Goal: Task Accomplishment & Management: Use online tool/utility

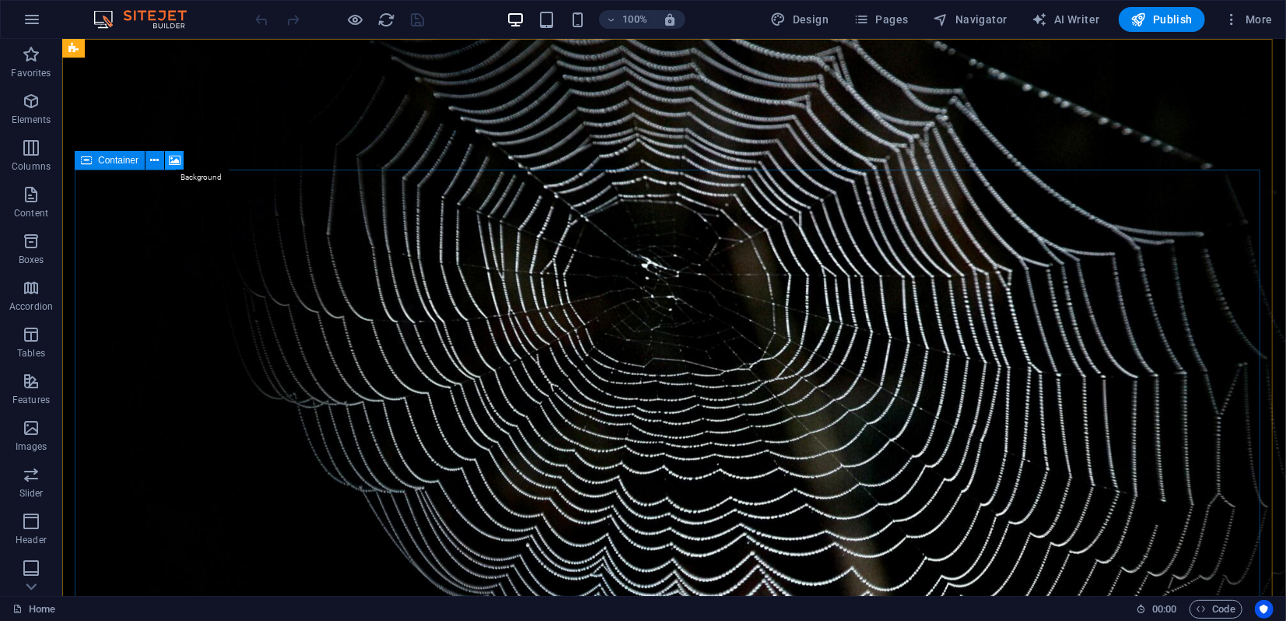
click at [175, 164] on icon at bounding box center [175, 160] width 12 height 16
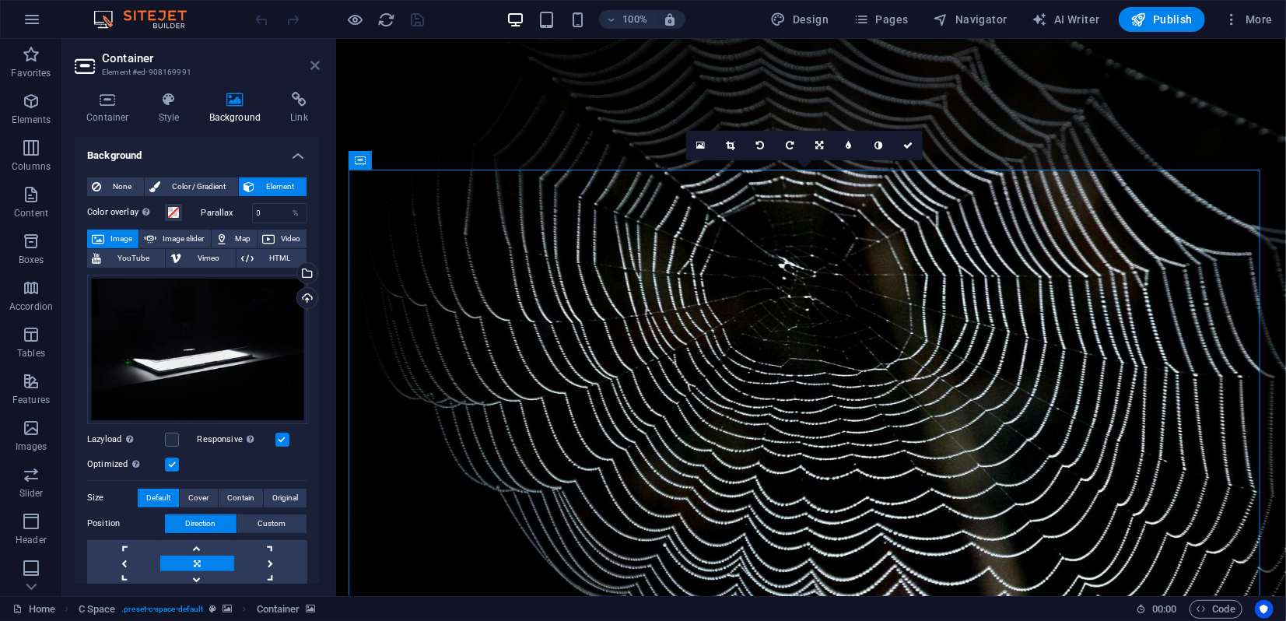
click at [311, 69] on icon at bounding box center [314, 65] width 9 height 12
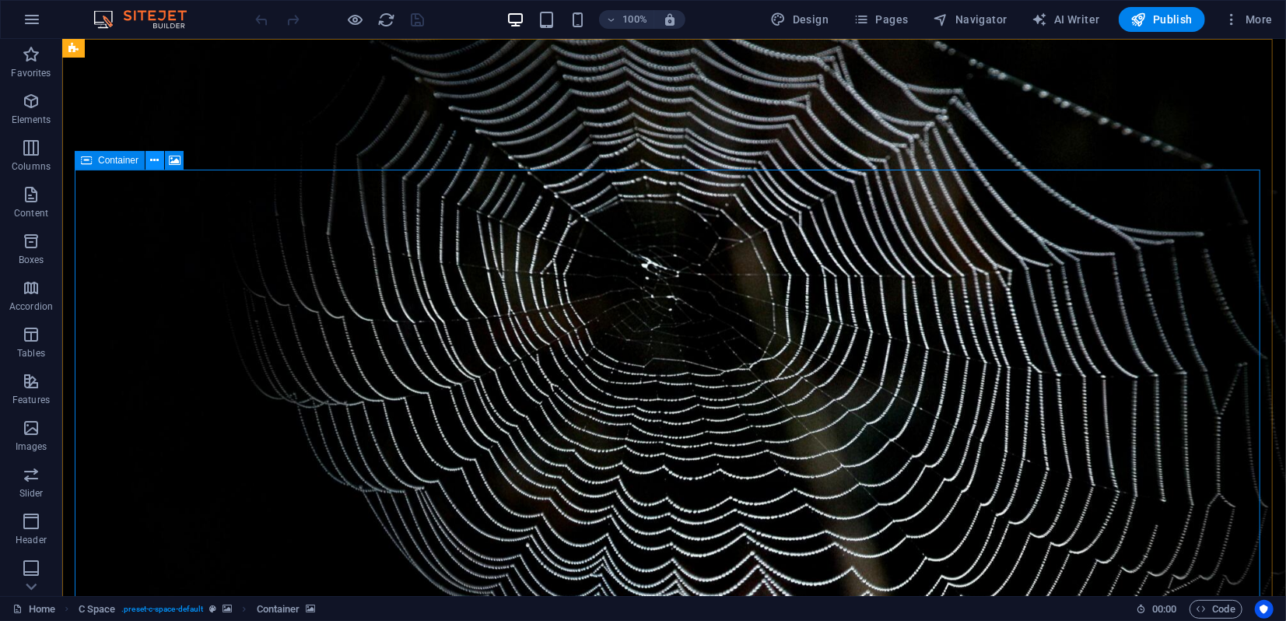
click at [154, 162] on icon at bounding box center [155, 160] width 9 height 16
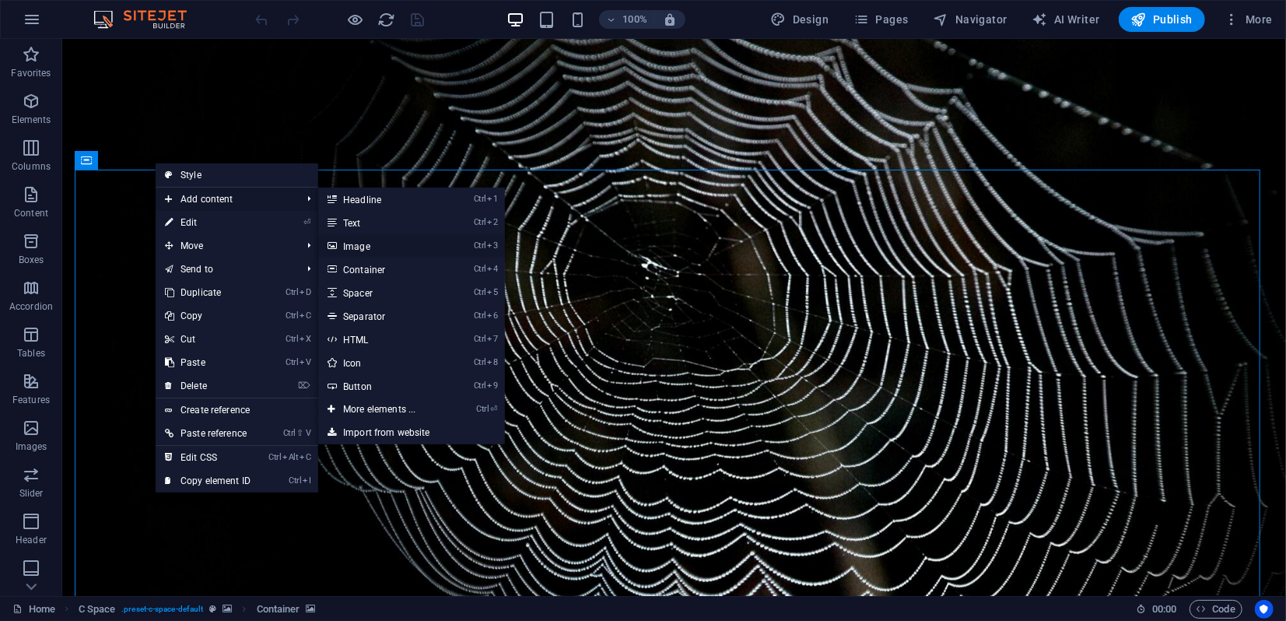
click at [361, 248] on link "Ctrl 3 Image" at bounding box center [382, 245] width 128 height 23
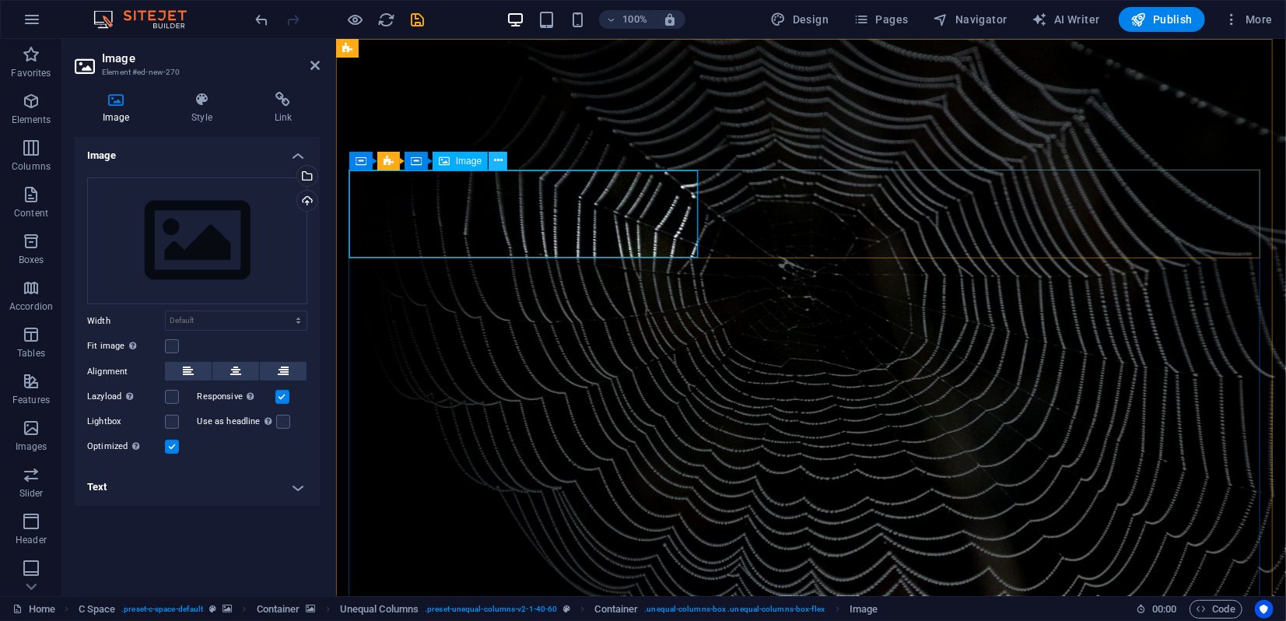
click at [498, 163] on icon at bounding box center [498, 160] width 9 height 16
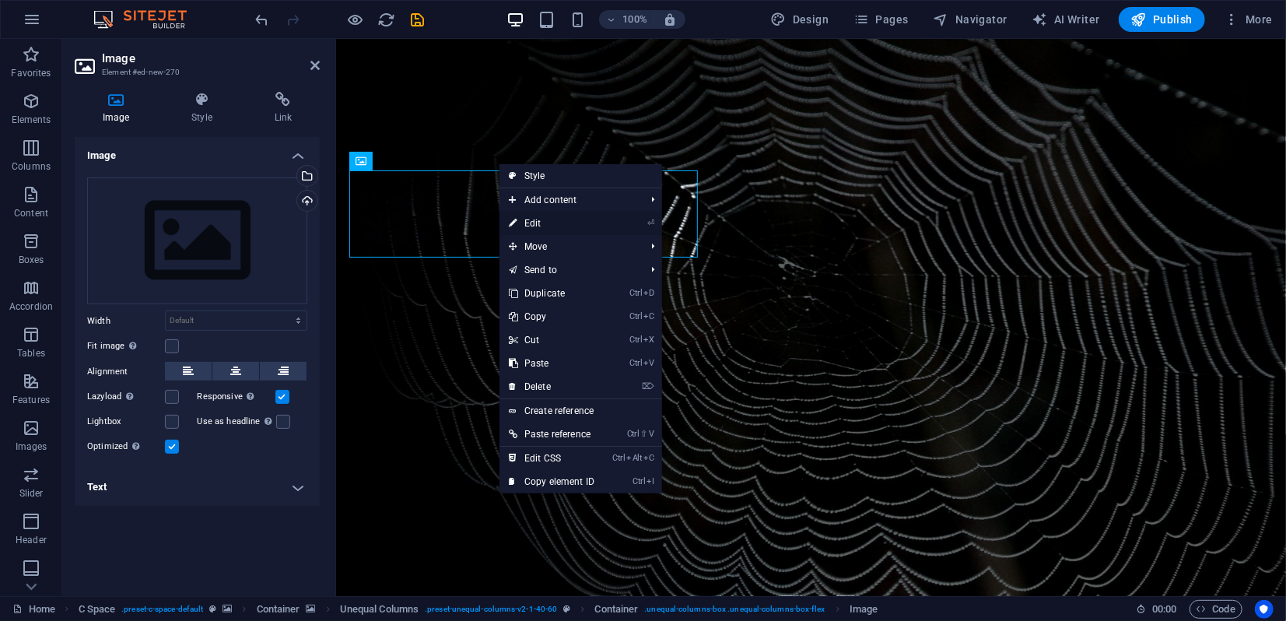
click at [543, 224] on link "⏎ Edit" at bounding box center [551, 223] width 104 height 23
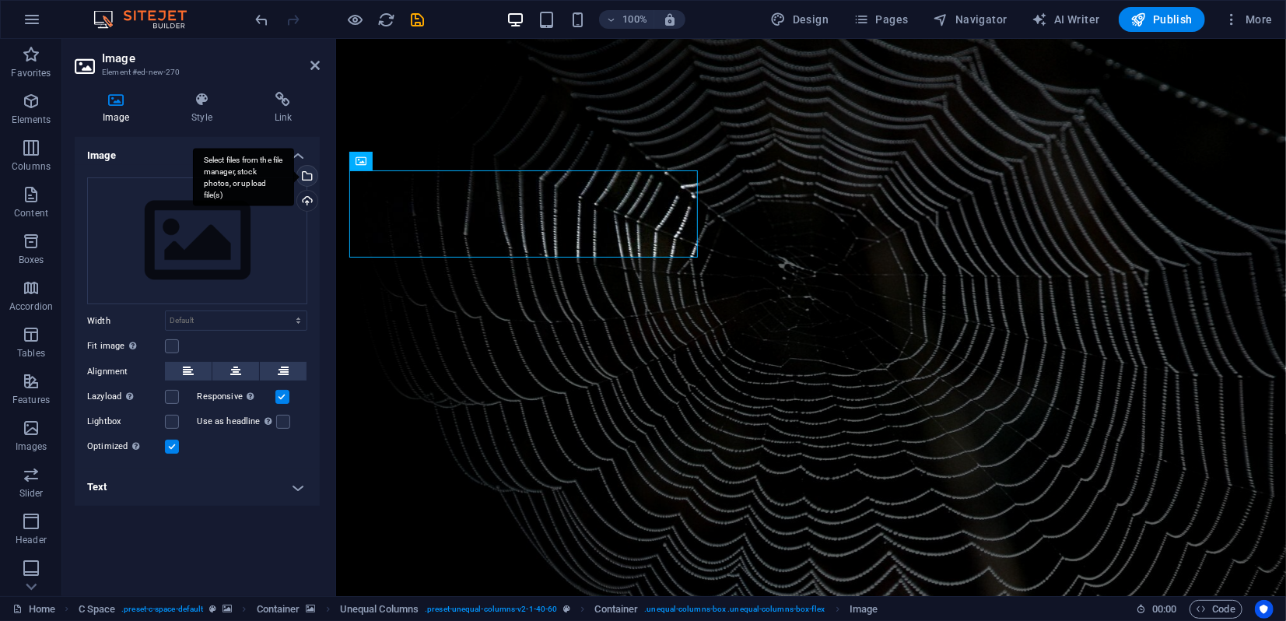
click at [294, 177] on div "Select files from the file manager, stock photos, or upload file(s)" at bounding box center [243, 177] width 101 height 58
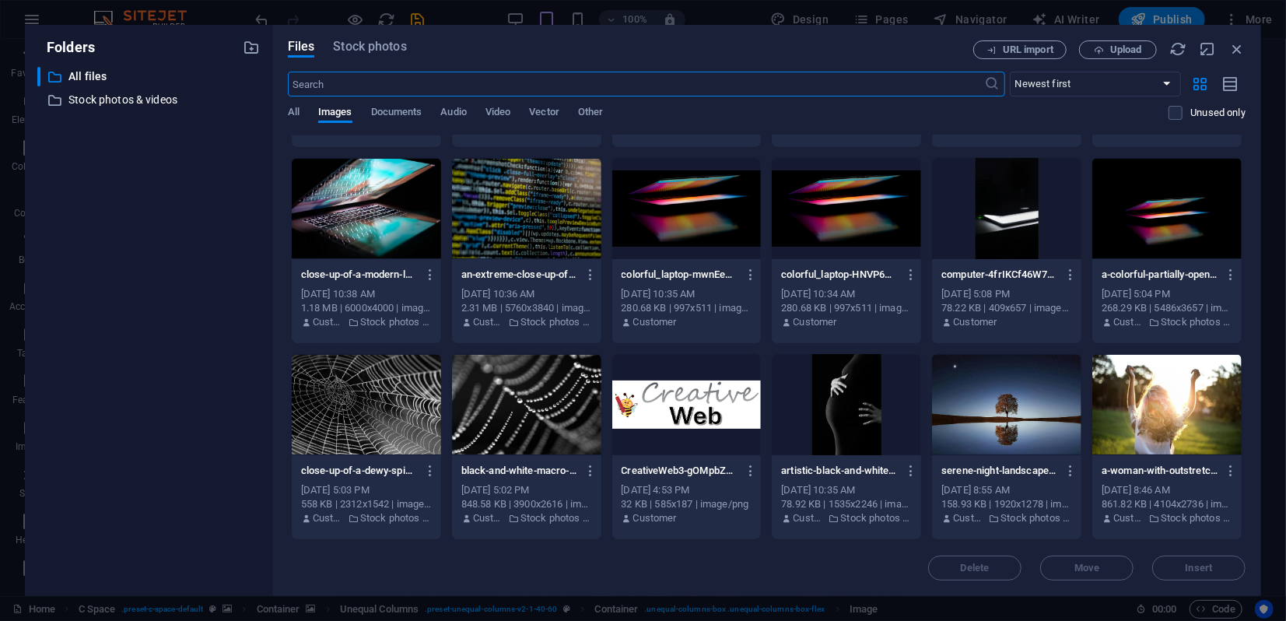
scroll to position [345, 0]
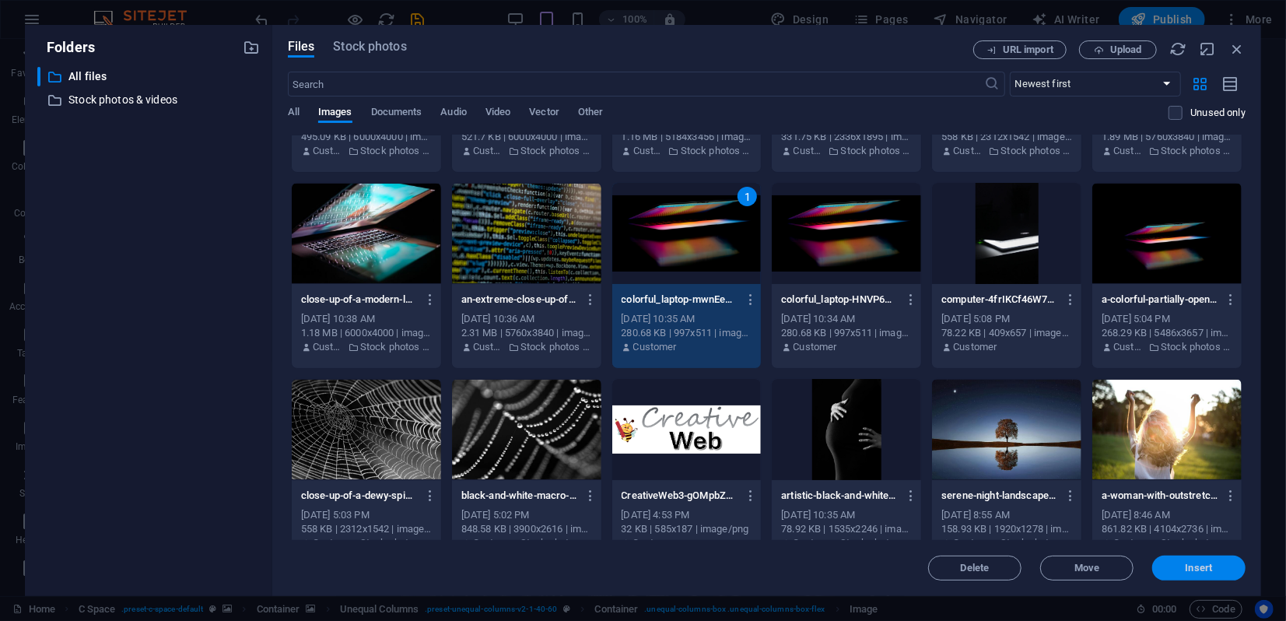
click at [1216, 570] on span "Insert" at bounding box center [1198, 567] width 81 height 9
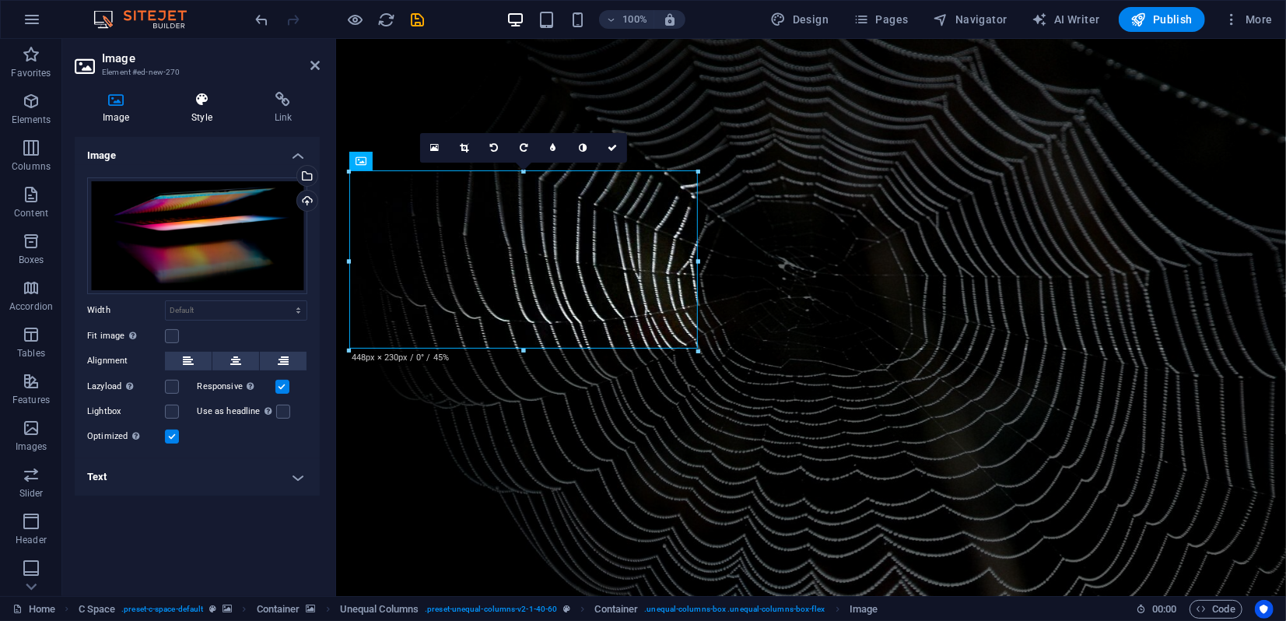
click at [200, 103] on icon at bounding box center [201, 100] width 76 height 16
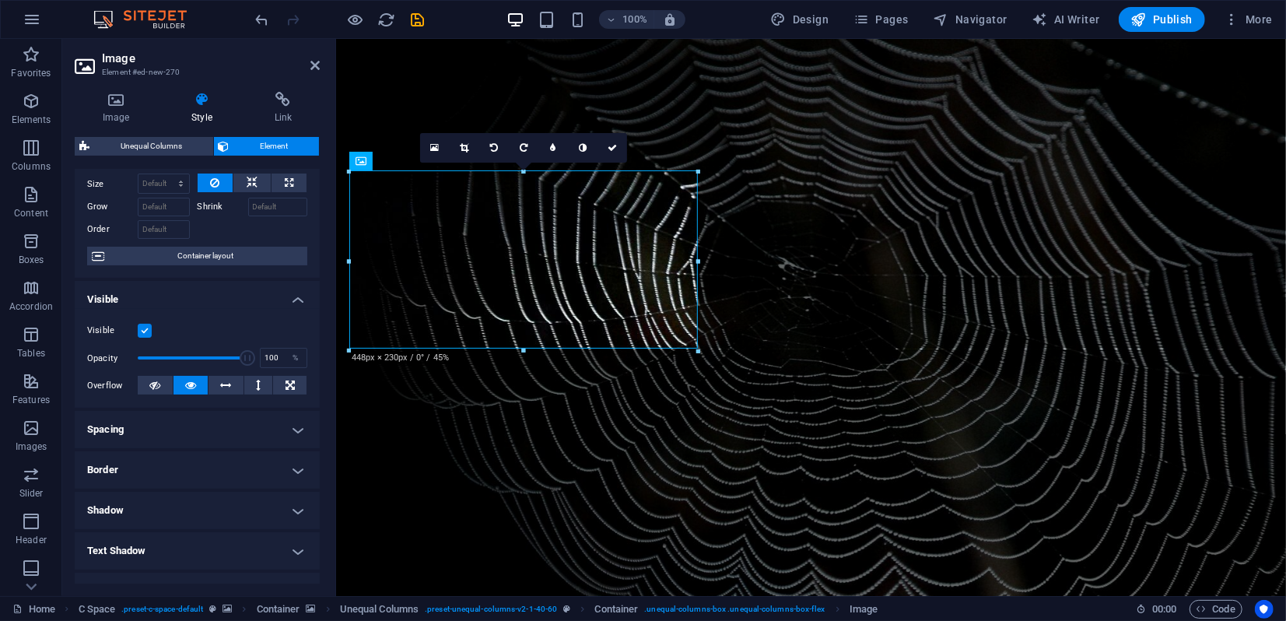
scroll to position [243, 0]
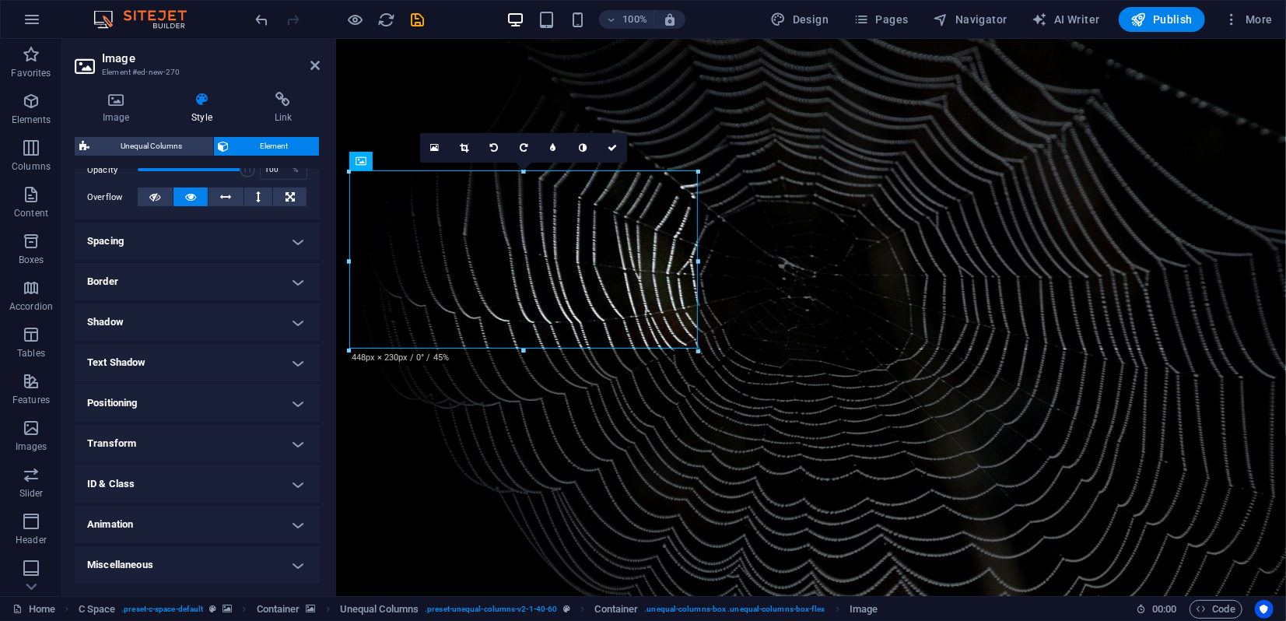
click at [186, 525] on h4 "Animation" at bounding box center [197, 524] width 245 height 37
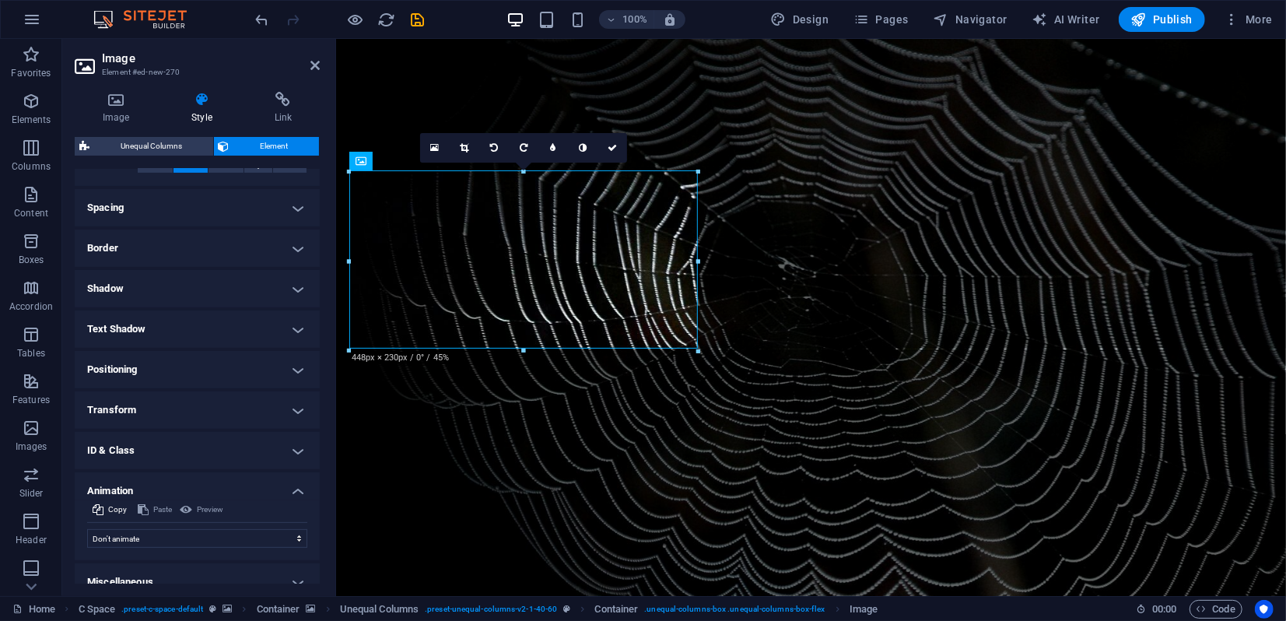
scroll to position [292, 0]
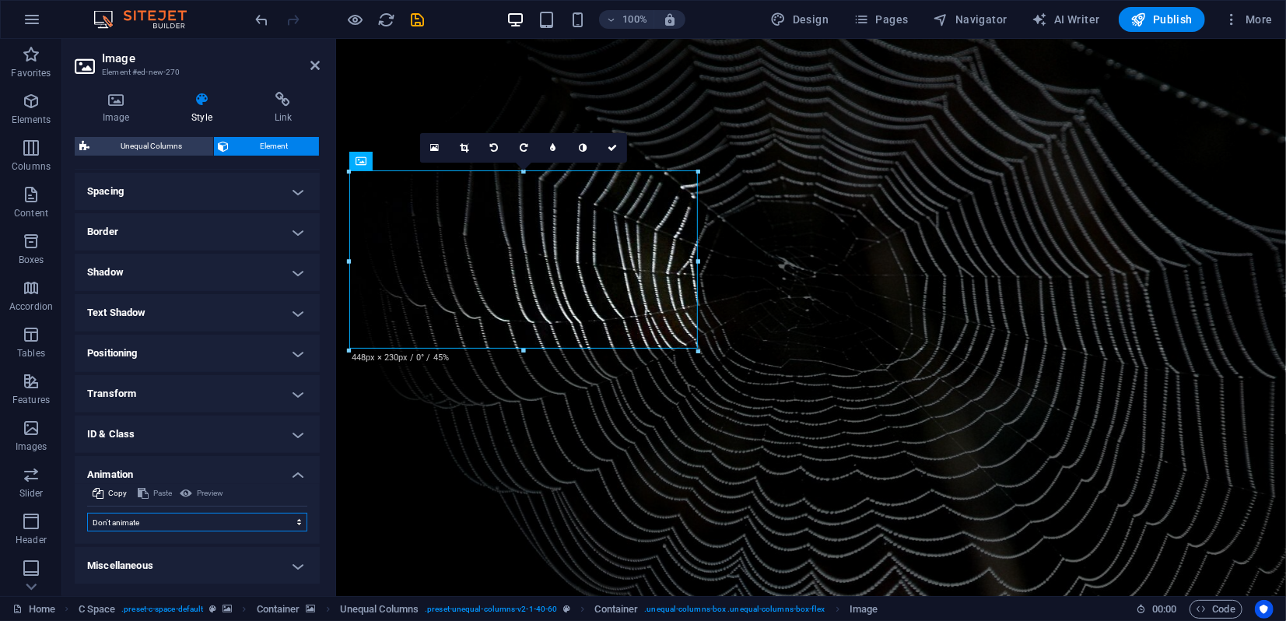
click at [166, 523] on select "Don't animate Show / Hide Slide up/down Zoom in/out Slide left to right Slide r…" at bounding box center [197, 522] width 220 height 19
select select "shrink"
click at [87, 513] on select "Don't animate Show / Hide Slide up/down Zoom in/out Slide left to right Slide r…" at bounding box center [197, 522] width 220 height 19
select select "scroll"
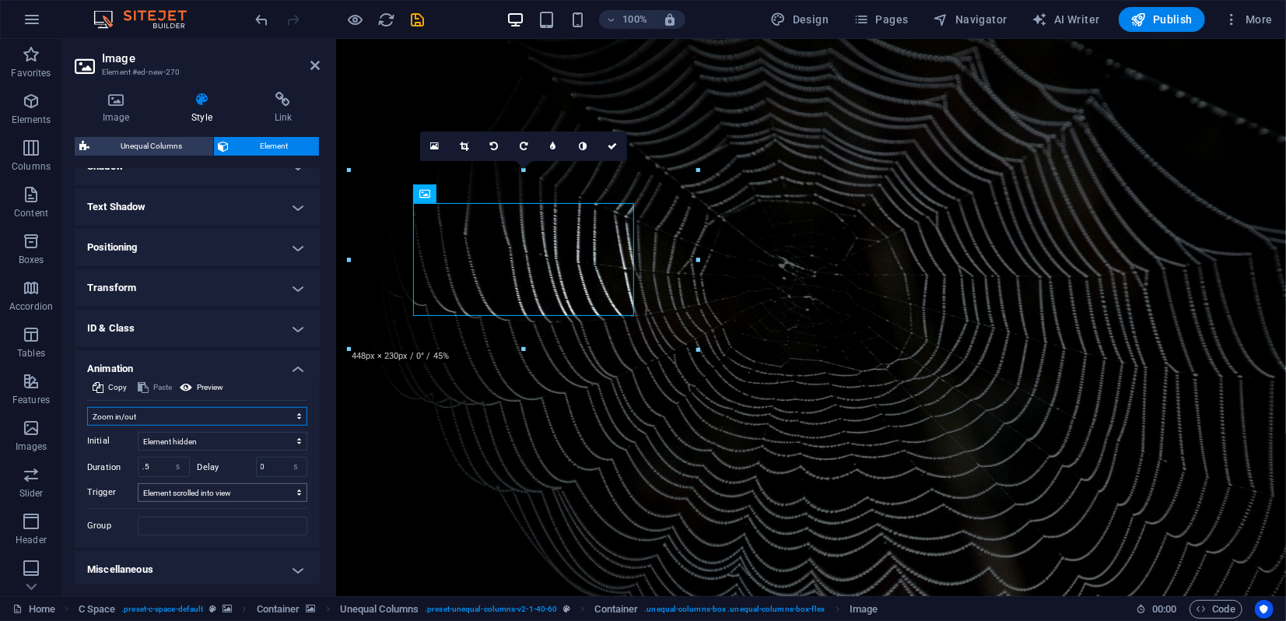
scroll to position [402, 0]
click at [122, 458] on div "Duration .5 s ms" at bounding box center [138, 463] width 103 height 20
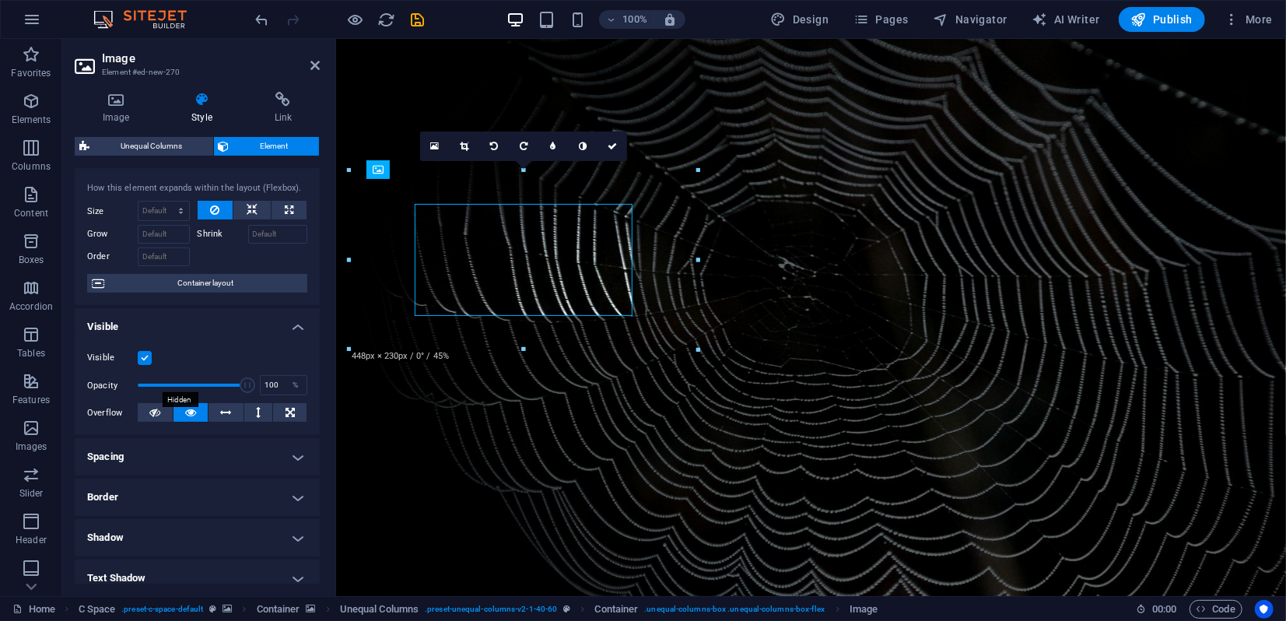
scroll to position [0, 0]
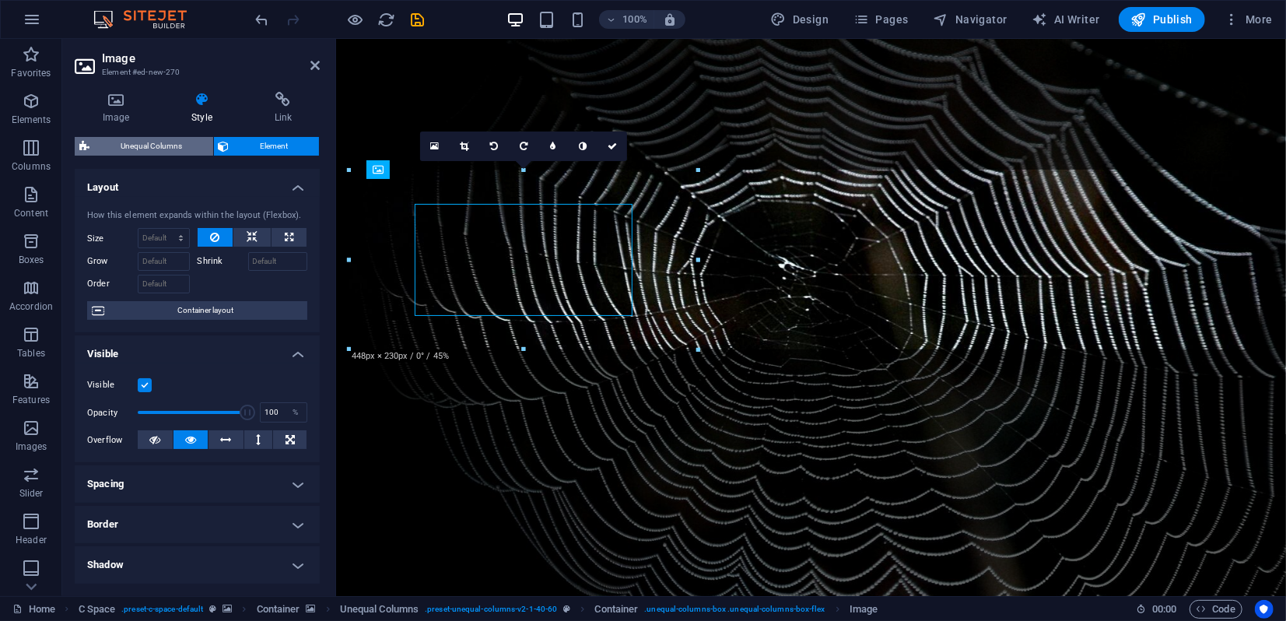
type input "4"
click at [145, 148] on span "Unequal Columns" at bounding box center [151, 146] width 114 height 19
select select "%"
select select "rem"
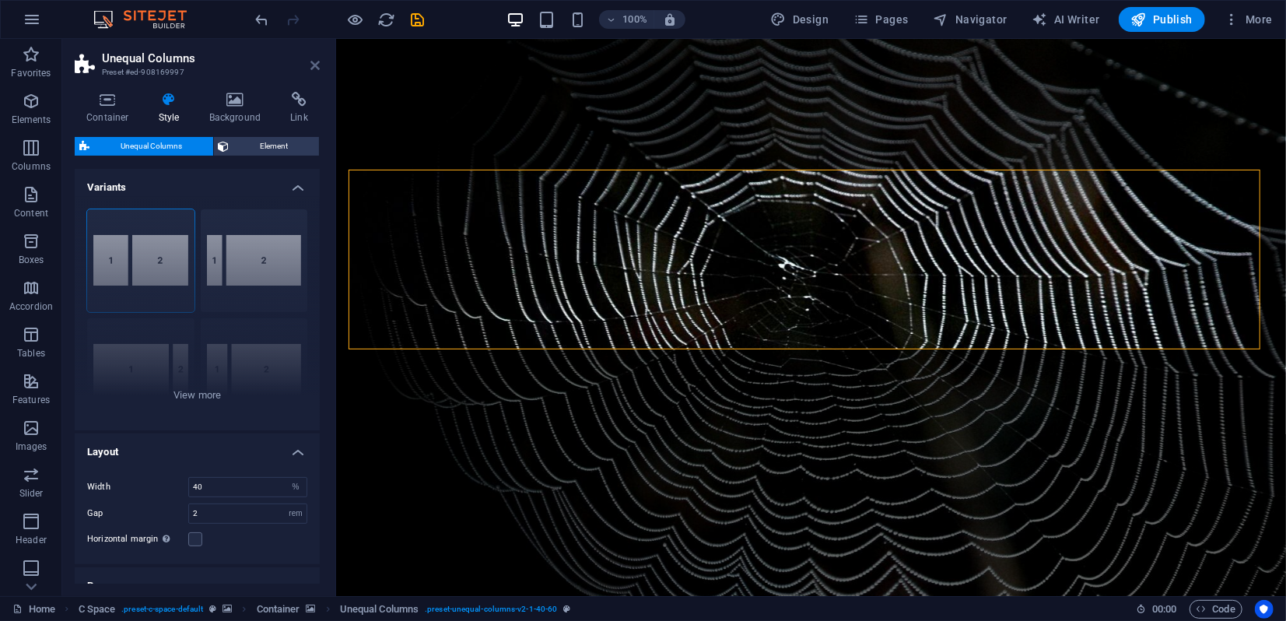
drag, startPoint x: 308, startPoint y: 65, endPoint x: 317, endPoint y: 71, distance: 11.2
click at [311, 65] on header "Unequal Columns Preset #ed-908169997" at bounding box center [197, 59] width 245 height 40
drag, startPoint x: 312, startPoint y: 62, endPoint x: 247, endPoint y: 44, distance: 67.2
click at [312, 62] on icon at bounding box center [314, 65] width 9 height 12
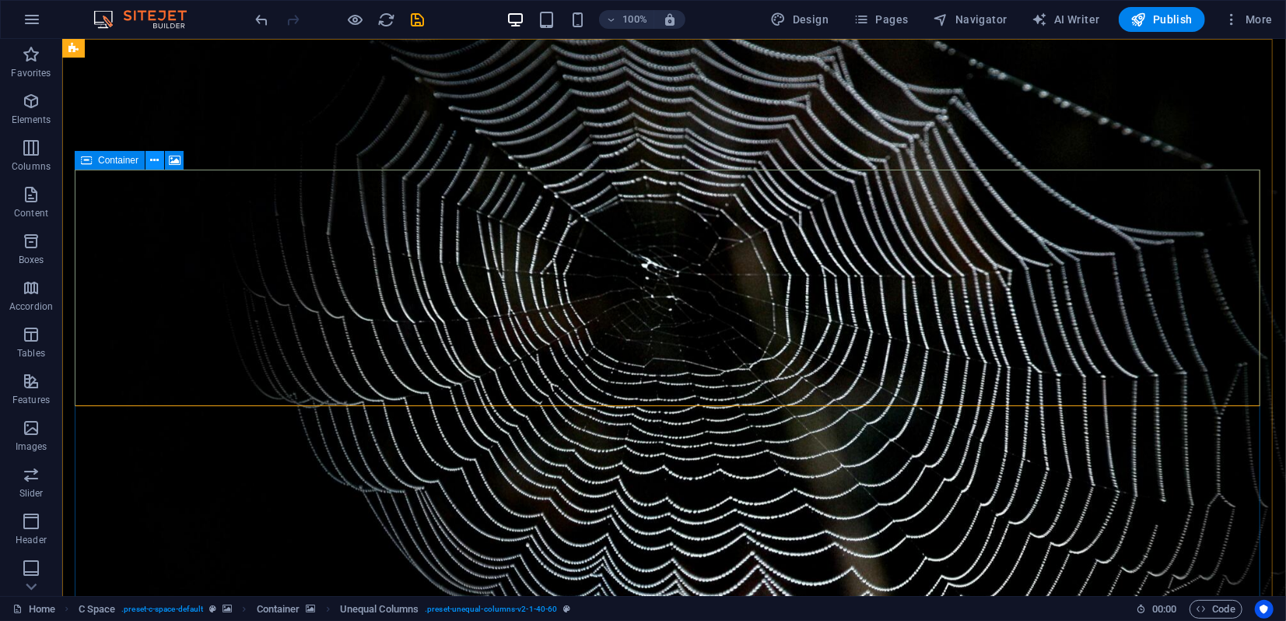
click at [156, 158] on icon at bounding box center [155, 160] width 9 height 16
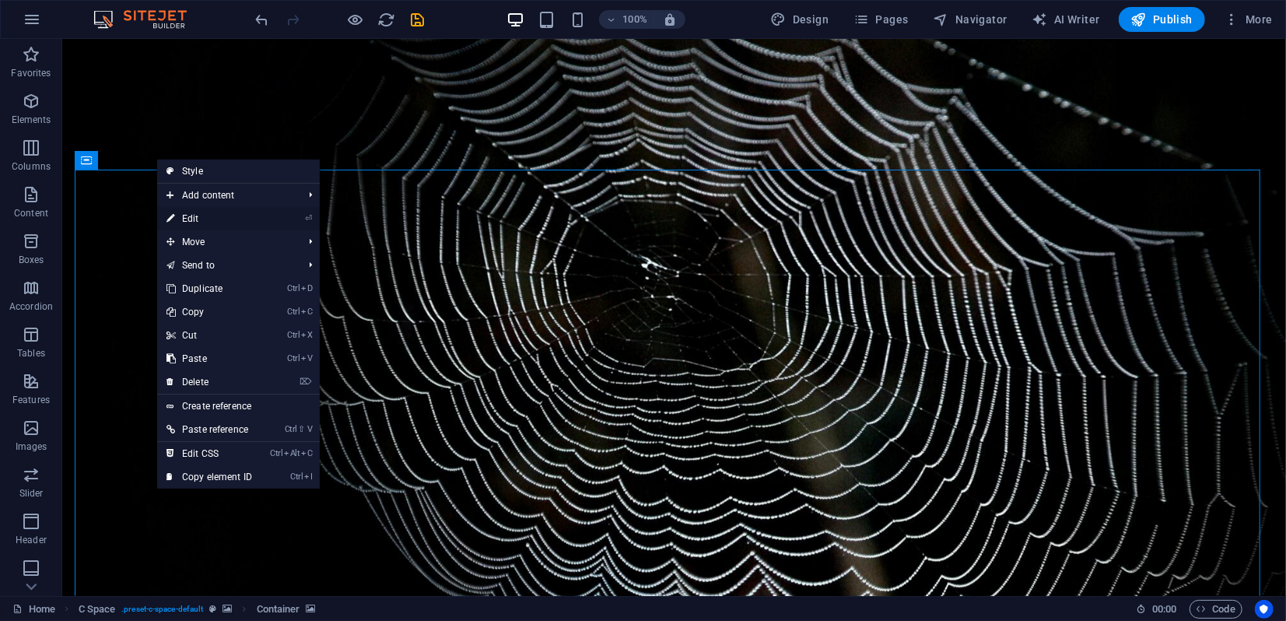
click at [189, 216] on link "⏎ Edit" at bounding box center [209, 218] width 104 height 23
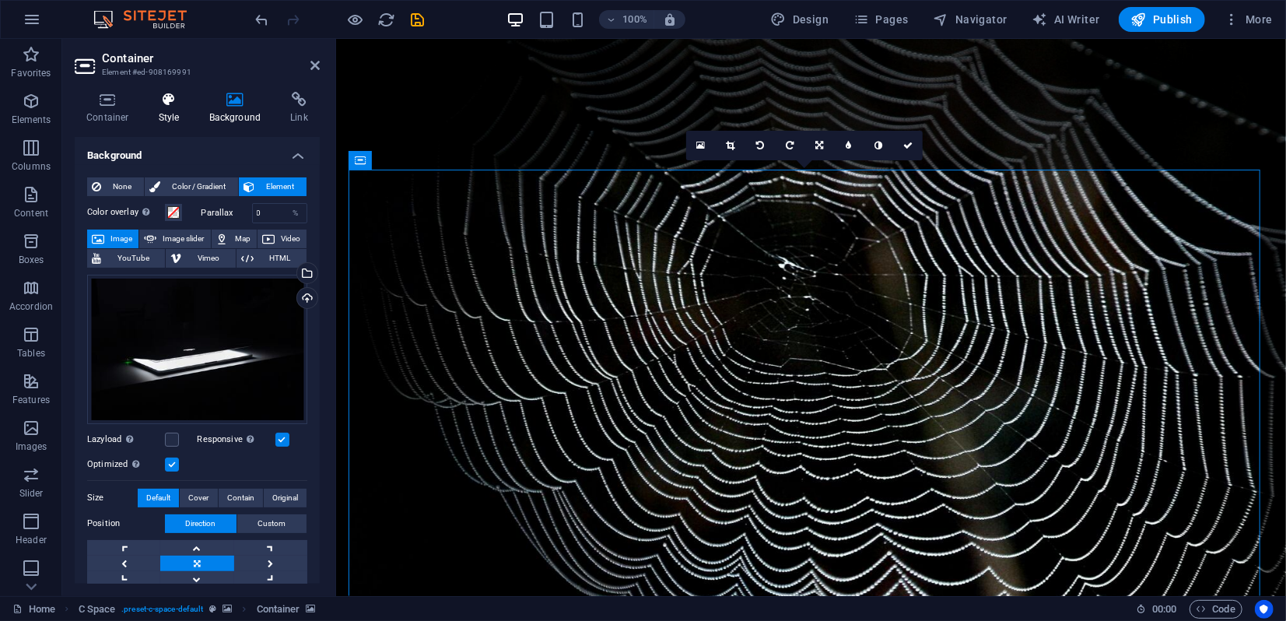
drag, startPoint x: 171, startPoint y: 104, endPoint x: 165, endPoint y: 121, distance: 18.2
click at [170, 104] on icon at bounding box center [169, 100] width 44 height 16
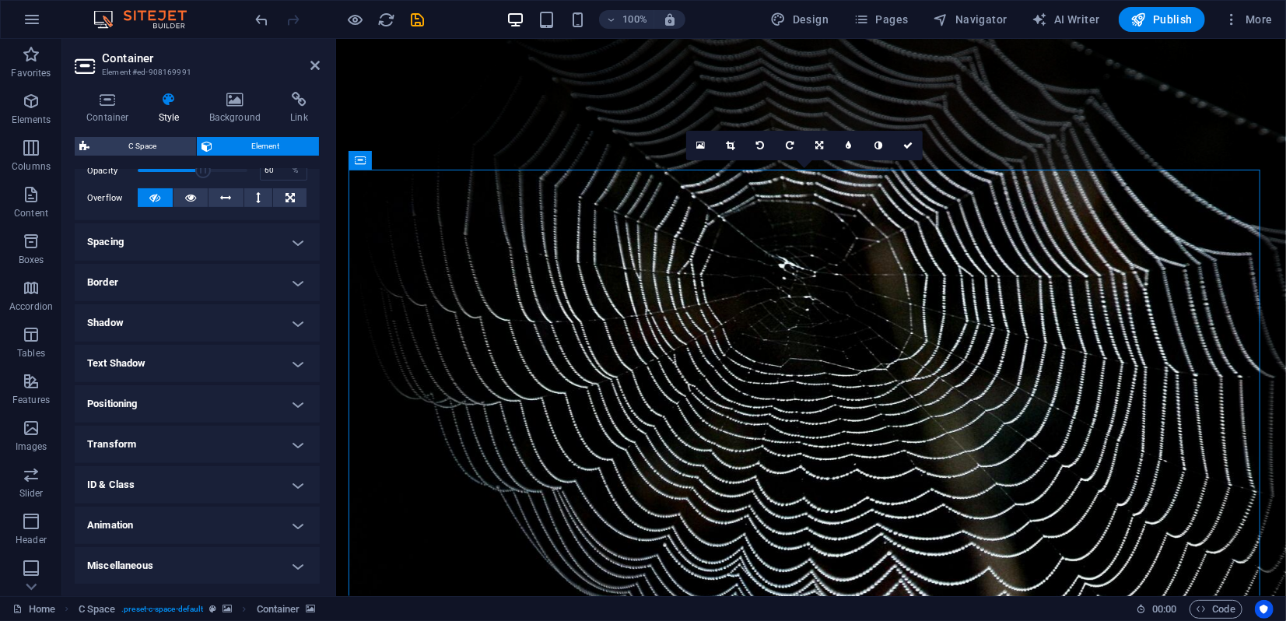
scroll to position [243, 0]
click at [142, 523] on h4 "Animation" at bounding box center [197, 524] width 245 height 37
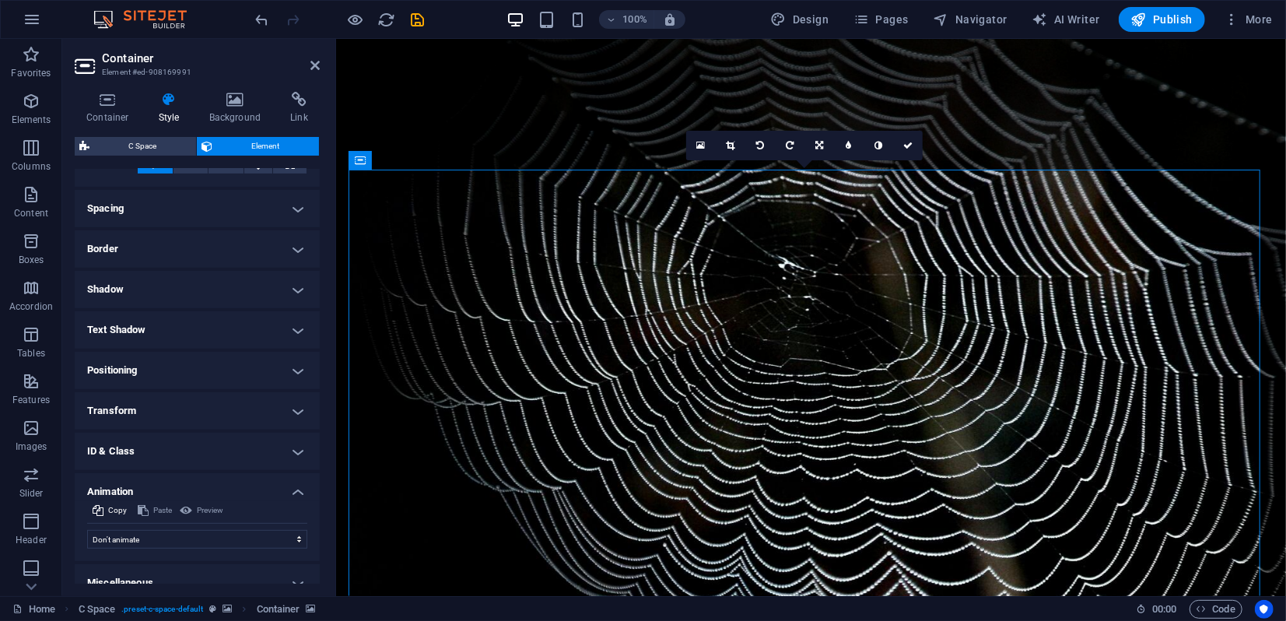
scroll to position [292, 0]
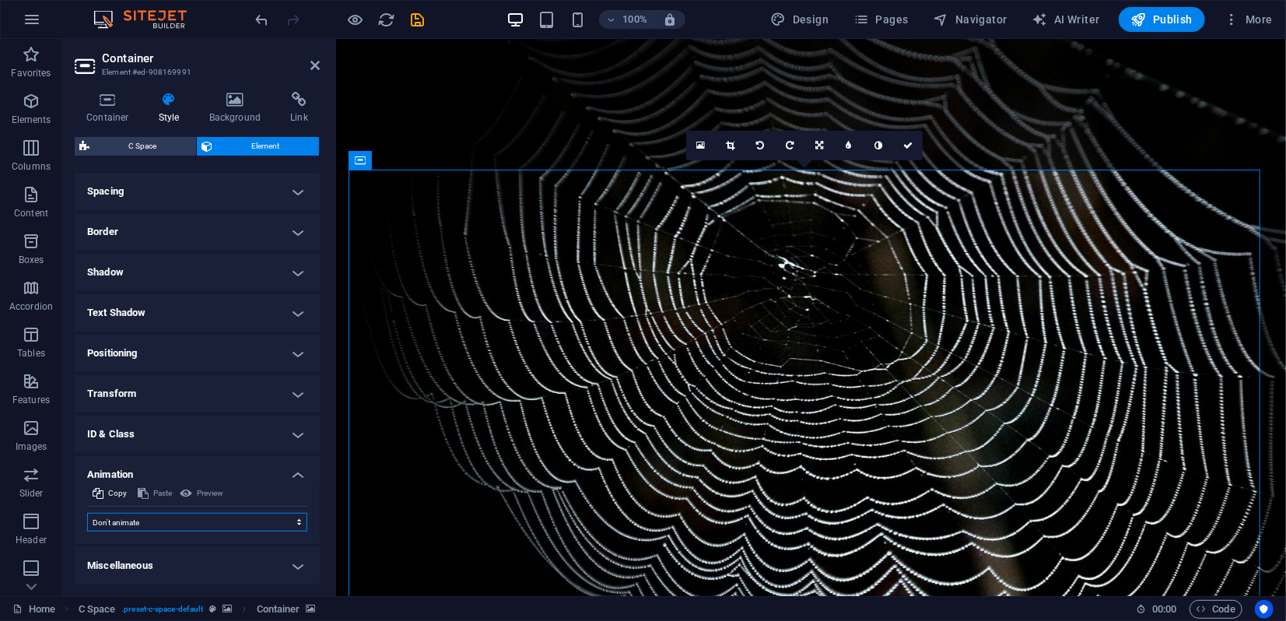
click at [149, 521] on select "Don't animate Show / Hide Slide up/down Zoom in/out Slide left to right Slide r…" at bounding box center [197, 522] width 220 height 19
select select "slide"
click at [87, 513] on select "Don't animate Show / Hide Slide up/down Zoom in/out Slide left to right Slide r…" at bounding box center [197, 522] width 220 height 19
select select "scroll"
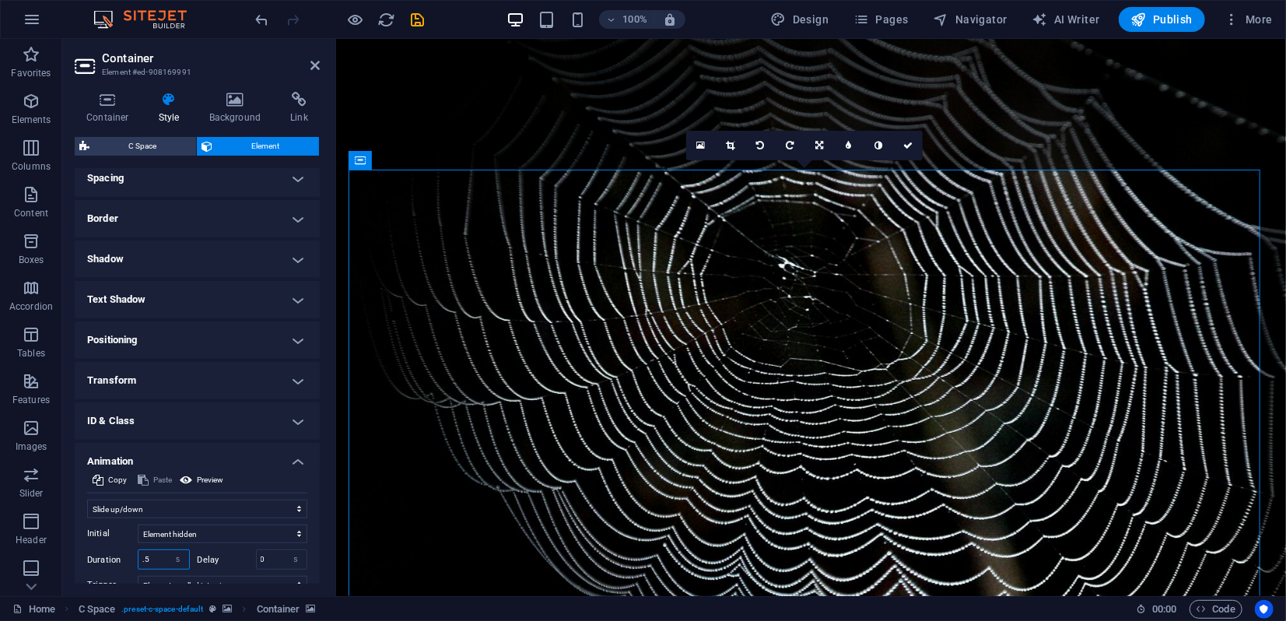
drag, startPoint x: 136, startPoint y: 570, endPoint x: 142, endPoint y: 561, distance: 11.2
click at [133, 567] on div "Duration .5 s ms" at bounding box center [138, 559] width 103 height 20
type input "4"
click at [313, 67] on icon at bounding box center [314, 65] width 9 height 12
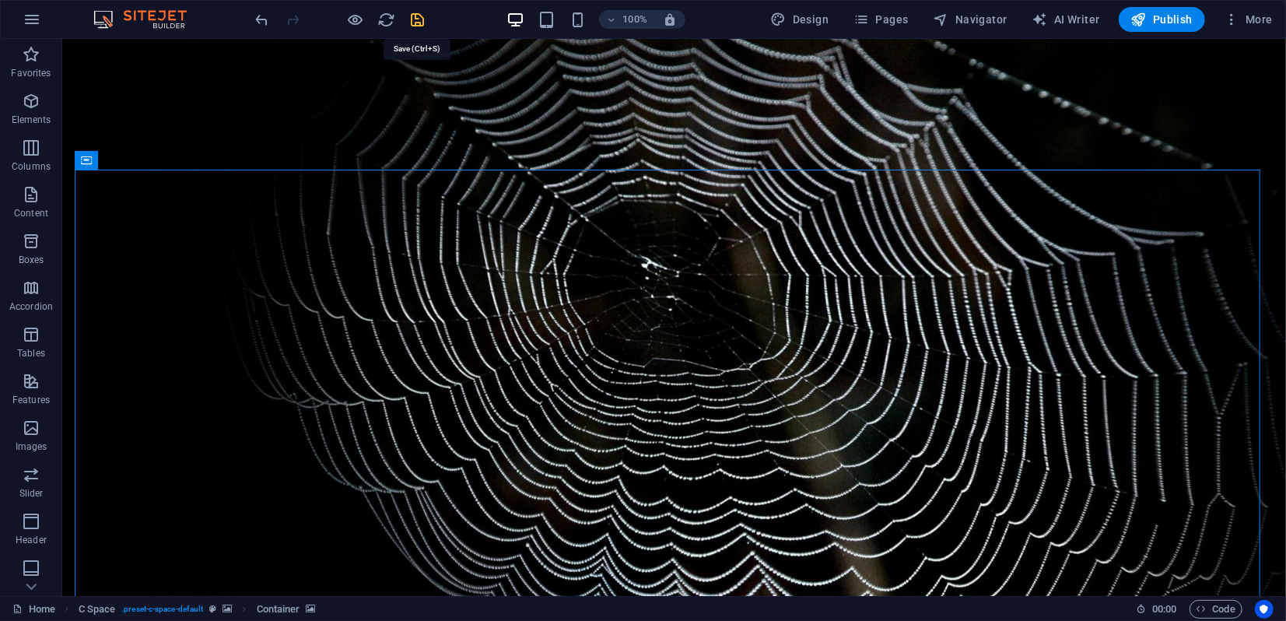
click at [413, 15] on icon "save" at bounding box center [418, 20] width 18 height 18
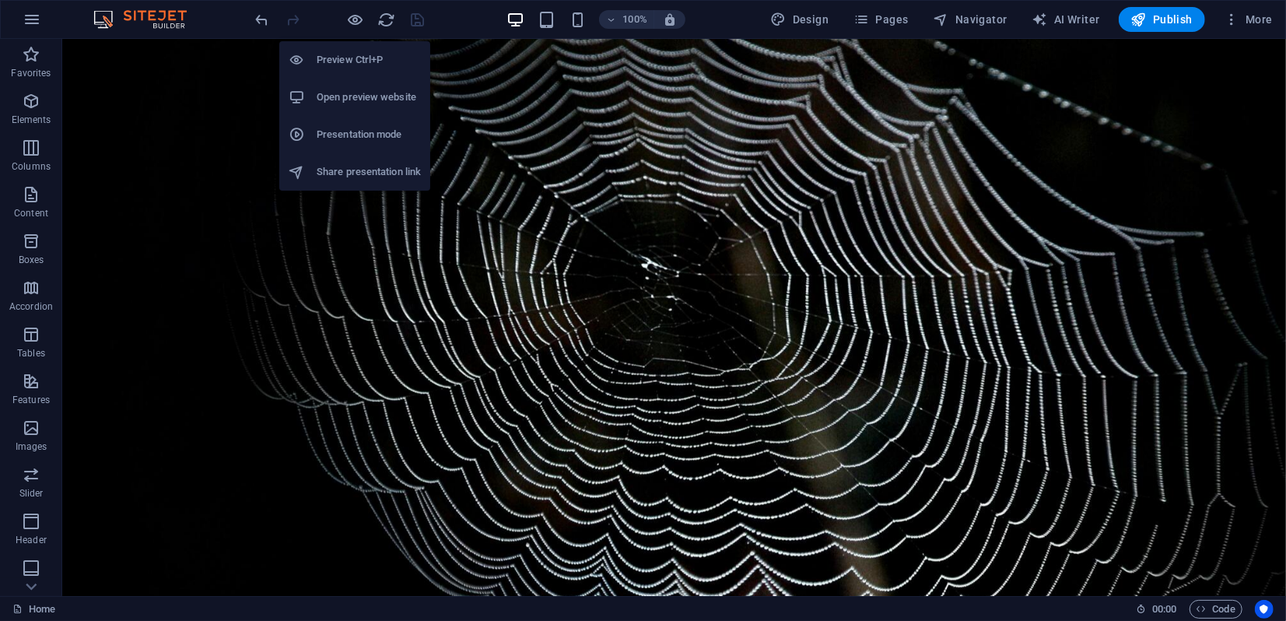
click at [355, 61] on h6 "Preview Ctrl+P" at bounding box center [369, 60] width 104 height 19
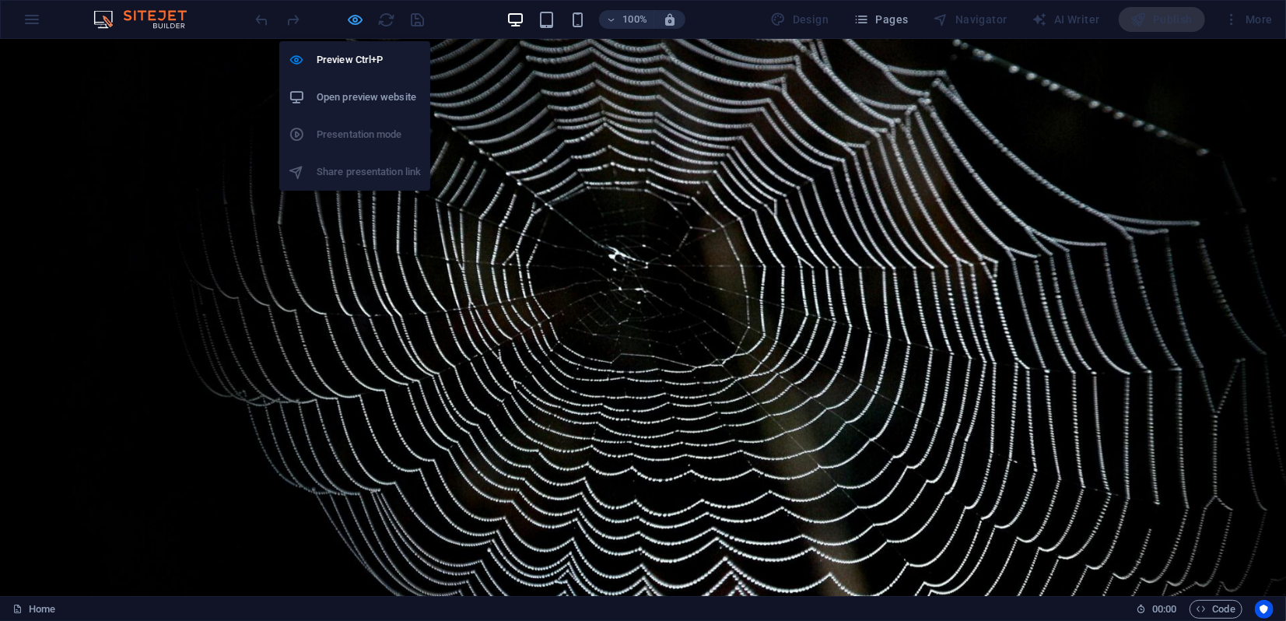
click at [357, 20] on icon "button" at bounding box center [356, 20] width 18 height 18
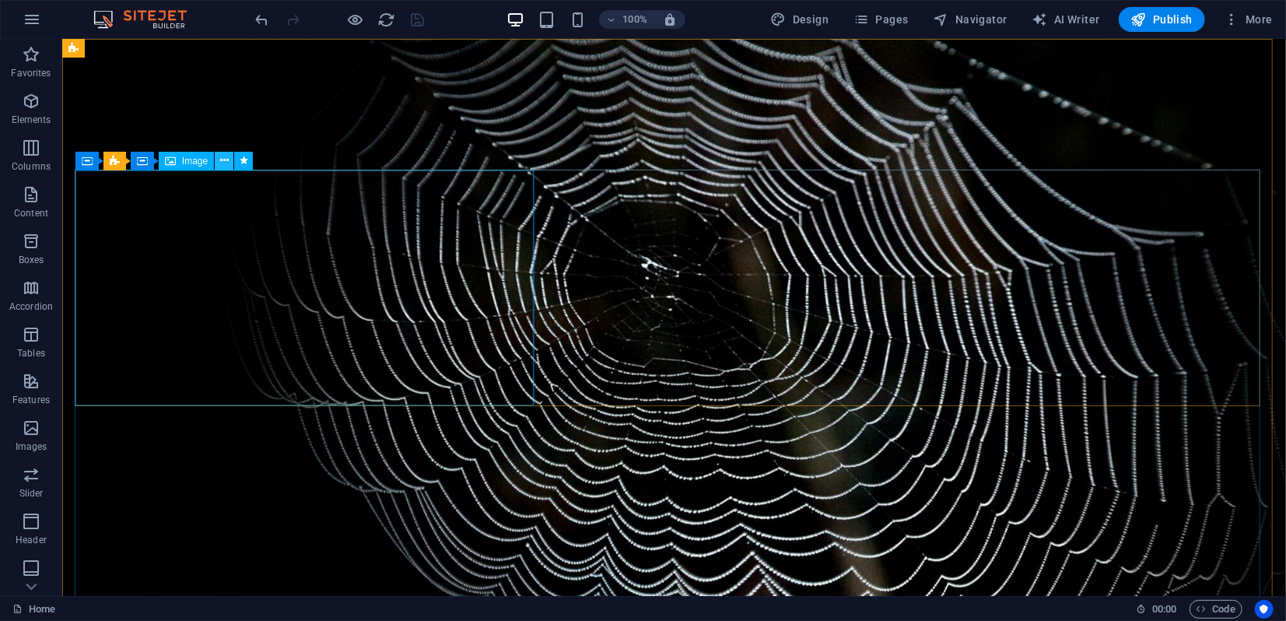
click at [226, 159] on icon at bounding box center [224, 160] width 9 height 16
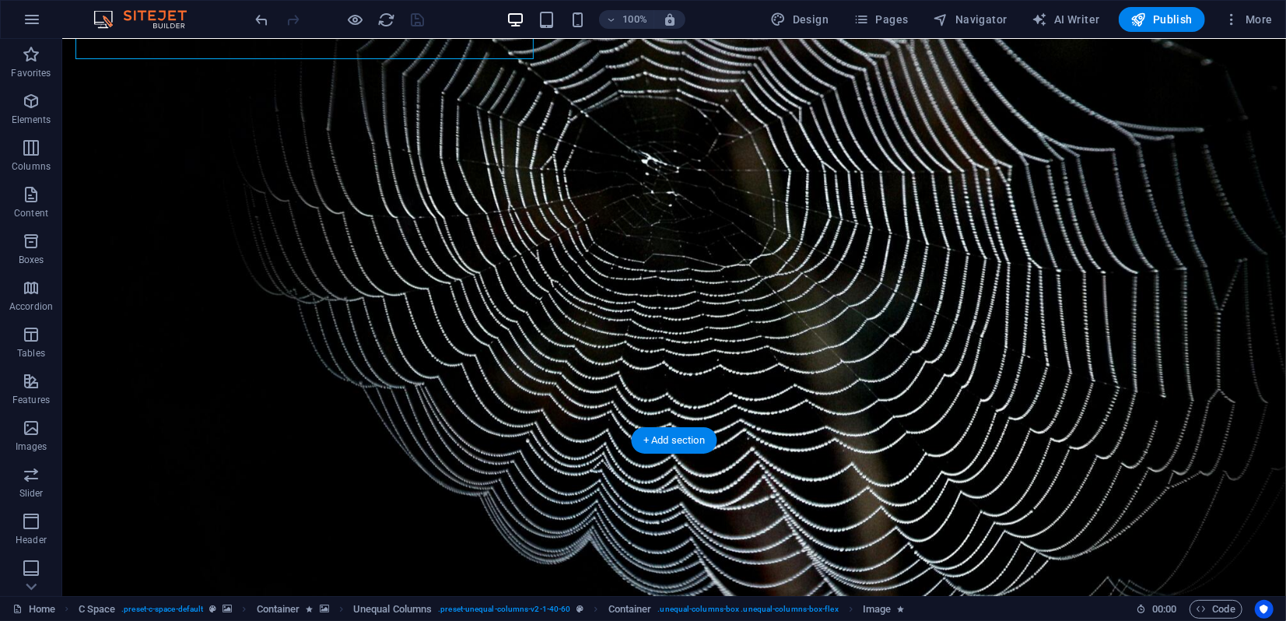
scroll to position [0, 0]
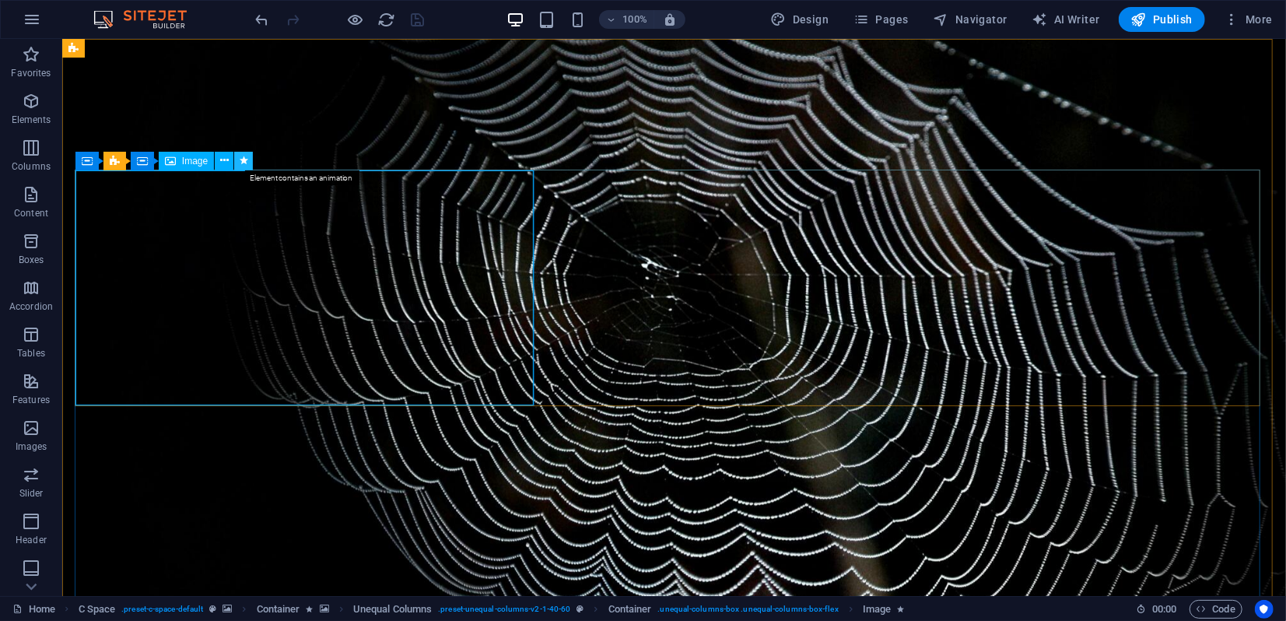
click at [242, 162] on icon at bounding box center [244, 160] width 9 height 16
select select "shrink"
select select "s"
select select "scroll"
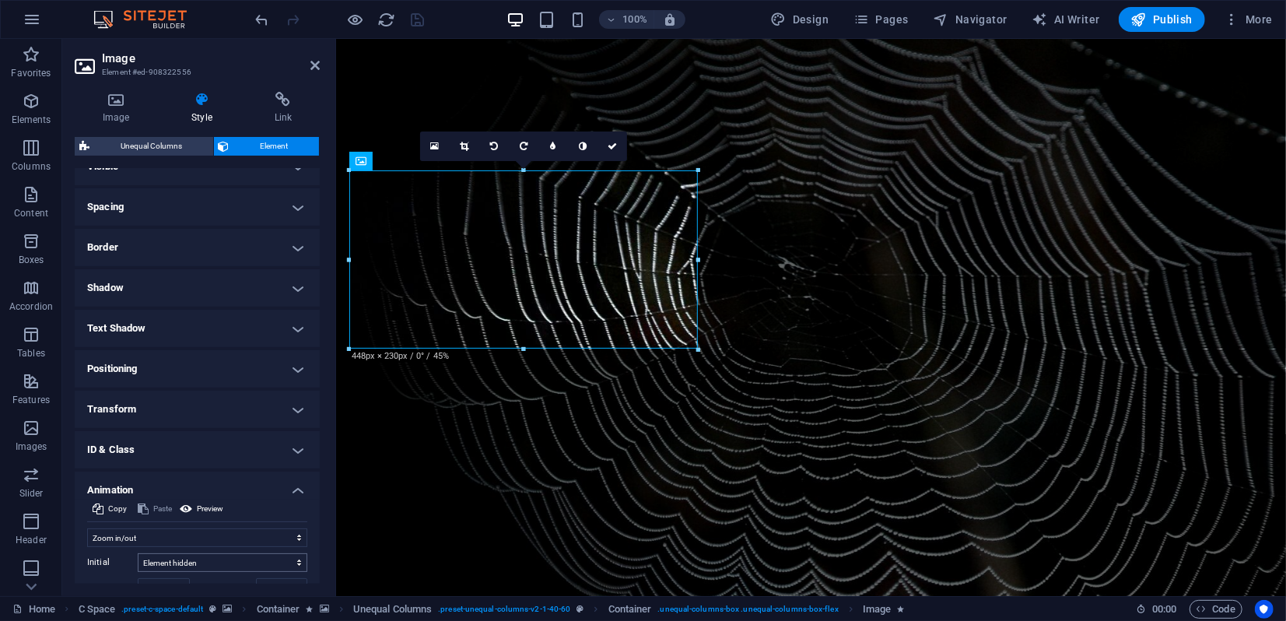
scroll to position [86, 0]
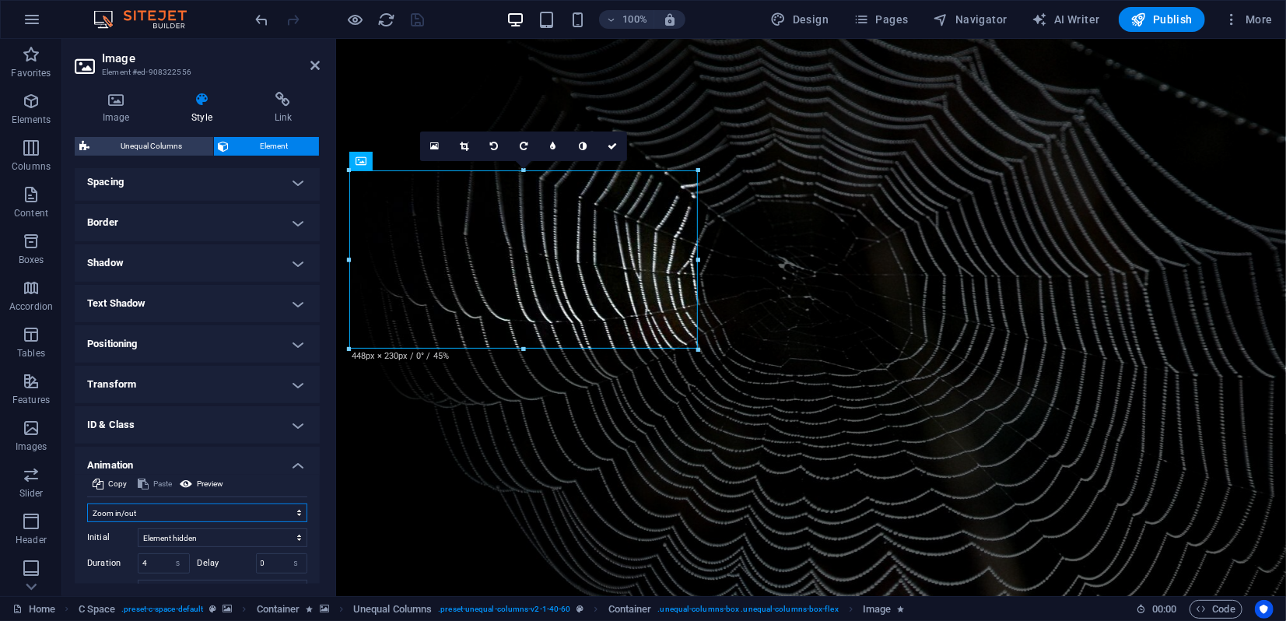
click at [152, 516] on select "Don't animate Show / Hide Slide up/down Zoom in/out Slide left to right Slide r…" at bounding box center [197, 512] width 220 height 19
select select "none"
click at [87, 511] on select "Don't animate Show / Hide Slide up/down Zoom in/out Slide left to right Slide r…" at bounding box center [197, 512] width 220 height 19
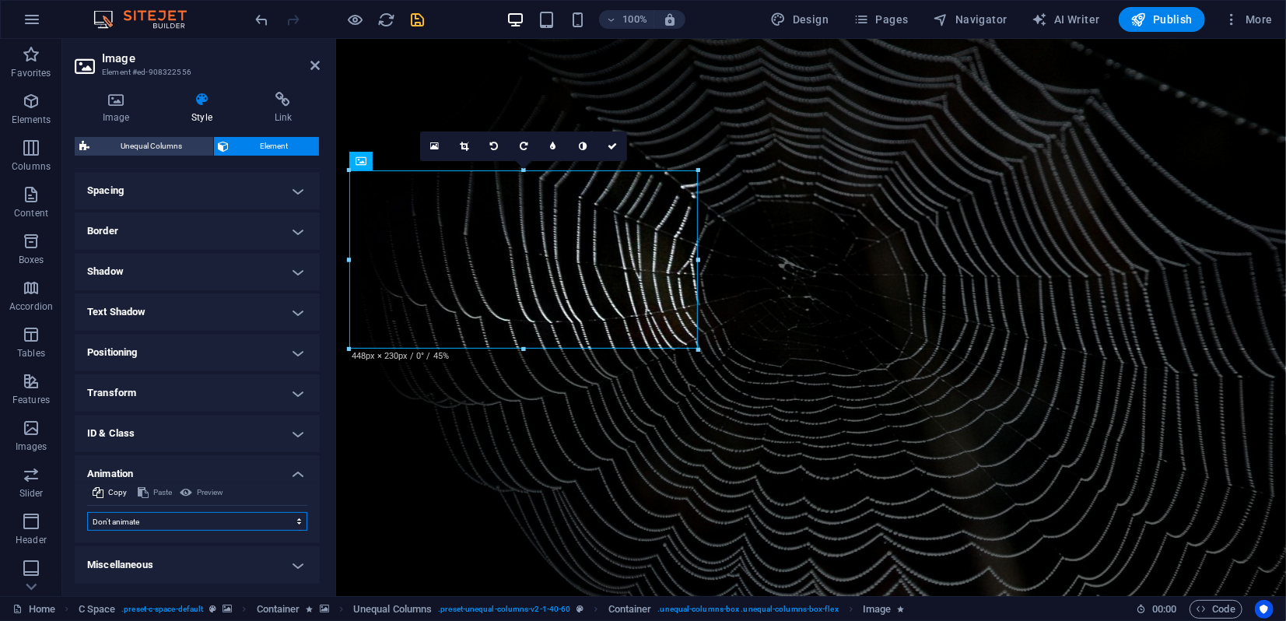
scroll to position [77, 0]
click at [314, 63] on icon at bounding box center [314, 65] width 9 height 12
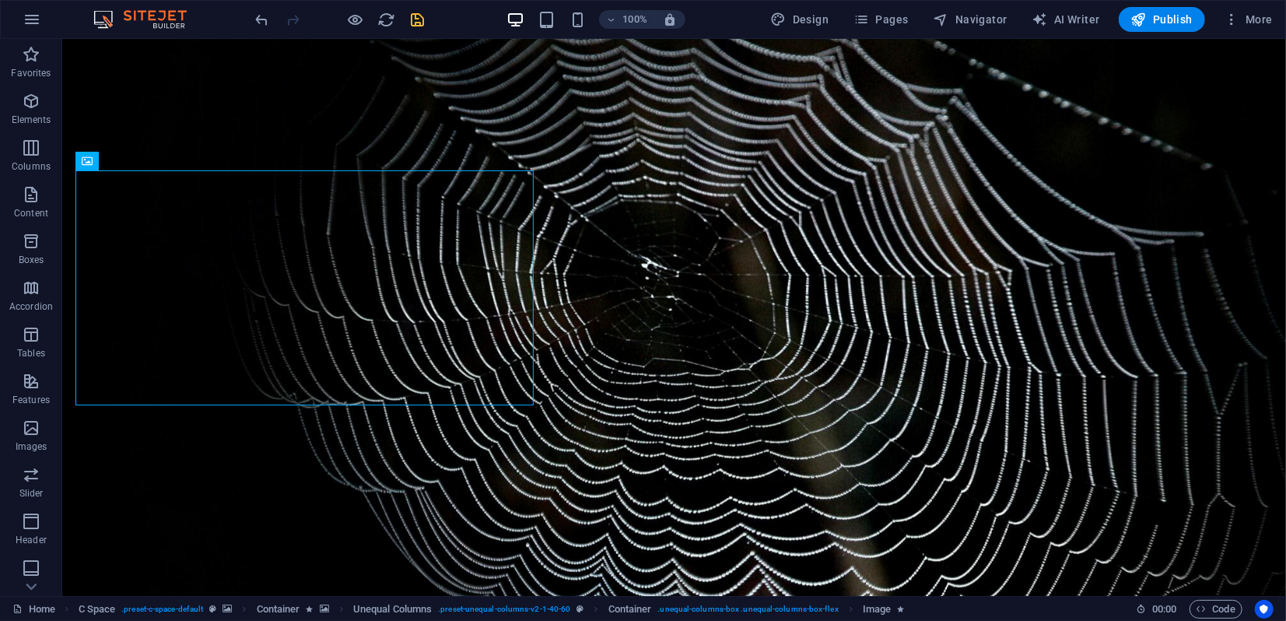
click at [414, 19] on icon "save" at bounding box center [418, 20] width 18 height 18
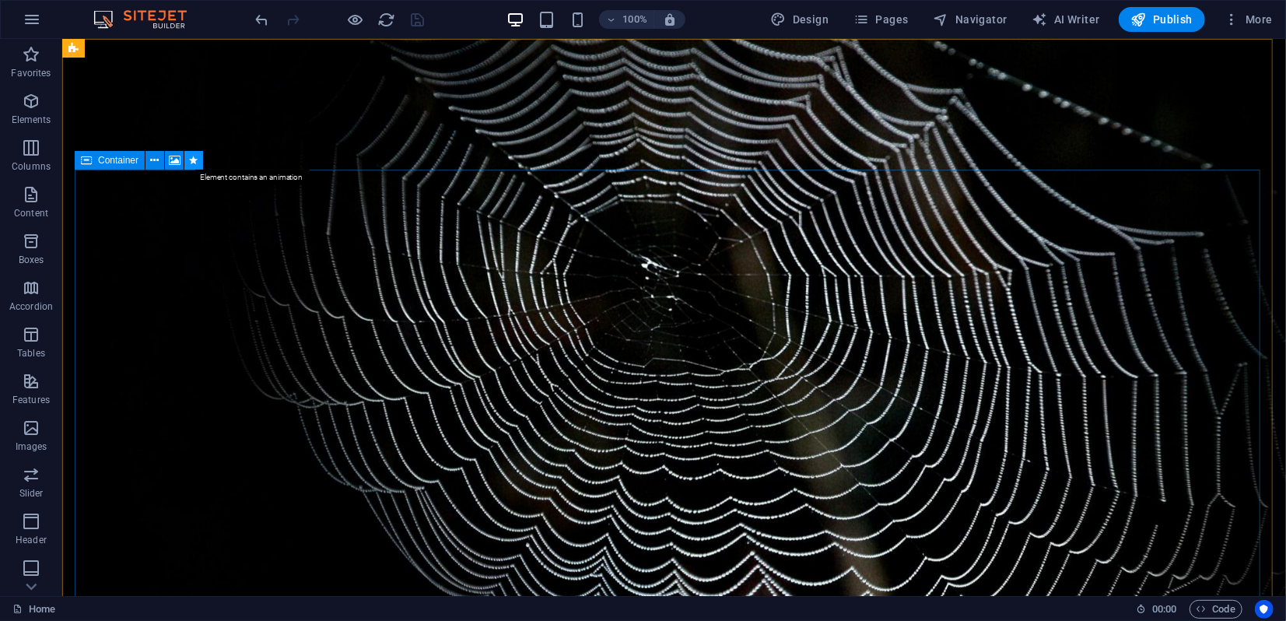
click at [193, 160] on icon at bounding box center [194, 160] width 9 height 16
select select "slide"
select select "s"
select select "scroll"
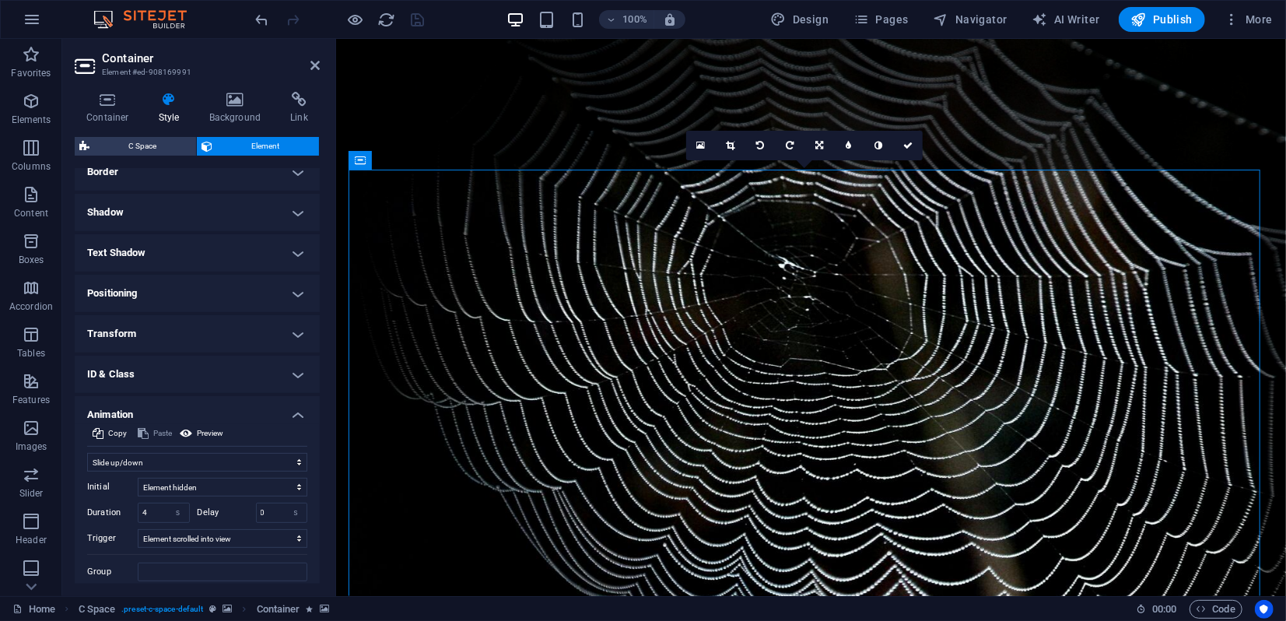
scroll to position [173, 0]
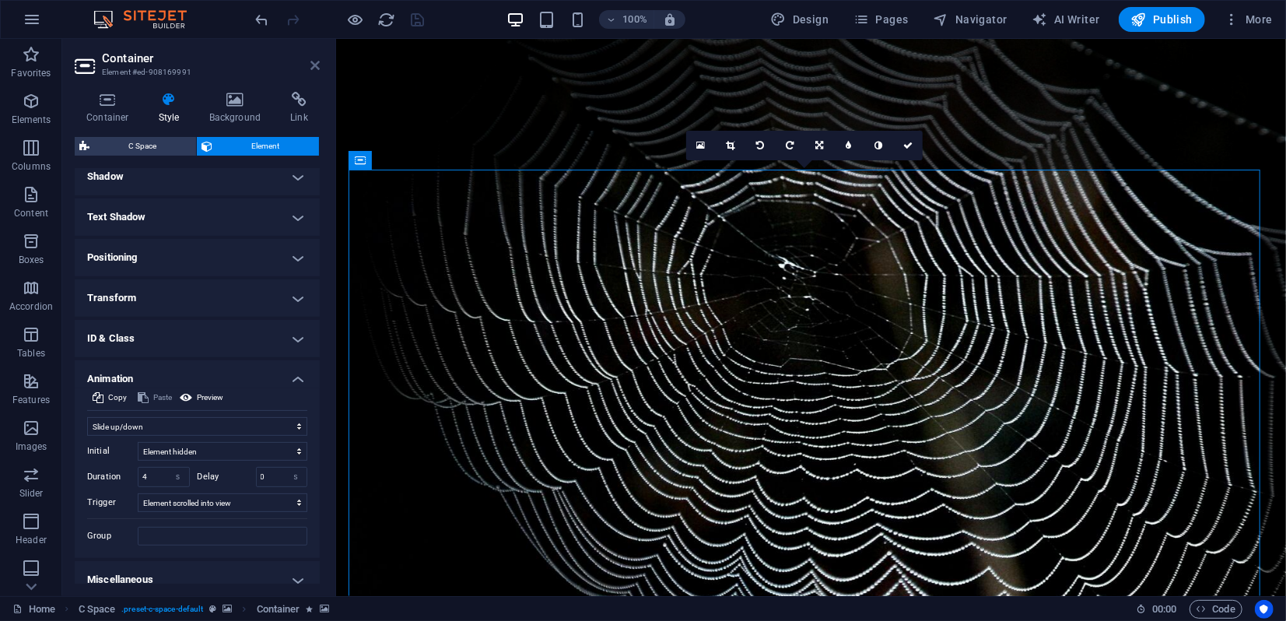
drag, startPoint x: 313, startPoint y: 66, endPoint x: 251, endPoint y: 28, distance: 73.0
click at [313, 66] on icon at bounding box center [314, 65] width 9 height 12
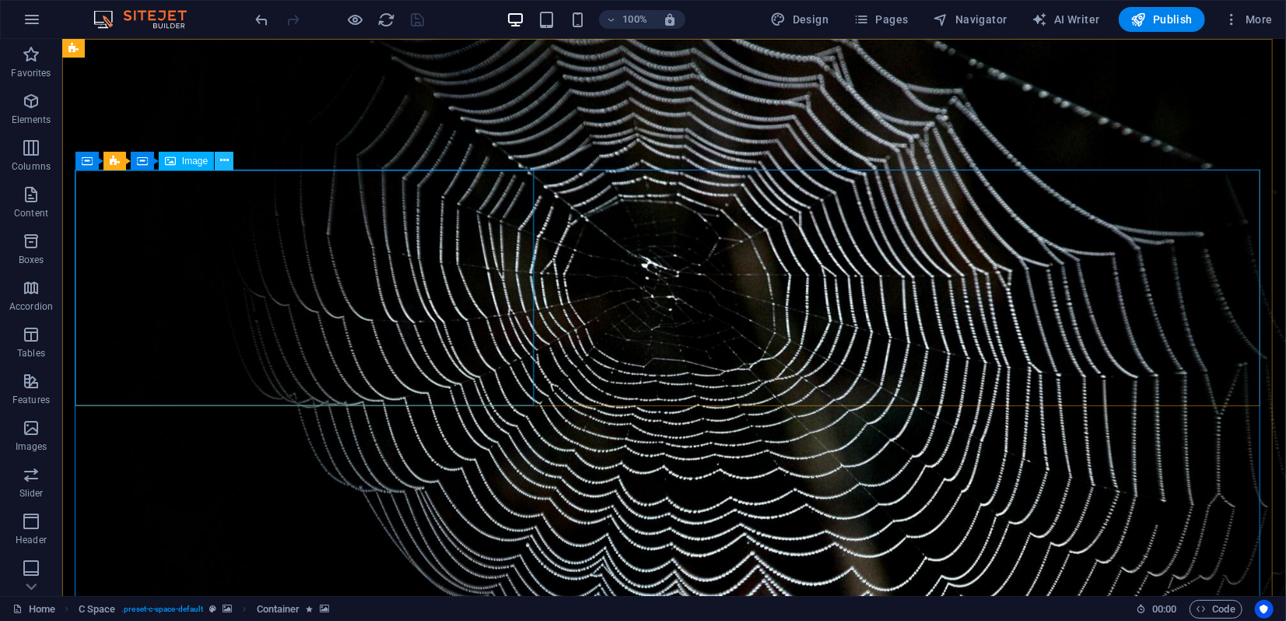
click at [221, 162] on icon at bounding box center [224, 160] width 9 height 16
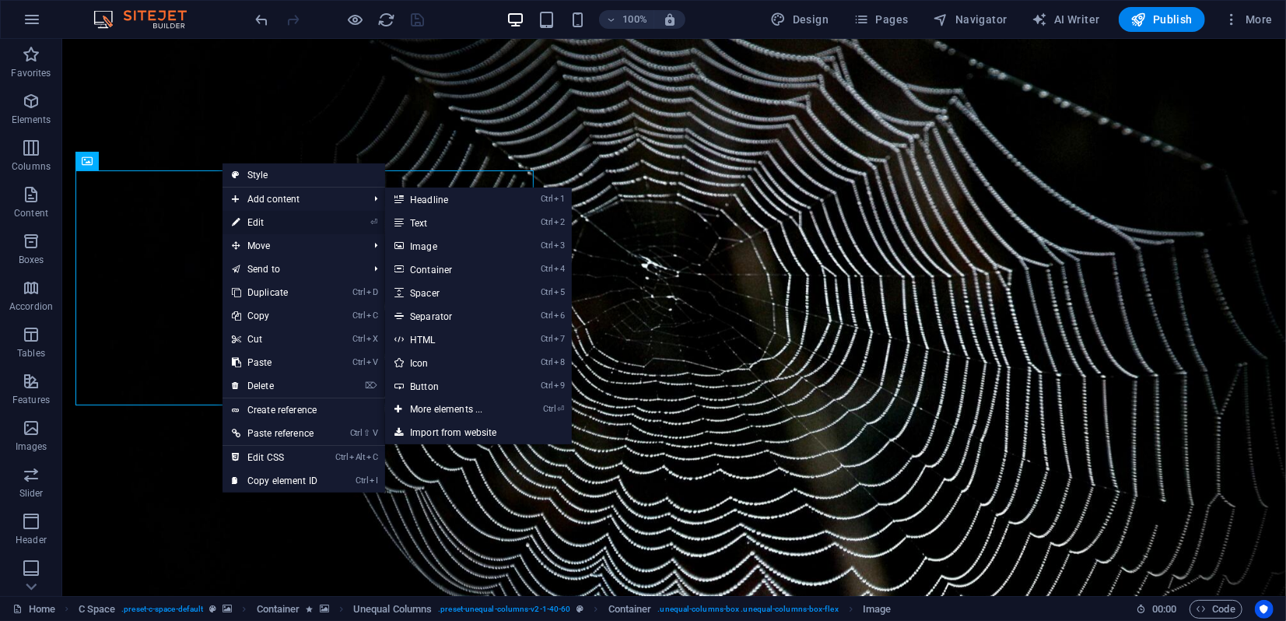
click at [269, 221] on link "⏎ Edit" at bounding box center [274, 222] width 104 height 23
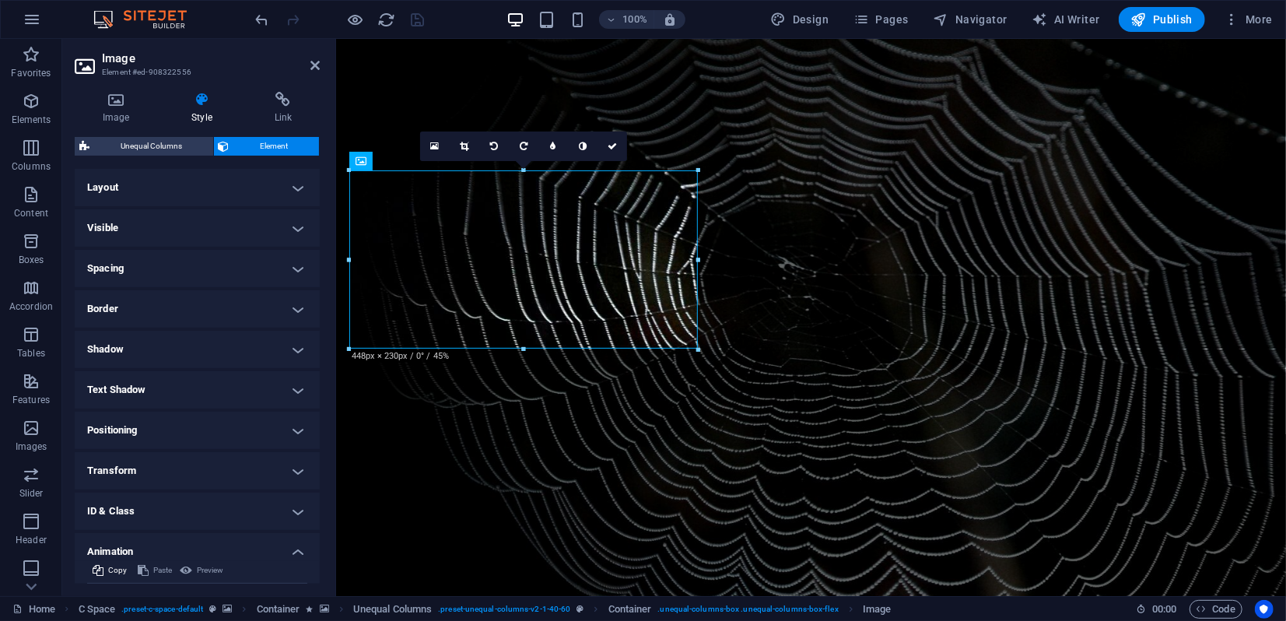
click at [172, 555] on h4 "Animation" at bounding box center [197, 547] width 245 height 28
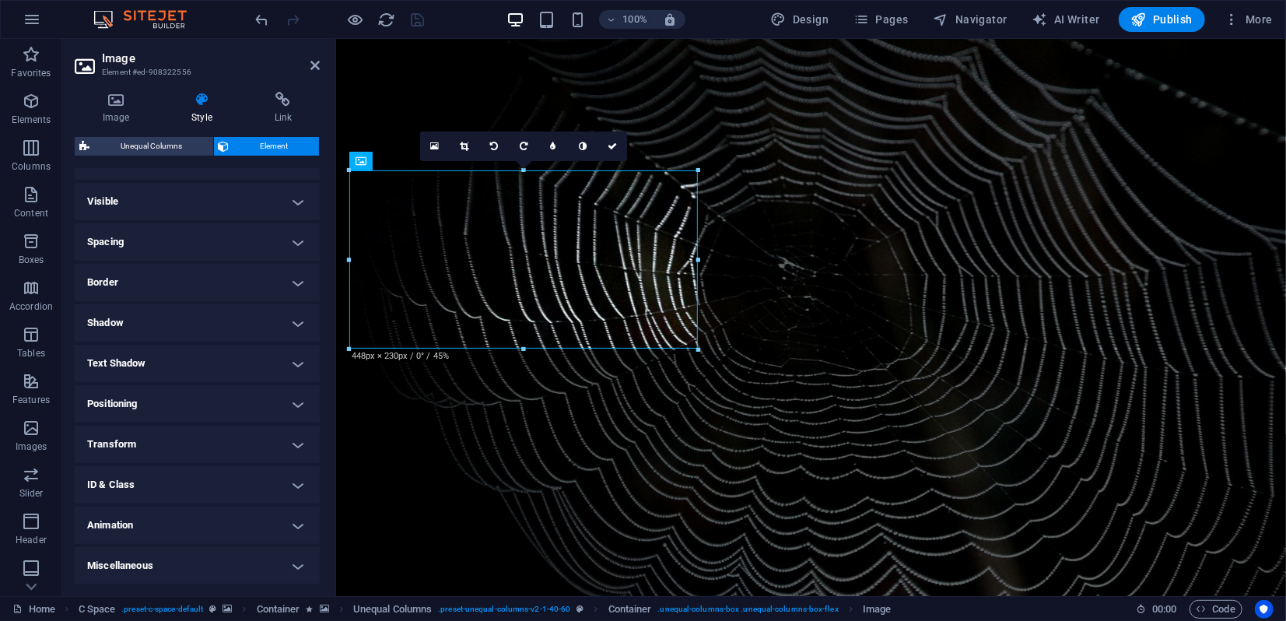
click at [162, 524] on h4 "Animation" at bounding box center [197, 524] width 245 height 37
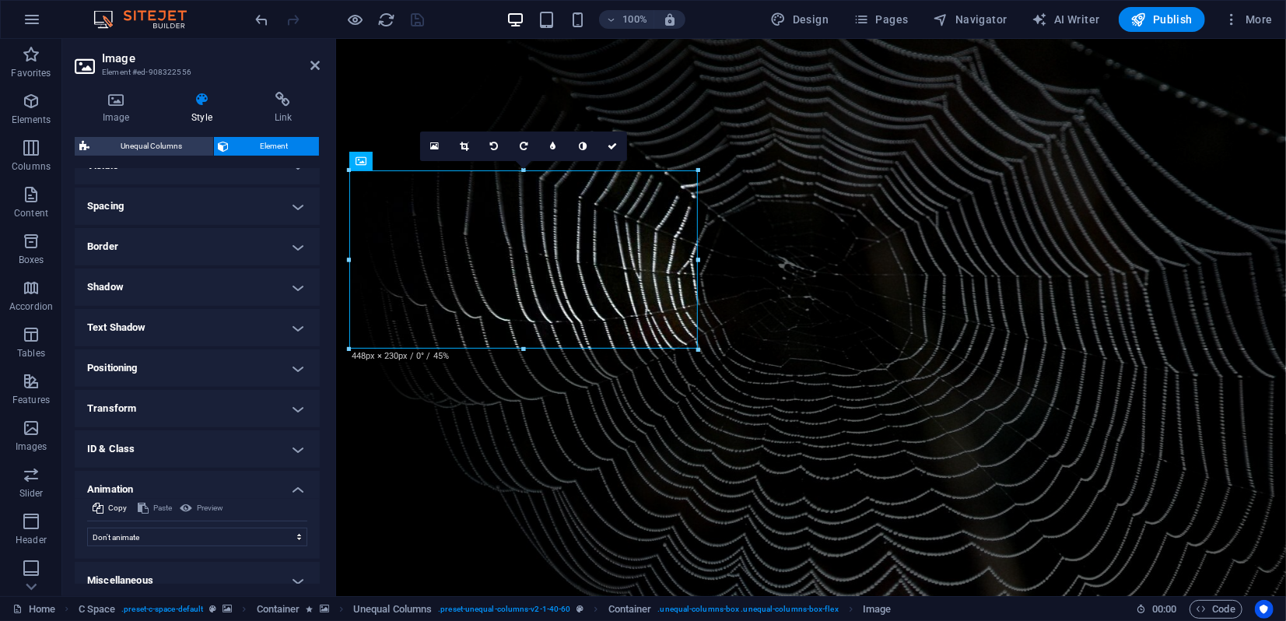
scroll to position [77, 0]
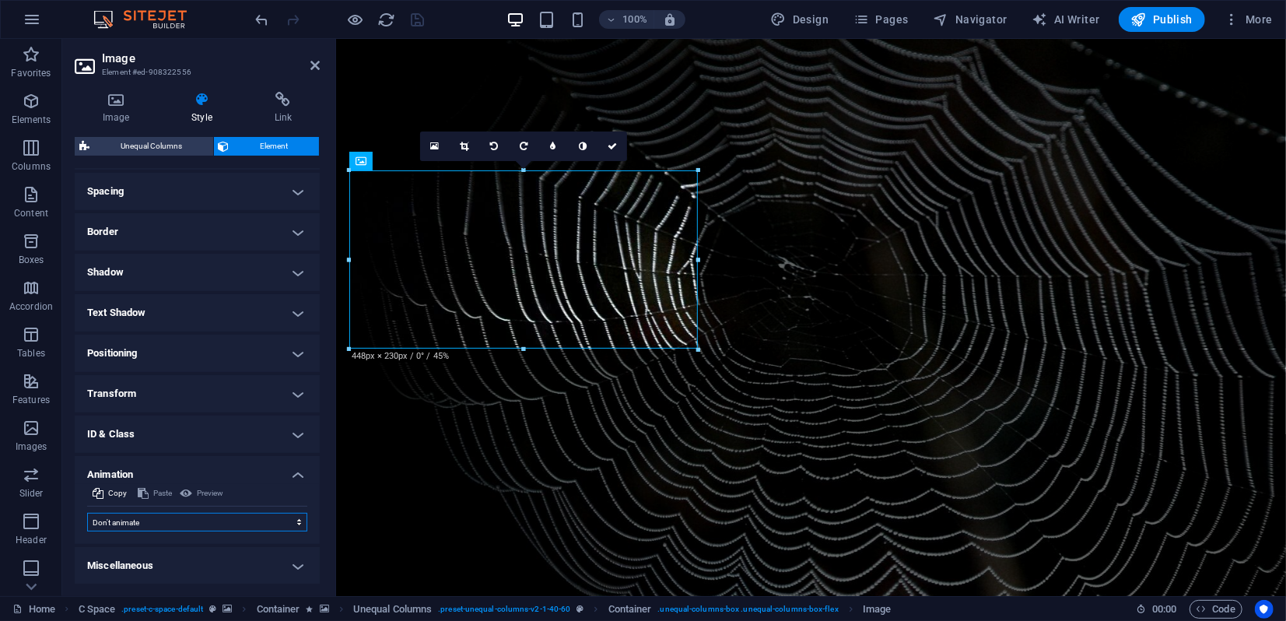
click at [158, 522] on select "Don't animate Show / Hide Slide up/down Zoom in/out Slide left to right Slide r…" at bounding box center [197, 522] width 220 height 19
select select "shrink"
click at [87, 513] on select "Don't animate Show / Hide Slide up/down Zoom in/out Slide left to right Slide r…" at bounding box center [197, 522] width 220 height 19
click at [186, 543] on select "Element hidden Element shown" at bounding box center [223, 546] width 170 height 19
select select "show"
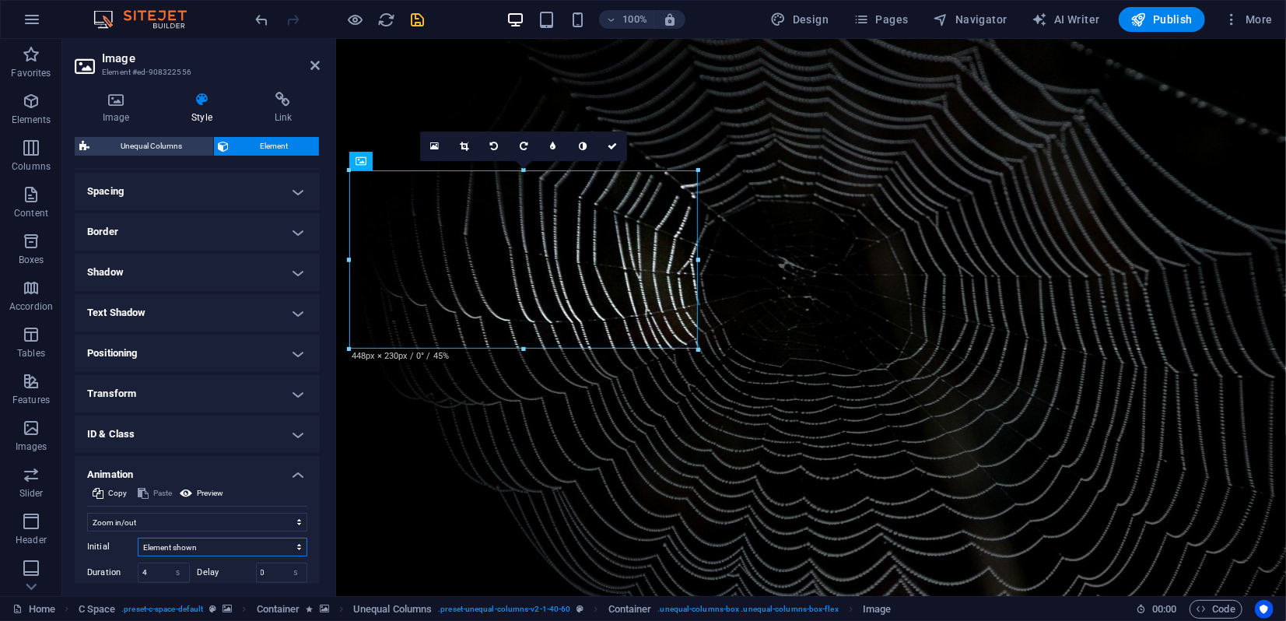
click at [138, 537] on select "Element hidden Element shown" at bounding box center [223, 546] width 170 height 19
drag, startPoint x: 153, startPoint y: 572, endPoint x: 134, endPoint y: 566, distance: 20.4
click at [131, 568] on div "Duration 4 s ms" at bounding box center [138, 568] width 103 height 20
drag, startPoint x: 316, startPoint y: 66, endPoint x: 255, endPoint y: 26, distance: 72.9
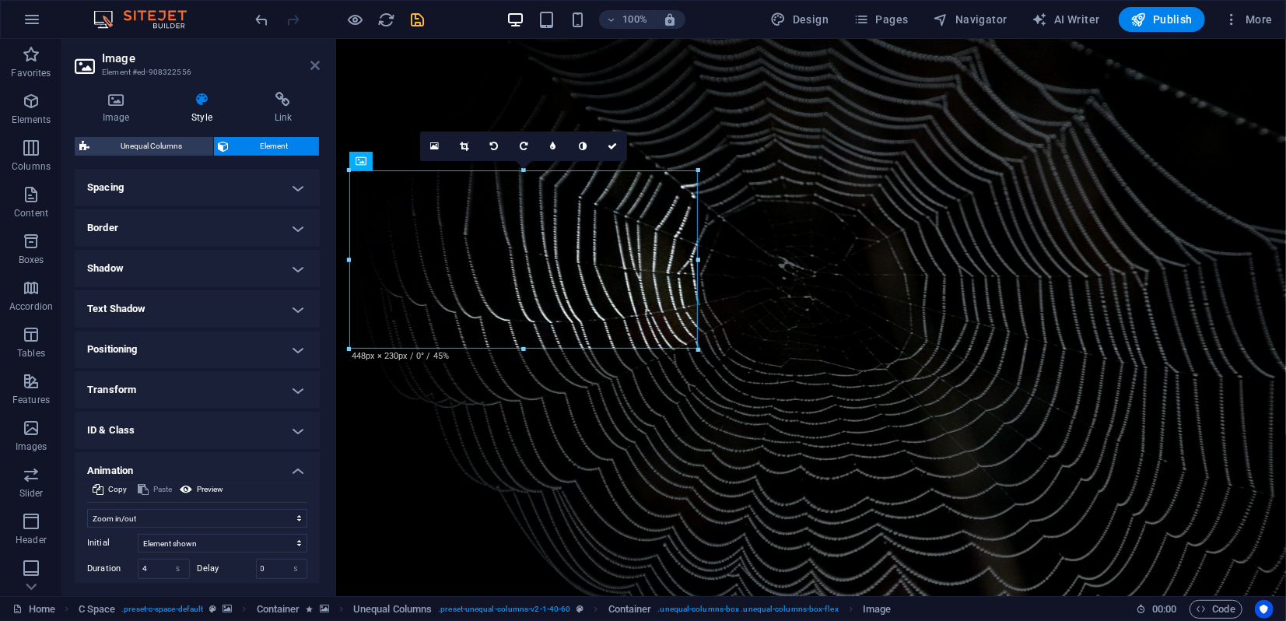
click at [316, 66] on icon at bounding box center [314, 65] width 9 height 12
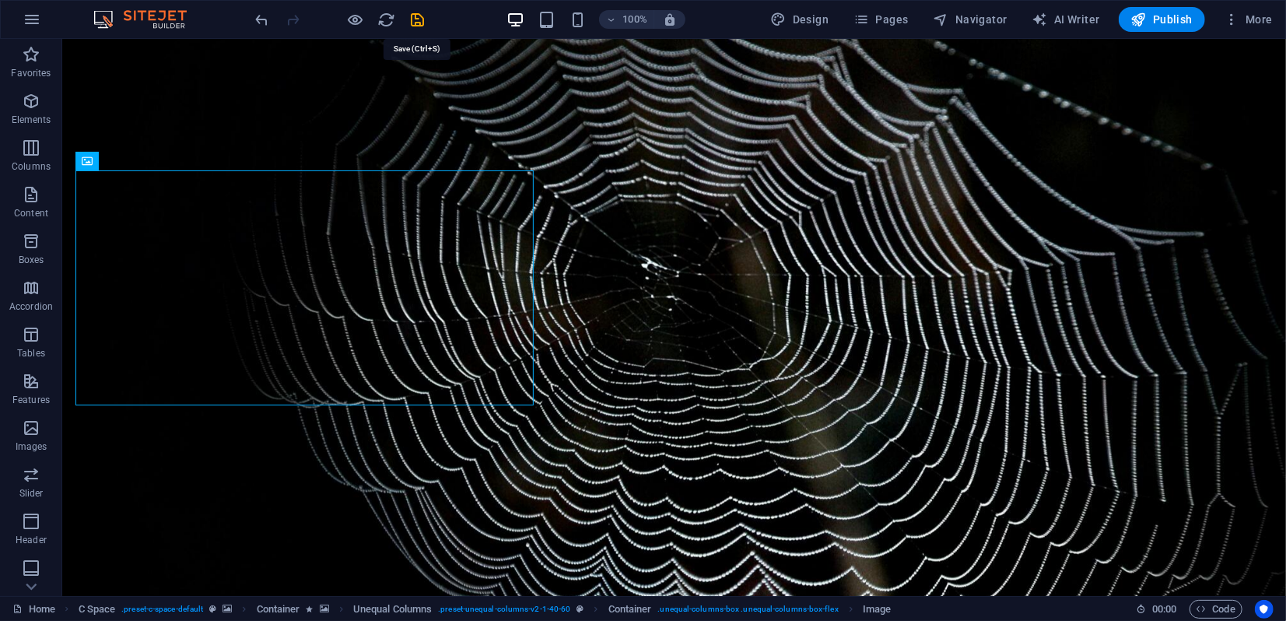
click at [415, 20] on icon "save" at bounding box center [418, 20] width 18 height 18
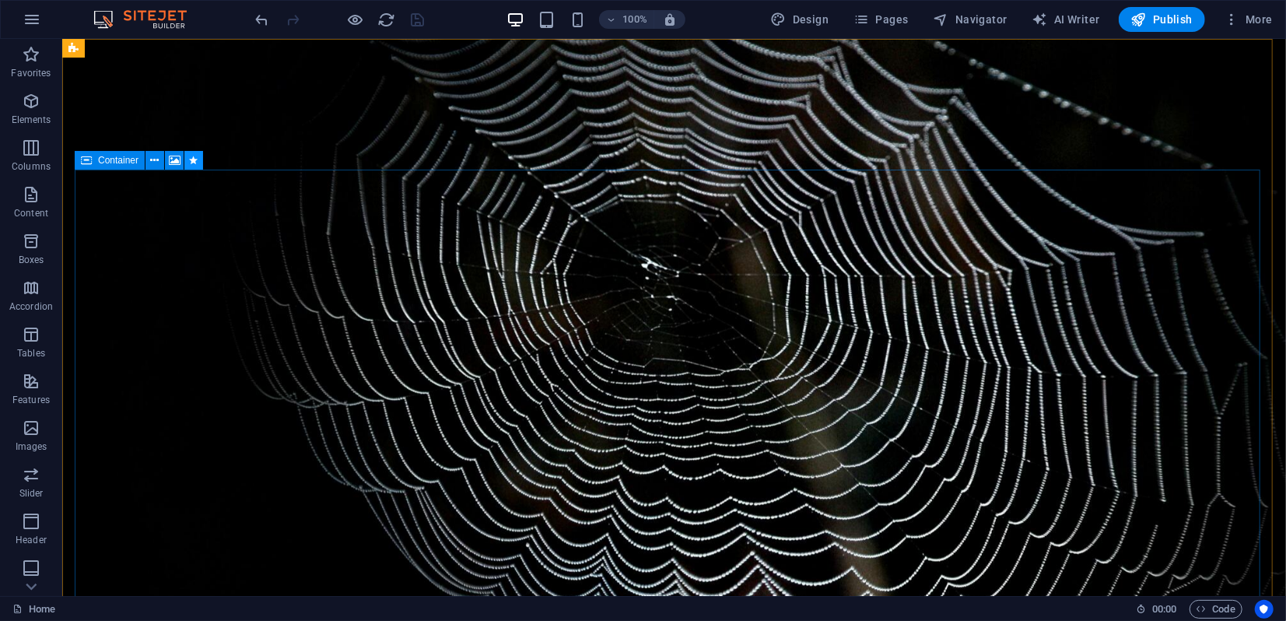
click at [195, 163] on icon at bounding box center [194, 160] width 9 height 16
select select "slide"
select select "s"
select select "scroll"
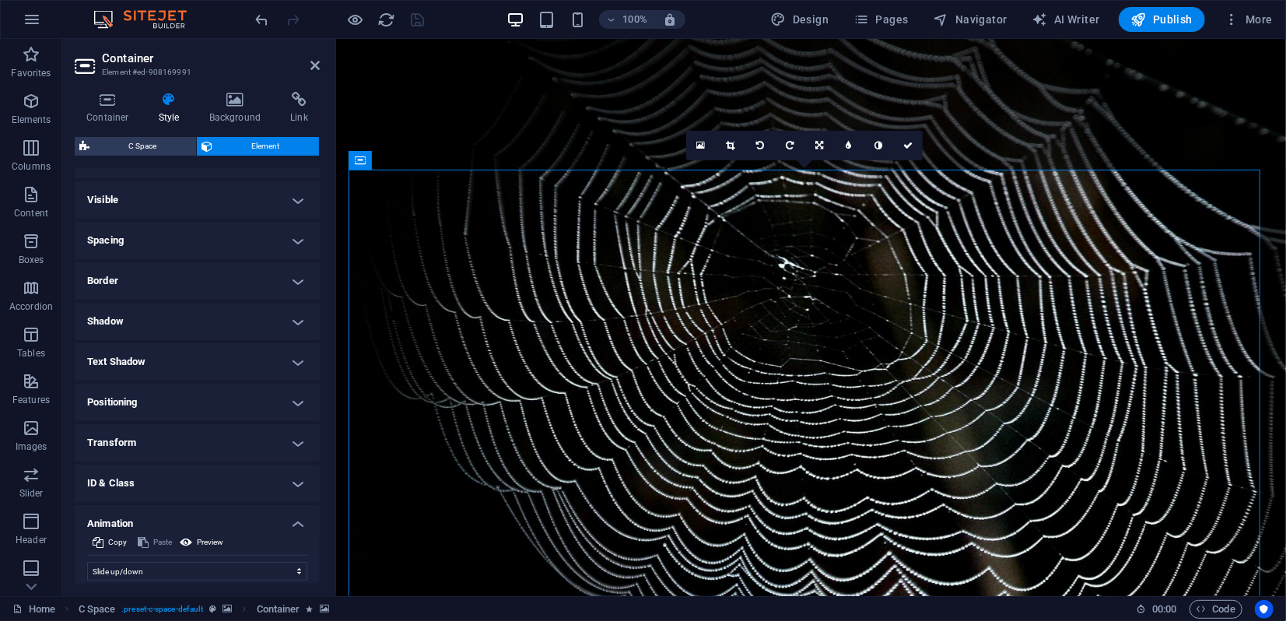
scroll to position [0, 0]
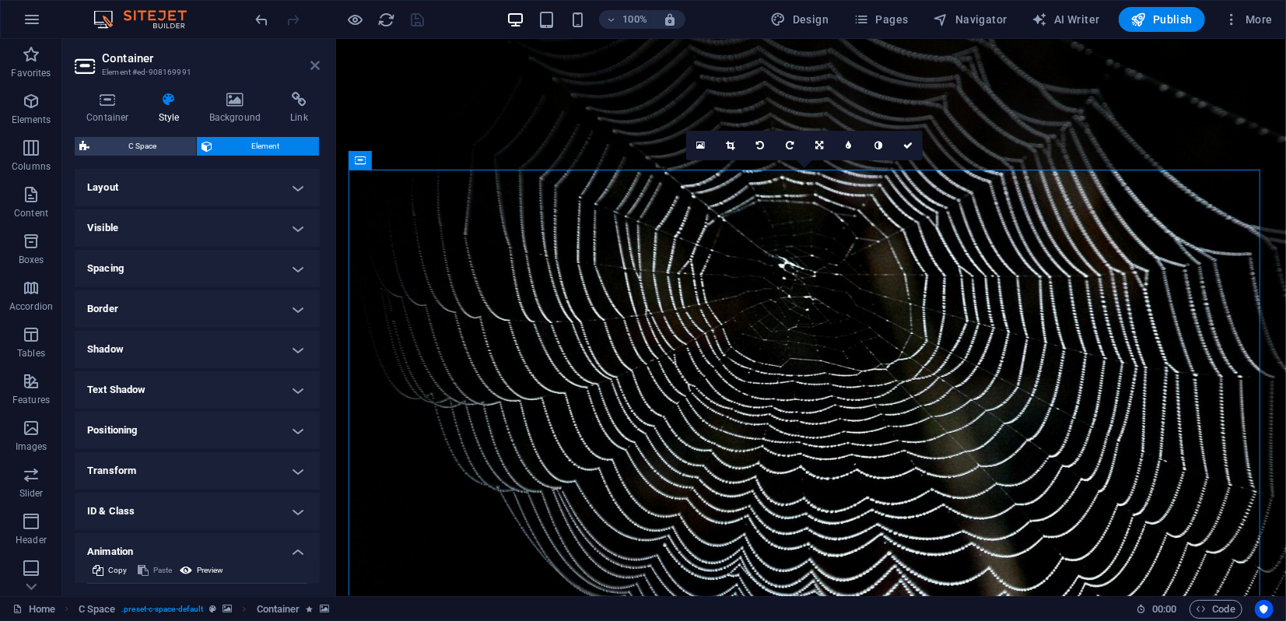
click at [313, 66] on icon at bounding box center [314, 65] width 9 height 12
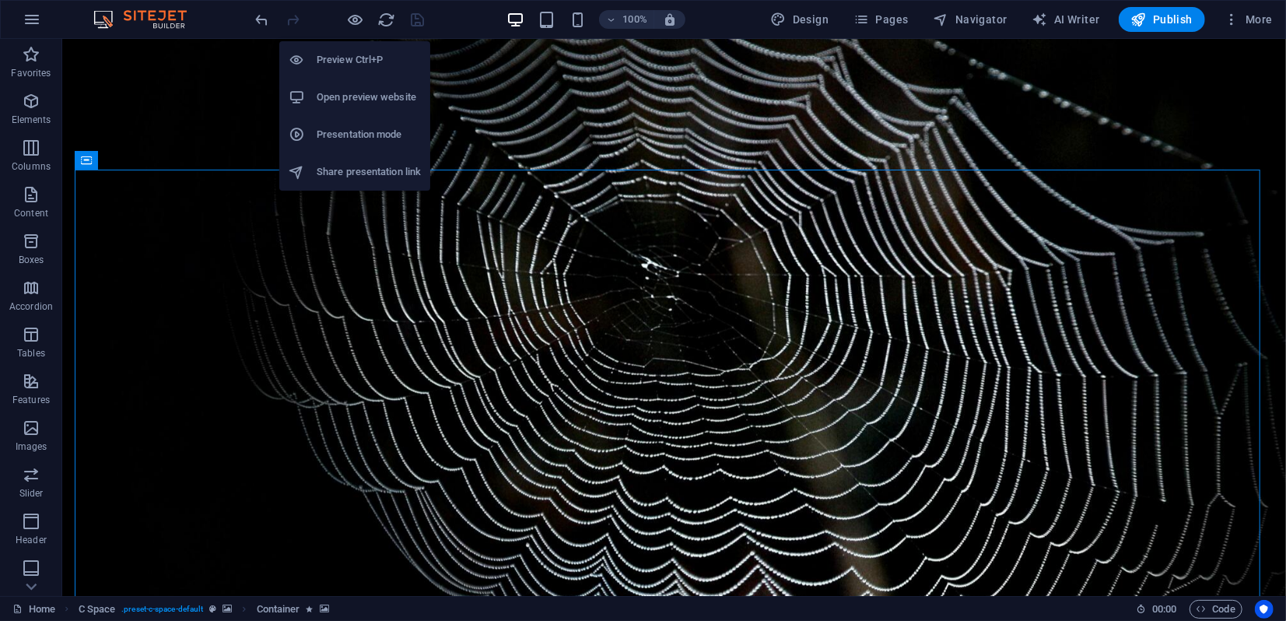
click at [354, 135] on h6 "Presentation mode" at bounding box center [369, 134] width 104 height 19
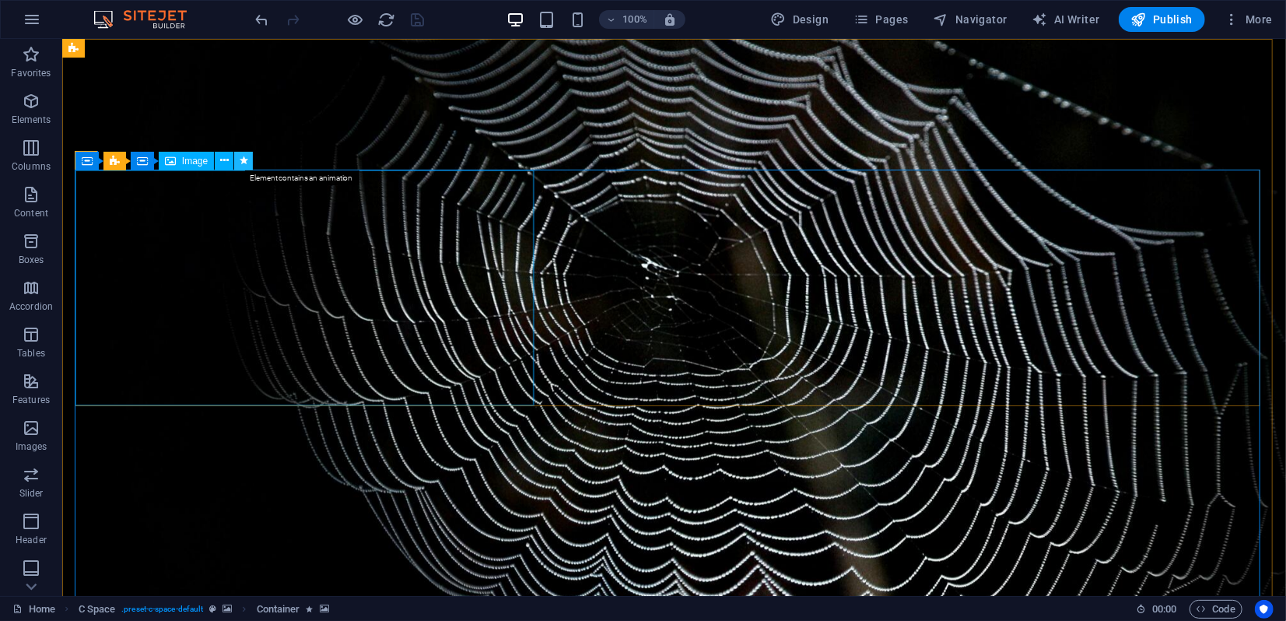
click at [245, 162] on icon at bounding box center [244, 160] width 9 height 16
select select "shrink"
select select "show"
select select "s"
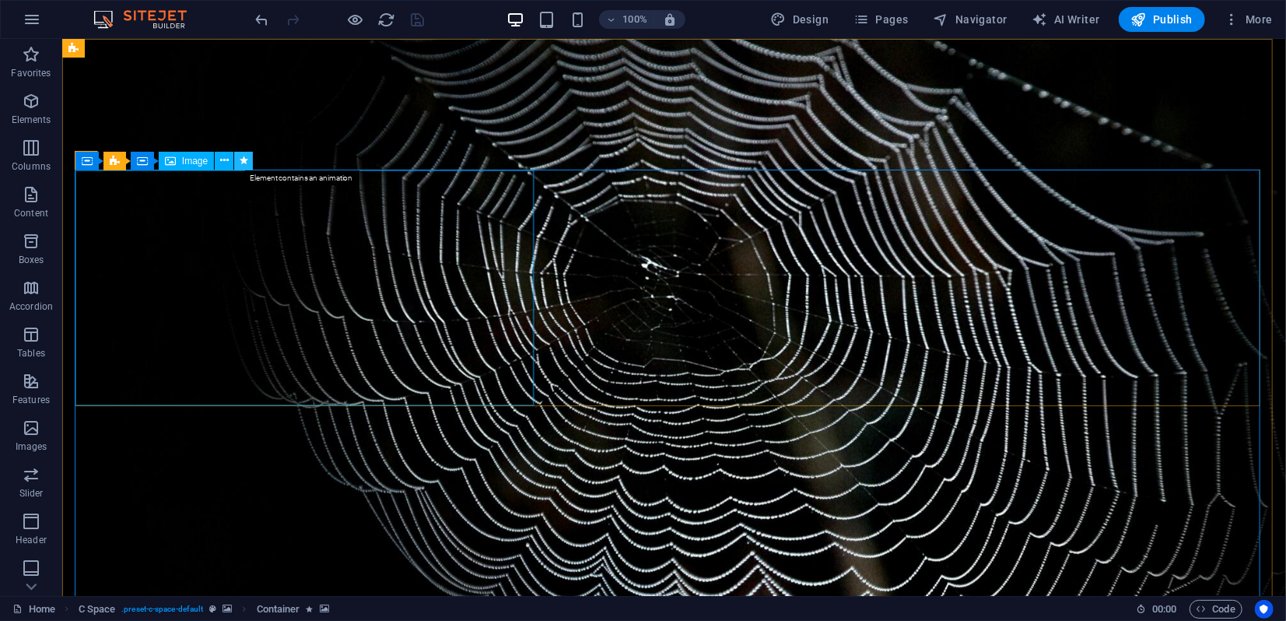
select select "scroll"
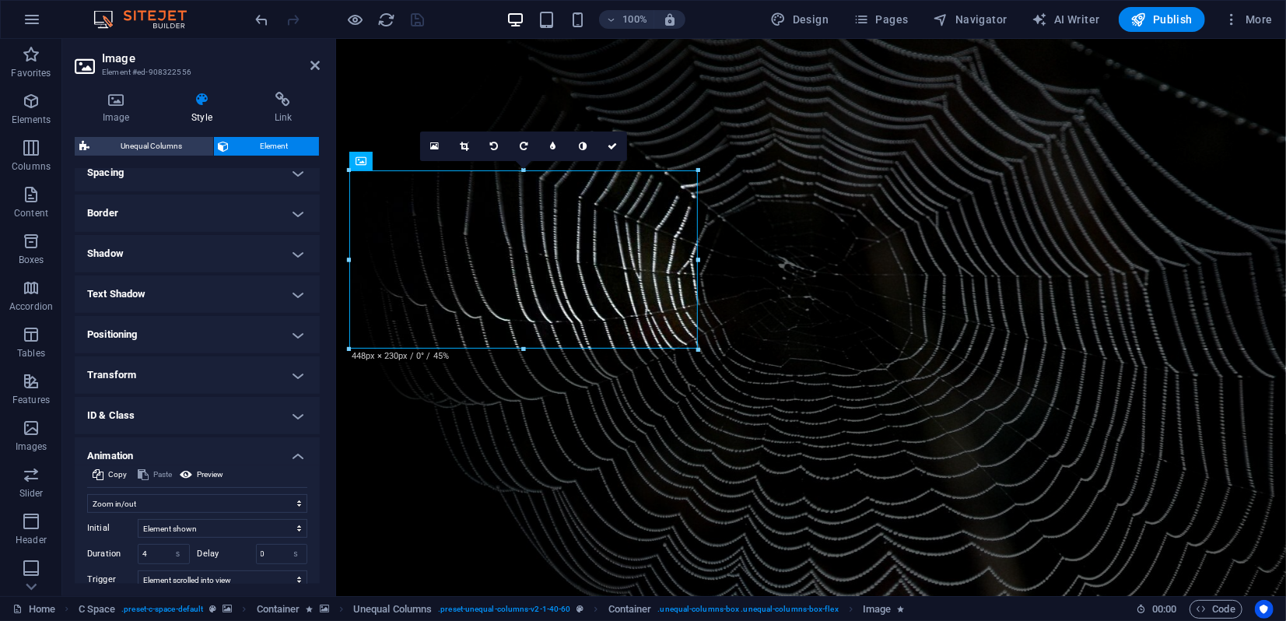
scroll to position [187, 0]
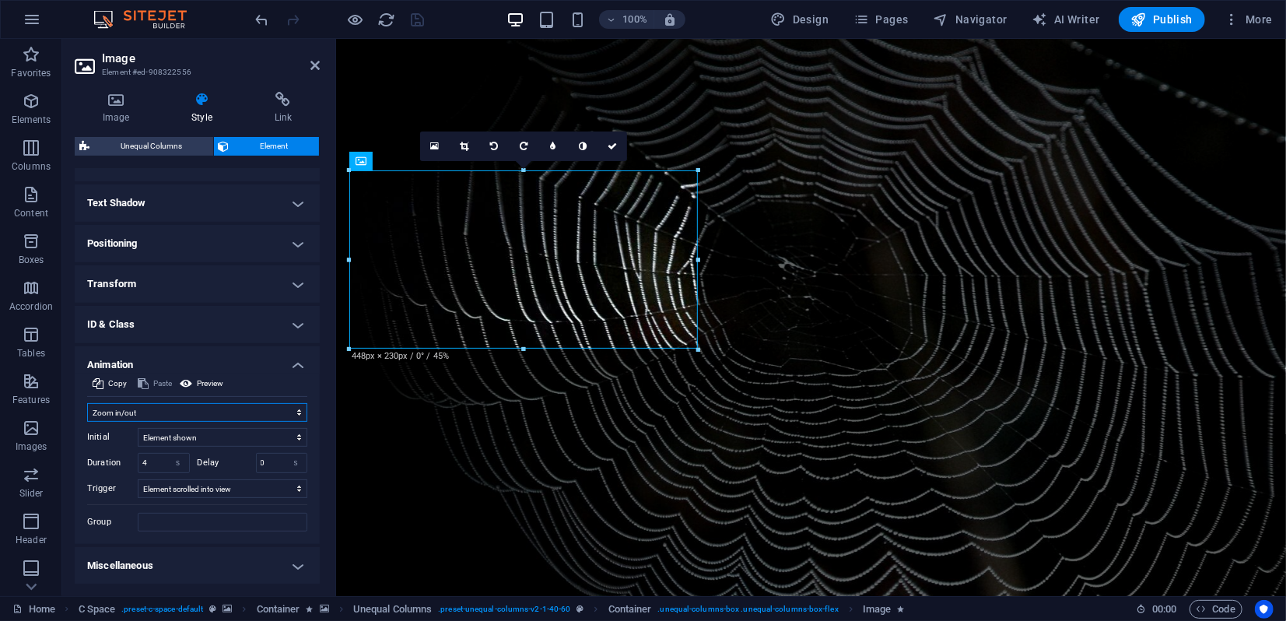
click at [151, 417] on select "Don't animate Show / Hide Slide up/down Zoom in/out Slide left to right Slide r…" at bounding box center [197, 412] width 220 height 19
select select "none"
click at [87, 422] on select "Don't animate Show / Hide Slide up/down Zoom in/out Slide left to right Slide r…" at bounding box center [197, 412] width 220 height 19
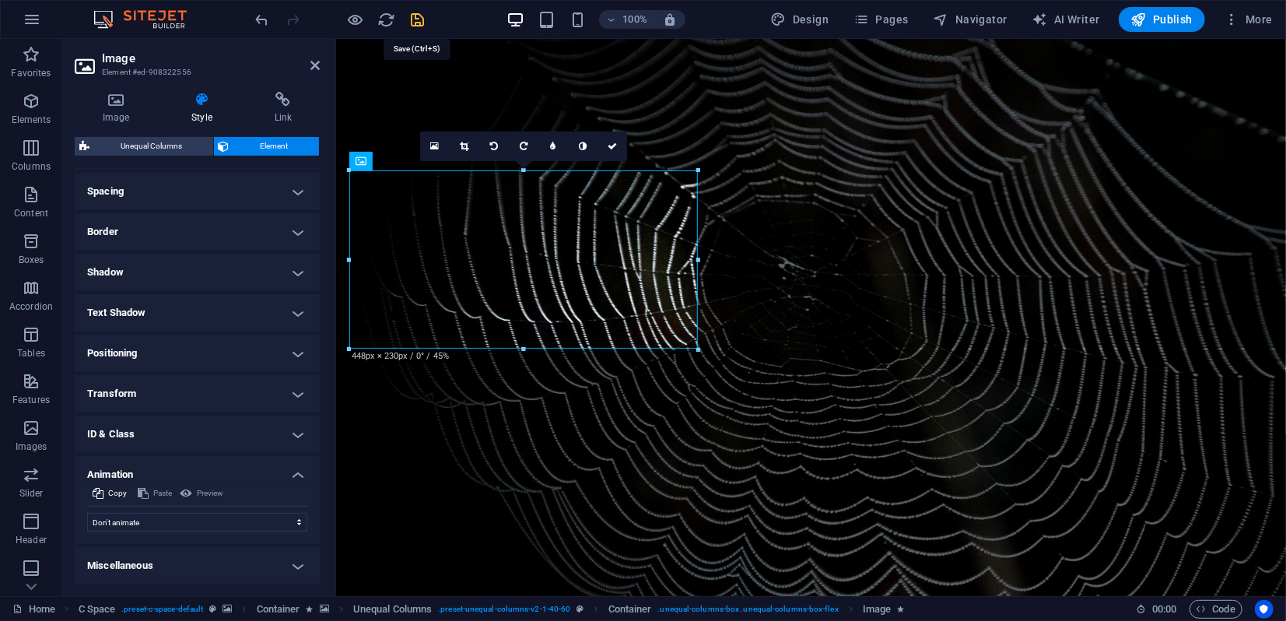
click at [411, 23] on icon "save" at bounding box center [418, 20] width 18 height 18
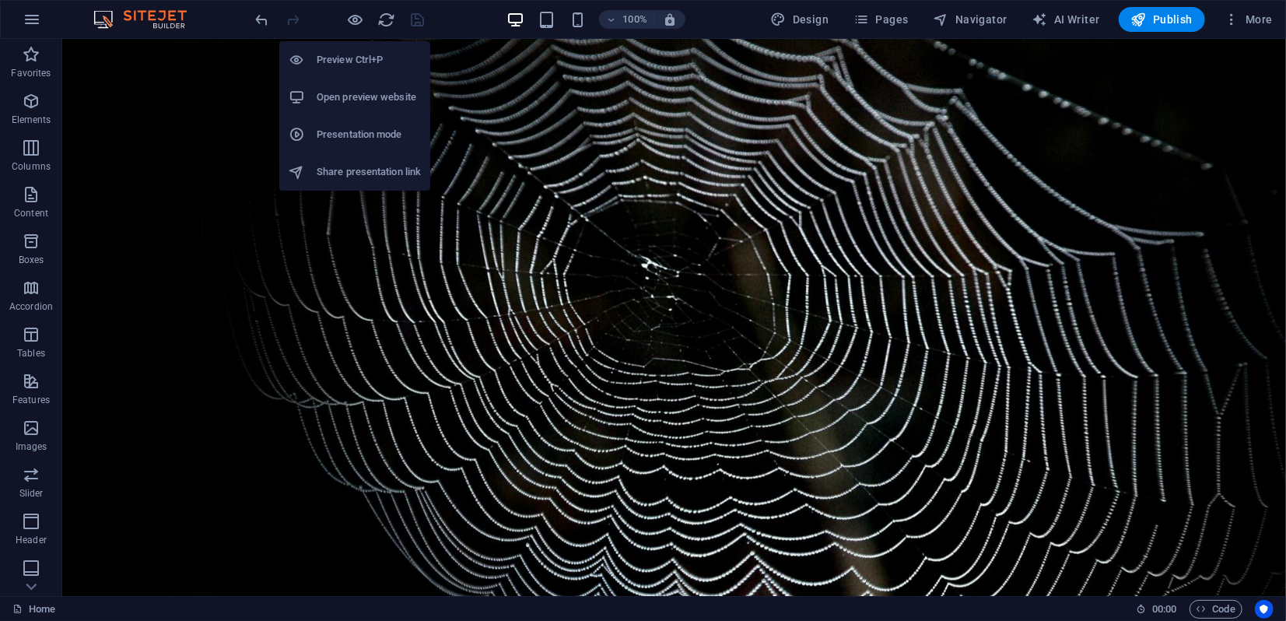
click at [342, 65] on h6 "Preview Ctrl+P" at bounding box center [369, 60] width 104 height 19
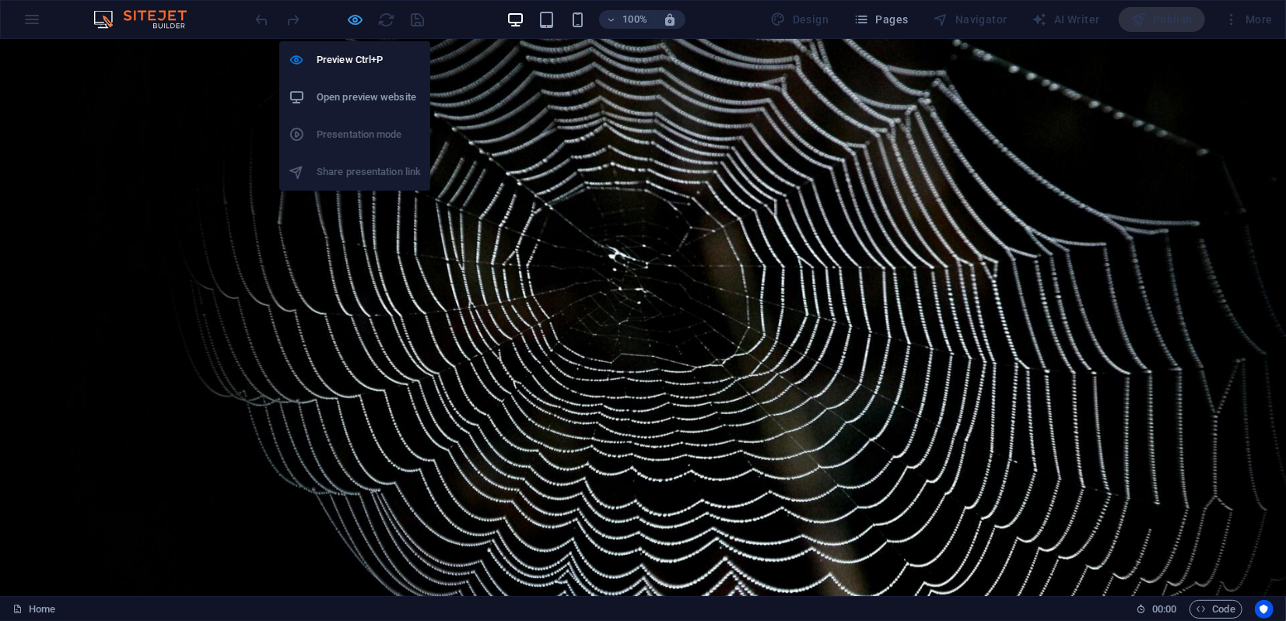
click at [359, 18] on icon "button" at bounding box center [356, 20] width 18 height 18
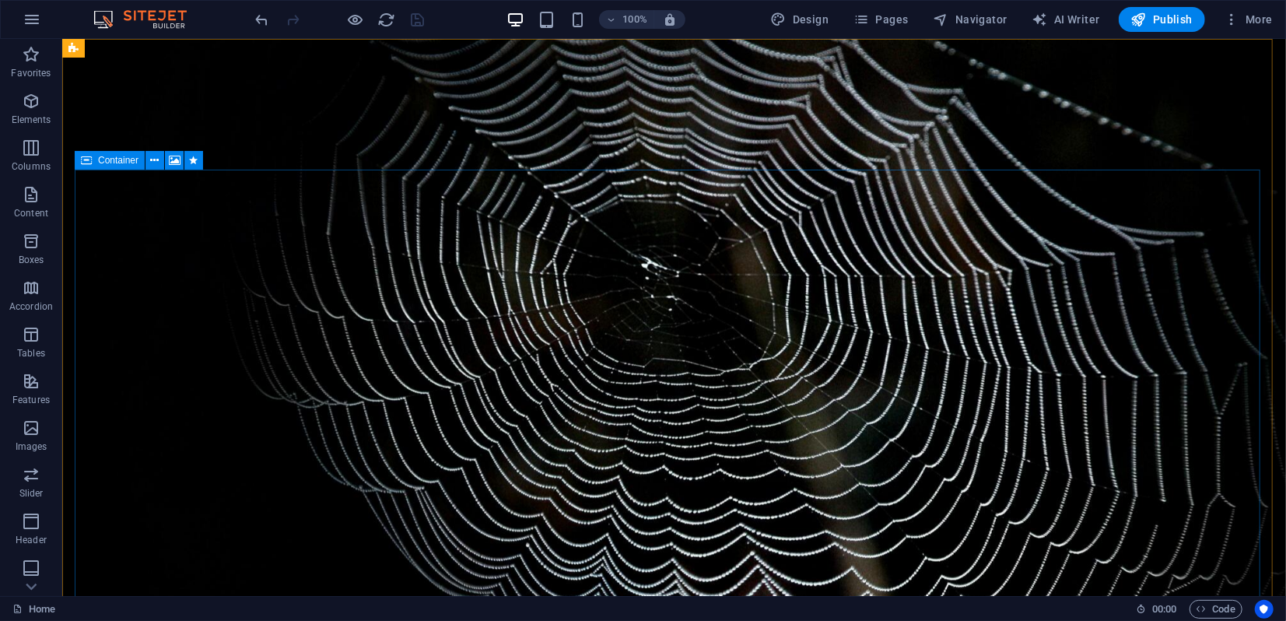
click at [86, 159] on icon at bounding box center [86, 160] width 11 height 19
click at [156, 162] on icon at bounding box center [155, 160] width 9 height 16
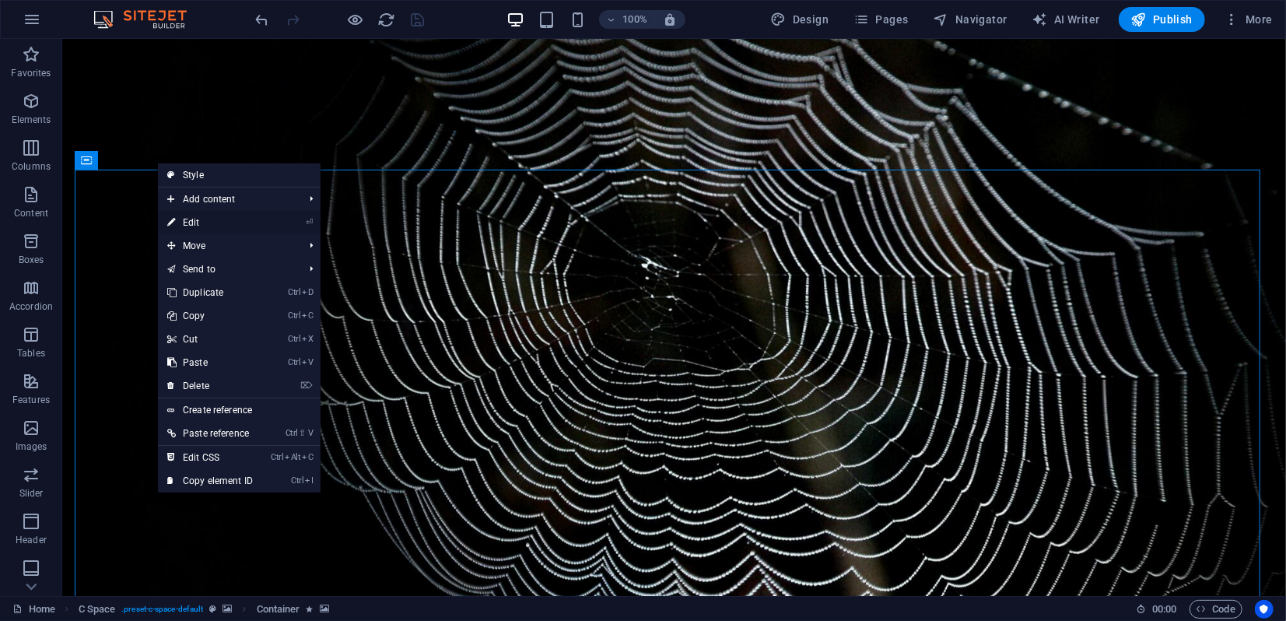
click at [203, 217] on link "⏎ Edit" at bounding box center [210, 222] width 104 height 23
select select "slide"
select select "s"
select select "scroll"
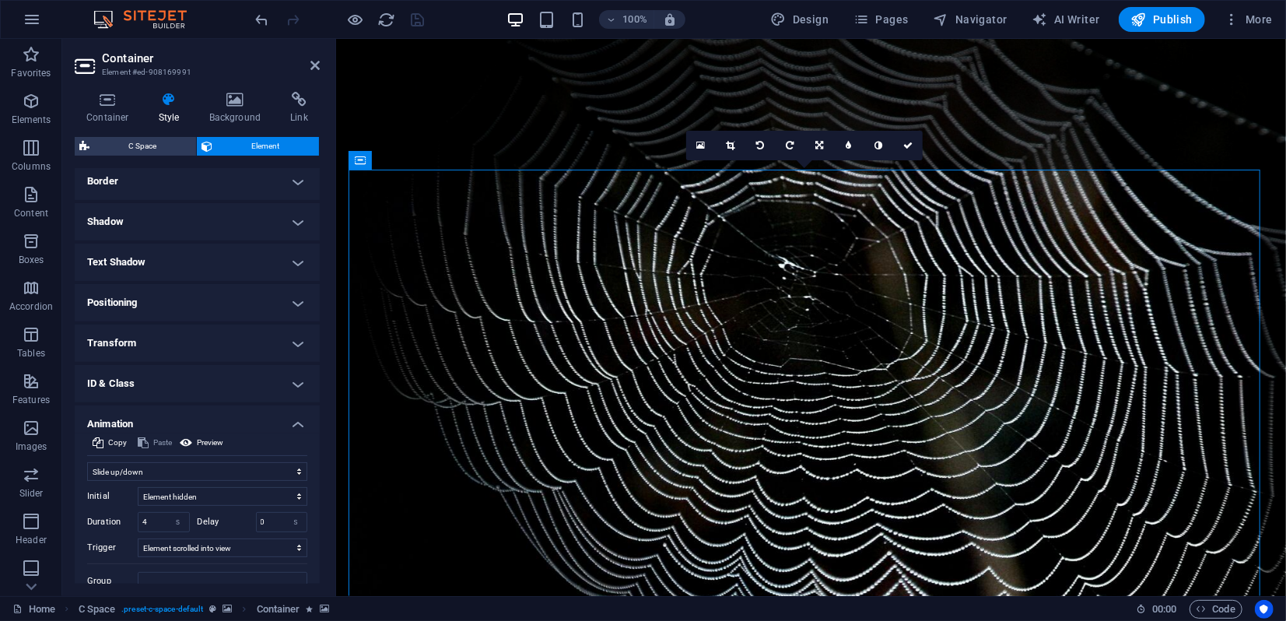
scroll to position [187, 0]
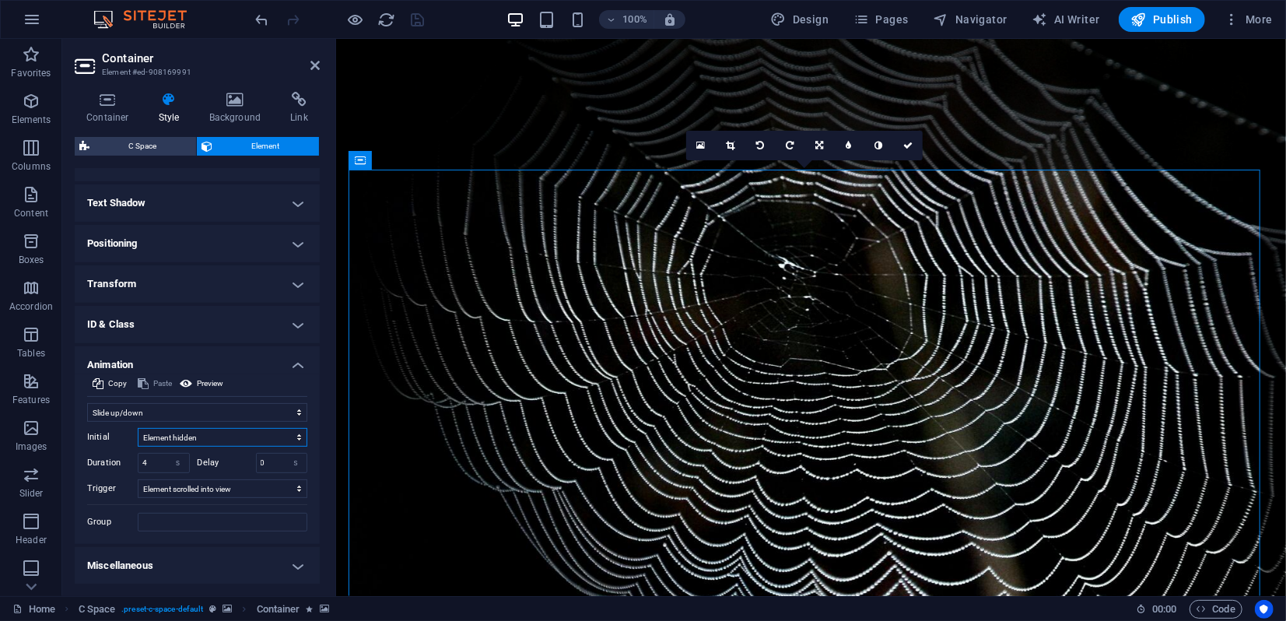
click at [168, 436] on select "Element hidden Element shown" at bounding box center [223, 437] width 170 height 19
click at [167, 435] on select "Element hidden Element shown" at bounding box center [223, 437] width 170 height 19
select select "show"
click at [138, 428] on select "Element hidden Element shown" at bounding box center [223, 437] width 170 height 19
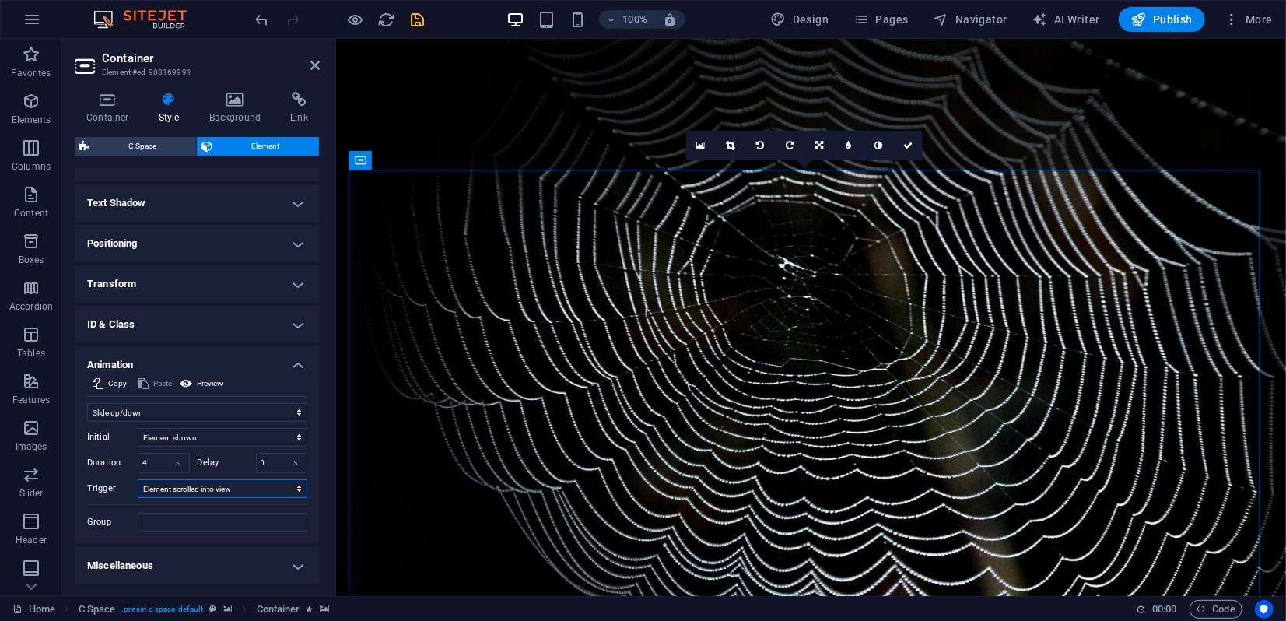
click at [173, 490] on select "No automatic trigger On page load Element scrolled into view" at bounding box center [223, 488] width 170 height 19
select select "onload"
click at [138, 479] on select "No automatic trigger On page load Element scrolled into view" at bounding box center [223, 488] width 170 height 19
drag, startPoint x: 150, startPoint y: 462, endPoint x: 150, endPoint y: 446, distance: 16.3
click at [138, 457] on input "4" at bounding box center [163, 462] width 51 height 19
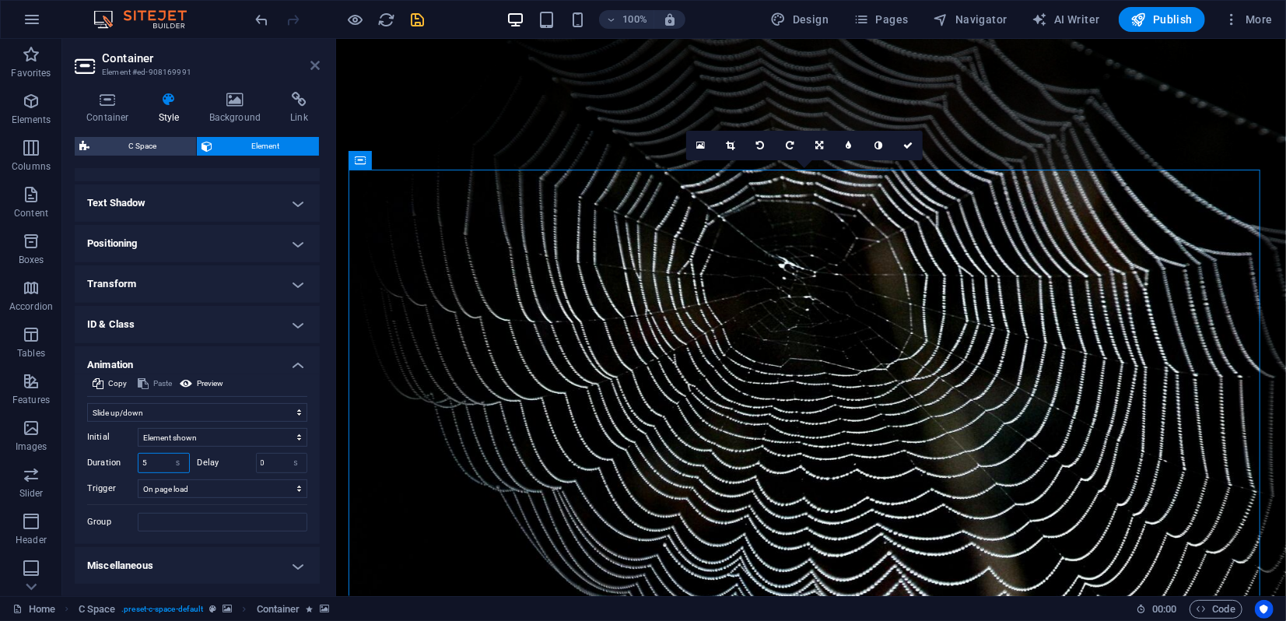
type input "5"
click at [318, 66] on icon at bounding box center [314, 65] width 9 height 12
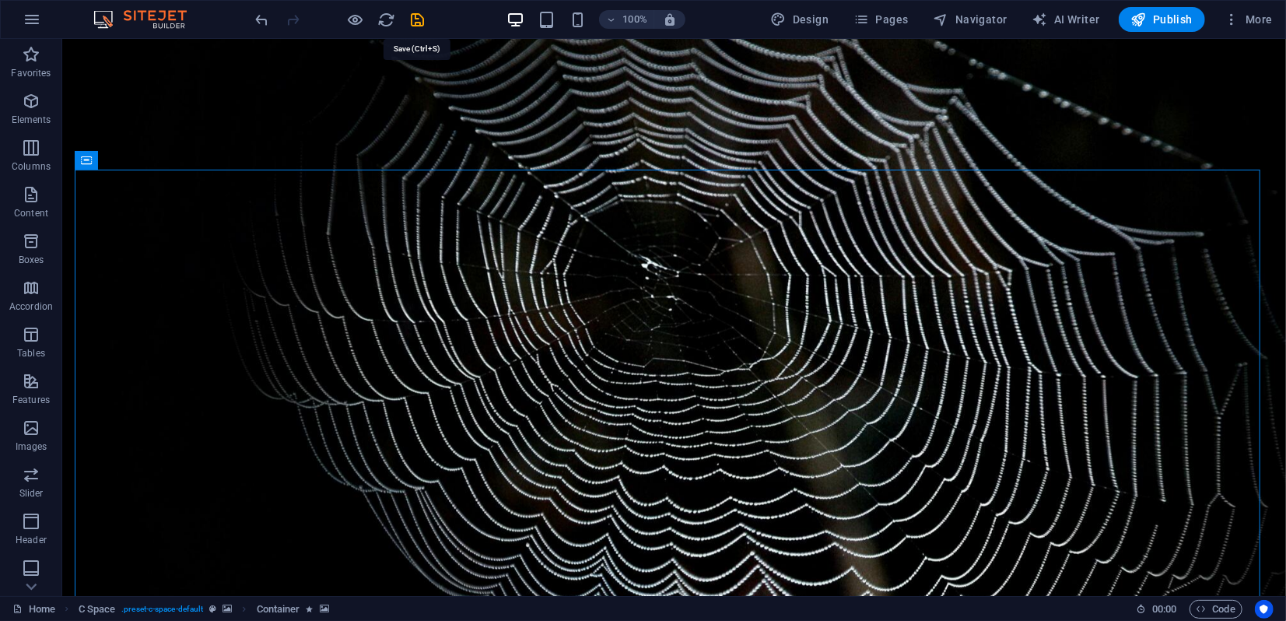
click at [420, 18] on icon "save" at bounding box center [418, 20] width 18 height 18
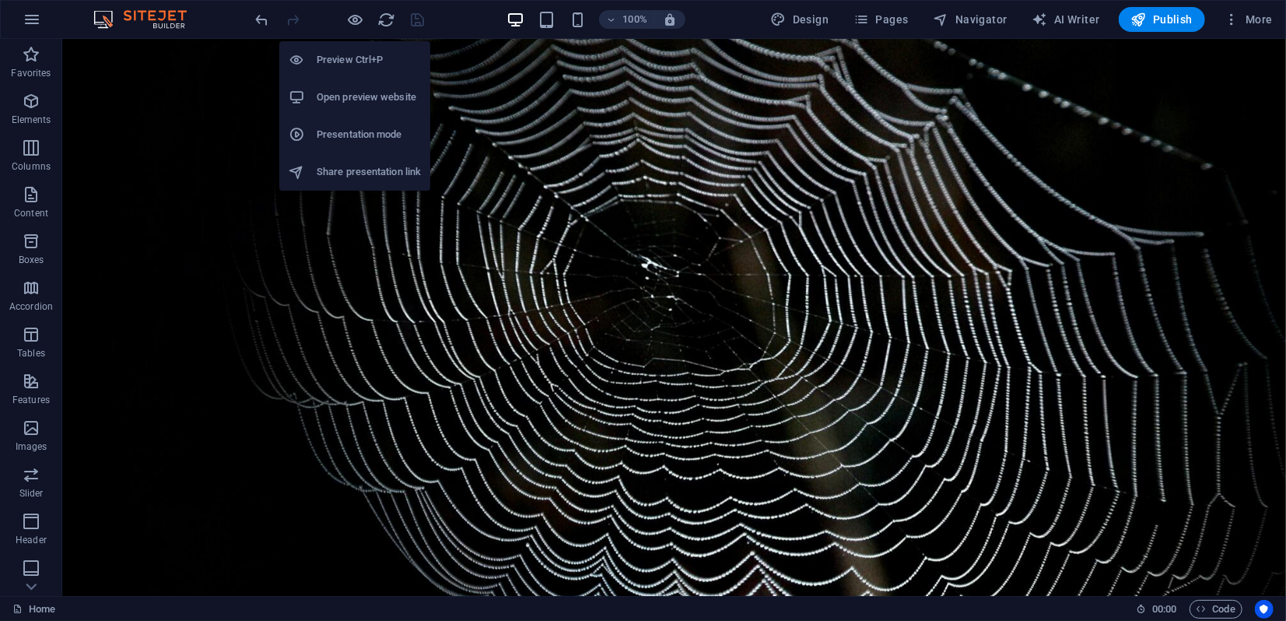
click at [327, 142] on h6 "Presentation mode" at bounding box center [369, 134] width 104 height 19
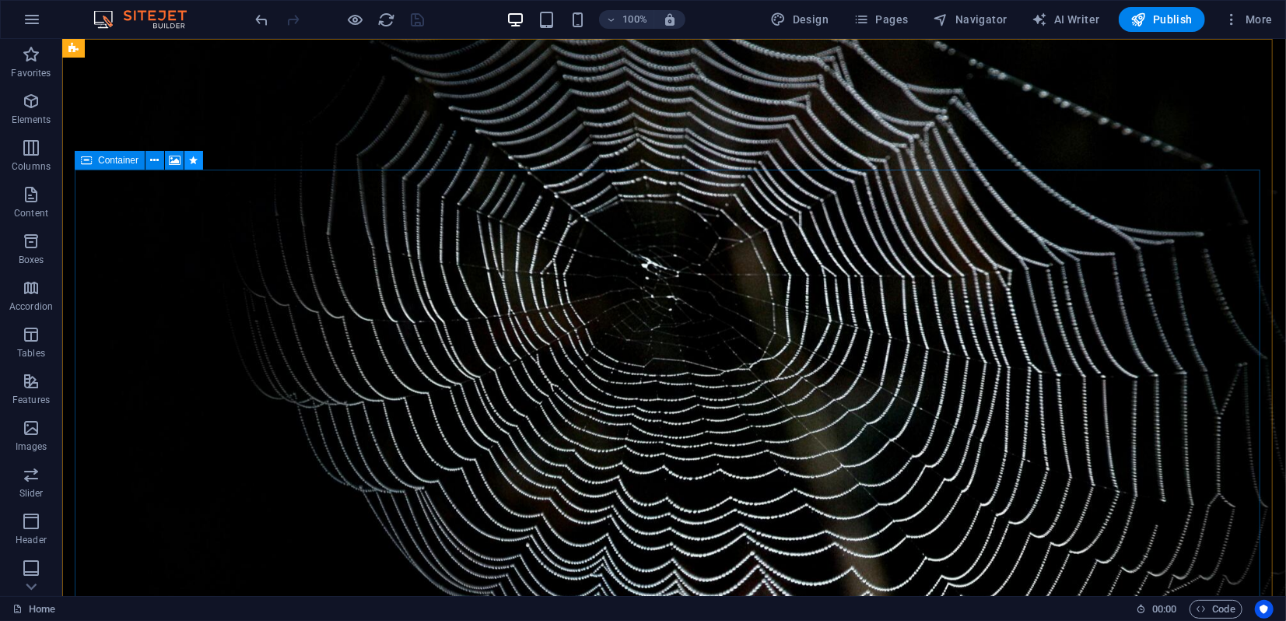
click at [193, 159] on icon at bounding box center [194, 160] width 9 height 16
select select "slide"
select select "show"
select select "s"
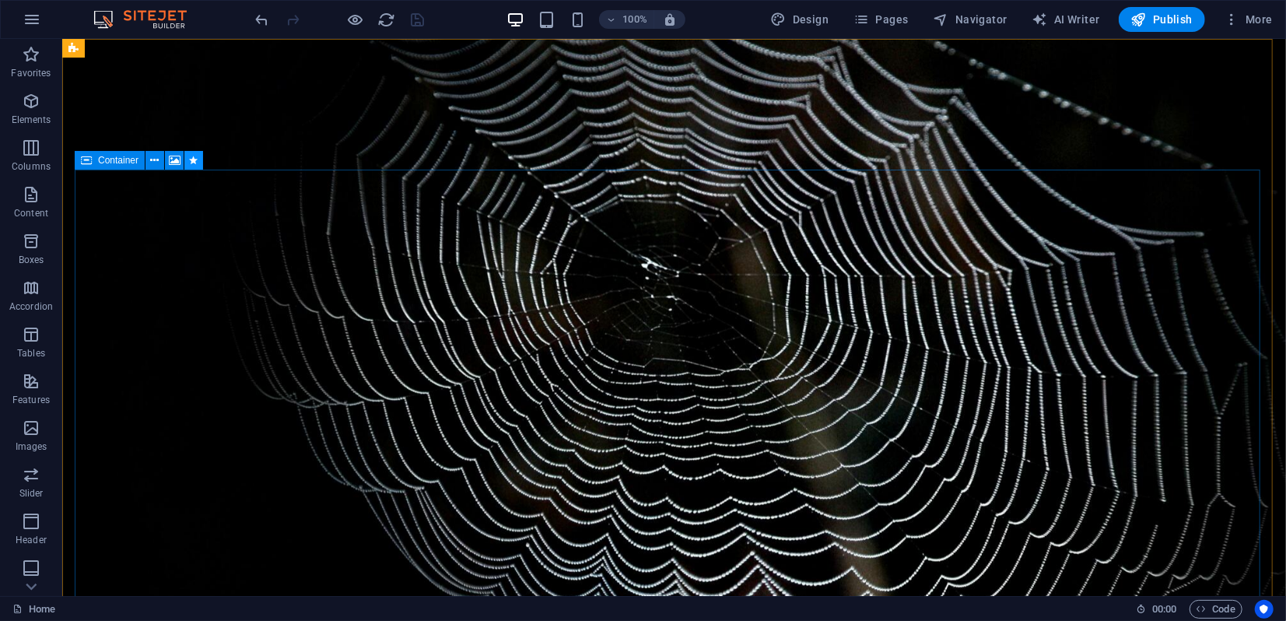
select select "onload"
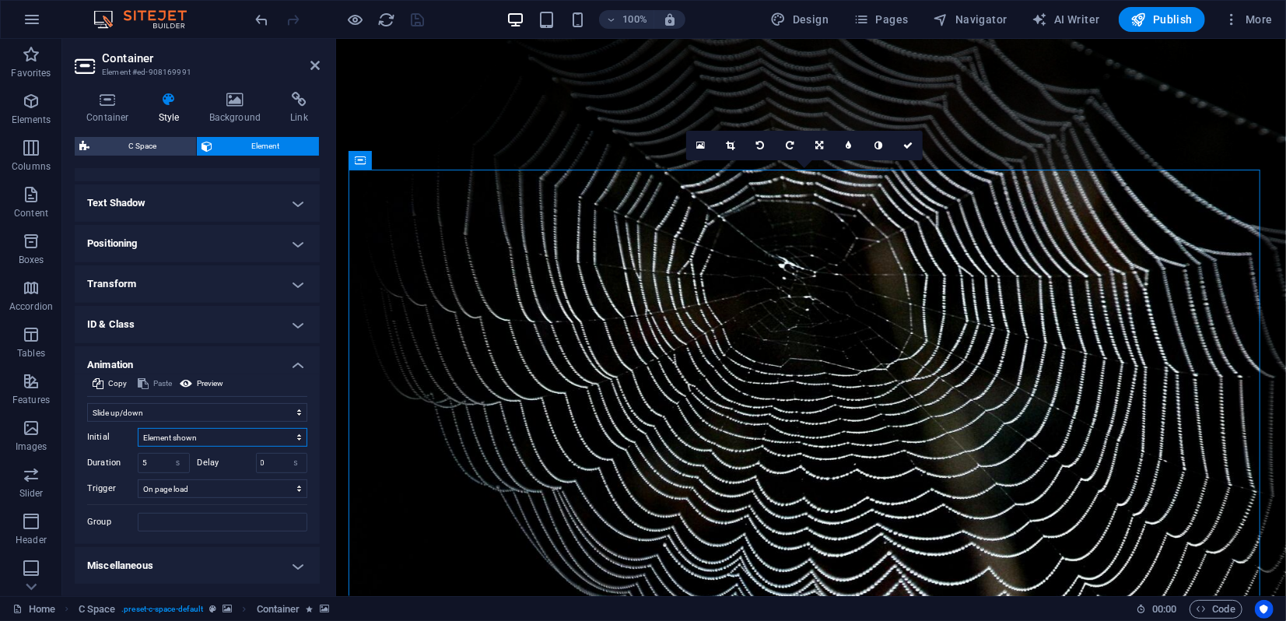
click at [176, 439] on select "Element hidden Element shown" at bounding box center [223, 437] width 170 height 19
select select "hide"
click at [138, 428] on select "Element hidden Element shown" at bounding box center [223, 437] width 170 height 19
click at [317, 65] on icon at bounding box center [314, 65] width 9 height 12
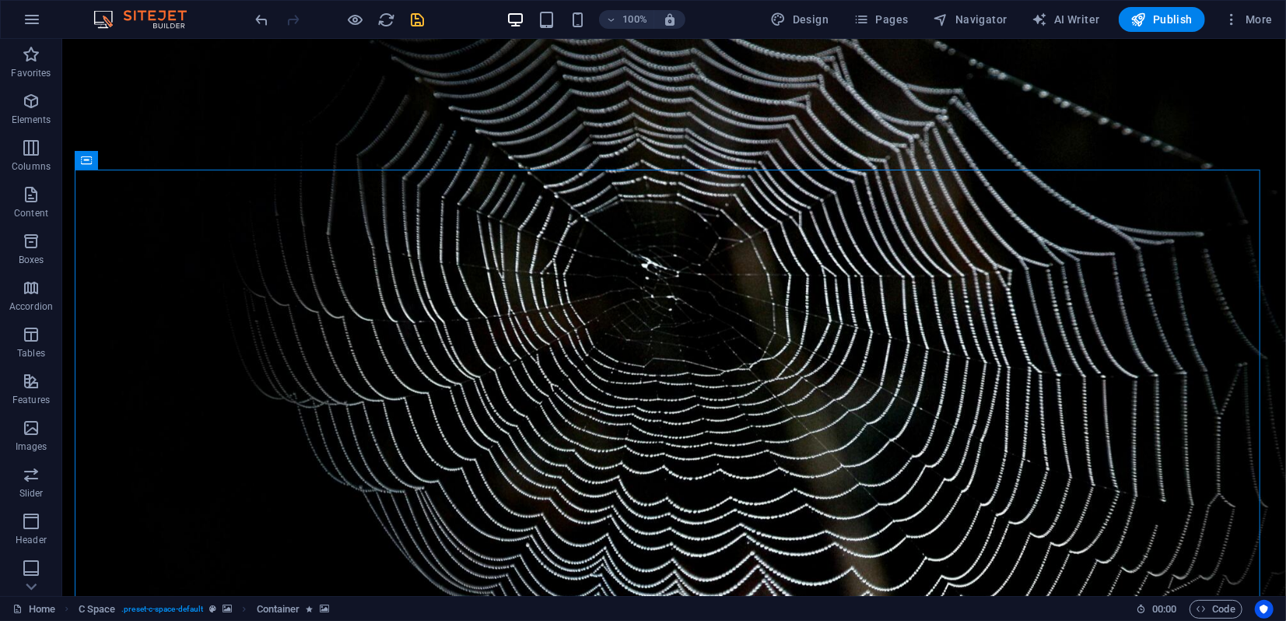
click at [427, 17] on div "100% Design Pages Navigator AI Writer Publish More" at bounding box center [766, 19] width 1026 height 25
click at [421, 19] on icon "save" at bounding box center [418, 20] width 18 height 18
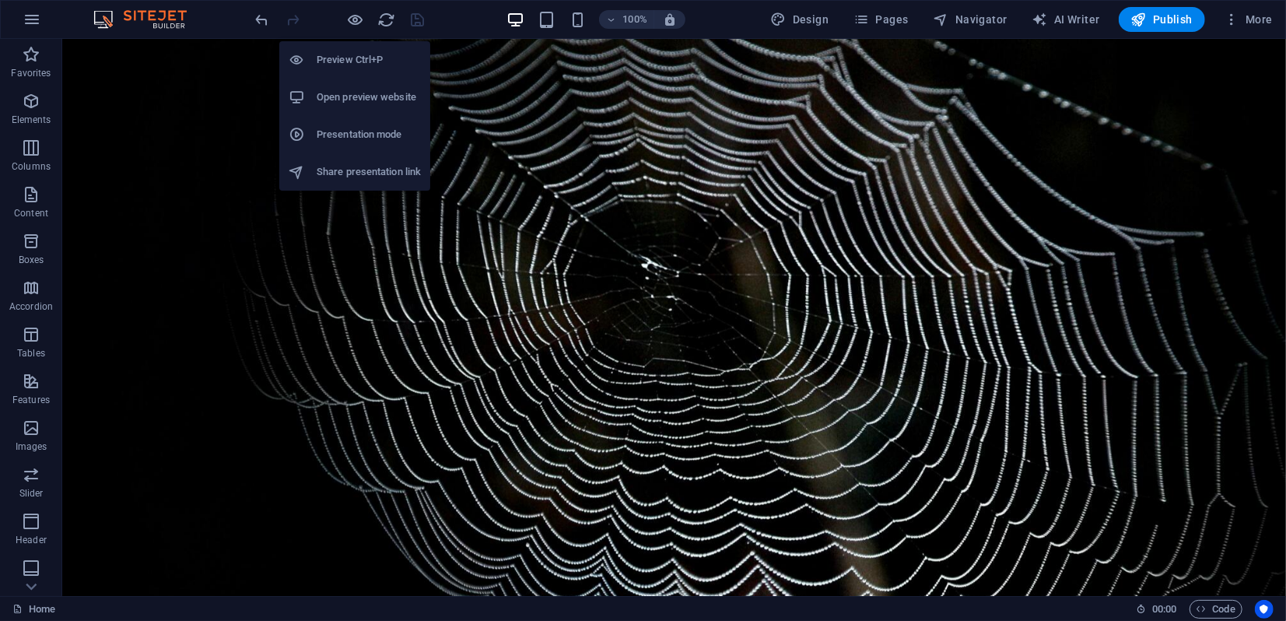
click at [343, 131] on h6 "Presentation mode" at bounding box center [369, 134] width 104 height 19
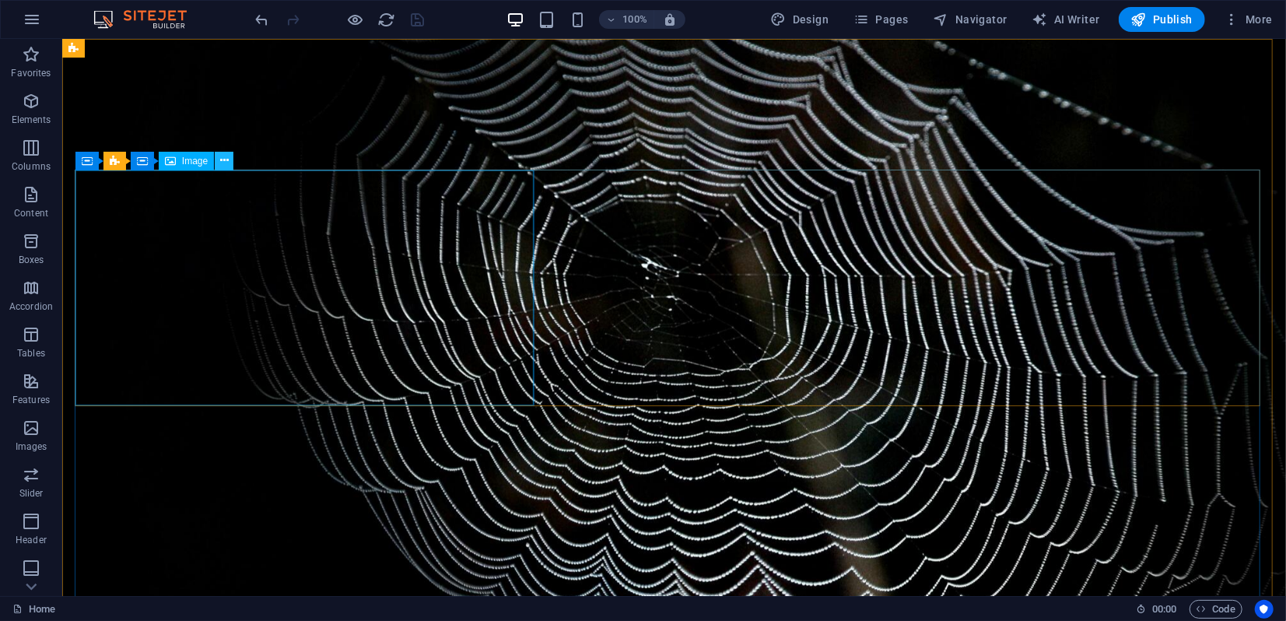
click at [222, 162] on icon at bounding box center [224, 160] width 9 height 16
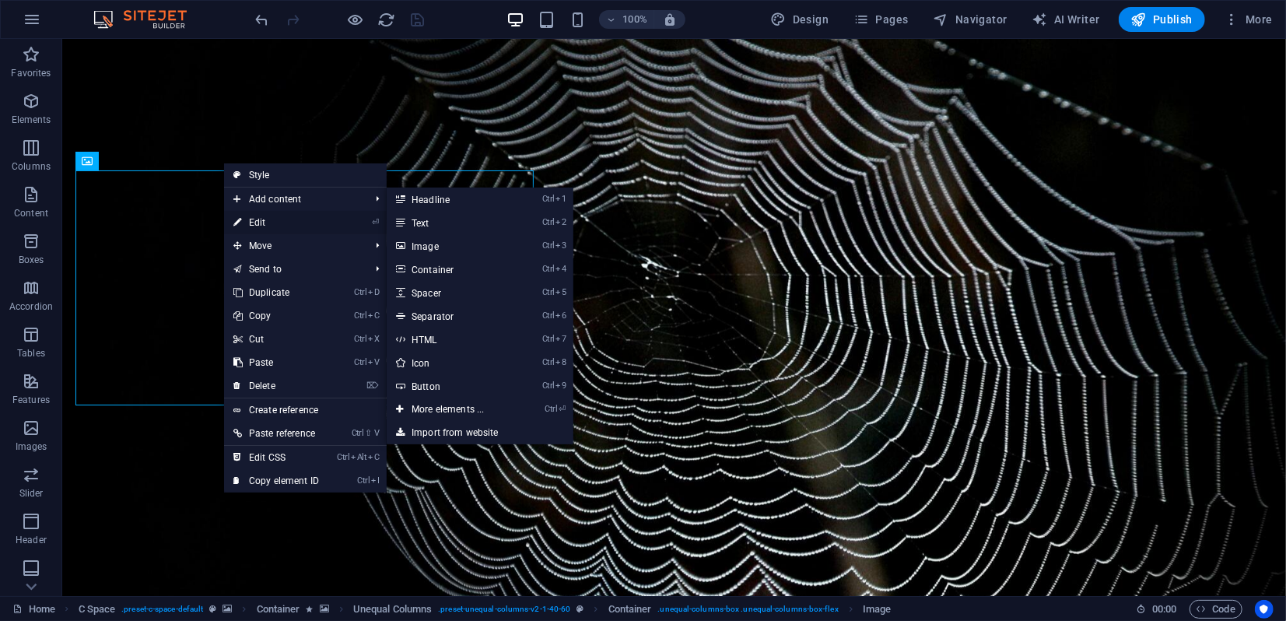
click at [249, 215] on link "⏎ Edit" at bounding box center [276, 222] width 104 height 23
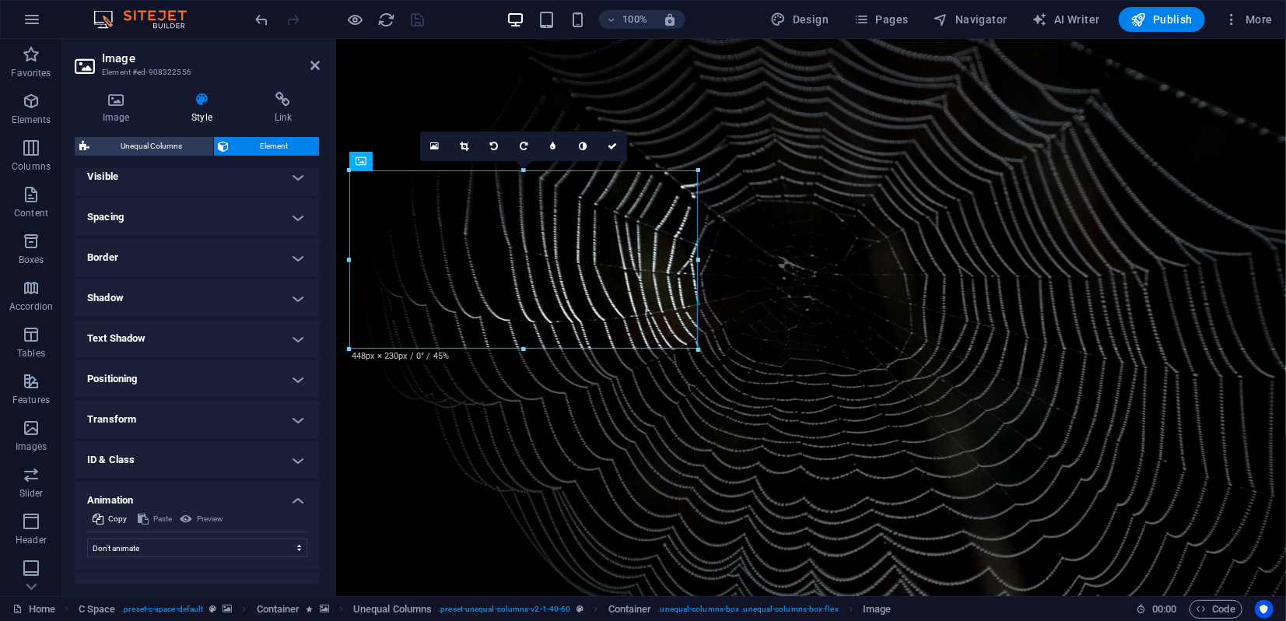
scroll to position [77, 0]
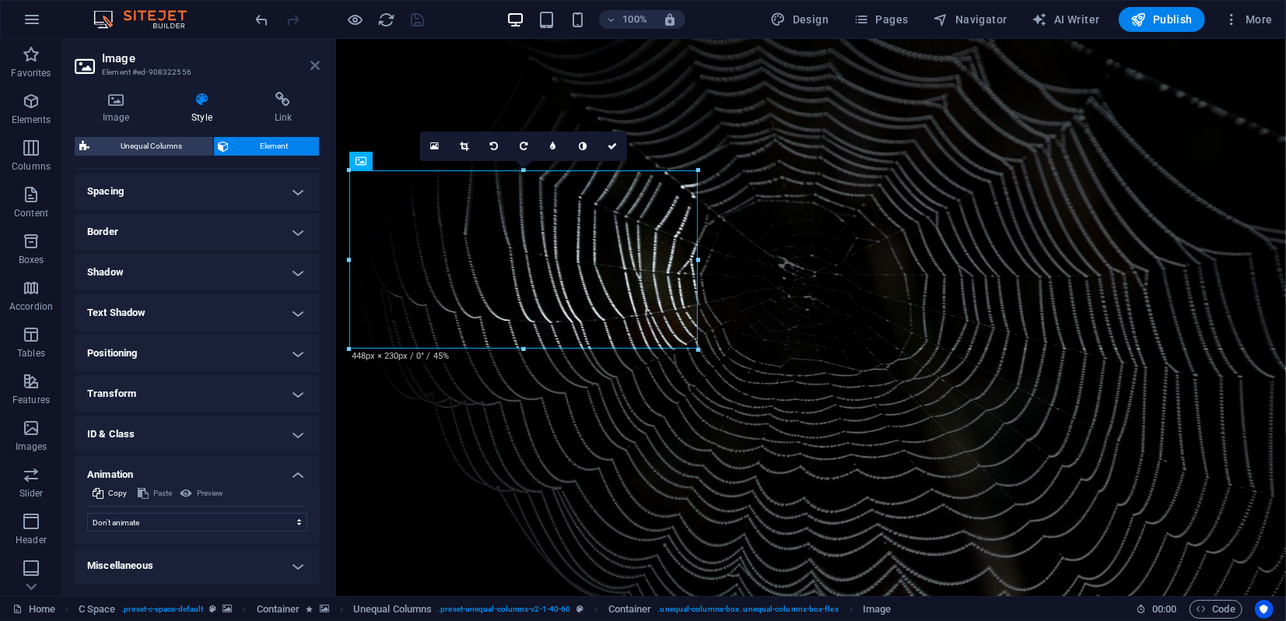
click at [317, 65] on icon at bounding box center [314, 65] width 9 height 12
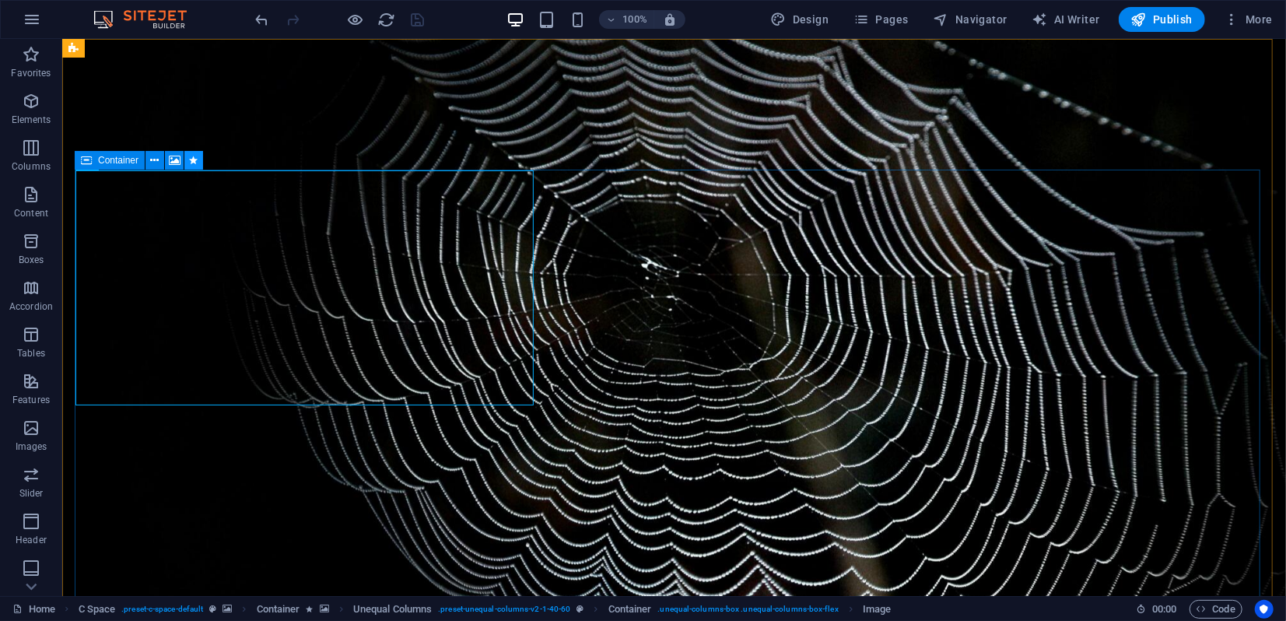
click at [190, 159] on icon at bounding box center [194, 160] width 9 height 16
select select "slide"
select select "s"
select select "onload"
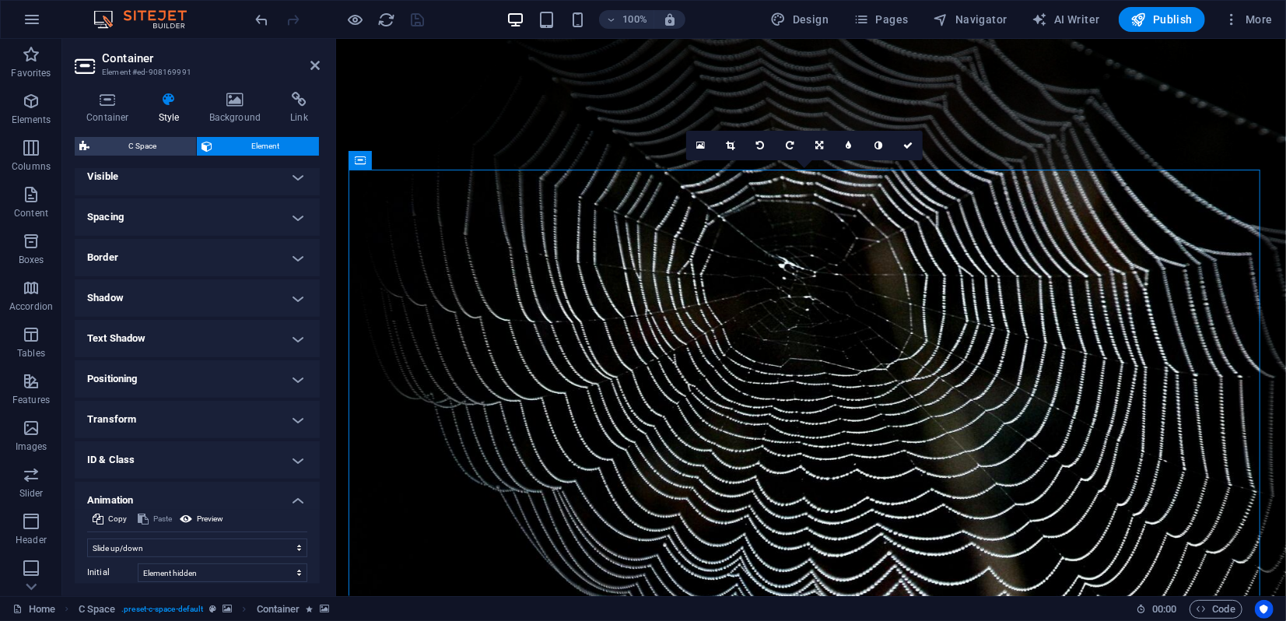
scroll to position [173, 0]
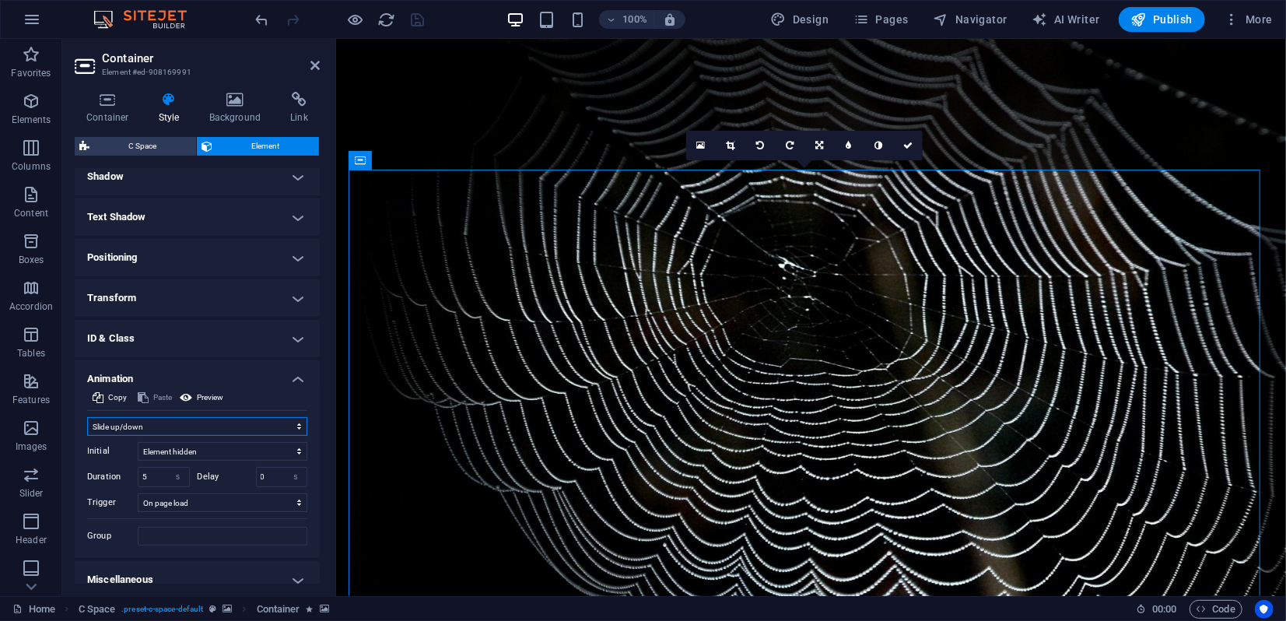
click at [149, 426] on select "Don't animate Show / Hide Slide up/down Zoom in/out Slide left to right Slide r…" at bounding box center [197, 426] width 220 height 19
select select "none"
click at [87, 436] on select "Don't animate Show / Hide Slide up/down Zoom in/out Slide left to right Slide r…" at bounding box center [197, 426] width 220 height 19
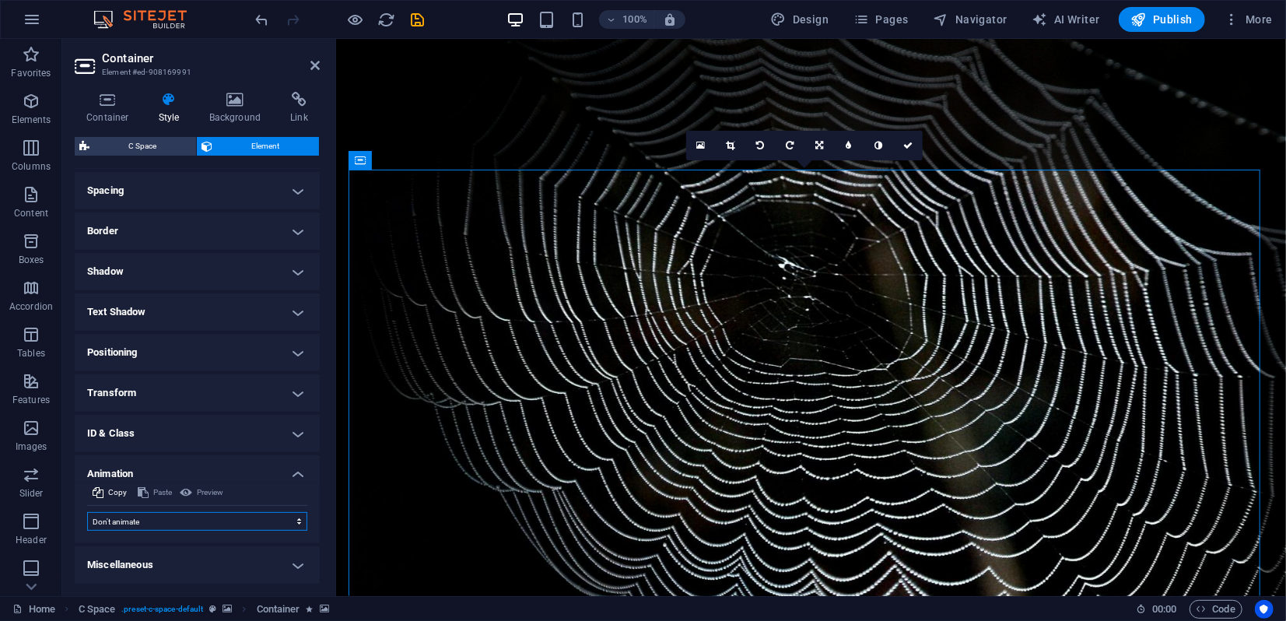
scroll to position [77, 0]
click at [311, 64] on icon at bounding box center [314, 65] width 9 height 12
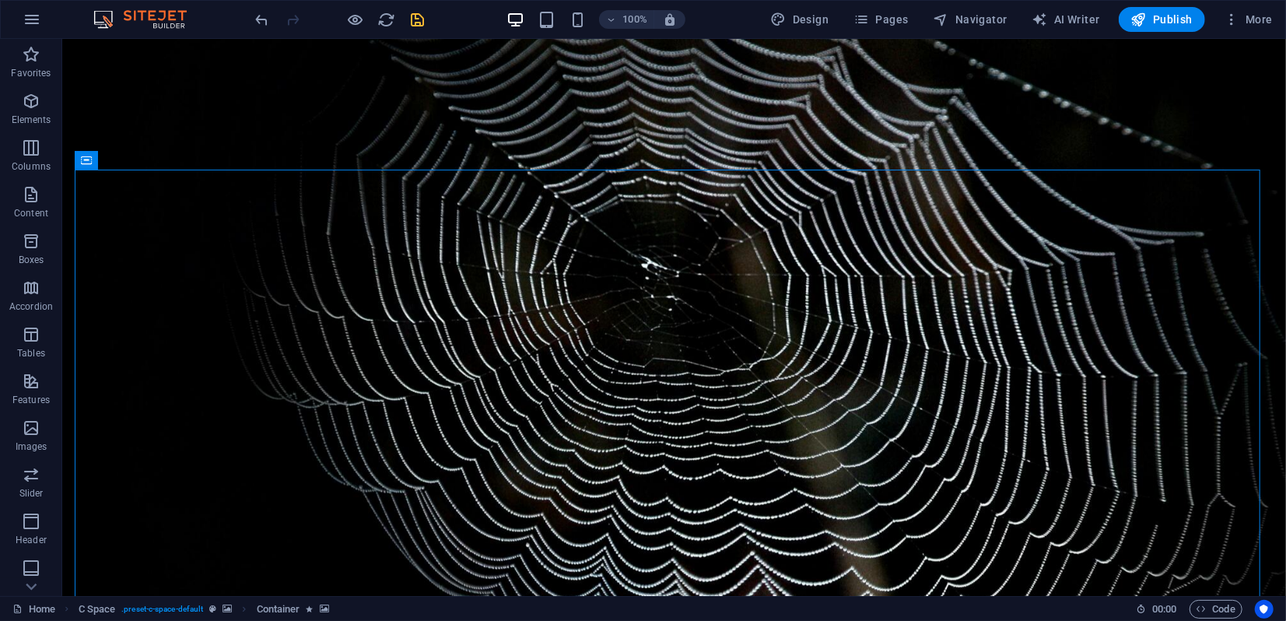
click at [408, 18] on div at bounding box center [340, 19] width 174 height 25
click at [415, 20] on icon "save" at bounding box center [418, 20] width 18 height 18
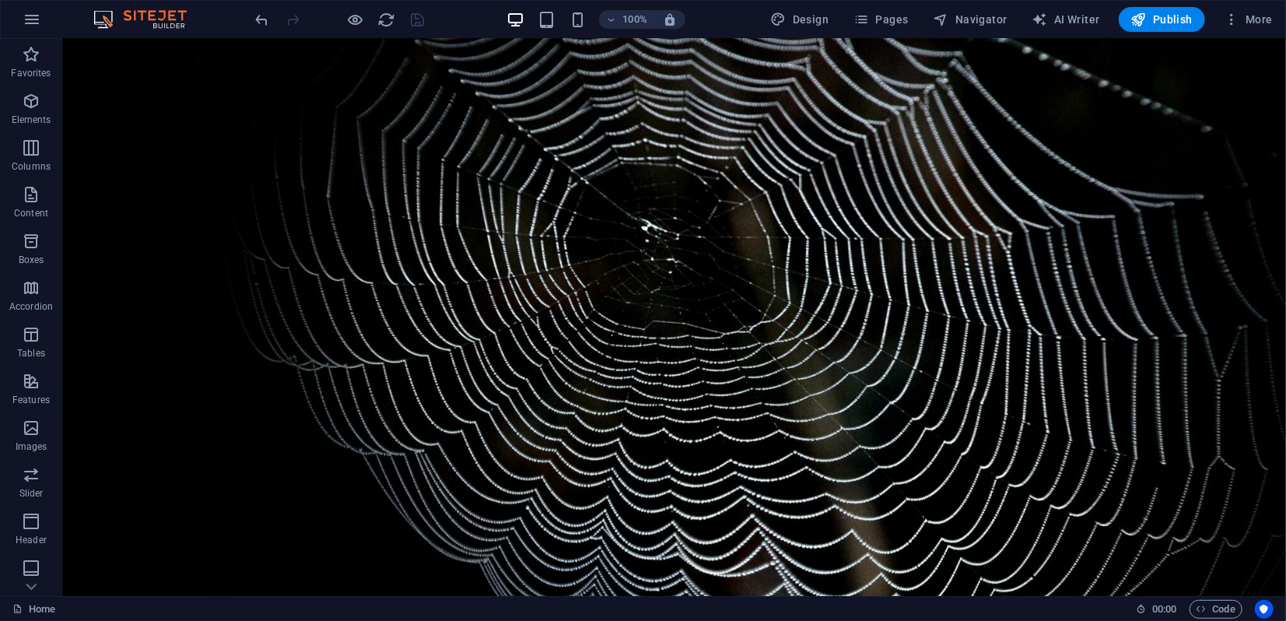
scroll to position [0, 0]
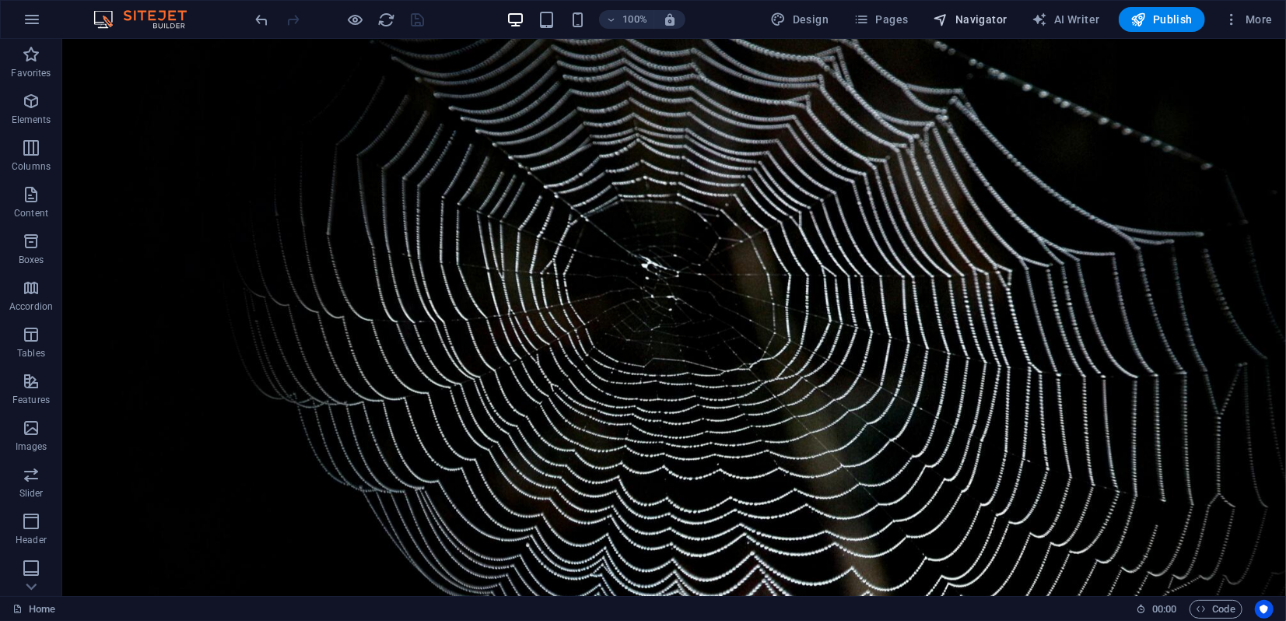
click at [960, 19] on span "Navigator" at bounding box center [970, 20] width 74 height 16
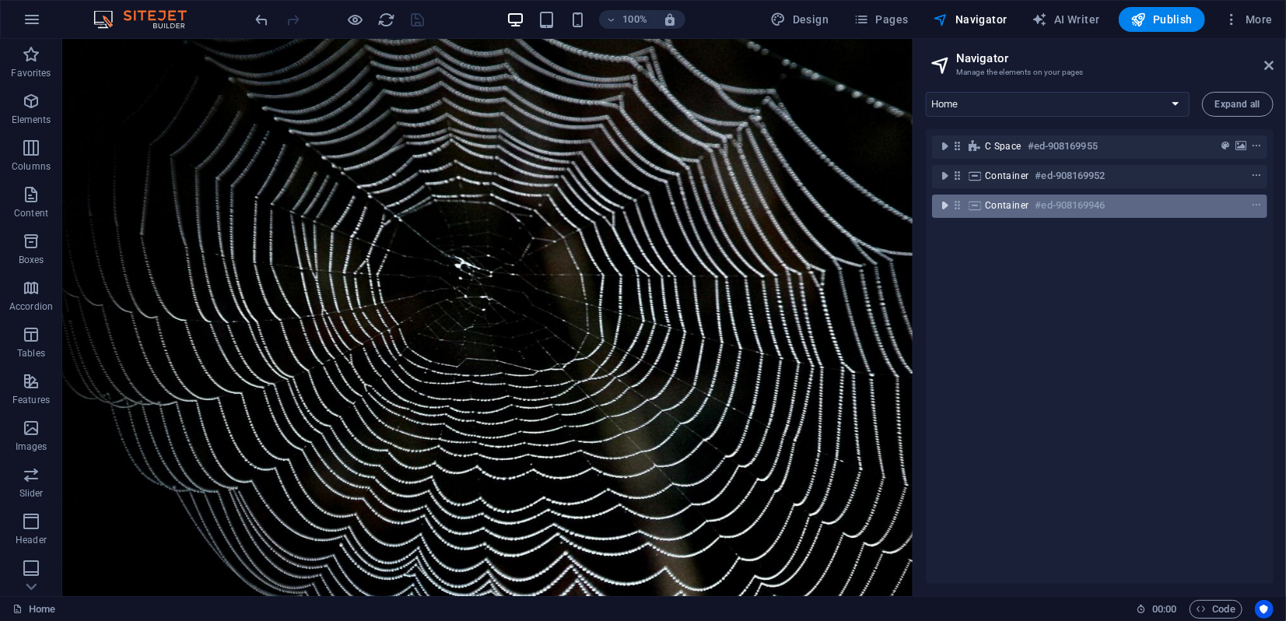
click at [943, 206] on icon "toggle-expand" at bounding box center [944, 206] width 16 height 16
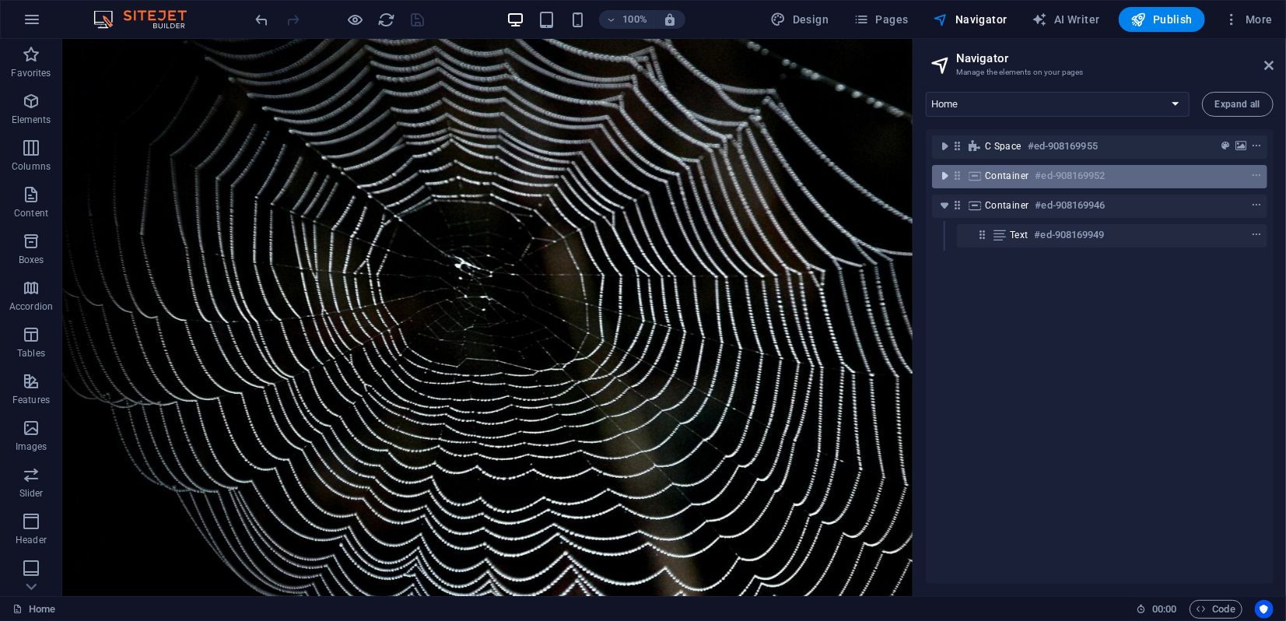
click at [946, 172] on icon "toggle-expand" at bounding box center [944, 176] width 16 height 16
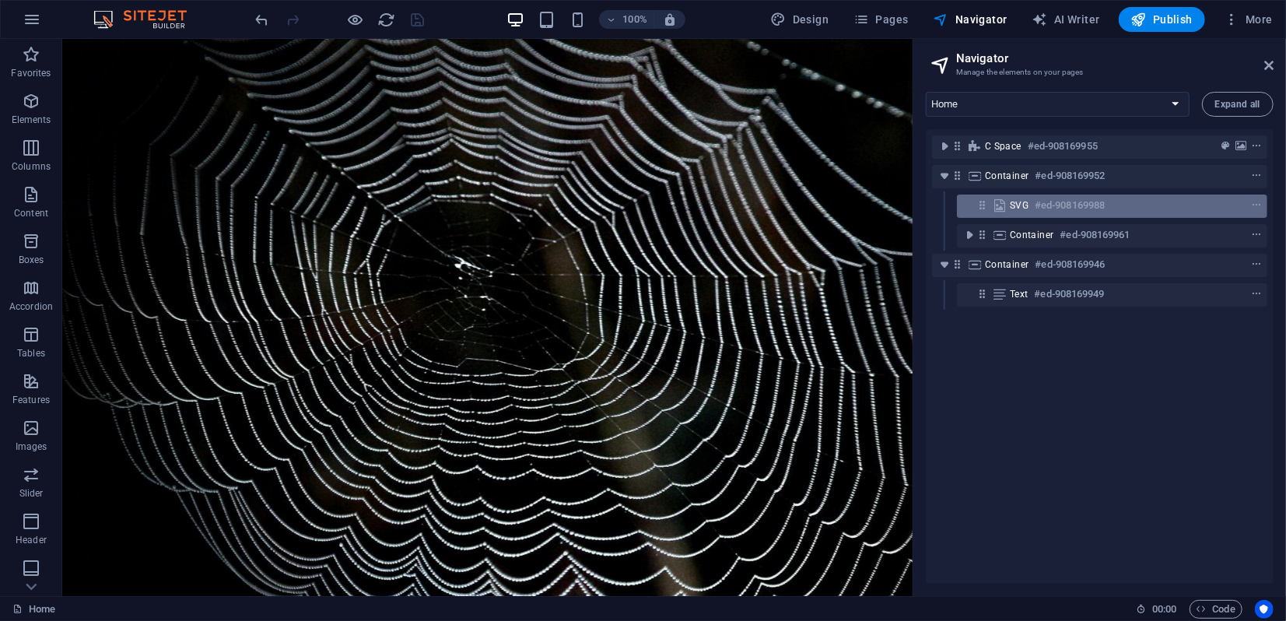
click at [1045, 206] on h6 "#ed-908169988" at bounding box center [1069, 205] width 70 height 19
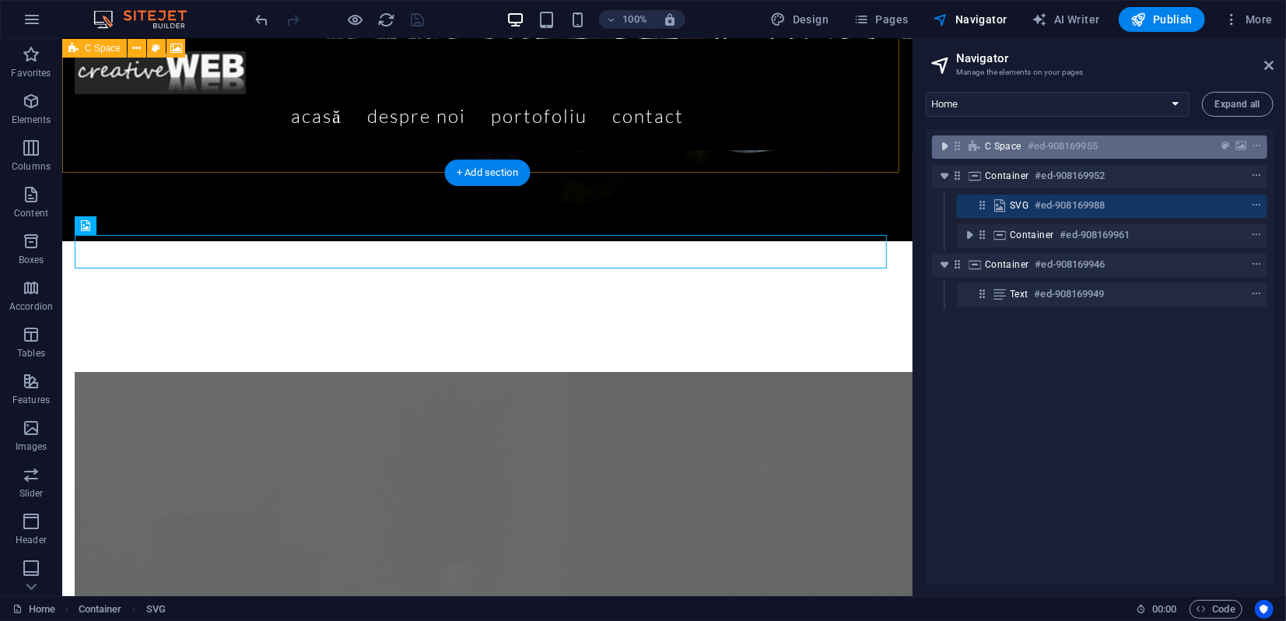
click at [950, 145] on icon "toggle-expand" at bounding box center [944, 146] width 16 height 16
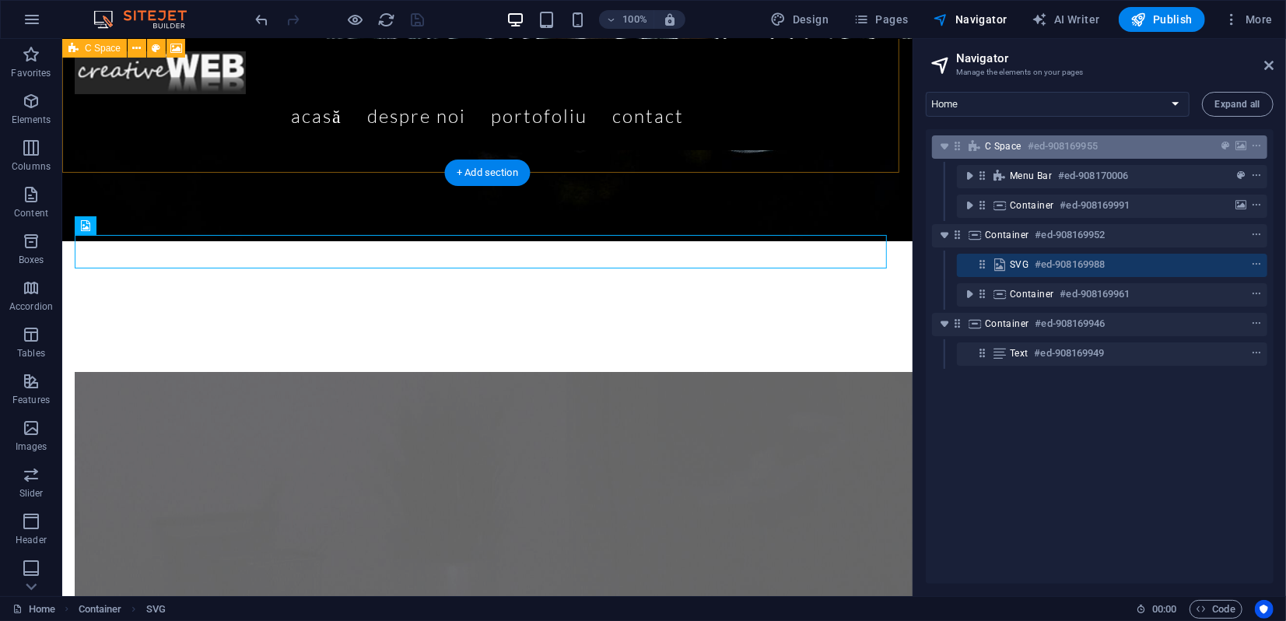
click at [1006, 138] on div "C Space #ed-908169955" at bounding box center [1087, 146] width 205 height 19
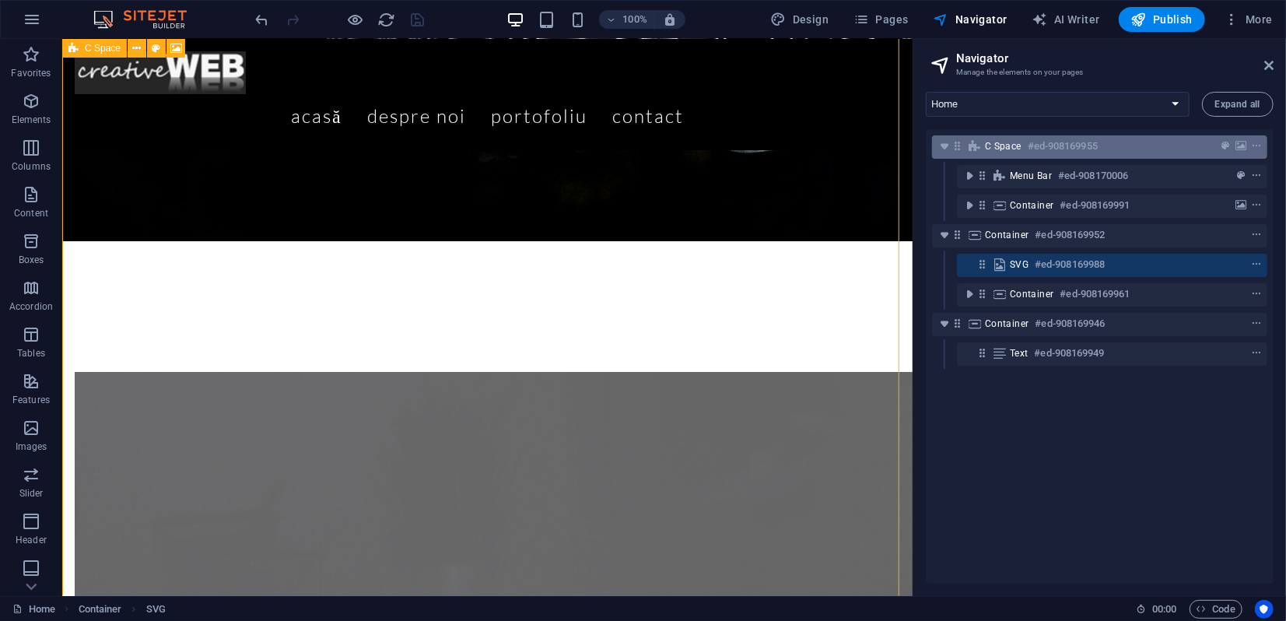
scroll to position [94, 0]
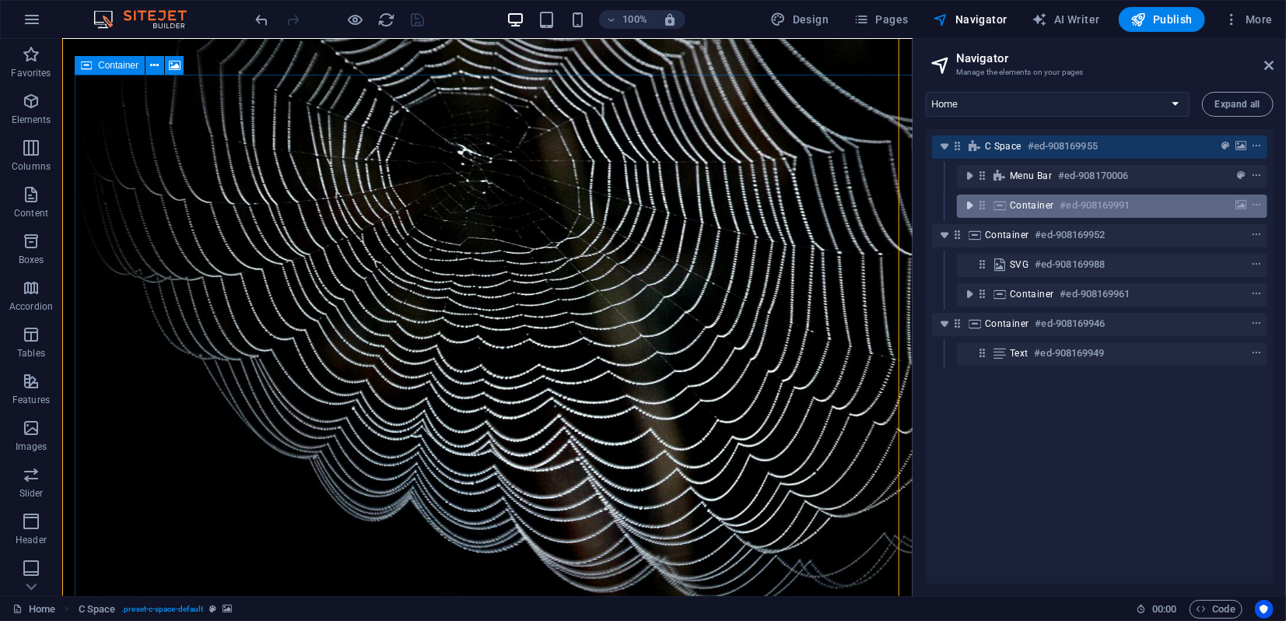
click at [971, 204] on icon "toggle-expand" at bounding box center [969, 206] width 16 height 16
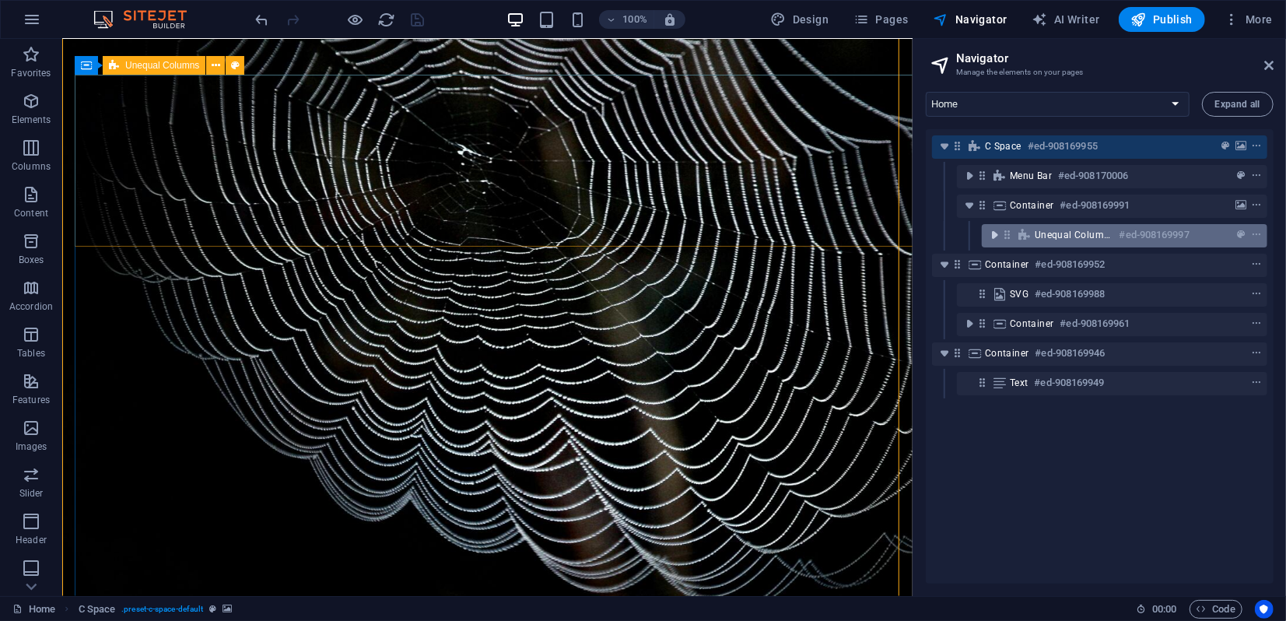
click at [995, 234] on icon "toggle-expand" at bounding box center [994, 235] width 16 height 16
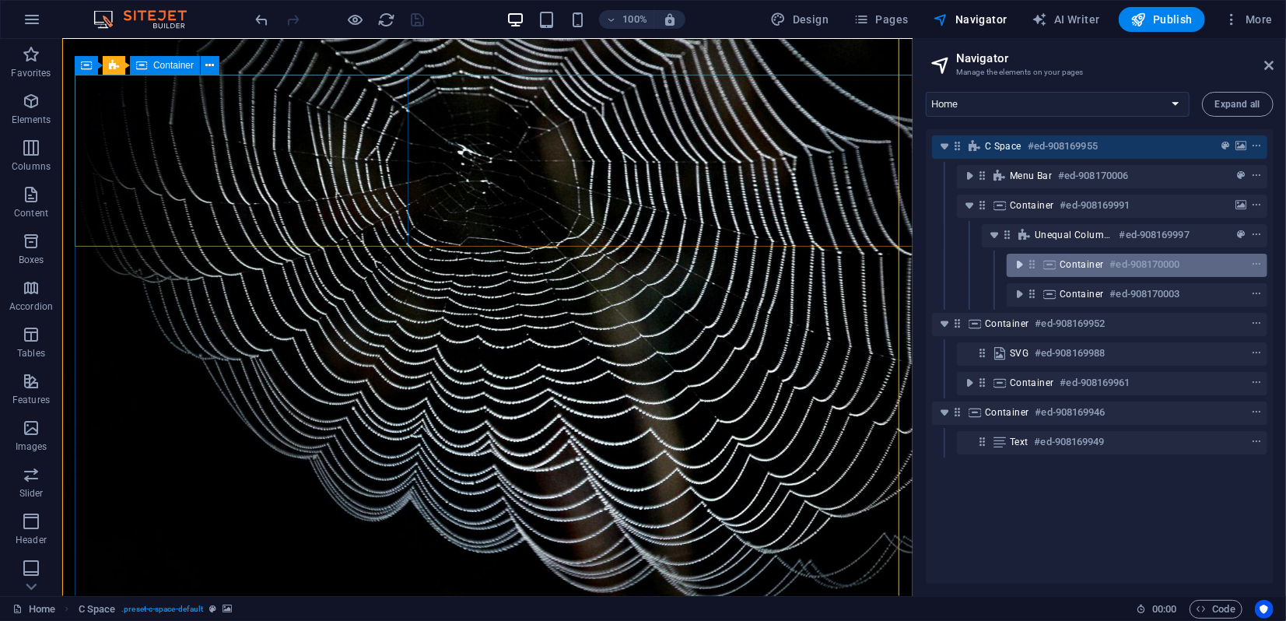
click at [1020, 264] on icon "toggle-expand" at bounding box center [1019, 265] width 16 height 16
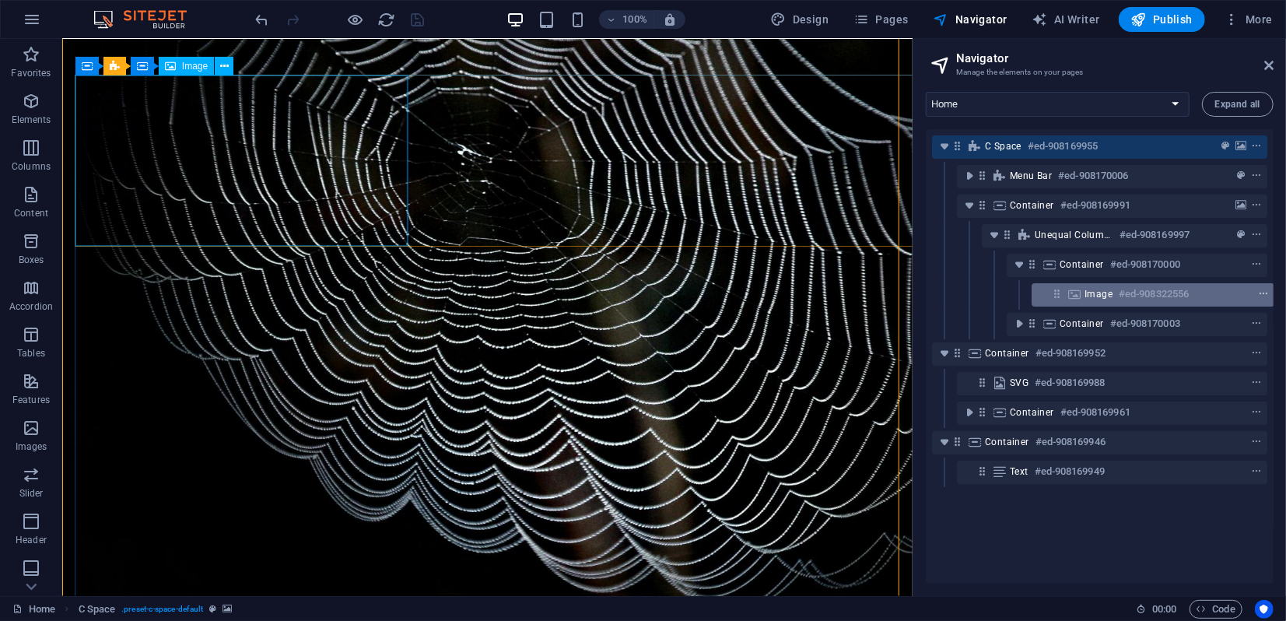
click at [1265, 295] on icon "context-menu" at bounding box center [1263, 294] width 11 height 11
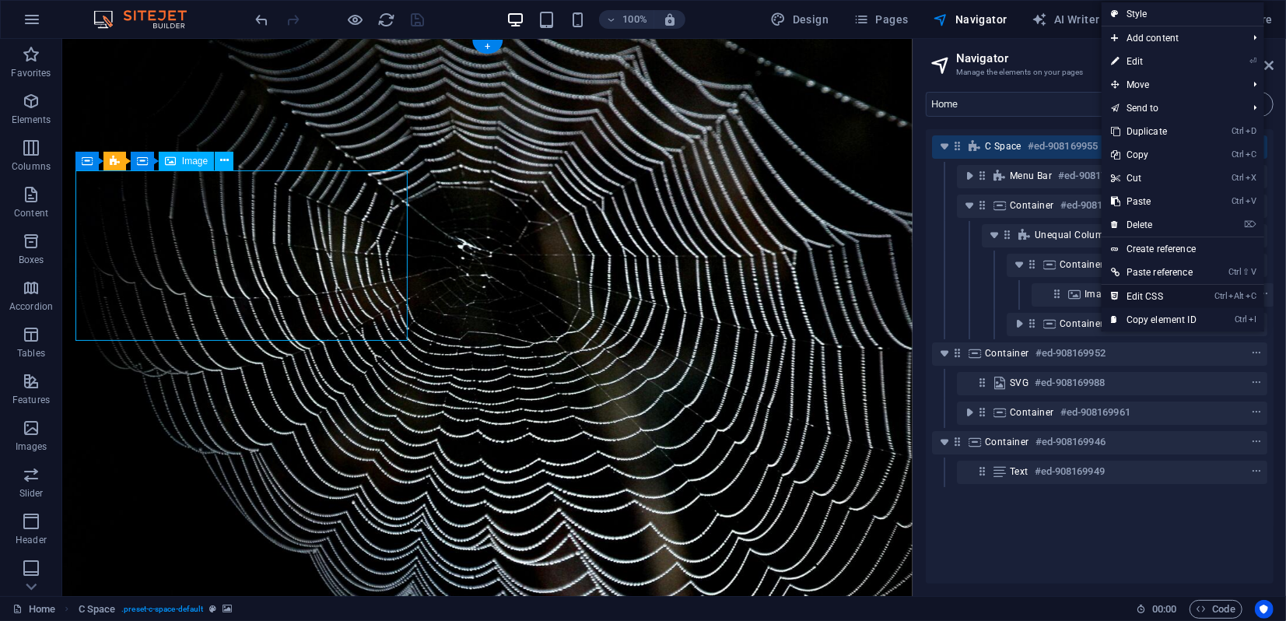
scroll to position [0, 3]
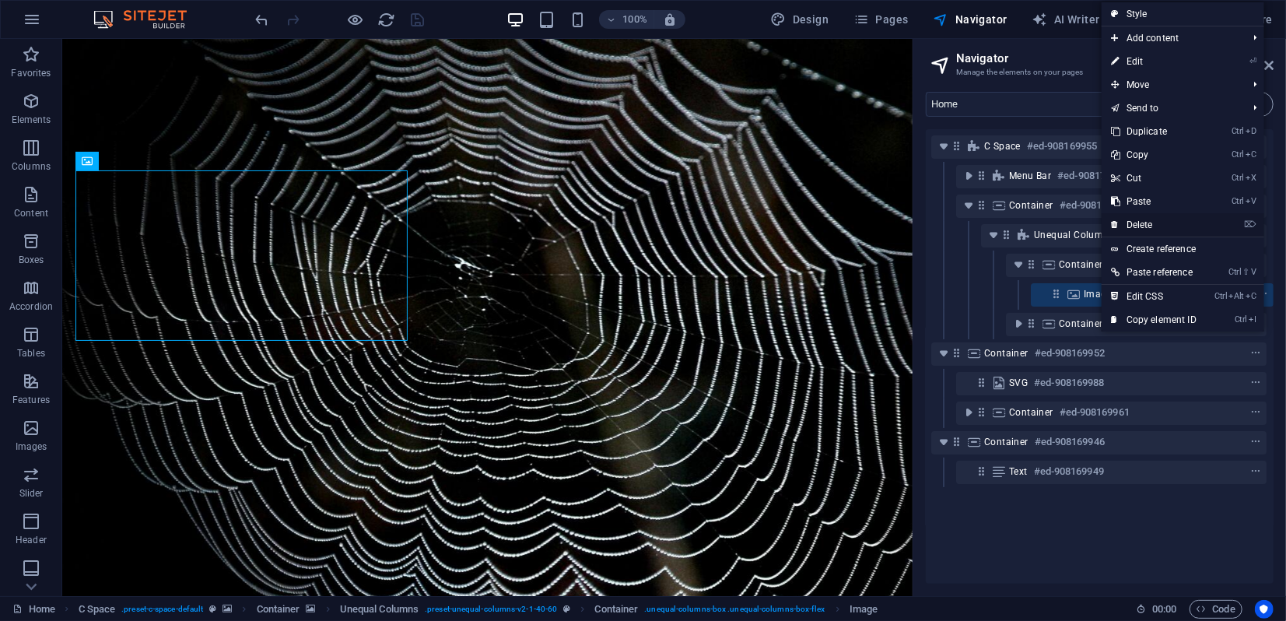
click at [1139, 221] on link "⌦ Delete" at bounding box center [1153, 224] width 104 height 23
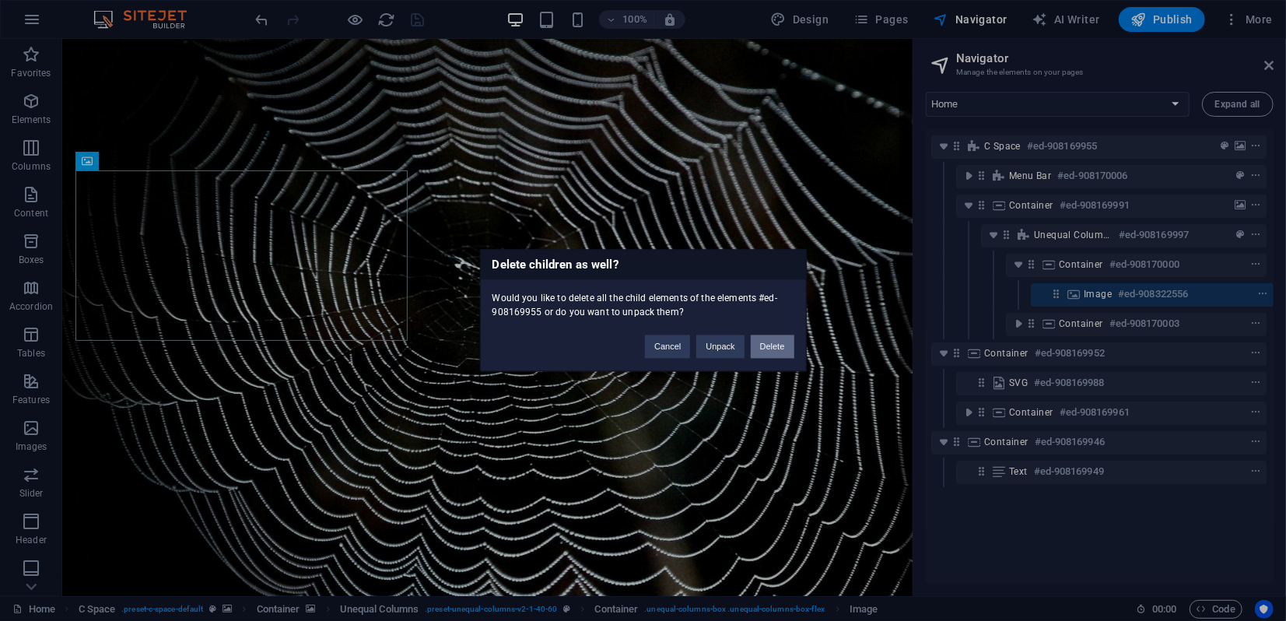
click at [777, 345] on button "Delete" at bounding box center [773, 346] width 44 height 23
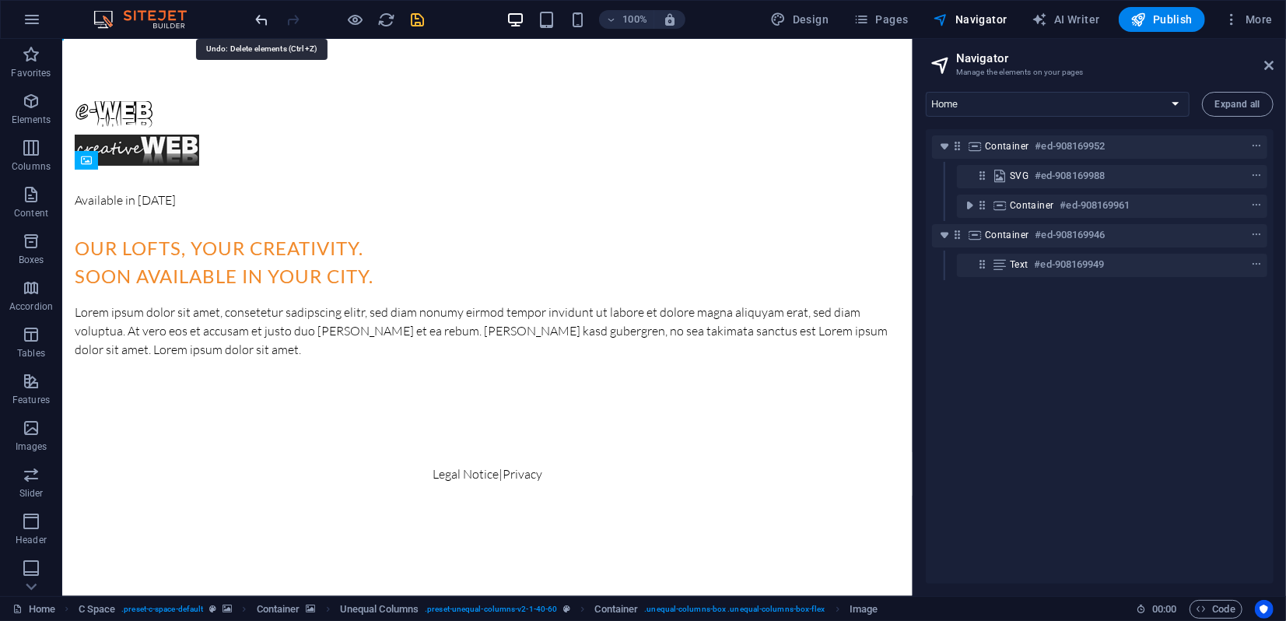
click at [258, 18] on icon "undo" at bounding box center [263, 20] width 18 height 18
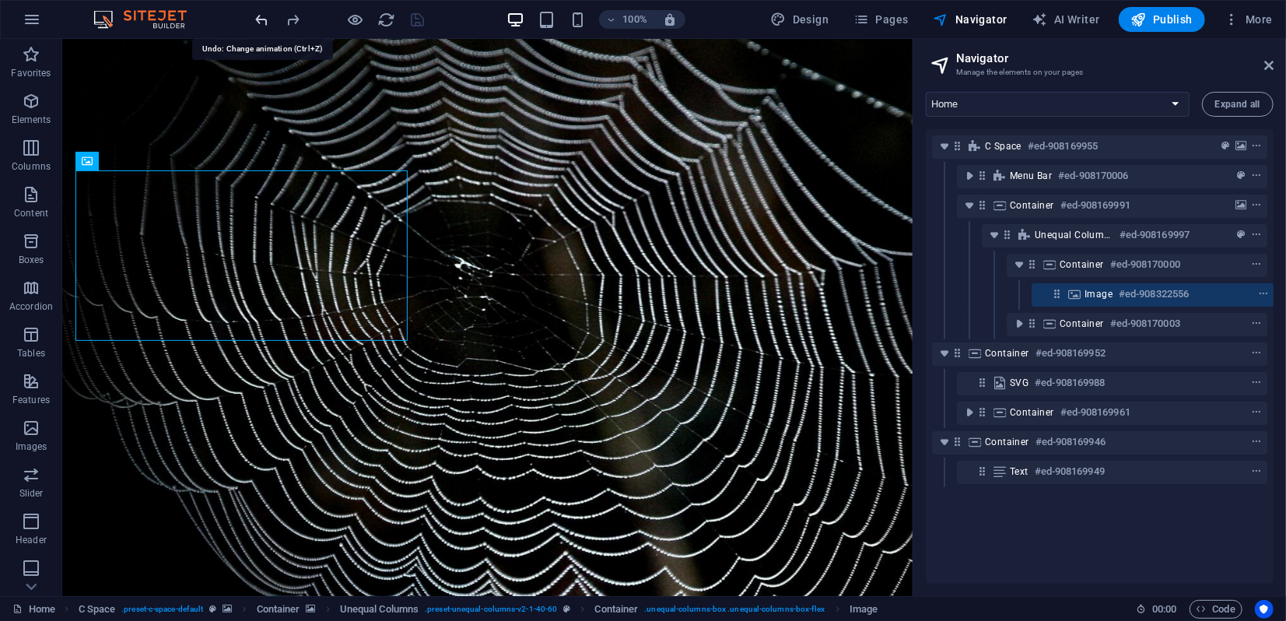
scroll to position [0, 3]
click at [221, 163] on icon at bounding box center [224, 160] width 9 height 16
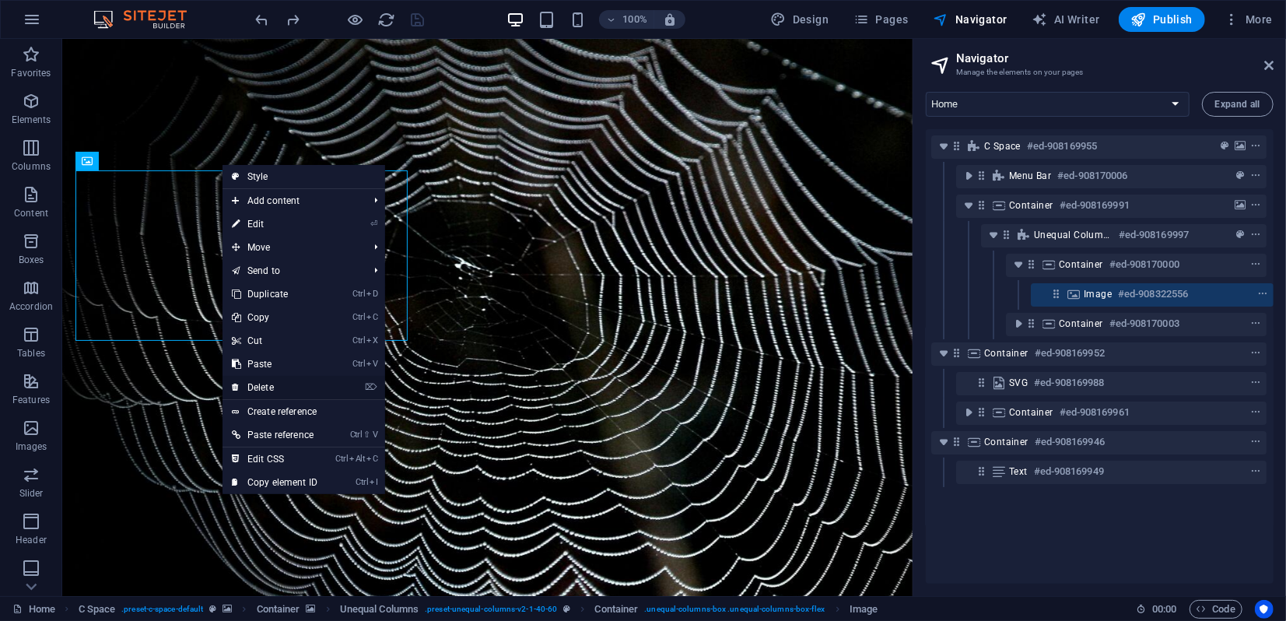
click at [276, 386] on link "⌦ Delete" at bounding box center [274, 387] width 104 height 23
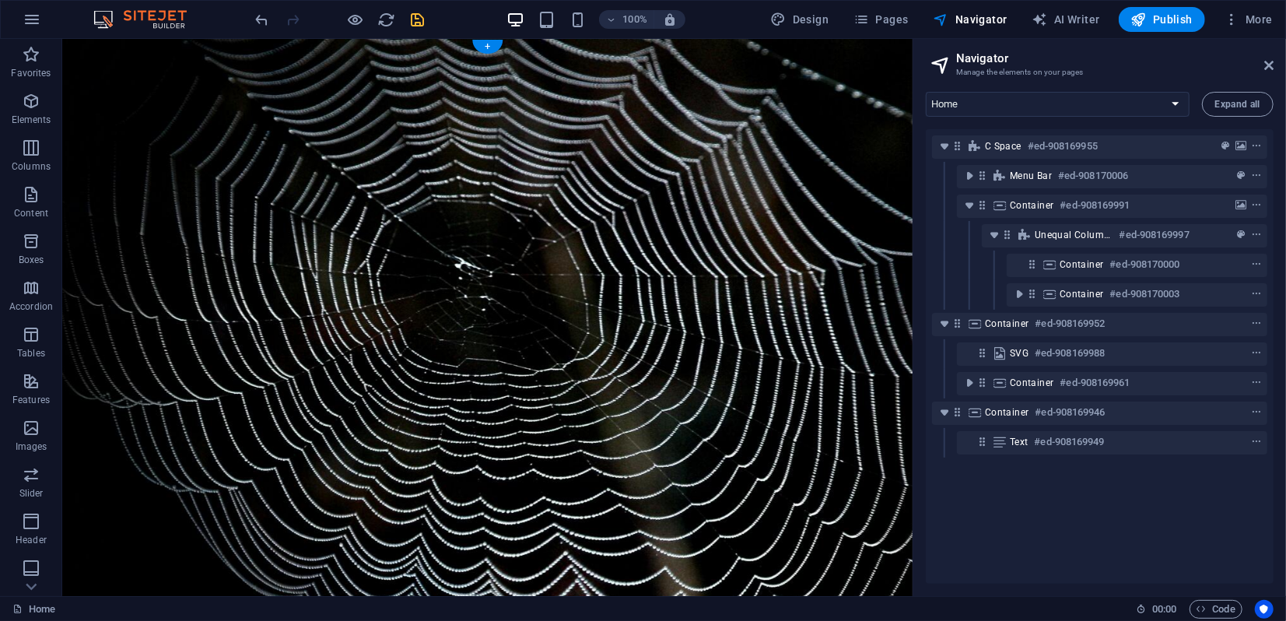
scroll to position [0, 0]
click at [212, 162] on icon at bounding box center [210, 160] width 9 height 16
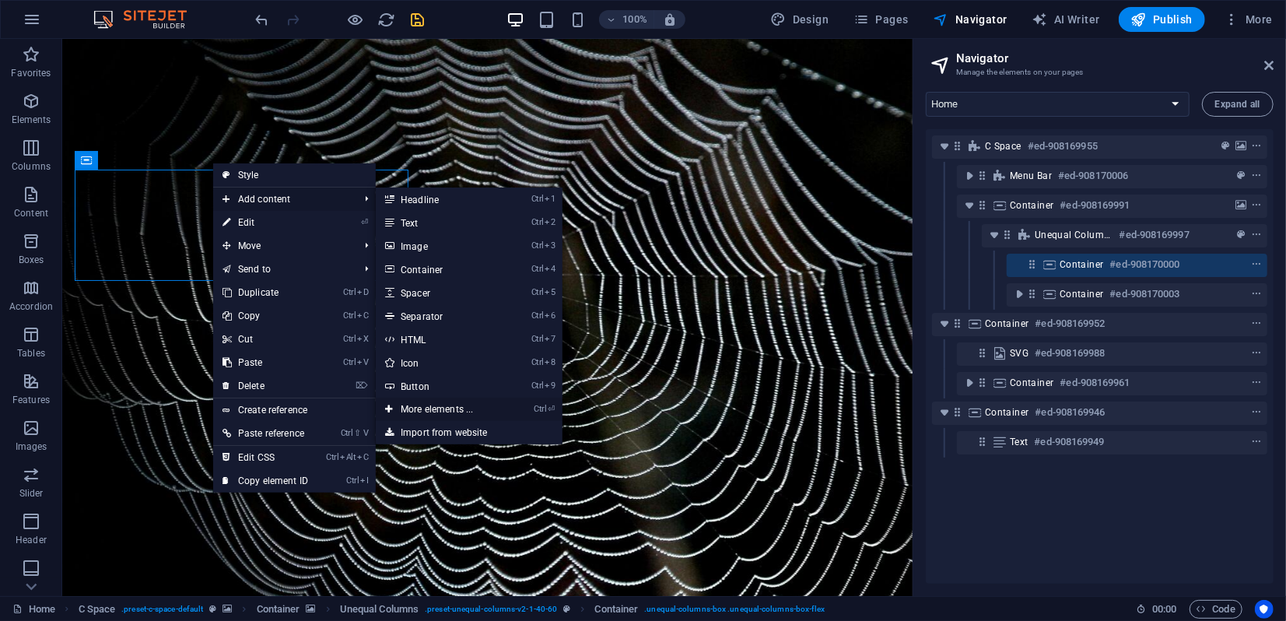
click at [433, 407] on link "Ctrl ⏎ More elements ..." at bounding box center [440, 408] width 128 height 23
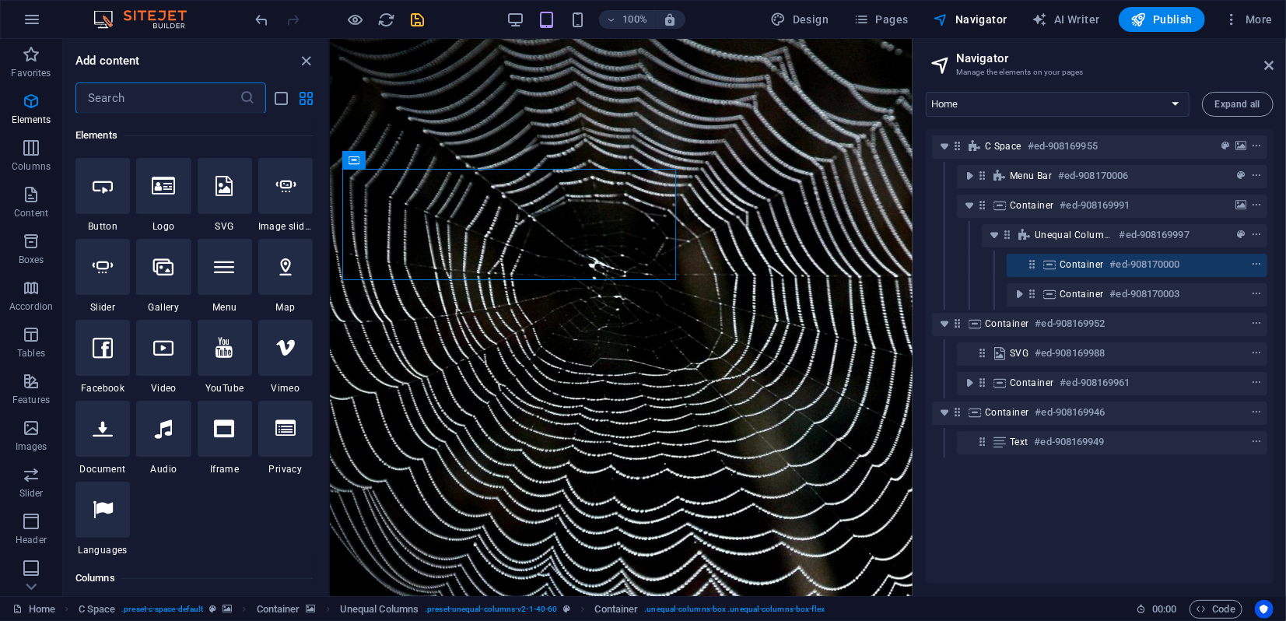
scroll to position [338, 0]
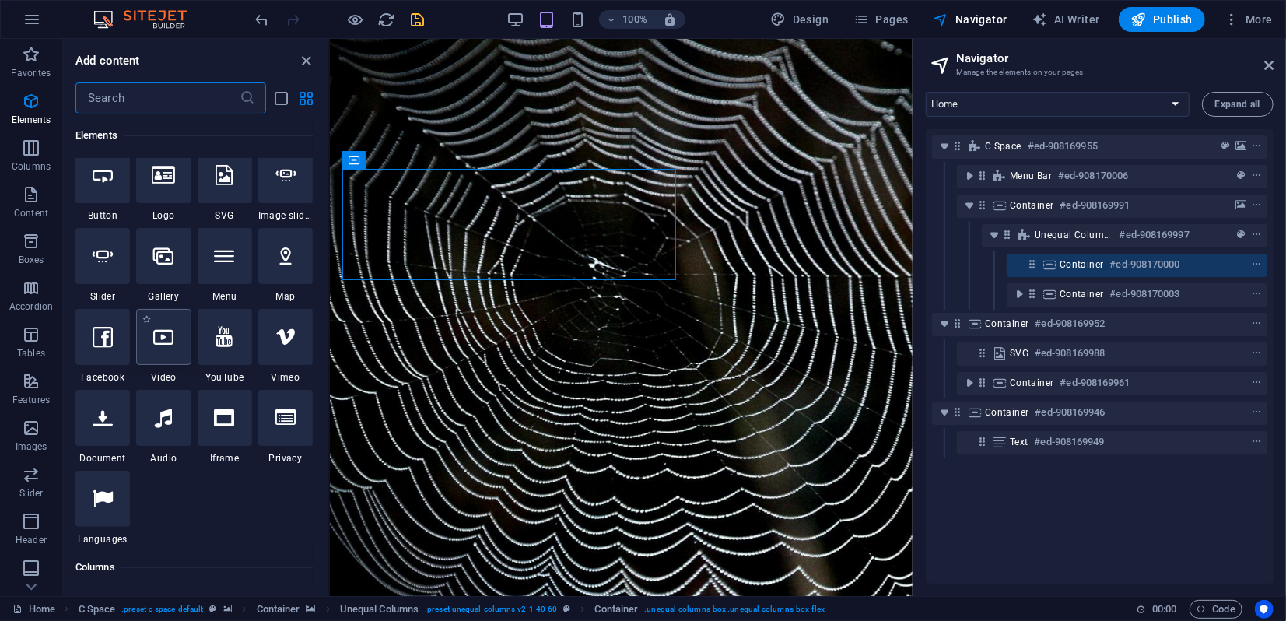
click at [168, 338] on icon at bounding box center [163, 337] width 20 height 20
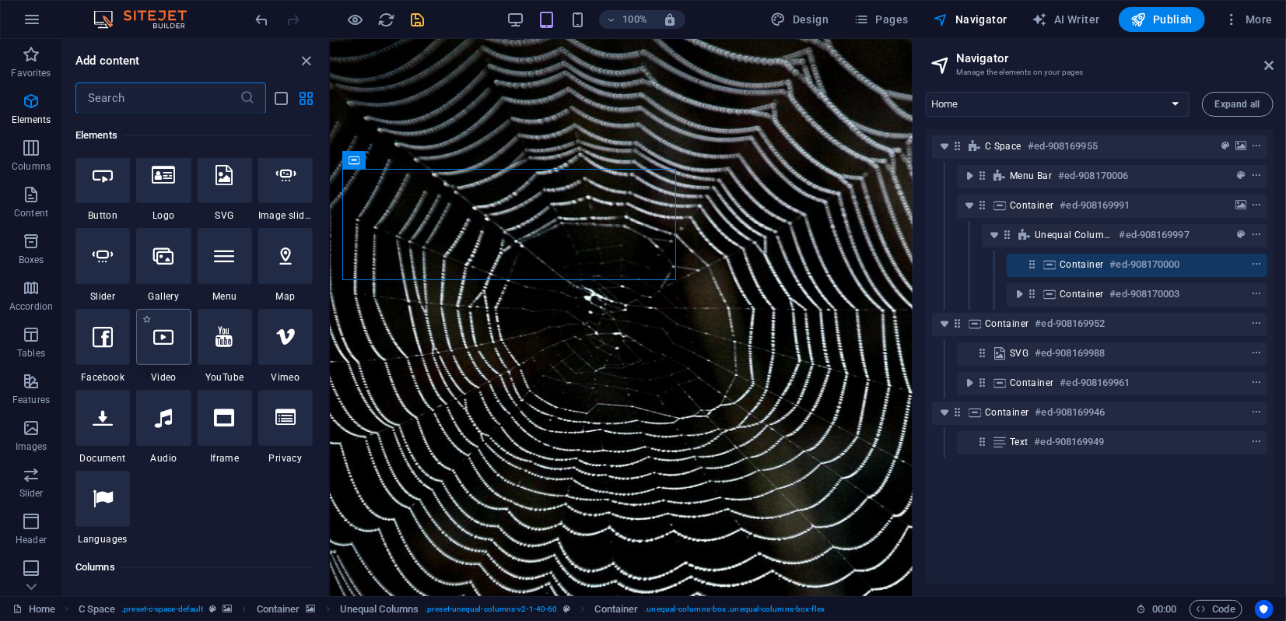
select select "%"
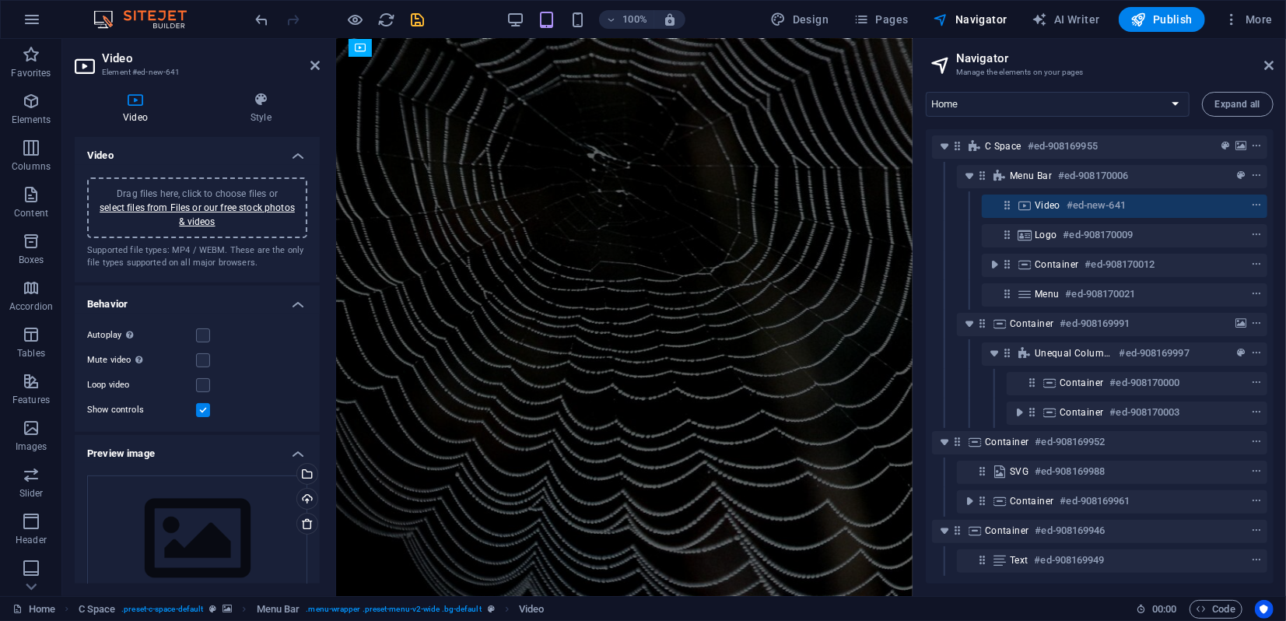
scroll to position [0, 0]
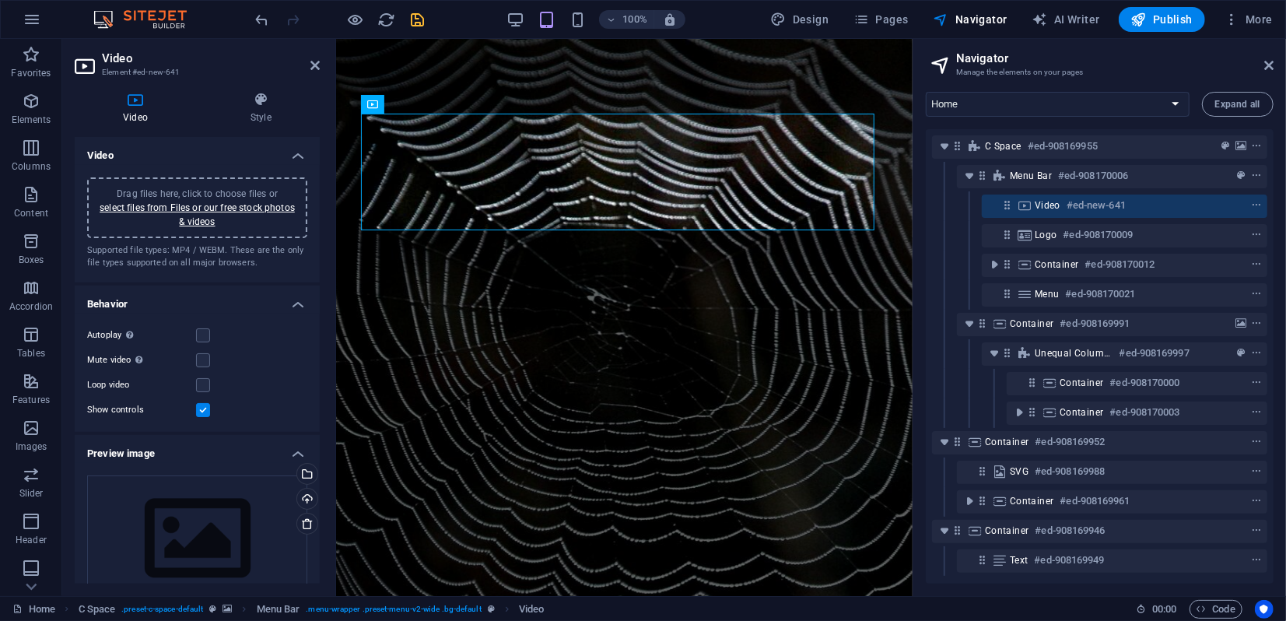
click at [1262, 65] on header "Navigator Manage the elements on your pages" at bounding box center [1101, 59] width 345 height 40
click at [1267, 66] on icon at bounding box center [1268, 65] width 9 height 12
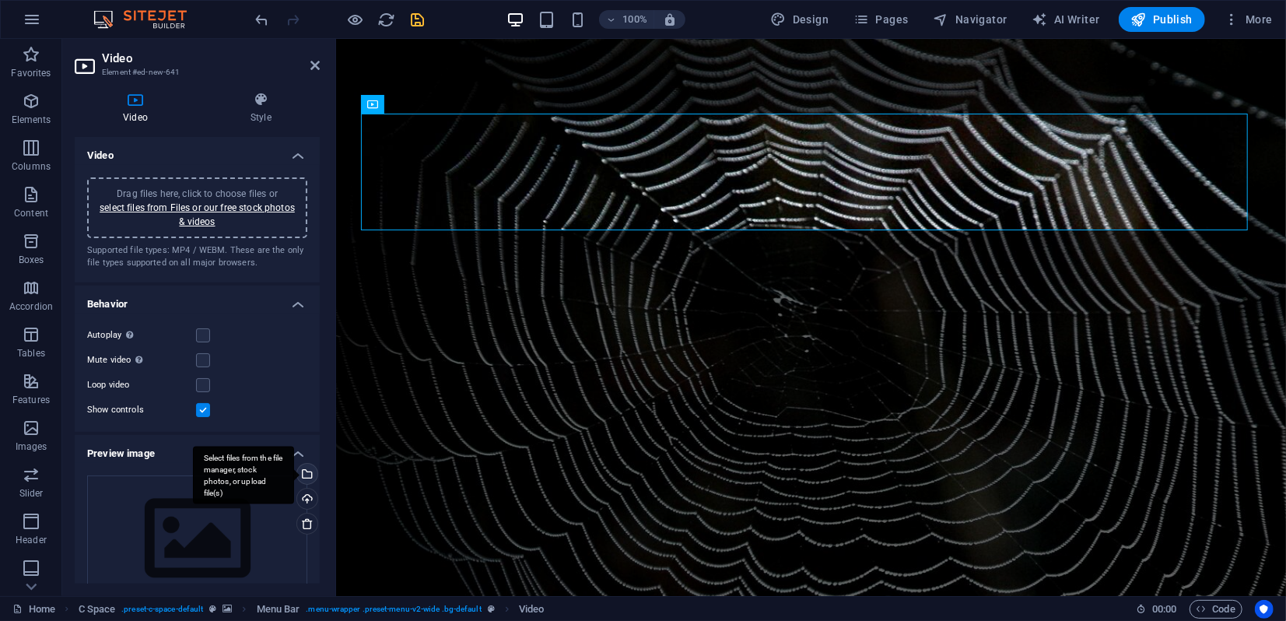
click at [294, 473] on div "Select files from the file manager, stock photos, or upload file(s)" at bounding box center [243, 475] width 101 height 58
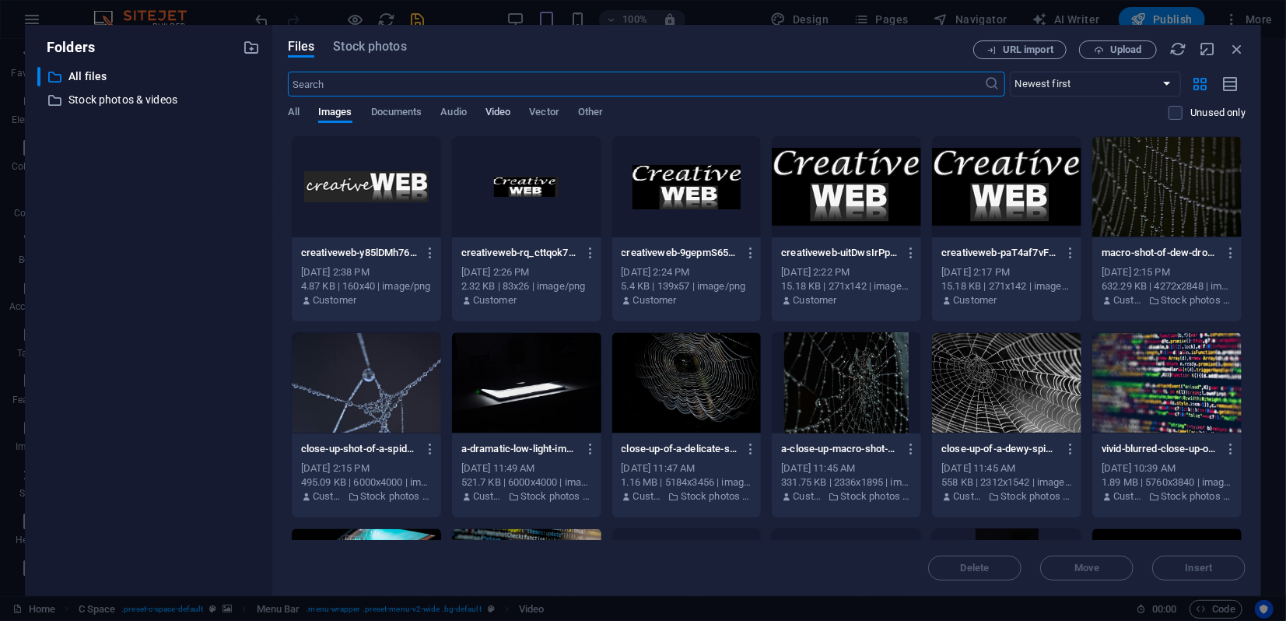
click at [505, 114] on span "Video" at bounding box center [497, 114] width 25 height 22
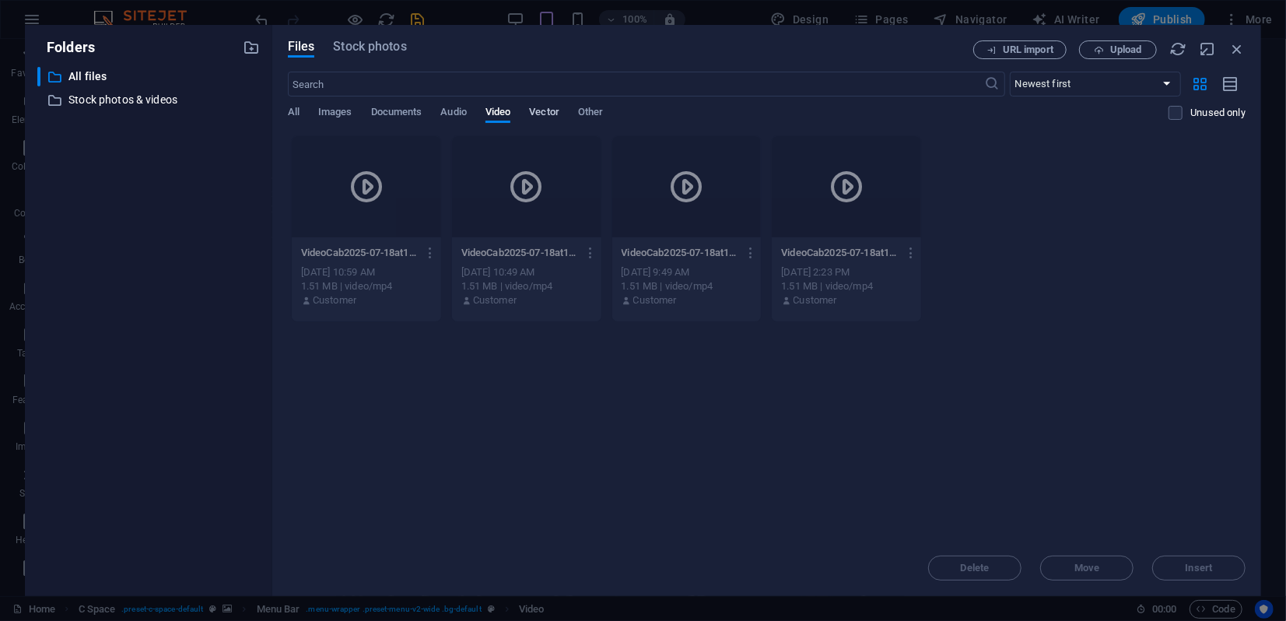
click at [550, 114] on span "Vector" at bounding box center [544, 114] width 30 height 22
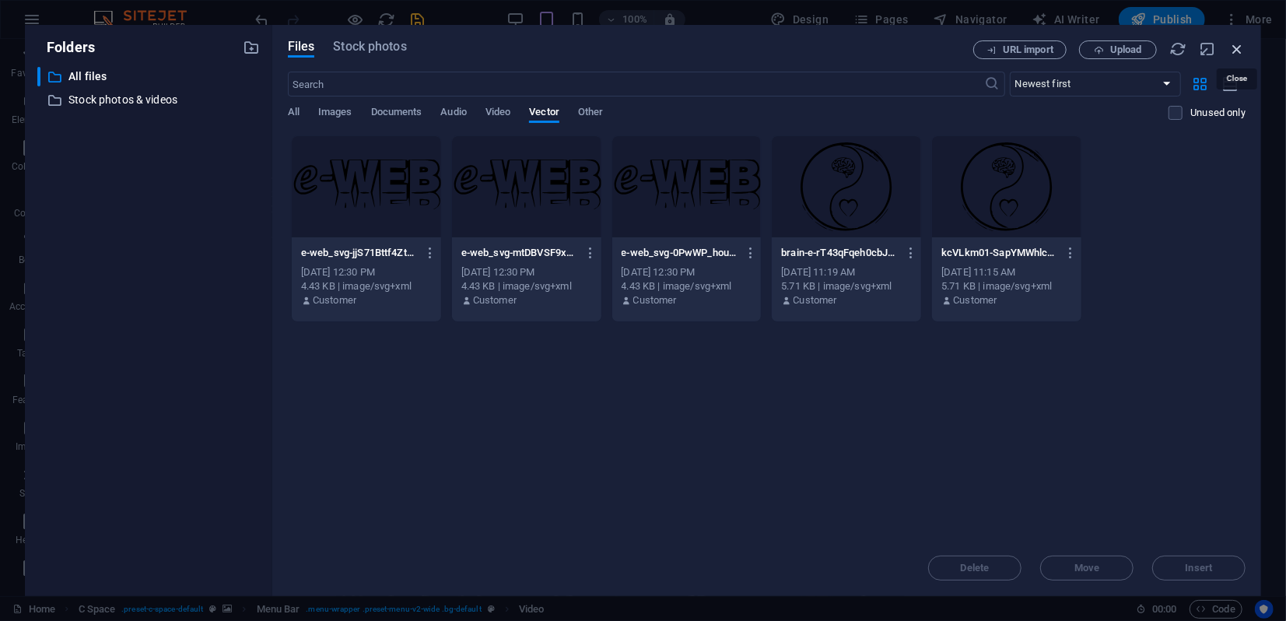
click at [1239, 51] on icon "button" at bounding box center [1236, 48] width 17 height 17
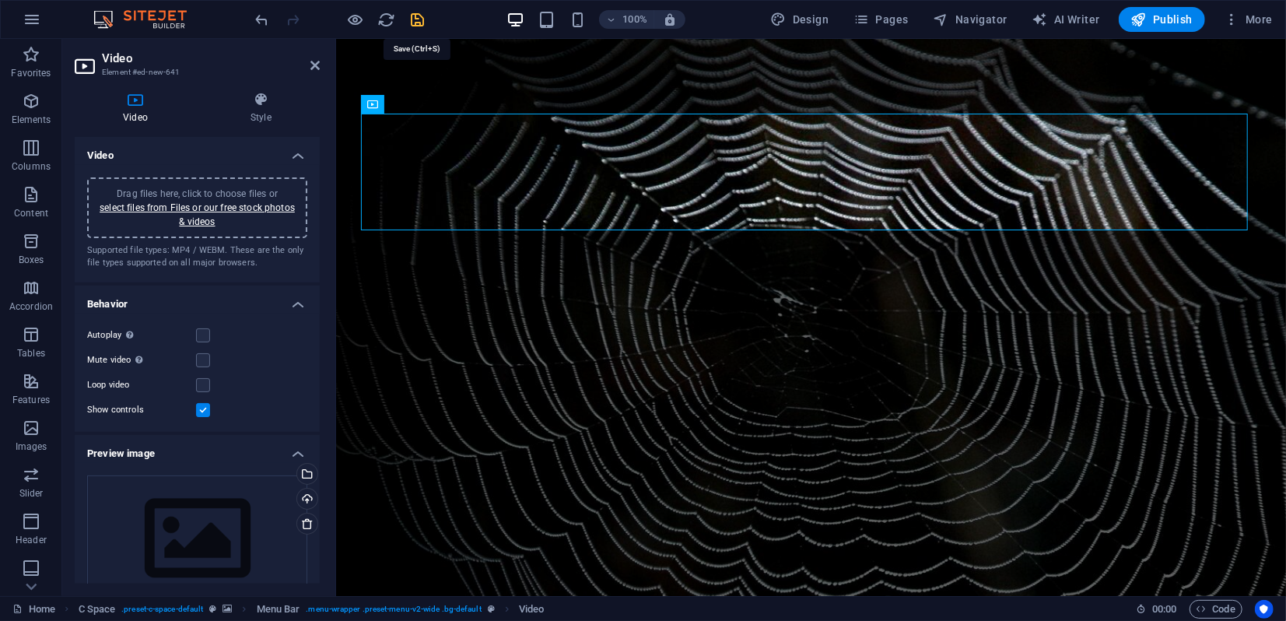
click at [417, 14] on icon "save" at bounding box center [418, 20] width 18 height 18
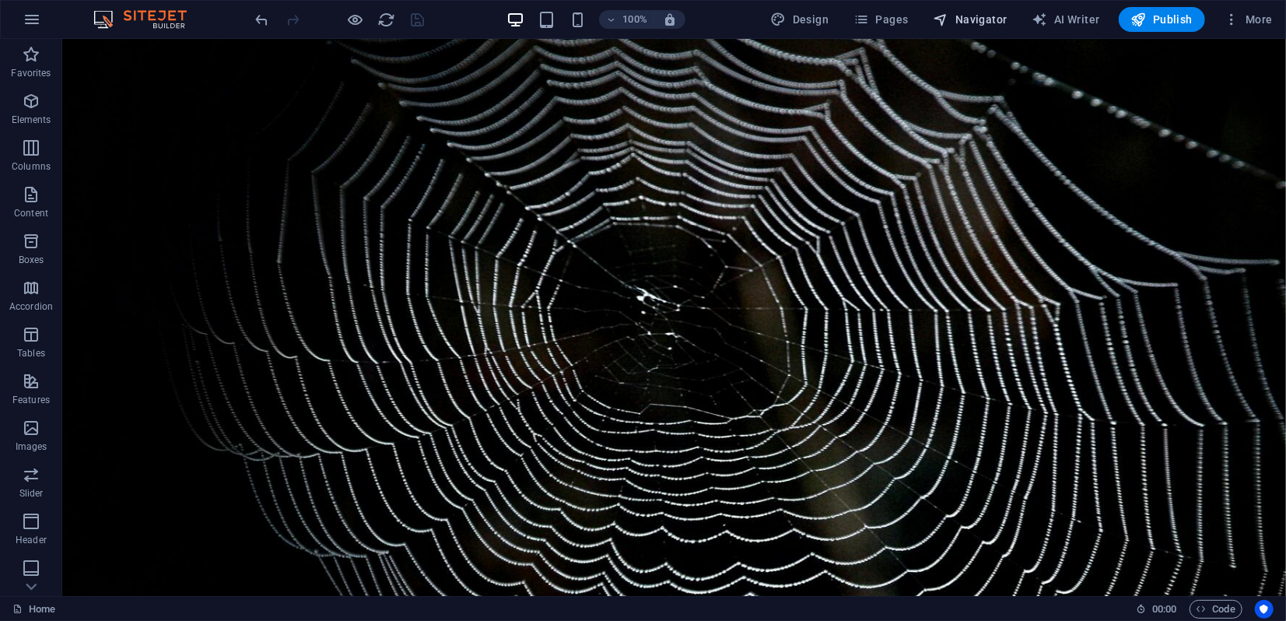
click at [969, 19] on span "Navigator" at bounding box center [970, 20] width 74 height 16
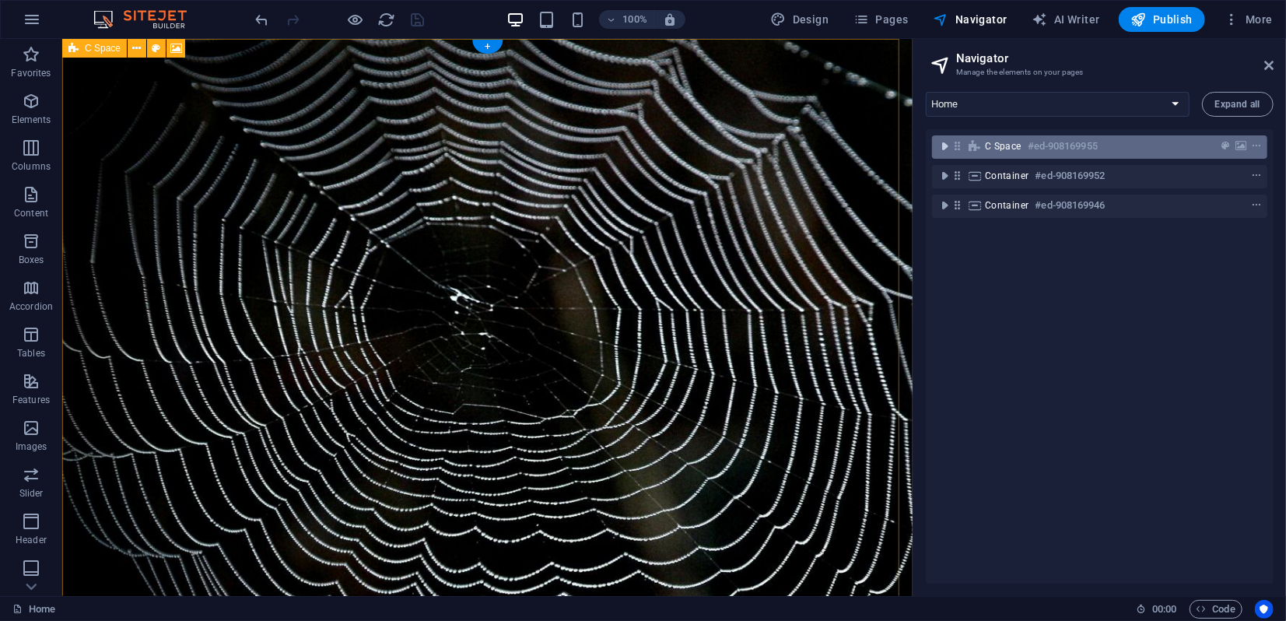
click at [946, 143] on icon "toggle-expand" at bounding box center [944, 146] width 16 height 16
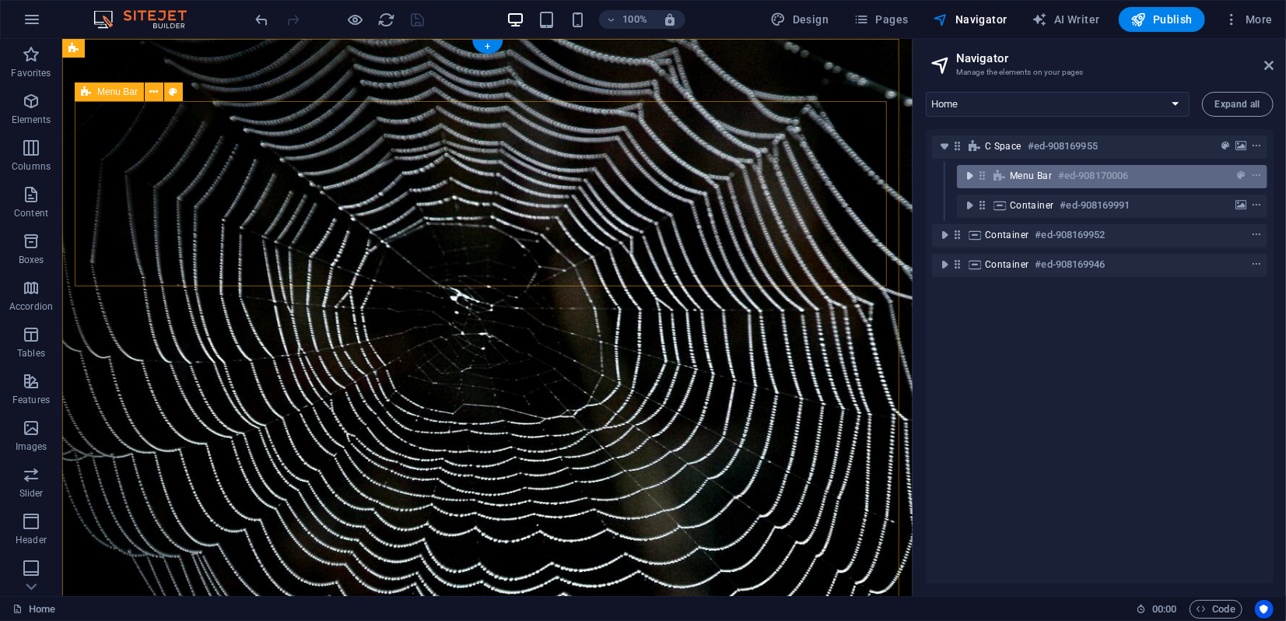
click at [971, 175] on icon "toggle-expand" at bounding box center [969, 176] width 16 height 16
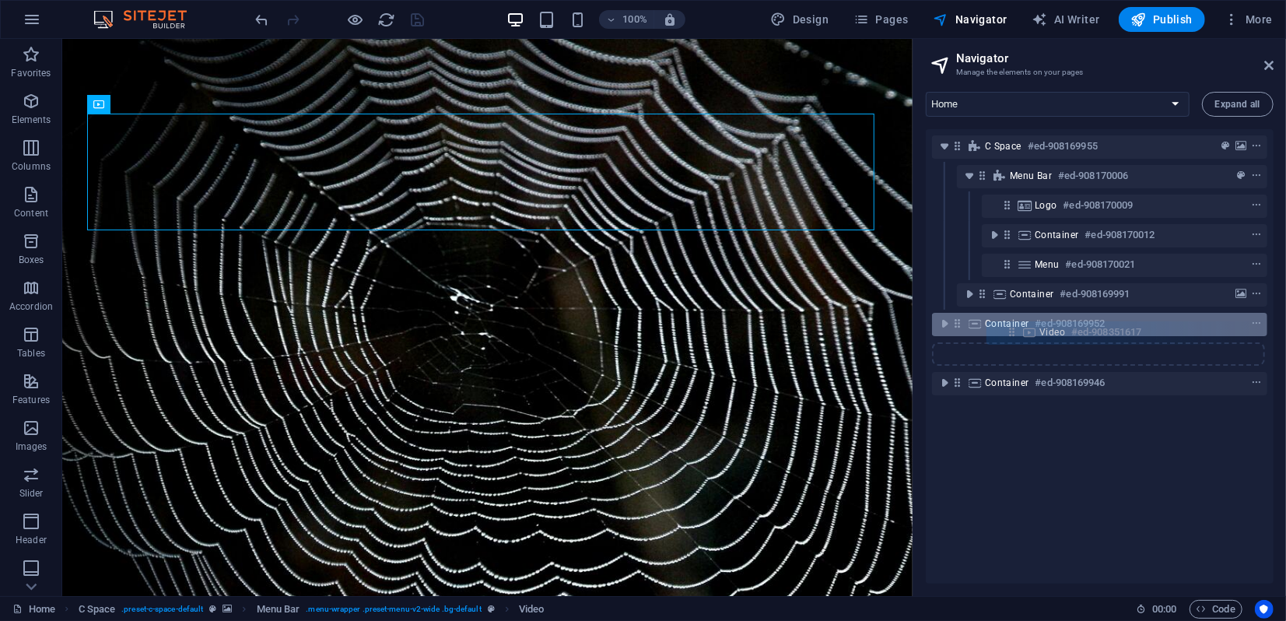
drag, startPoint x: 1007, startPoint y: 205, endPoint x: 1013, endPoint y: 335, distance: 130.8
click at [1013, 335] on div "C Space #ed-908169955 Menu Bar #ed-908170006 Video #ed-908351617 Logo #ed-90817…" at bounding box center [1100, 356] width 348 height 454
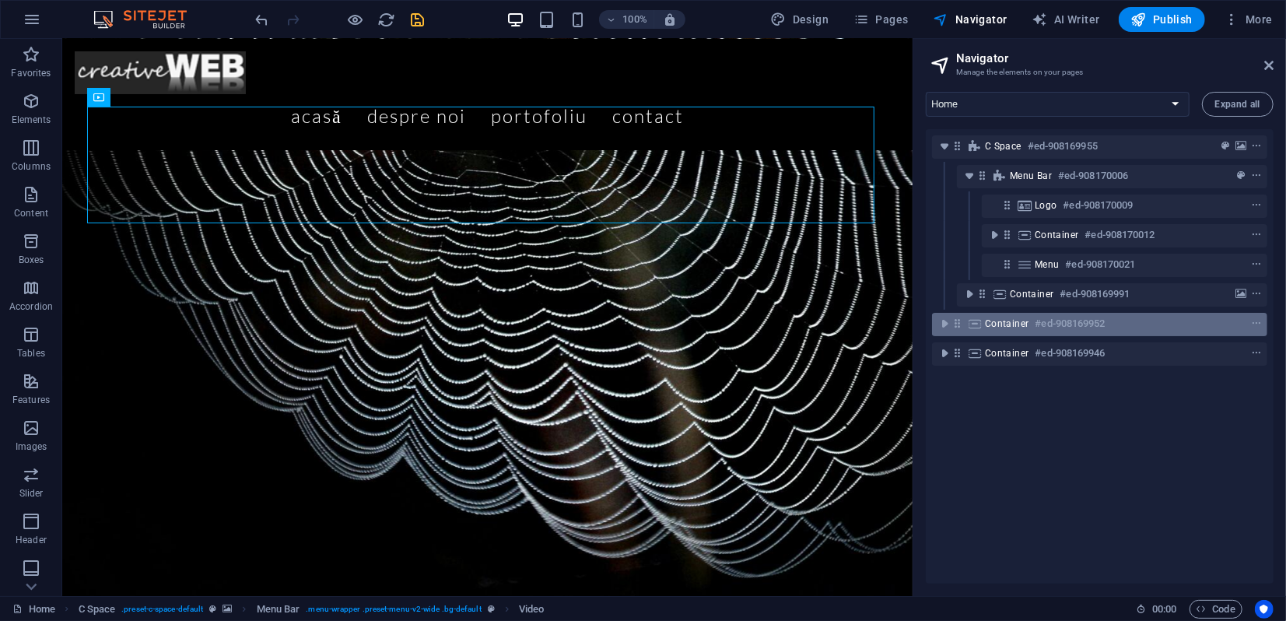
scroll to position [589, 0]
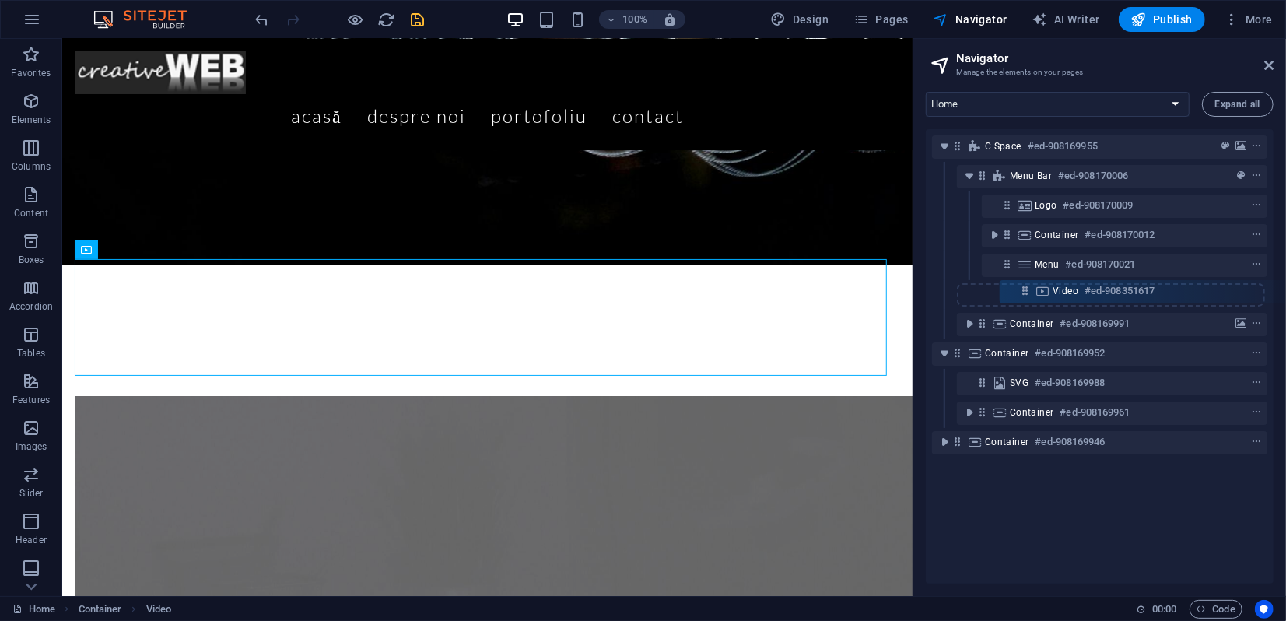
drag, startPoint x: 982, startPoint y: 355, endPoint x: 1030, endPoint y: 286, distance: 83.3
click at [1030, 286] on div "C Space #ed-908169955 Menu Bar #ed-908170006 Logo #ed-908170009 Container #ed-9…" at bounding box center [1100, 356] width 348 height 454
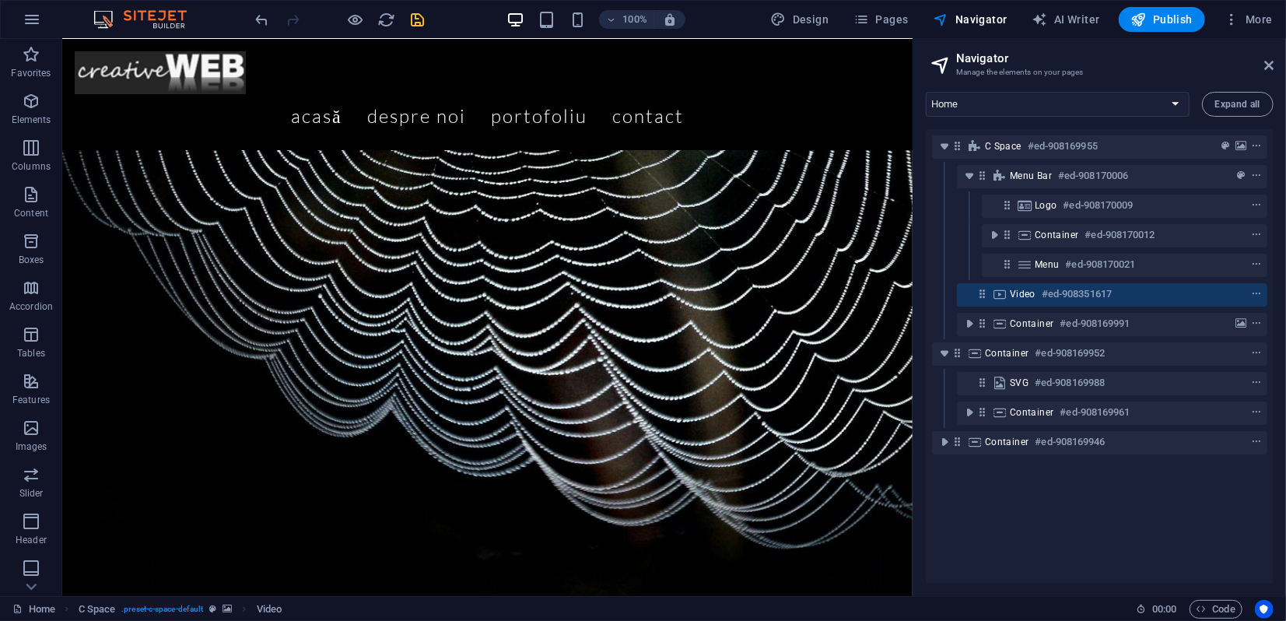
scroll to position [0, 0]
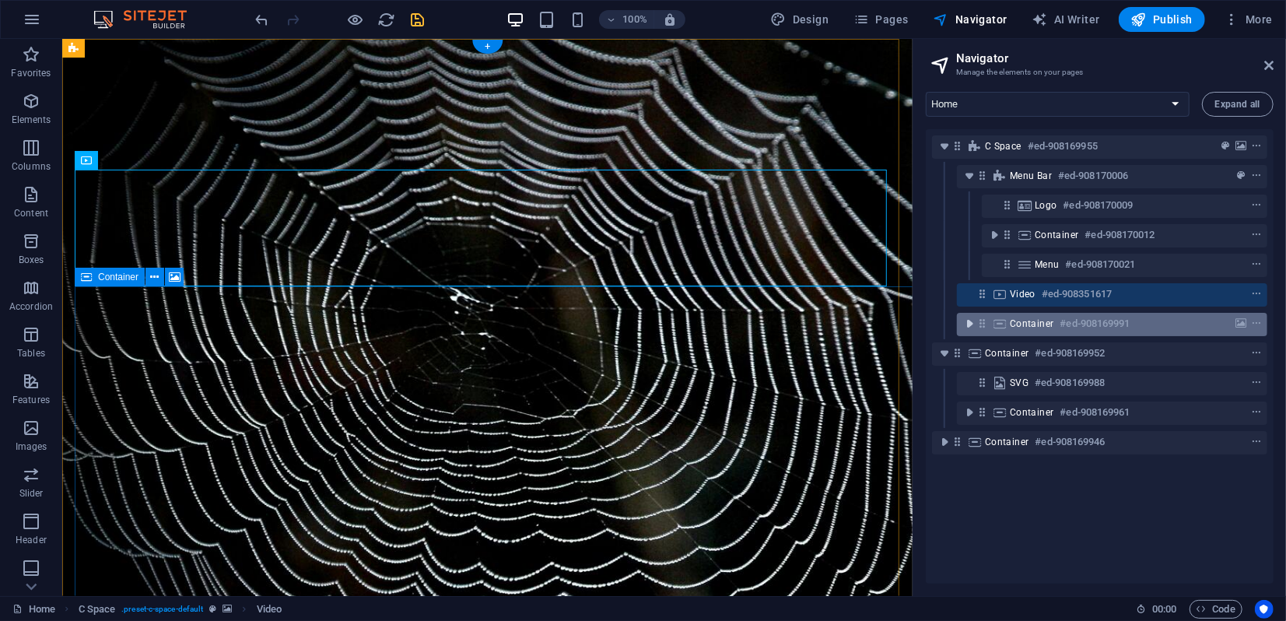
click at [969, 325] on icon "toggle-expand" at bounding box center [969, 324] width 16 height 16
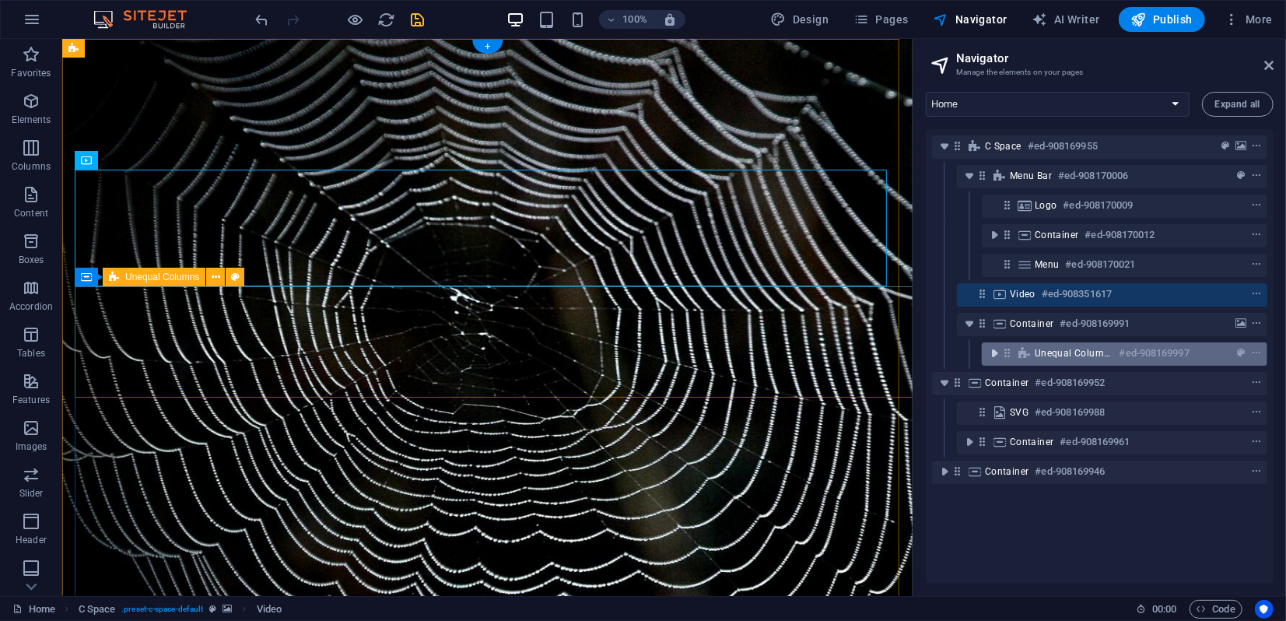
click at [994, 352] on icon "toggle-expand" at bounding box center [994, 353] width 16 height 16
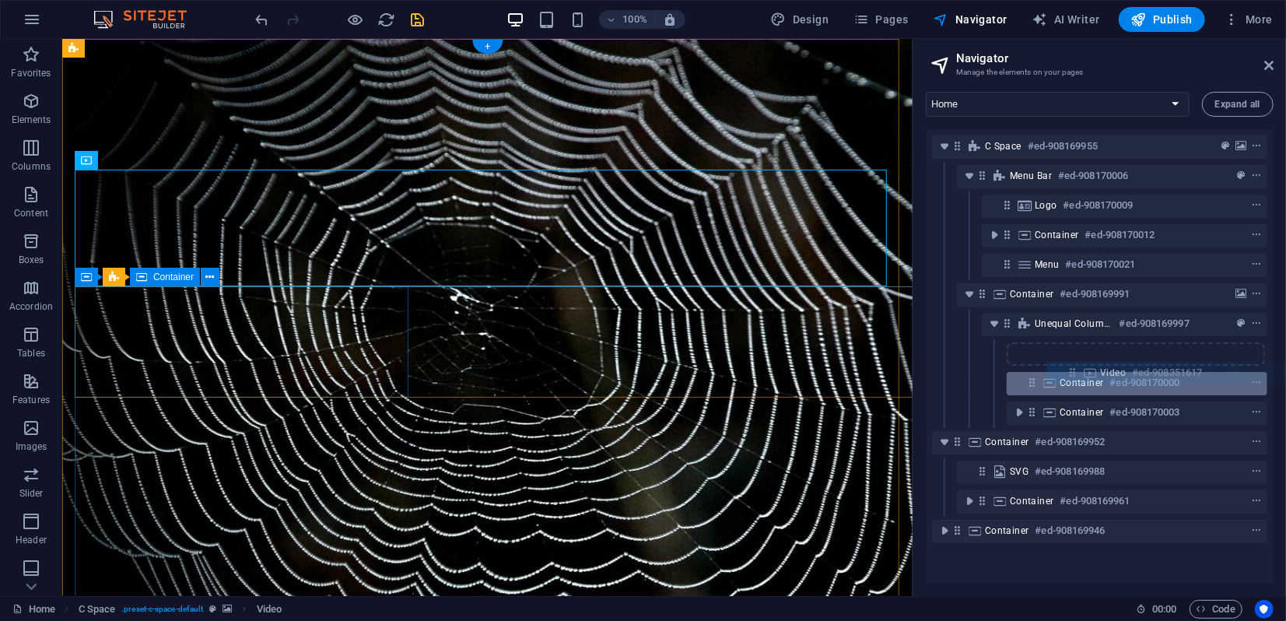
drag, startPoint x: 982, startPoint y: 296, endPoint x: 1076, endPoint y: 379, distance: 124.5
click at [1076, 380] on div "C Space #ed-908169955 Menu Bar #ed-908170006 Logo #ed-908170009 Container #ed-9…" at bounding box center [1100, 356] width 348 height 454
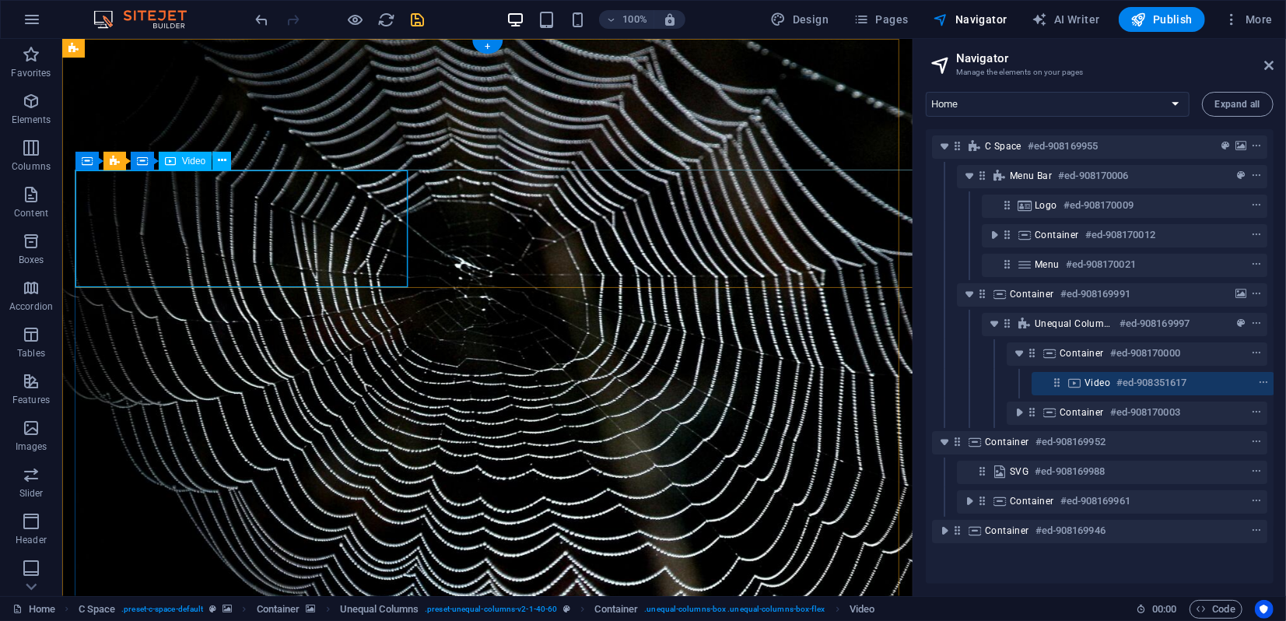
scroll to position [0, 3]
click at [1268, 68] on icon at bounding box center [1268, 65] width 9 height 12
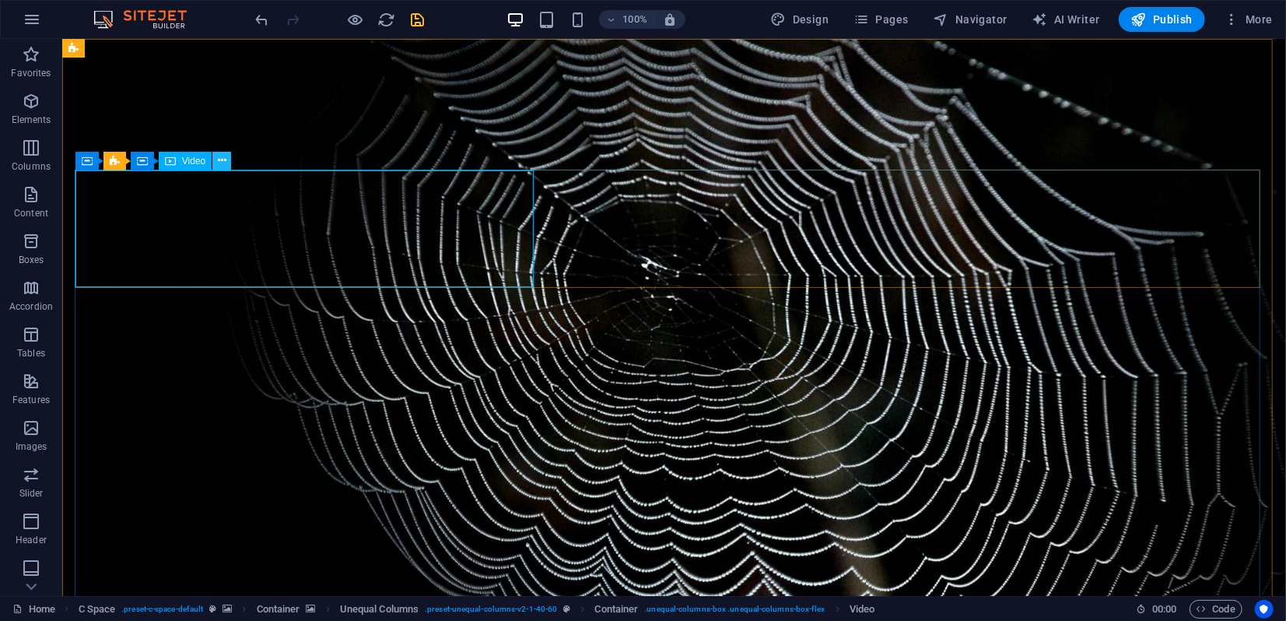
click at [221, 161] on icon at bounding box center [222, 160] width 9 height 16
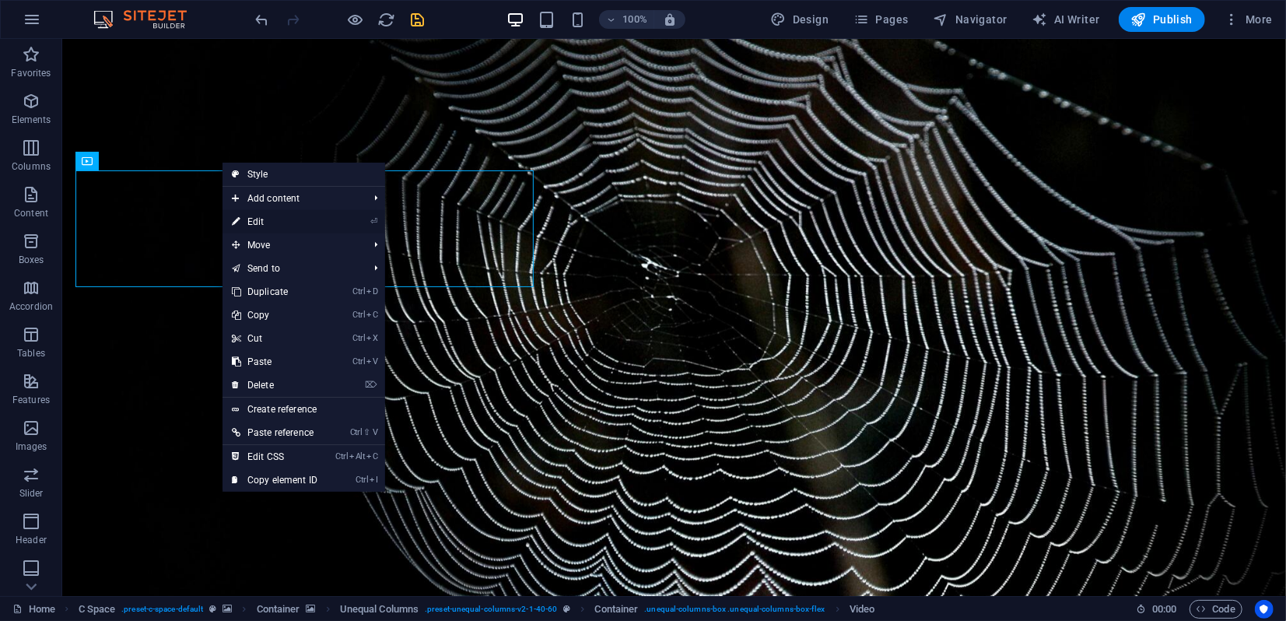
click at [259, 225] on link "⏎ Edit" at bounding box center [274, 221] width 104 height 23
select select "%"
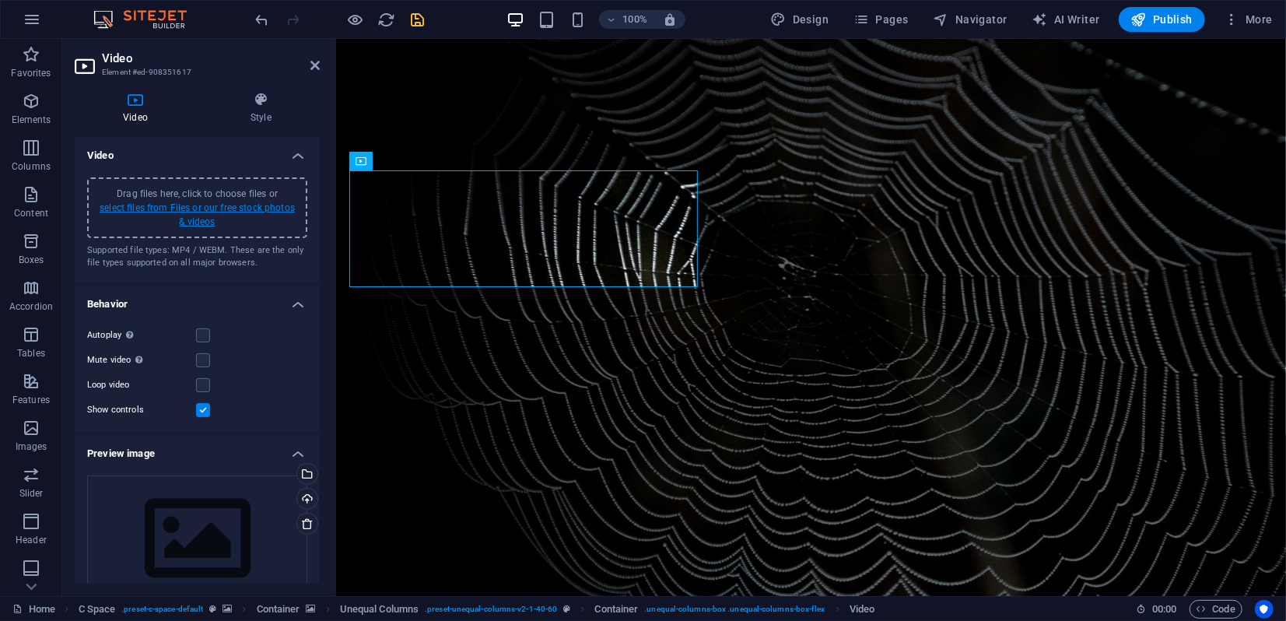
click at [191, 209] on link "select files from Files or our free stock photos & videos" at bounding box center [197, 214] width 195 height 25
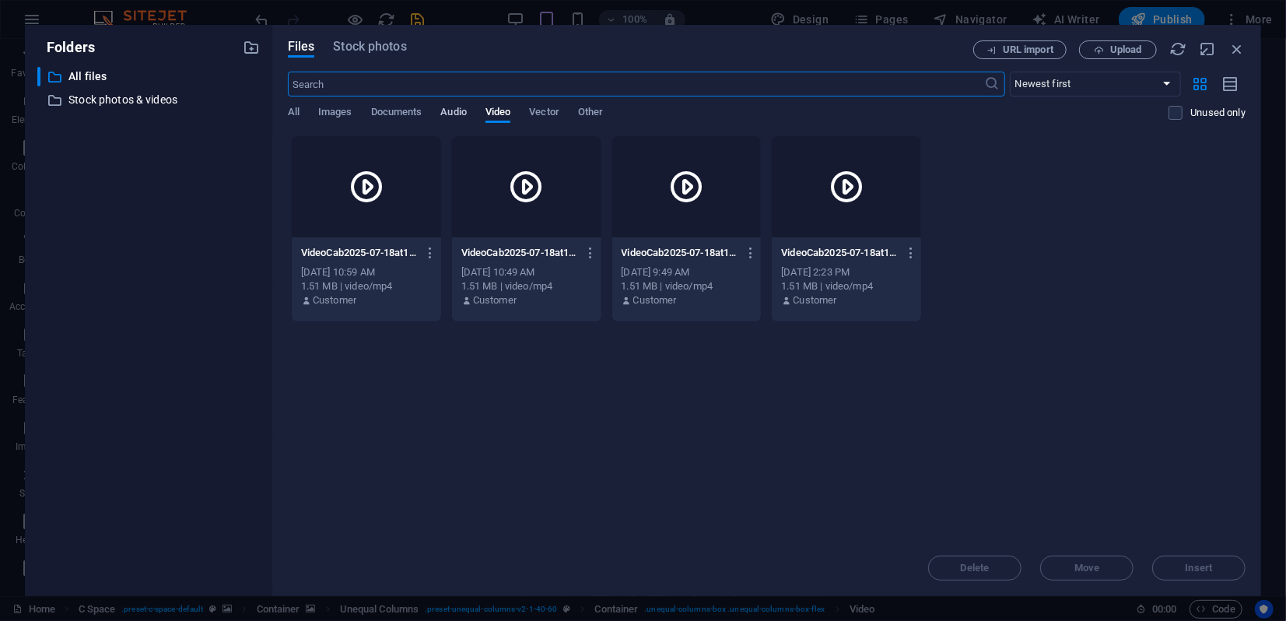
click at [457, 110] on span "Audio" at bounding box center [453, 114] width 26 height 22
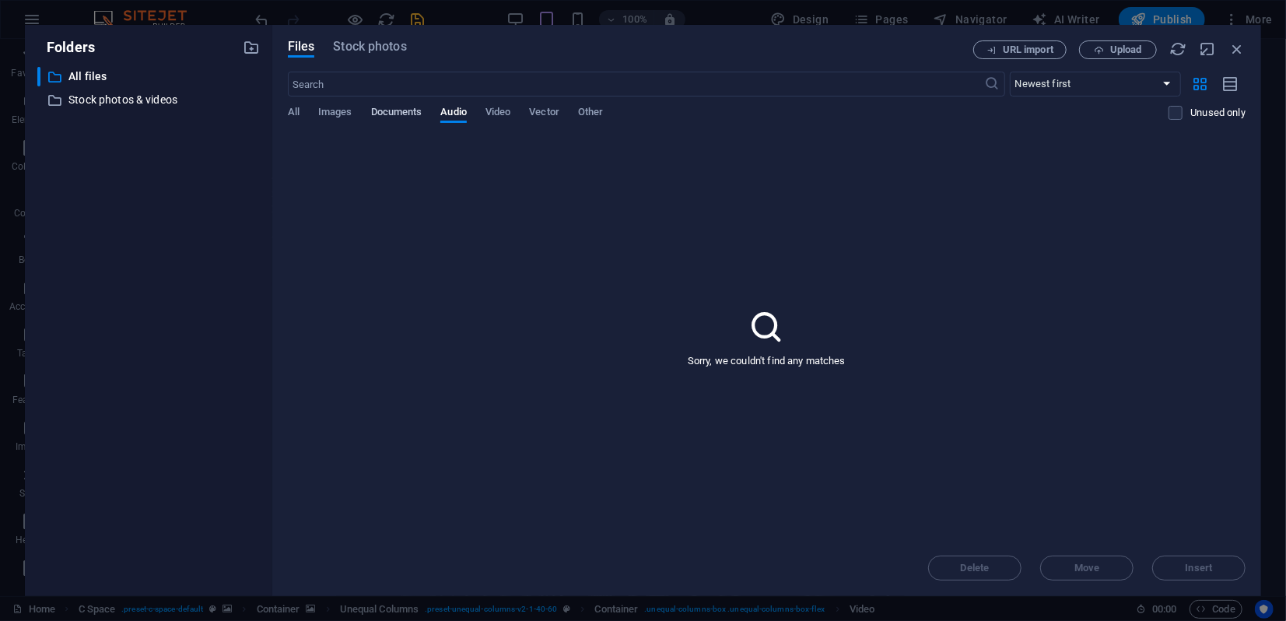
click at [394, 117] on span "Documents" at bounding box center [396, 114] width 51 height 22
click at [325, 116] on span "Images" at bounding box center [335, 114] width 34 height 22
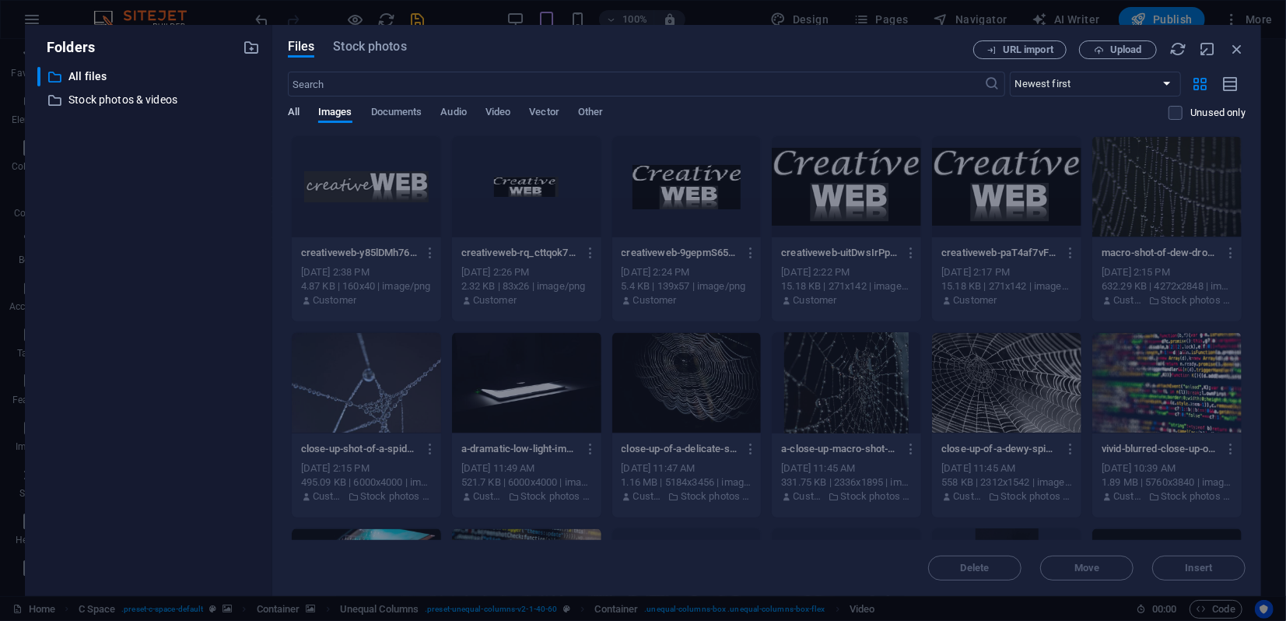
click at [292, 112] on span "All" at bounding box center [294, 114] width 12 height 22
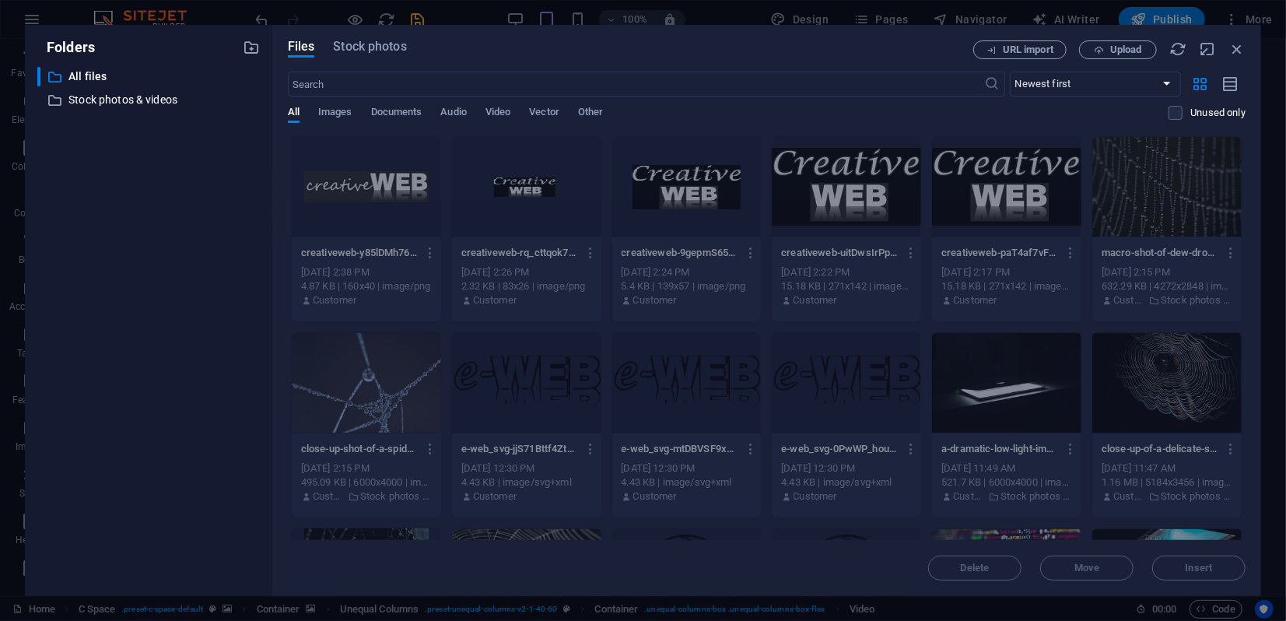
click at [375, 58] on div "Files Stock photos" at bounding box center [630, 49] width 685 height 19
click at [380, 53] on span "Stock photos" at bounding box center [369, 46] width 73 height 19
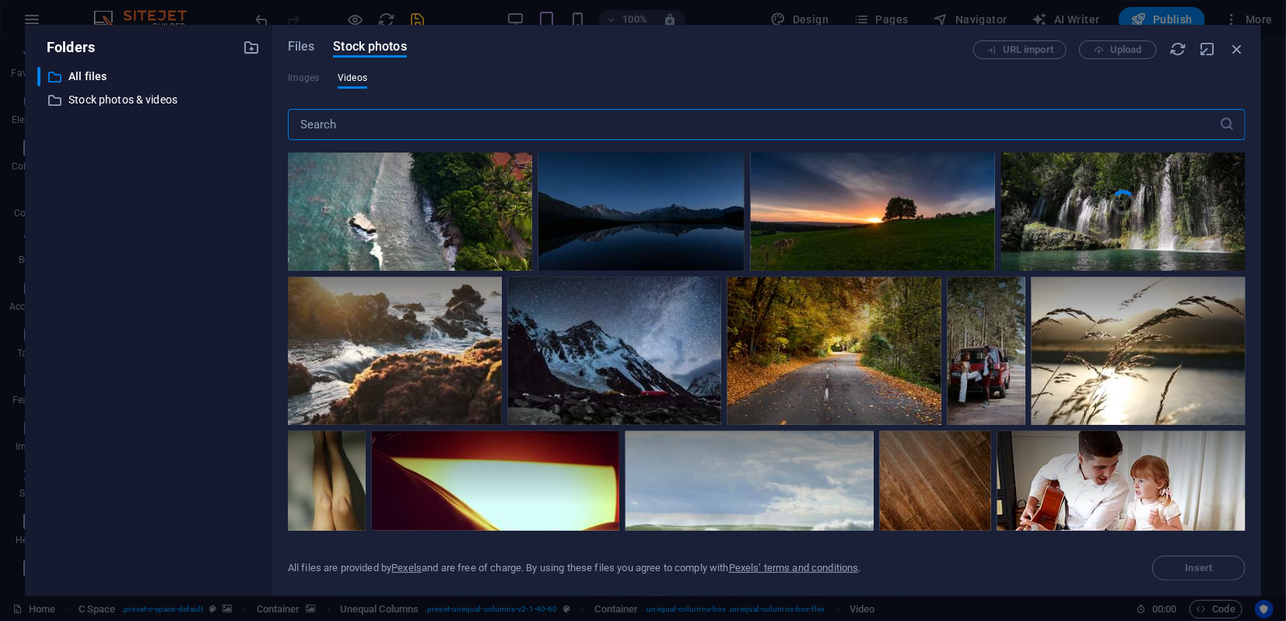
scroll to position [0, 0]
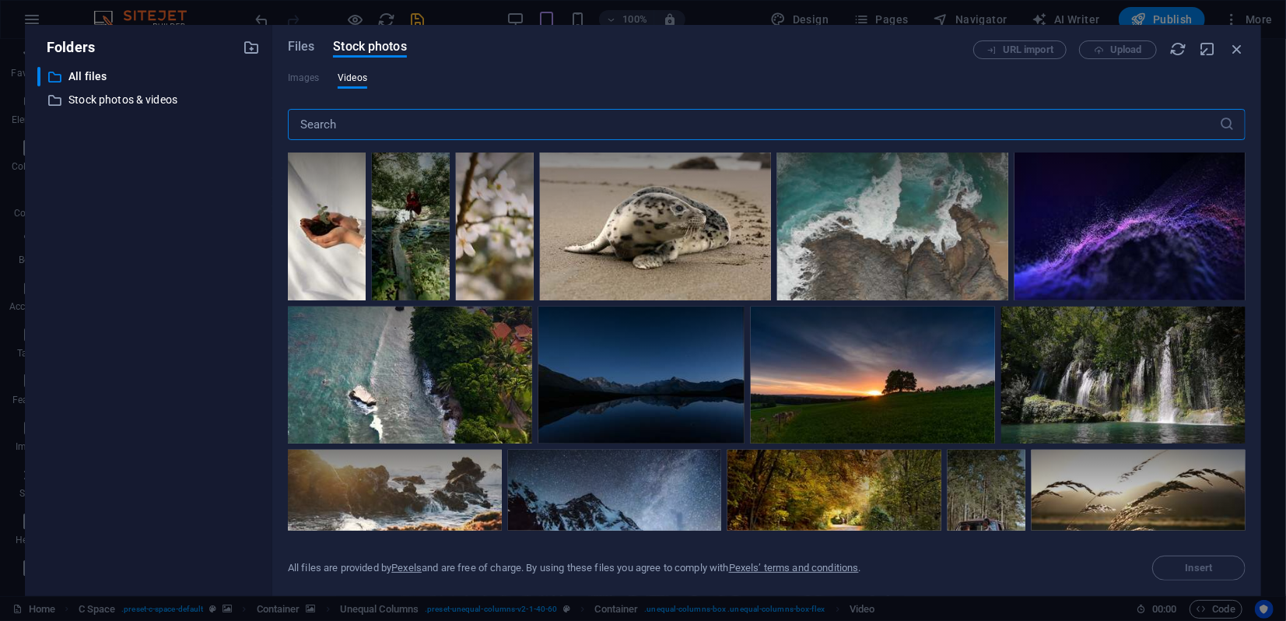
click at [381, 123] on input "text" at bounding box center [753, 124] width 931 height 31
type input "c"
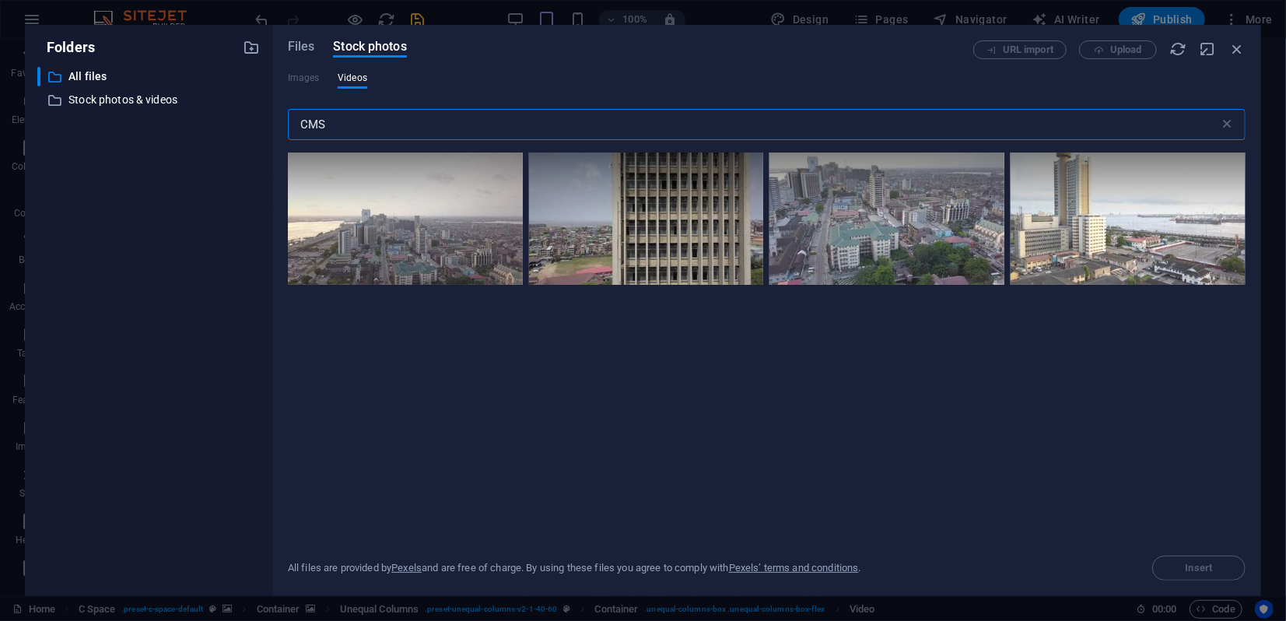
drag, startPoint x: 368, startPoint y: 128, endPoint x: 281, endPoint y: 128, distance: 87.1
click at [281, 128] on div "Files Stock photos URL import Upload Images Videos CMS ​ All files are provided…" at bounding box center [766, 310] width 989 height 571
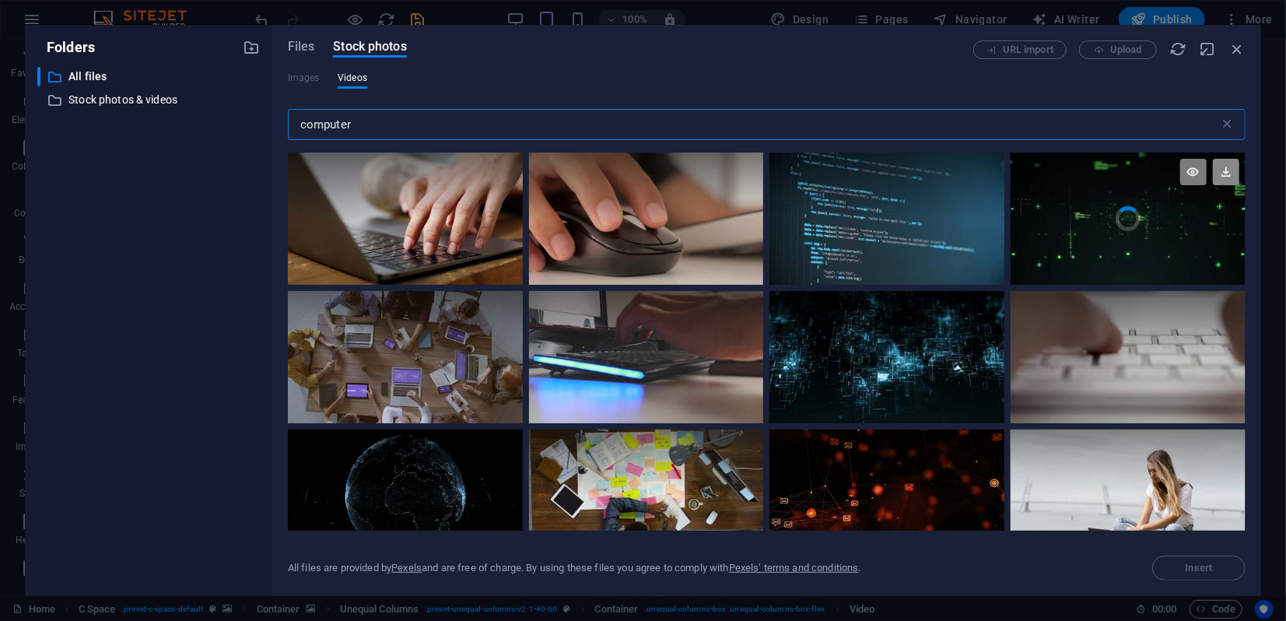
type input "computer"
click at [1229, 177] on icon at bounding box center [1226, 172] width 26 height 26
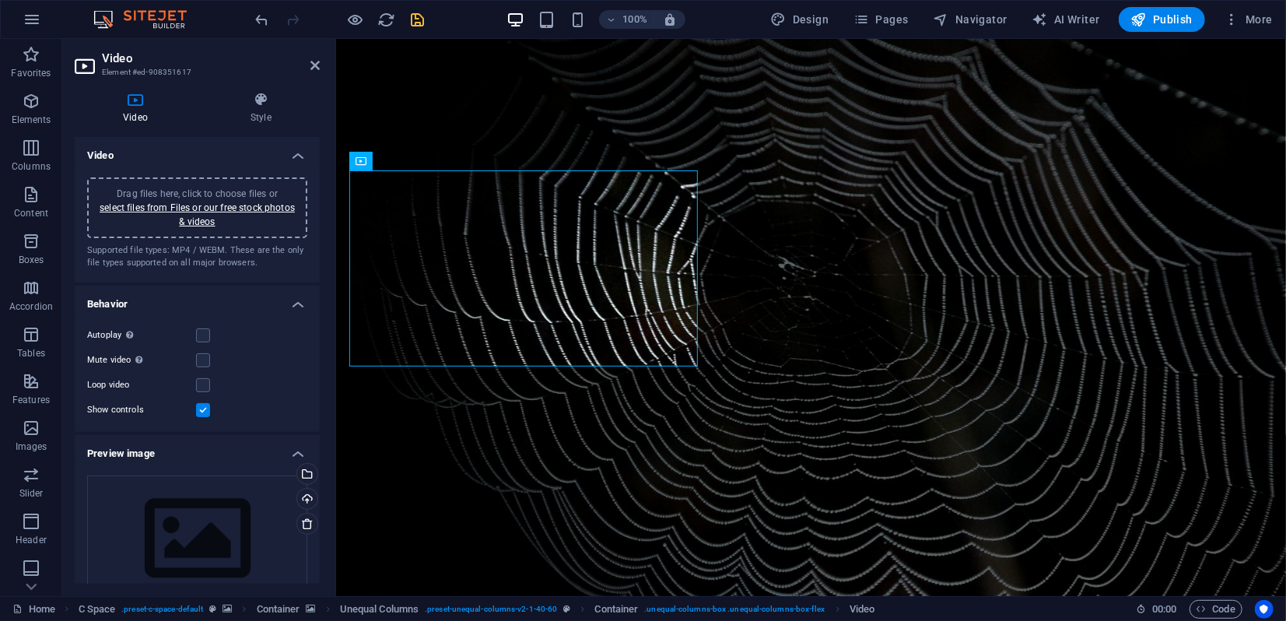
click at [671, 460] on figure at bounding box center [1146, 355] width 950 height 557
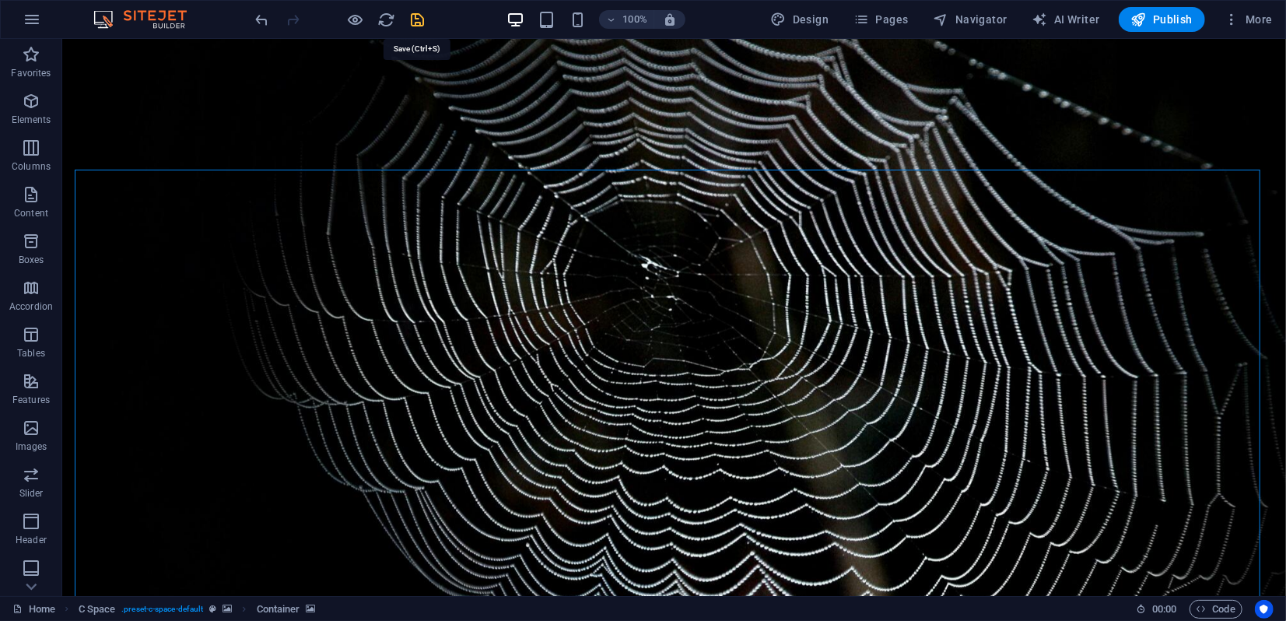
click at [415, 19] on icon "save" at bounding box center [418, 20] width 18 height 18
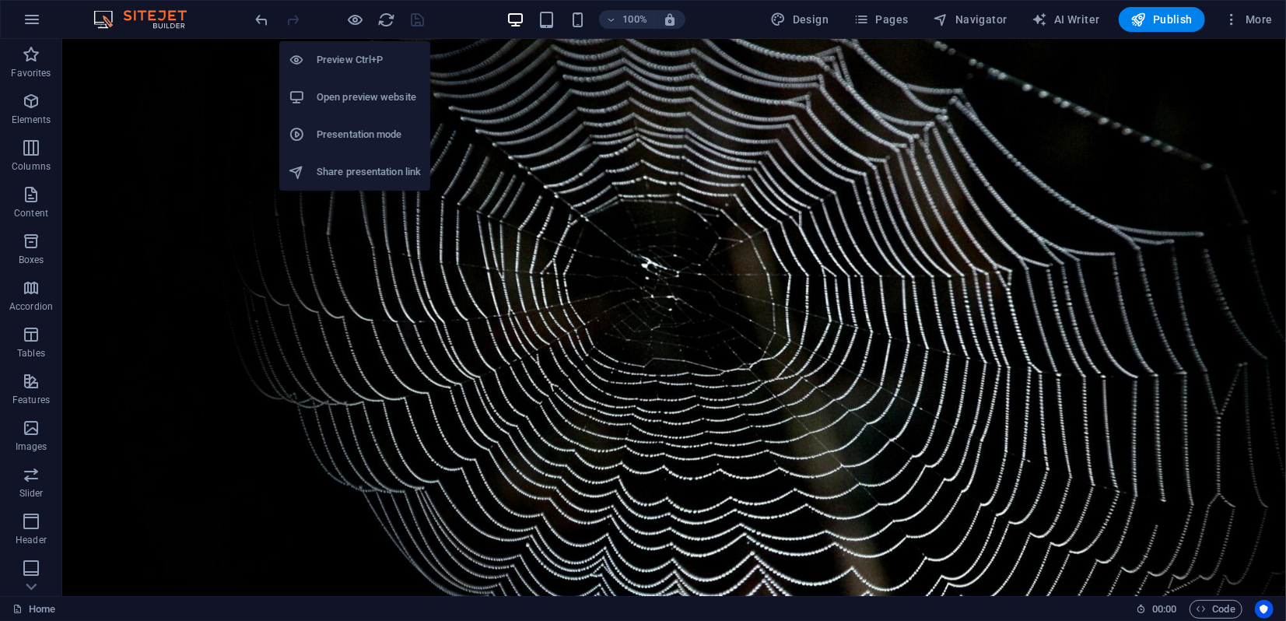
click at [361, 58] on h6 "Preview Ctrl+P" at bounding box center [369, 60] width 104 height 19
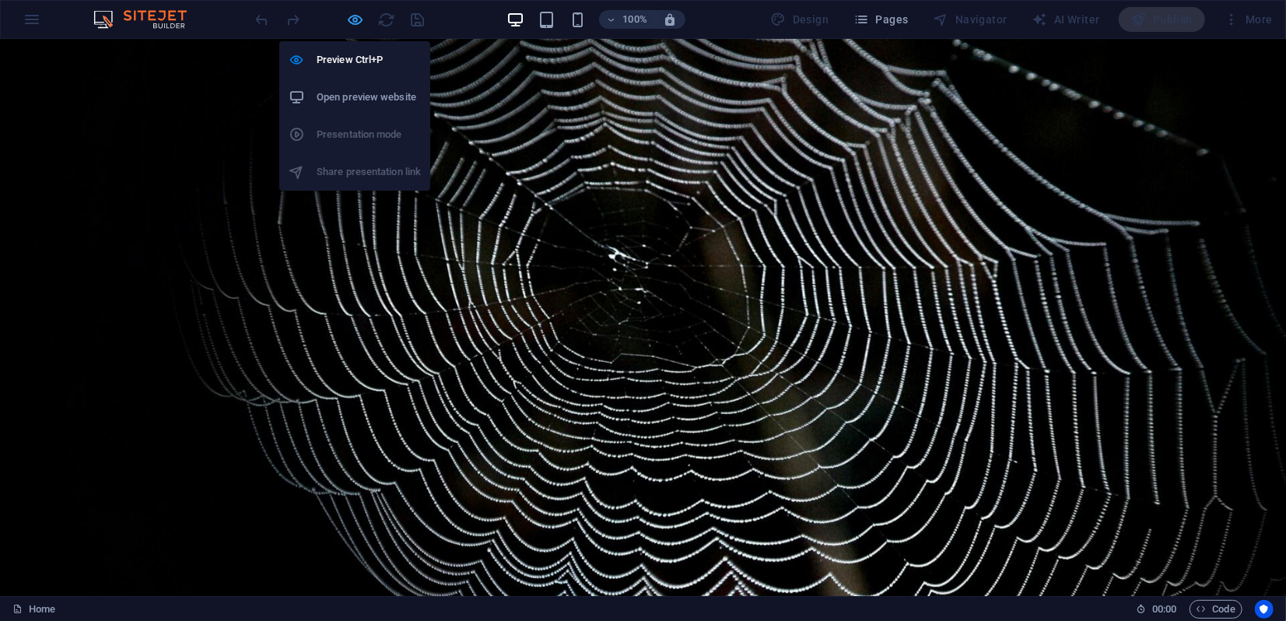
click at [359, 19] on icon "button" at bounding box center [356, 20] width 18 height 18
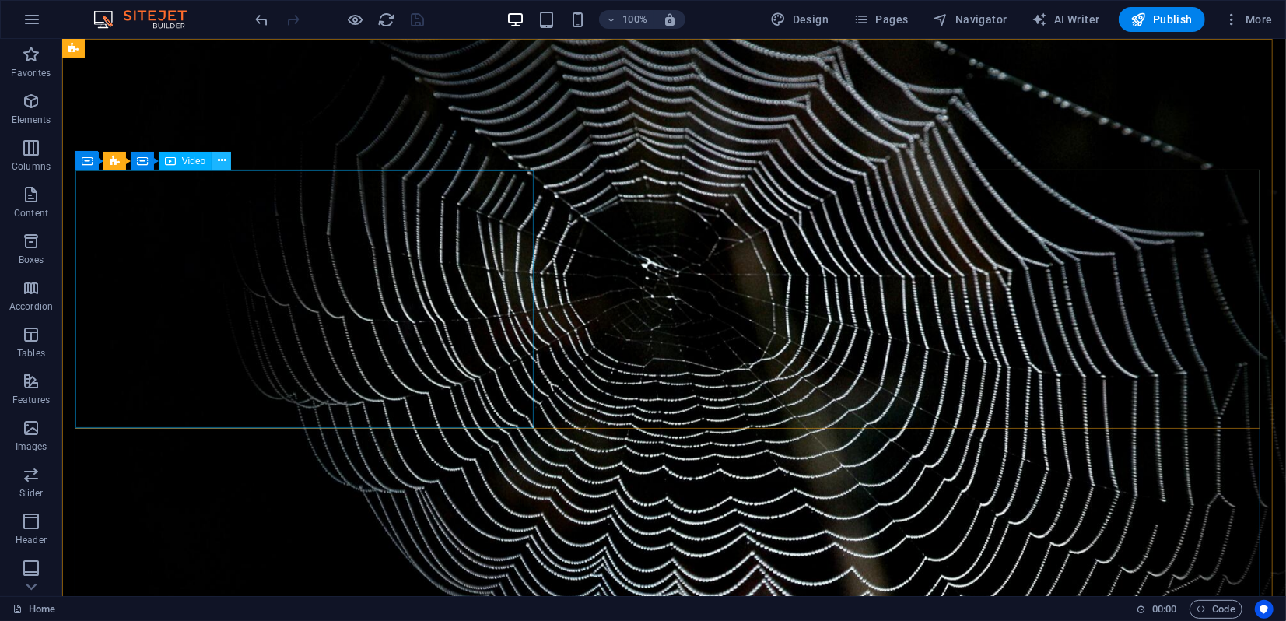
click at [222, 161] on icon at bounding box center [222, 160] width 9 height 16
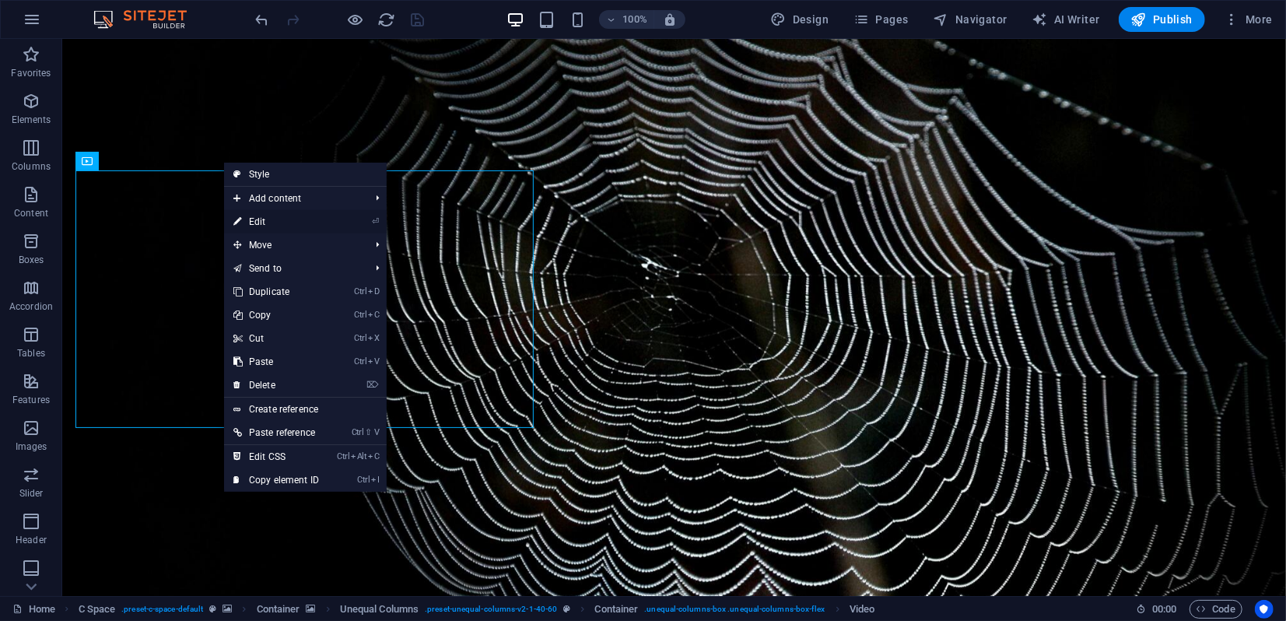
click at [269, 223] on link "⏎ Edit" at bounding box center [276, 221] width 104 height 23
select select "%"
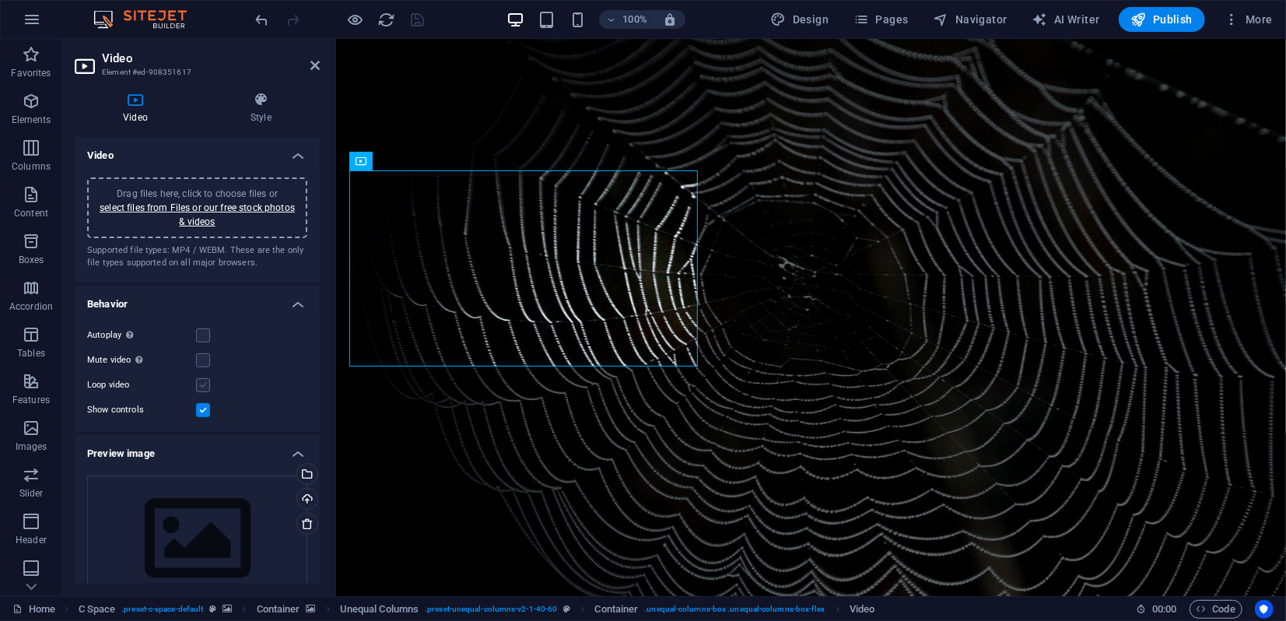
click at [204, 384] on label at bounding box center [203, 385] width 14 height 14
click at [0, 0] on input "Loop video" at bounding box center [0, 0] width 0 height 0
click at [205, 361] on label at bounding box center [203, 360] width 14 height 14
click at [0, 0] on input "Mute video Autoplay will be available if muted is checked" at bounding box center [0, 0] width 0 height 0
click at [206, 338] on label at bounding box center [203, 335] width 14 height 14
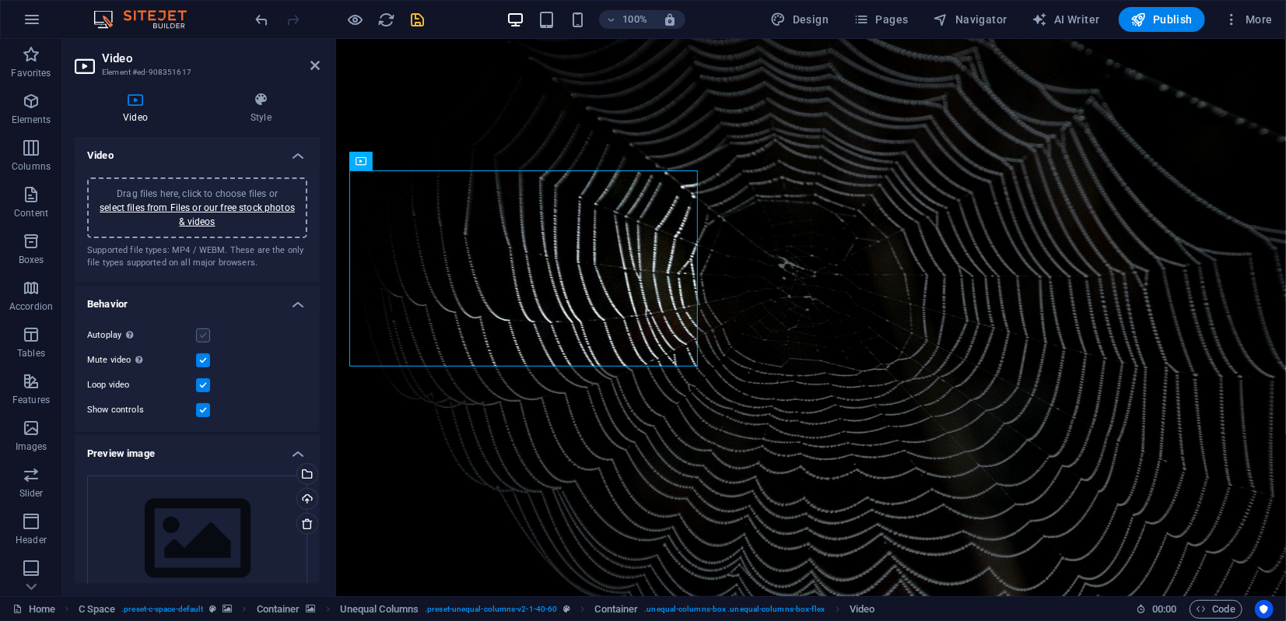
click at [0, 0] on input "Autoplay Autoplay is only available if muted is checked" at bounding box center [0, 0] width 0 height 0
click at [204, 412] on label at bounding box center [203, 410] width 14 height 14
click at [0, 0] on input "Show controls" at bounding box center [0, 0] width 0 height 0
drag, startPoint x: 316, startPoint y: 69, endPoint x: 256, endPoint y: 36, distance: 68.6
click at [316, 68] on icon at bounding box center [314, 65] width 9 height 12
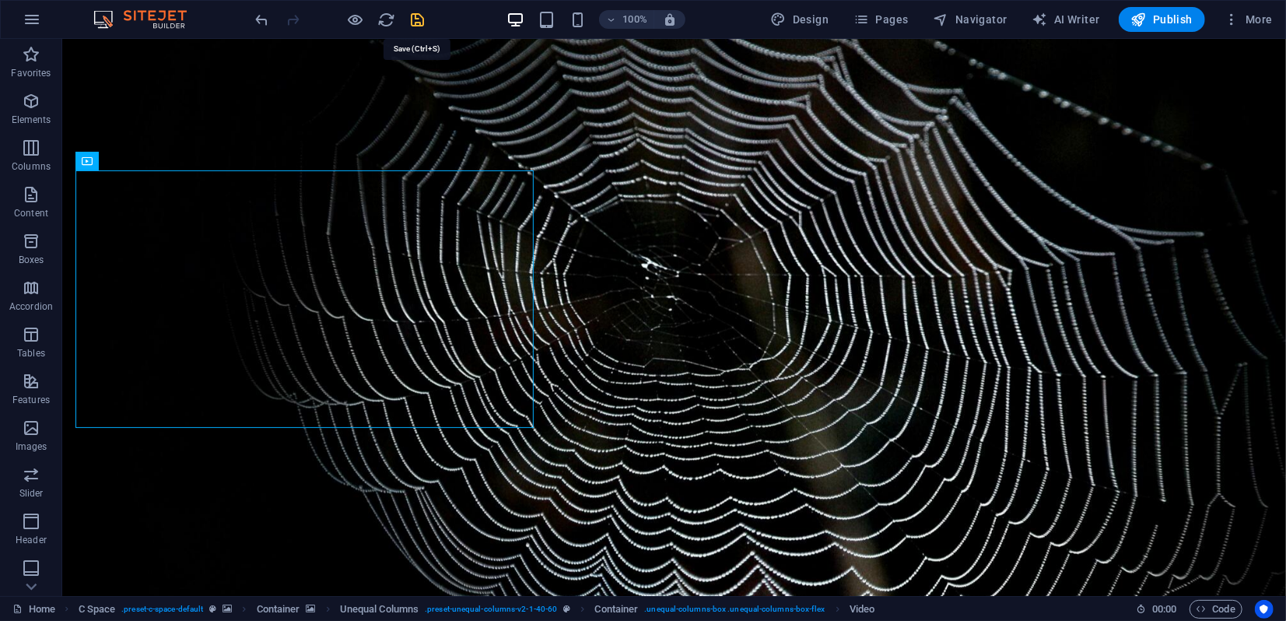
click at [412, 20] on icon "save" at bounding box center [418, 20] width 18 height 18
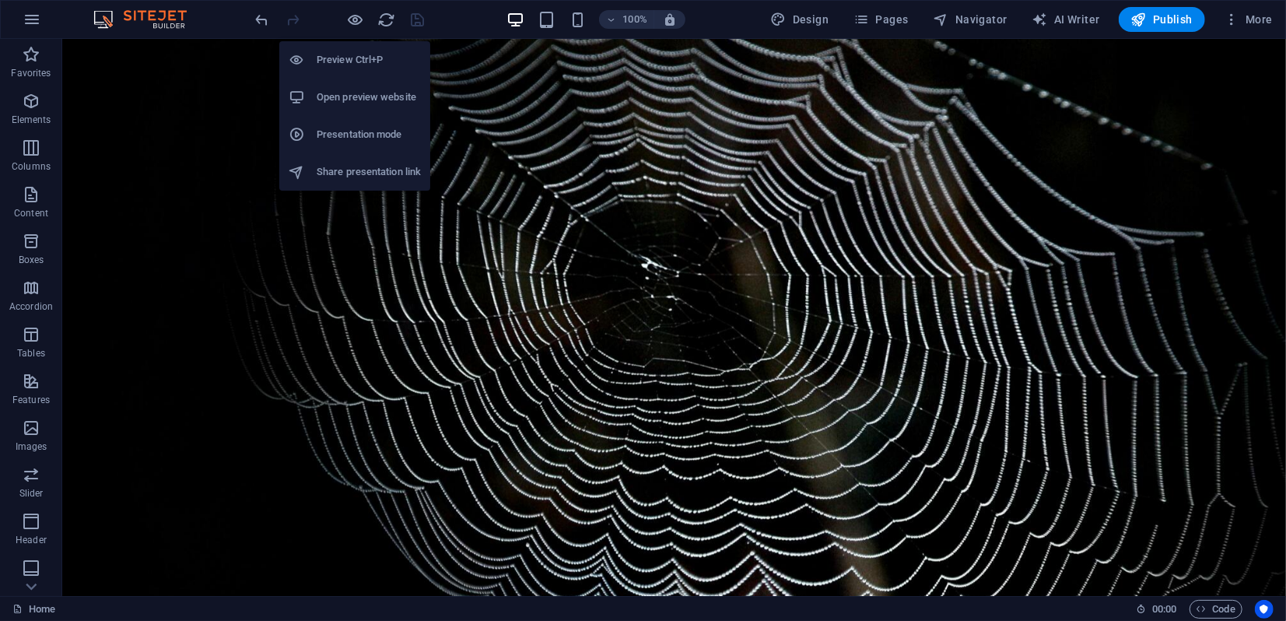
click at [350, 135] on h6 "Presentation mode" at bounding box center [369, 134] width 104 height 19
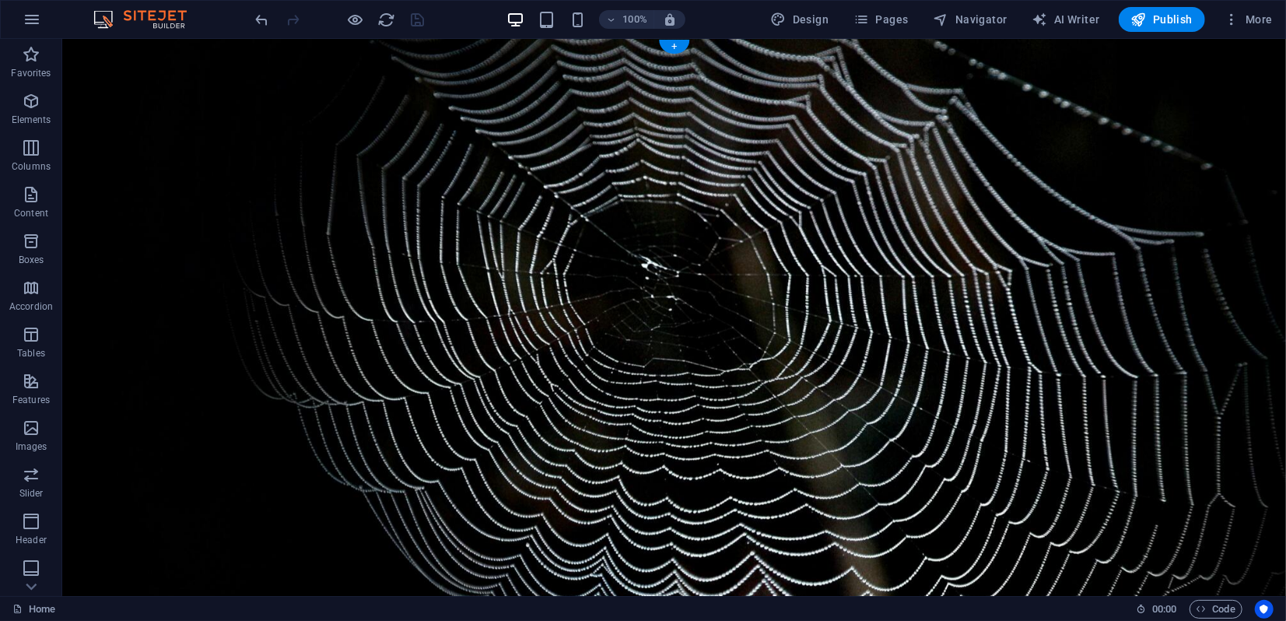
click at [218, 547] on figure at bounding box center [735, 355] width 1223 height 557
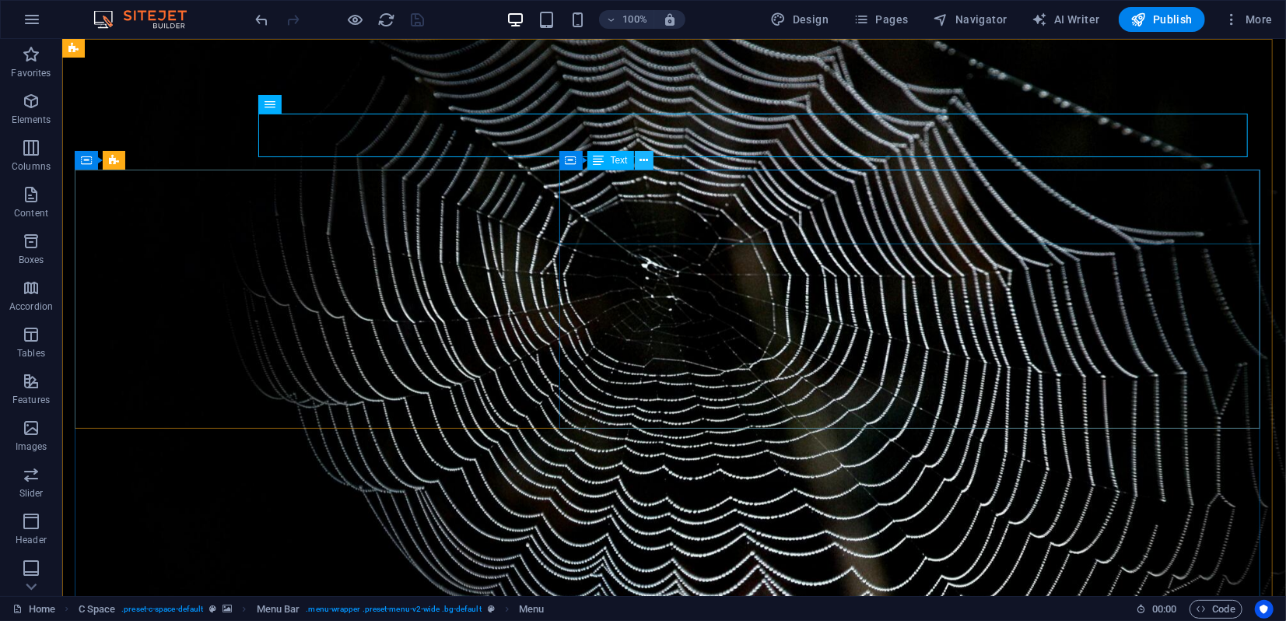
click at [647, 159] on icon at bounding box center [643, 160] width 9 height 16
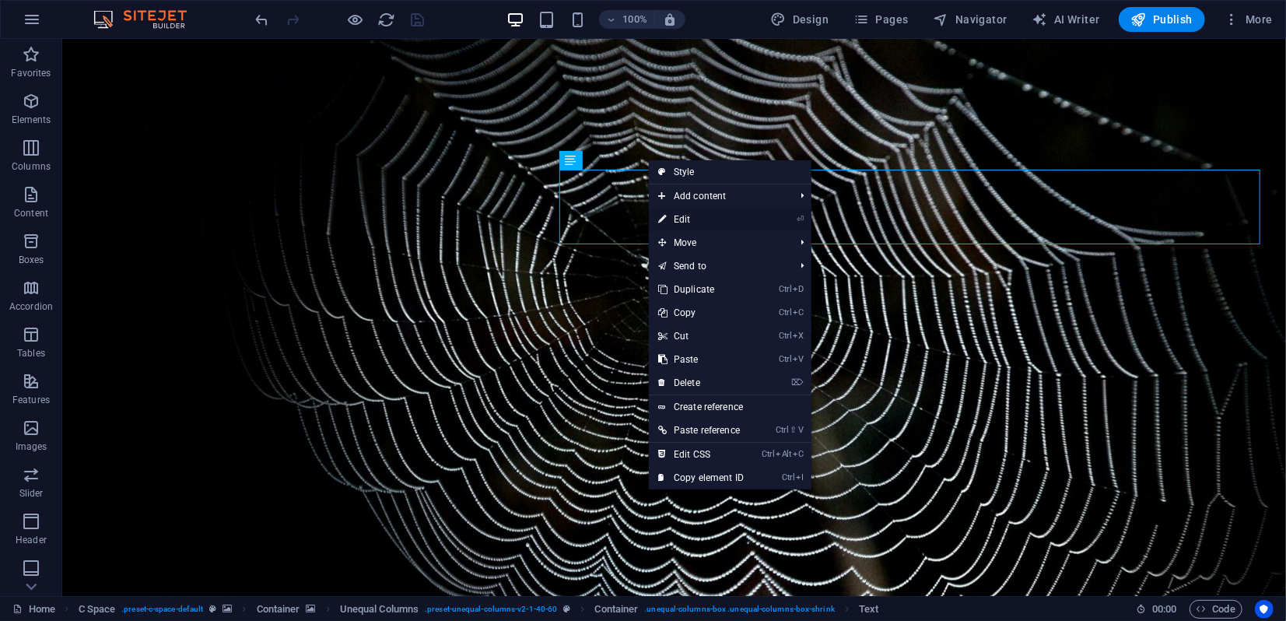
click at [688, 222] on link "⏎ Edit" at bounding box center [701, 219] width 104 height 23
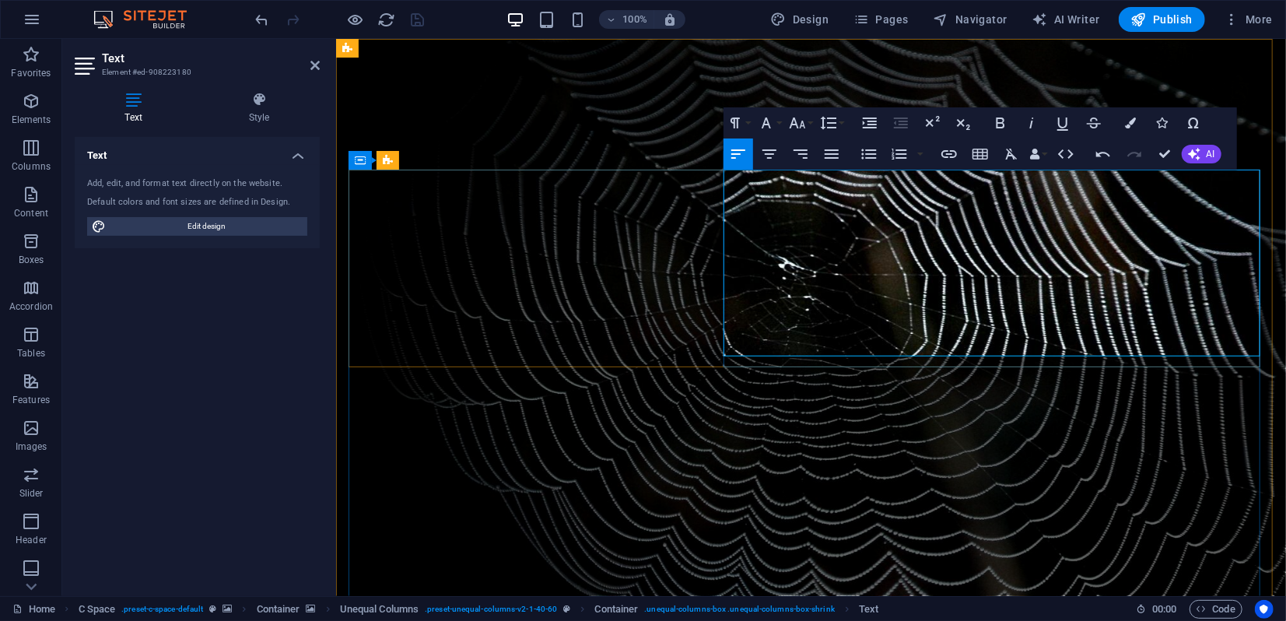
drag, startPoint x: 776, startPoint y: 310, endPoint x: 796, endPoint y: 294, distance: 25.4
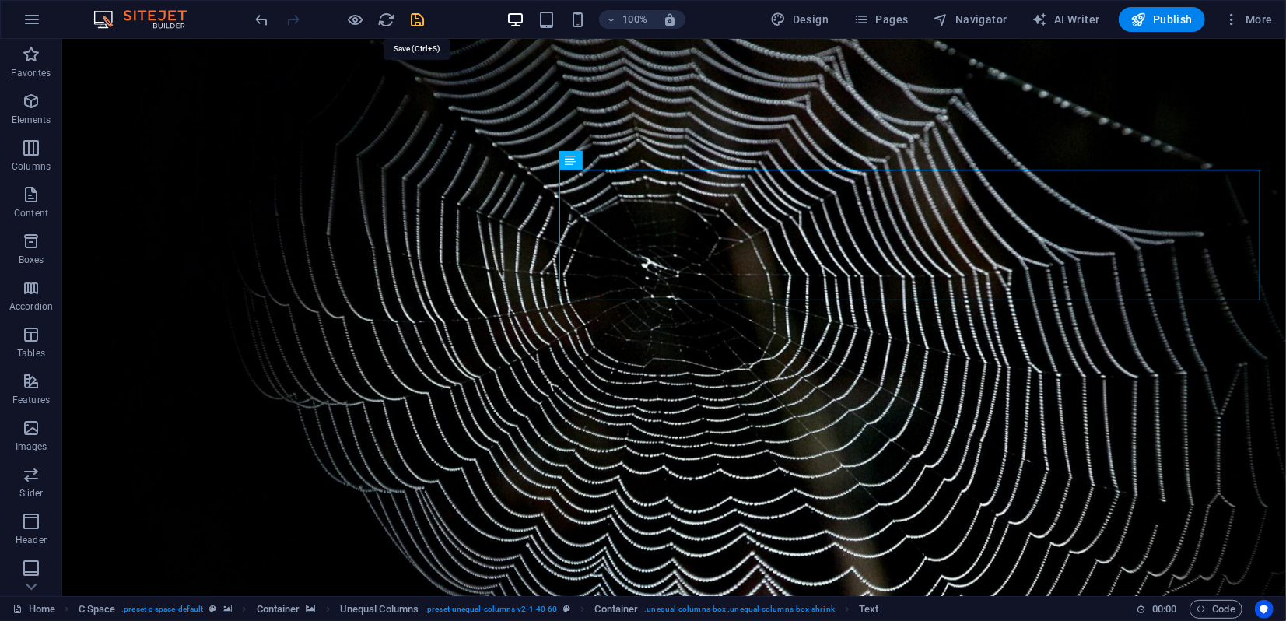
click at [421, 19] on icon "save" at bounding box center [418, 20] width 18 height 18
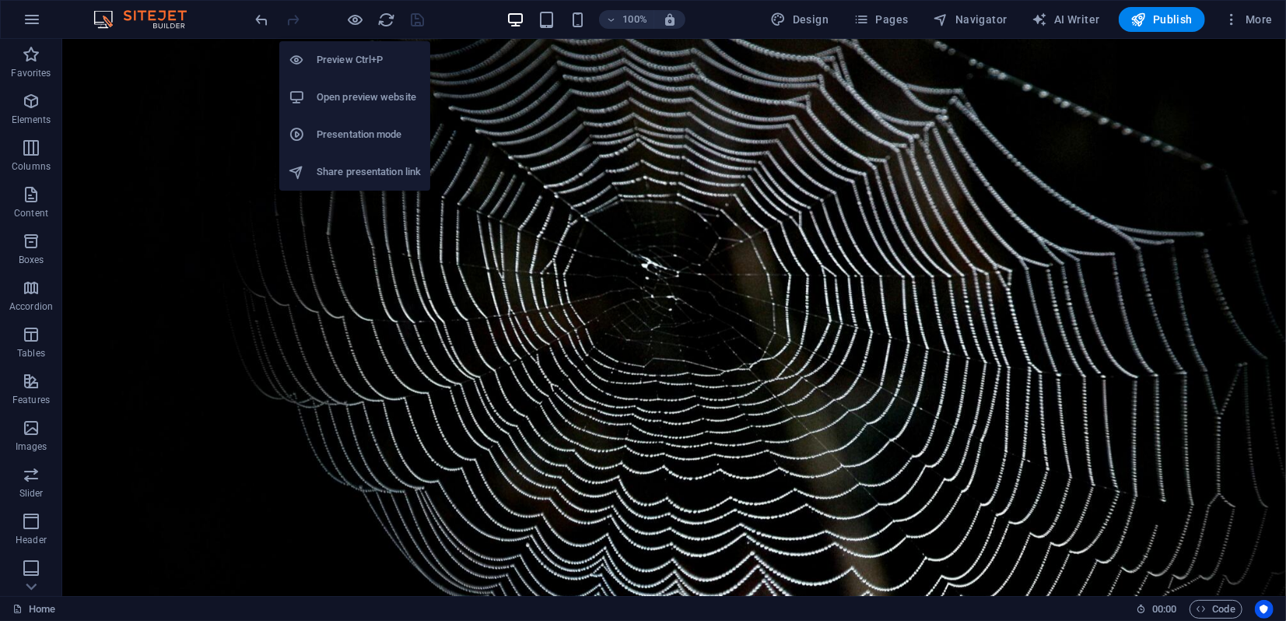
click at [334, 121] on li "Presentation mode" at bounding box center [354, 134] width 151 height 37
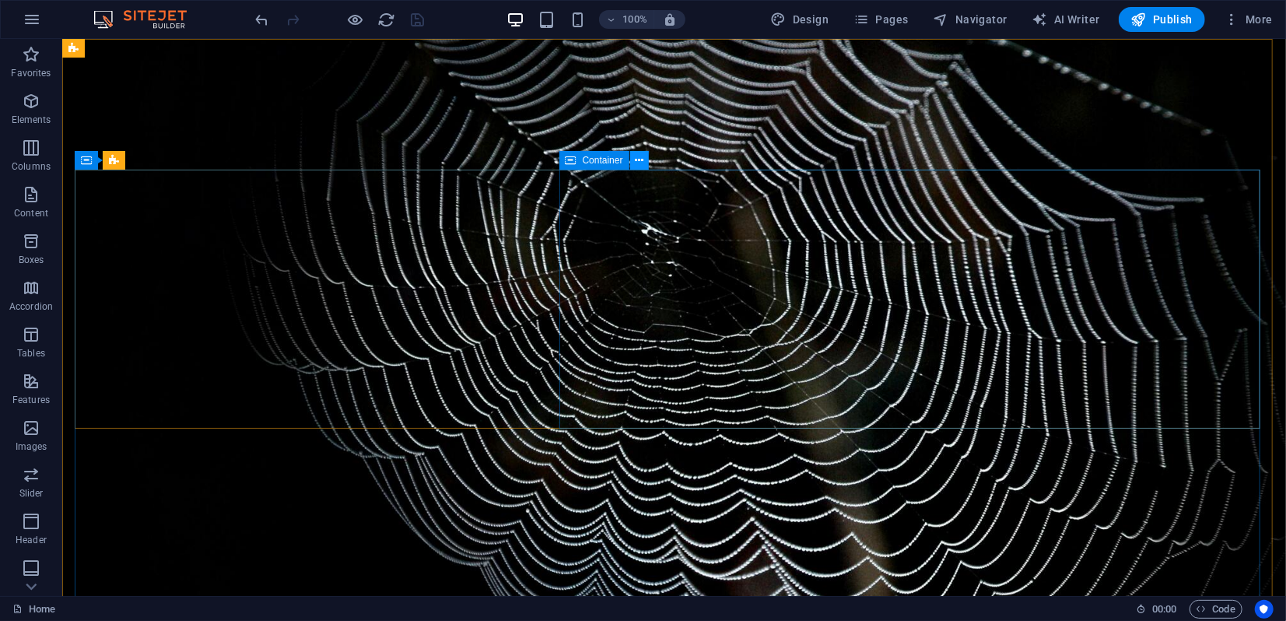
click at [639, 161] on icon at bounding box center [639, 160] width 9 height 16
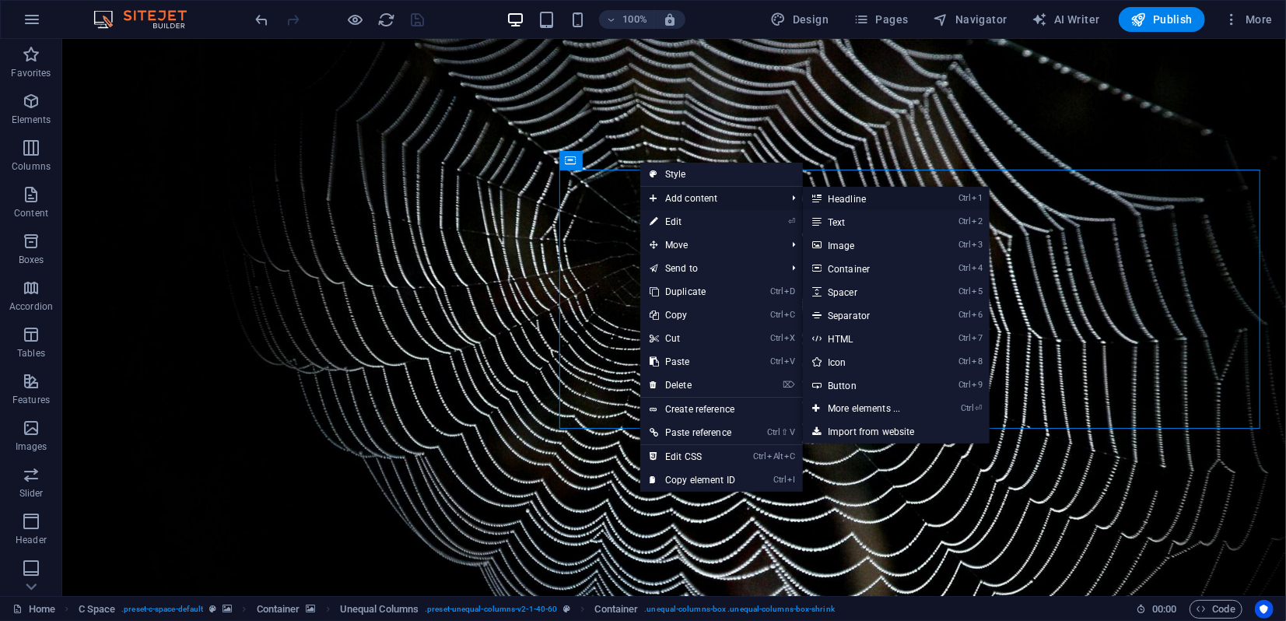
click at [846, 198] on link "Ctrl 1 Headline" at bounding box center [867, 198] width 128 height 23
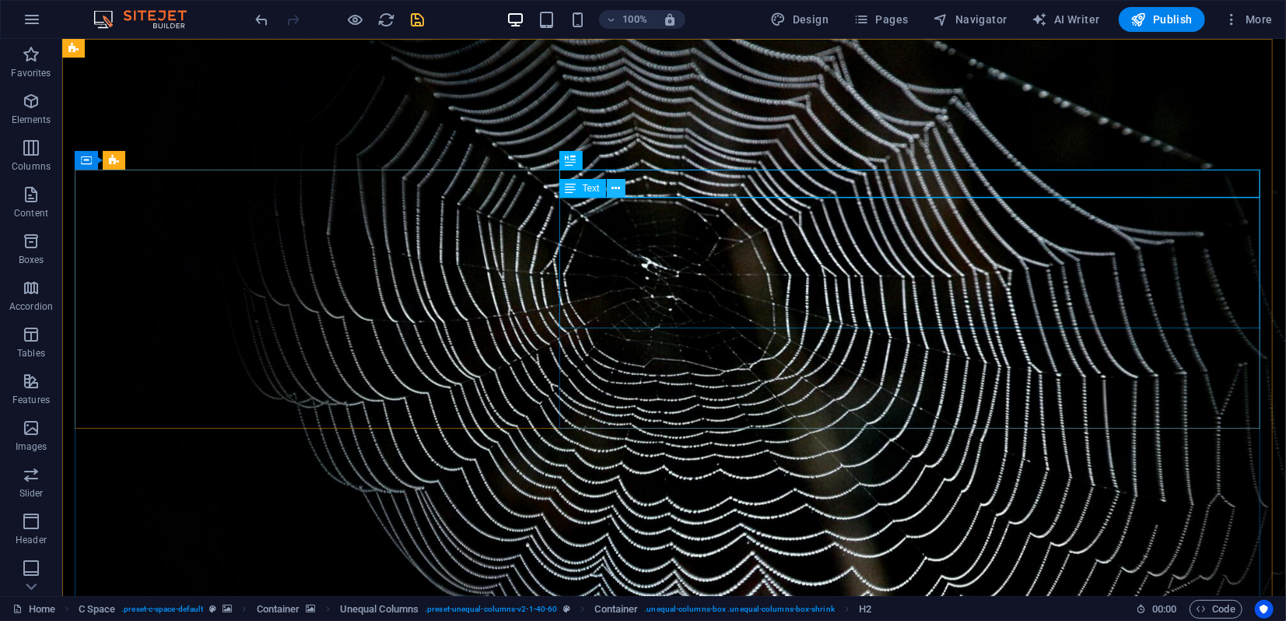
click at [618, 193] on icon at bounding box center [615, 188] width 9 height 16
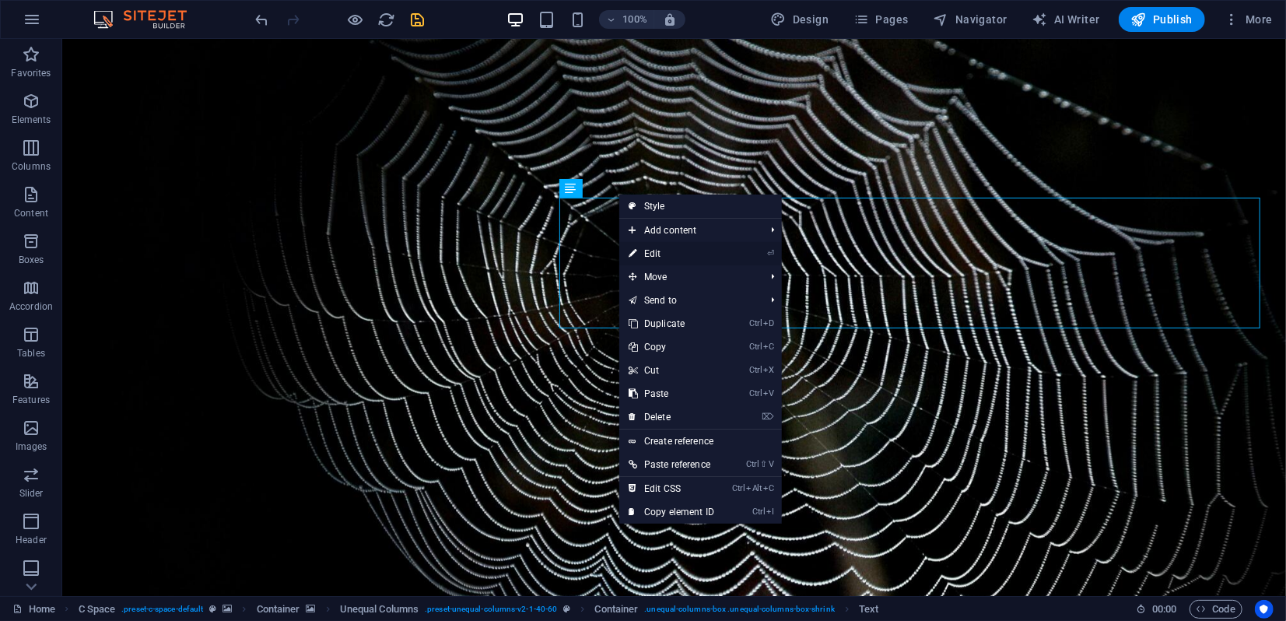
click at [651, 253] on link "⏎ Edit" at bounding box center [671, 253] width 104 height 23
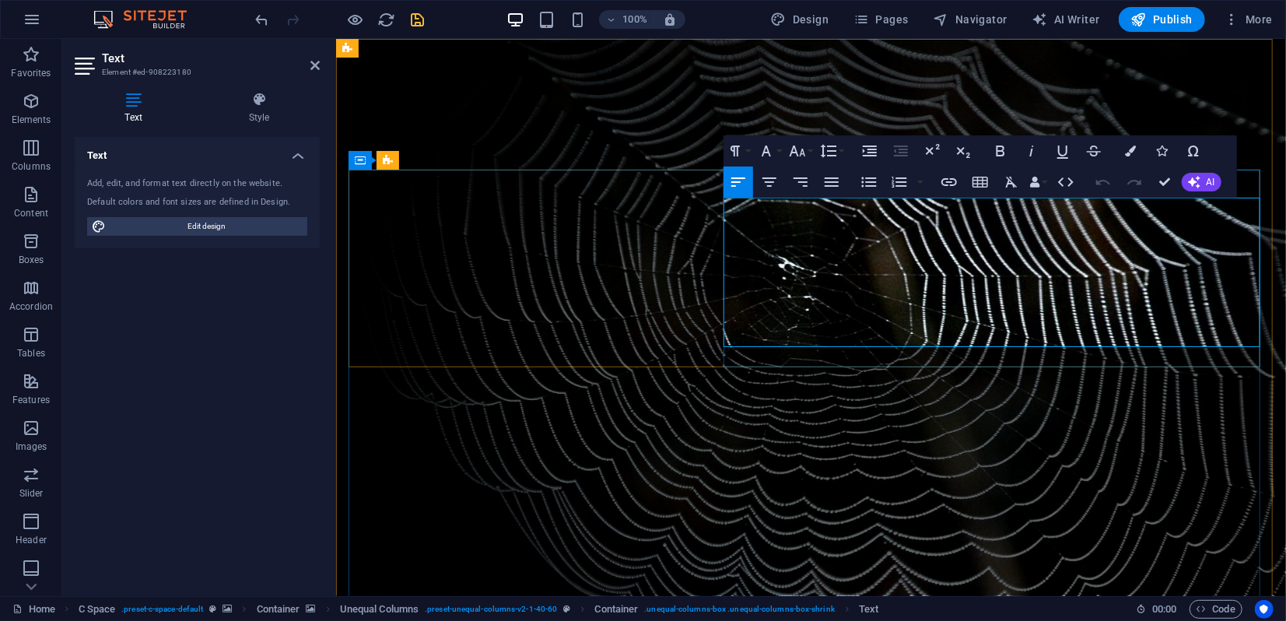
drag, startPoint x: 1136, startPoint y: 284, endPoint x: 721, endPoint y: 284, distance: 415.3
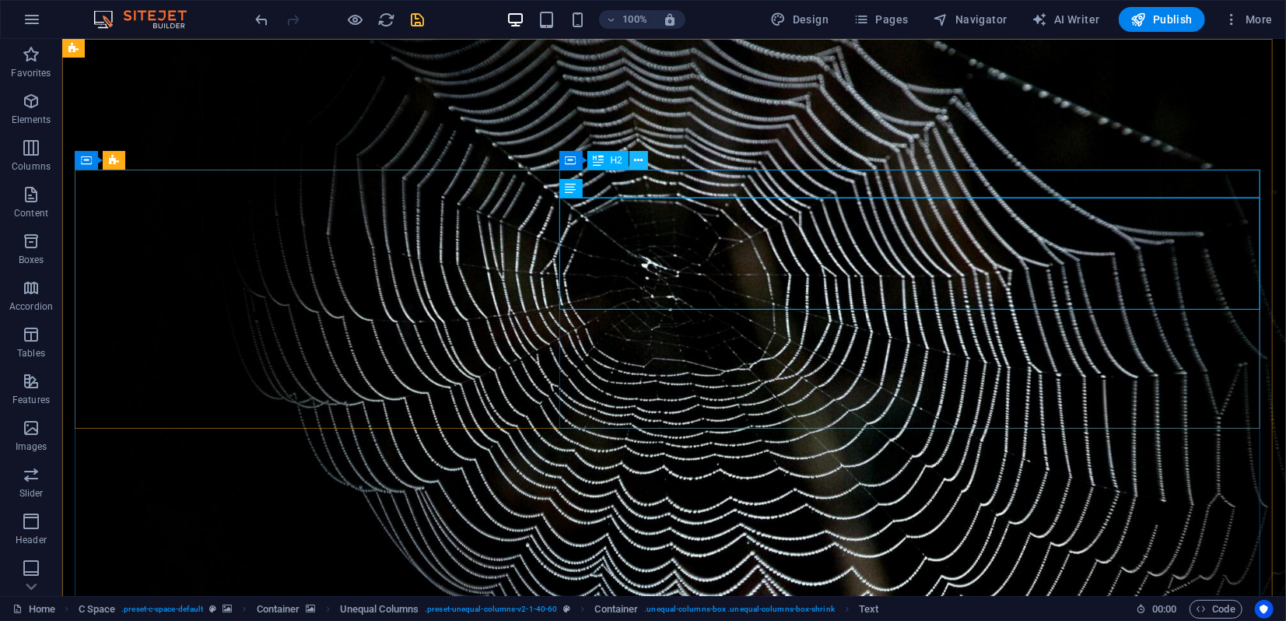
click at [641, 162] on icon at bounding box center [638, 160] width 9 height 16
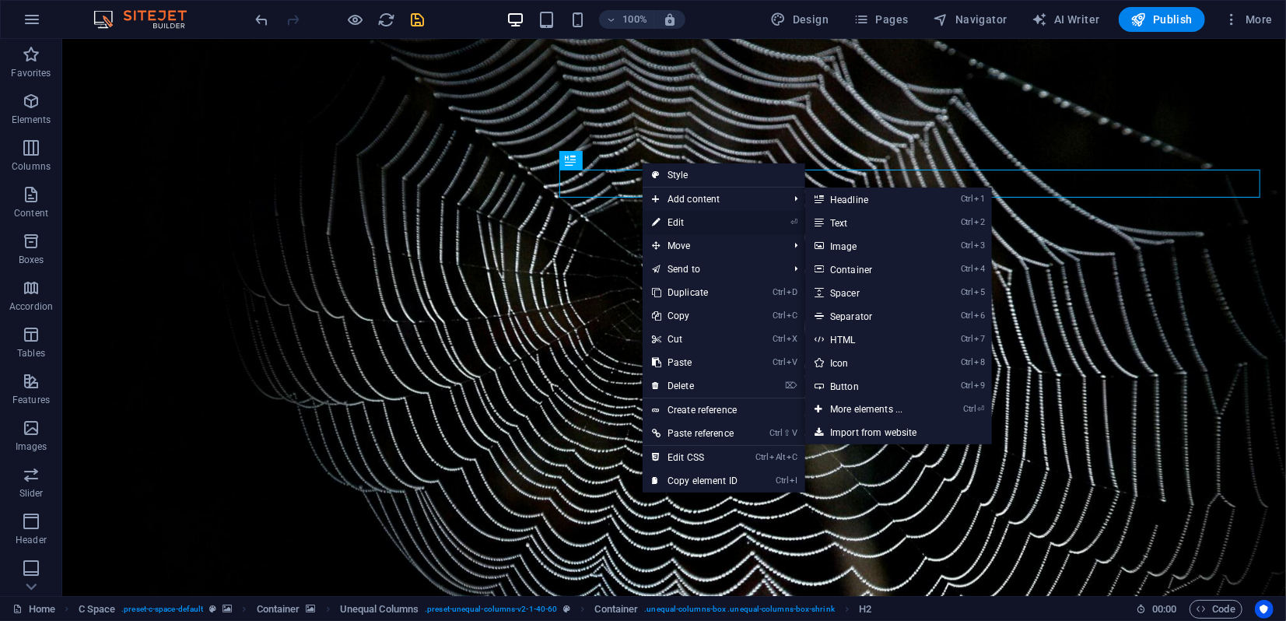
click at [687, 223] on link "⏎ Edit" at bounding box center [694, 222] width 104 height 23
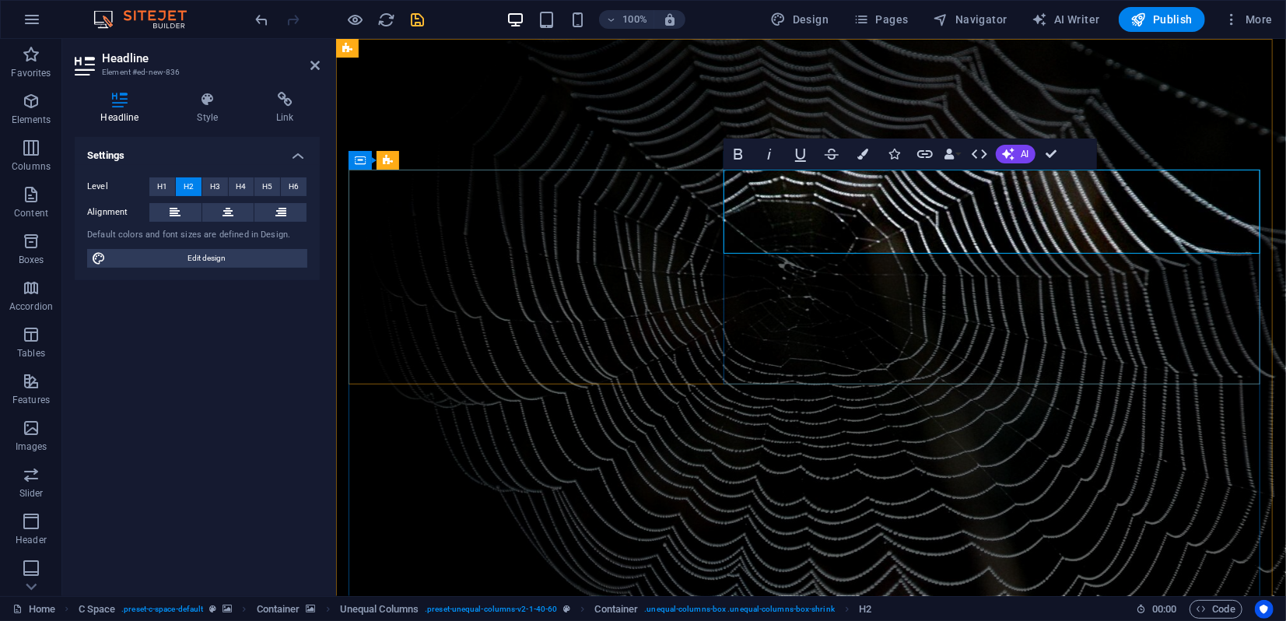
drag, startPoint x: 898, startPoint y: 181, endPoint x: 1058, endPoint y: 180, distance: 160.2
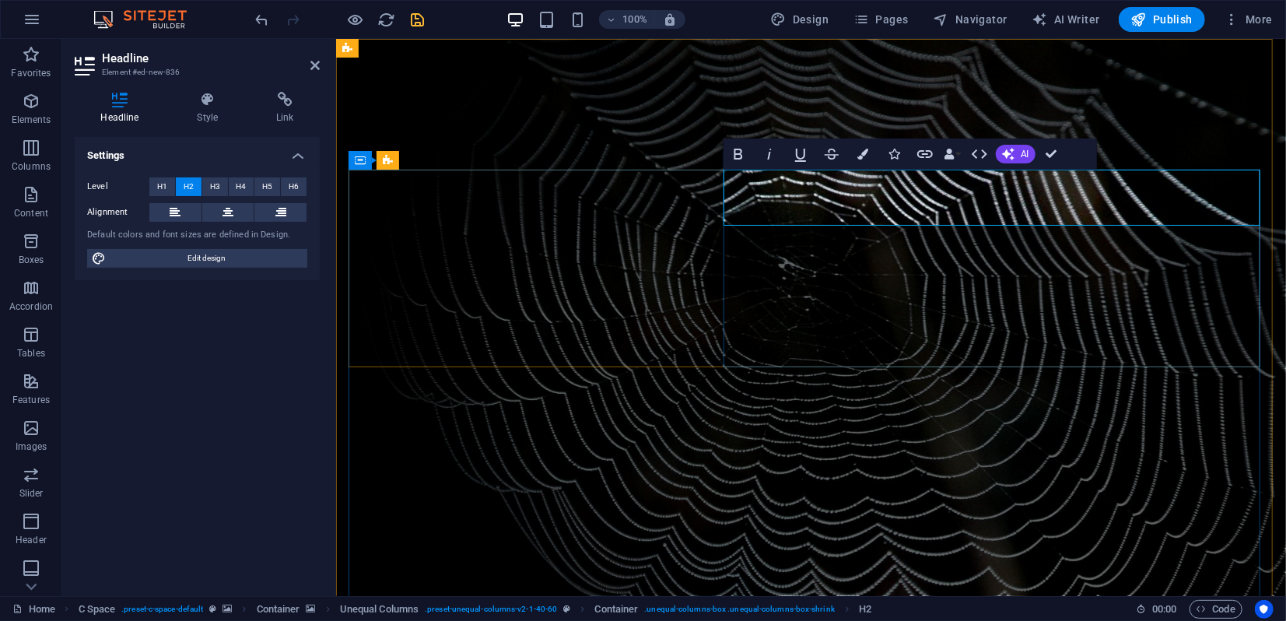
drag, startPoint x: 1127, startPoint y: 211, endPoint x: 726, endPoint y: 186, distance: 402.1
click at [224, 210] on icon at bounding box center [227, 212] width 11 height 19
drag, startPoint x: 1135, startPoint y: 183, endPoint x: 1149, endPoint y: 180, distance: 14.3
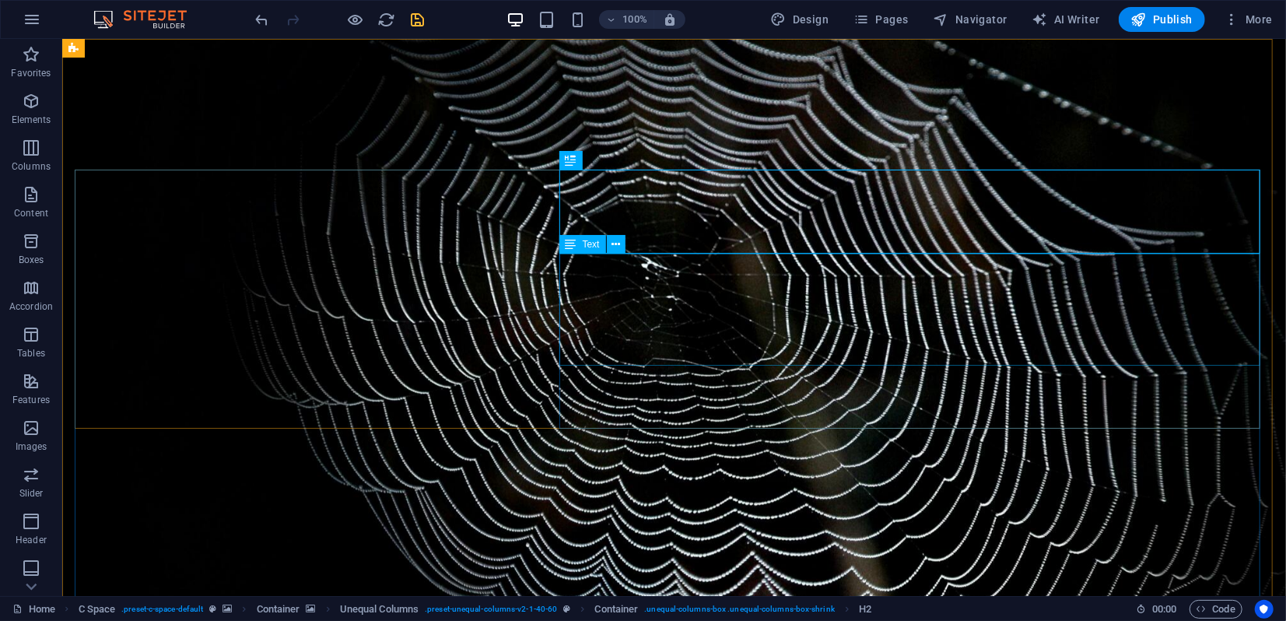
click at [590, 244] on span "Text" at bounding box center [591, 244] width 17 height 9
click at [614, 242] on icon at bounding box center [615, 244] width 9 height 16
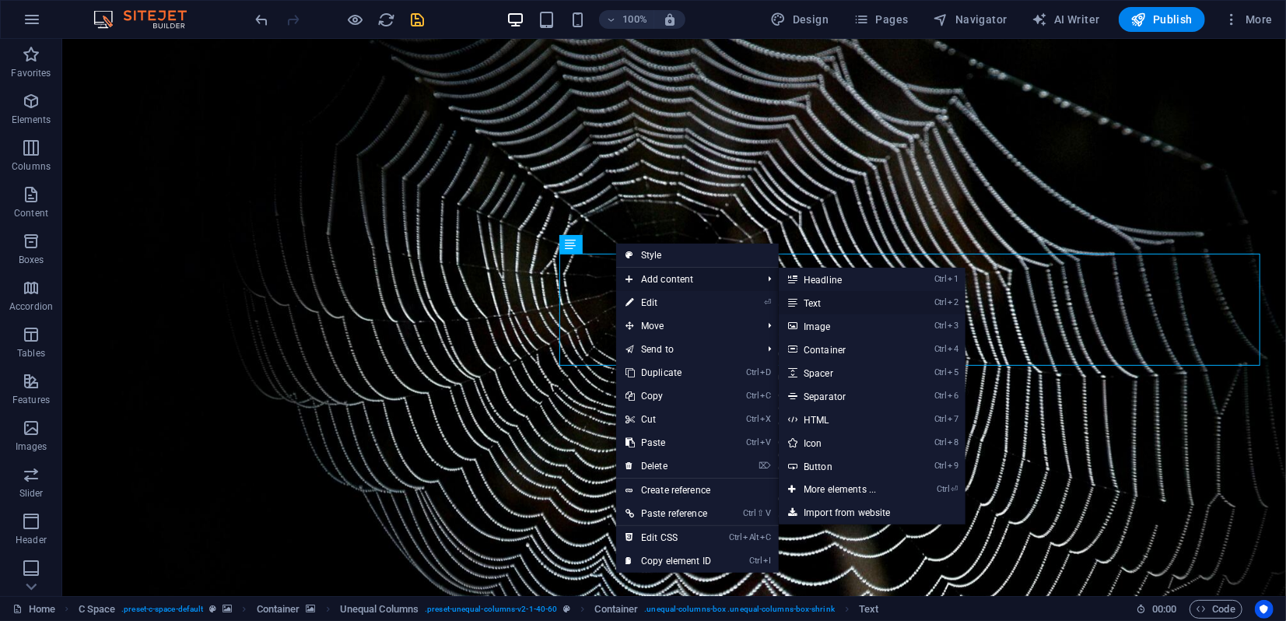
click at [831, 299] on link "Ctrl 2 Text" at bounding box center [843, 302] width 128 height 23
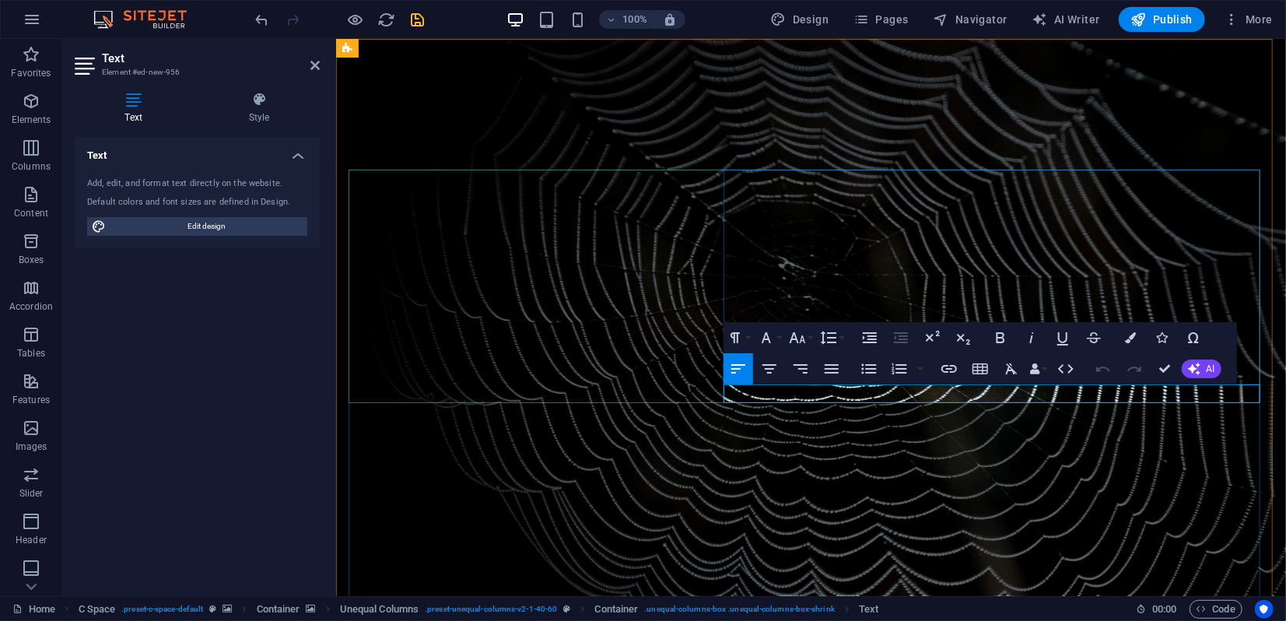
drag, startPoint x: 825, startPoint y: 392, endPoint x: 762, endPoint y: 386, distance: 63.3
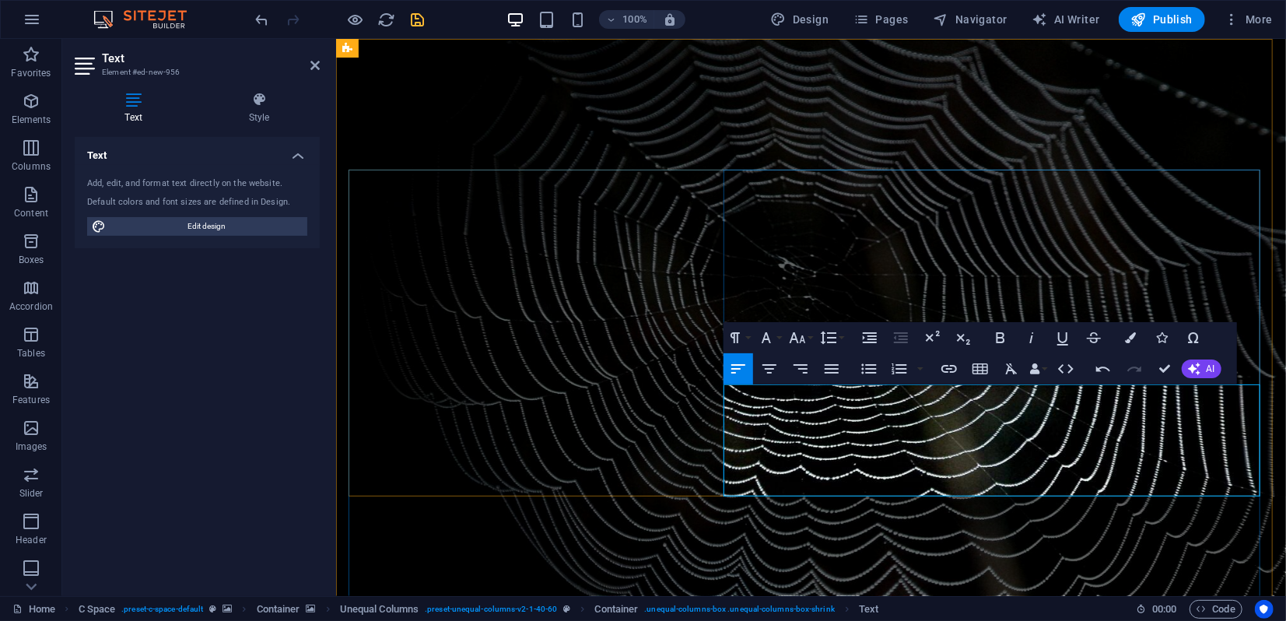
click at [33, 100] on icon "button" at bounding box center [31, 101] width 19 height 19
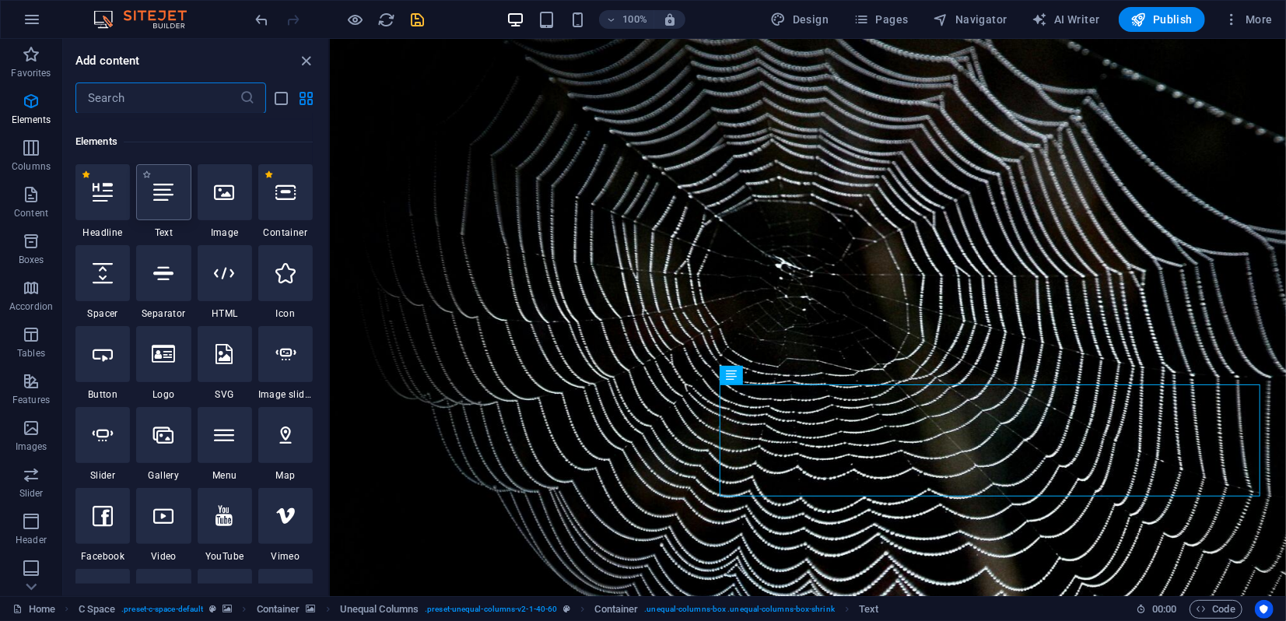
scroll to position [166, 0]
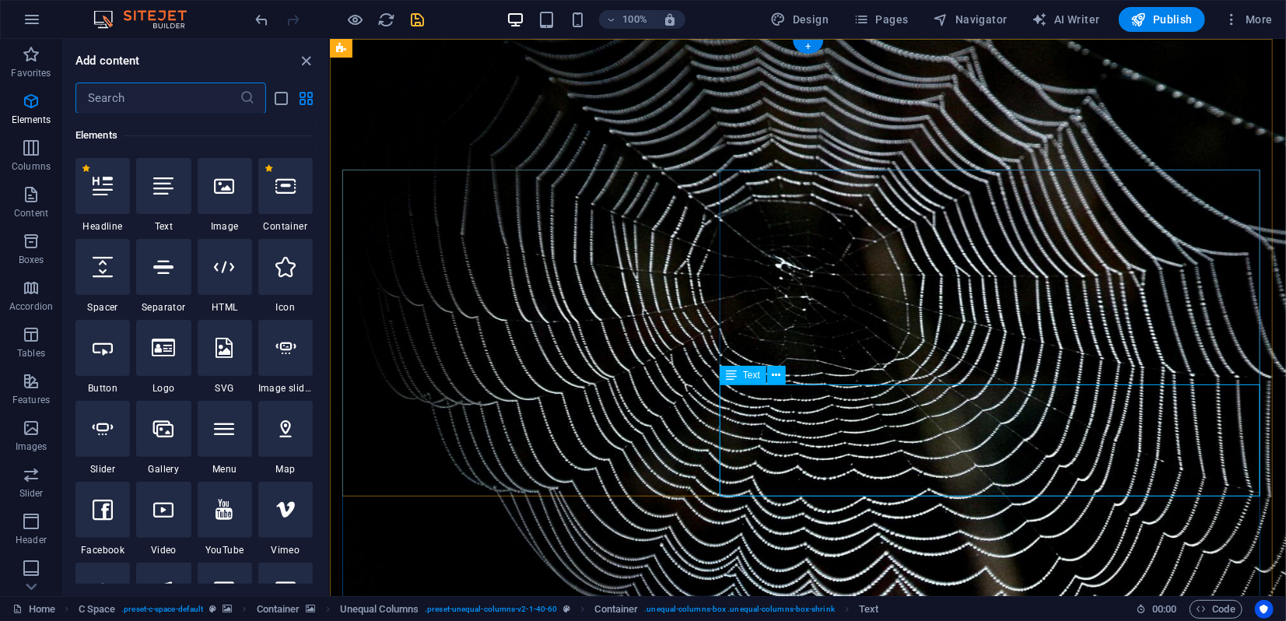
click at [772, 375] on icon at bounding box center [776, 375] width 9 height 16
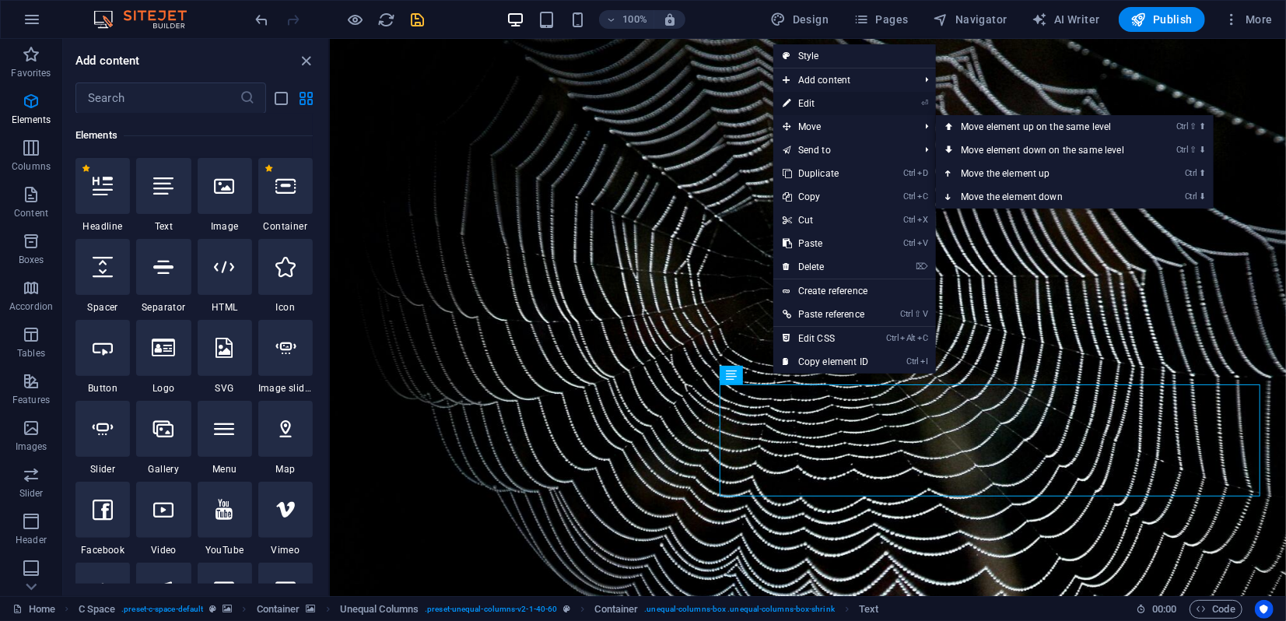
drag, startPoint x: 817, startPoint y: 107, endPoint x: 479, endPoint y: 69, distance: 339.6
click at [817, 107] on link "⏎ Edit" at bounding box center [825, 103] width 104 height 23
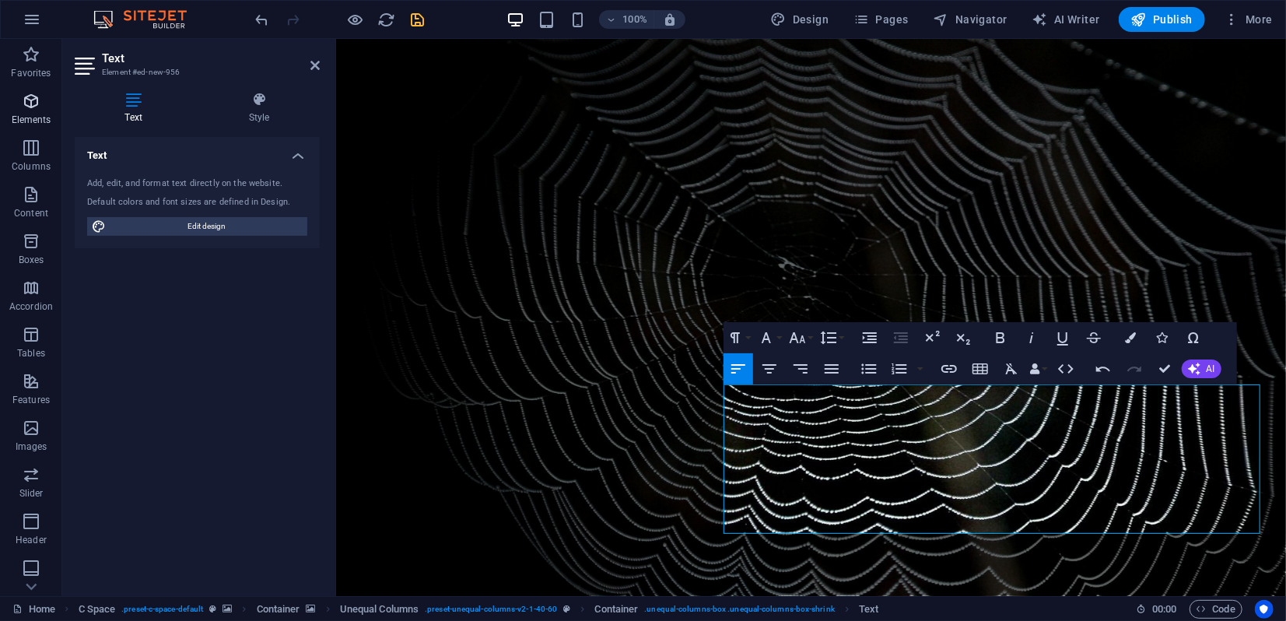
click at [31, 103] on icon "button" at bounding box center [31, 101] width 19 height 19
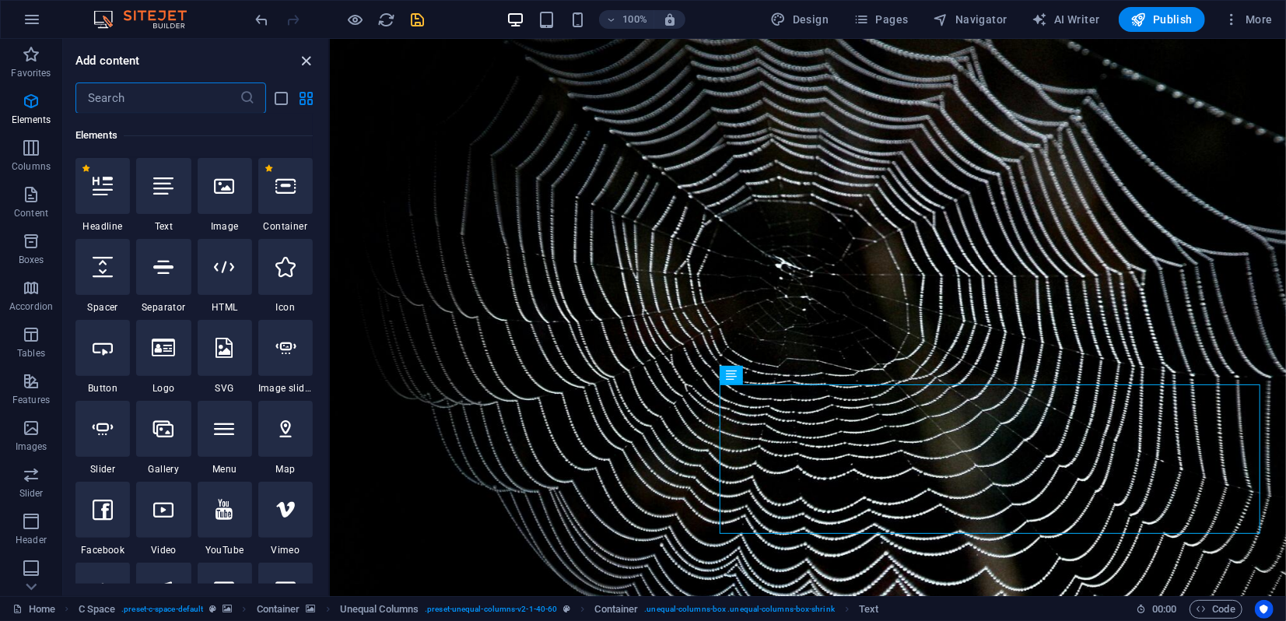
click at [306, 54] on icon "close panel" at bounding box center [307, 61] width 18 height 18
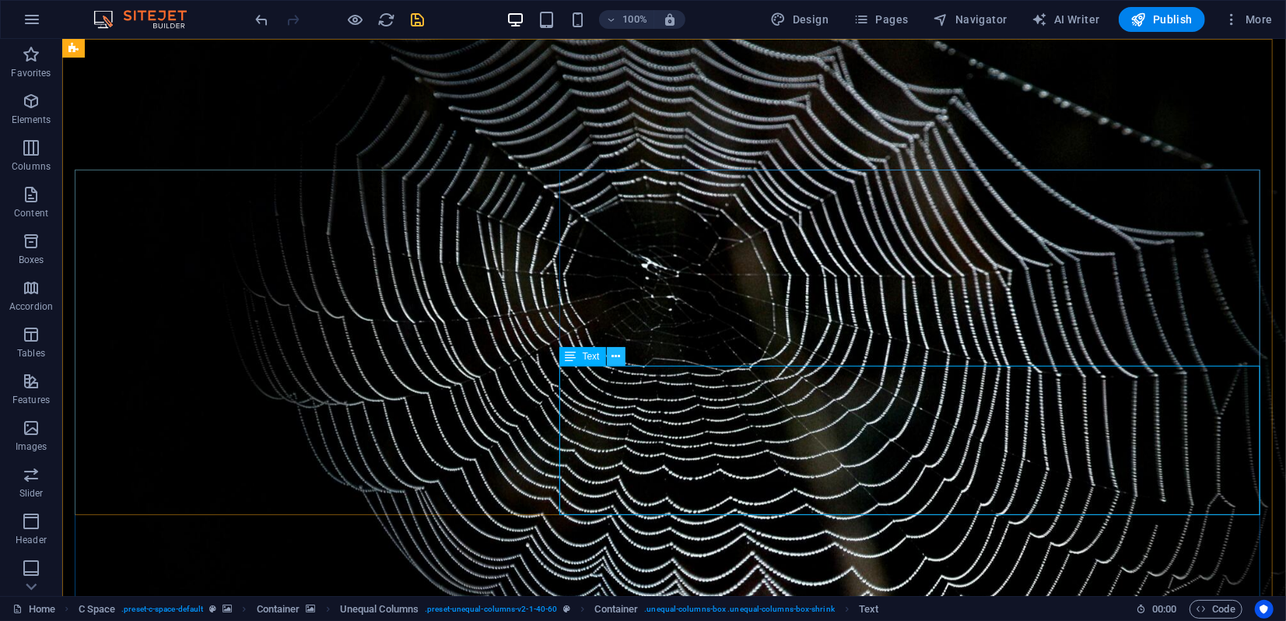
click at [613, 355] on icon at bounding box center [615, 356] width 9 height 16
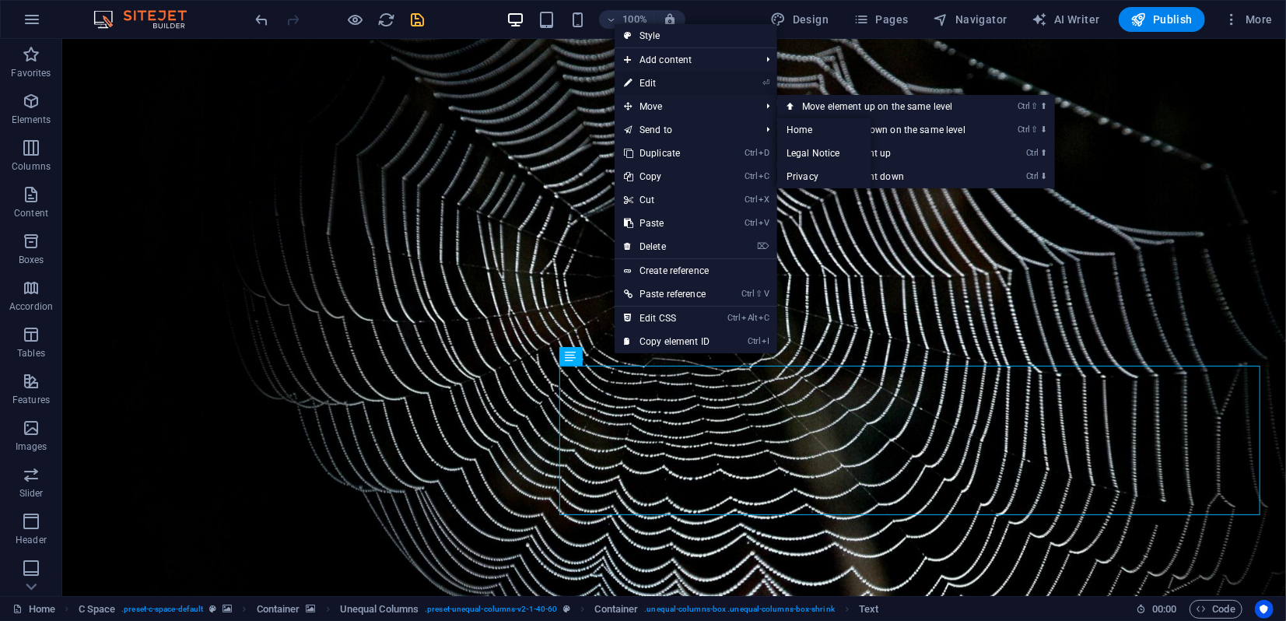
click at [653, 81] on link "⏎ Edit" at bounding box center [666, 83] width 104 height 23
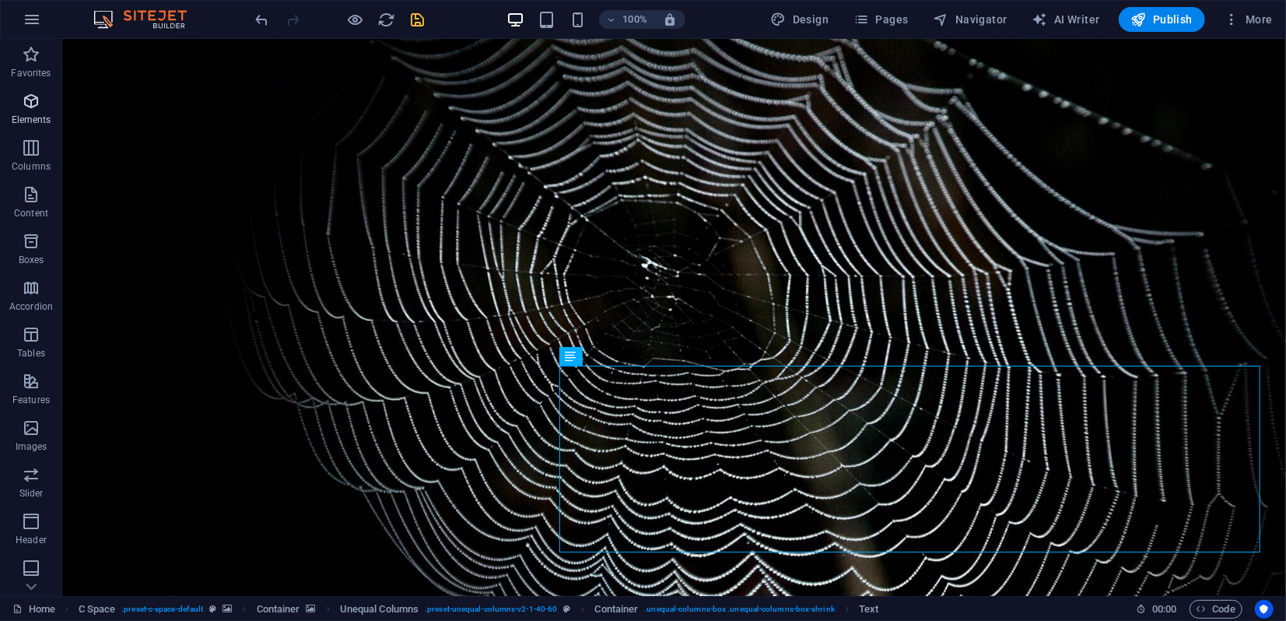
click at [33, 109] on icon "button" at bounding box center [31, 101] width 19 height 19
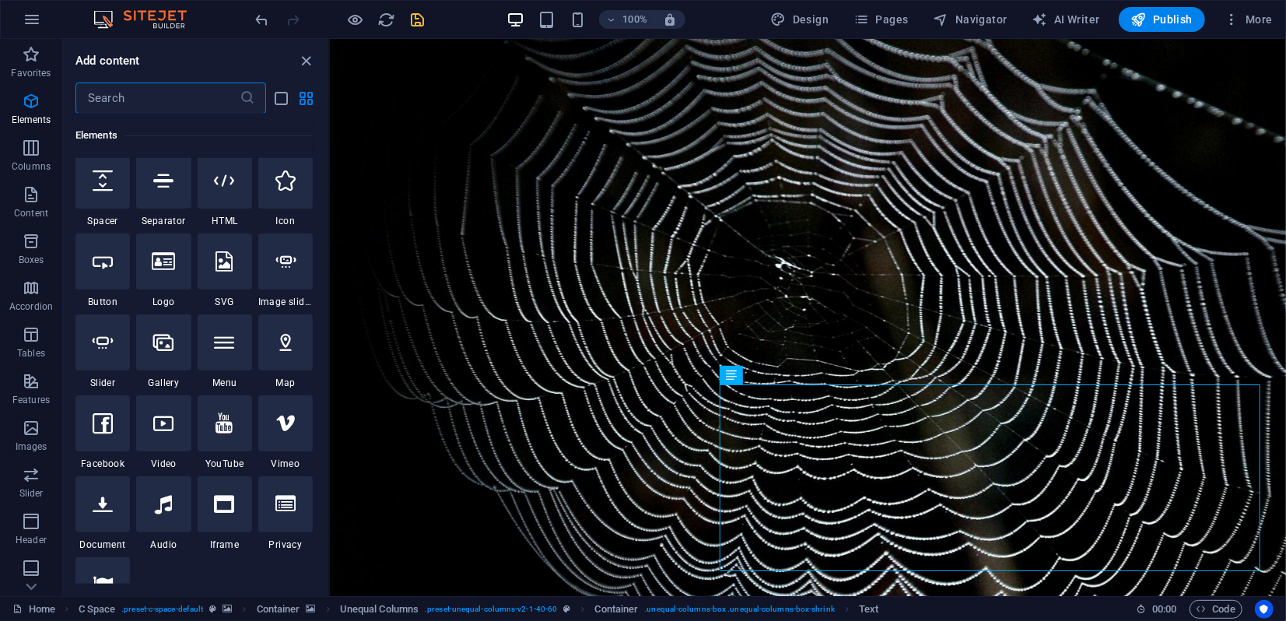
scroll to position [338, 0]
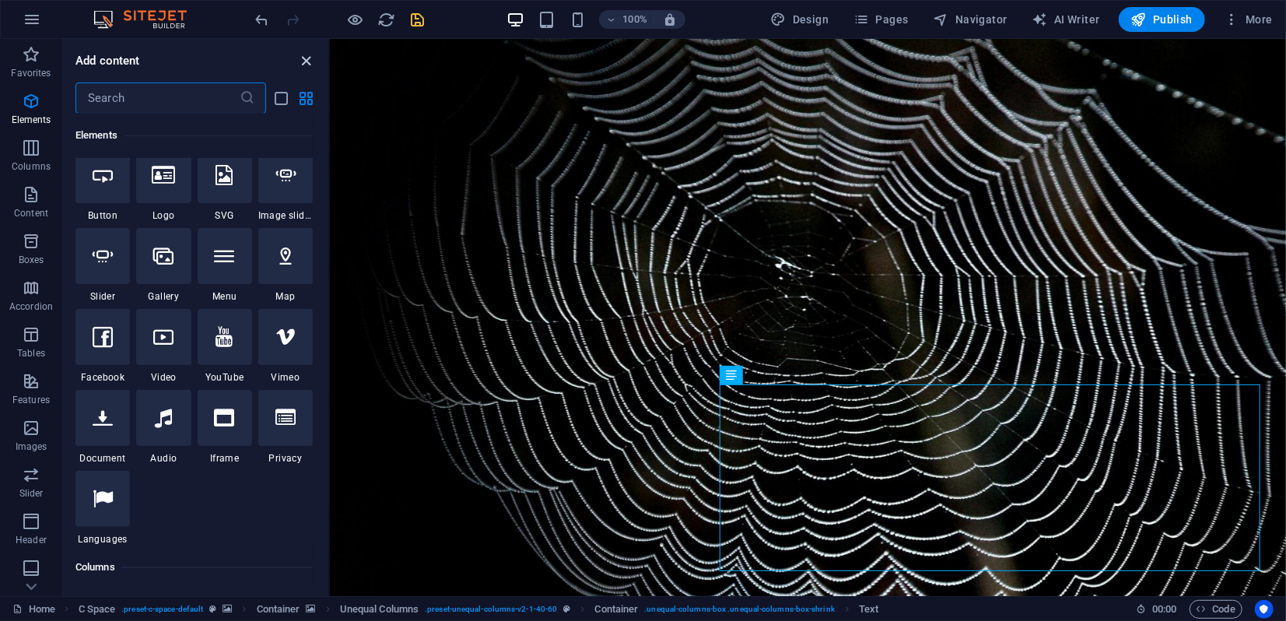
click at [303, 62] on icon "close panel" at bounding box center [307, 61] width 18 height 18
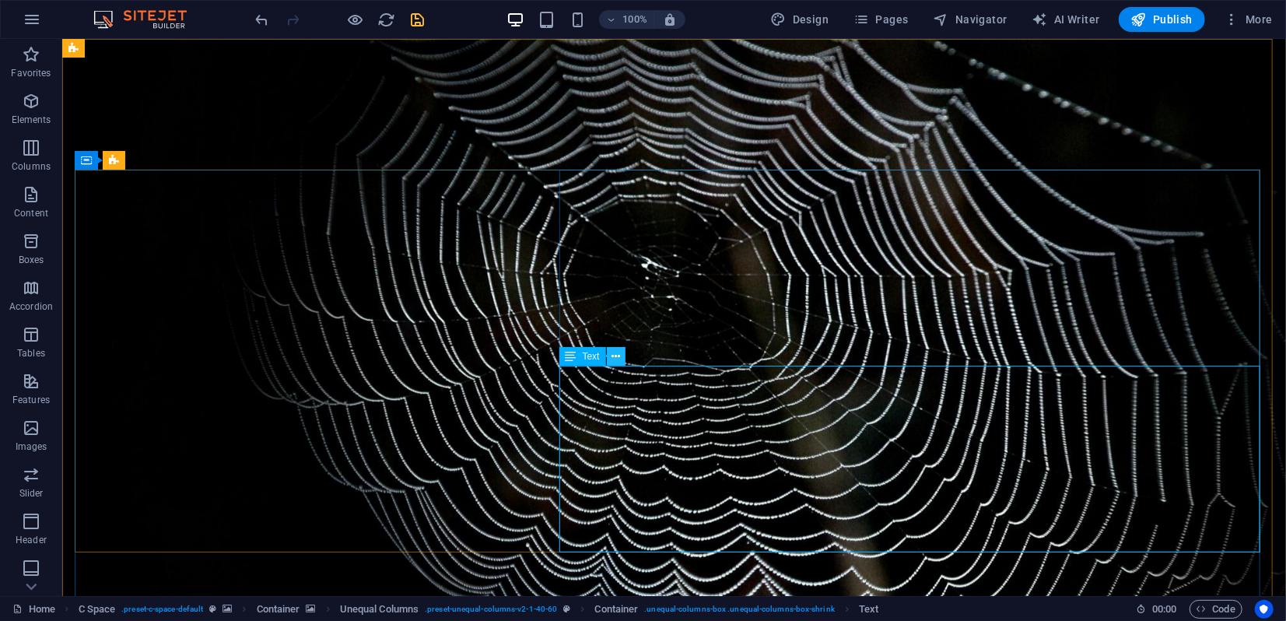
click at [614, 355] on icon at bounding box center [615, 356] width 9 height 16
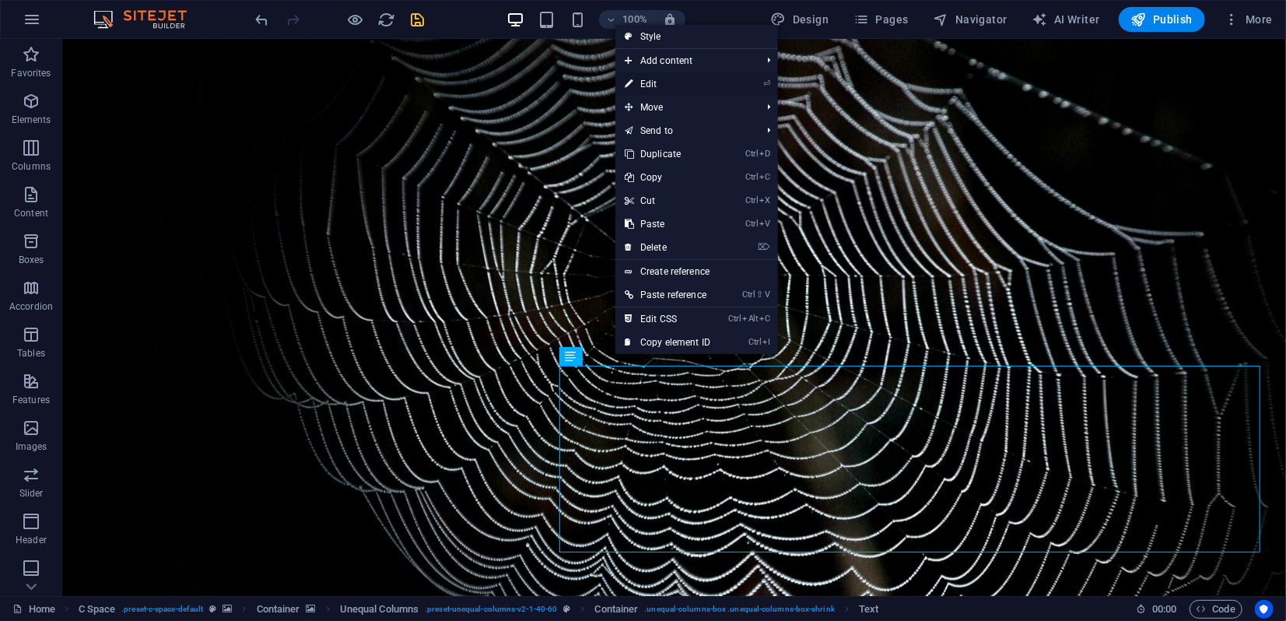
click at [640, 84] on link "⏎ Edit" at bounding box center [667, 83] width 104 height 23
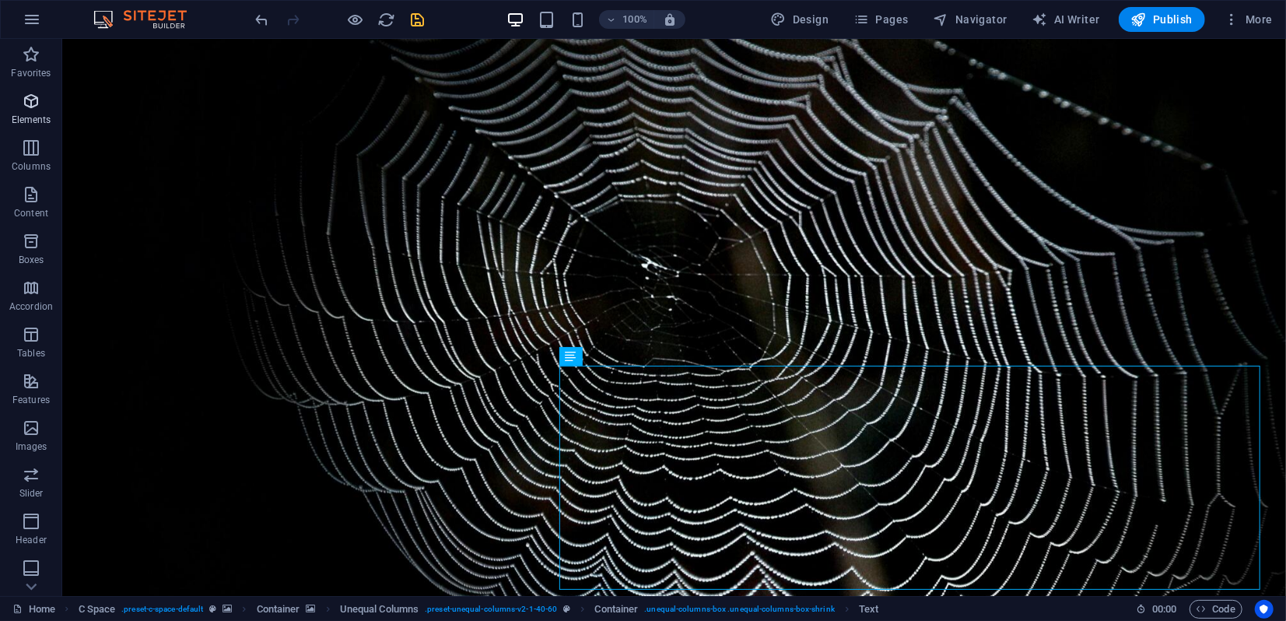
click at [33, 114] on p "Elements" at bounding box center [32, 120] width 40 height 12
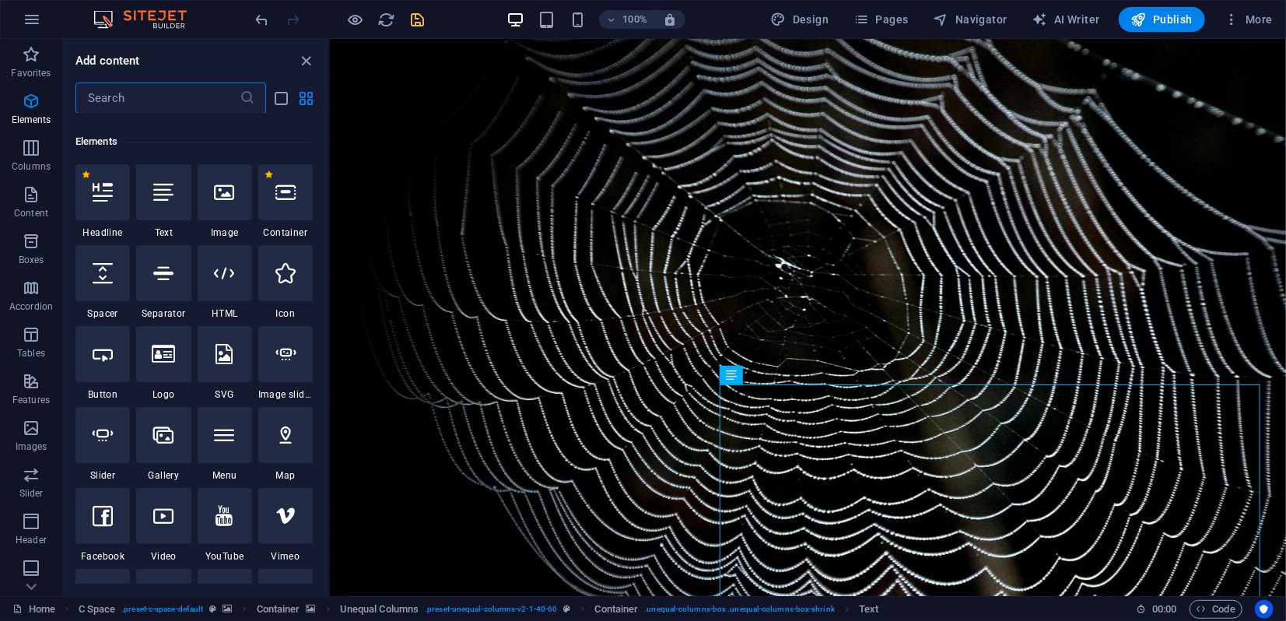
scroll to position [166, 0]
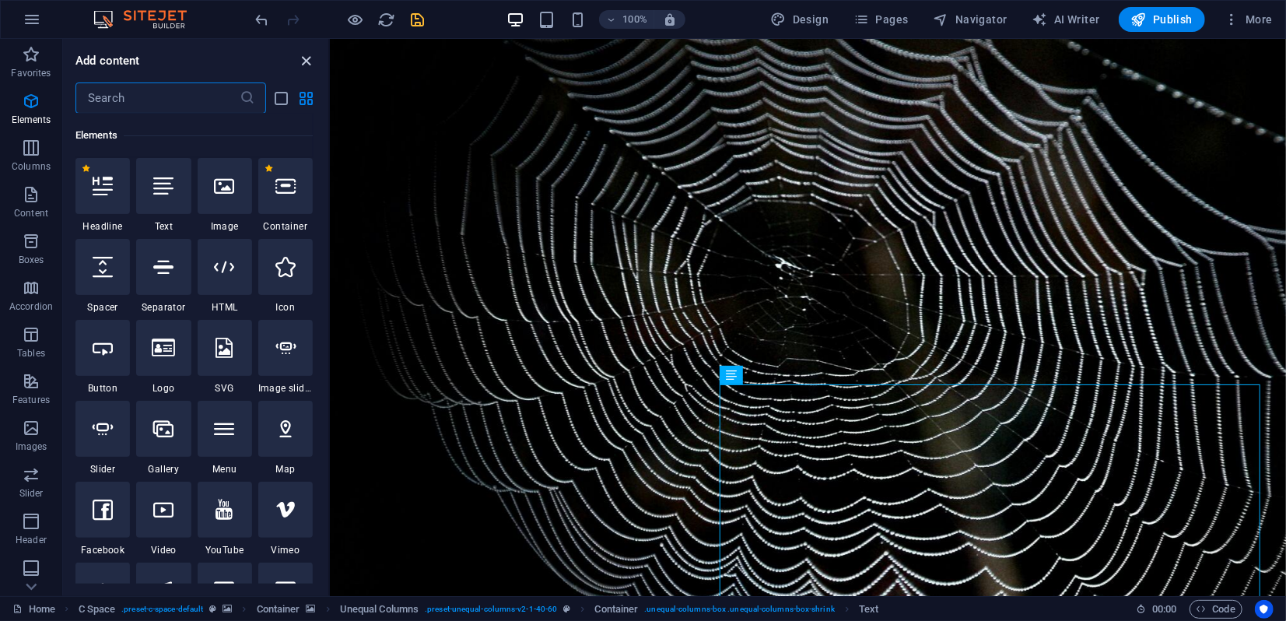
click at [303, 64] on icon "close panel" at bounding box center [307, 61] width 18 height 18
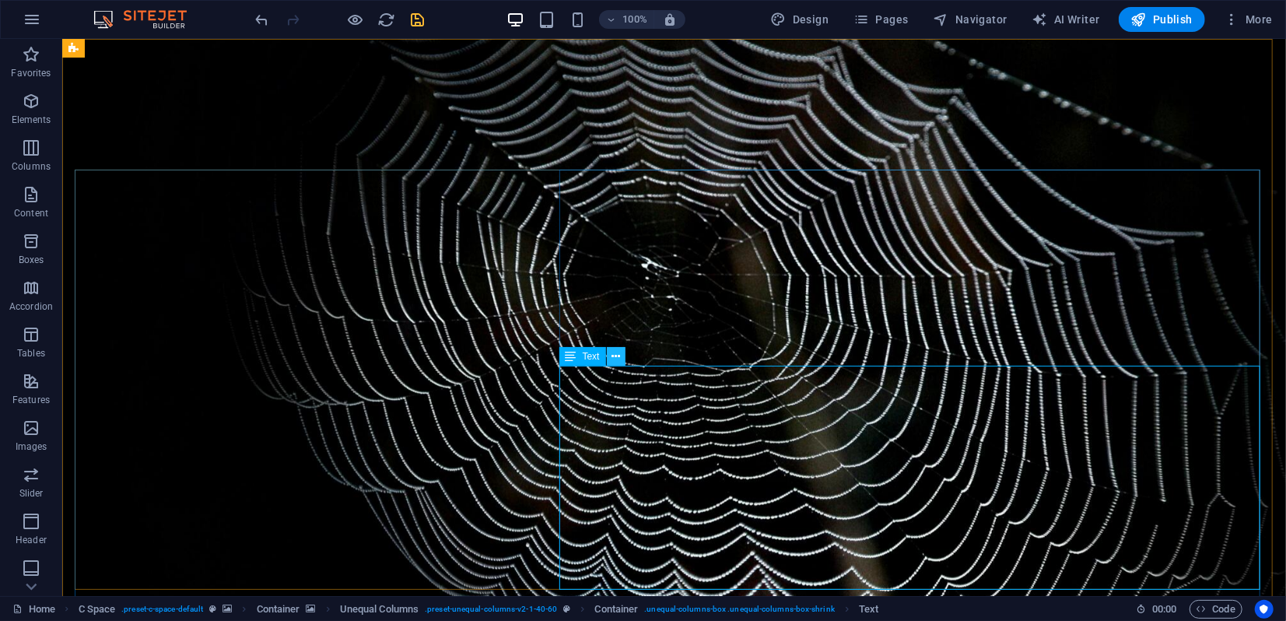
click at [615, 361] on icon at bounding box center [615, 356] width 9 height 16
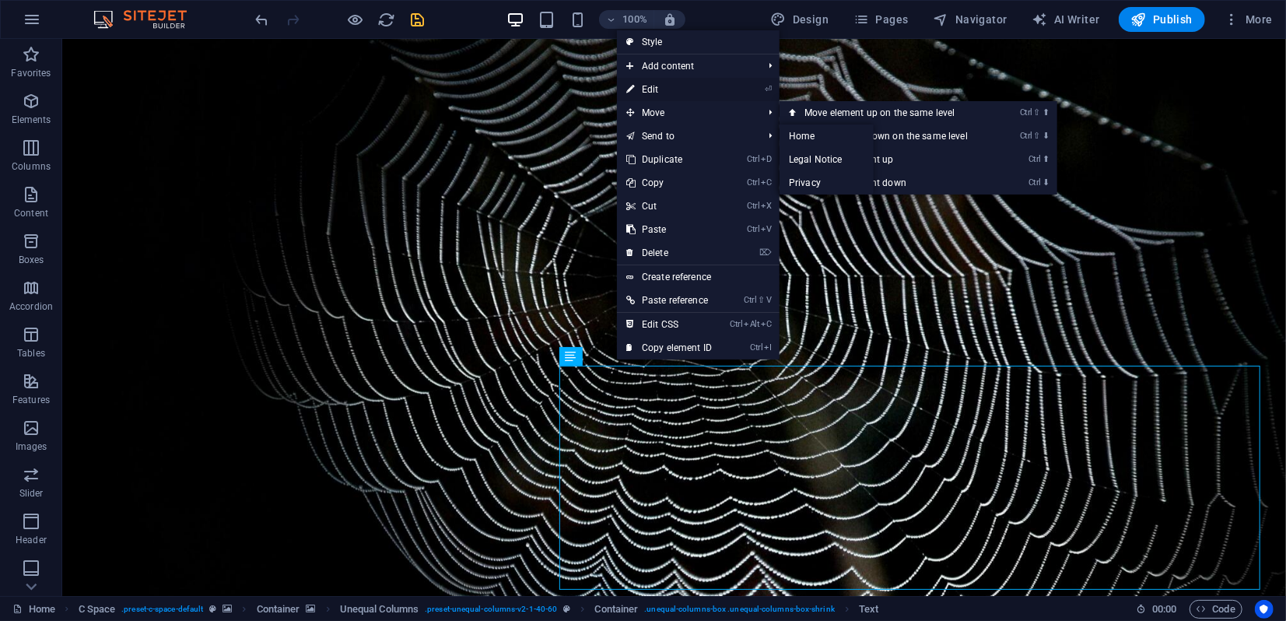
click at [653, 87] on link "⏎ Edit" at bounding box center [669, 89] width 104 height 23
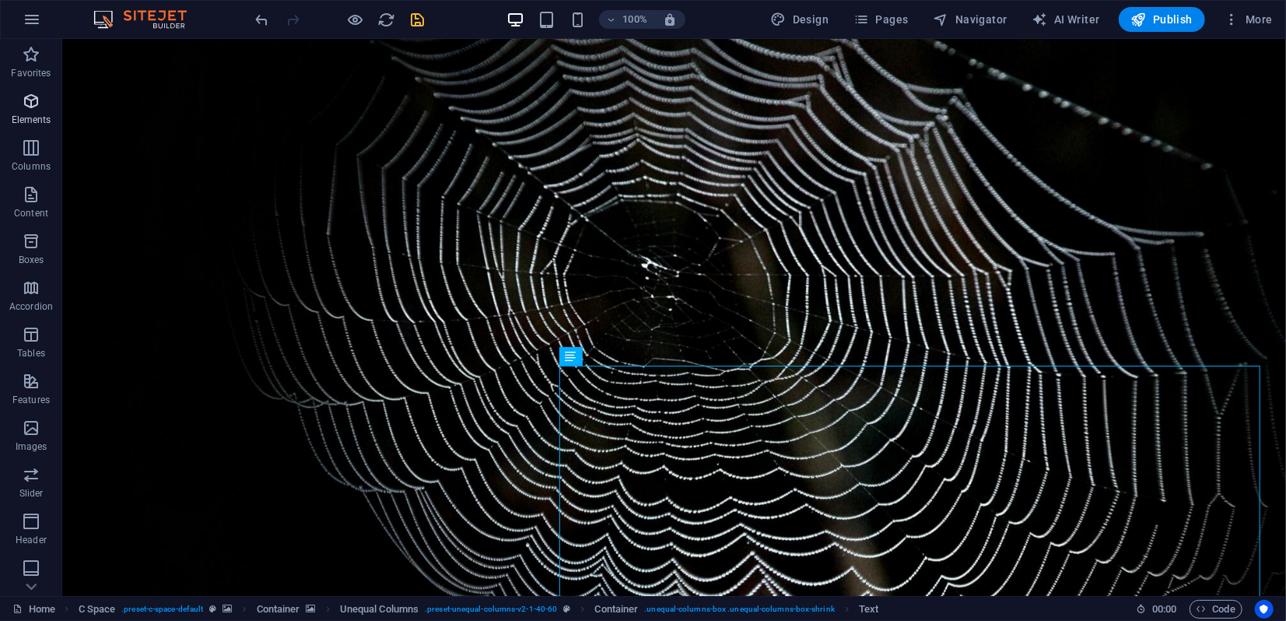
click at [33, 113] on span "Elements" at bounding box center [31, 110] width 62 height 37
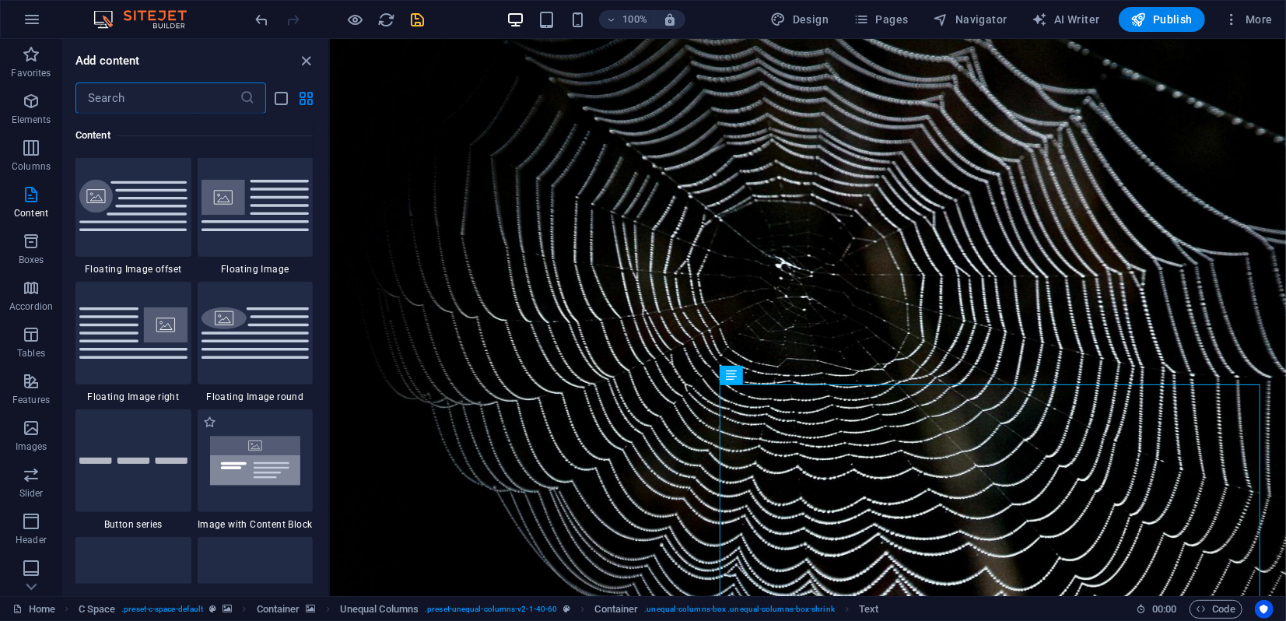
scroll to position [3450, 0]
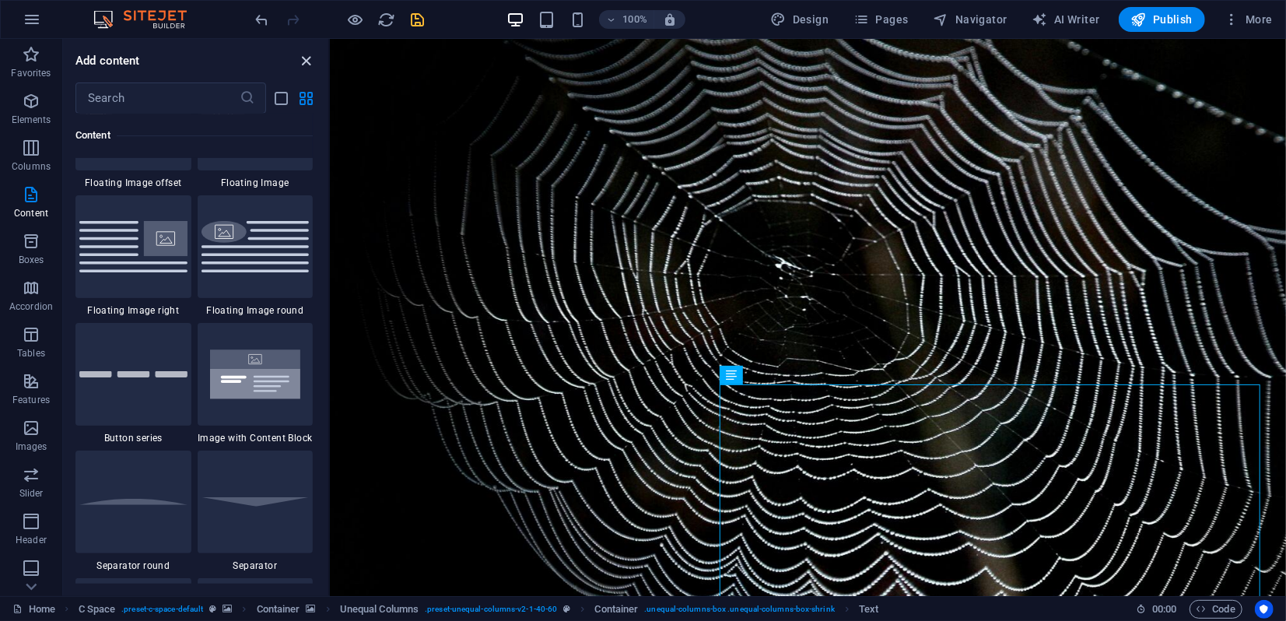
drag, startPoint x: 306, startPoint y: 58, endPoint x: 243, endPoint y: 22, distance: 72.8
click at [306, 58] on icon "close panel" at bounding box center [307, 61] width 18 height 18
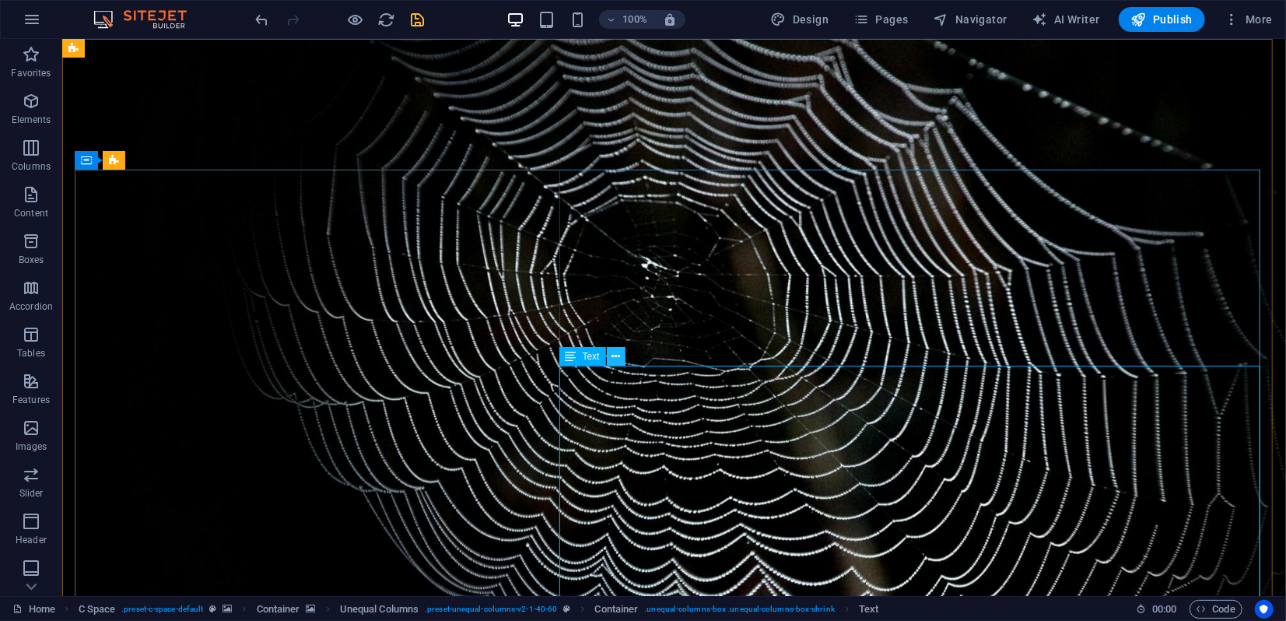
click at [613, 358] on icon at bounding box center [615, 356] width 9 height 16
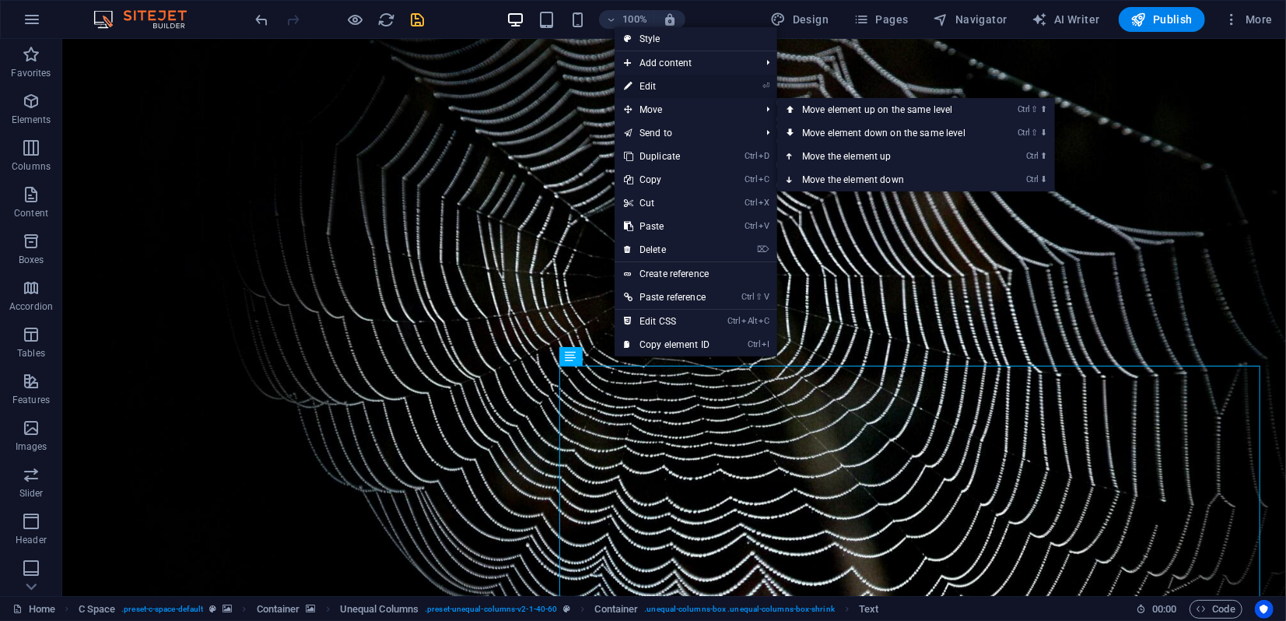
click at [665, 84] on link "⏎ Edit" at bounding box center [666, 86] width 104 height 23
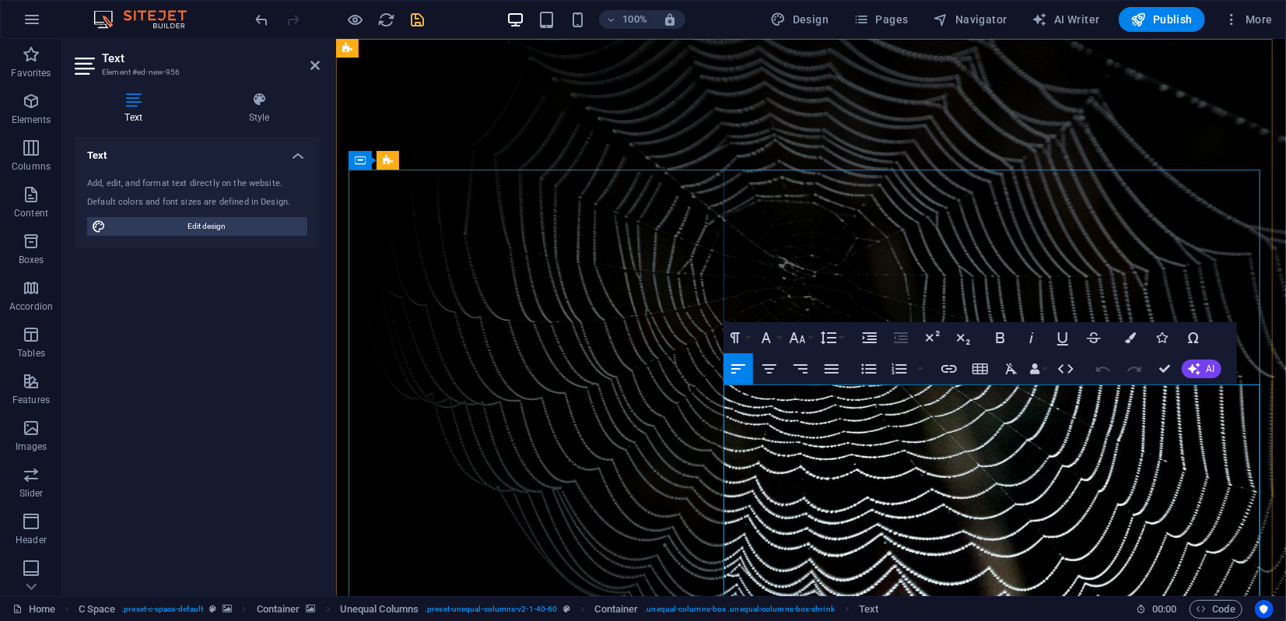
drag, startPoint x: 1101, startPoint y: 326, endPoint x: 1166, endPoint y: 367, distance: 76.6
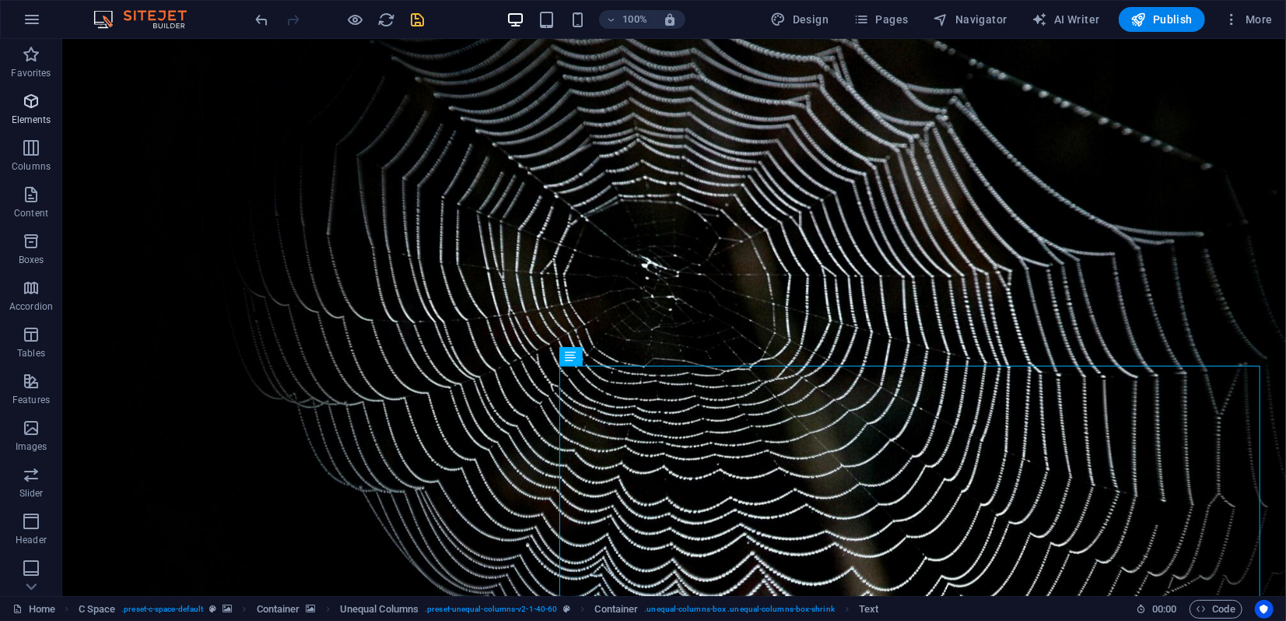
click at [33, 109] on icon "button" at bounding box center [31, 101] width 19 height 19
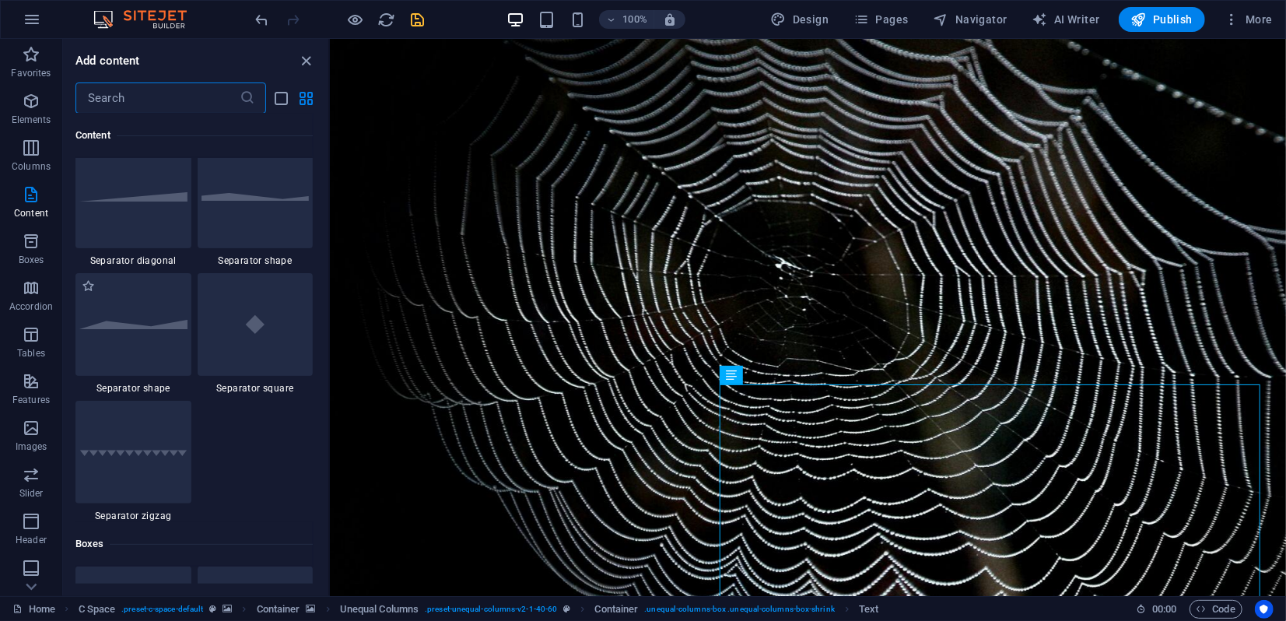
scroll to position [4227, 0]
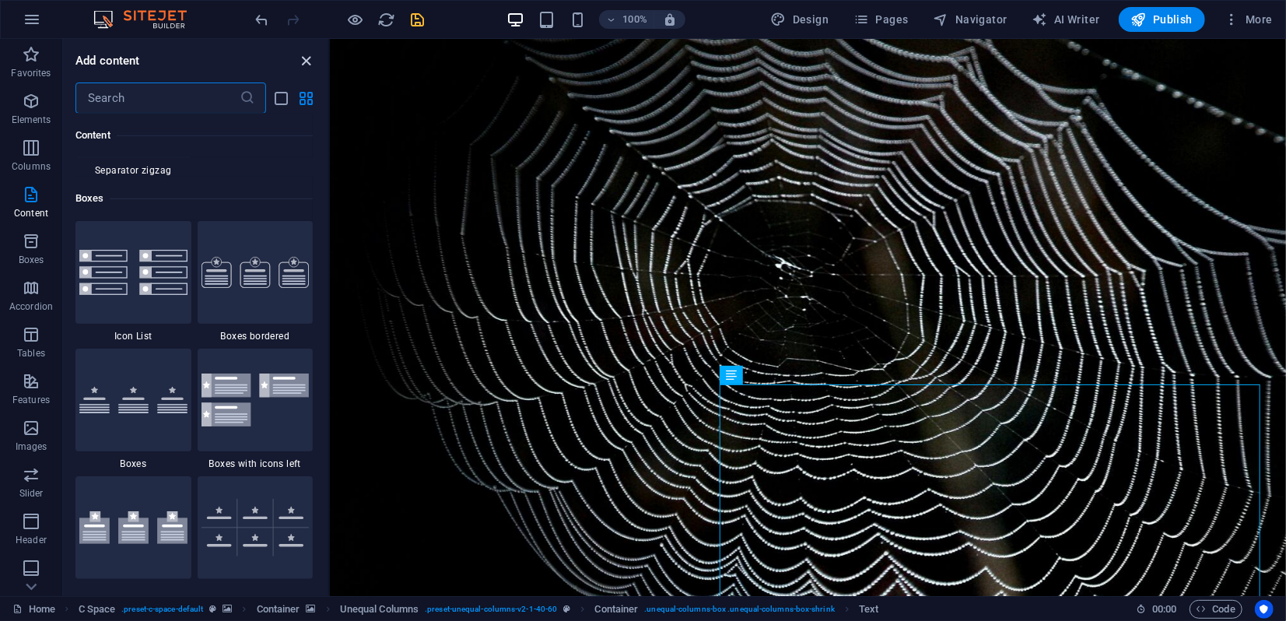
drag, startPoint x: 243, startPoint y: 22, endPoint x: 305, endPoint y: 61, distance: 73.4
click at [305, 61] on icon "close panel" at bounding box center [307, 61] width 18 height 18
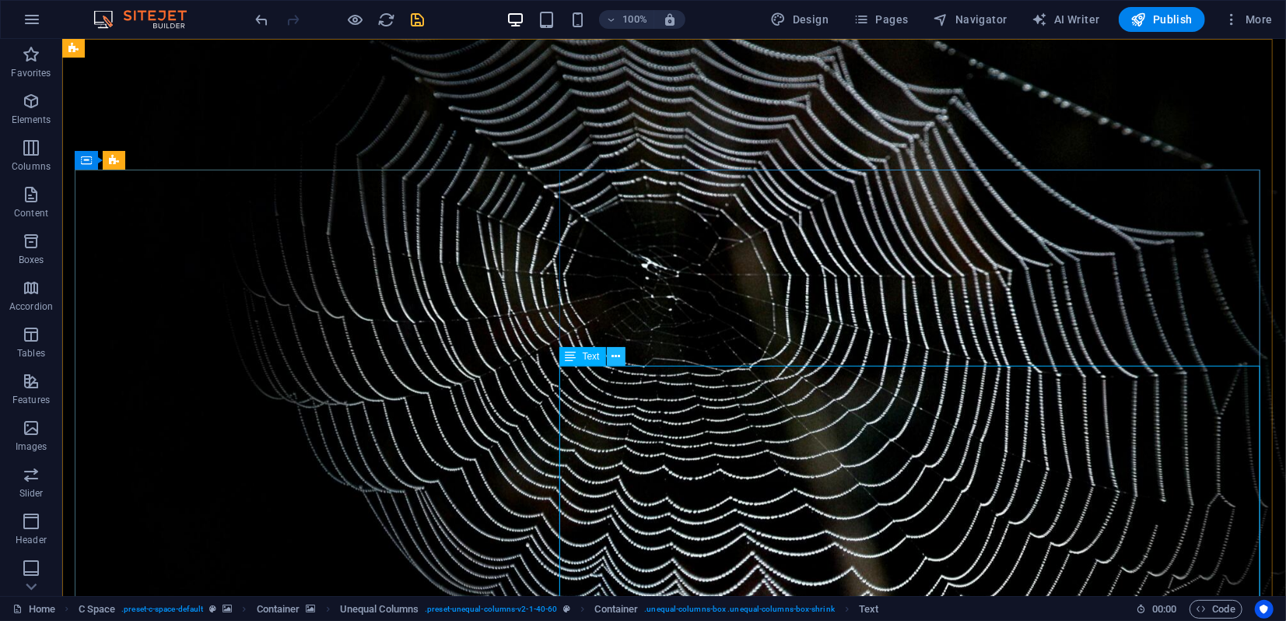
click at [615, 355] on icon at bounding box center [615, 356] width 9 height 16
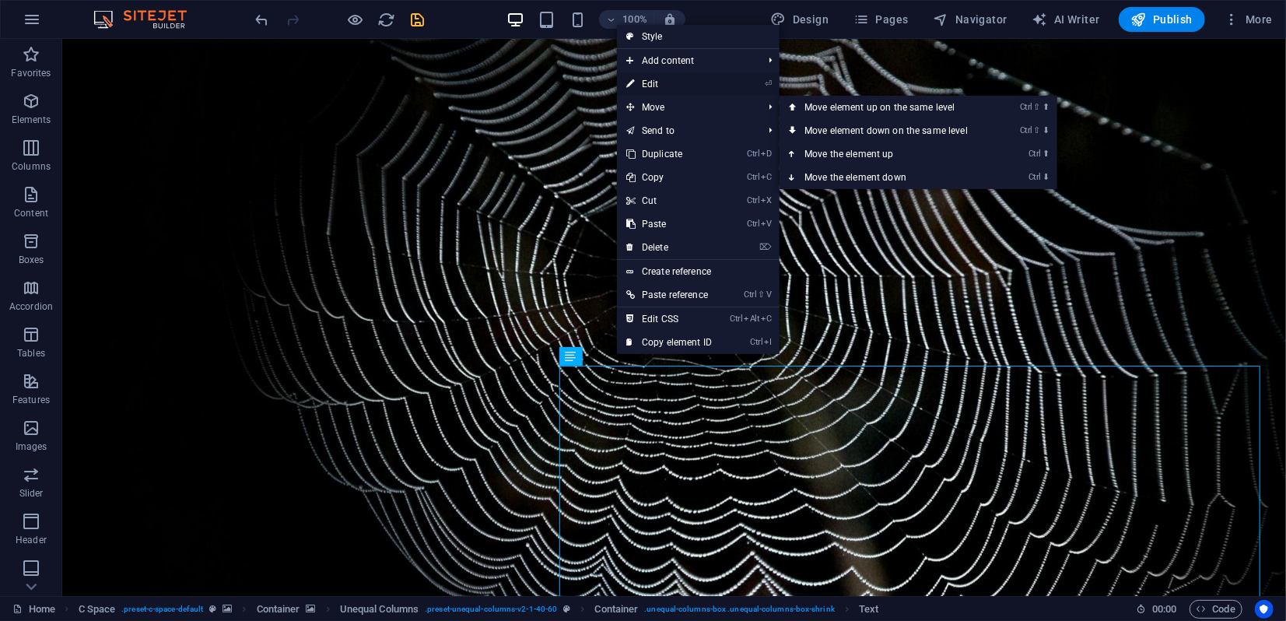
drag, startPoint x: 660, startPoint y: 81, endPoint x: 324, endPoint y: 42, distance: 338.3
click at [660, 81] on link "⏎ Edit" at bounding box center [669, 83] width 104 height 23
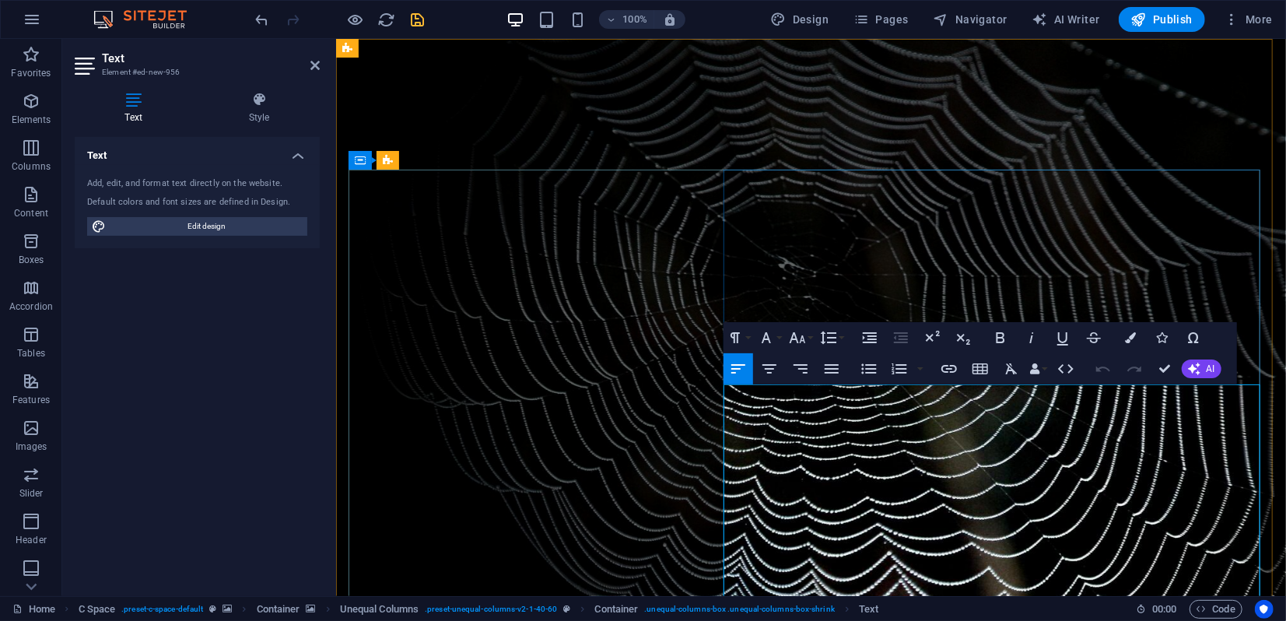
click at [33, 101] on icon "button" at bounding box center [31, 101] width 19 height 19
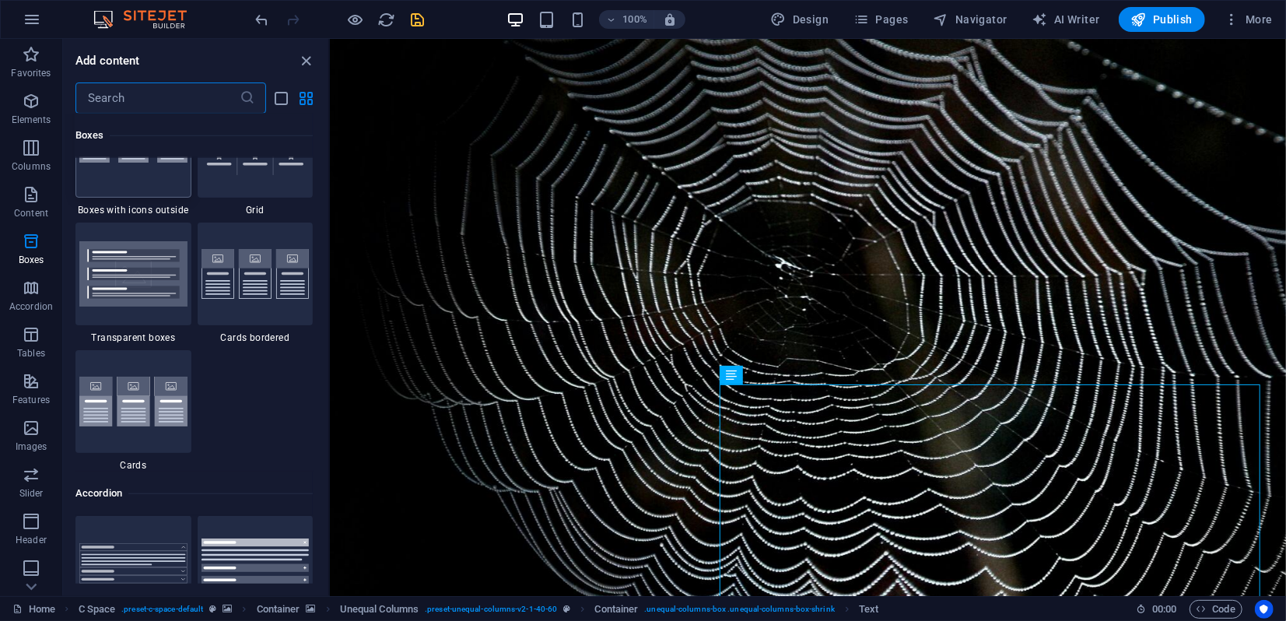
scroll to position [4660, 0]
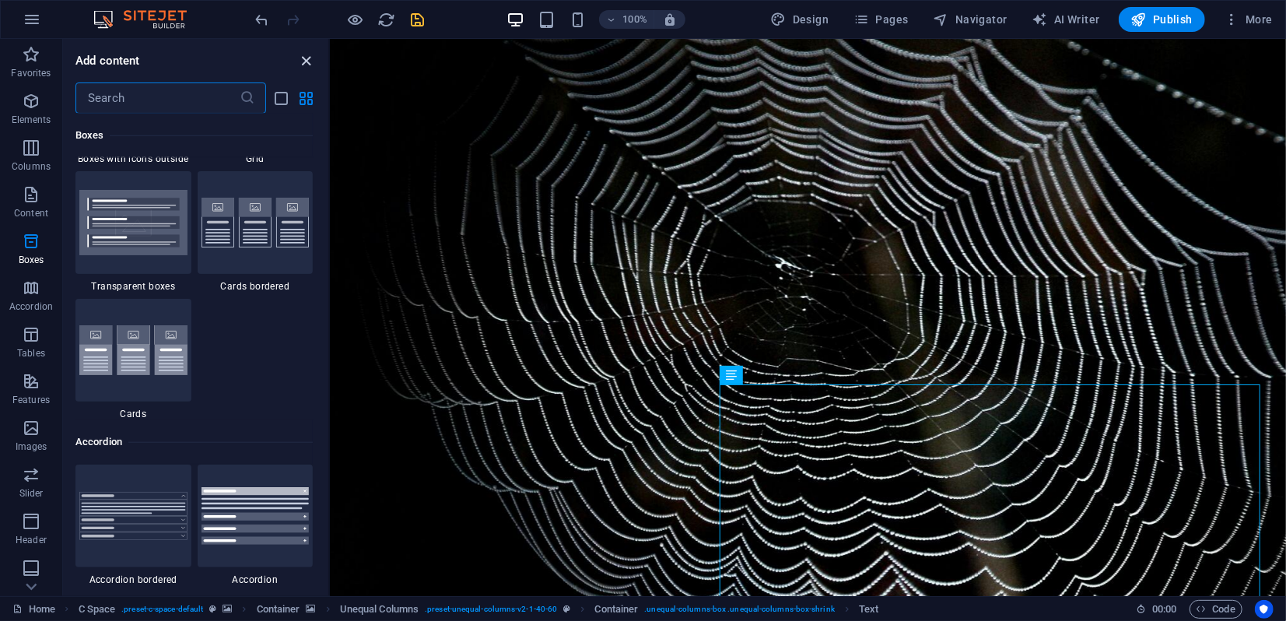
click at [305, 61] on icon "close panel" at bounding box center [307, 61] width 18 height 18
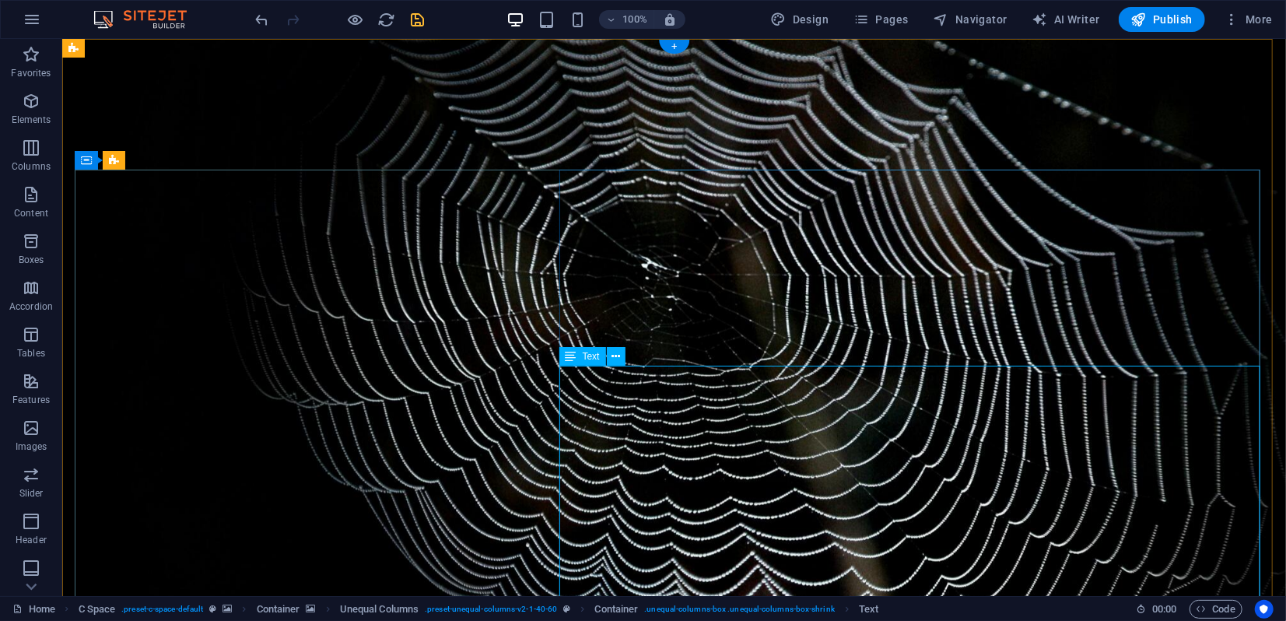
click at [612, 362] on button at bounding box center [616, 356] width 19 height 19
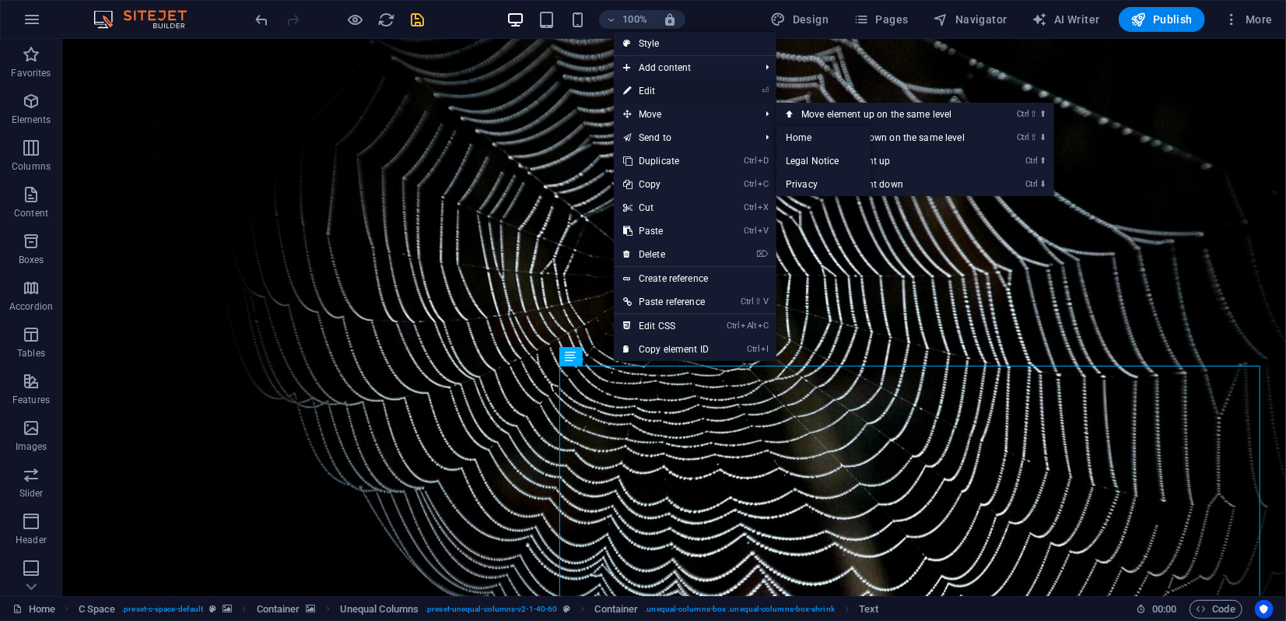
click at [656, 99] on link "⏎ Edit" at bounding box center [666, 90] width 104 height 23
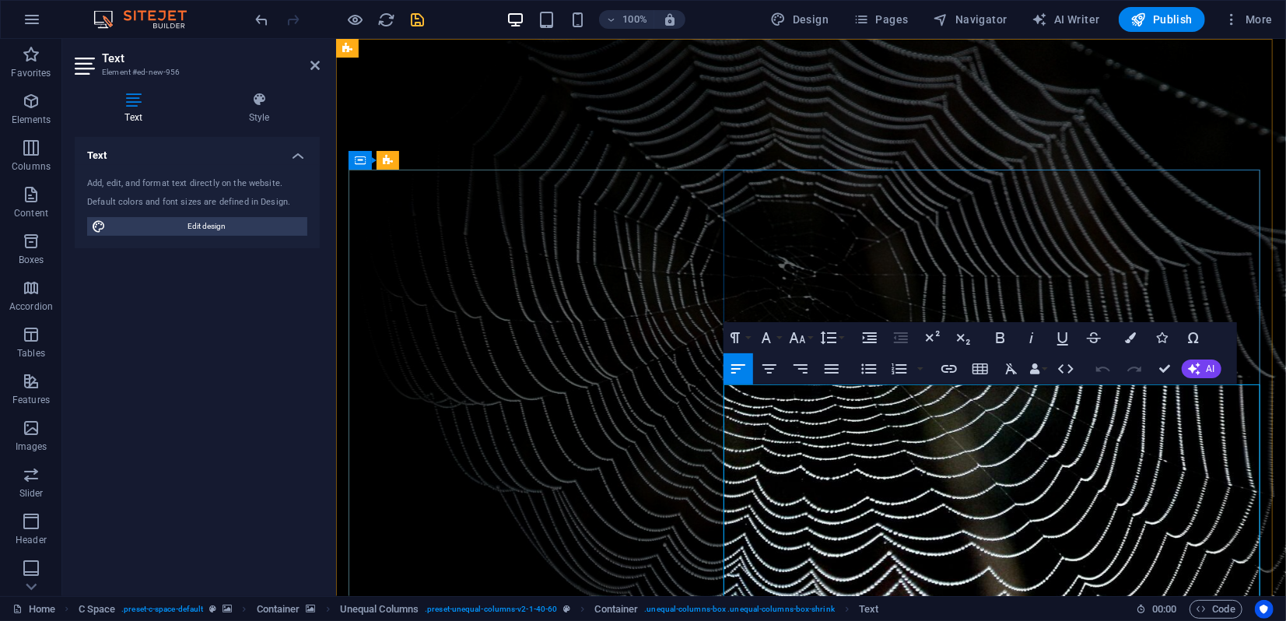
drag, startPoint x: 768, startPoint y: 504, endPoint x: 832, endPoint y: 498, distance: 64.9
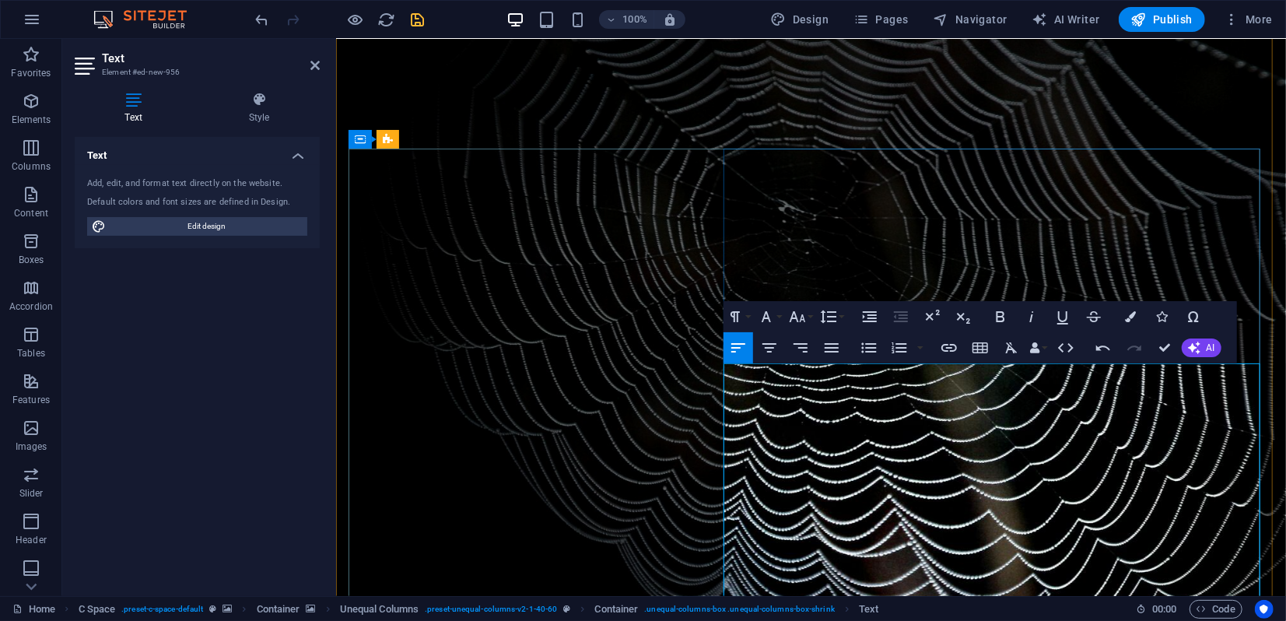
scroll to position [86, 0]
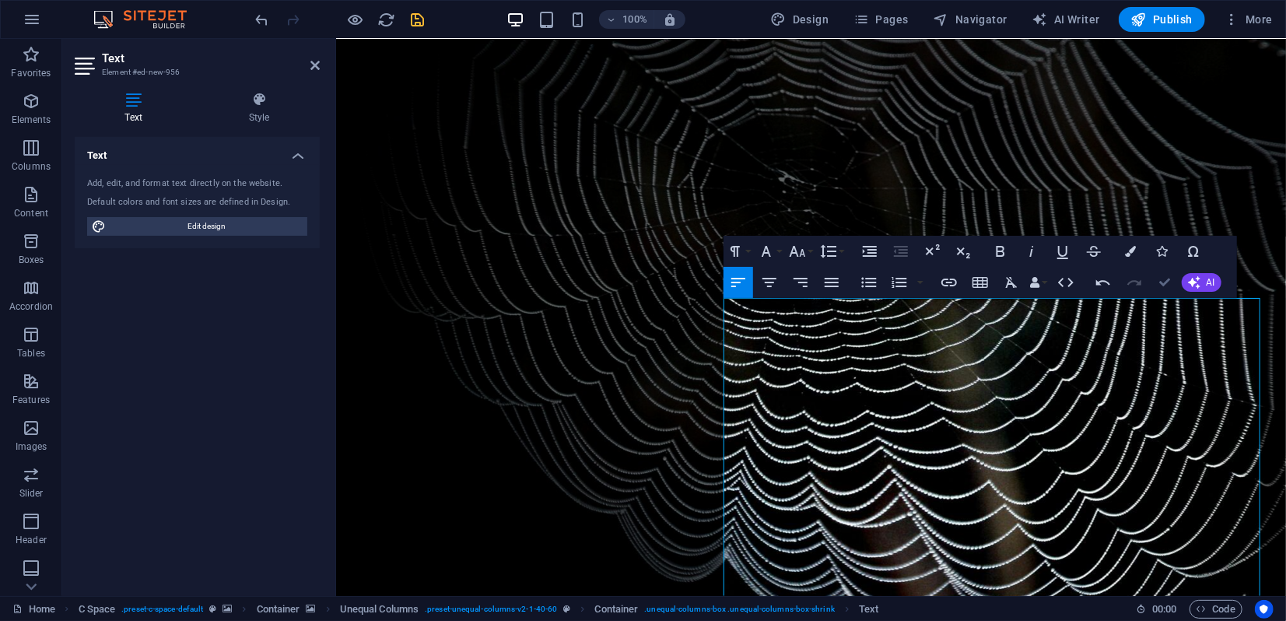
drag, startPoint x: 1166, startPoint y: 287, endPoint x: 1094, endPoint y: 248, distance: 81.4
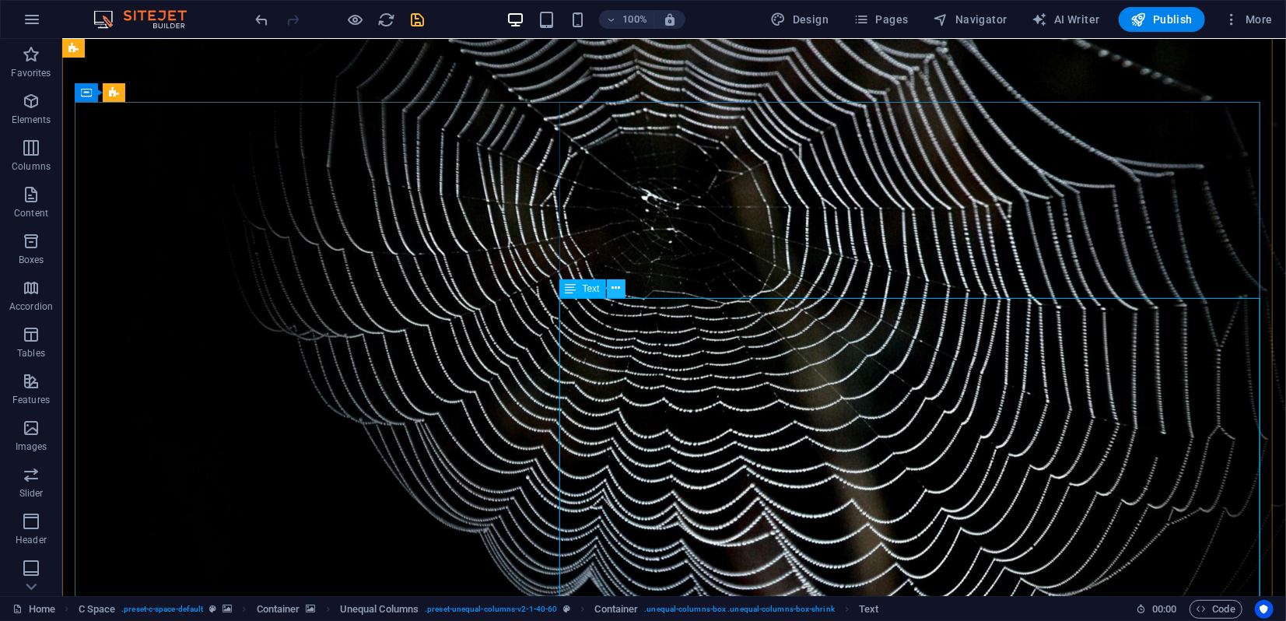
click at [618, 292] on icon at bounding box center [615, 288] width 9 height 16
click at [591, 289] on span "Text" at bounding box center [591, 288] width 17 height 9
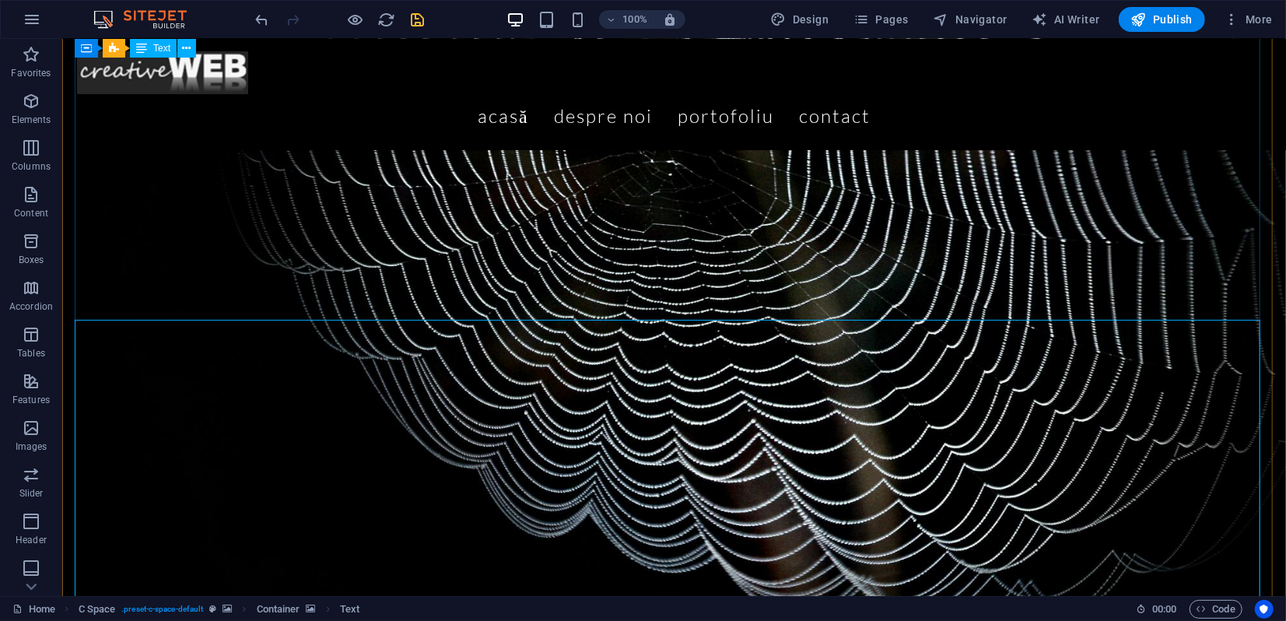
scroll to position [74, 0]
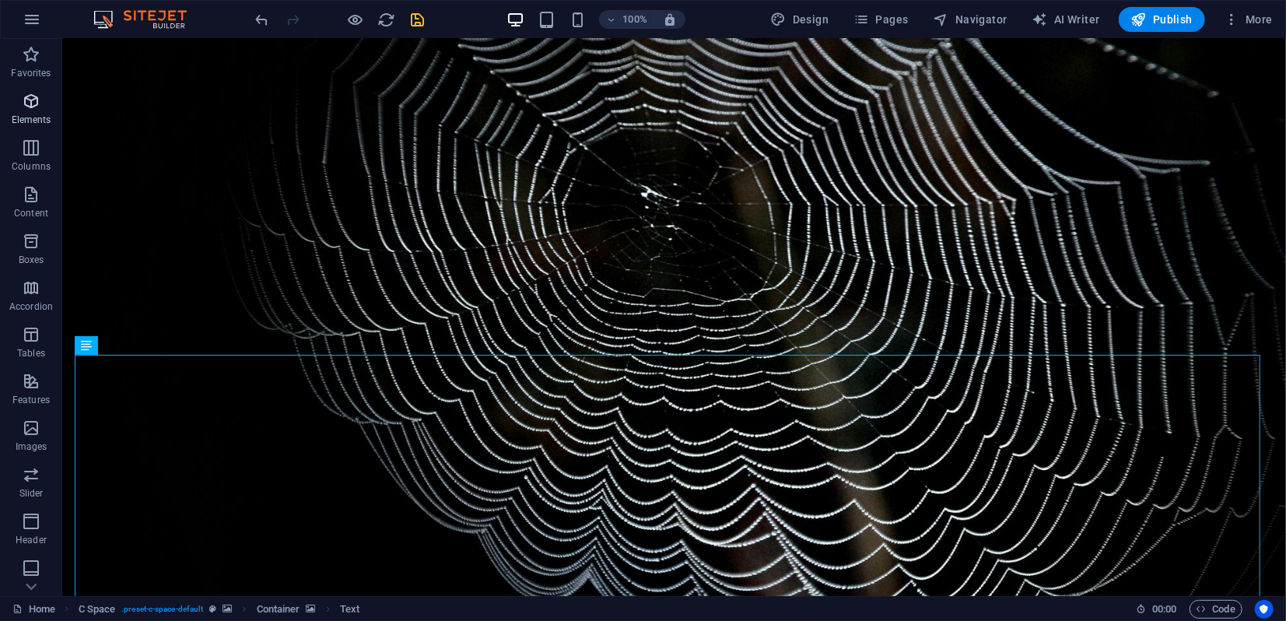
click at [25, 112] on span "Elements" at bounding box center [31, 110] width 62 height 37
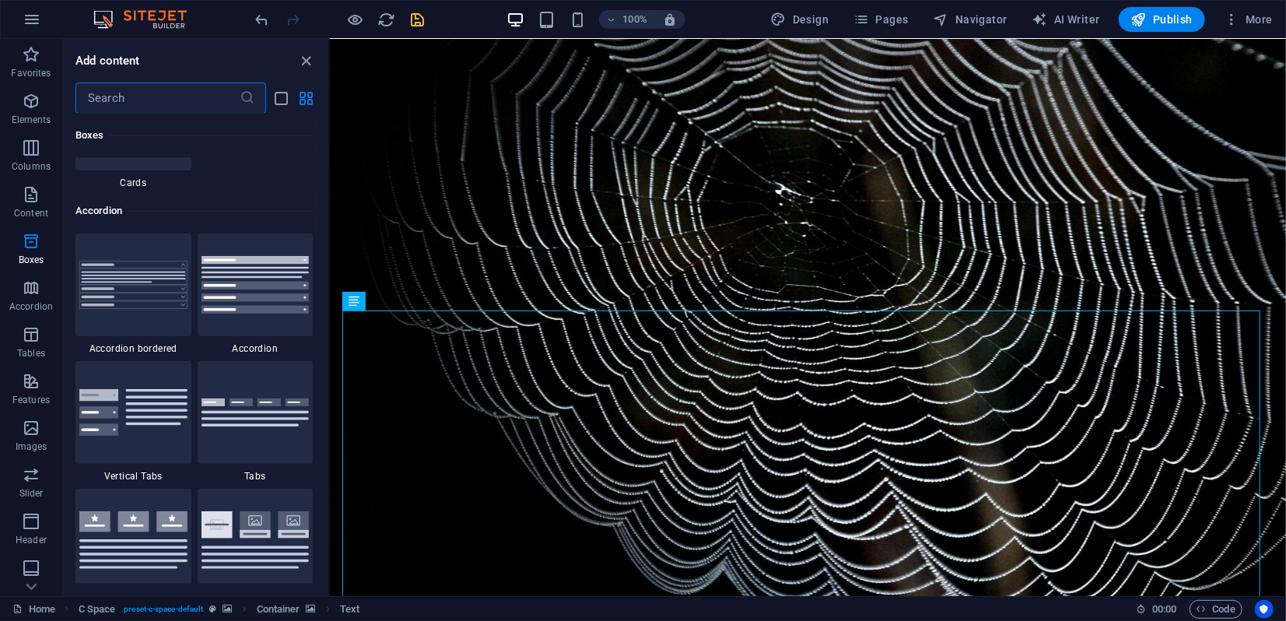
scroll to position [4919, 0]
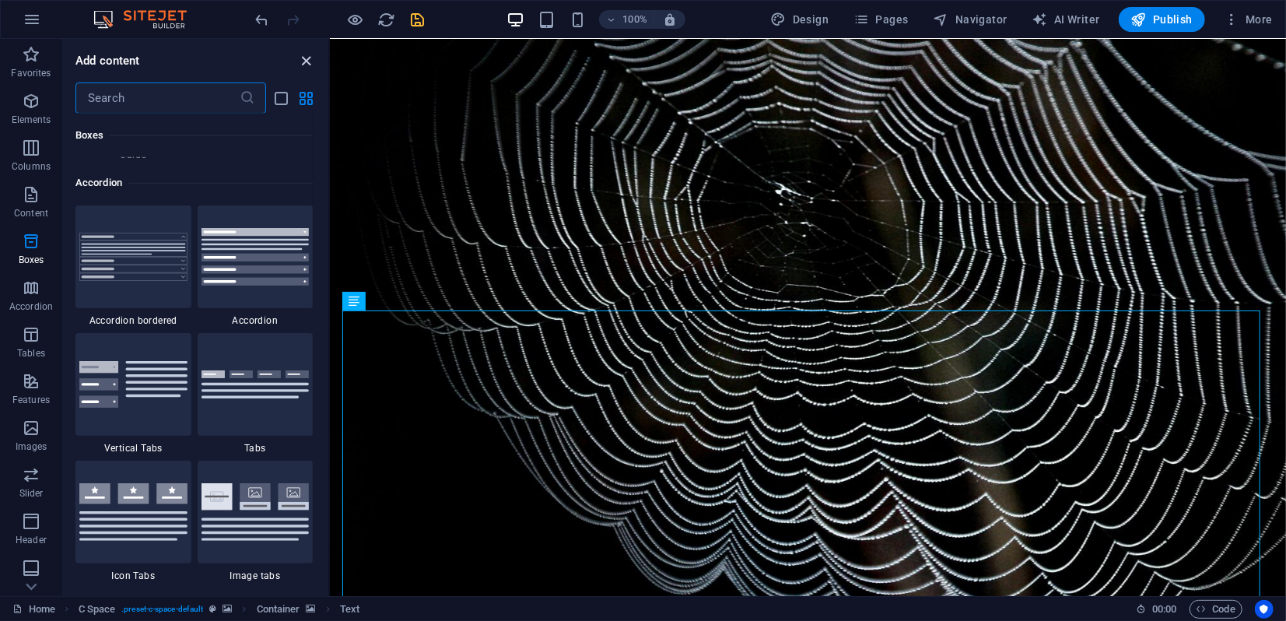
click at [305, 60] on icon "close panel" at bounding box center [307, 61] width 18 height 18
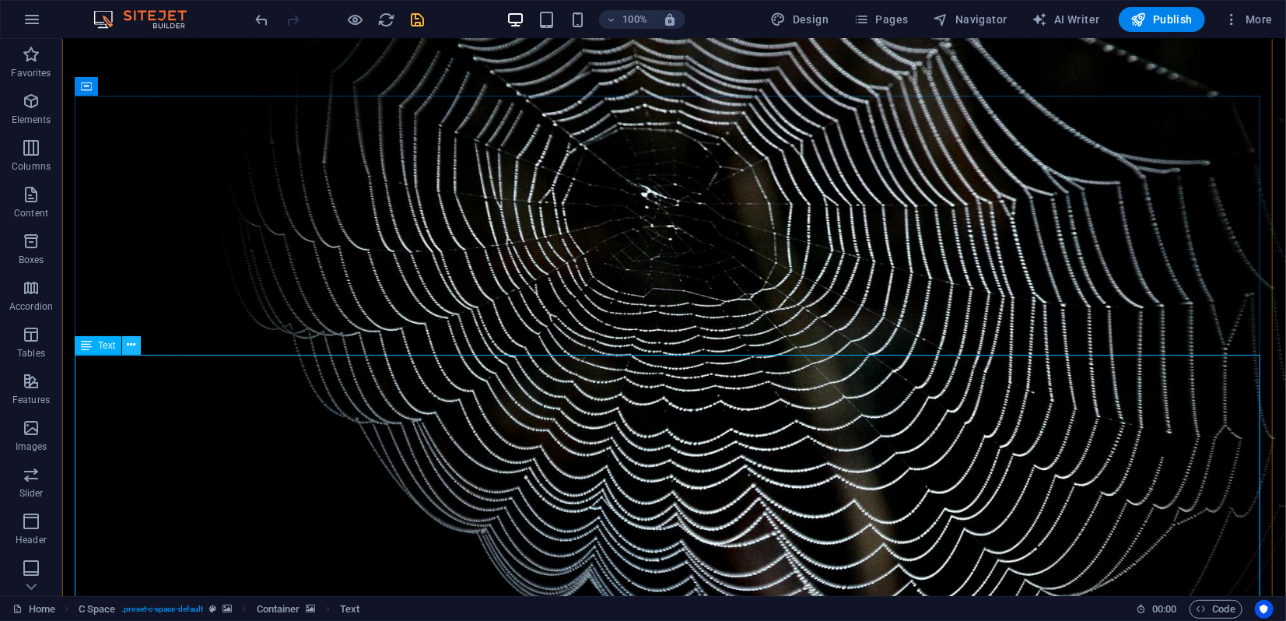
click at [131, 342] on icon at bounding box center [132, 345] width 9 height 16
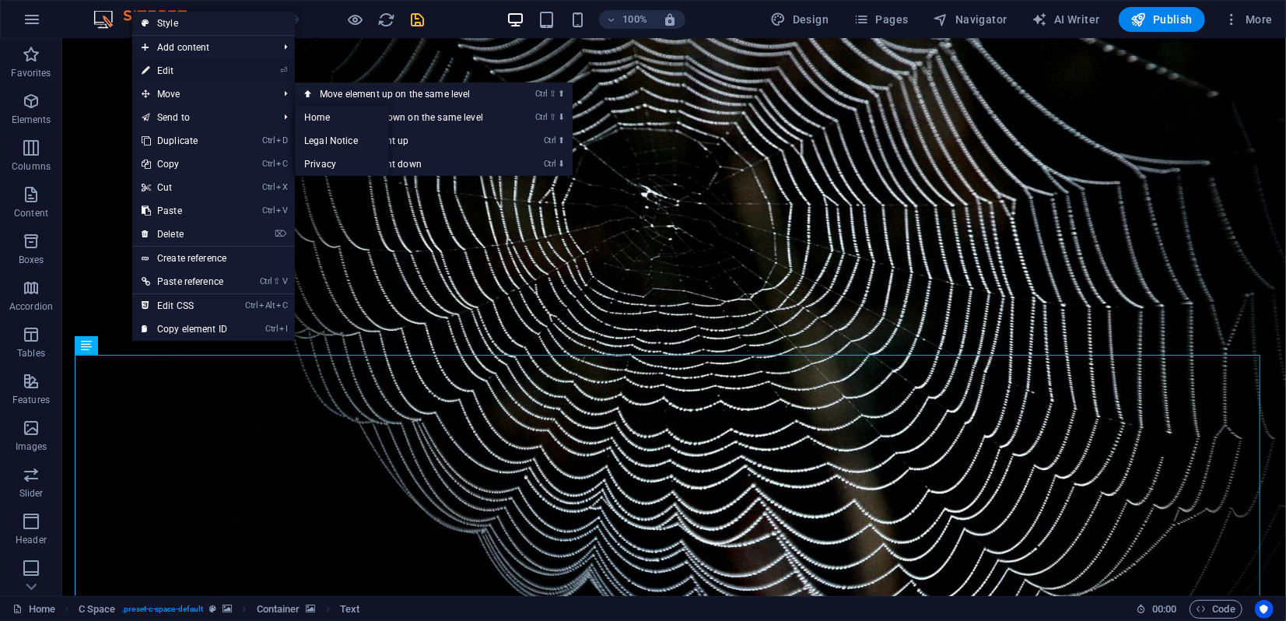
click at [189, 77] on link "⏎ Edit" at bounding box center [184, 70] width 104 height 23
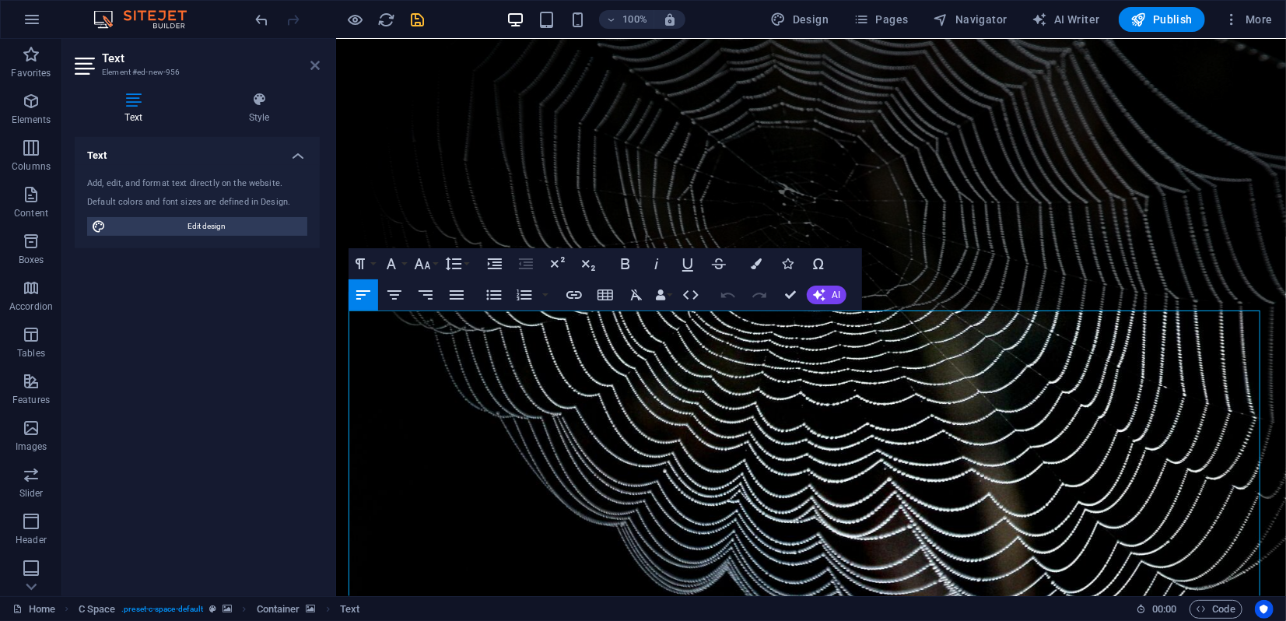
drag, startPoint x: 317, startPoint y: 64, endPoint x: 250, endPoint y: 32, distance: 74.8
click at [317, 64] on icon at bounding box center [314, 65] width 9 height 12
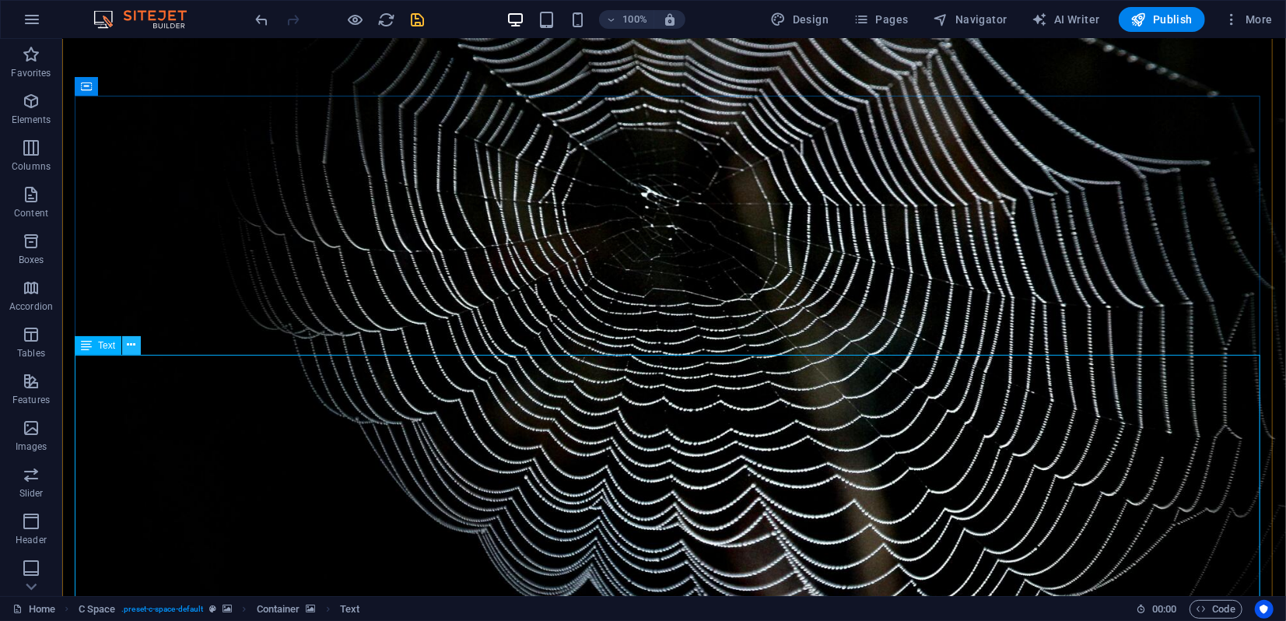
click at [131, 342] on icon at bounding box center [132, 345] width 9 height 16
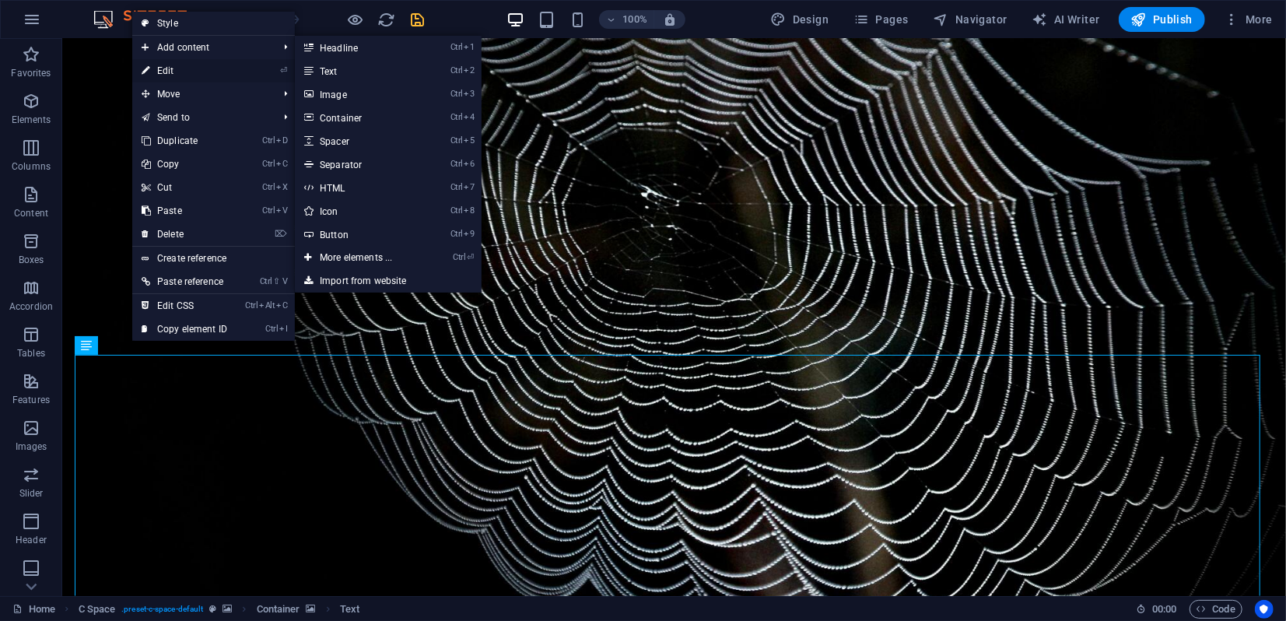
click at [184, 66] on link "⏎ Edit" at bounding box center [184, 70] width 104 height 23
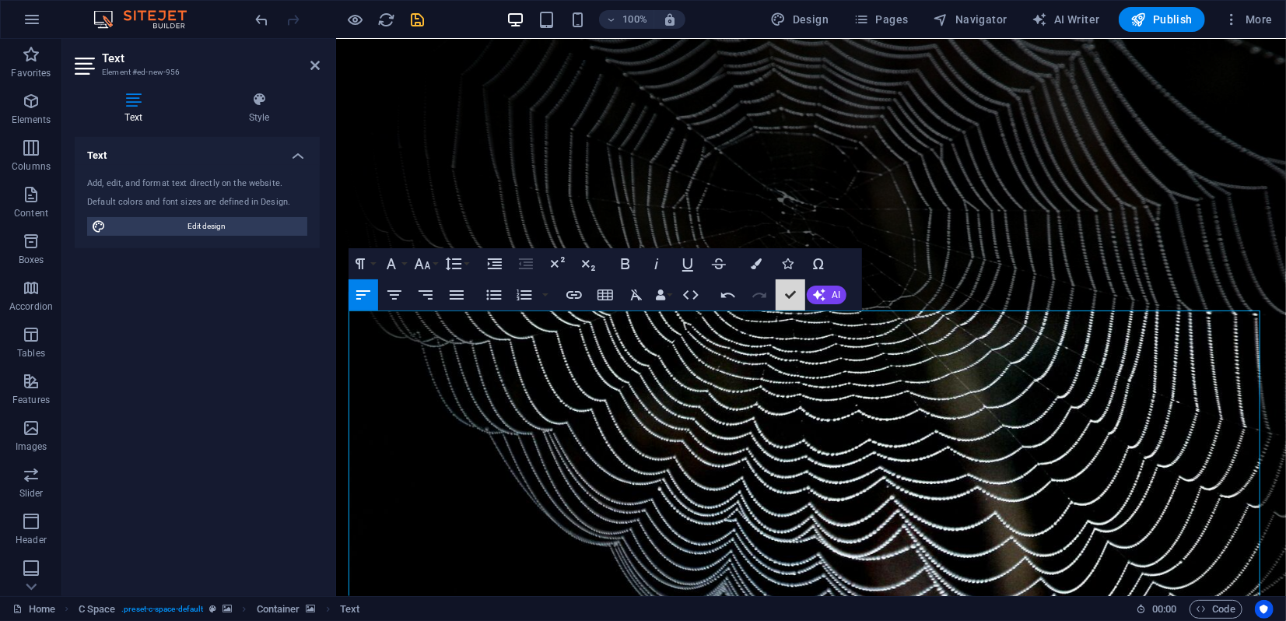
scroll to position [118, 0]
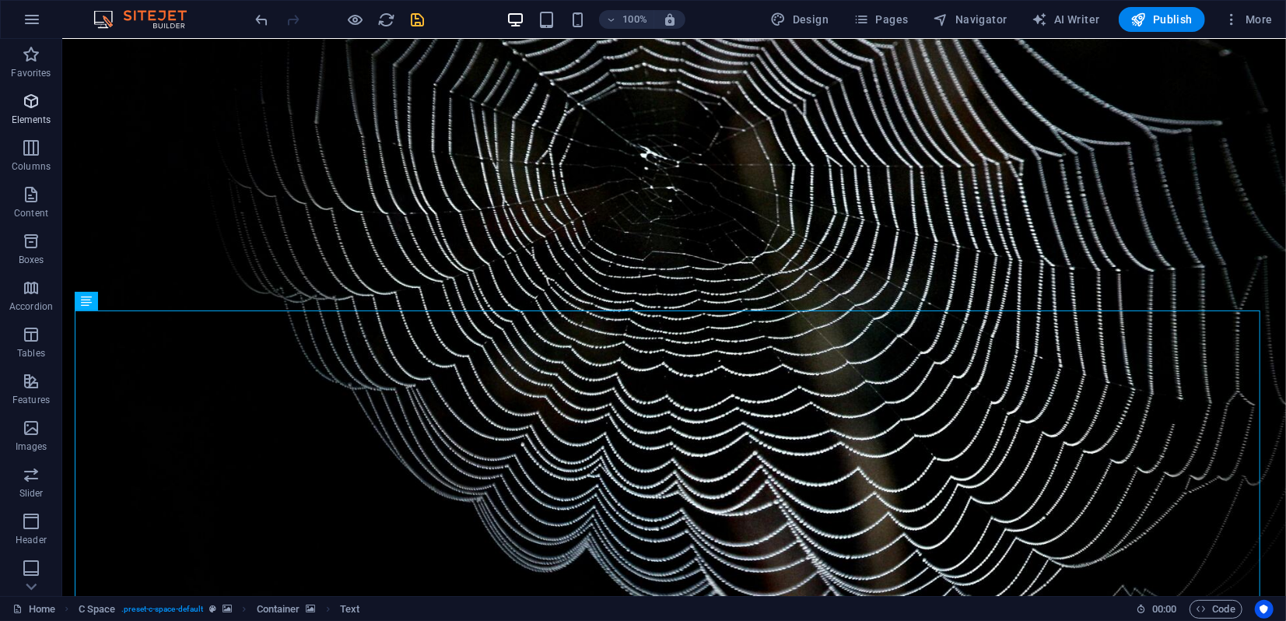
click at [36, 110] on span "Elements" at bounding box center [31, 110] width 62 height 37
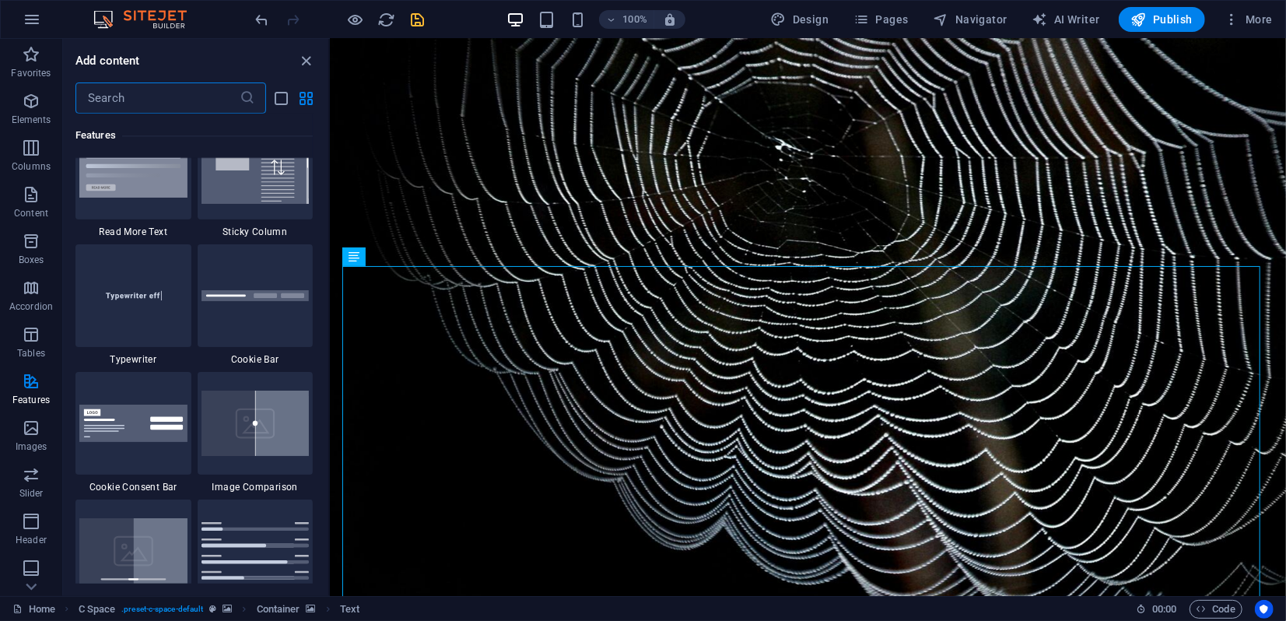
scroll to position [6129, 0]
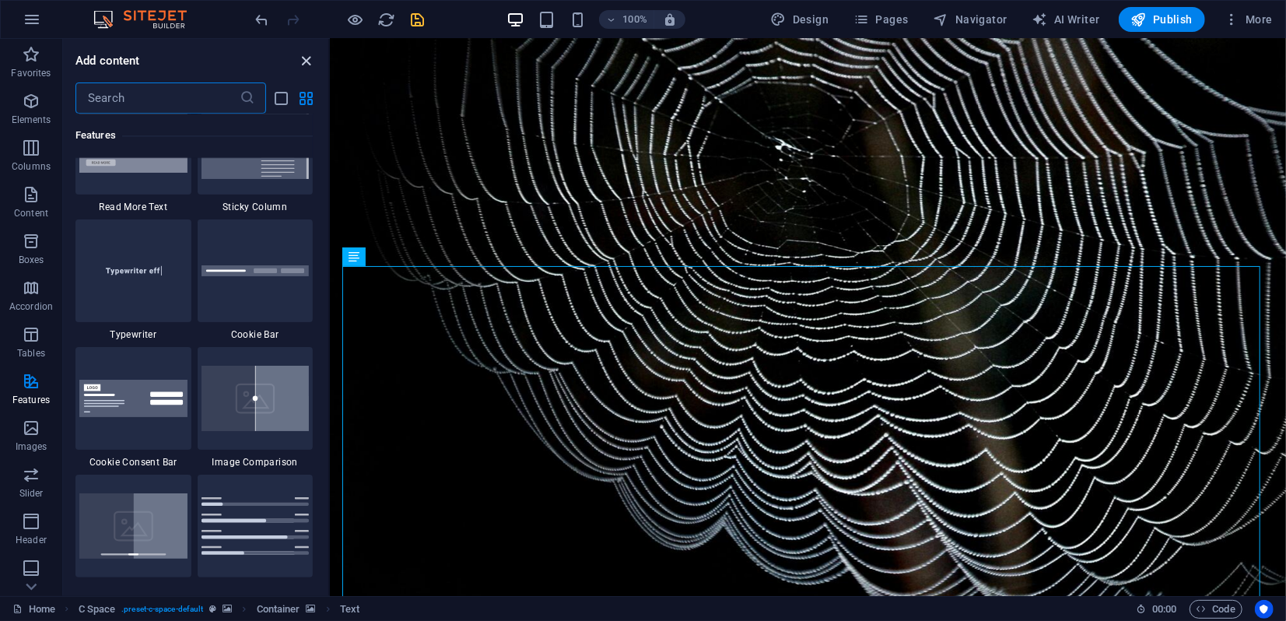
click at [311, 58] on icon "close panel" at bounding box center [307, 61] width 18 height 18
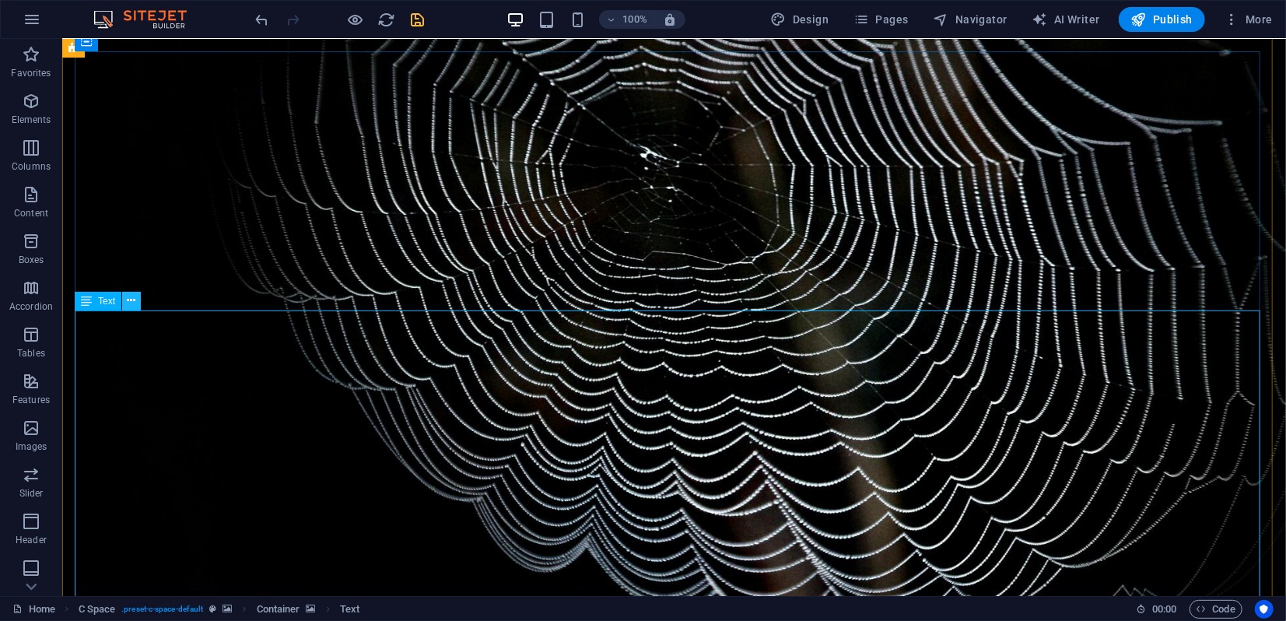
click at [129, 299] on icon at bounding box center [132, 300] width 9 height 16
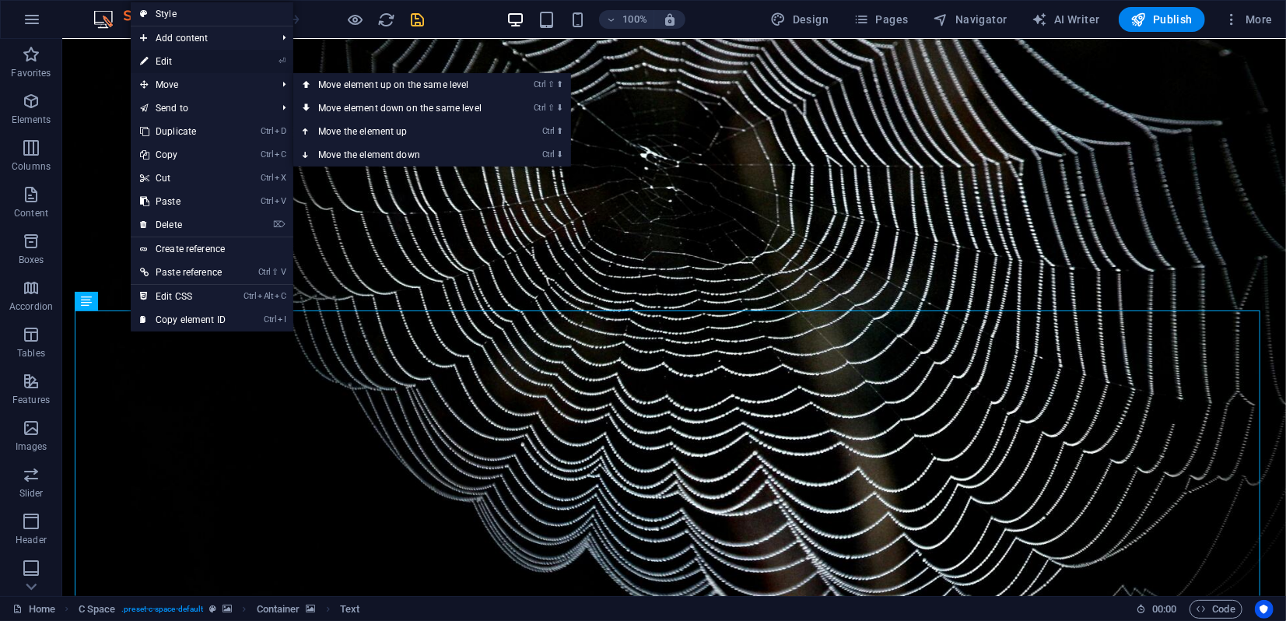
click at [173, 58] on link "⏎ Edit" at bounding box center [183, 61] width 104 height 23
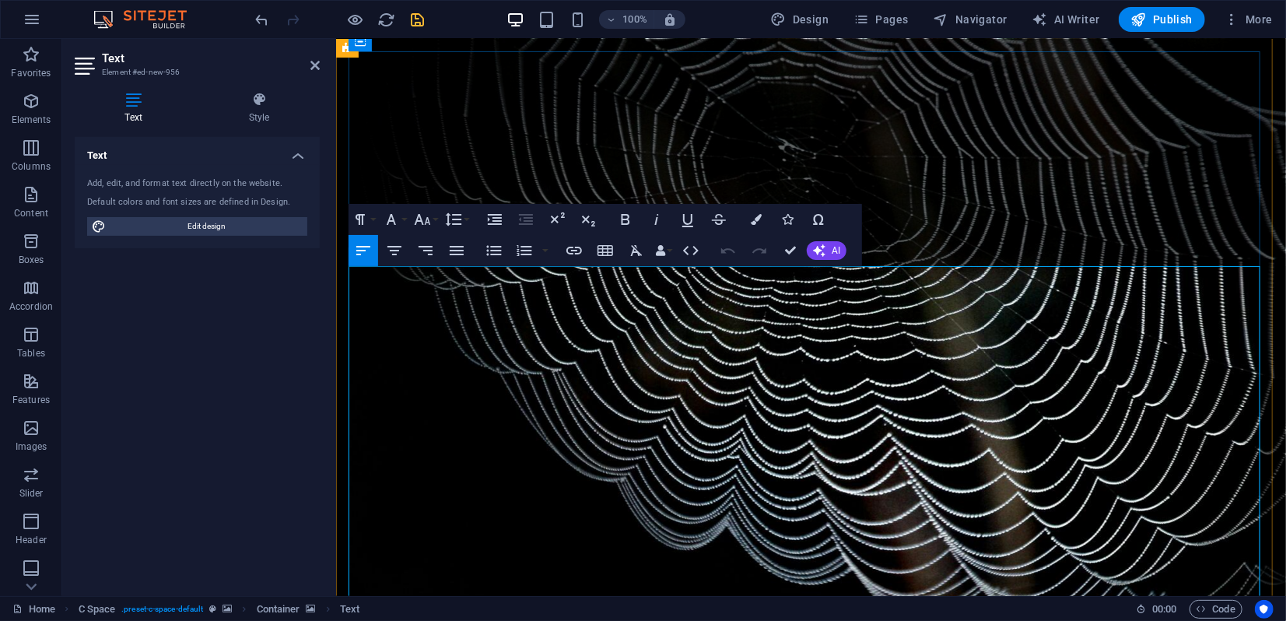
drag, startPoint x: 459, startPoint y: 449, endPoint x: 491, endPoint y: 442, distance: 32.6
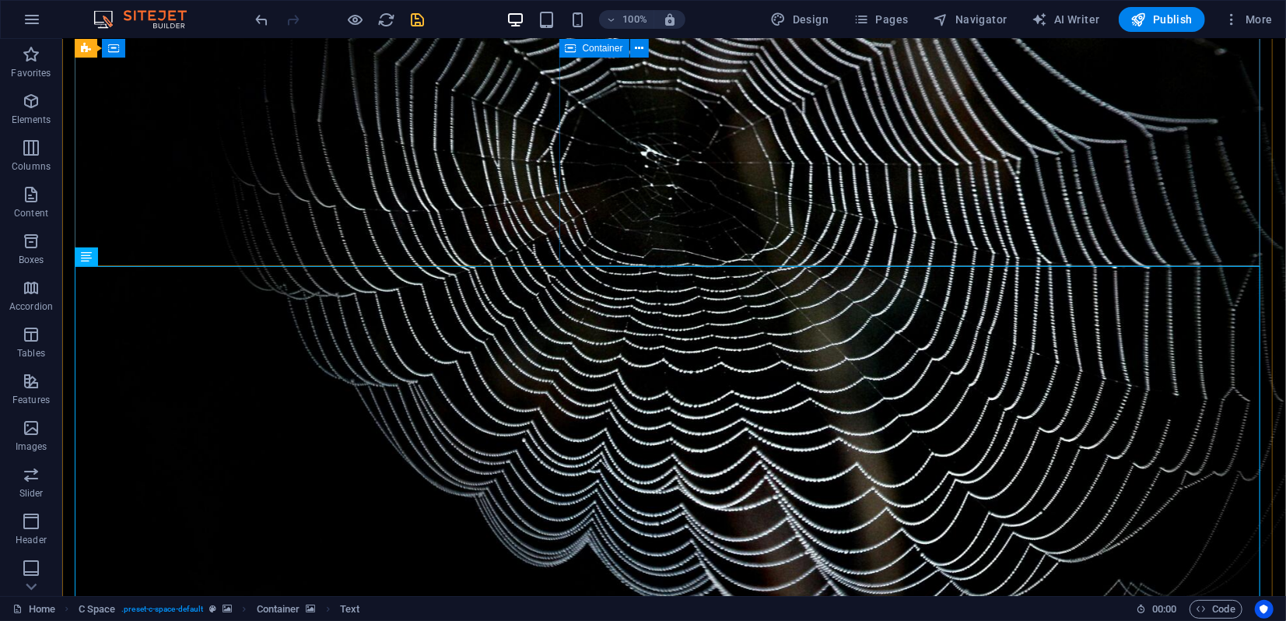
scroll to position [162, 0]
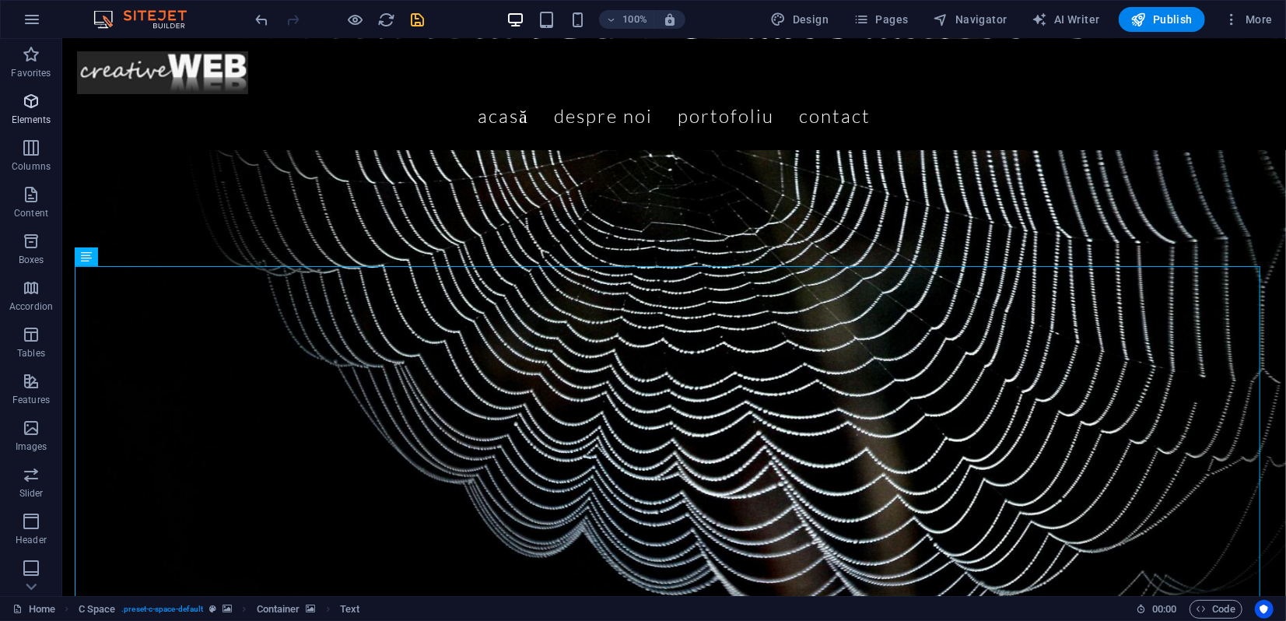
click at [36, 99] on icon "button" at bounding box center [31, 101] width 19 height 19
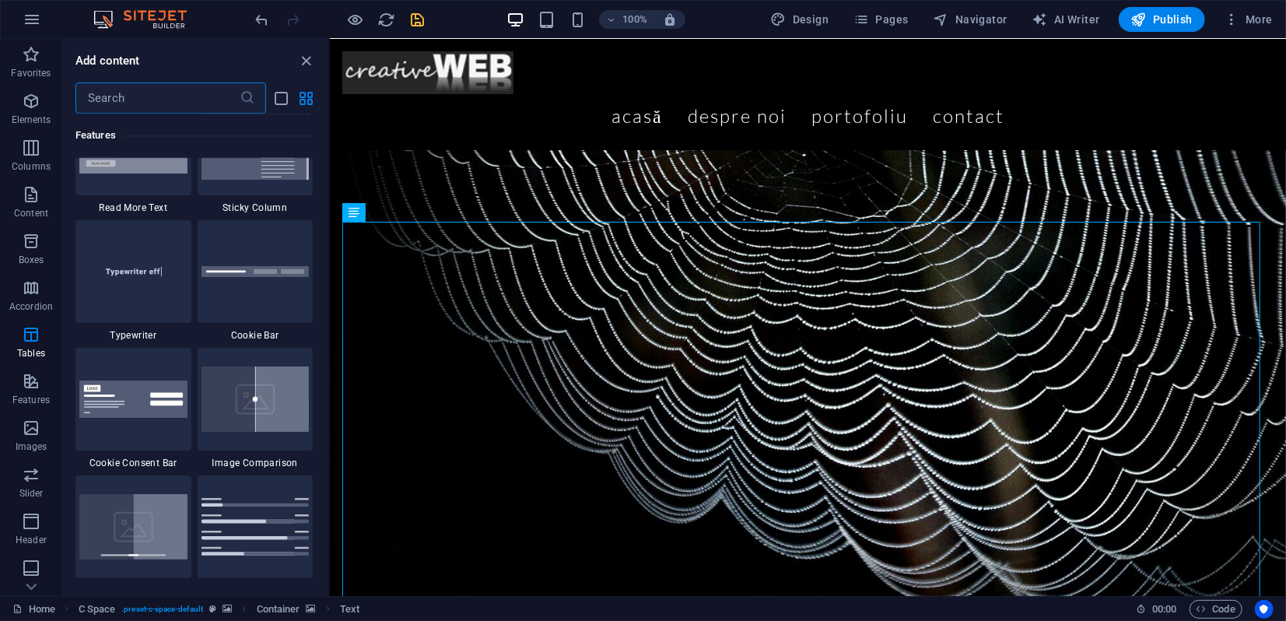
scroll to position [6042, 0]
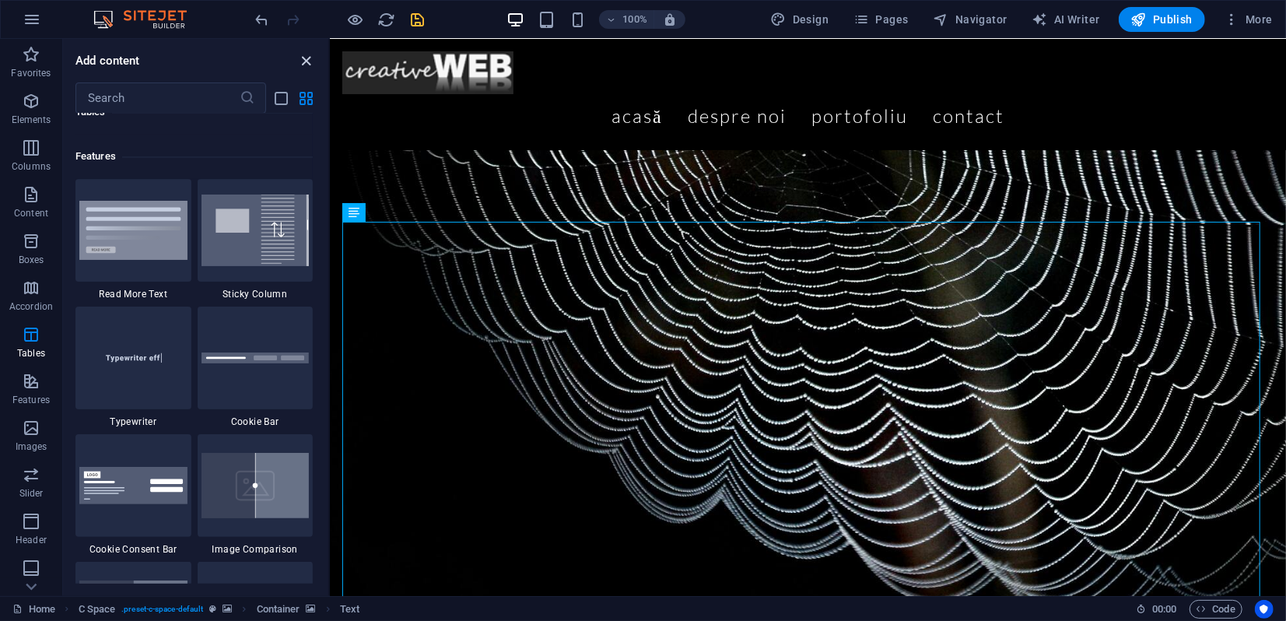
drag, startPoint x: 306, startPoint y: 56, endPoint x: 243, endPoint y: 28, distance: 68.9
click at [306, 56] on icon "close panel" at bounding box center [307, 61] width 18 height 18
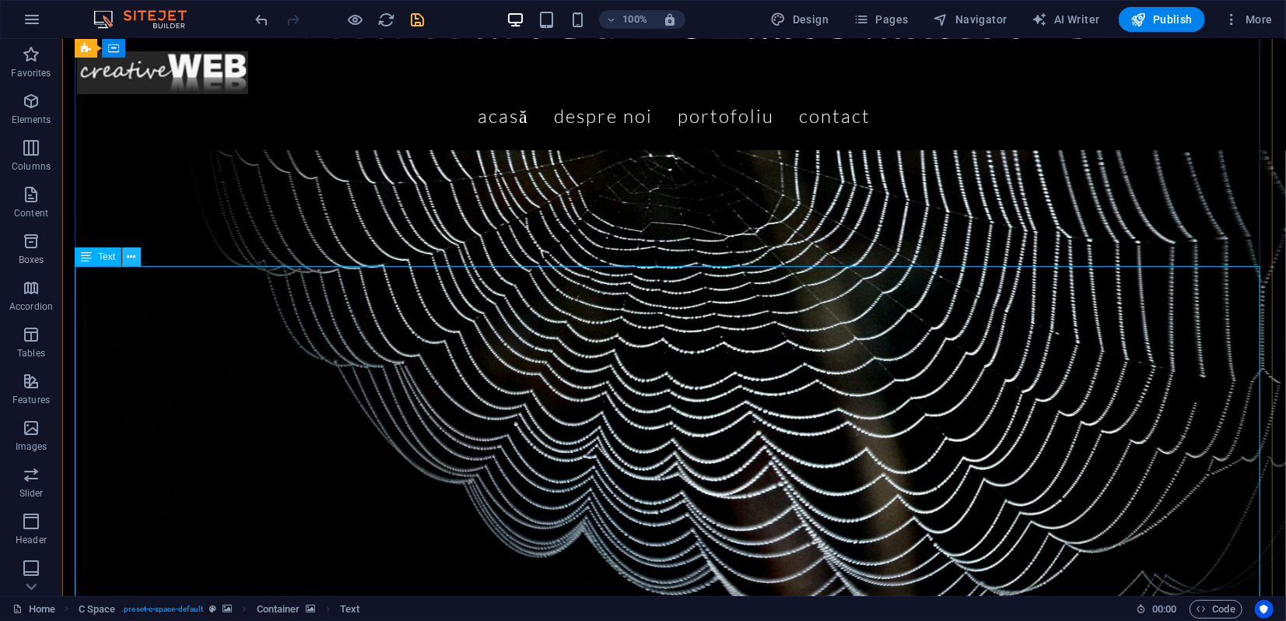
click at [137, 257] on button at bounding box center [131, 256] width 19 height 19
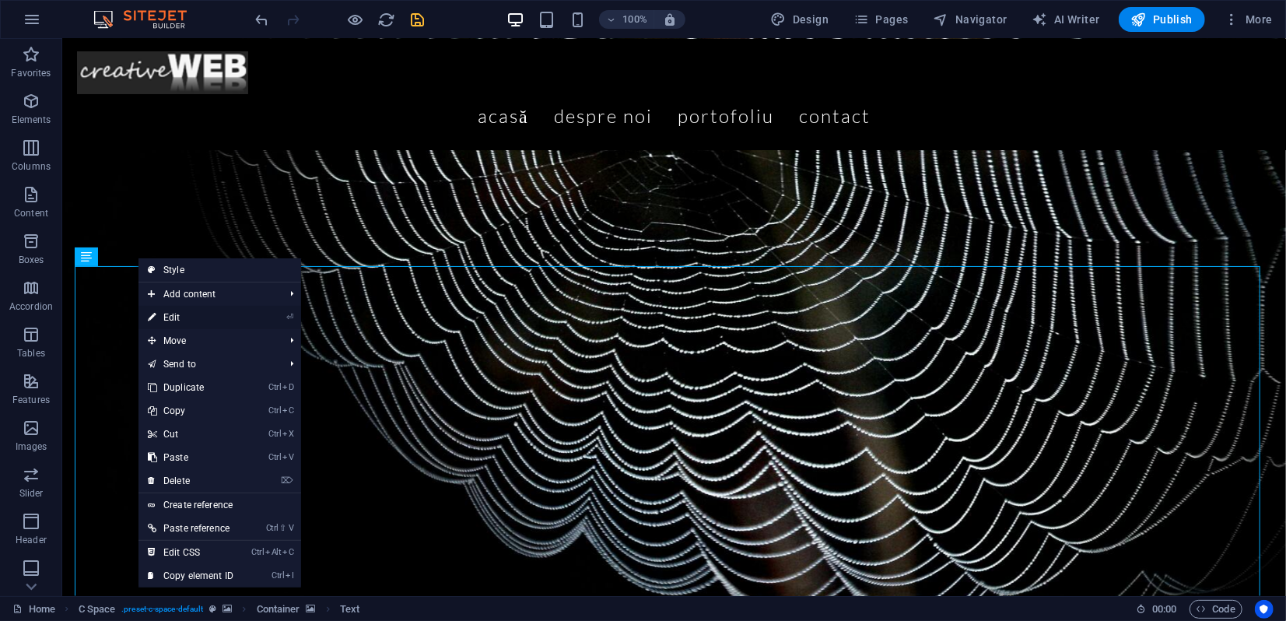
click at [192, 312] on link "⏎ Edit" at bounding box center [190, 317] width 104 height 23
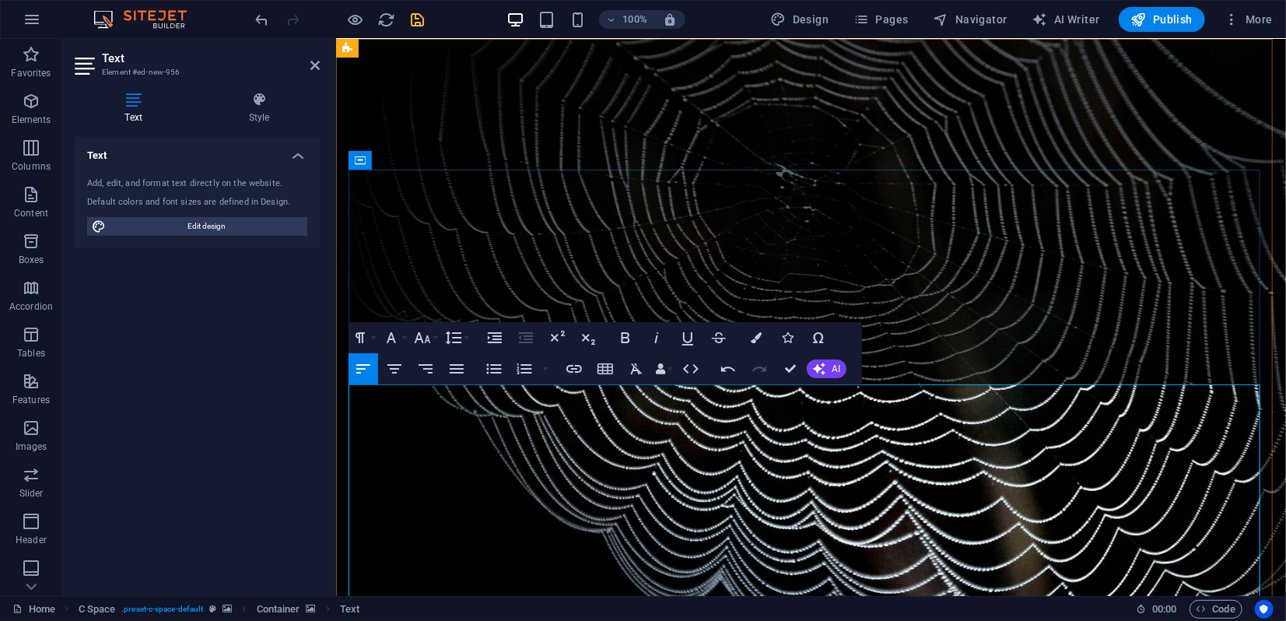
scroll to position [173, 0]
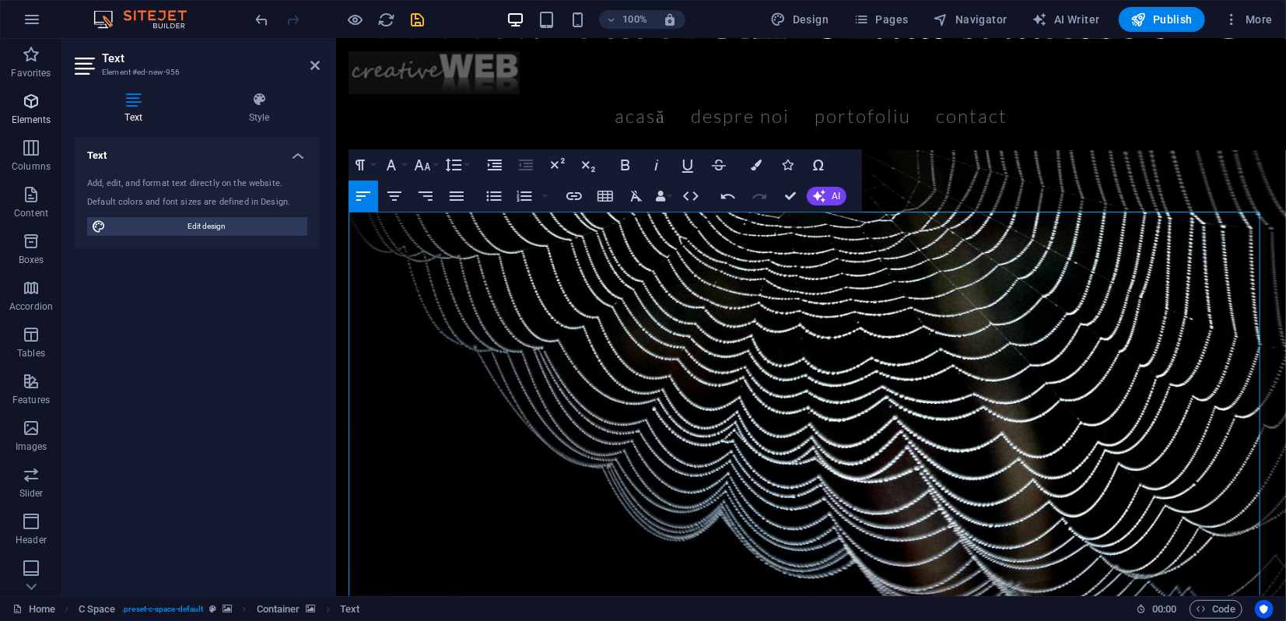
click at [31, 103] on icon "button" at bounding box center [31, 101] width 19 height 19
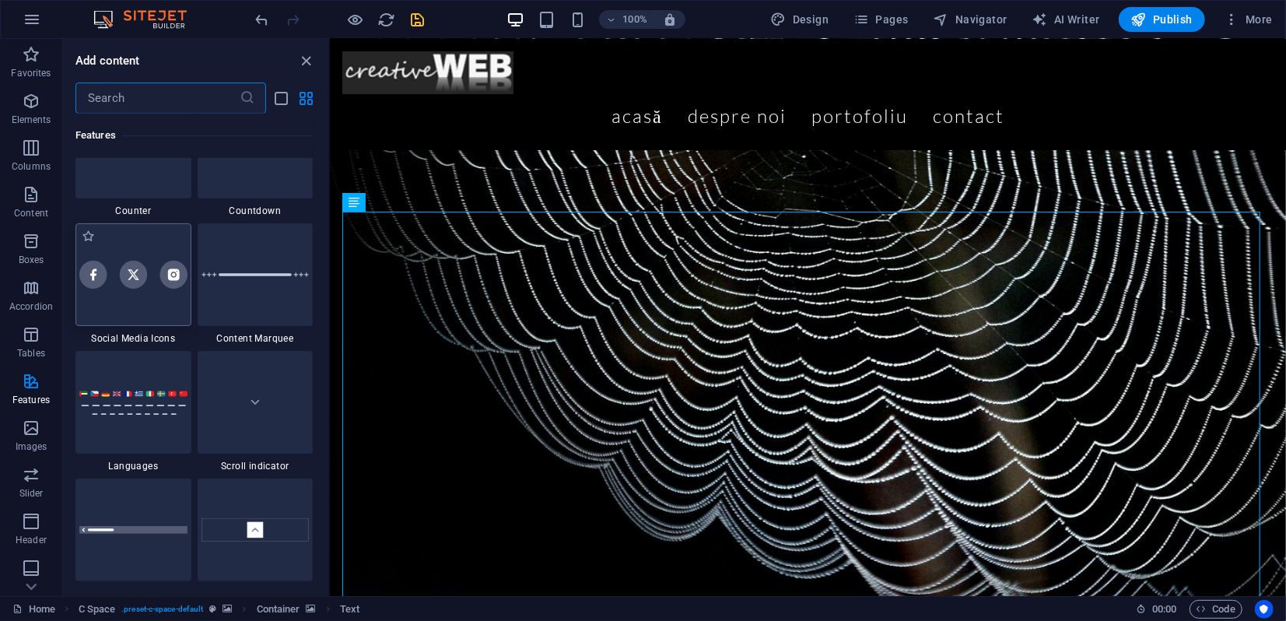
scroll to position [6993, 0]
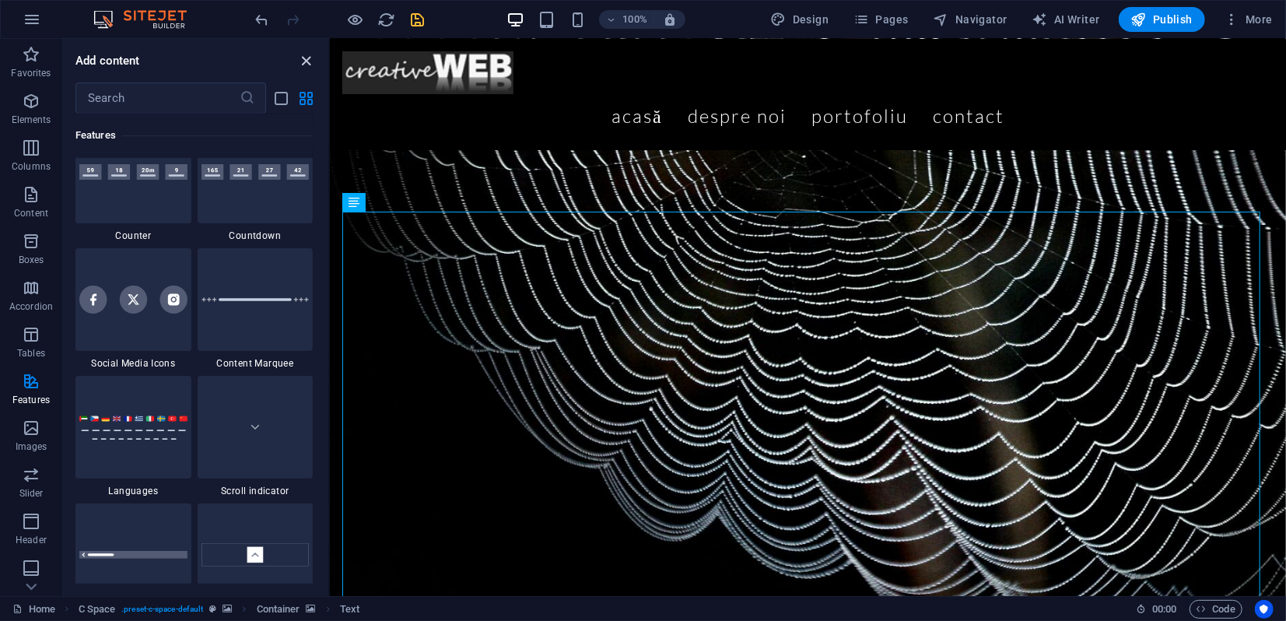
drag, startPoint x: 303, startPoint y: 60, endPoint x: 240, endPoint y: 23, distance: 72.2
click at [303, 60] on icon "close panel" at bounding box center [307, 61] width 18 height 18
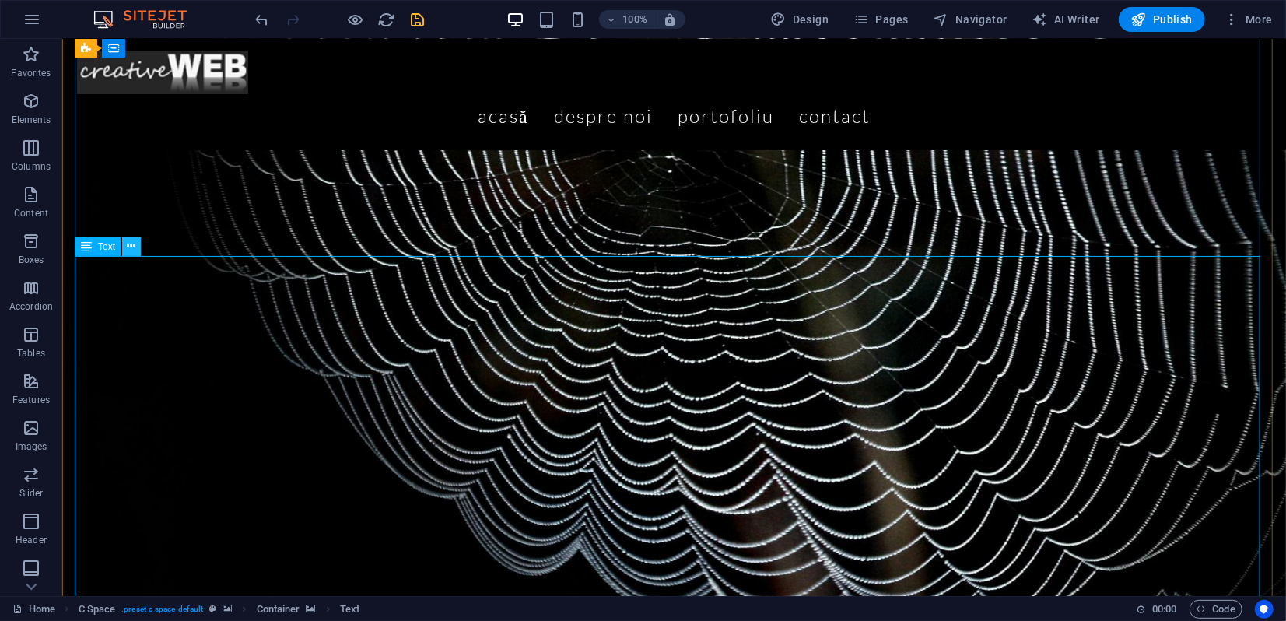
click at [131, 247] on icon at bounding box center [132, 246] width 9 height 16
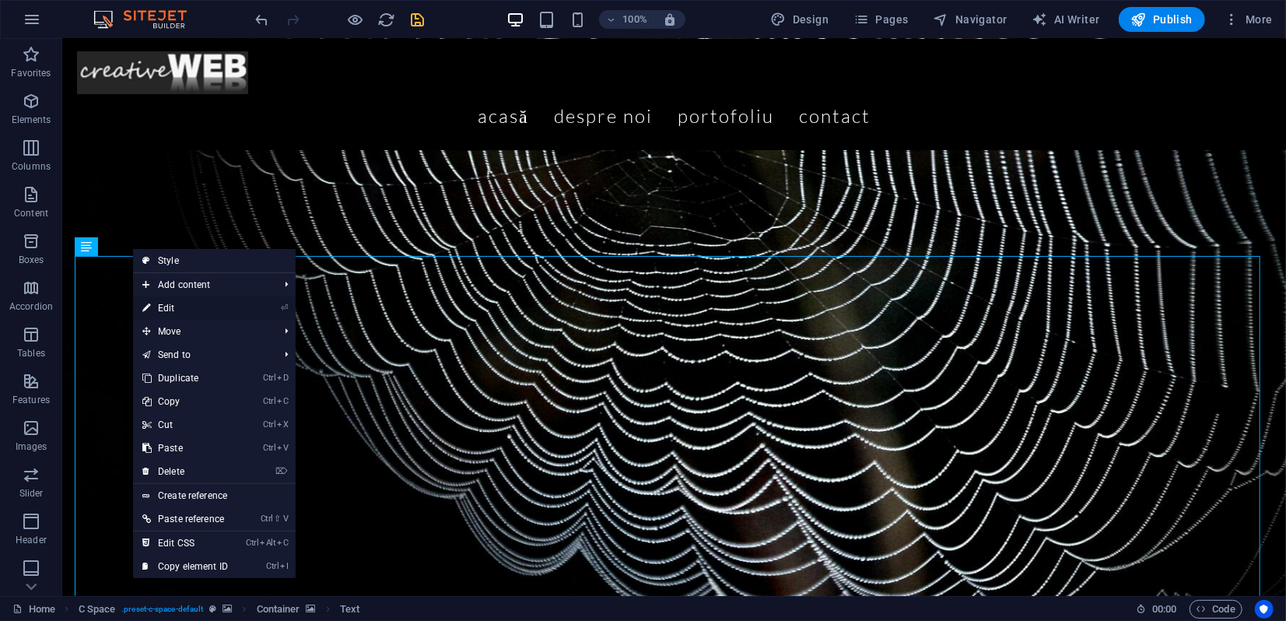
click at [182, 304] on link "⏎ Edit" at bounding box center [185, 307] width 104 height 23
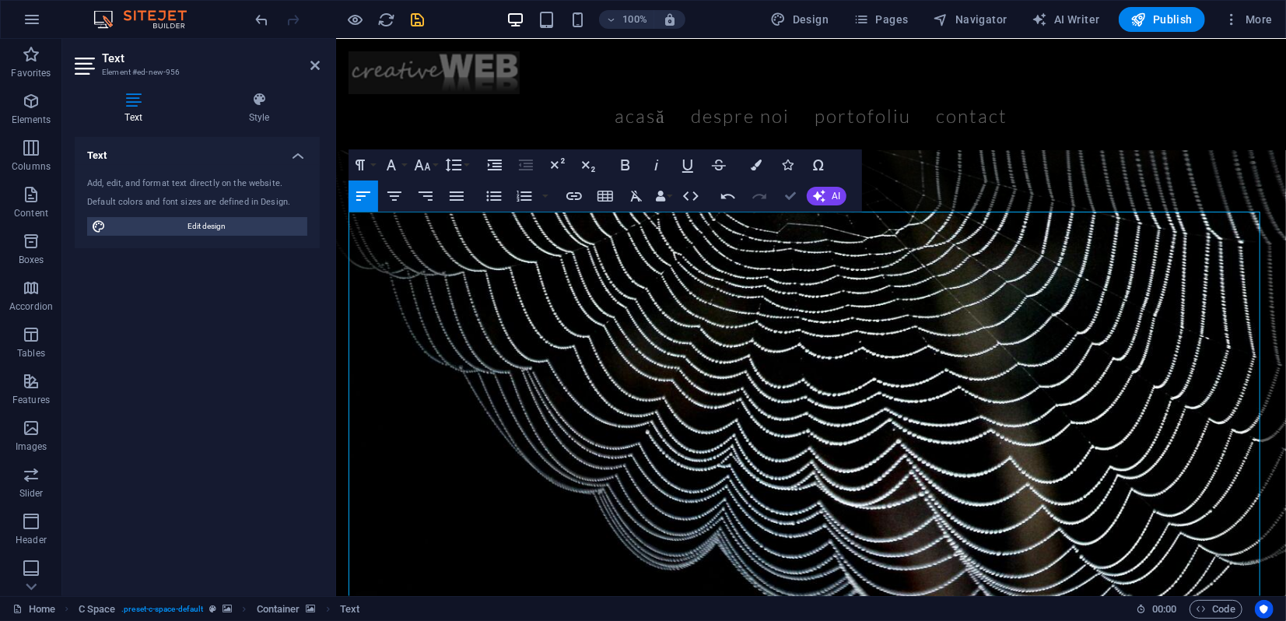
drag, startPoint x: 786, startPoint y: 193, endPoint x: 722, endPoint y: 156, distance: 74.6
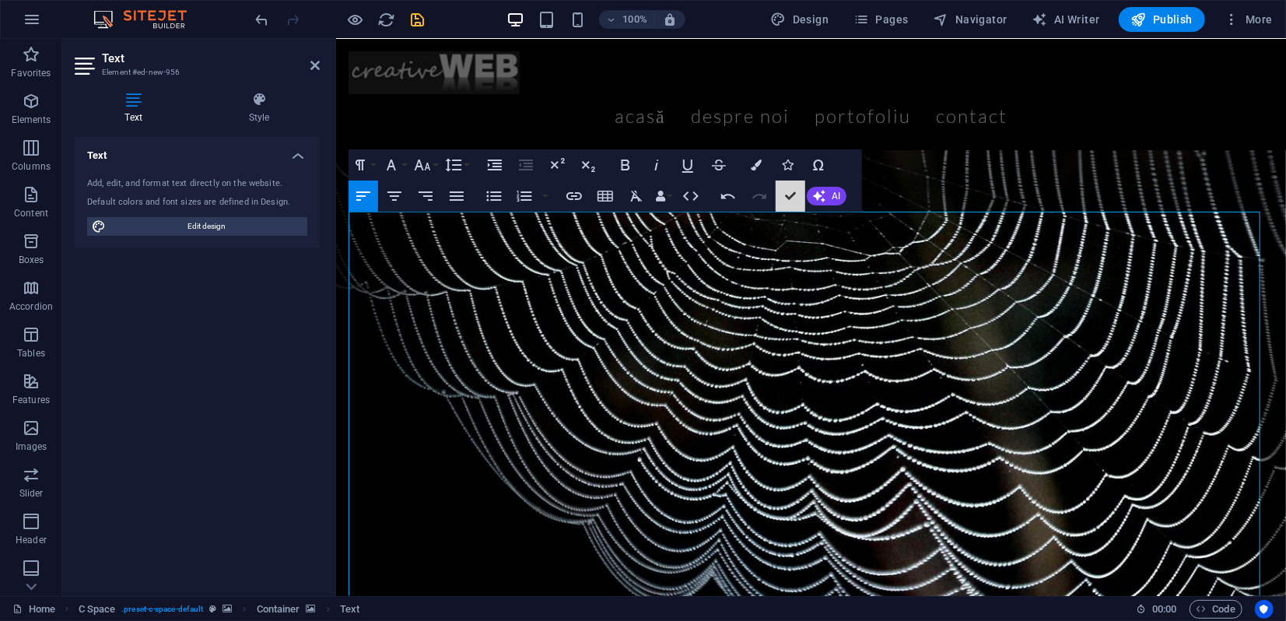
scroll to position [217, 0]
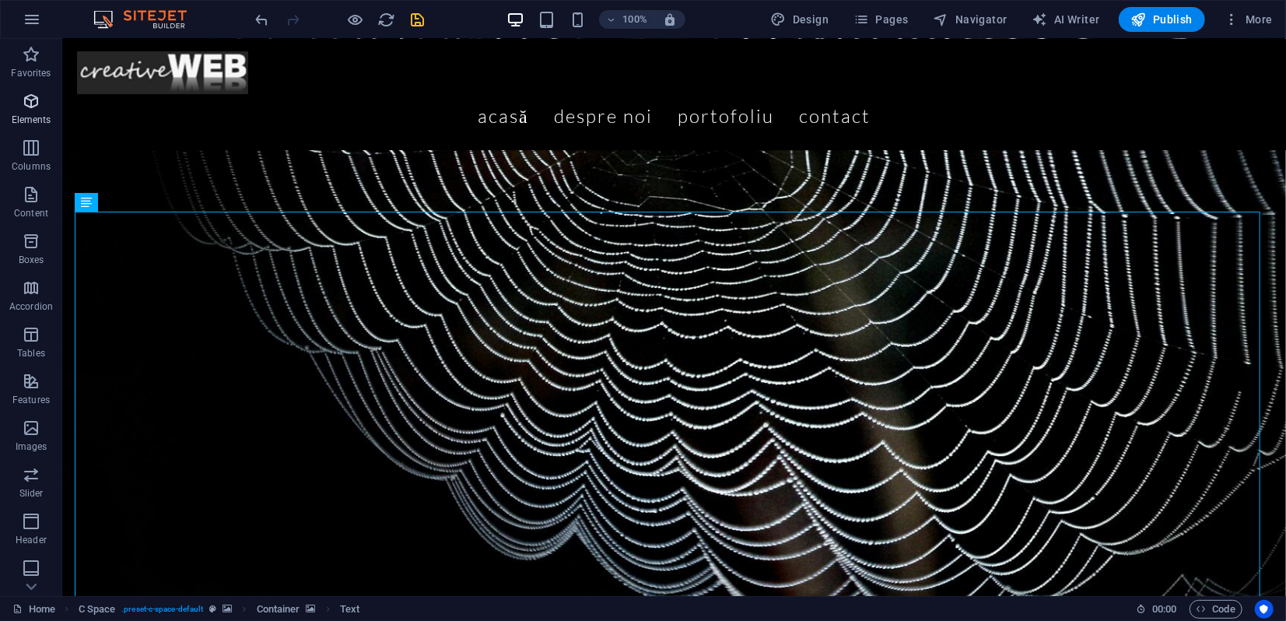
click at [30, 106] on icon "button" at bounding box center [31, 101] width 19 height 19
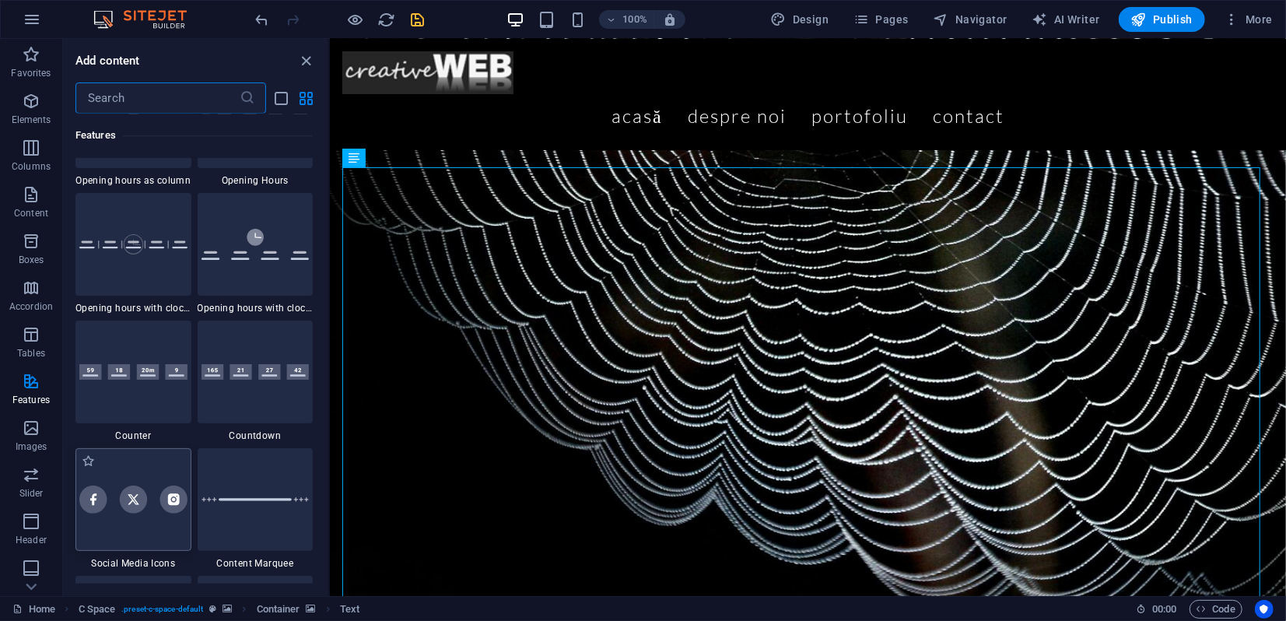
scroll to position [6905, 0]
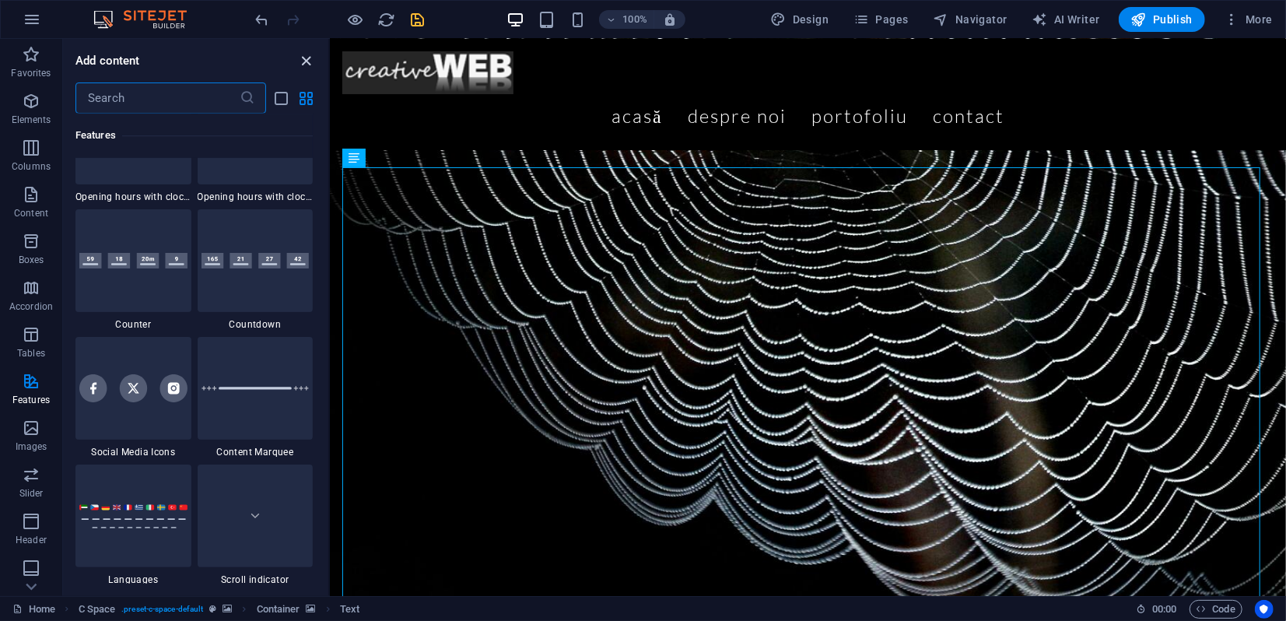
click at [310, 59] on icon "close panel" at bounding box center [307, 61] width 18 height 18
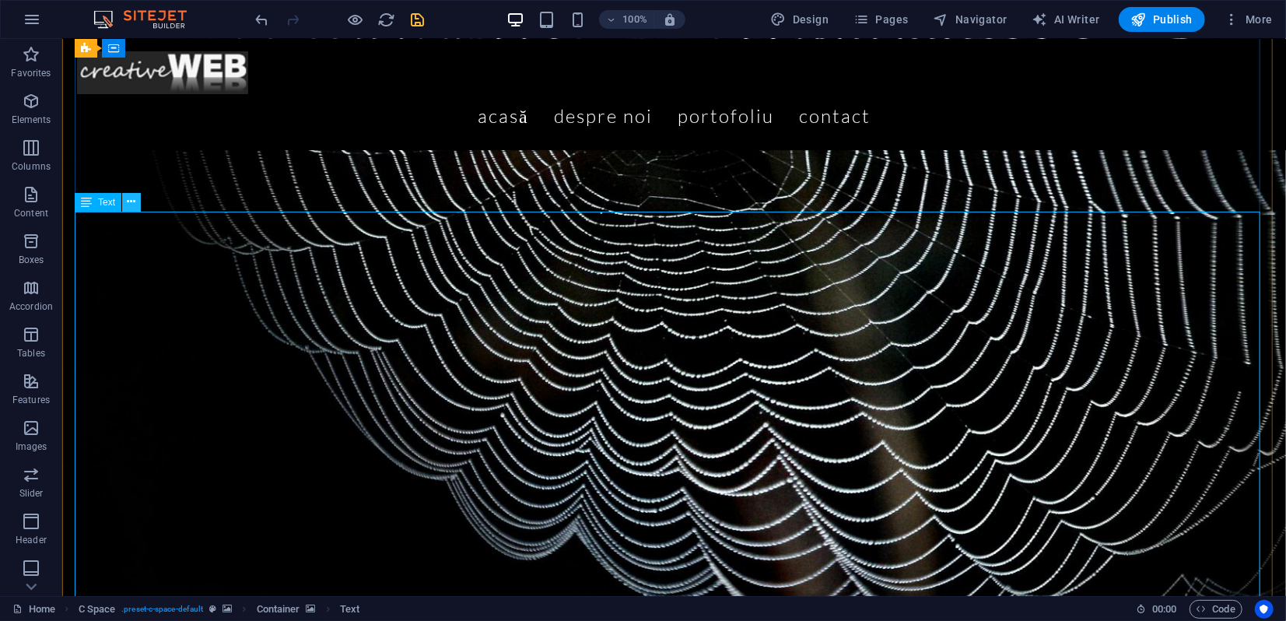
click at [130, 199] on icon at bounding box center [132, 202] width 9 height 16
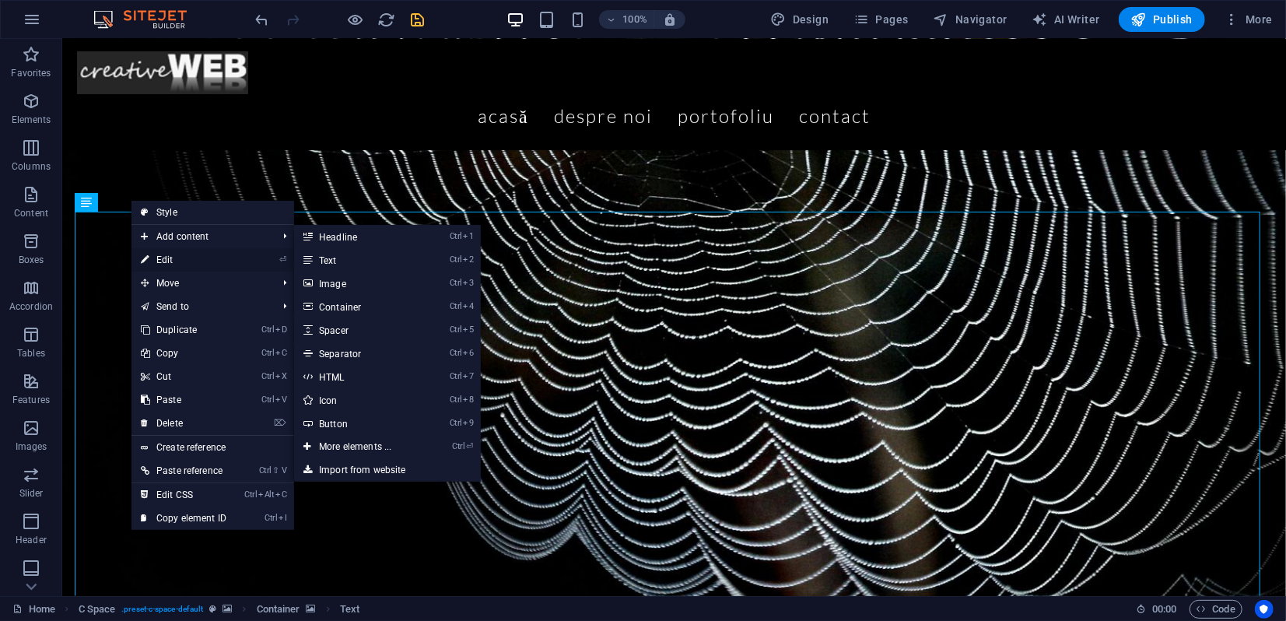
click at [180, 257] on link "⏎ Edit" at bounding box center [183, 259] width 104 height 23
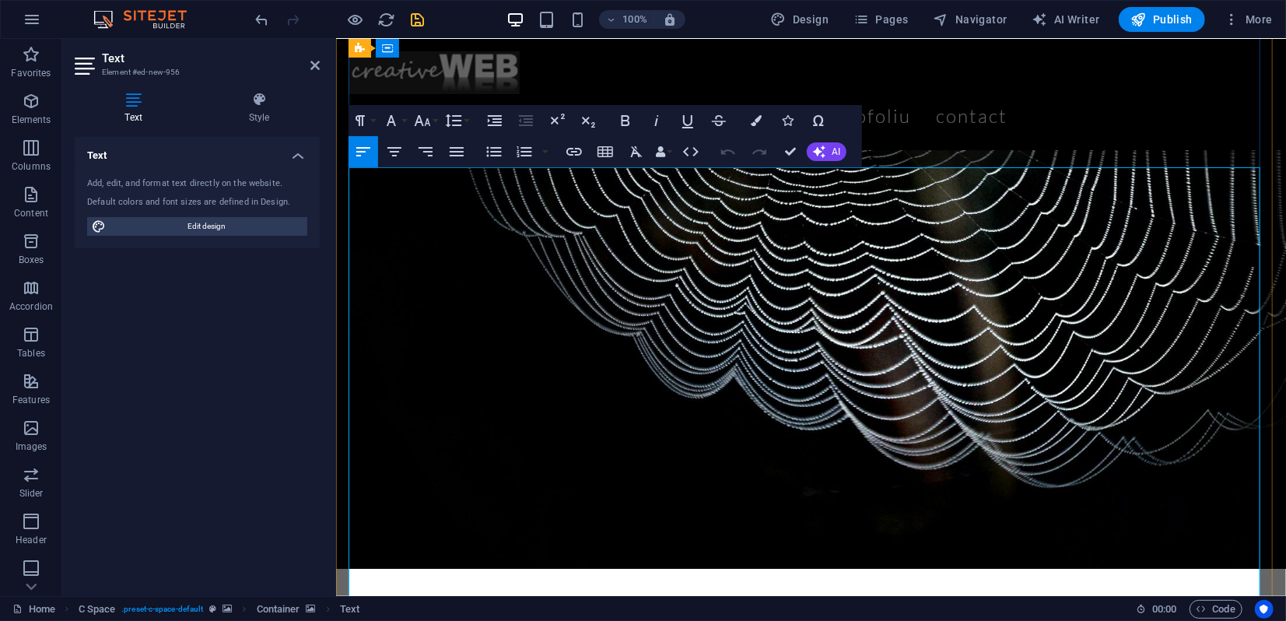
drag, startPoint x: 478, startPoint y: 404, endPoint x: 499, endPoint y: 400, distance: 21.4
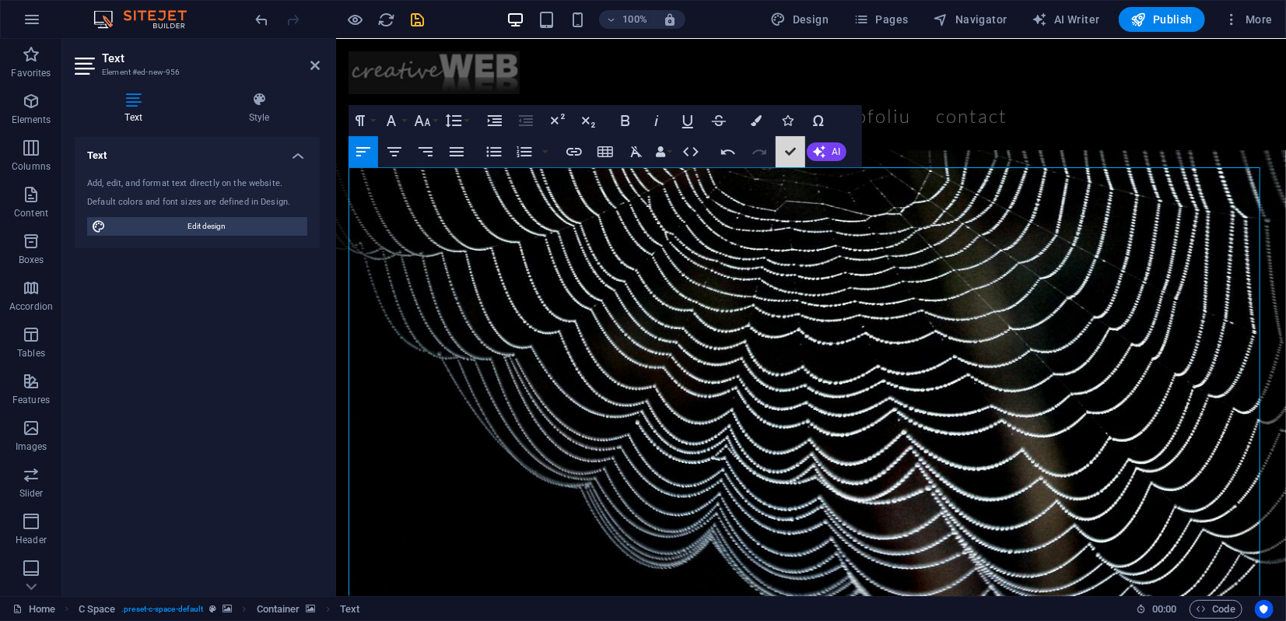
scroll to position [261, 0]
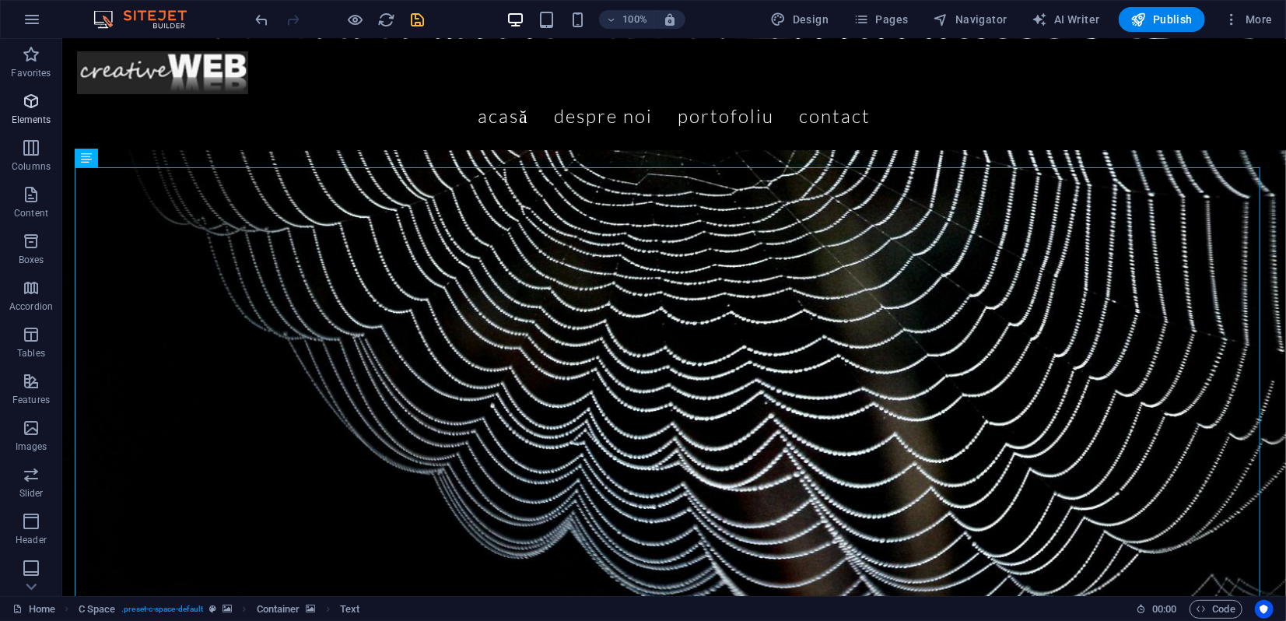
click at [33, 105] on icon "button" at bounding box center [31, 101] width 19 height 19
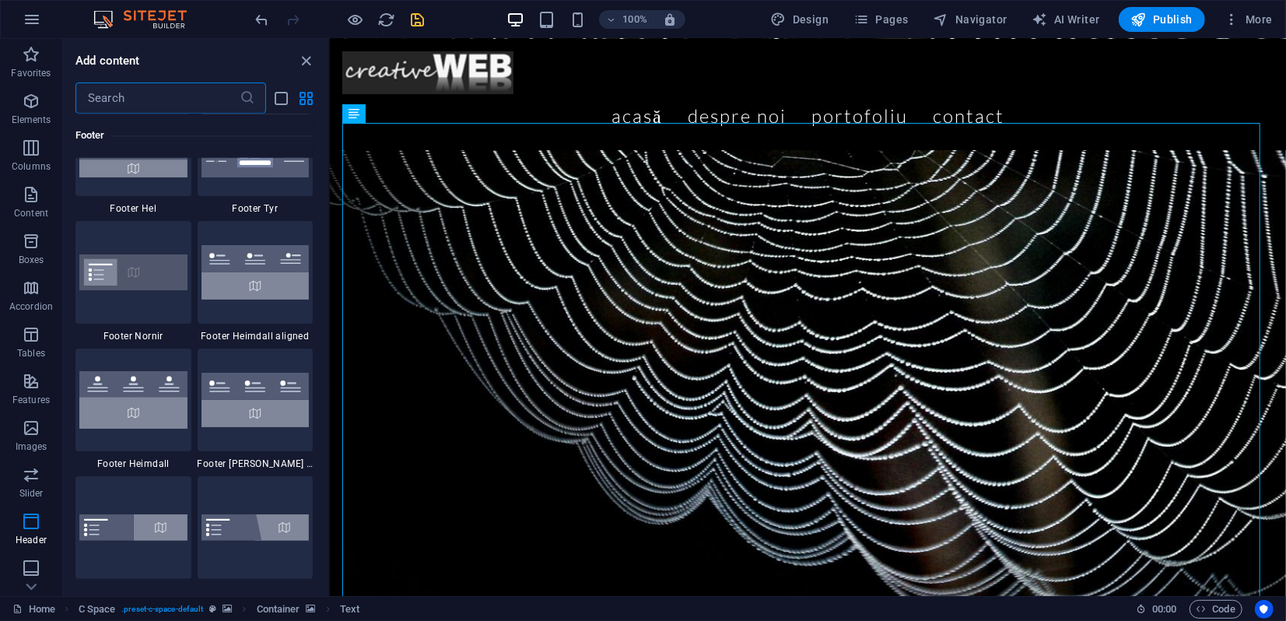
scroll to position [10363, 0]
click at [306, 56] on icon "close panel" at bounding box center [307, 61] width 18 height 18
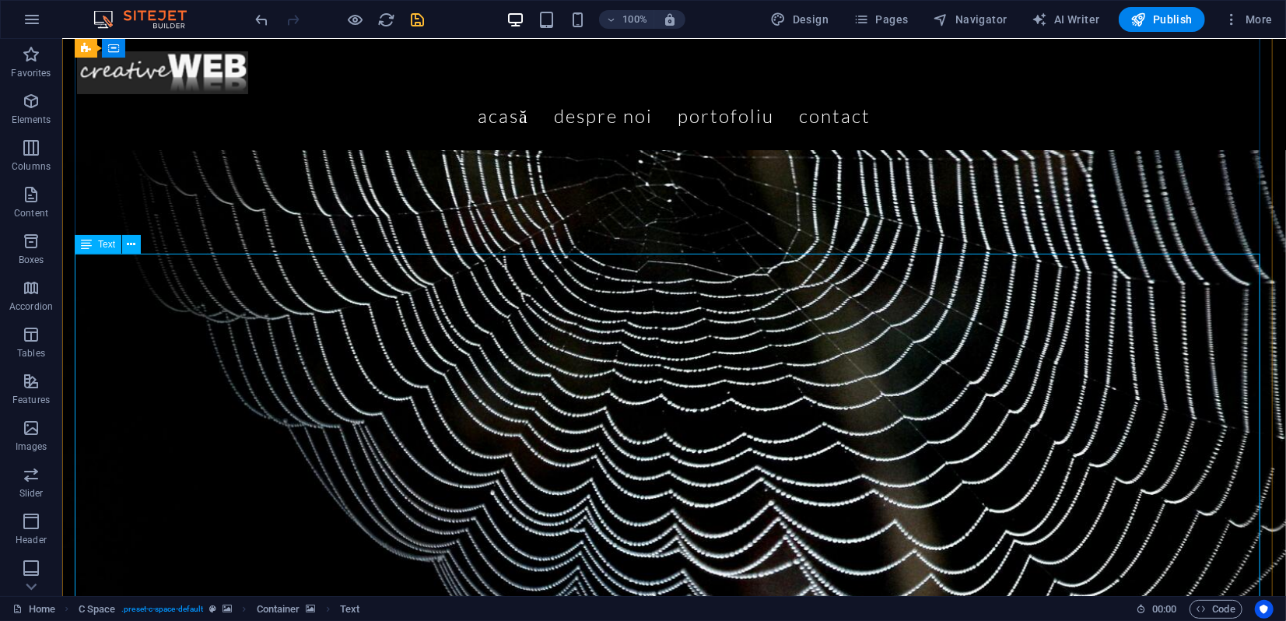
scroll to position [261, 0]
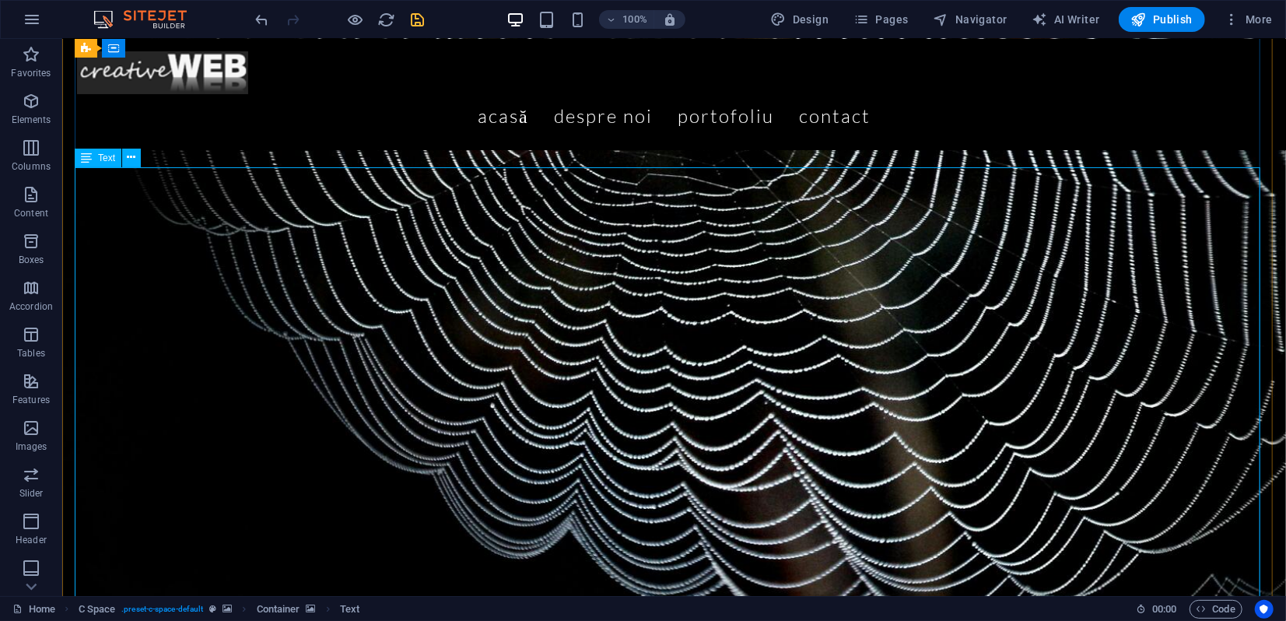
drag, startPoint x: 222, startPoint y: 422, endPoint x: 225, endPoint y: 431, distance: 9.1
click at [134, 152] on icon at bounding box center [132, 157] width 9 height 16
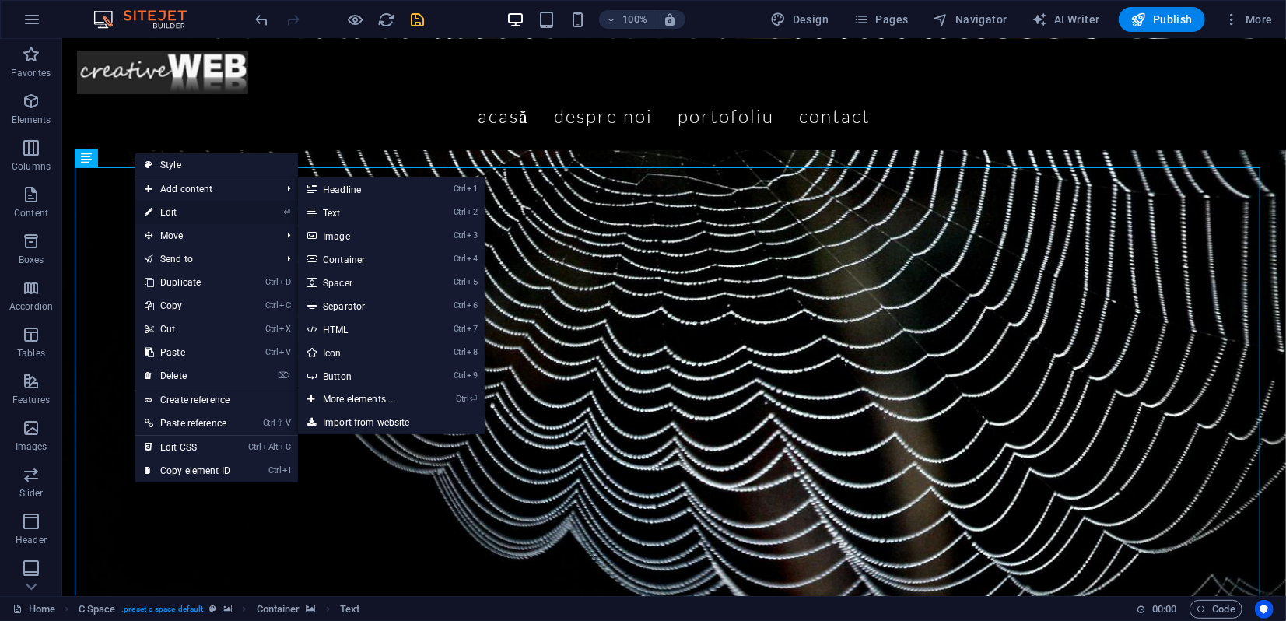
click at [171, 206] on link "⏎ Edit" at bounding box center [187, 212] width 104 height 23
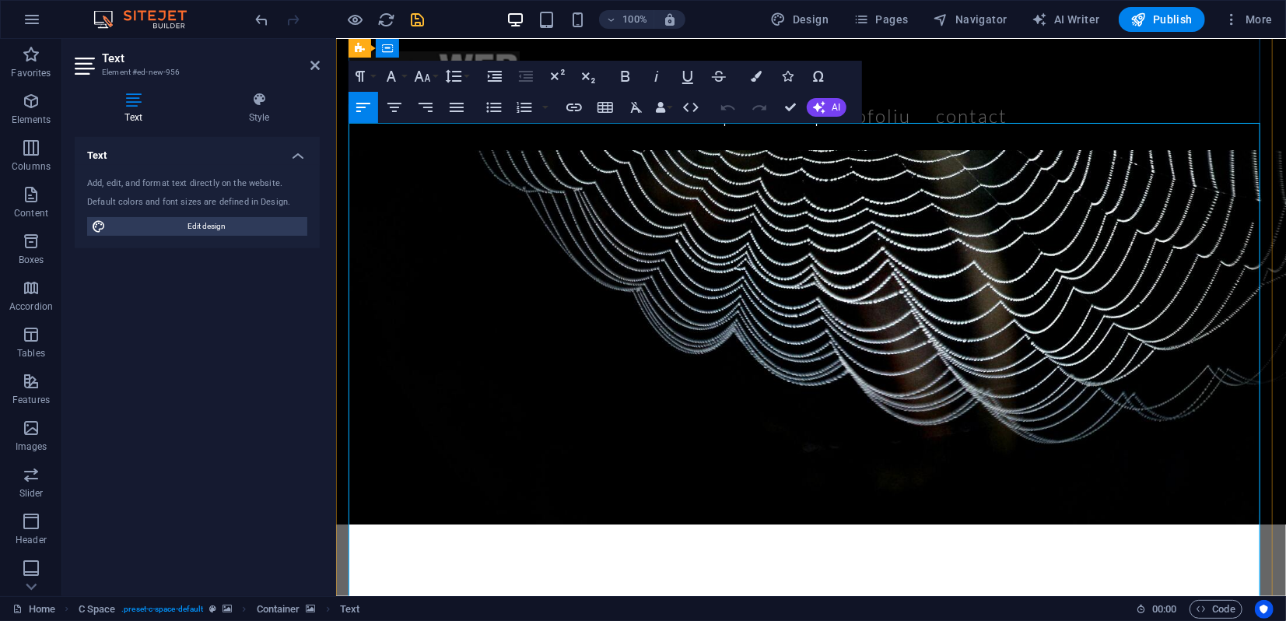
drag, startPoint x: 494, startPoint y: 392, endPoint x: 522, endPoint y: 391, distance: 28.0
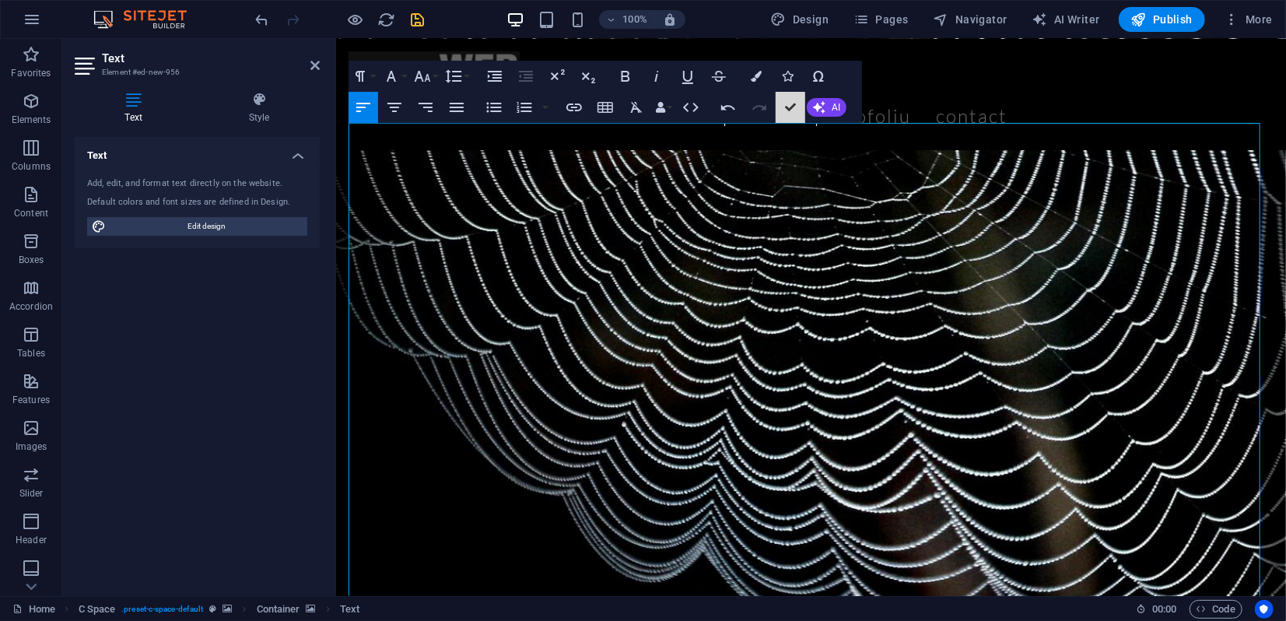
scroll to position [305, 0]
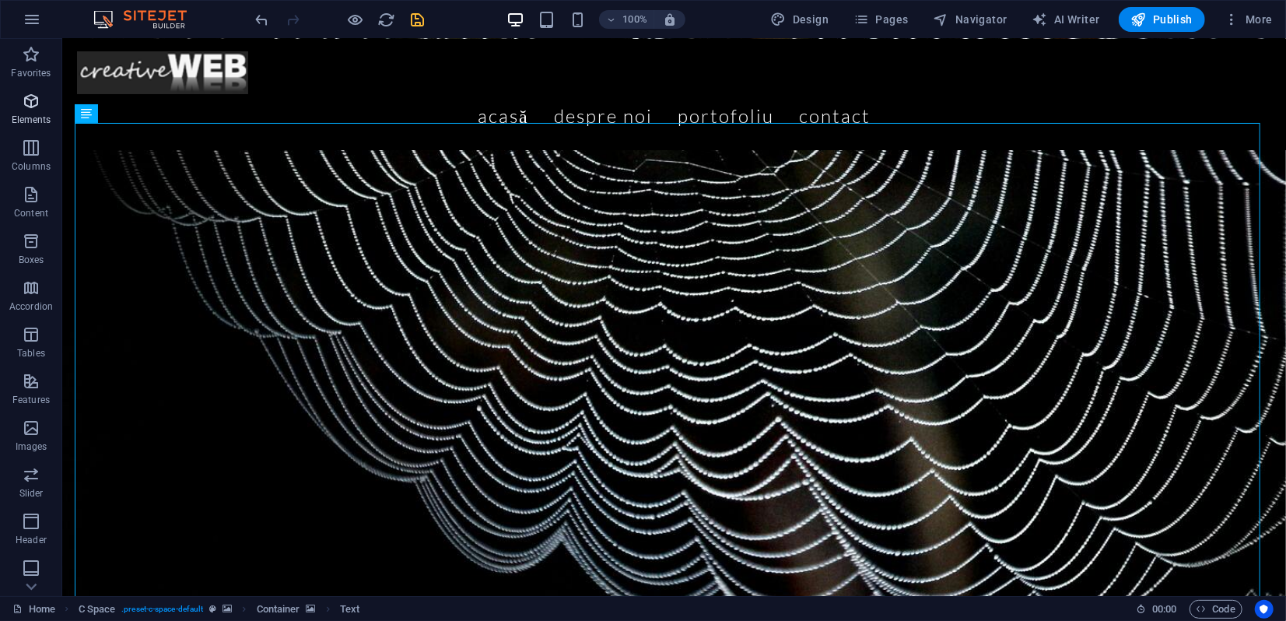
click at [31, 99] on icon "button" at bounding box center [31, 101] width 19 height 19
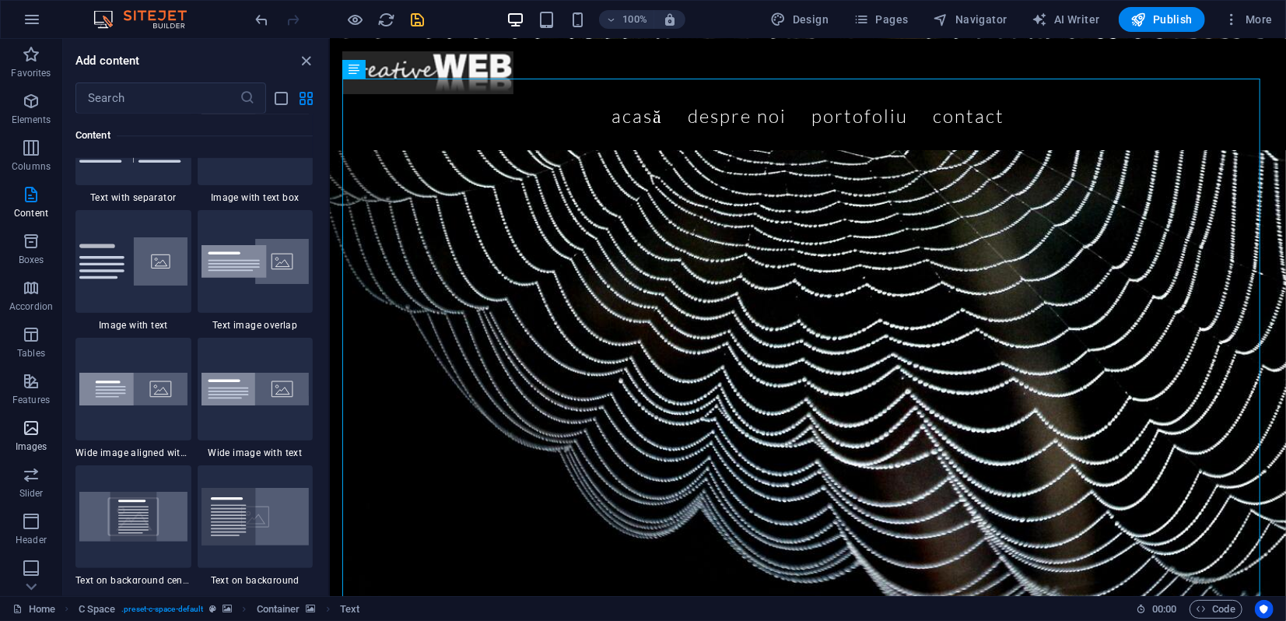
click at [30, 421] on icon "button" at bounding box center [31, 427] width 19 height 19
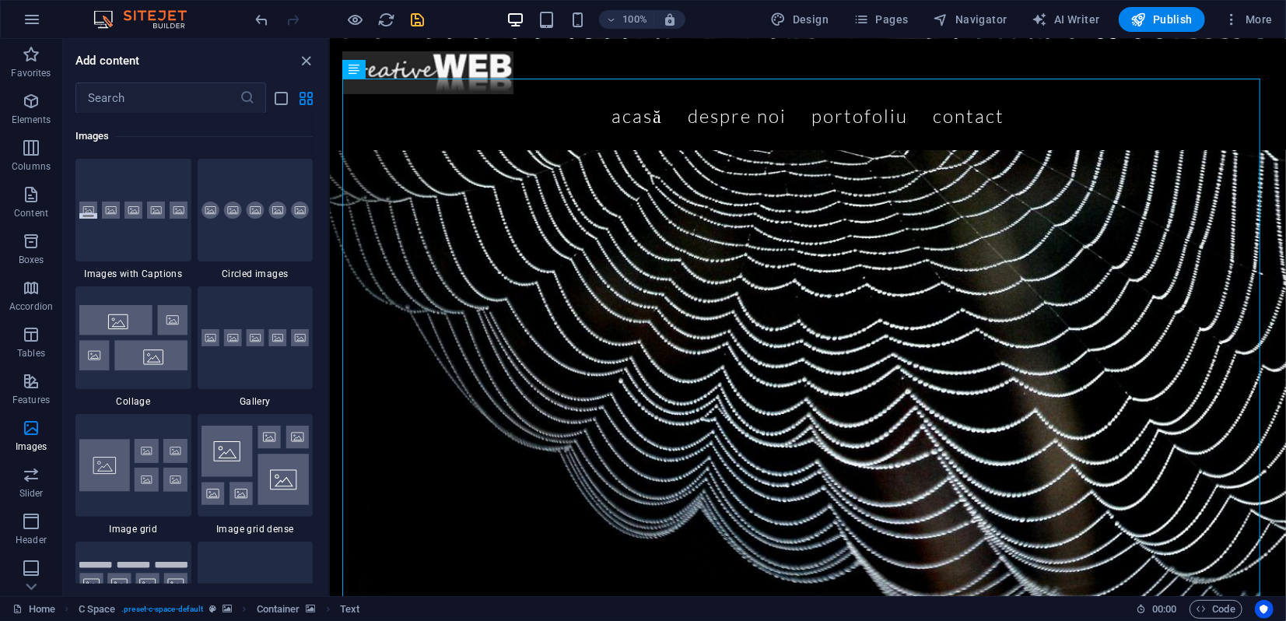
scroll to position [7886, 0]
click at [40, 532] on span "Header" at bounding box center [31, 530] width 62 height 37
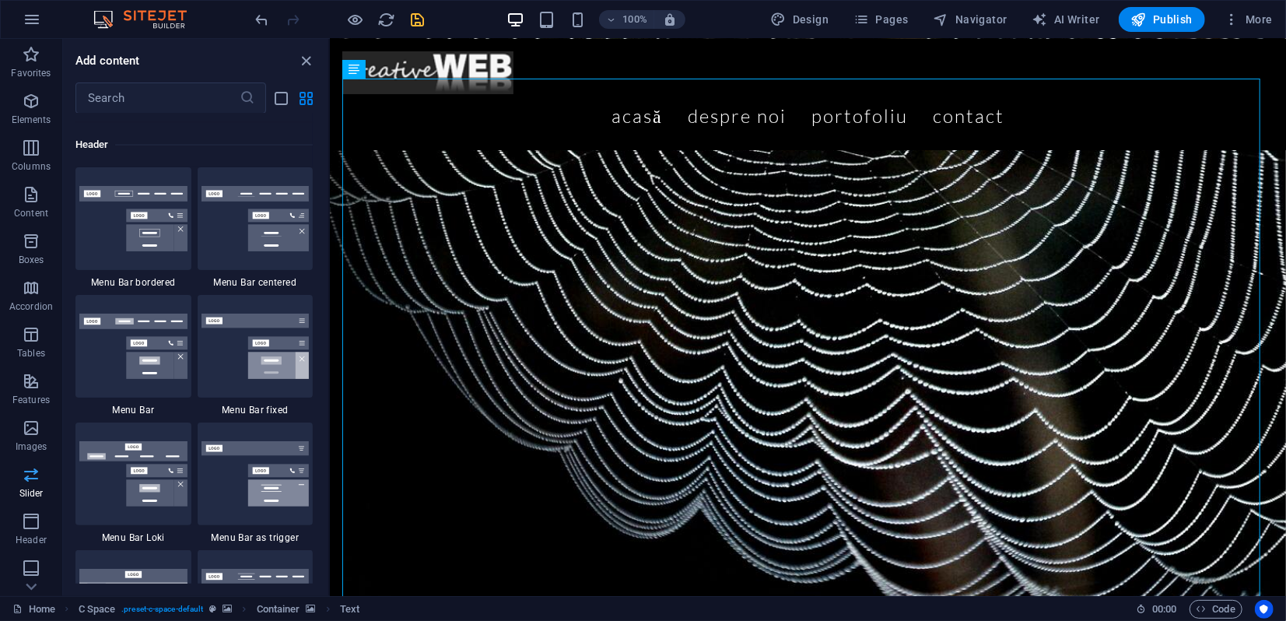
scroll to position [143, 0]
click at [30, 476] on icon "button" at bounding box center [31, 471] width 19 height 19
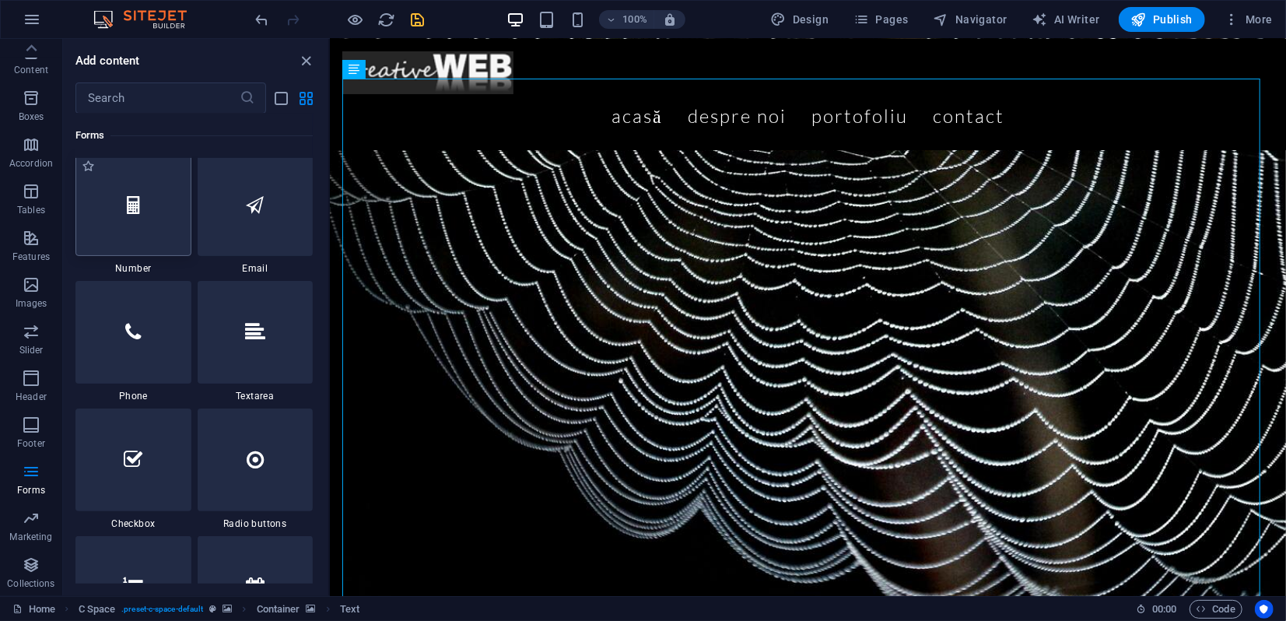
scroll to position [11874, 0]
click at [36, 518] on icon "button" at bounding box center [31, 518] width 19 height 19
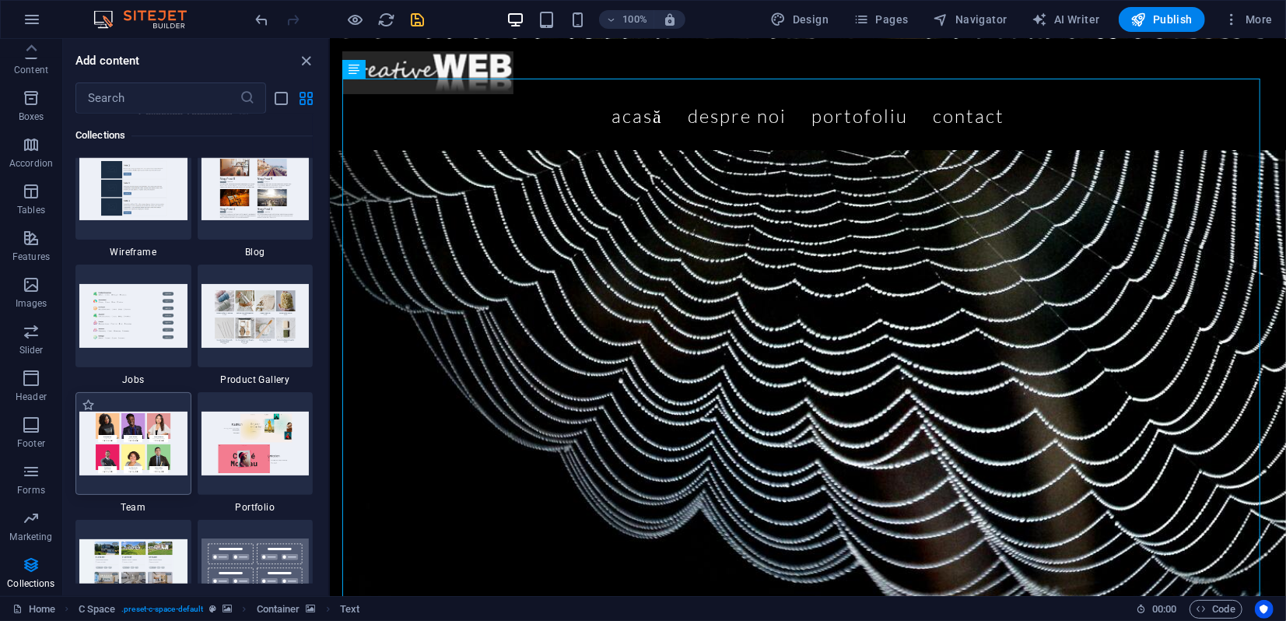
scroll to position [14398, 0]
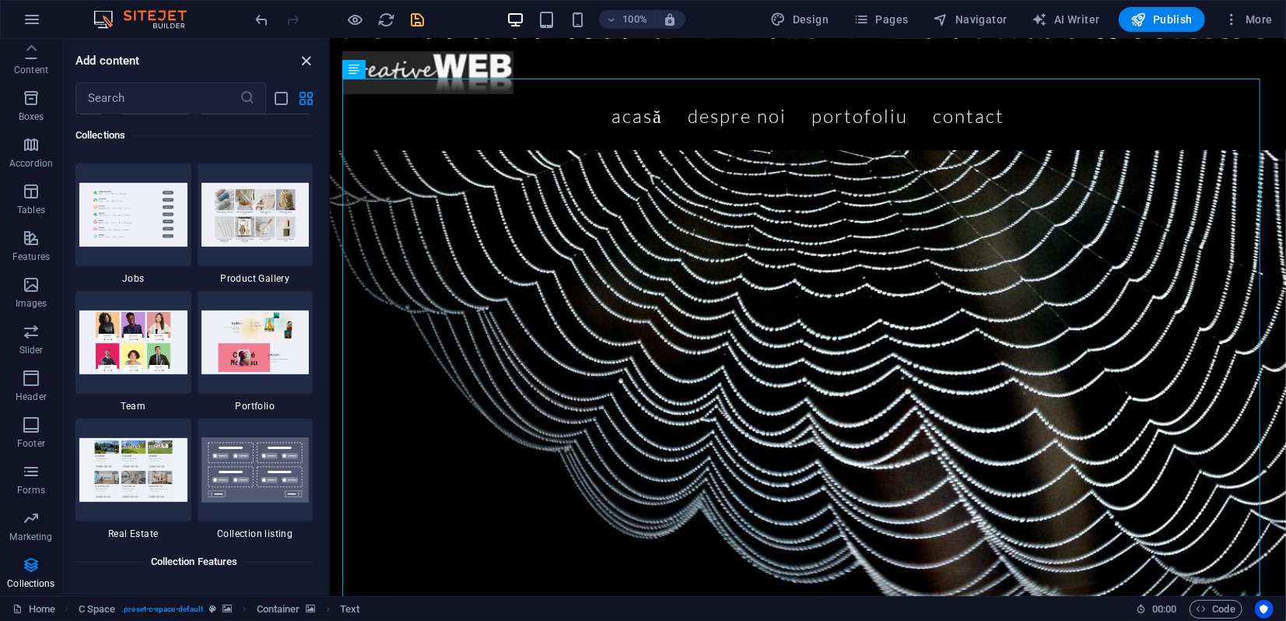
drag, startPoint x: 306, startPoint y: 56, endPoint x: 234, endPoint y: 79, distance: 76.0
click at [306, 56] on icon "close panel" at bounding box center [307, 61] width 18 height 18
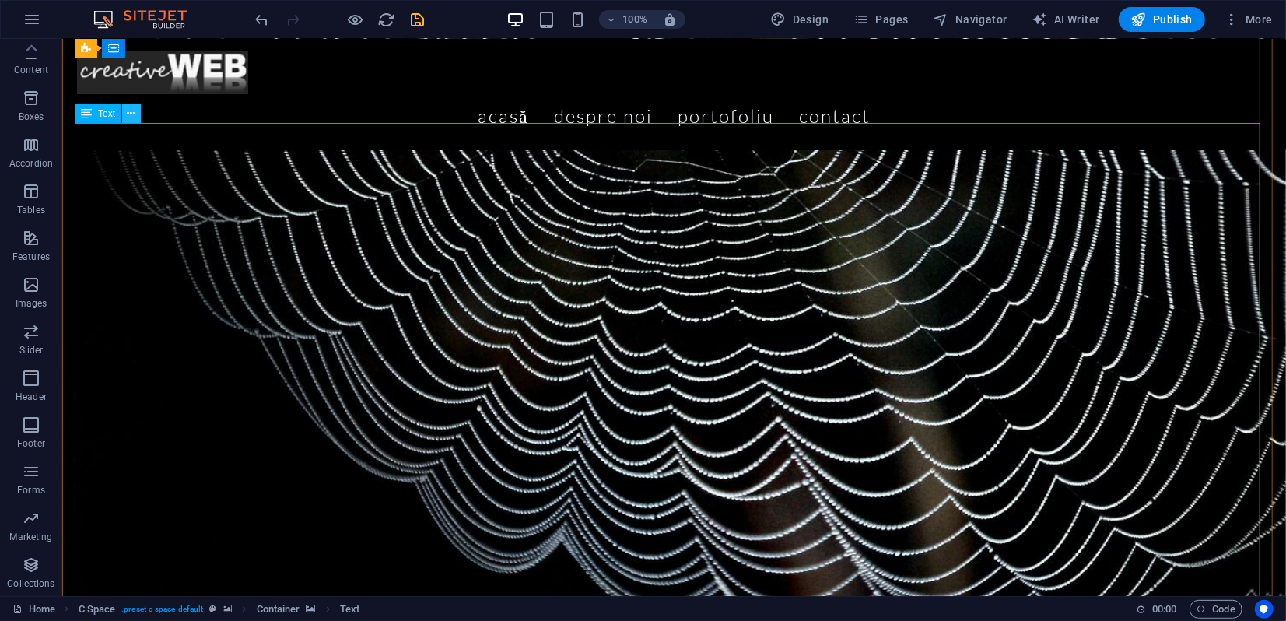
click at [128, 107] on icon at bounding box center [132, 114] width 9 height 16
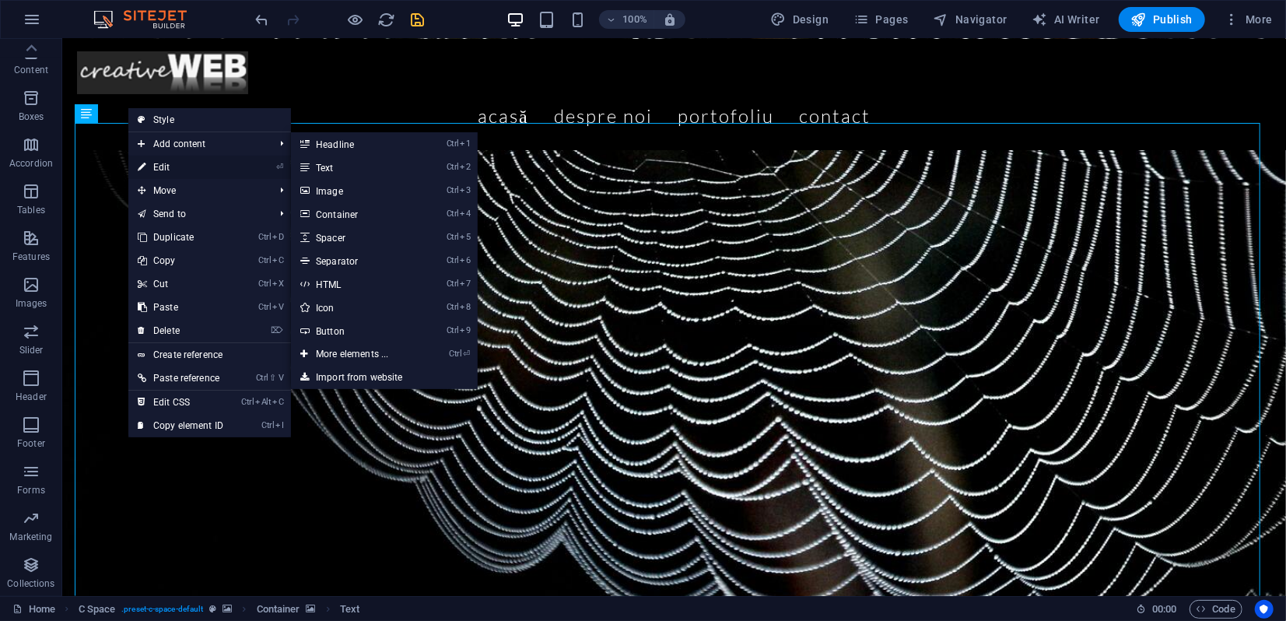
click at [168, 166] on link "⏎ Edit" at bounding box center [180, 167] width 104 height 23
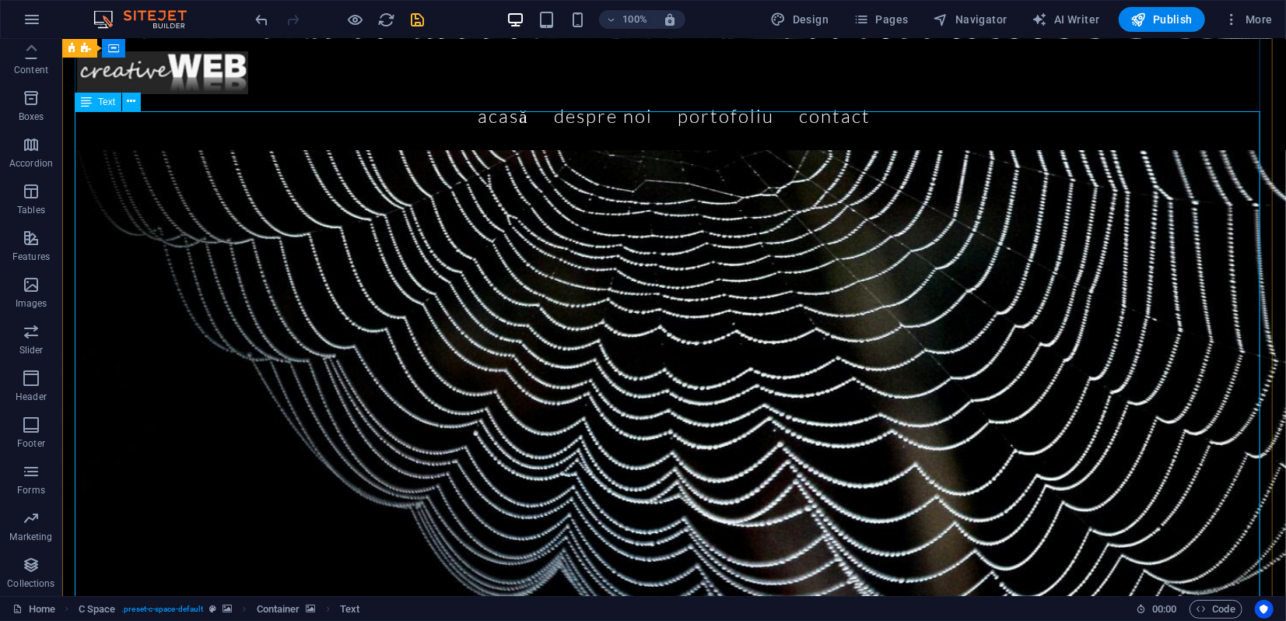
scroll to position [263, 0]
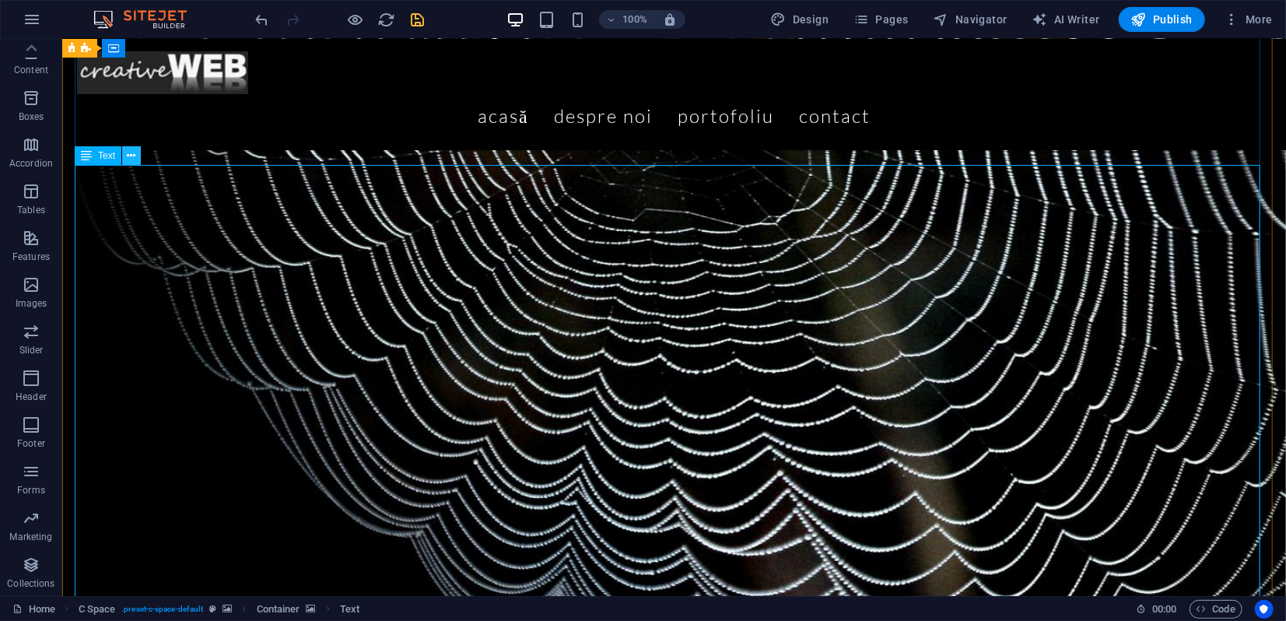
click at [130, 153] on icon at bounding box center [132, 156] width 9 height 16
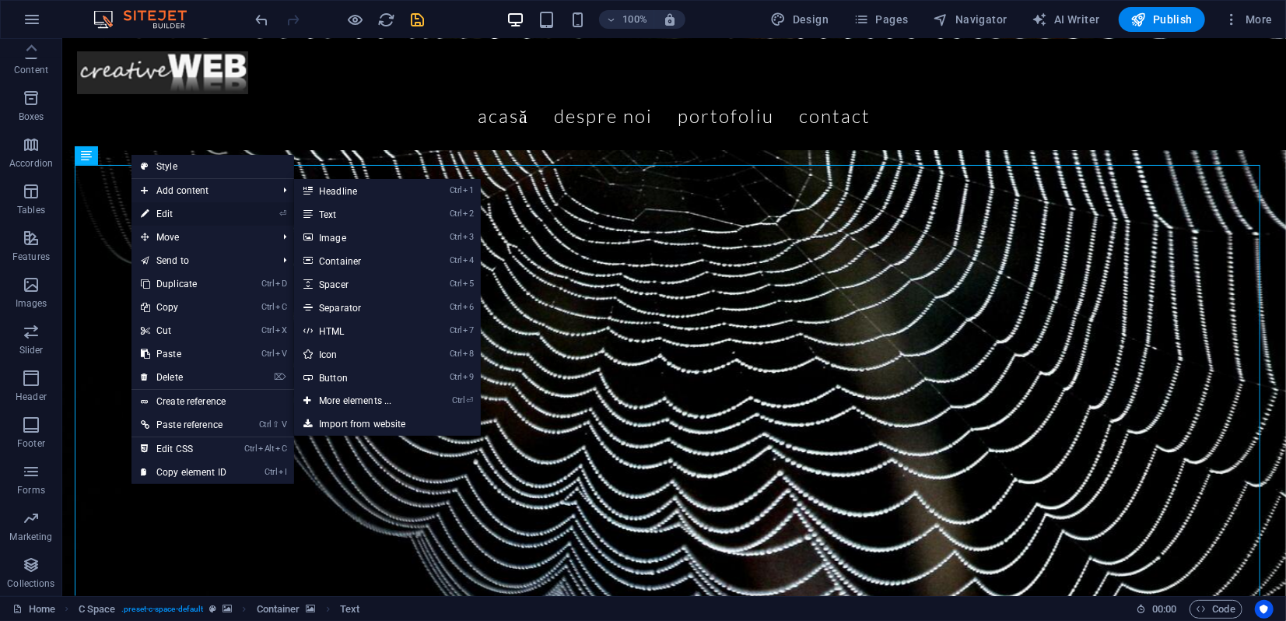
click at [162, 215] on link "⏎ Edit" at bounding box center [183, 213] width 104 height 23
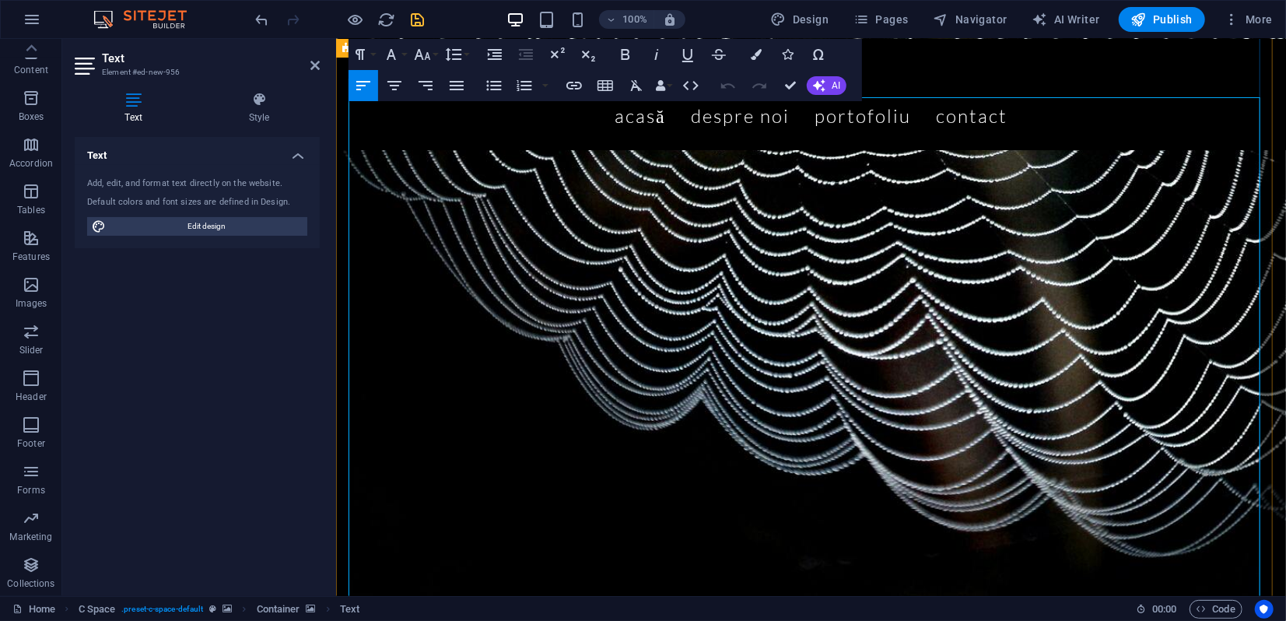
scroll to position [436, 0]
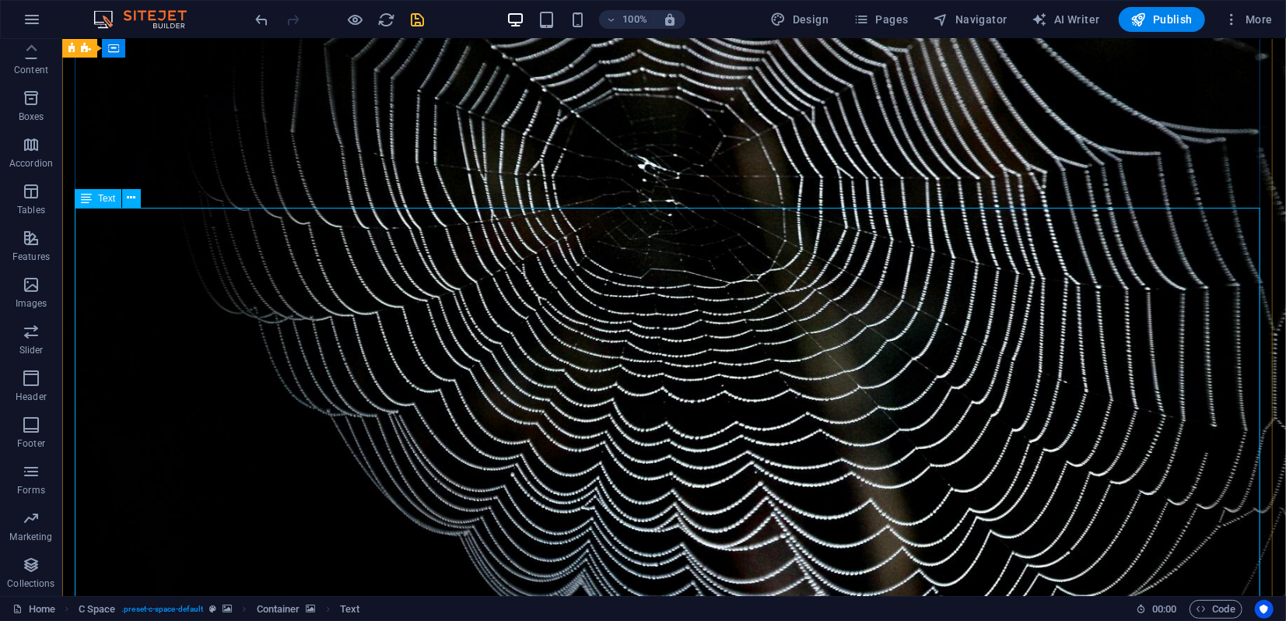
scroll to position [0, 0]
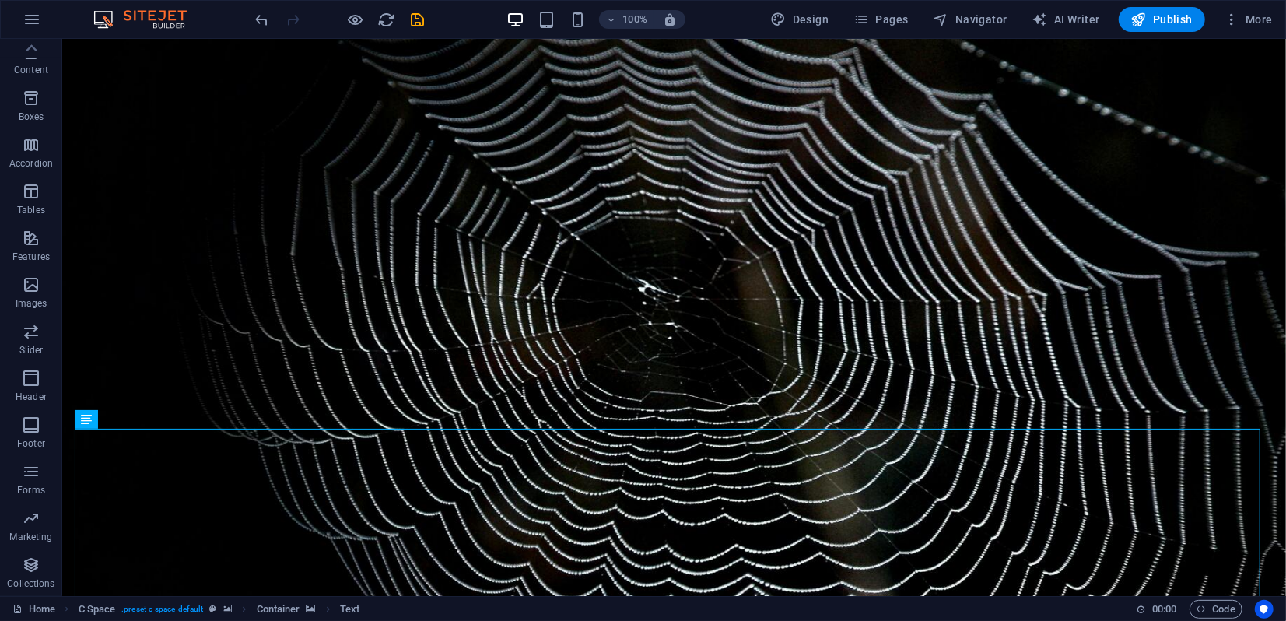
click at [422, 22] on icon "save" at bounding box center [418, 20] width 18 height 18
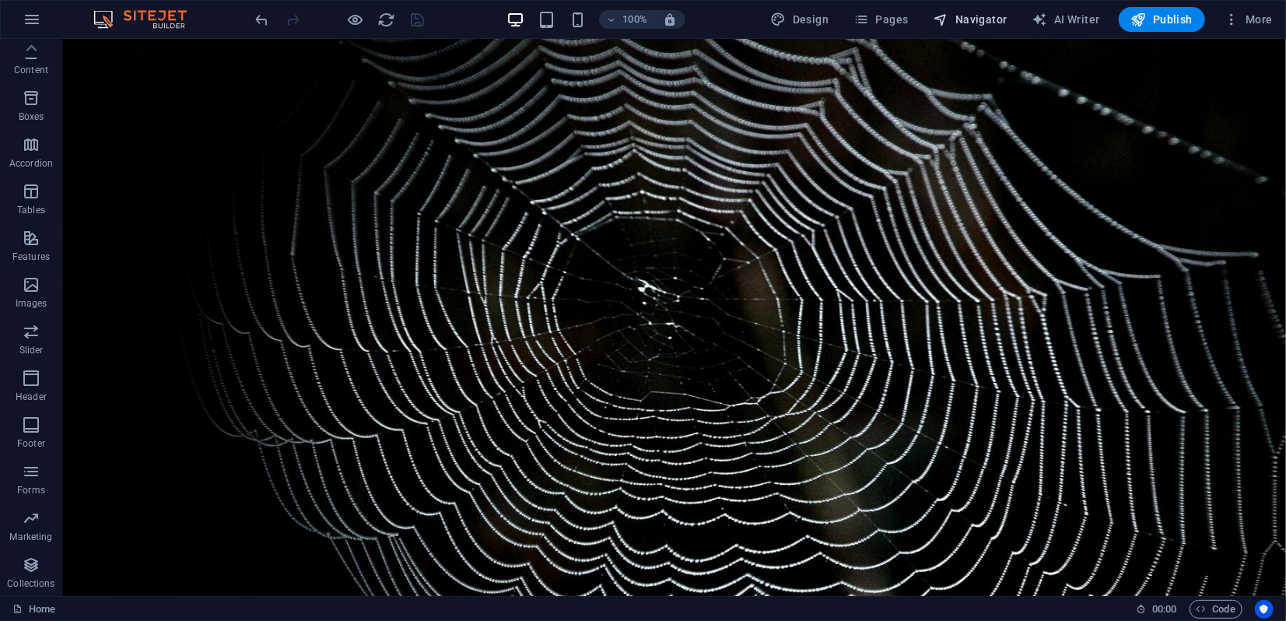
click at [988, 15] on span "Navigator" at bounding box center [970, 20] width 74 height 16
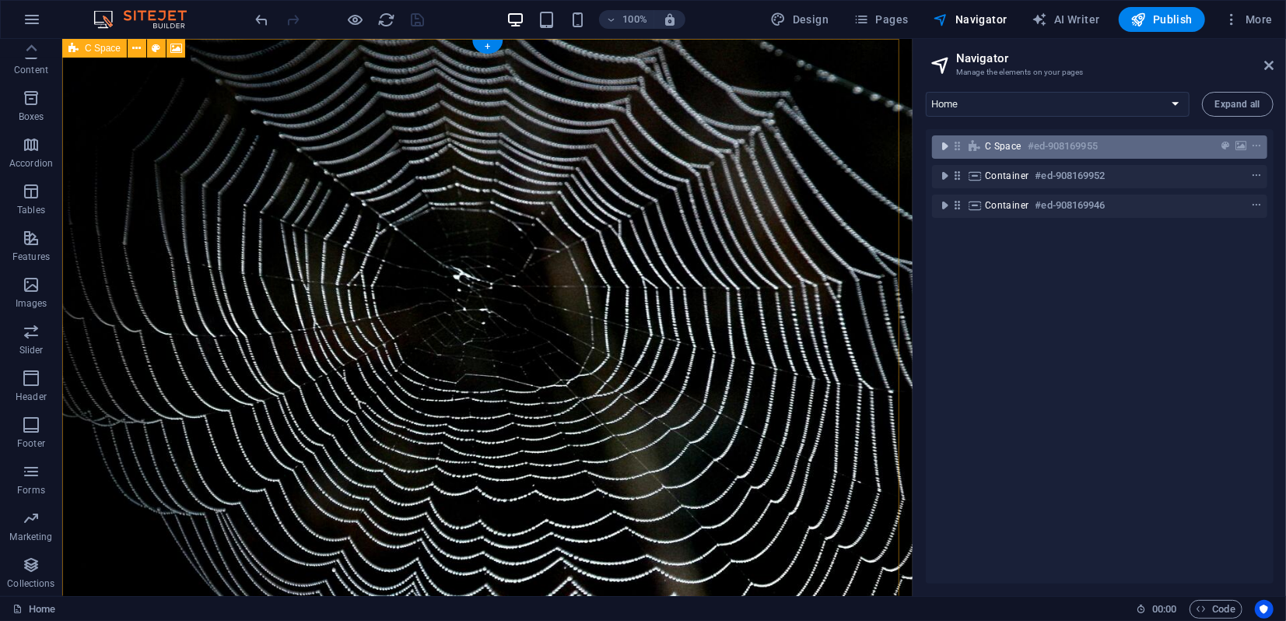
click at [946, 147] on icon "toggle-expand" at bounding box center [944, 146] width 16 height 16
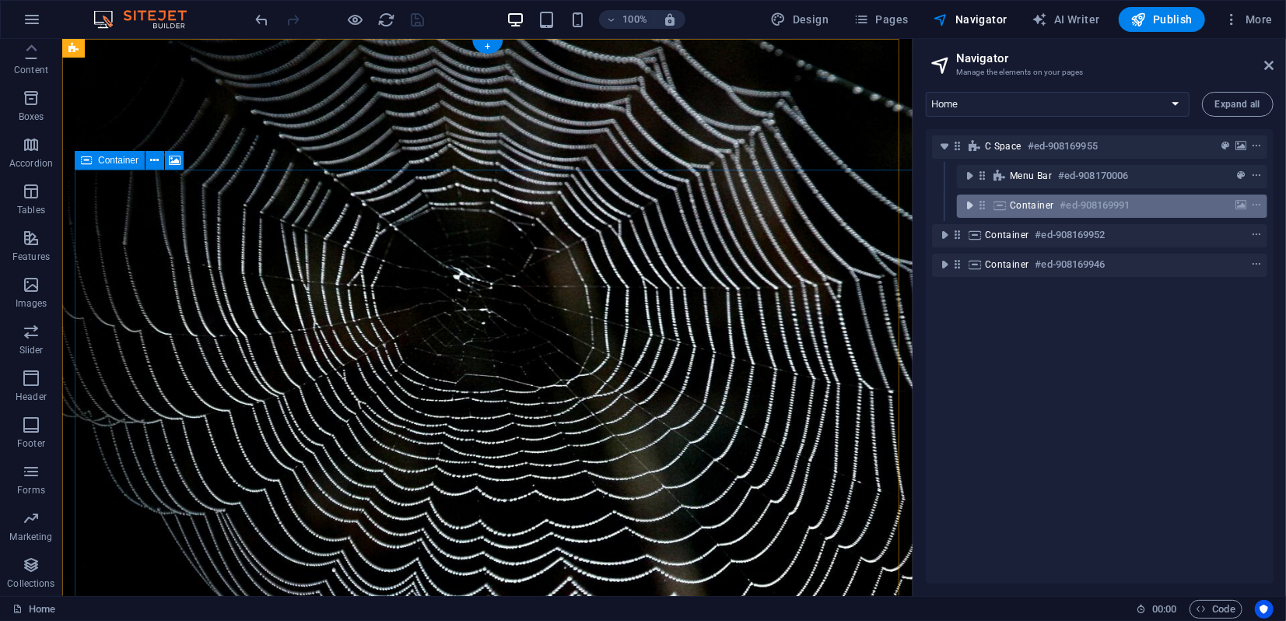
click at [968, 208] on icon "toggle-expand" at bounding box center [969, 206] width 16 height 16
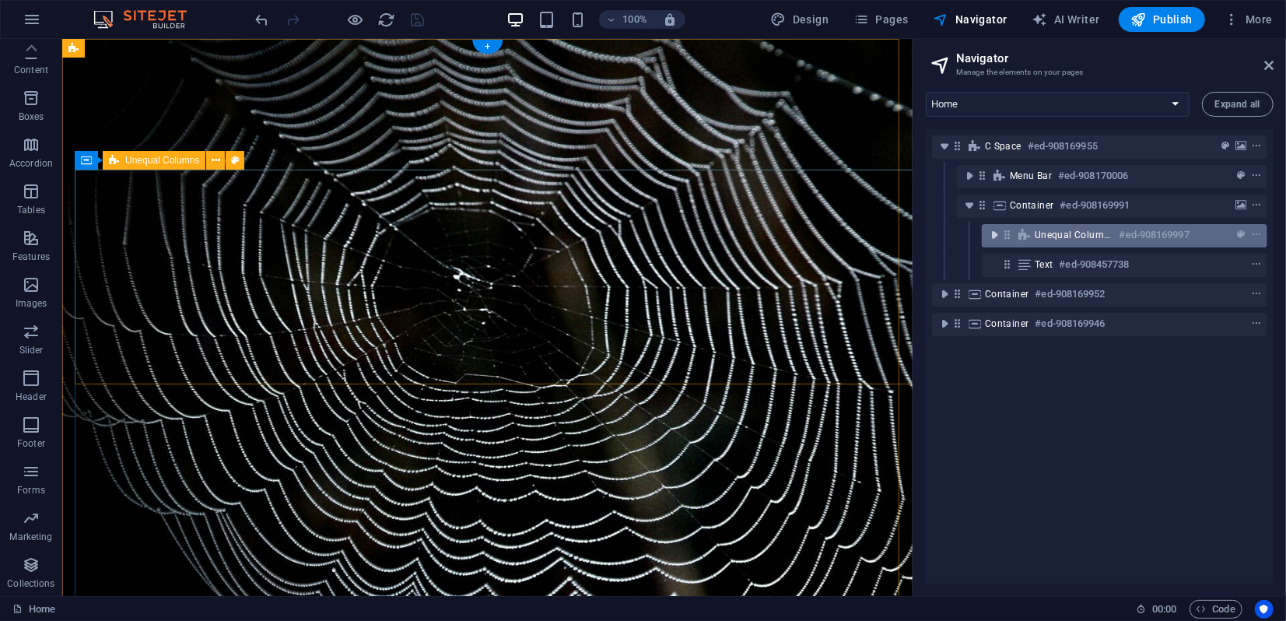
click at [997, 235] on icon "toggle-expand" at bounding box center [994, 235] width 16 height 16
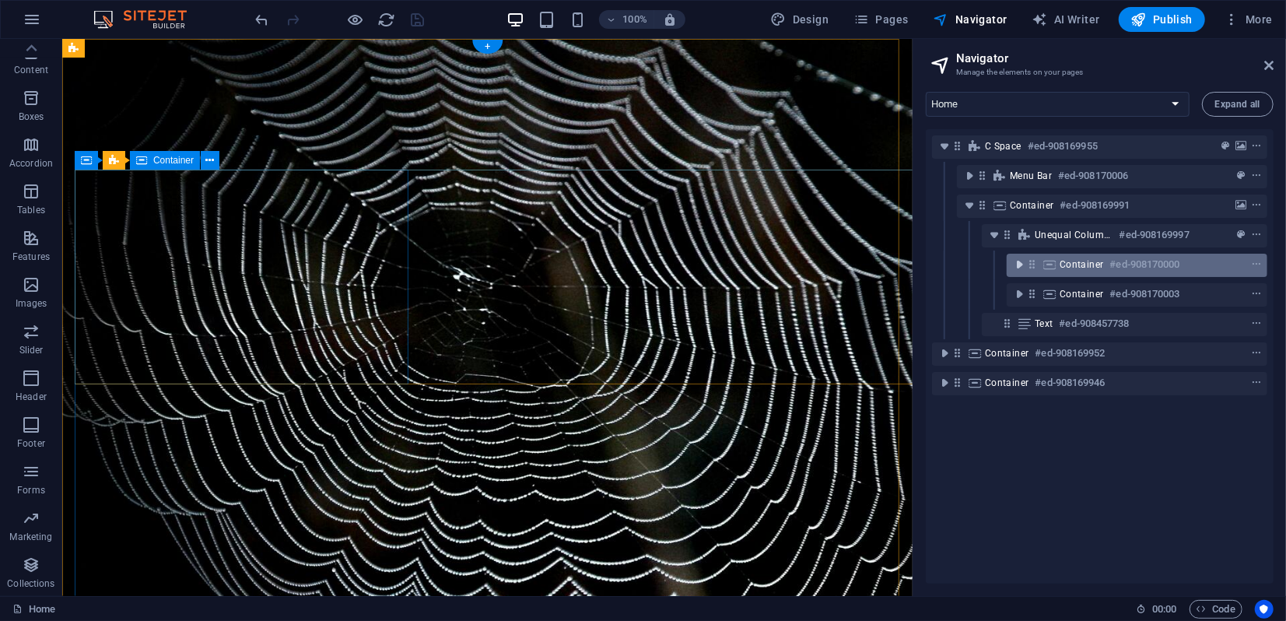
click at [1013, 261] on icon "toggle-expand" at bounding box center [1019, 265] width 16 height 16
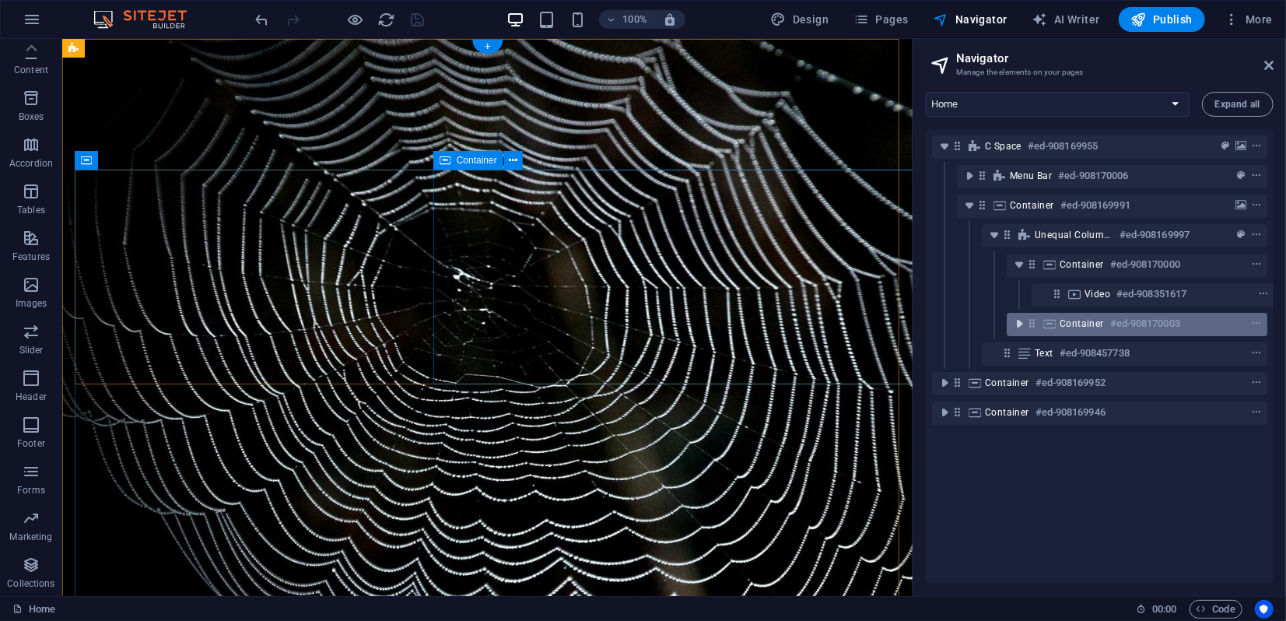
click at [1019, 327] on icon "toggle-expand" at bounding box center [1019, 324] width 16 height 16
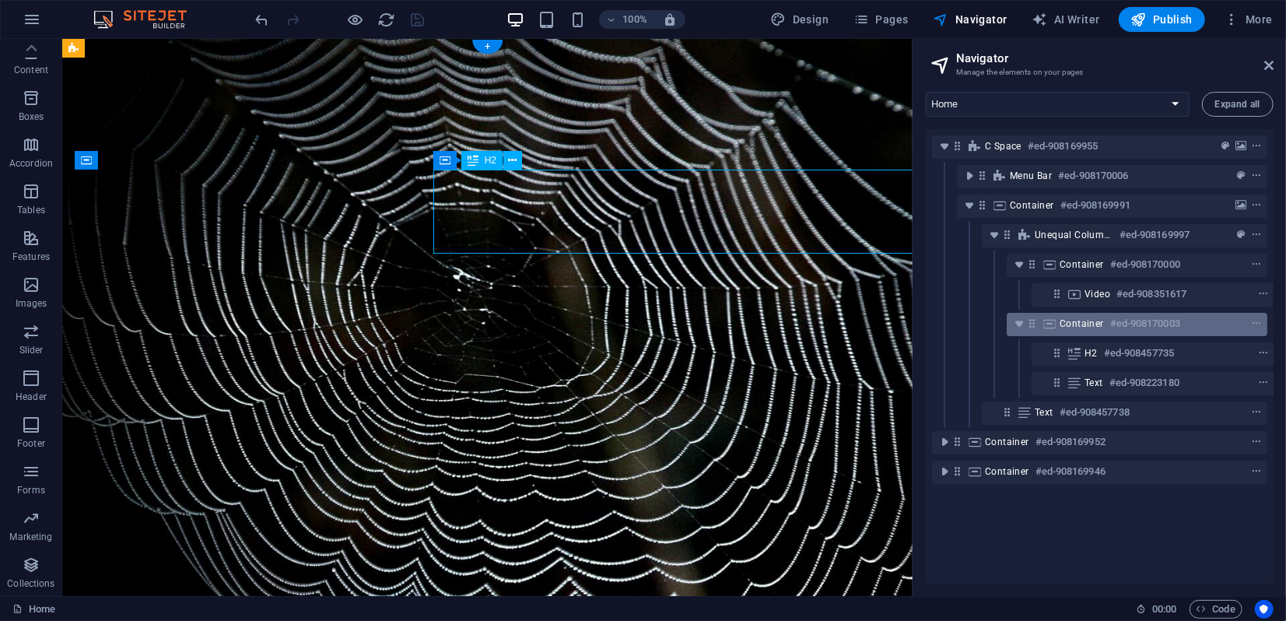
scroll to position [0, 3]
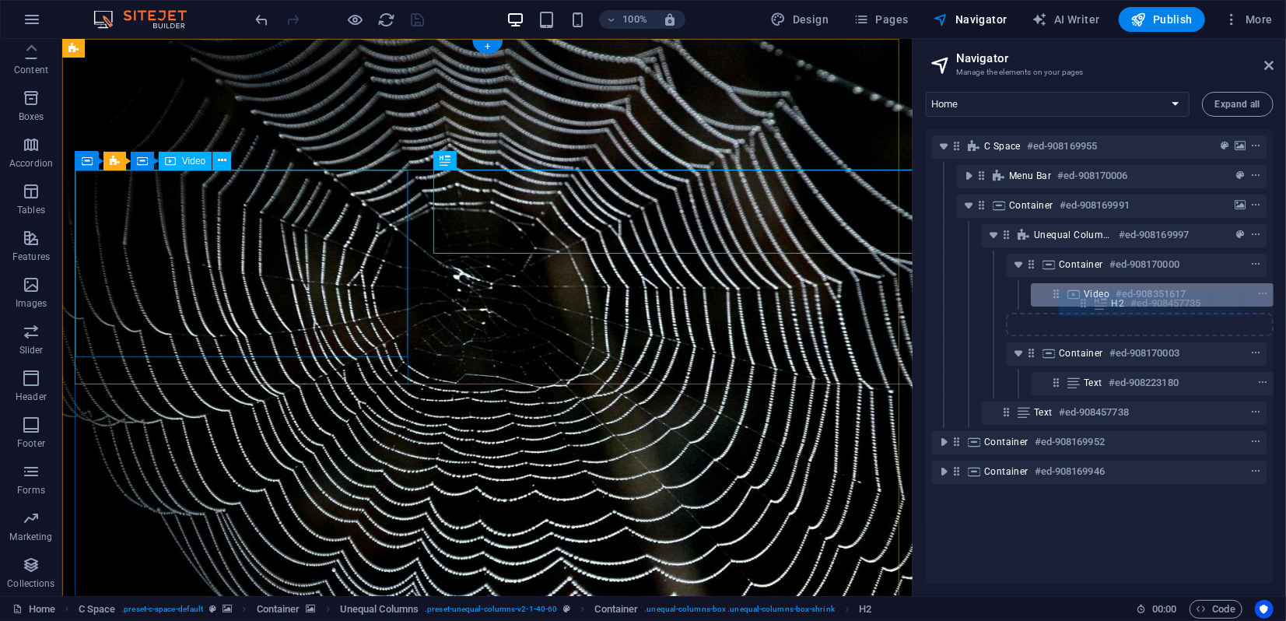
drag, startPoint x: 1058, startPoint y: 352, endPoint x: 1089, endPoint y: 293, distance: 66.8
click at [1089, 293] on div "C Space #ed-908169955 Menu Bar #ed-908170006 Container #ed-908169991 Unequal Co…" at bounding box center [1100, 356] width 348 height 454
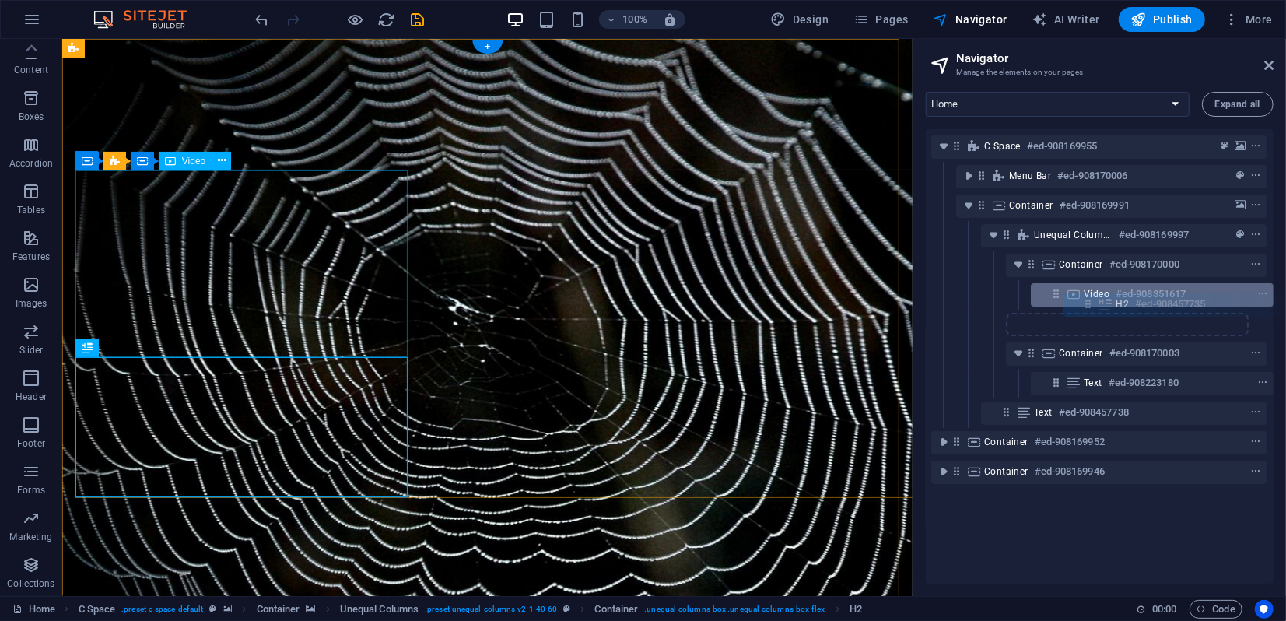
drag, startPoint x: 1052, startPoint y: 324, endPoint x: 1093, endPoint y: 303, distance: 46.3
click at [1093, 303] on div "C Space #ed-908169955 Menu Bar #ed-908170006 Container #ed-908169991 Unequal Co…" at bounding box center [1100, 356] width 348 height 454
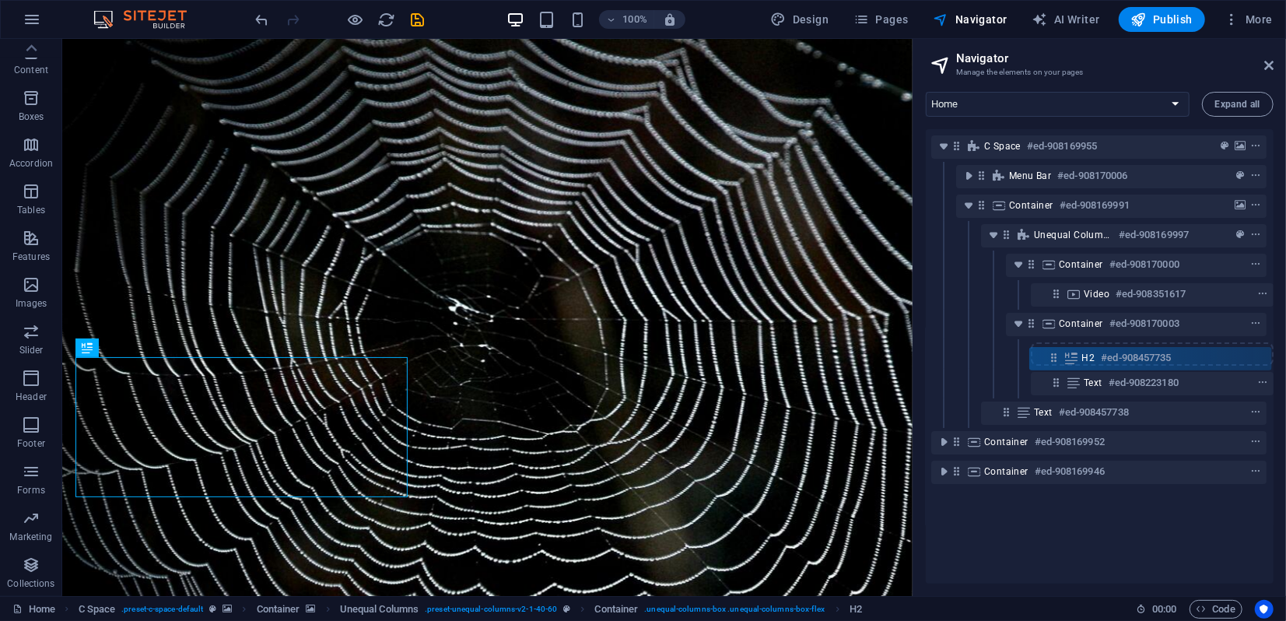
drag, startPoint x: 1048, startPoint y: 325, endPoint x: 1053, endPoint y: 361, distance: 36.1
click at [1052, 363] on div "C Space #ed-908169955 Menu Bar #ed-908170006 Container #ed-908169991 Unequal Co…" at bounding box center [1100, 356] width 348 height 454
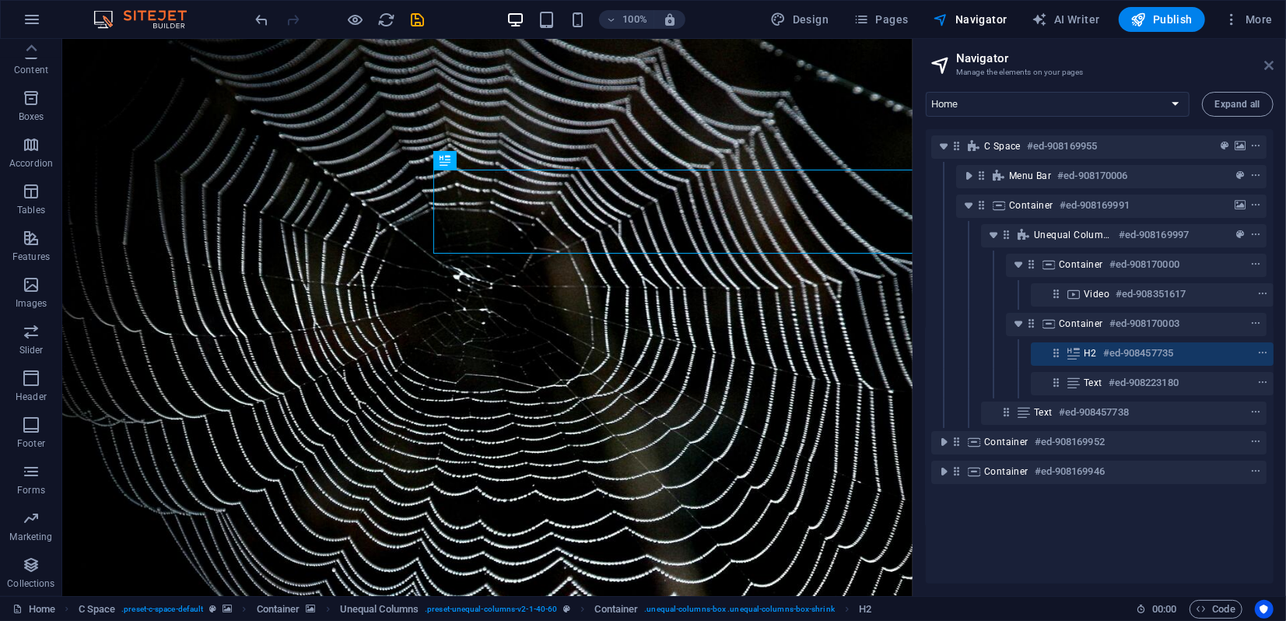
click at [1273, 68] on aside "Navigator Manage the elements on your pages Home Legal Notice Privacy Expand al…" at bounding box center [1098, 317] width 373 height 557
click at [1269, 65] on icon at bounding box center [1268, 65] width 9 height 12
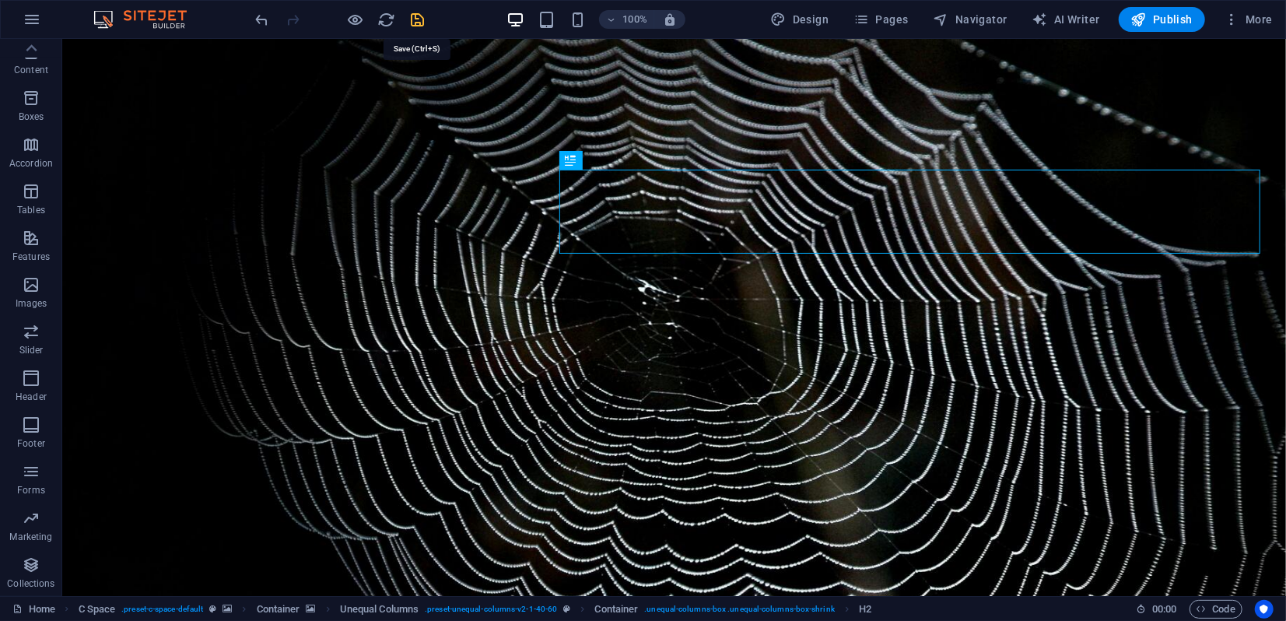
click at [420, 25] on icon "save" at bounding box center [418, 20] width 18 height 18
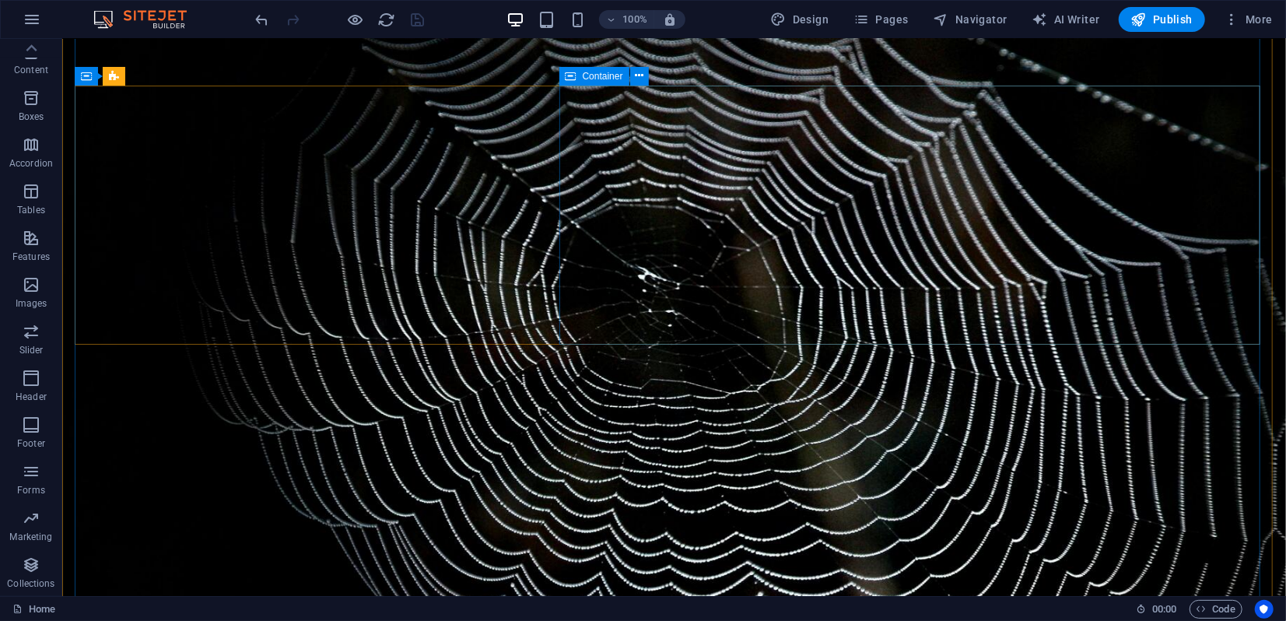
scroll to position [0, 0]
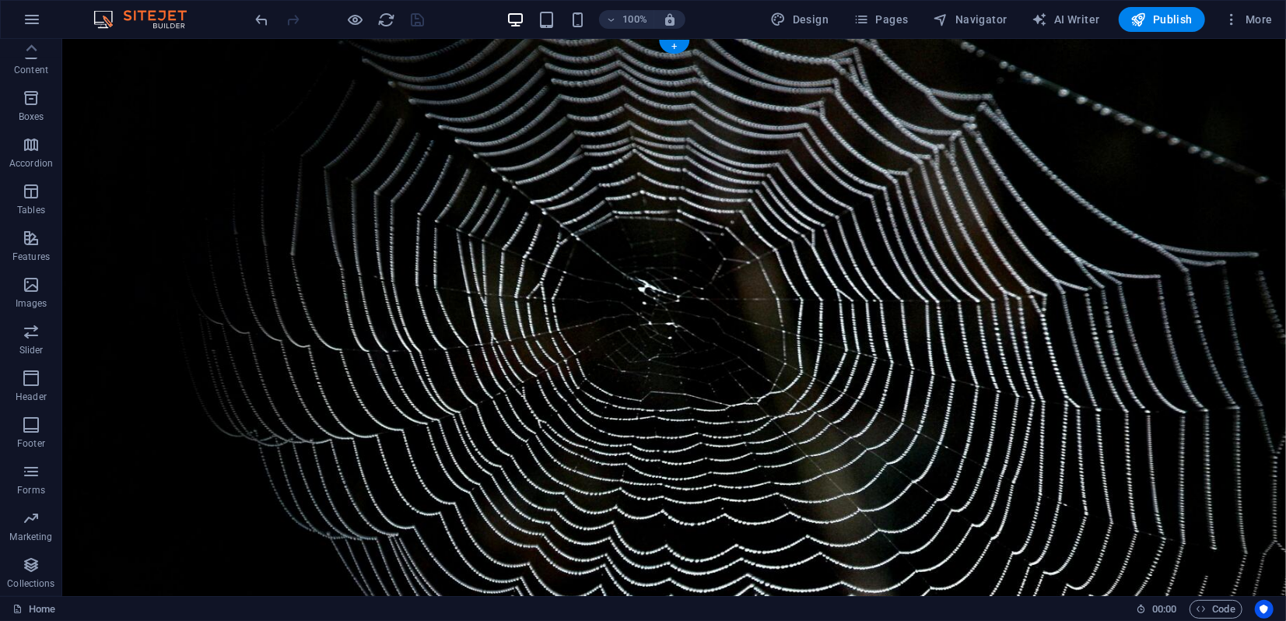
click at [117, 61] on figure at bounding box center [672, 488] width 1223 height 900
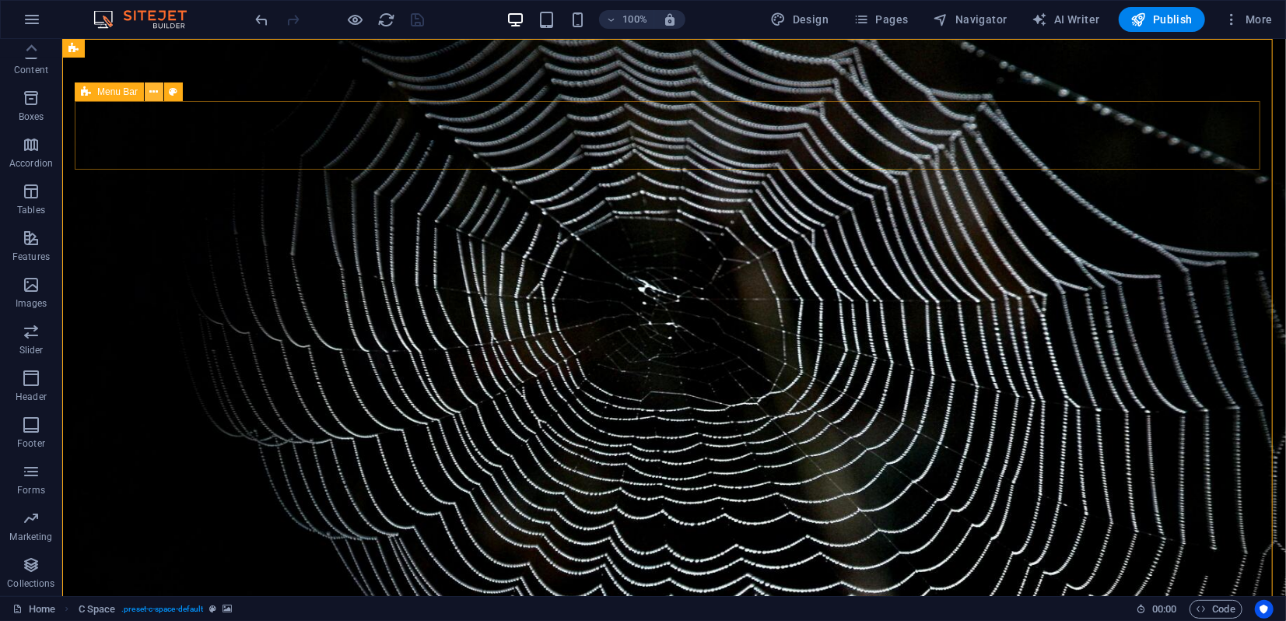
click at [155, 92] on icon at bounding box center [154, 92] width 9 height 16
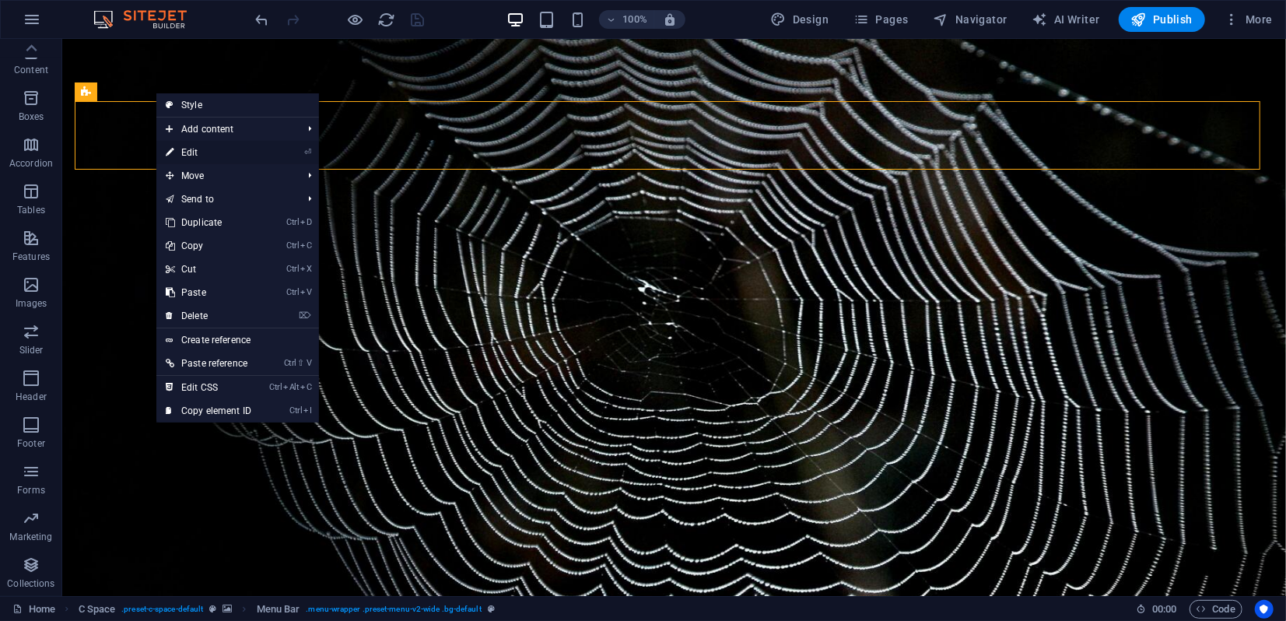
click at [191, 154] on link "⏎ Edit" at bounding box center [208, 152] width 104 height 23
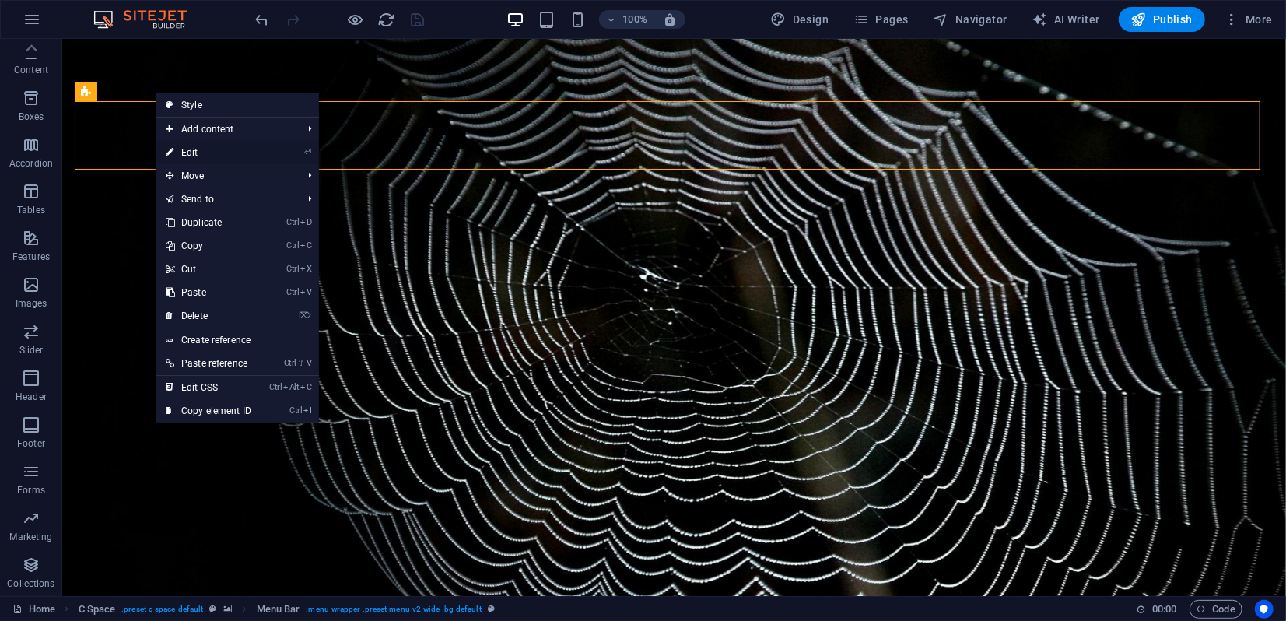
select select "px"
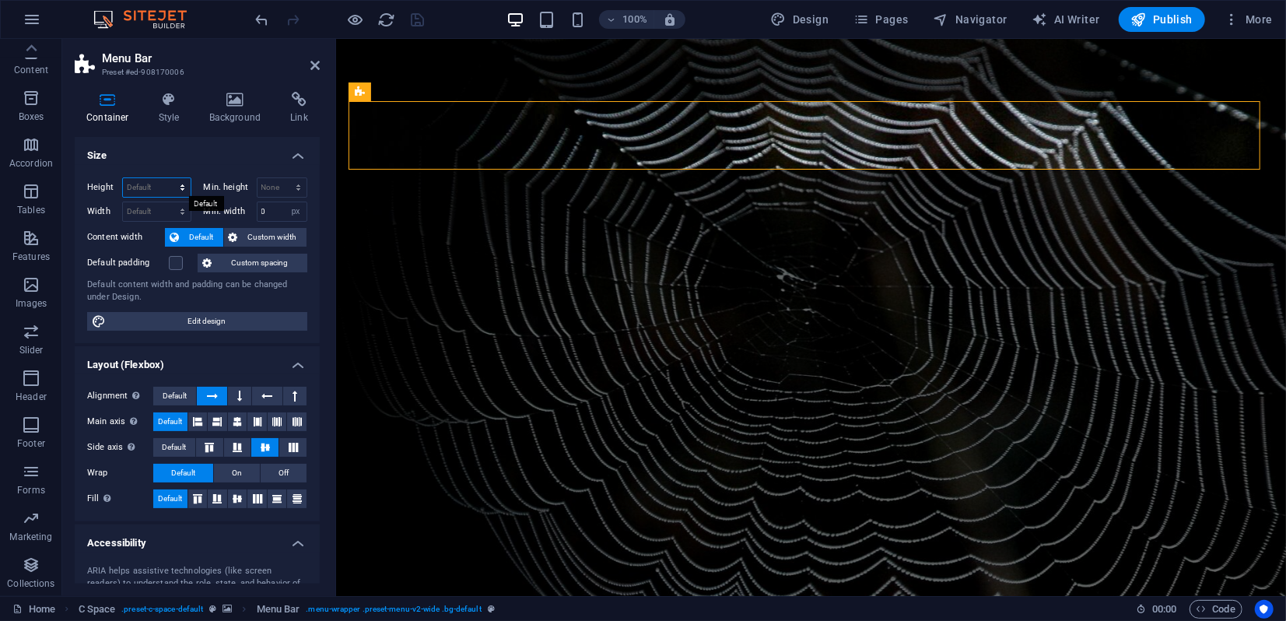
click at [173, 186] on select "Default px rem % vh vw" at bounding box center [157, 187] width 68 height 19
select select "px"
click at [166, 178] on select "Default px rem % vh vw" at bounding box center [157, 187] width 68 height 19
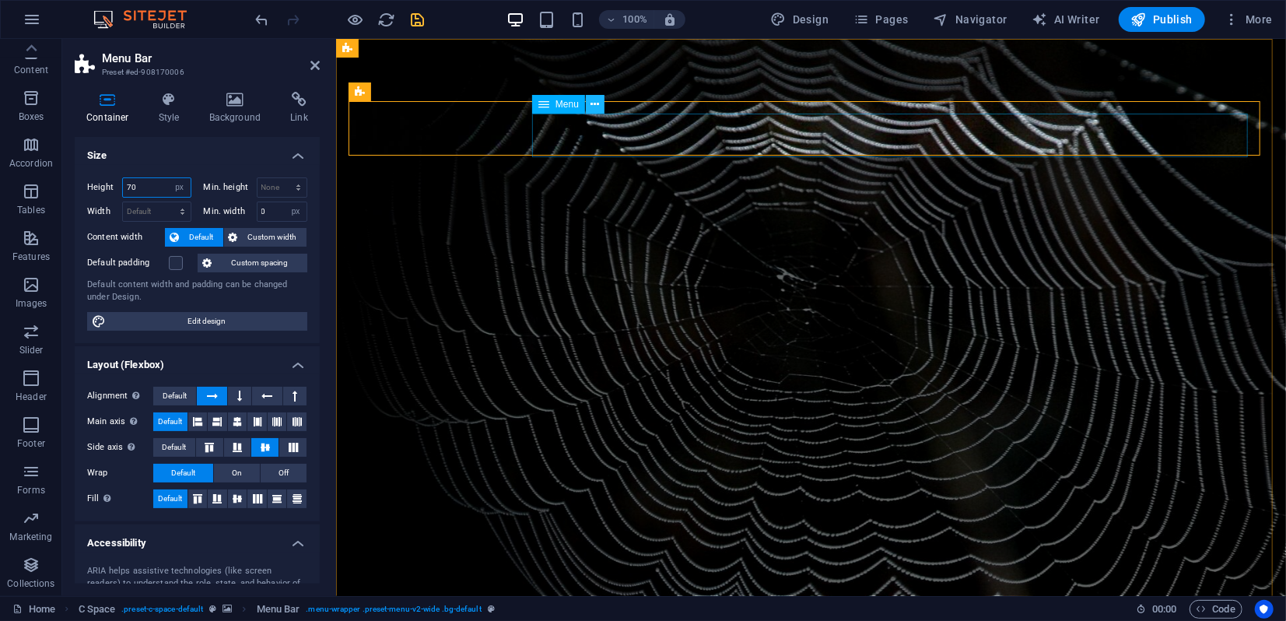
type input "70"
click at [591, 107] on icon at bounding box center [595, 104] width 9 height 16
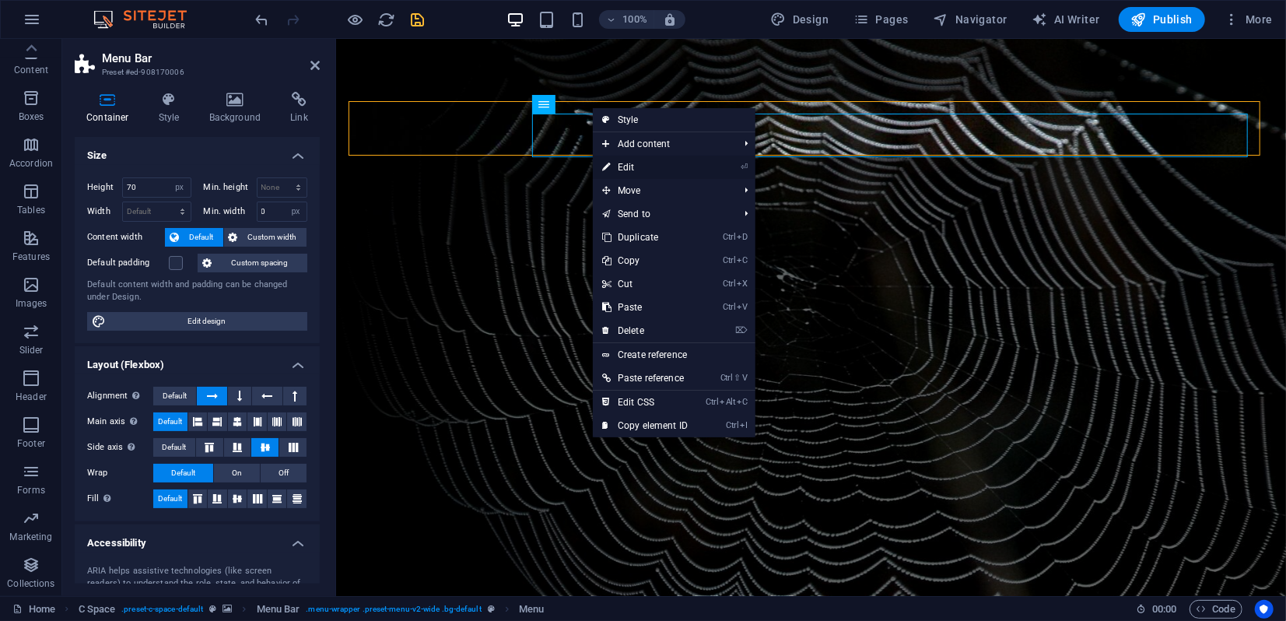
click at [624, 164] on link "⏎ Edit" at bounding box center [645, 167] width 104 height 23
select select
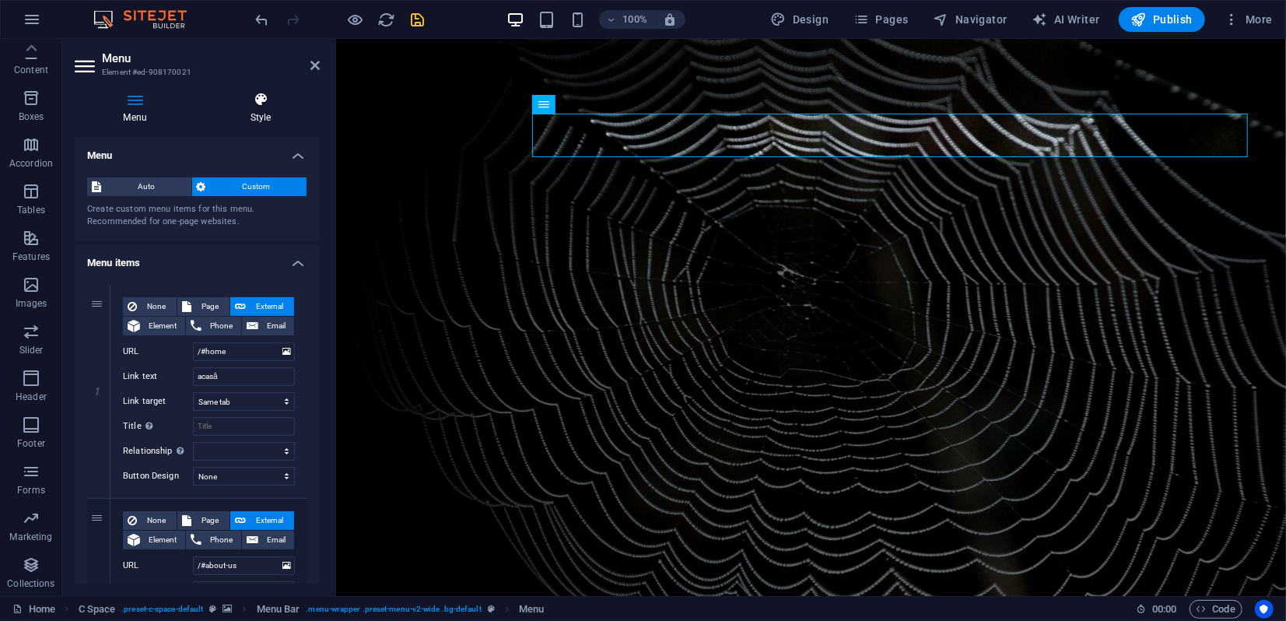
click at [263, 106] on icon at bounding box center [260, 100] width 118 height 16
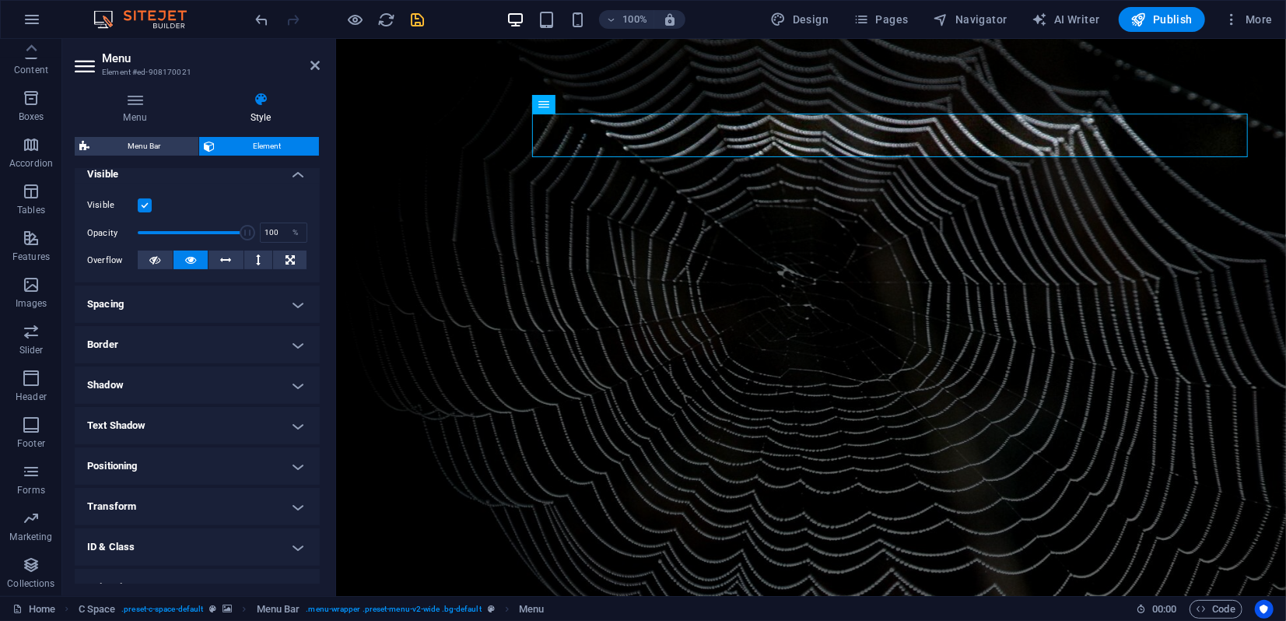
scroll to position [243, 0]
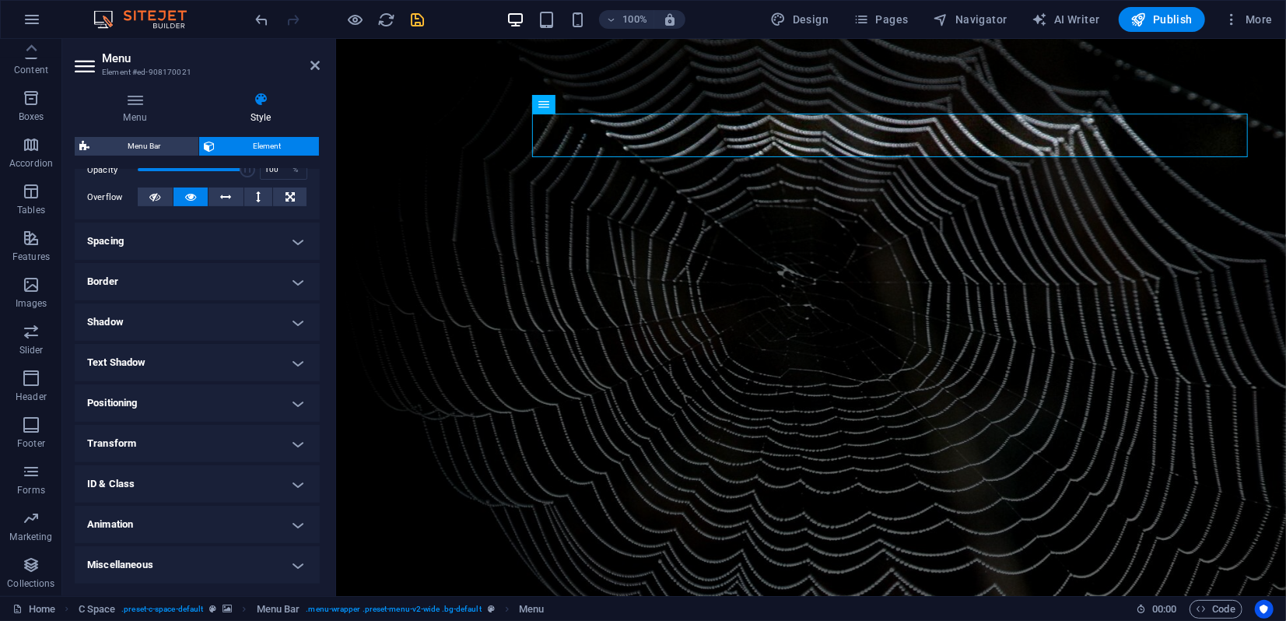
click at [161, 442] on h4 "Transform" at bounding box center [197, 443] width 245 height 37
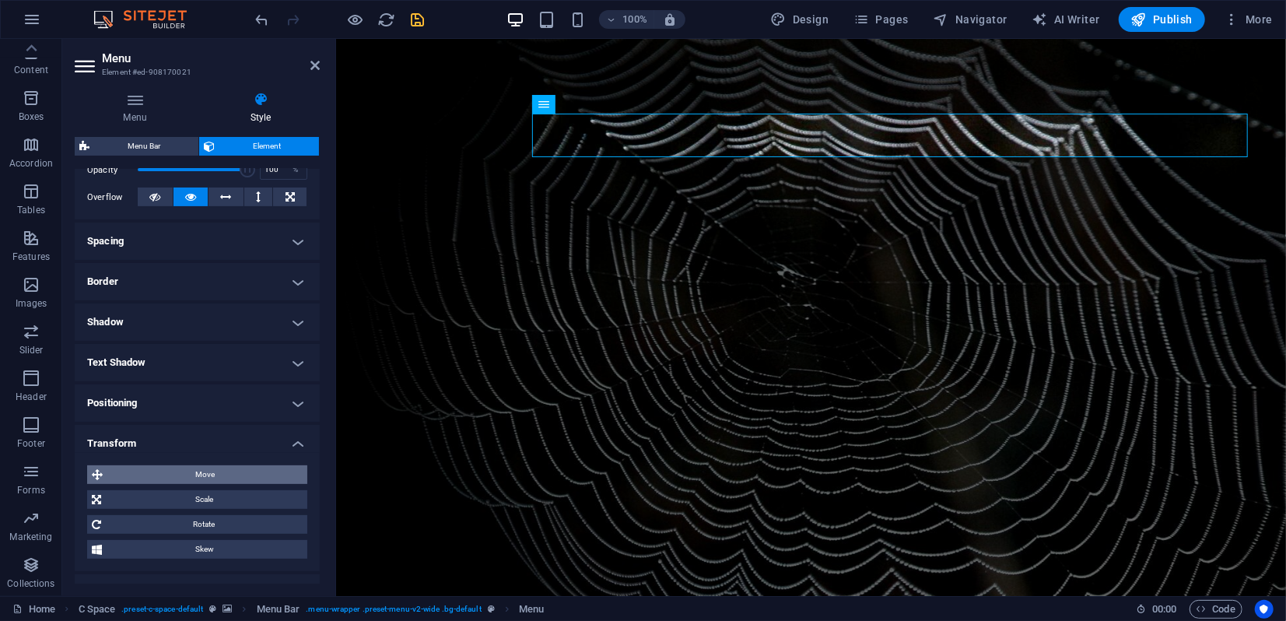
click at [170, 473] on span "Move" at bounding box center [204, 474] width 195 height 19
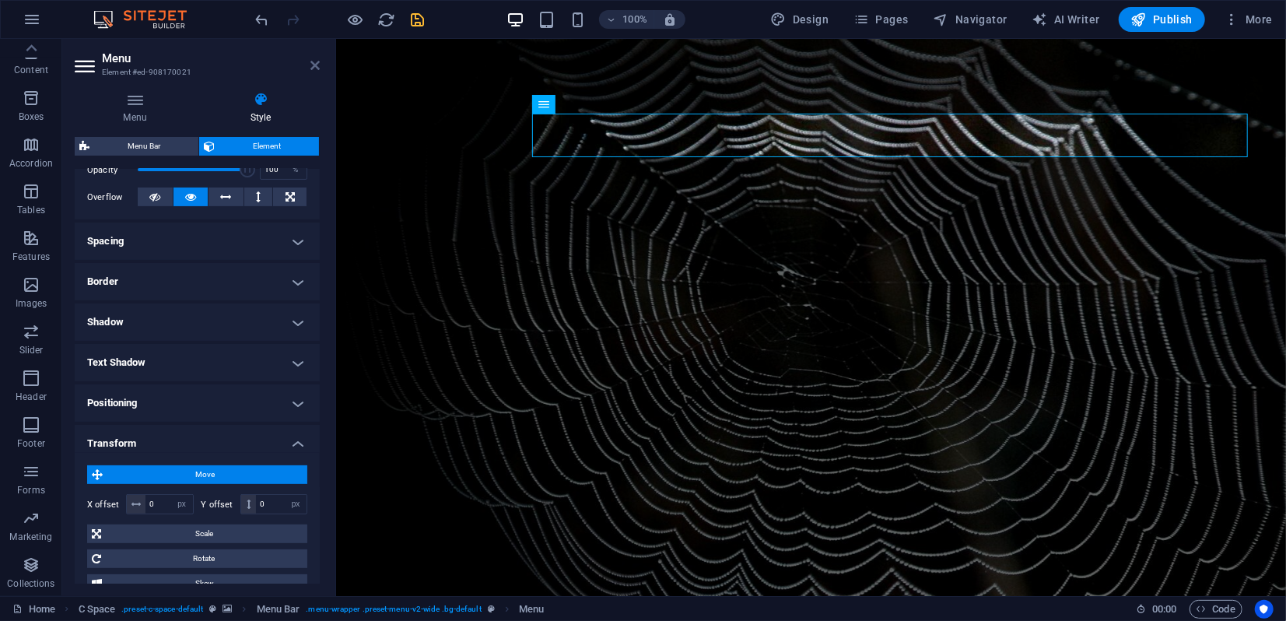
click at [315, 67] on icon at bounding box center [314, 65] width 9 height 12
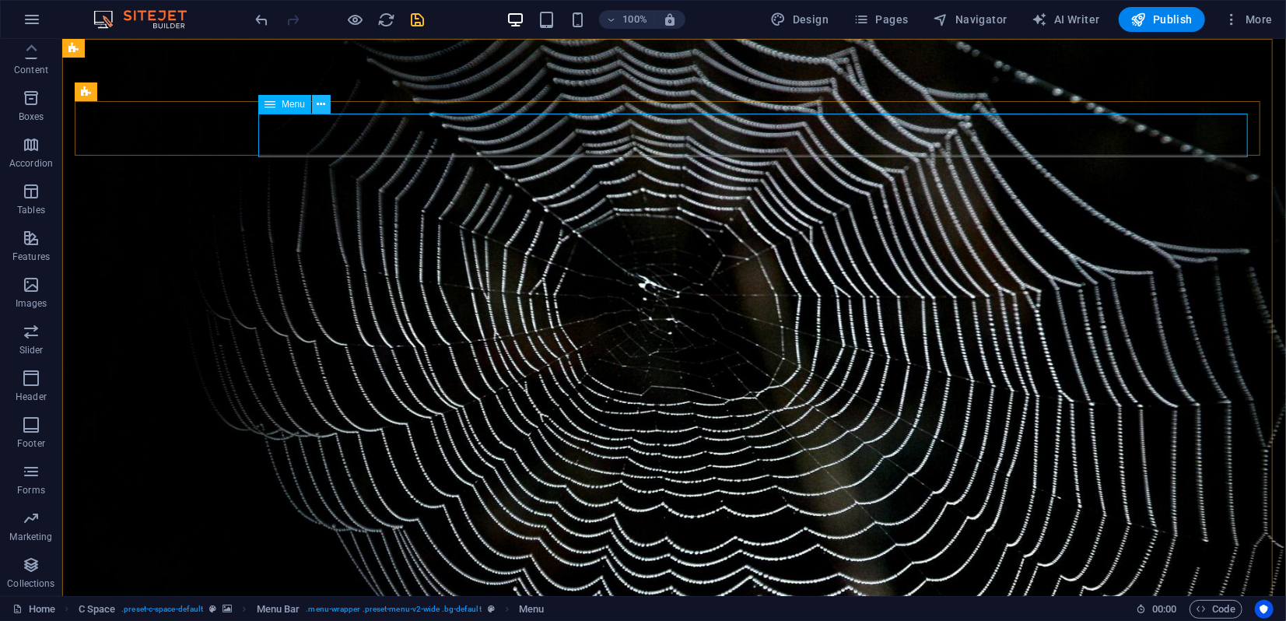
click at [321, 106] on icon at bounding box center [321, 104] width 9 height 16
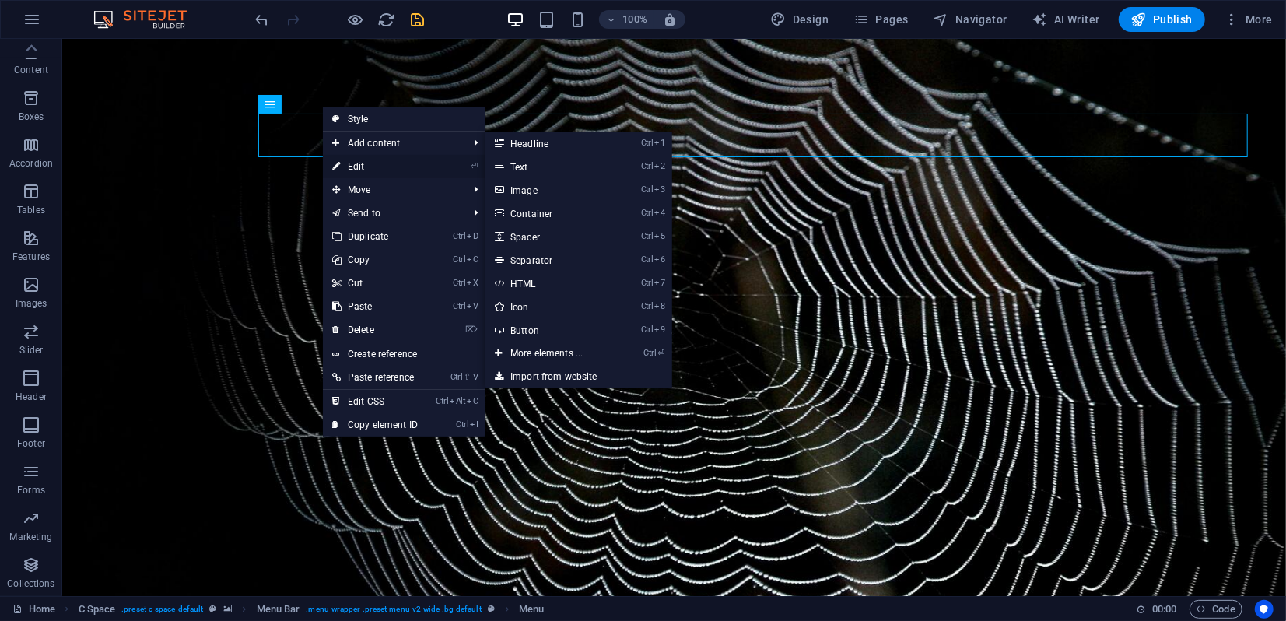
click at [353, 163] on link "⏎ Edit" at bounding box center [375, 166] width 104 height 23
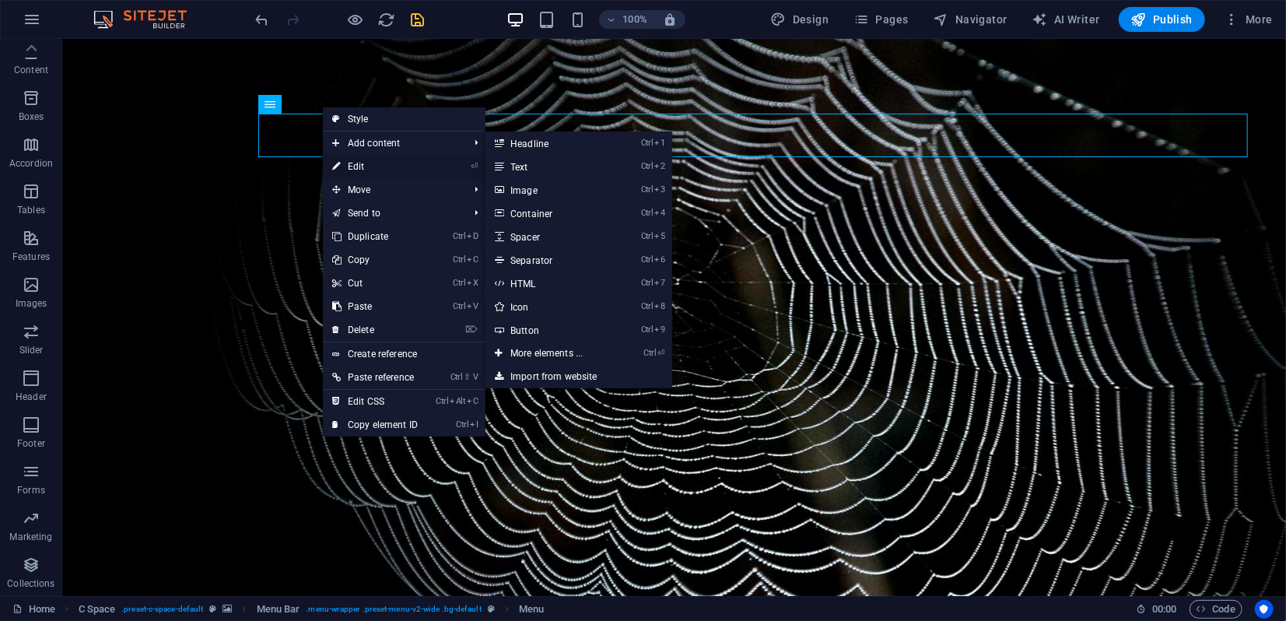
select select "px"
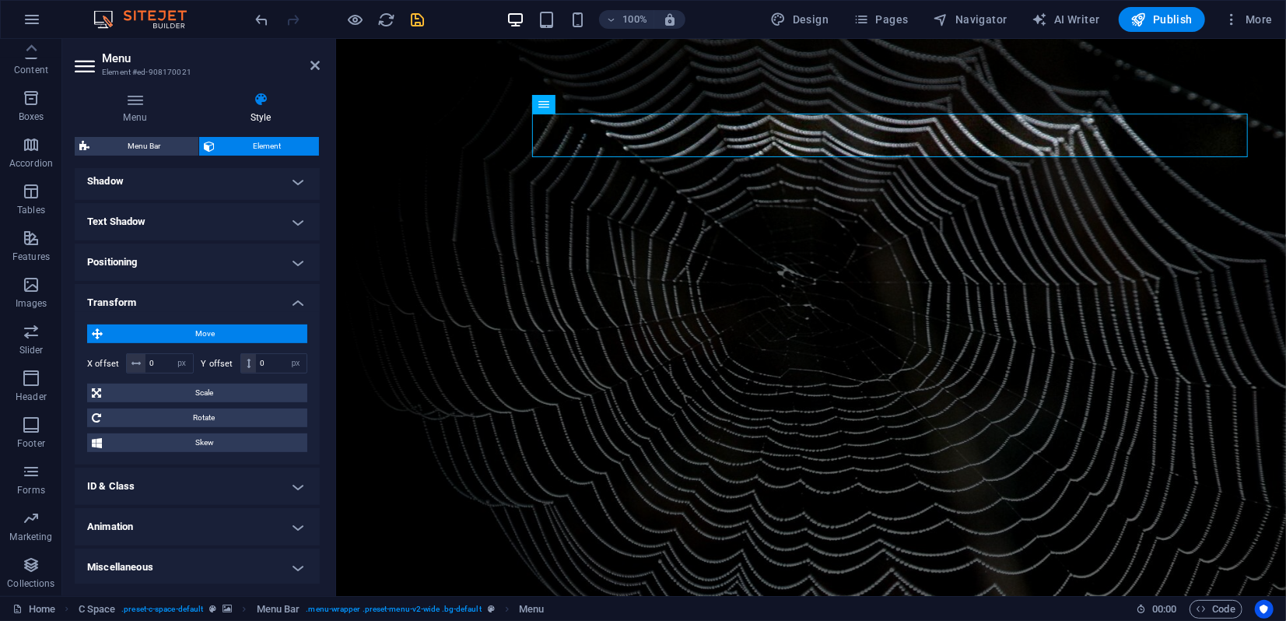
scroll to position [385, 0]
click at [268, 359] on input "0" at bounding box center [281, 361] width 51 height 19
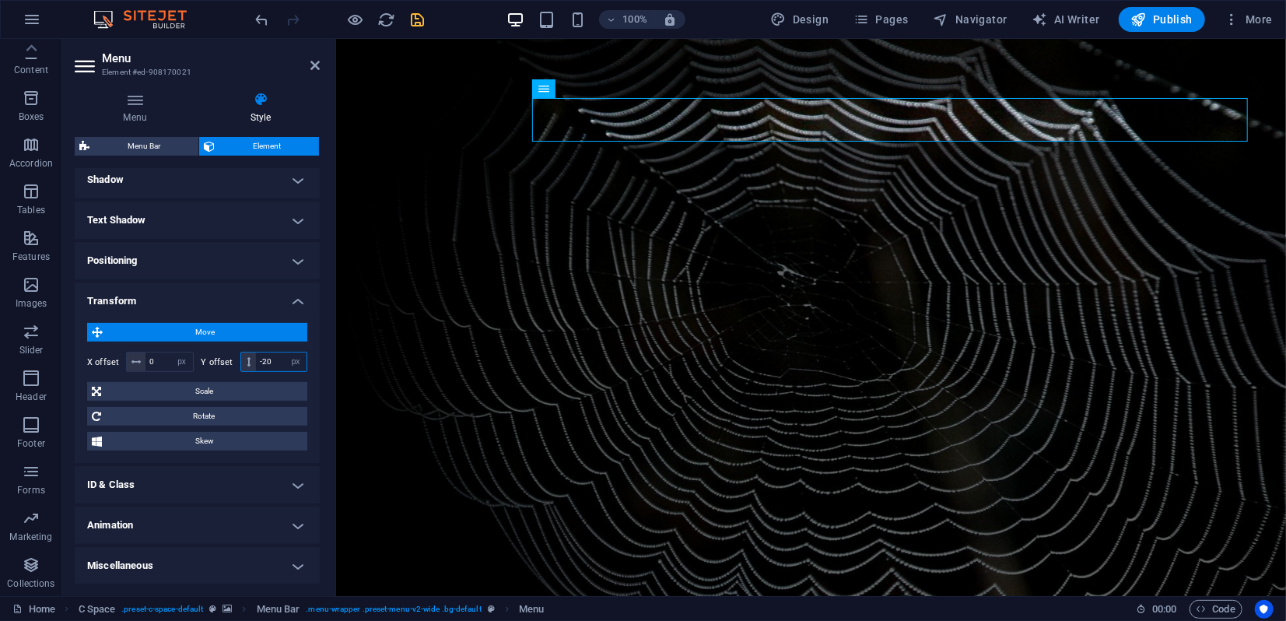
drag, startPoint x: 261, startPoint y: 360, endPoint x: 272, endPoint y: 353, distance: 12.9
click at [274, 359] on input "-20" at bounding box center [281, 361] width 51 height 19
type input "-15"
click at [315, 66] on icon at bounding box center [314, 65] width 9 height 12
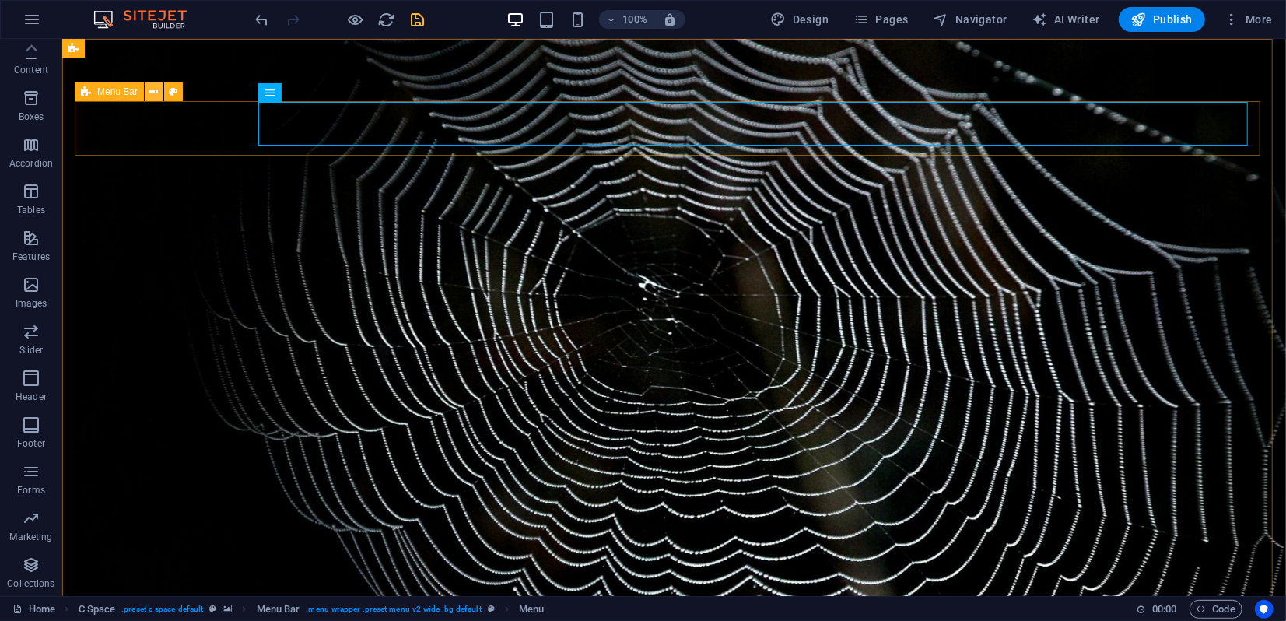
click at [153, 89] on icon at bounding box center [154, 92] width 9 height 16
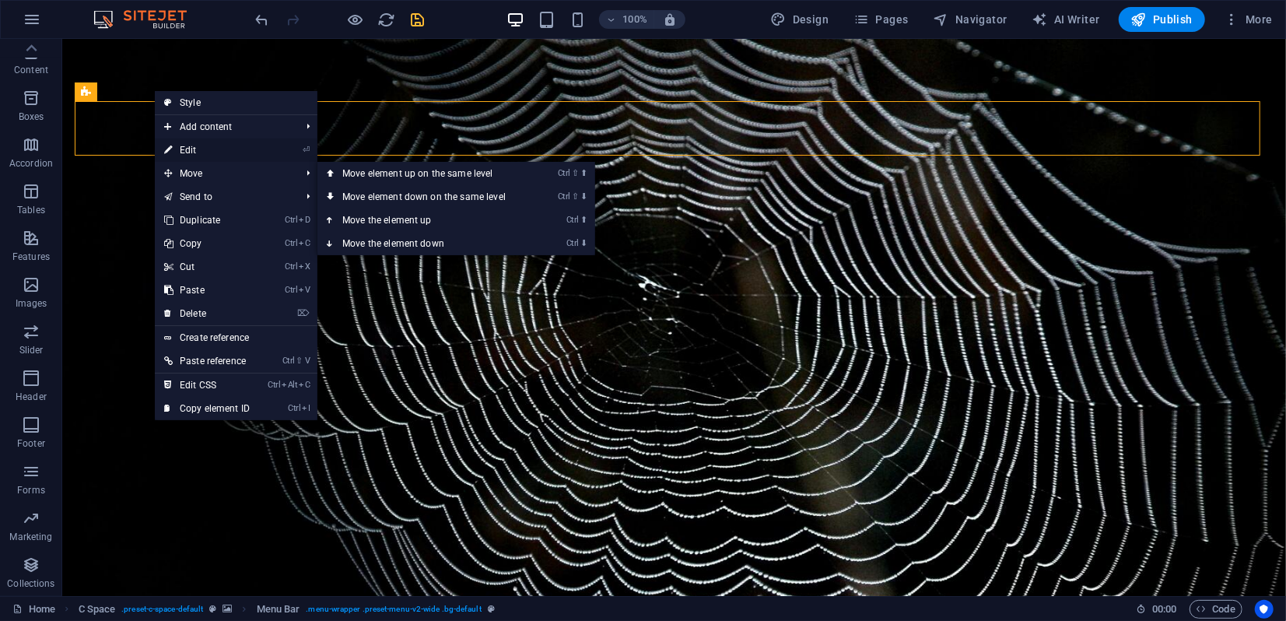
click at [187, 150] on link "⏎ Edit" at bounding box center [207, 149] width 104 height 23
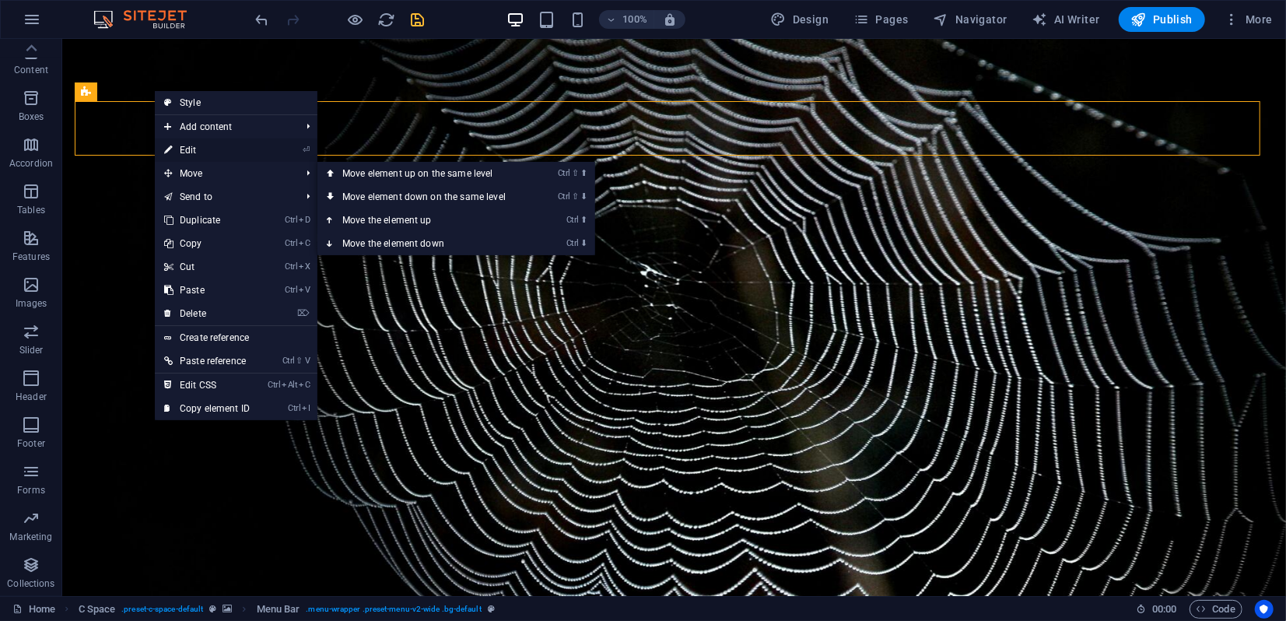
select select "px"
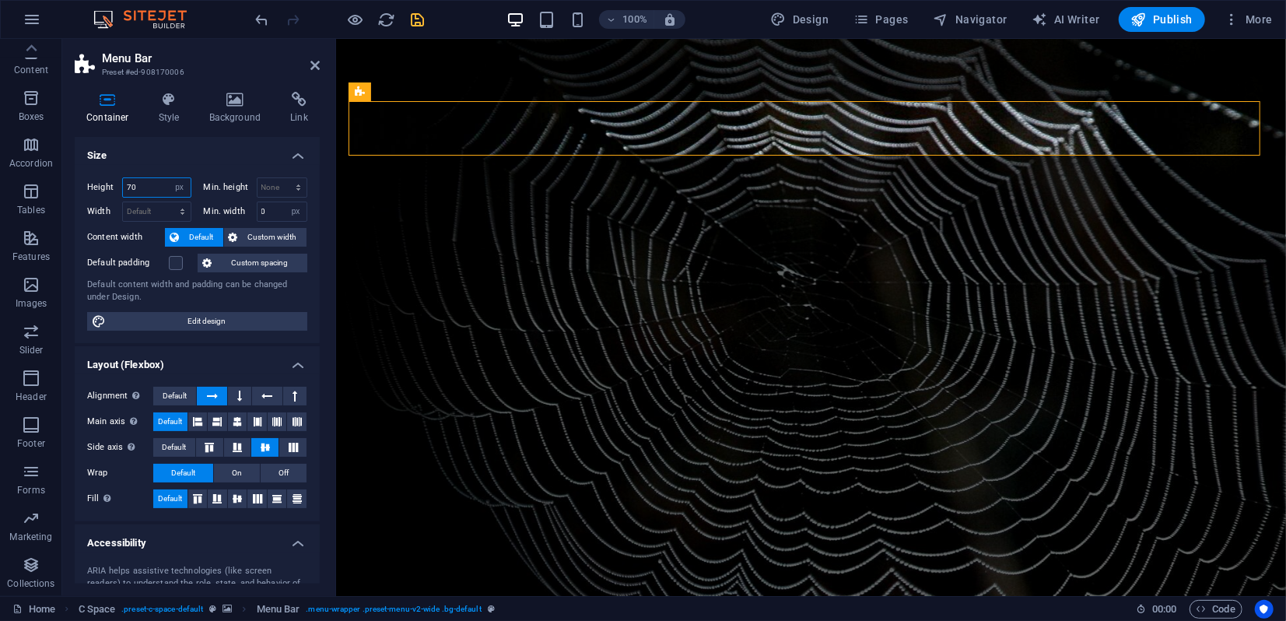
drag, startPoint x: 134, startPoint y: 184, endPoint x: 121, endPoint y: 184, distance: 13.2
click at [121, 184] on div "Height 70 Default px rem % vh vw" at bounding box center [139, 187] width 104 height 20
drag, startPoint x: 152, startPoint y: 183, endPoint x: 113, endPoint y: 185, distance: 39.7
click at [113, 185] on div "Height 60 Default px rem % vh vw" at bounding box center [139, 187] width 104 height 20
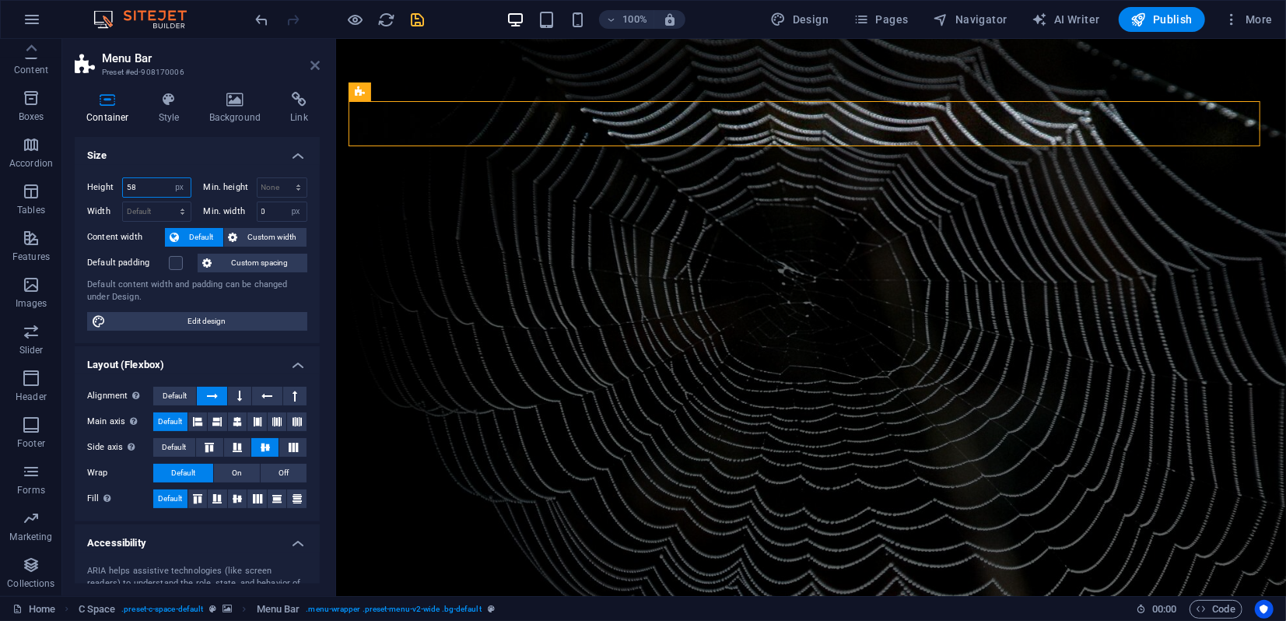
type input "58"
click at [318, 67] on icon at bounding box center [314, 65] width 9 height 12
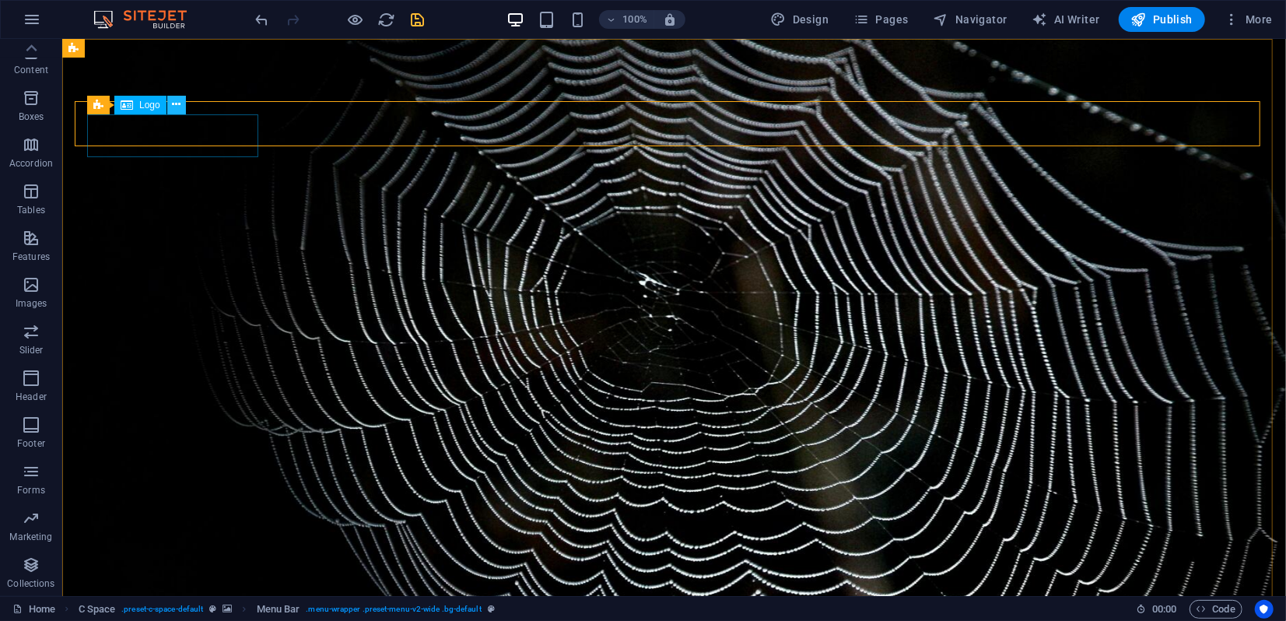
click at [178, 107] on icon at bounding box center [176, 104] width 9 height 16
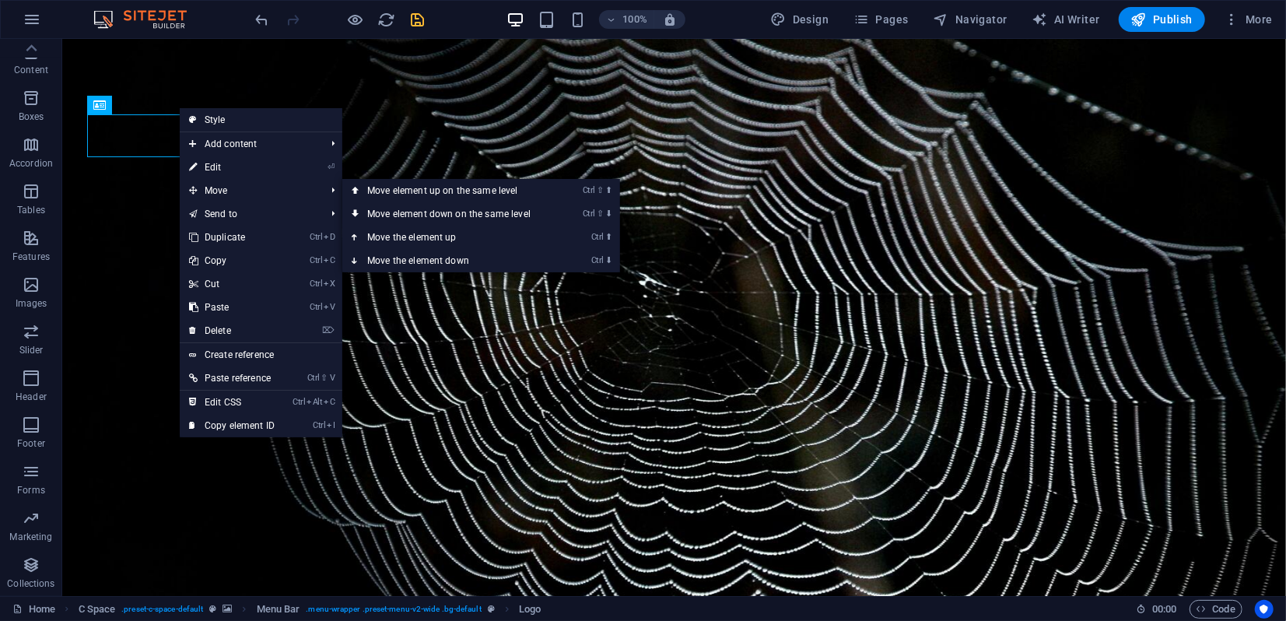
click at [216, 169] on link "⏎ Edit" at bounding box center [232, 167] width 104 height 23
select select "px"
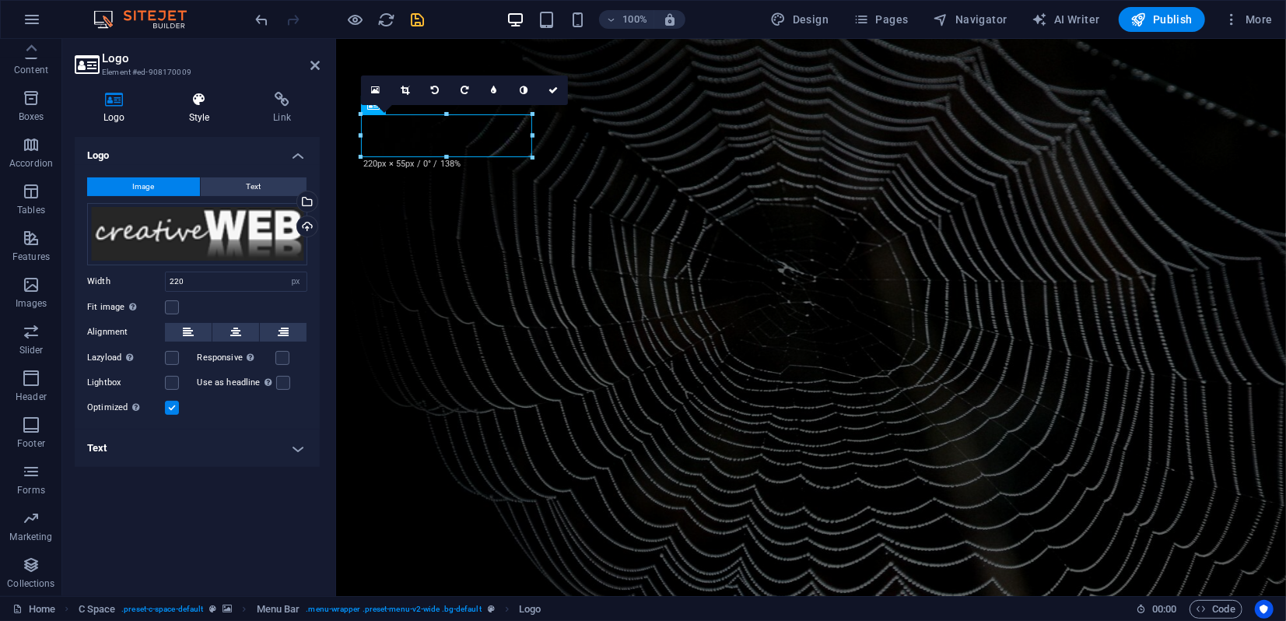
click at [198, 110] on h4 "Style" at bounding box center [202, 108] width 85 height 33
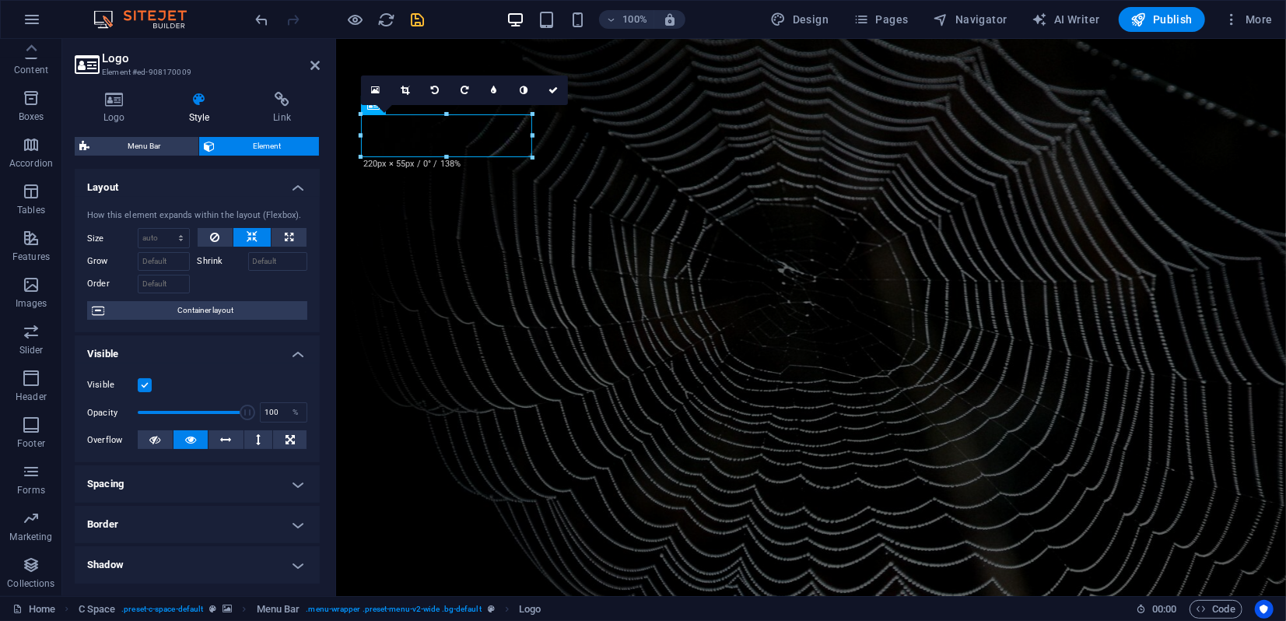
scroll to position [243, 0]
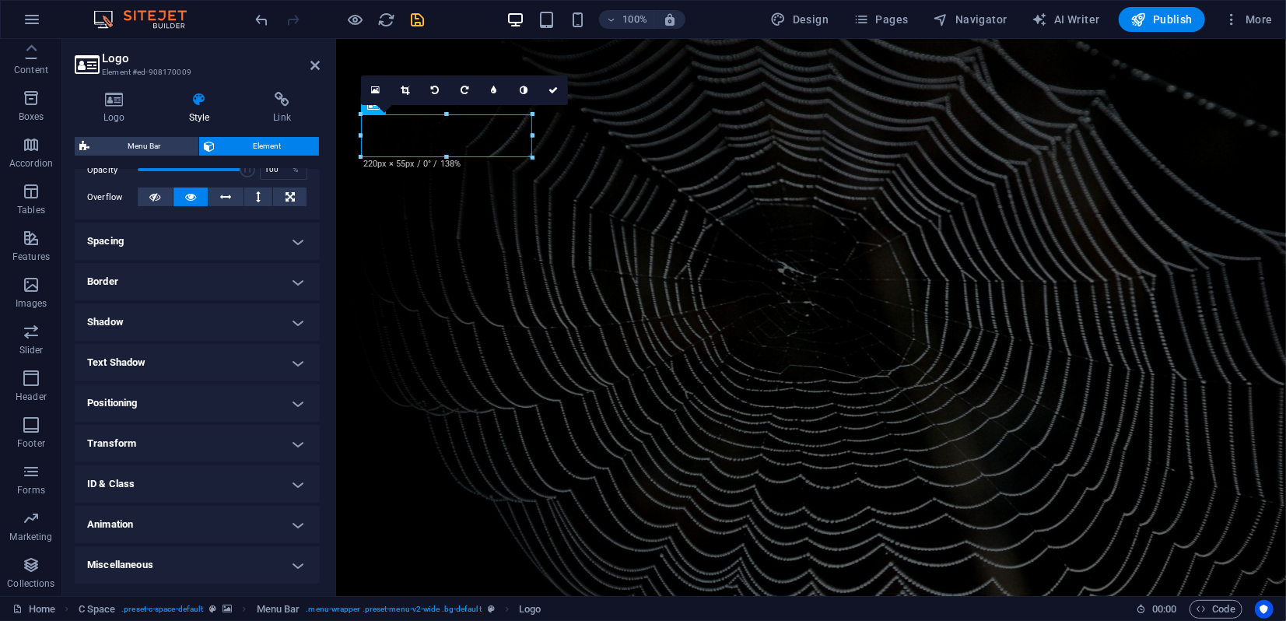
click at [167, 448] on h4 "Transform" at bounding box center [197, 443] width 245 height 37
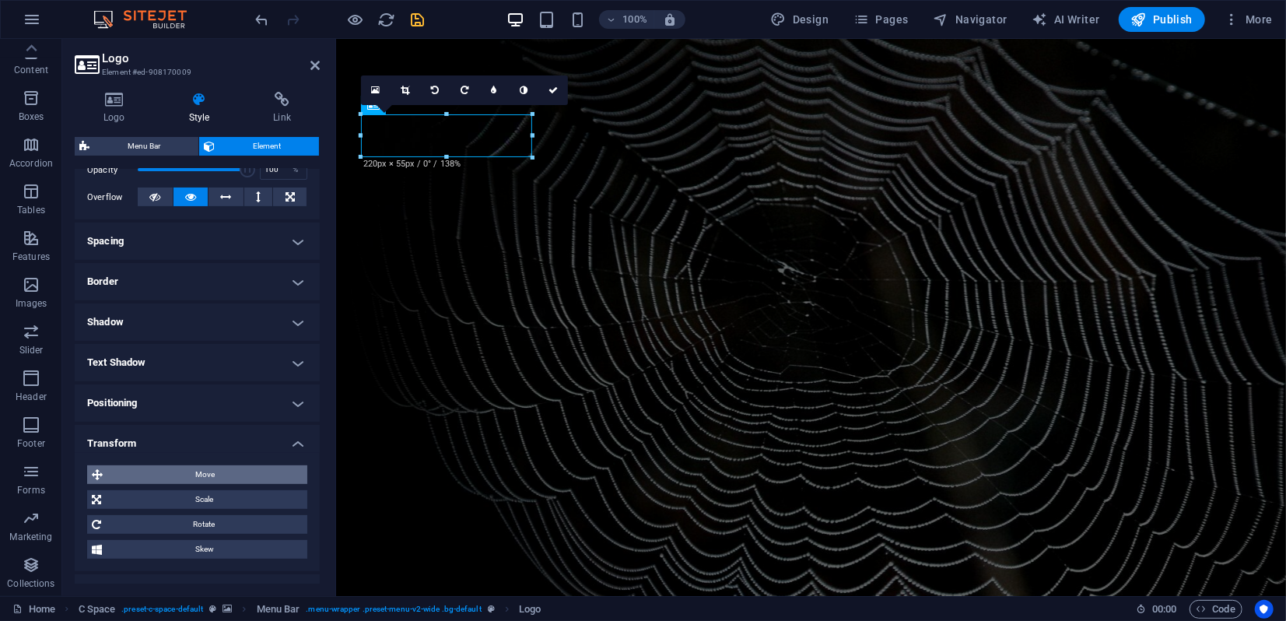
click at [173, 473] on span "Move" at bounding box center [204, 474] width 195 height 19
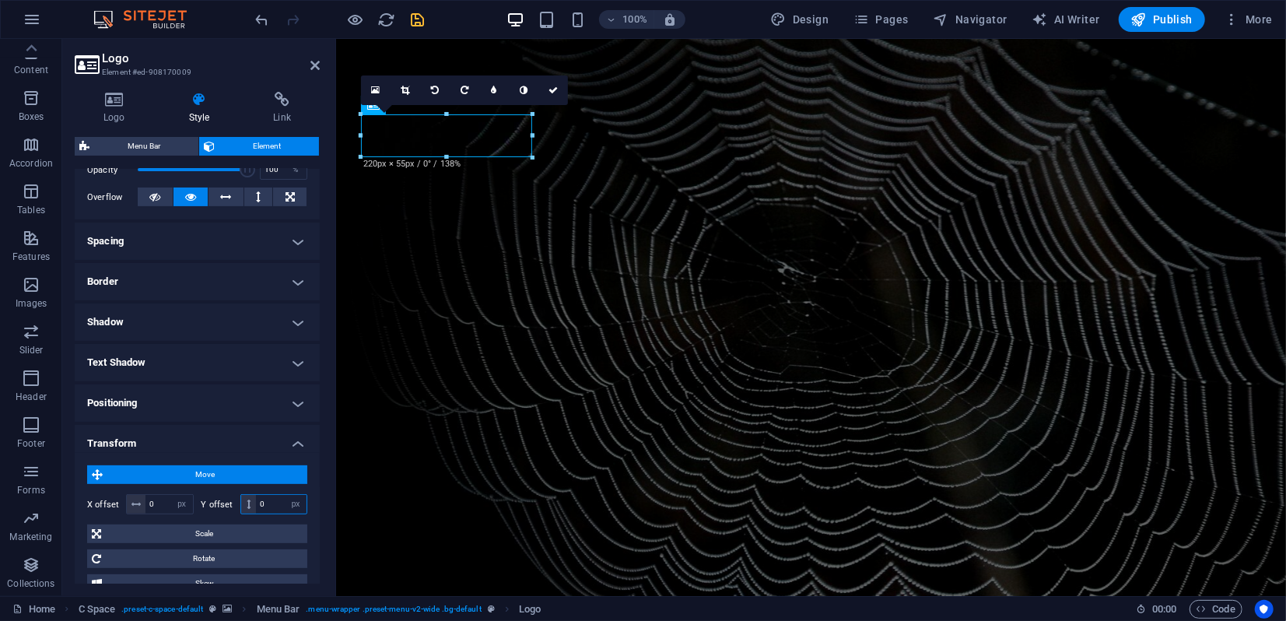
drag, startPoint x: 258, startPoint y: 504, endPoint x: 270, endPoint y: 501, distance: 12.1
click at [269, 501] on input "0" at bounding box center [281, 504] width 51 height 19
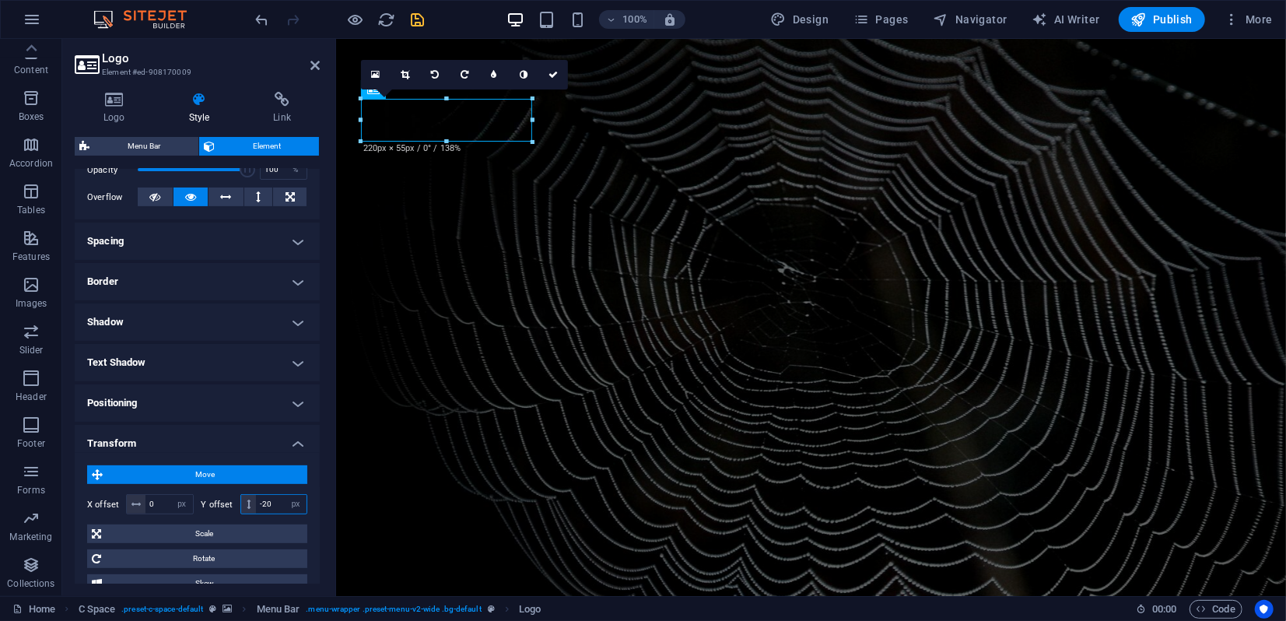
drag, startPoint x: 274, startPoint y: 504, endPoint x: 271, endPoint y: 481, distance: 23.5
click at [261, 502] on input "-20" at bounding box center [281, 504] width 51 height 19
click at [266, 500] on input "-17" at bounding box center [281, 504] width 51 height 19
drag, startPoint x: 273, startPoint y: 504, endPoint x: 272, endPoint y: 490, distance: 14.0
click at [267, 501] on input "-16" at bounding box center [281, 504] width 51 height 19
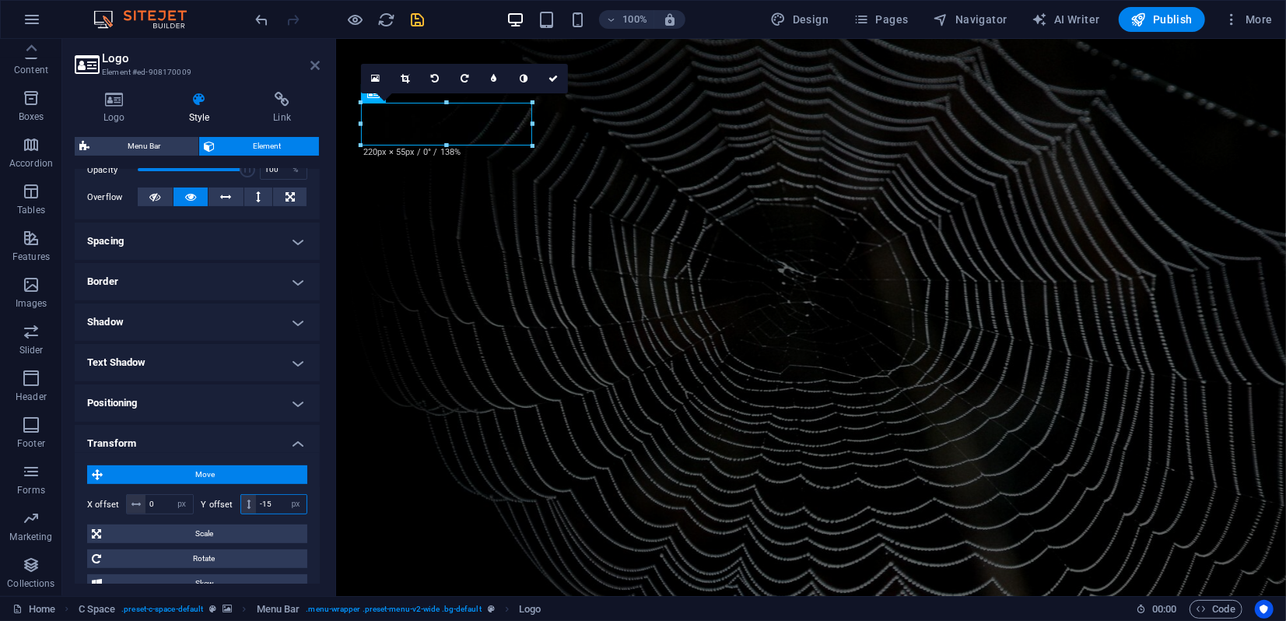
type input "-15"
click at [315, 68] on icon at bounding box center [314, 65] width 9 height 12
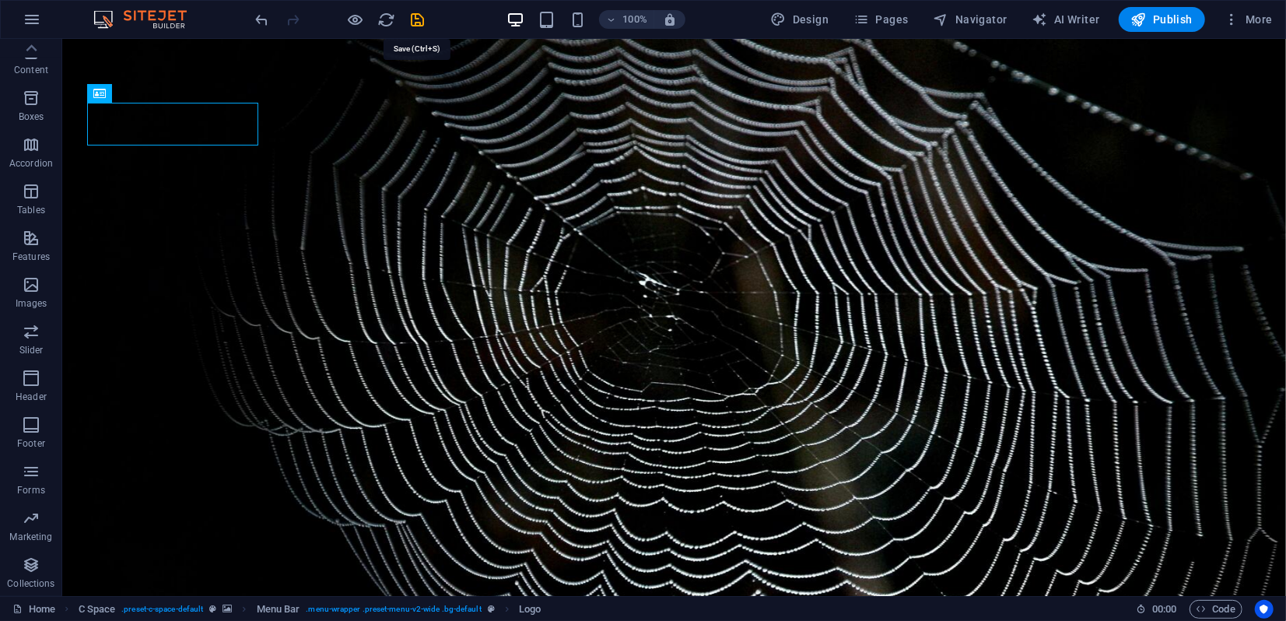
click at [413, 20] on icon "save" at bounding box center [418, 20] width 18 height 18
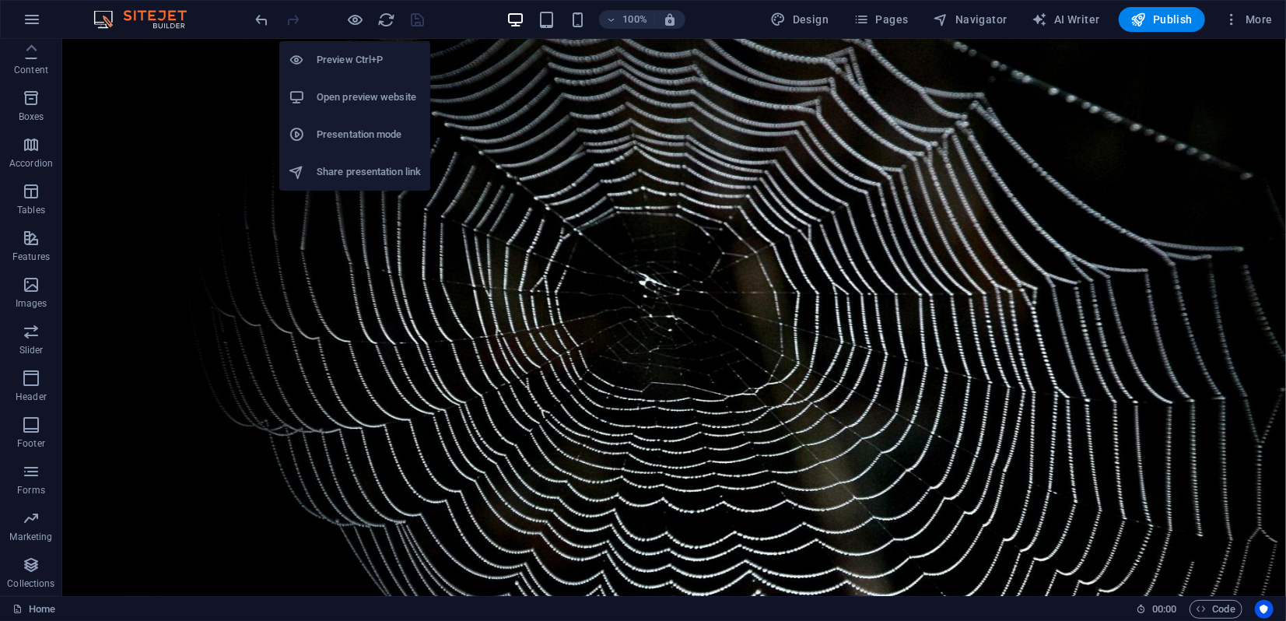
click at [350, 135] on h6 "Presentation mode" at bounding box center [369, 134] width 104 height 19
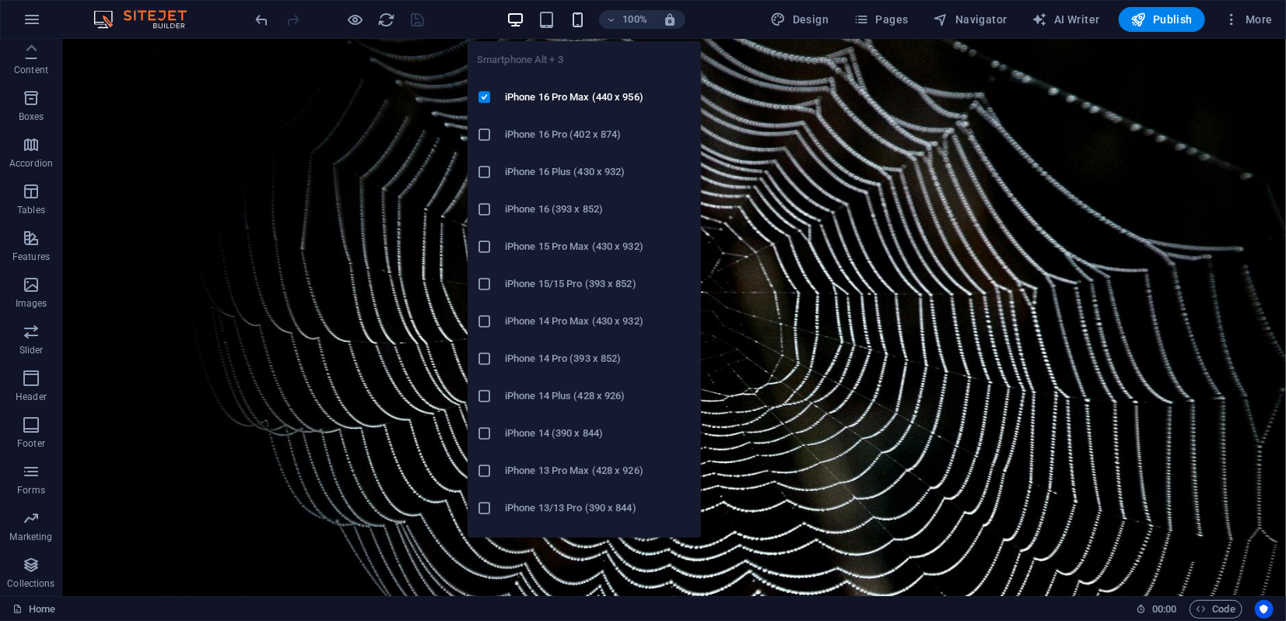
click at [576, 16] on icon "button" at bounding box center [578, 20] width 18 height 18
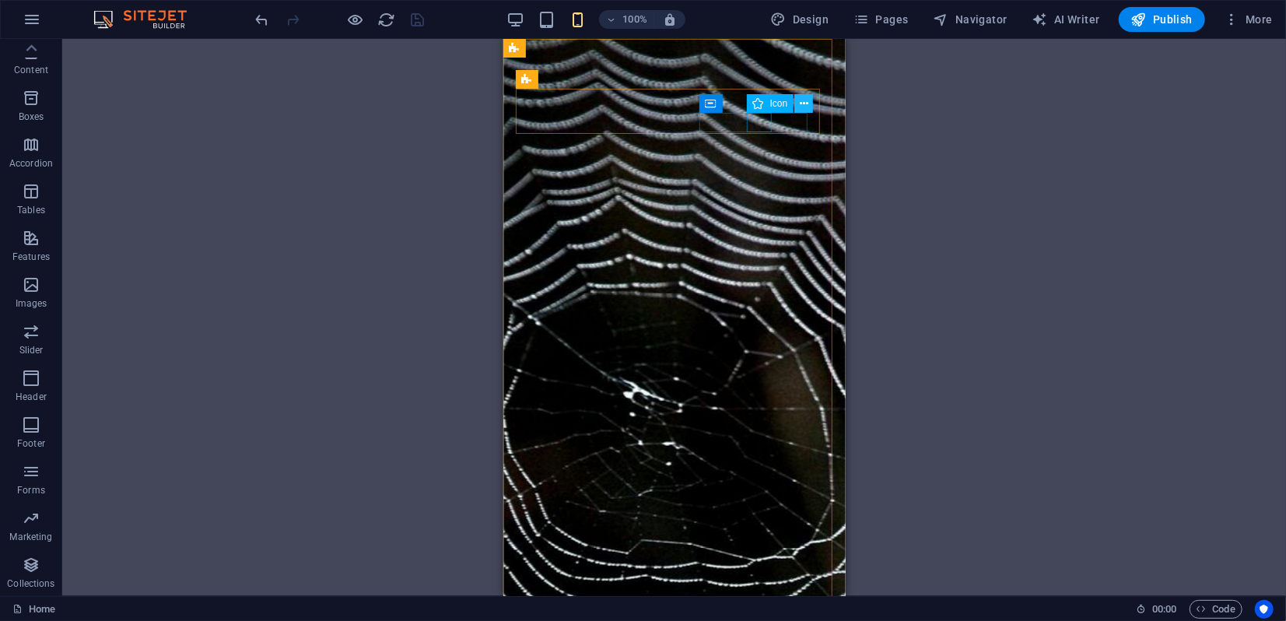
click at [803, 105] on icon at bounding box center [804, 104] width 9 height 16
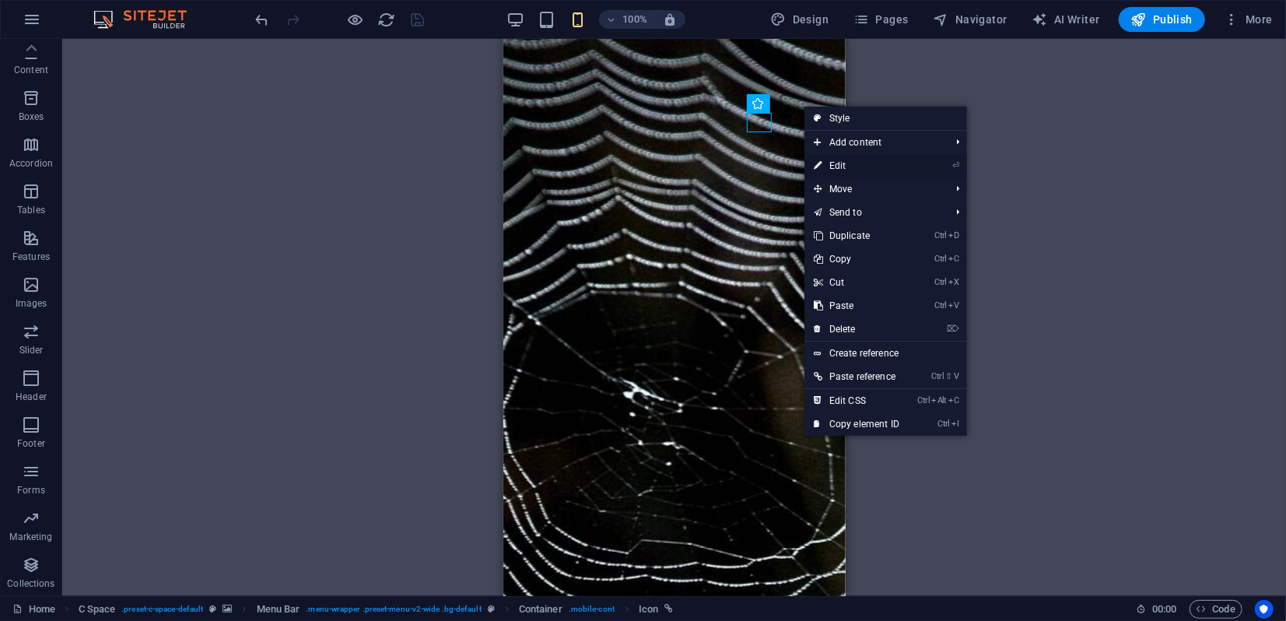
click at [821, 163] on icon at bounding box center [818, 165] width 8 height 23
select select "xMinYMid"
select select "rem"
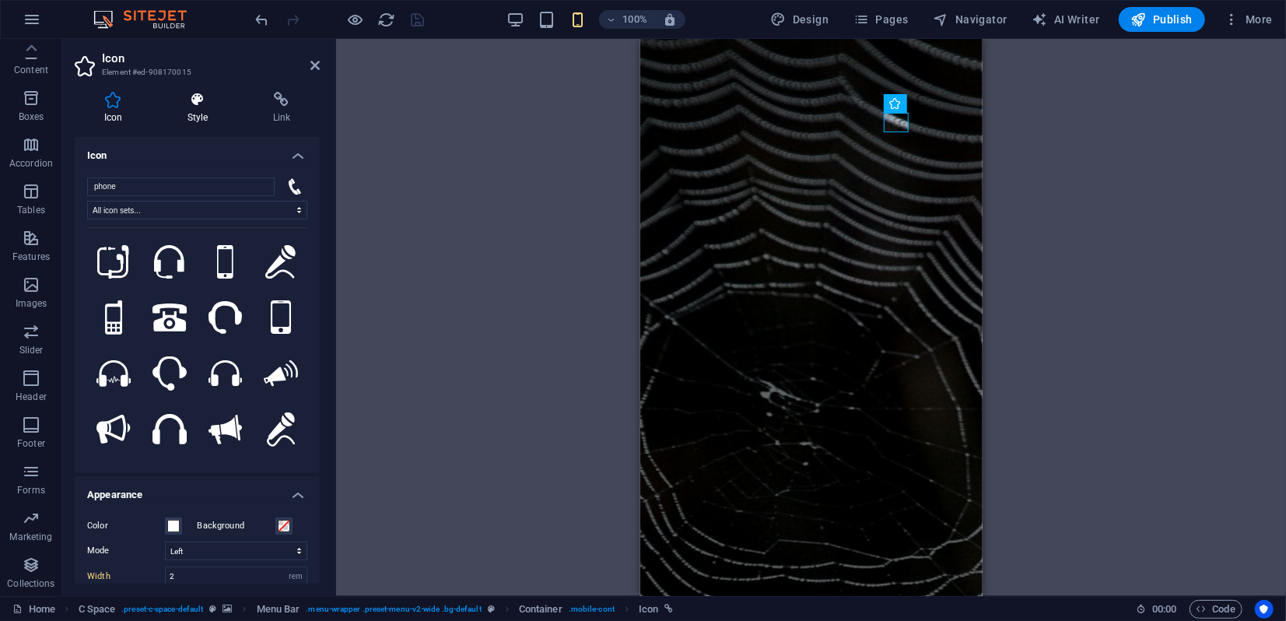
click at [198, 103] on icon at bounding box center [197, 100] width 79 height 16
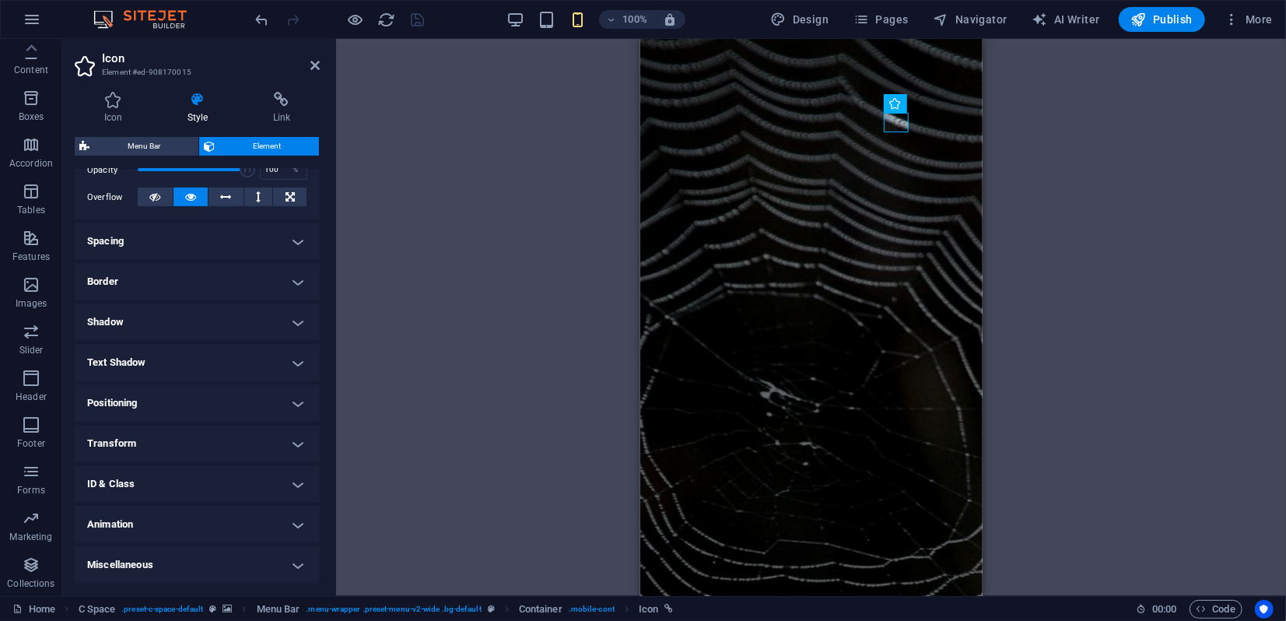
click at [178, 450] on h4 "Transform" at bounding box center [197, 443] width 245 height 37
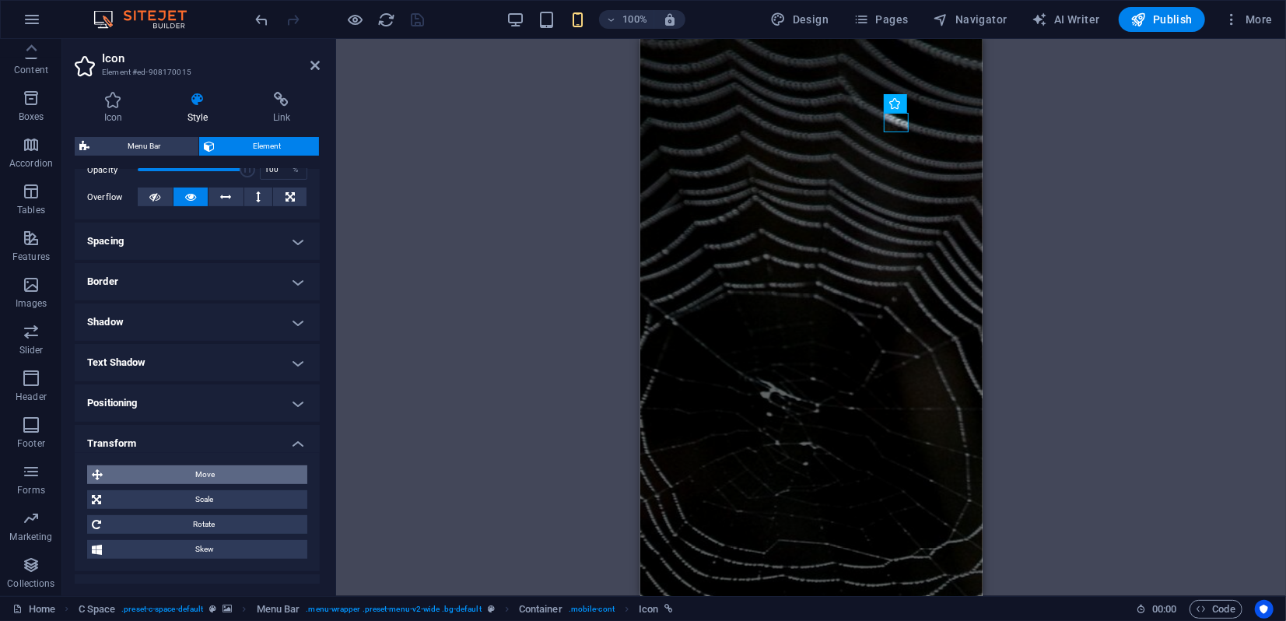
click at [208, 476] on span "Move" at bounding box center [204, 474] width 195 height 19
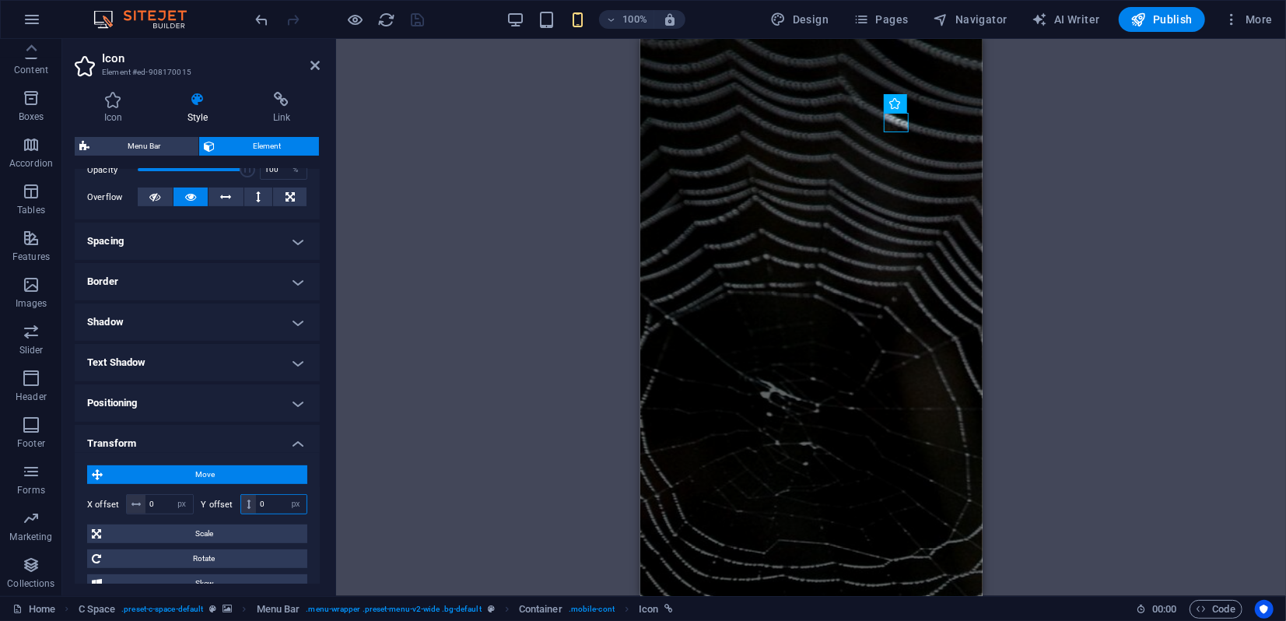
drag, startPoint x: 267, startPoint y: 499, endPoint x: 257, endPoint y: 500, distance: 10.1
click at [257, 500] on input "0" at bounding box center [281, 504] width 51 height 19
type input "-15"
click at [316, 65] on icon at bounding box center [314, 65] width 9 height 12
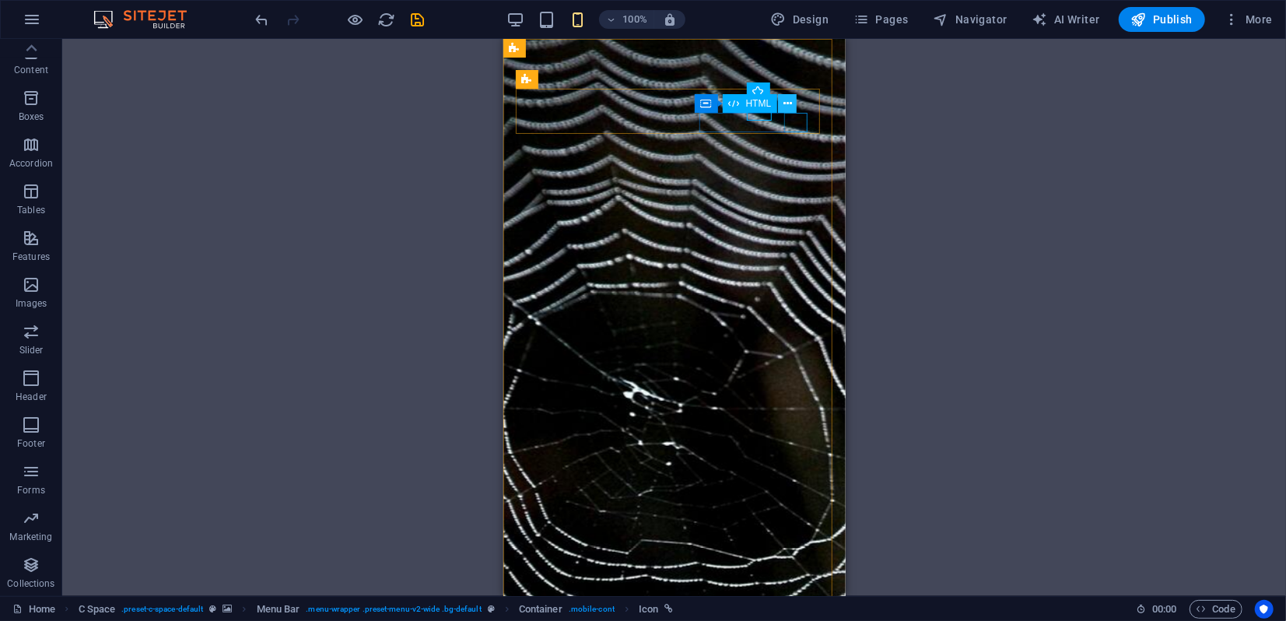
click at [791, 104] on icon at bounding box center [787, 104] width 9 height 16
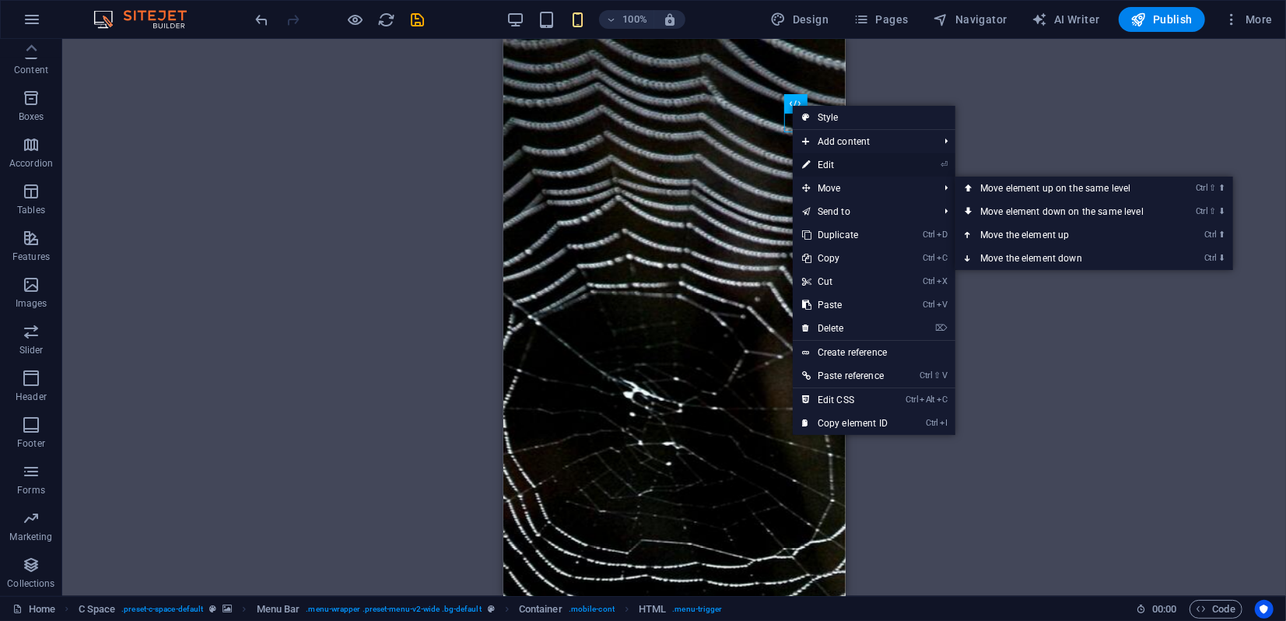
click at [829, 163] on link "⏎ Edit" at bounding box center [845, 164] width 104 height 23
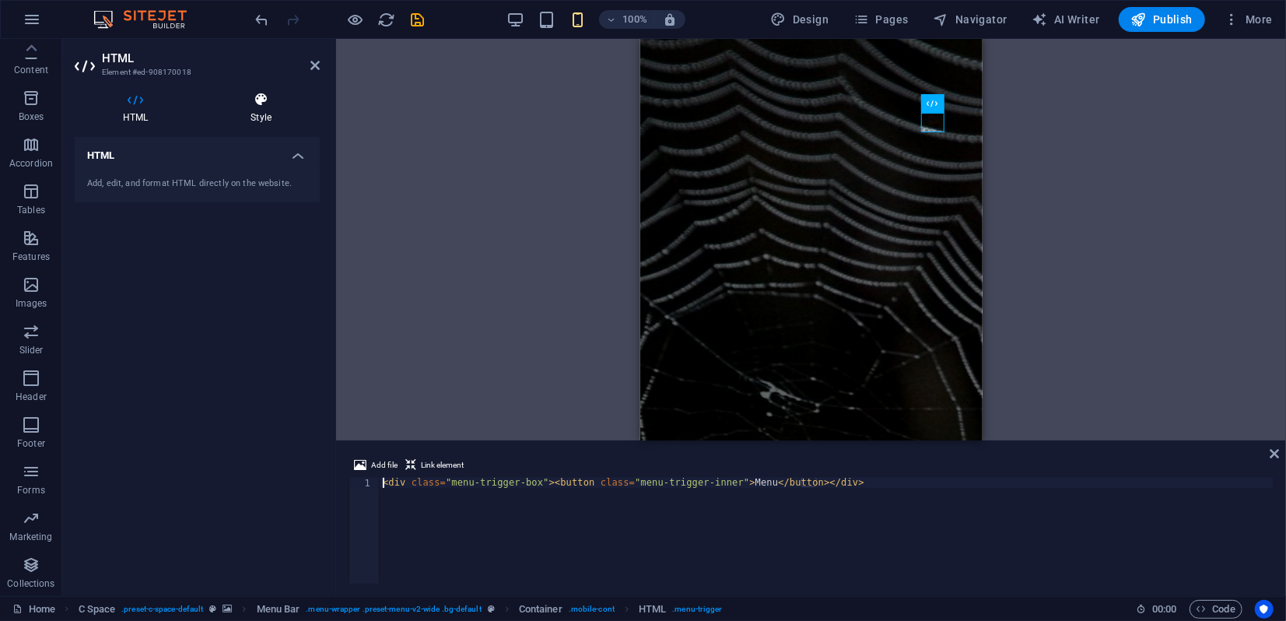
click at [261, 107] on icon at bounding box center [260, 100] width 117 height 16
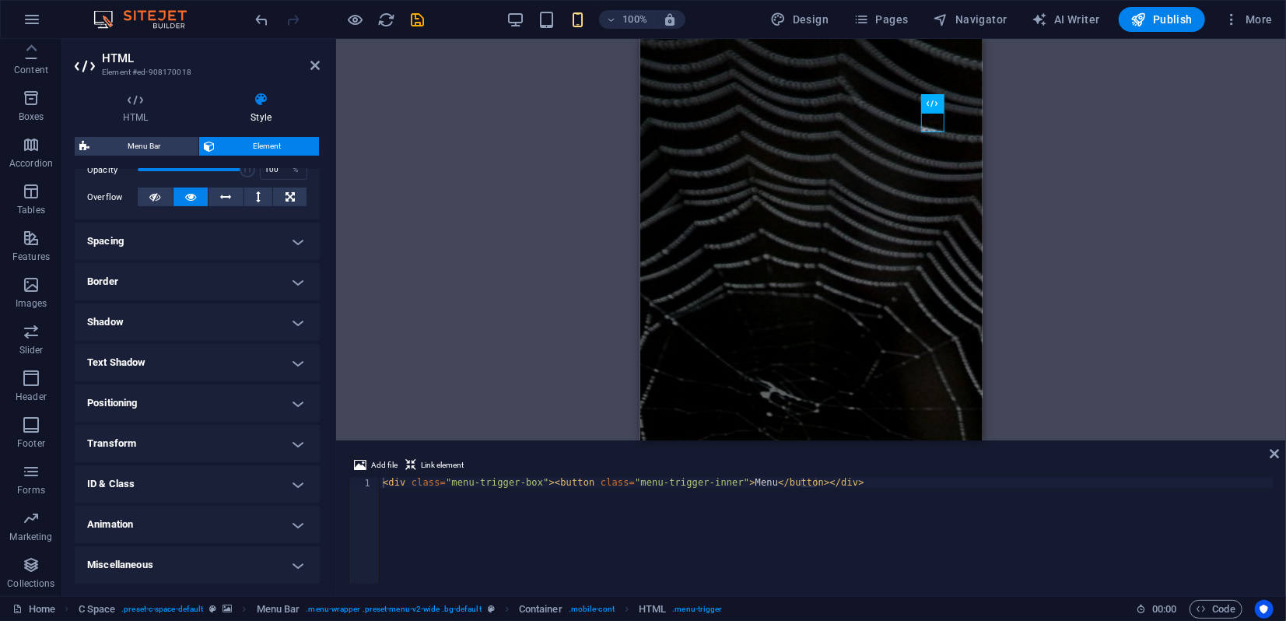
click at [174, 440] on h4 "Transform" at bounding box center [197, 443] width 245 height 37
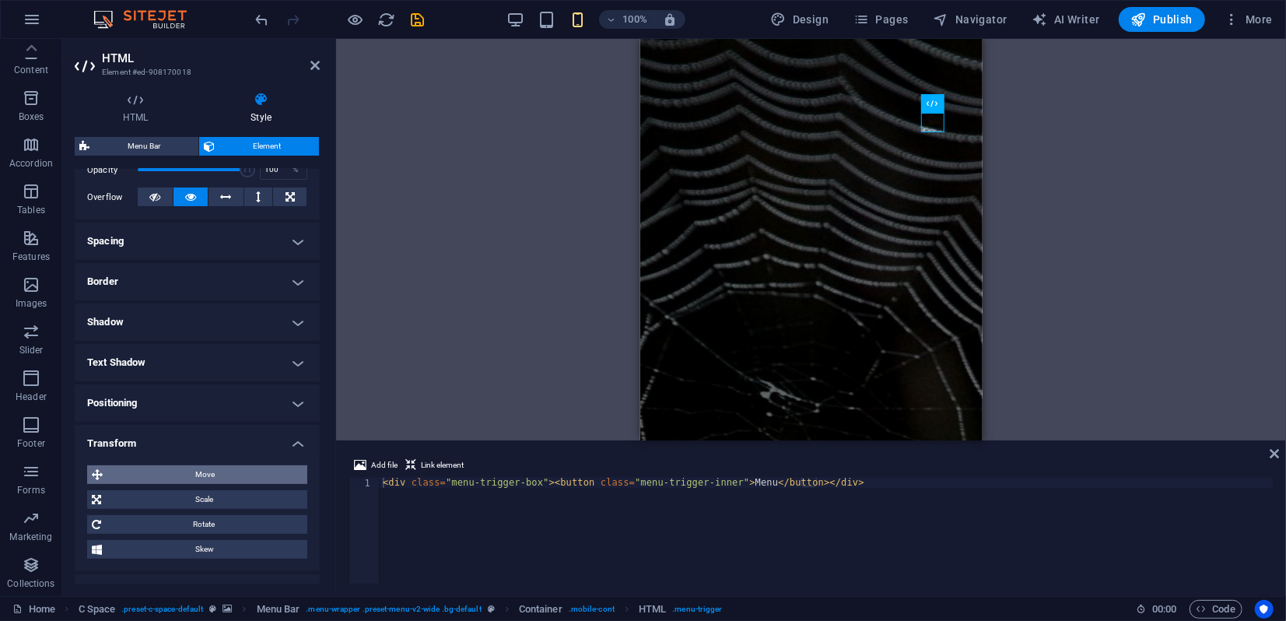
click at [180, 478] on span "Move" at bounding box center [204, 474] width 195 height 19
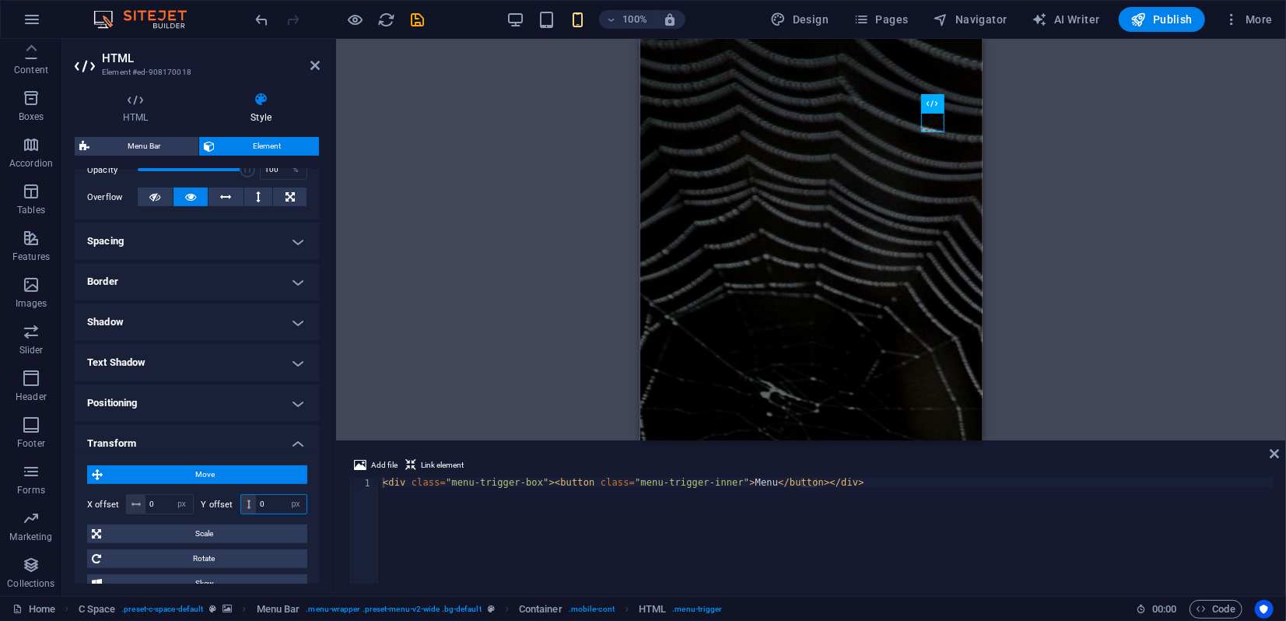
drag, startPoint x: 268, startPoint y: 504, endPoint x: 248, endPoint y: 492, distance: 23.1
click at [242, 492] on div "X offset 0 px rem % em vh vw Y offset 0 px rem % em vh vw" at bounding box center [197, 504] width 220 height 28
type input "-15"
click at [313, 65] on icon at bounding box center [314, 65] width 9 height 12
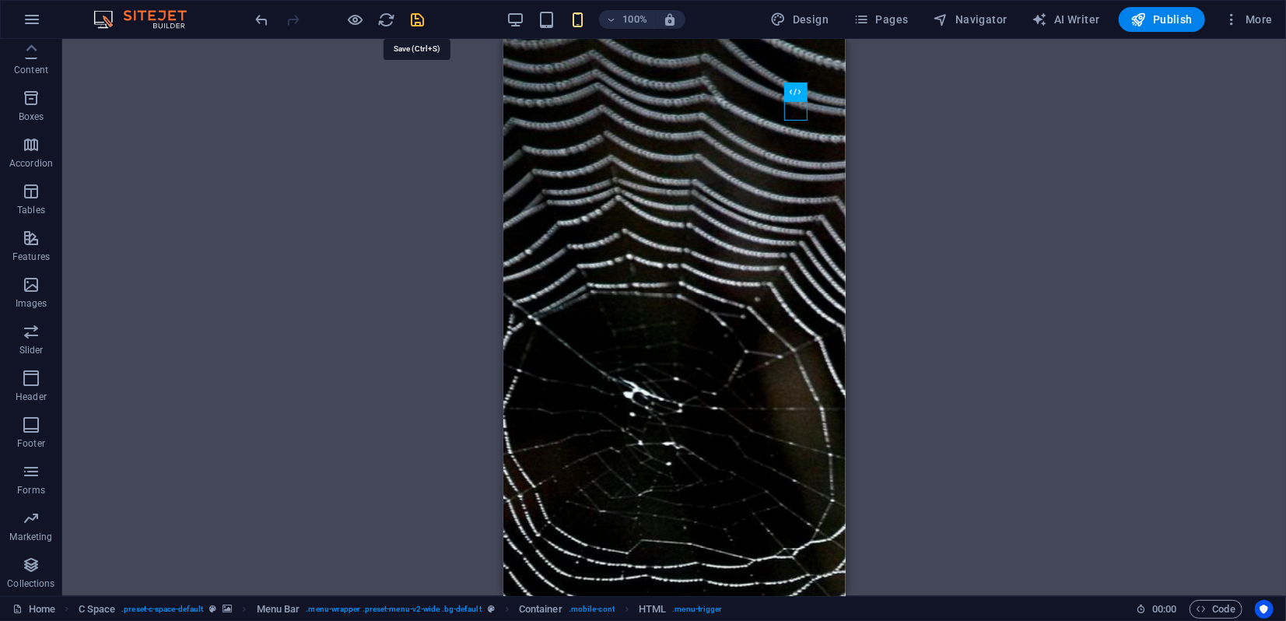
click at [420, 17] on icon "save" at bounding box center [418, 20] width 18 height 18
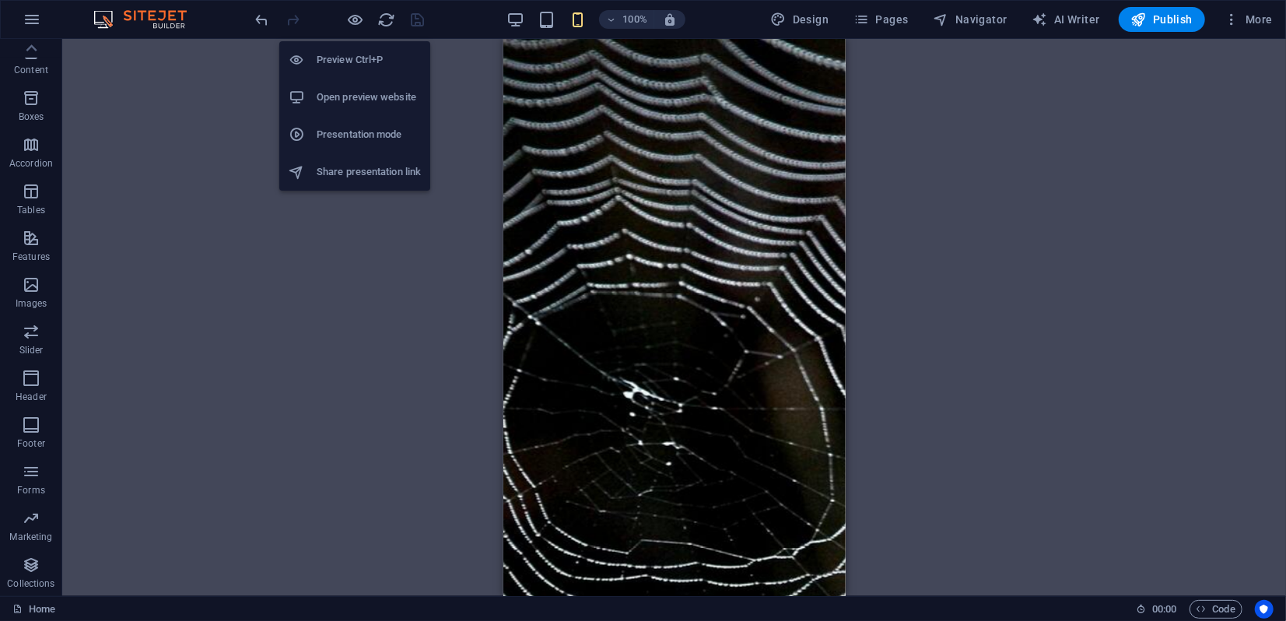
click at [338, 131] on h6 "Presentation mode" at bounding box center [369, 134] width 104 height 19
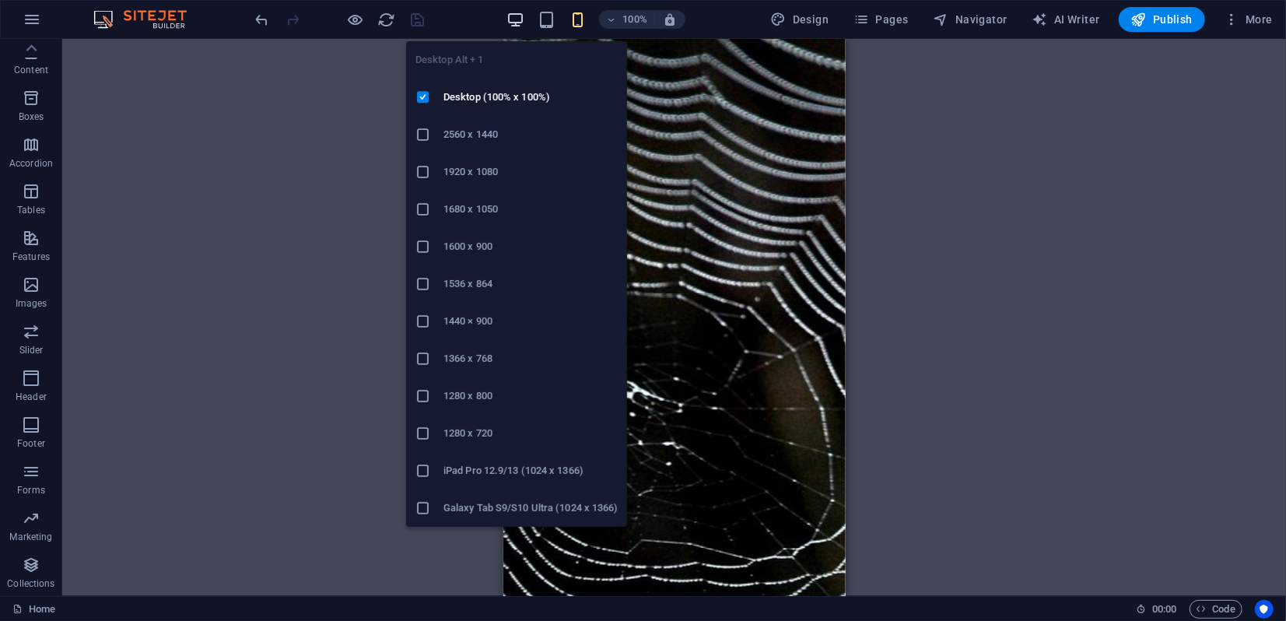
click at [523, 21] on icon "button" at bounding box center [515, 20] width 18 height 18
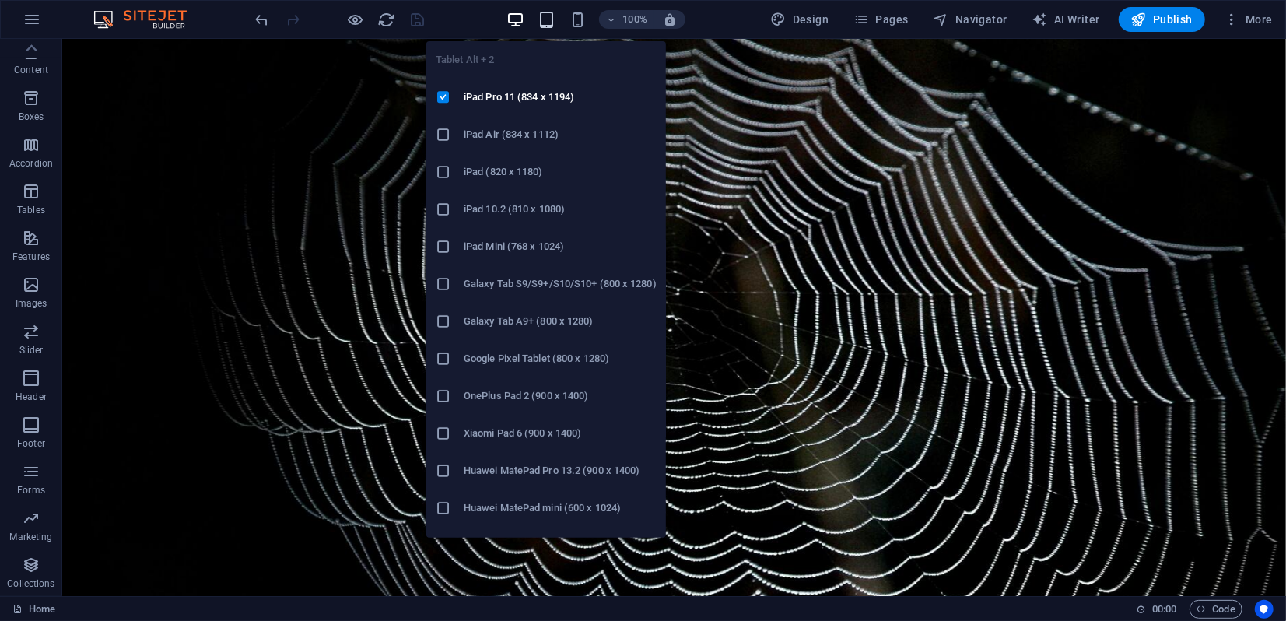
click at [554, 19] on icon "button" at bounding box center [546, 20] width 18 height 18
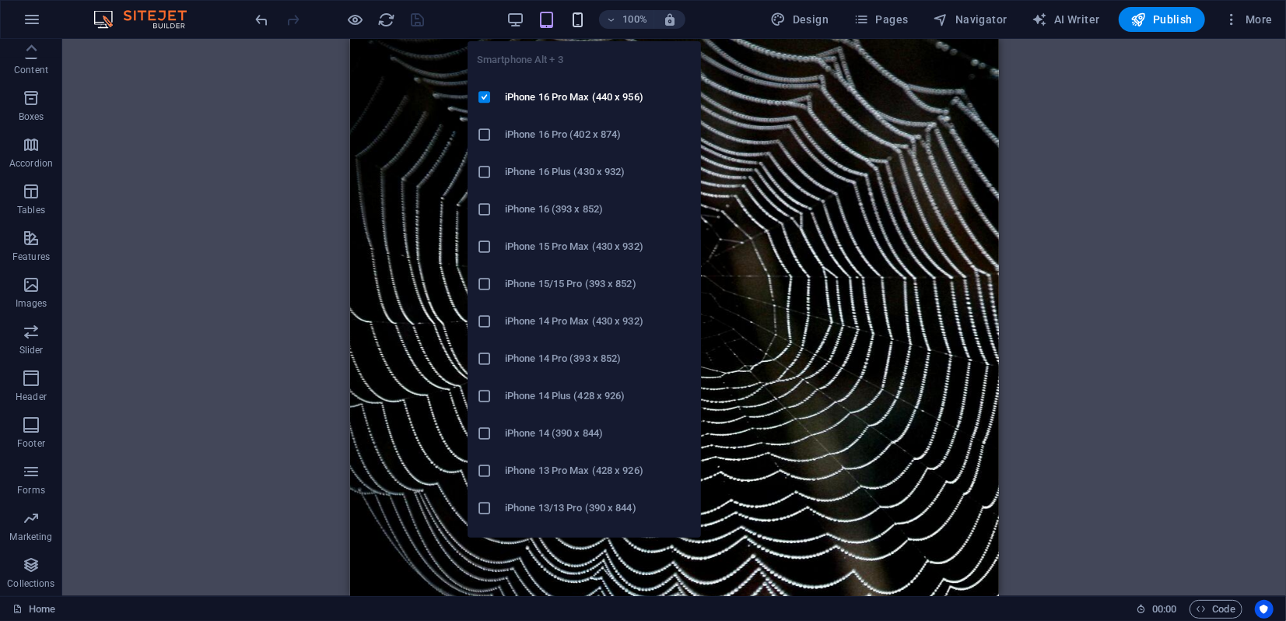
click at [581, 24] on icon "button" at bounding box center [578, 20] width 18 height 18
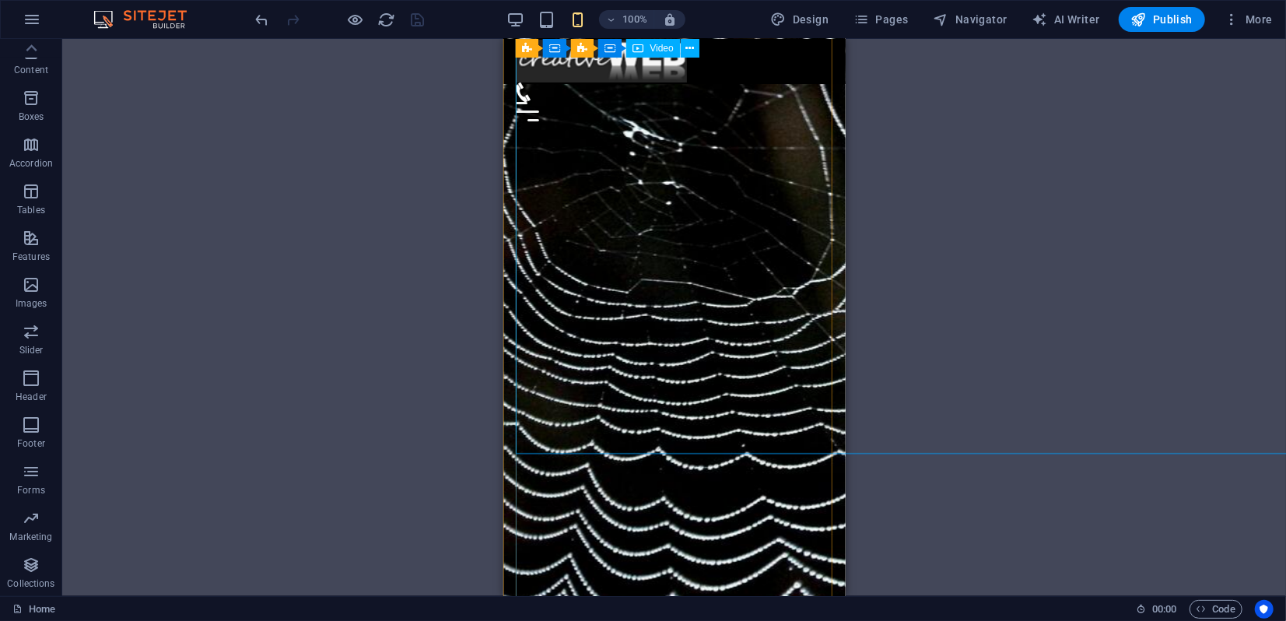
scroll to position [328, 0]
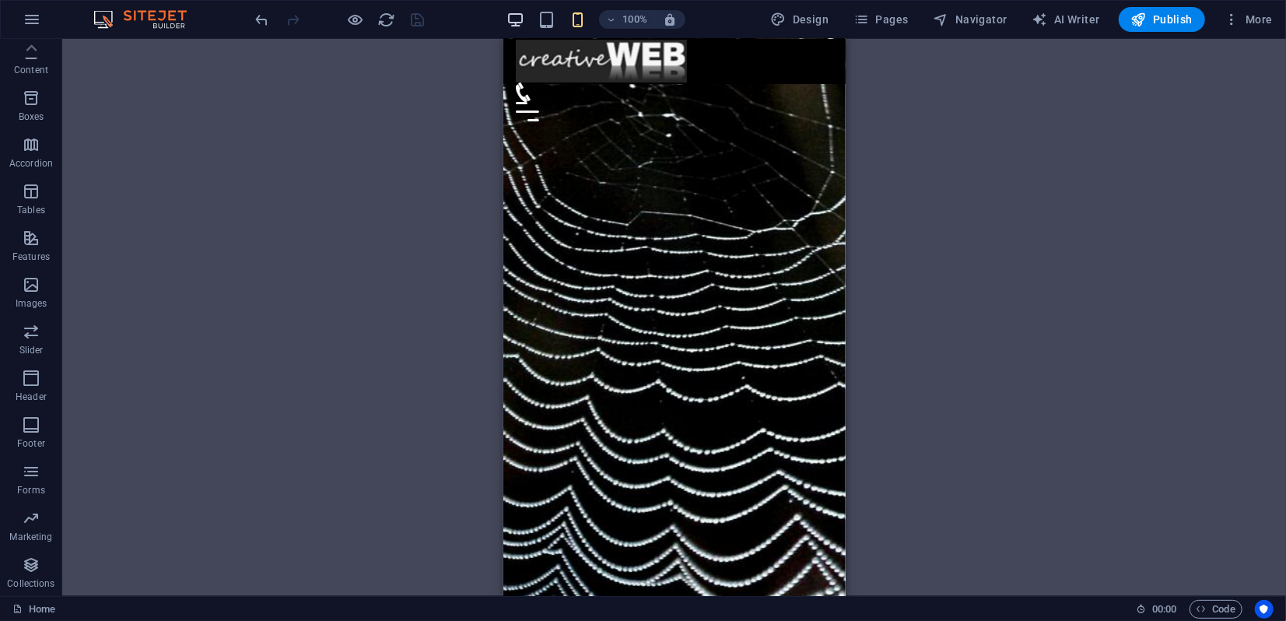
click at [523, 20] on icon "button" at bounding box center [515, 20] width 18 height 18
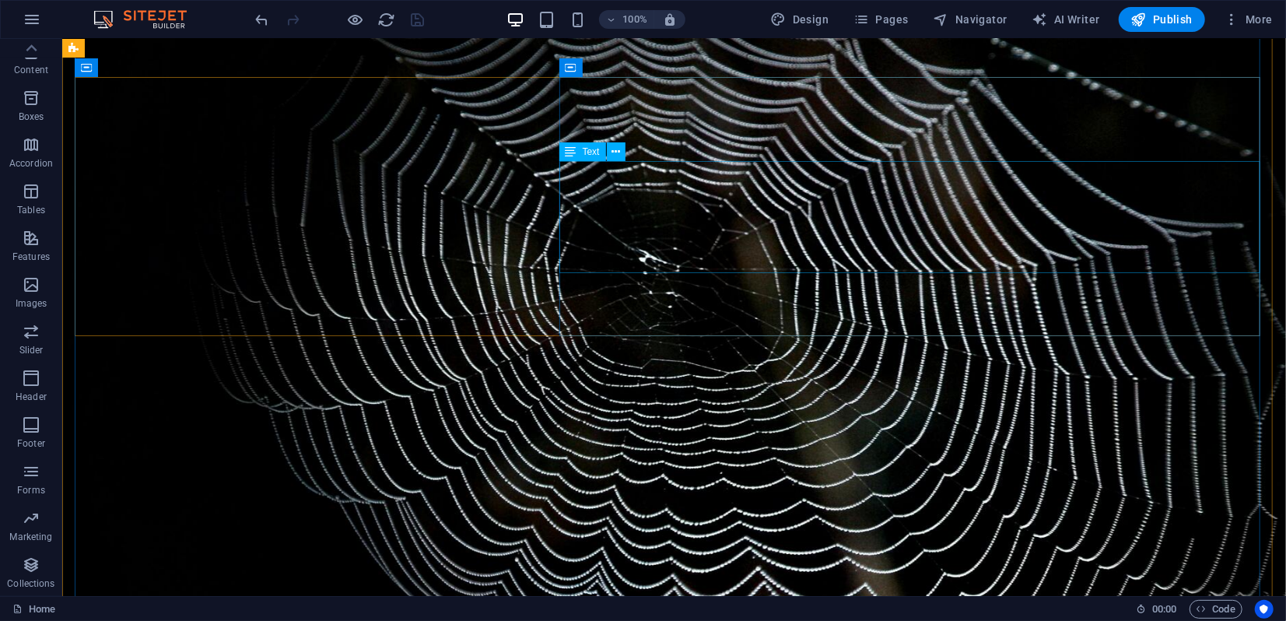
scroll to position [0, 0]
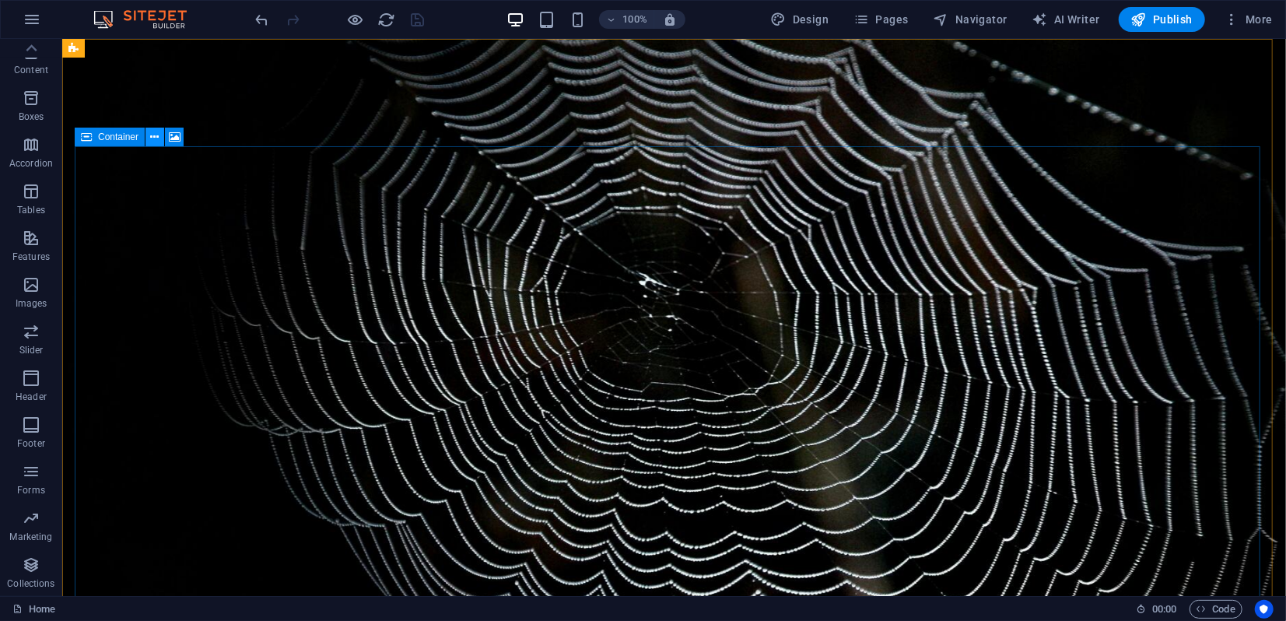
click at [149, 137] on button at bounding box center [154, 137] width 19 height 19
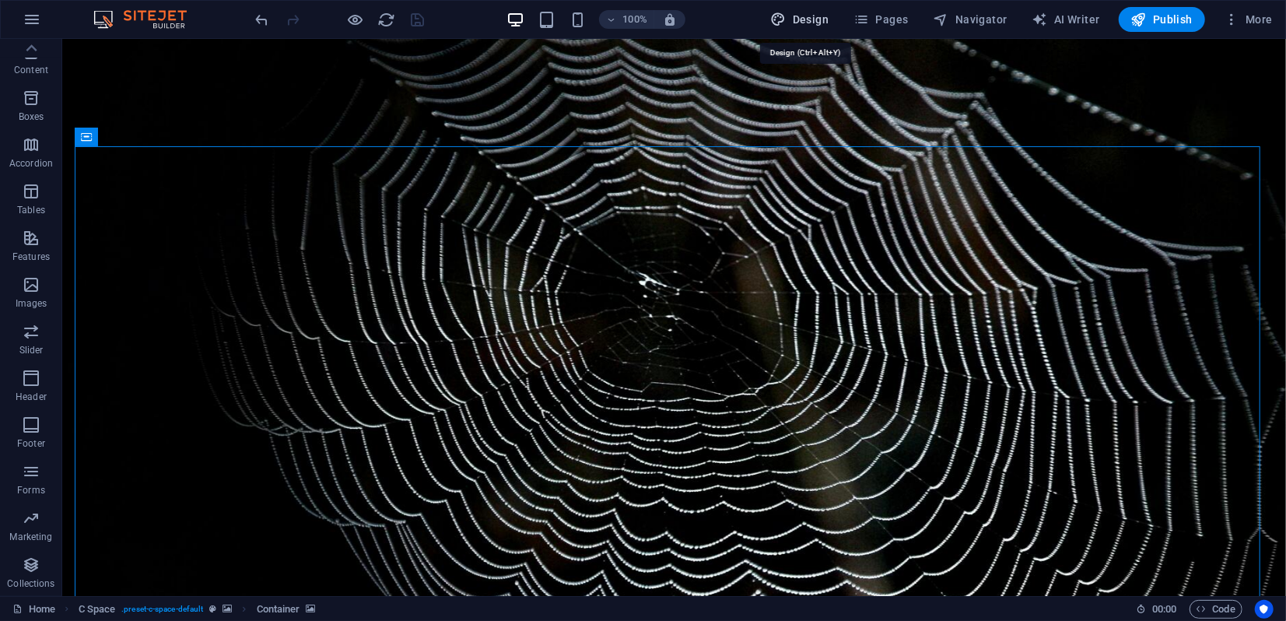
click at [804, 21] on span "Design" at bounding box center [800, 20] width 58 height 16
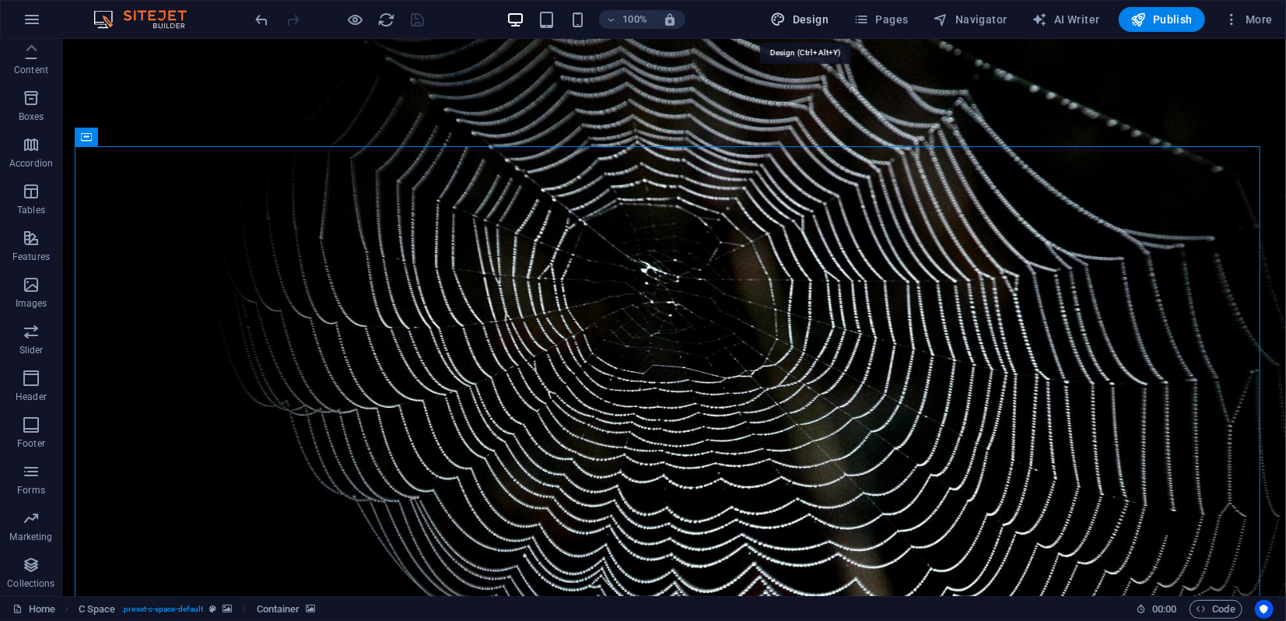
select select "px"
select select "300"
select select "px"
select select "rem"
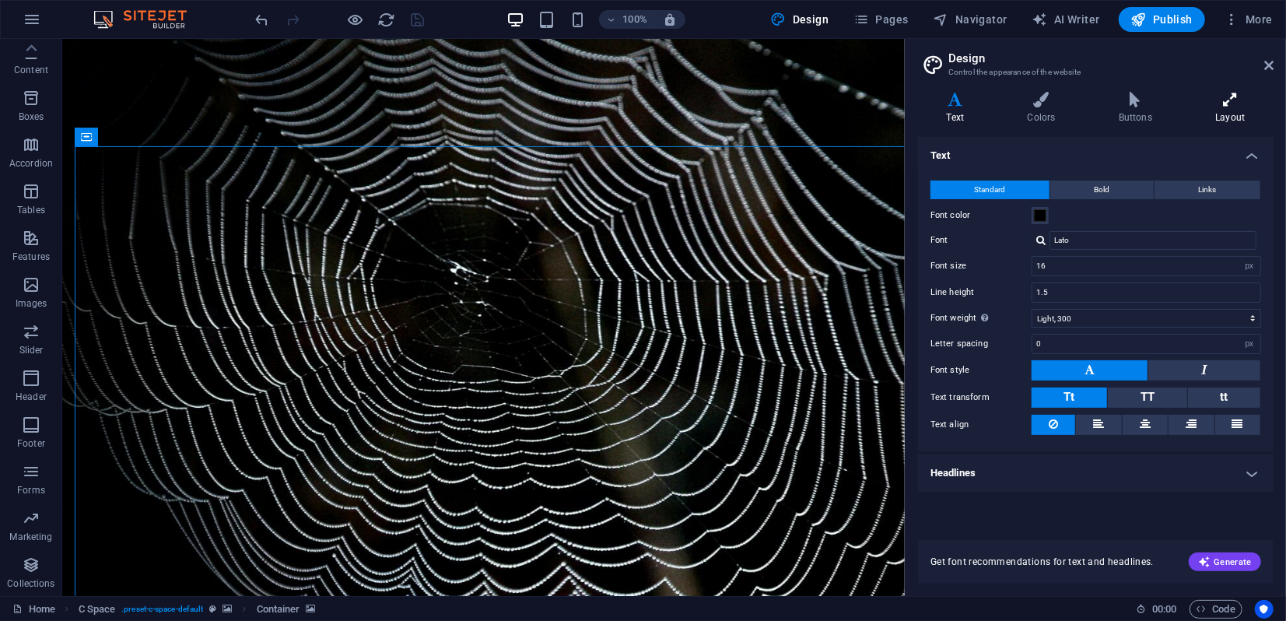
click at [1222, 103] on icon at bounding box center [1230, 100] width 86 height 16
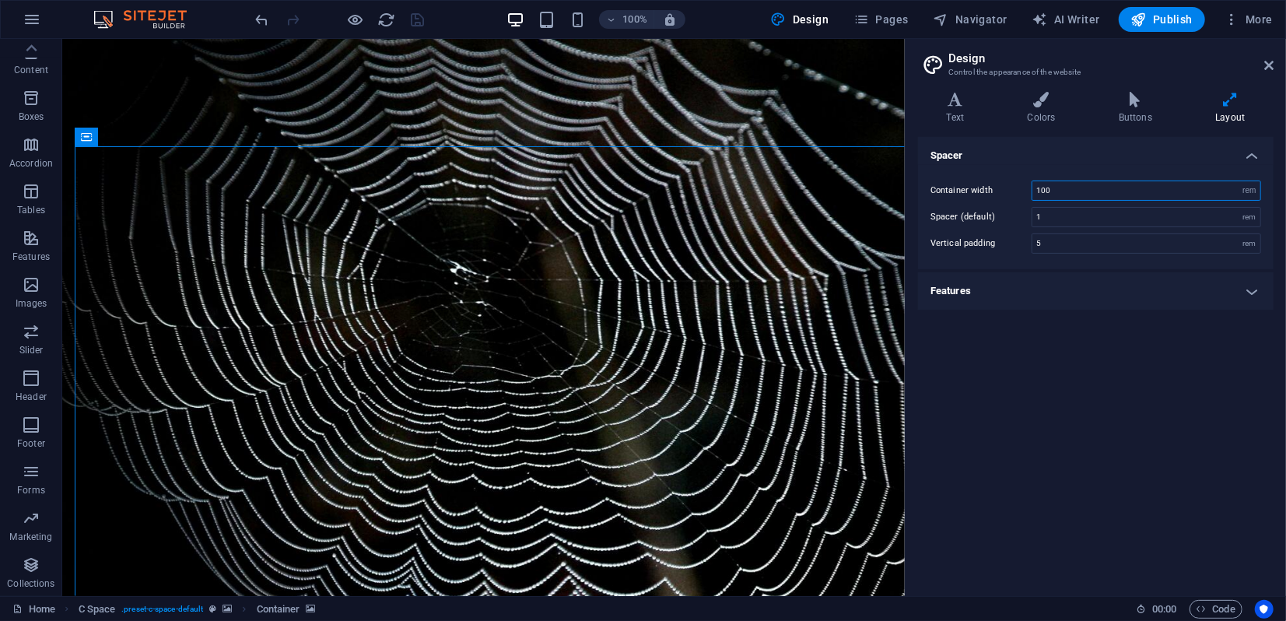
drag, startPoint x: 1059, startPoint y: 187, endPoint x: 1021, endPoint y: 187, distance: 37.3
click at [1021, 187] on div "Container width 100 rem px" at bounding box center [1095, 190] width 331 height 20
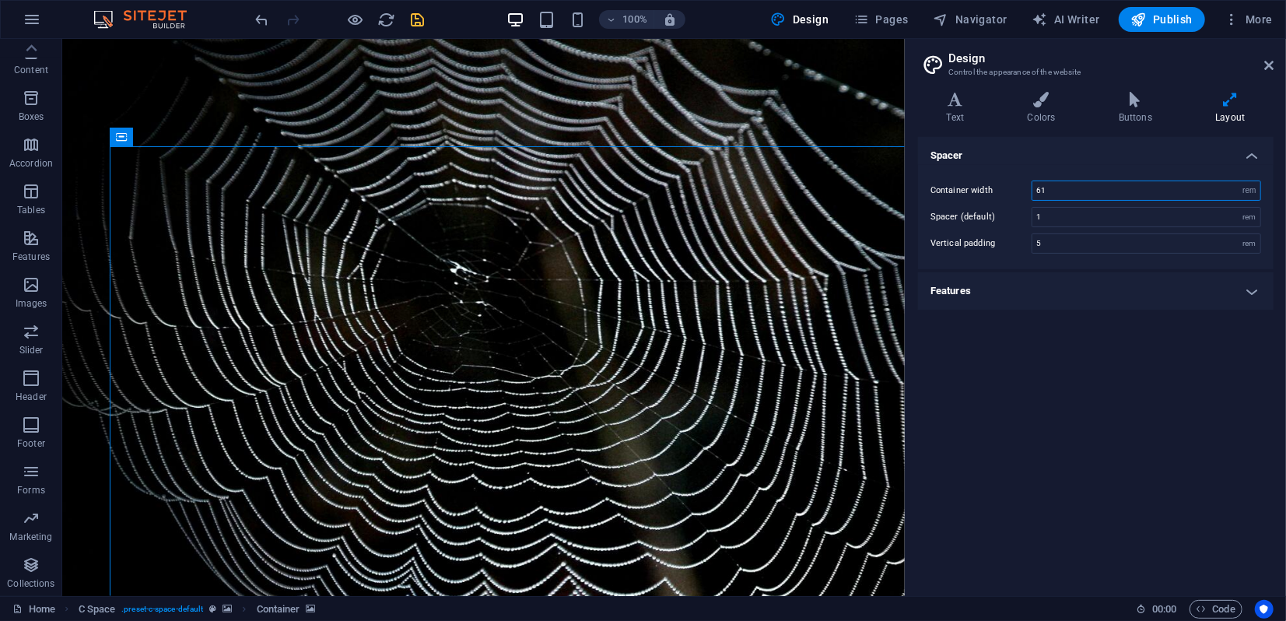
type input "61"
click at [1262, 64] on h2 "Design" at bounding box center [1110, 58] width 325 height 14
click at [1265, 68] on icon at bounding box center [1268, 65] width 9 height 12
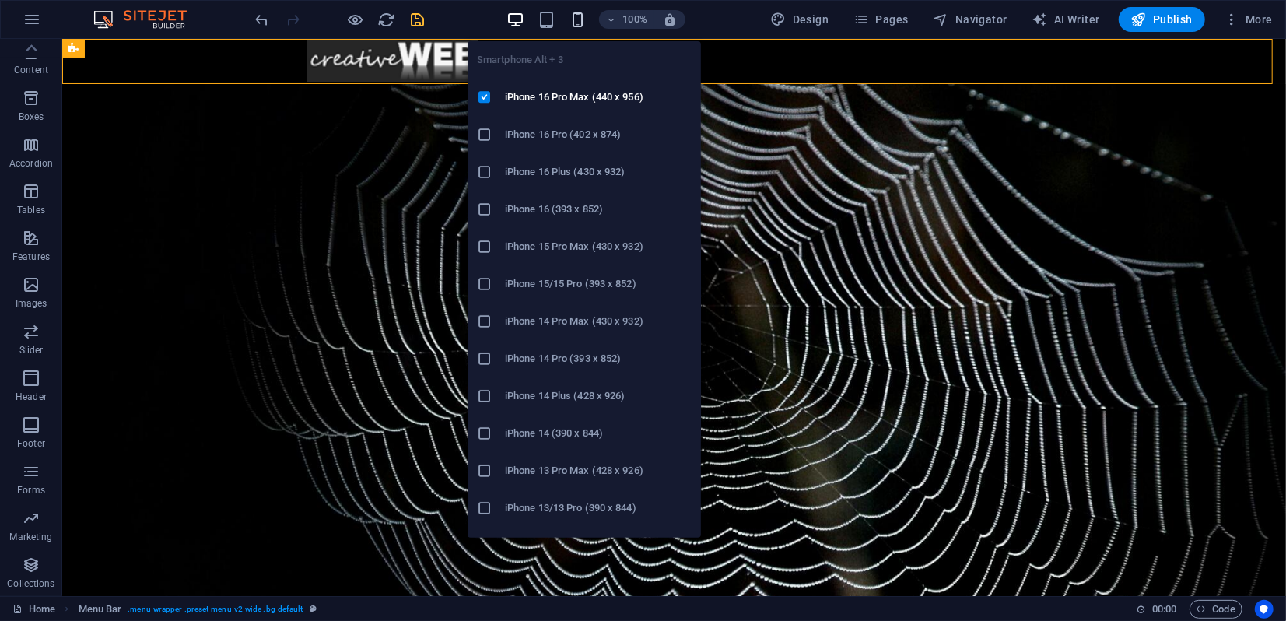
click at [576, 19] on icon "button" at bounding box center [578, 20] width 18 height 18
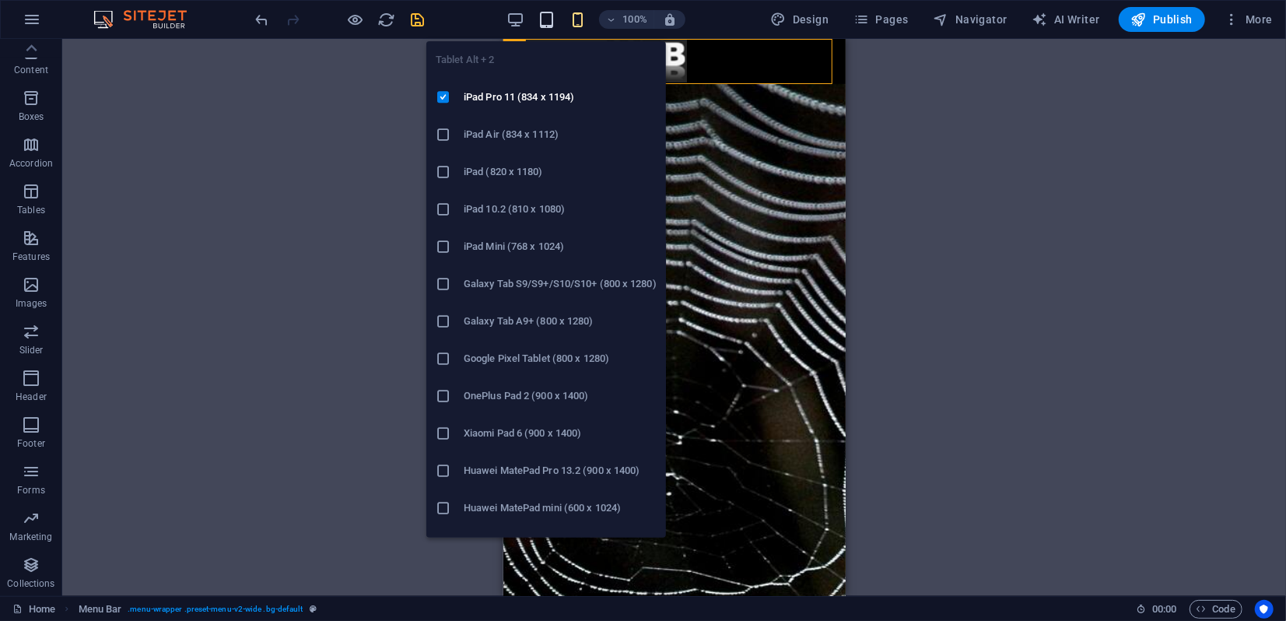
click at [554, 18] on icon "button" at bounding box center [546, 20] width 18 height 18
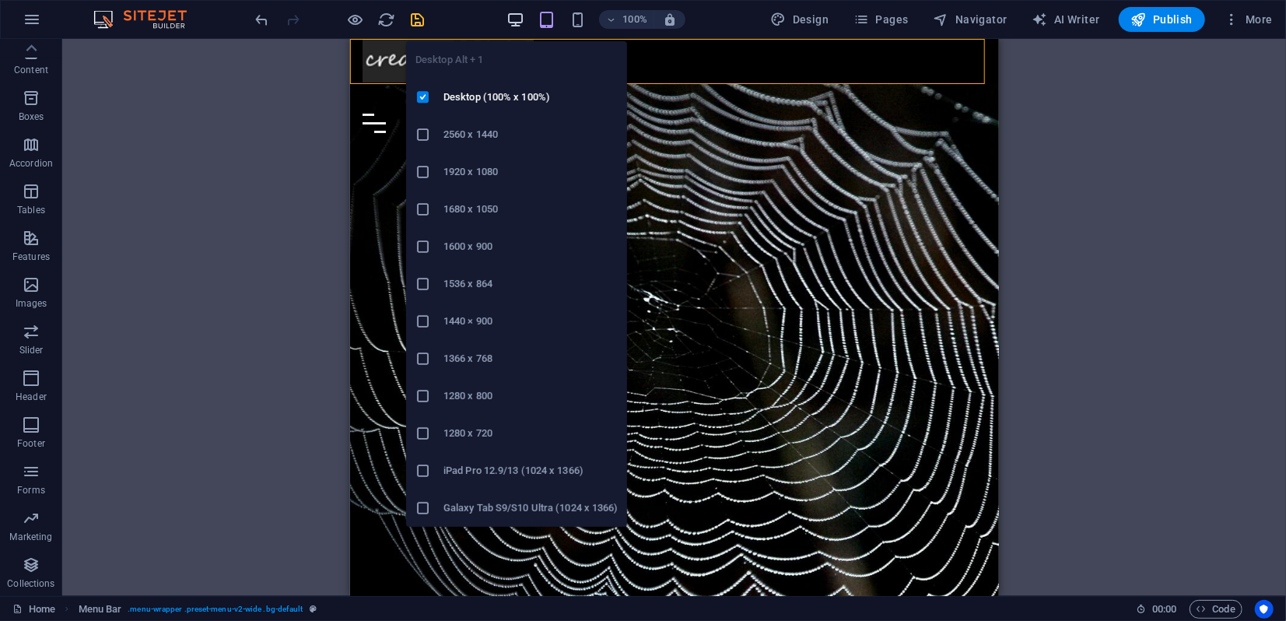
click at [515, 22] on icon "button" at bounding box center [515, 20] width 18 height 18
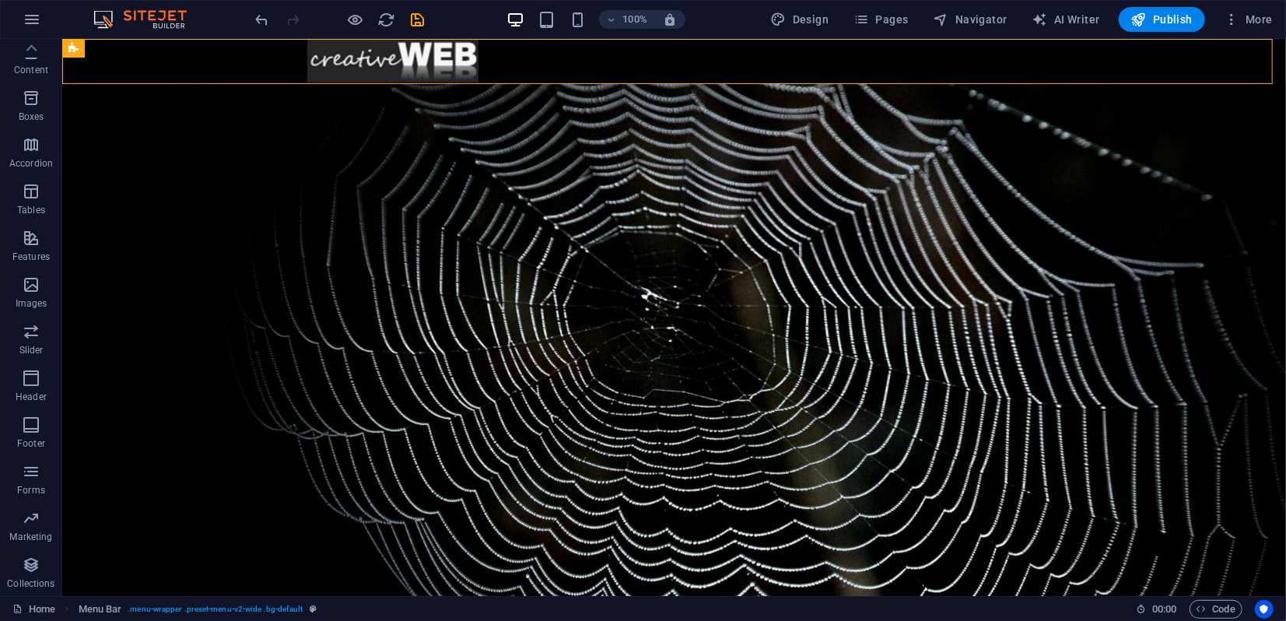
click at [411, 23] on icon "save" at bounding box center [418, 20] width 18 height 18
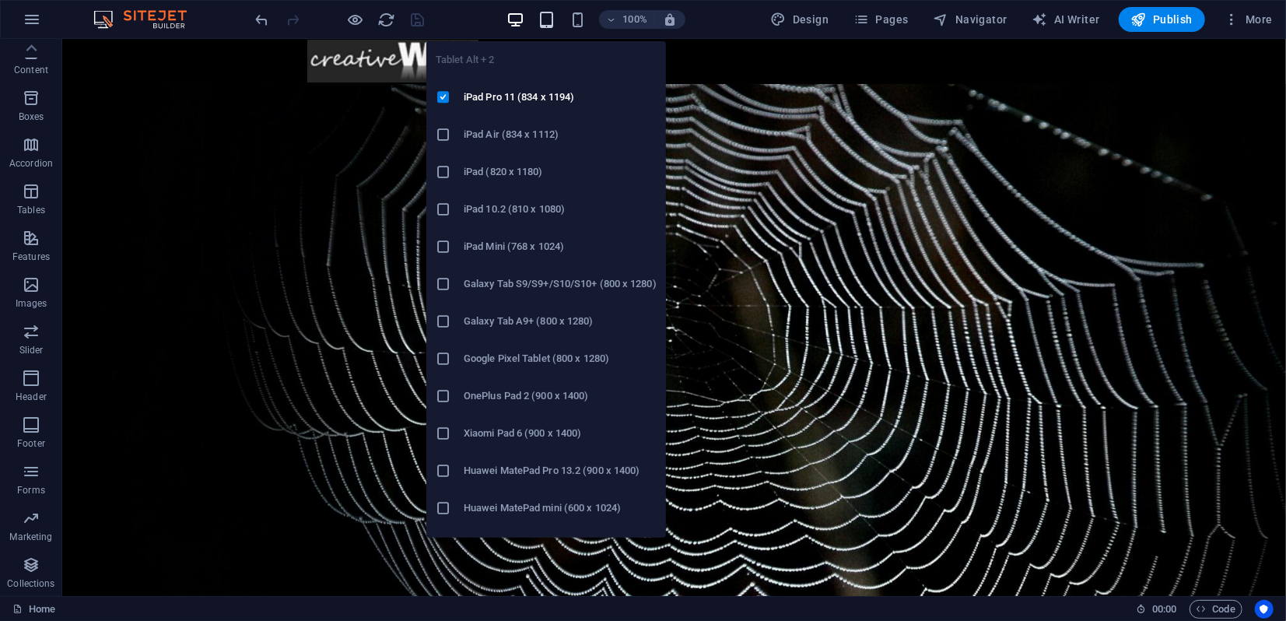
click at [544, 23] on icon "button" at bounding box center [546, 20] width 18 height 18
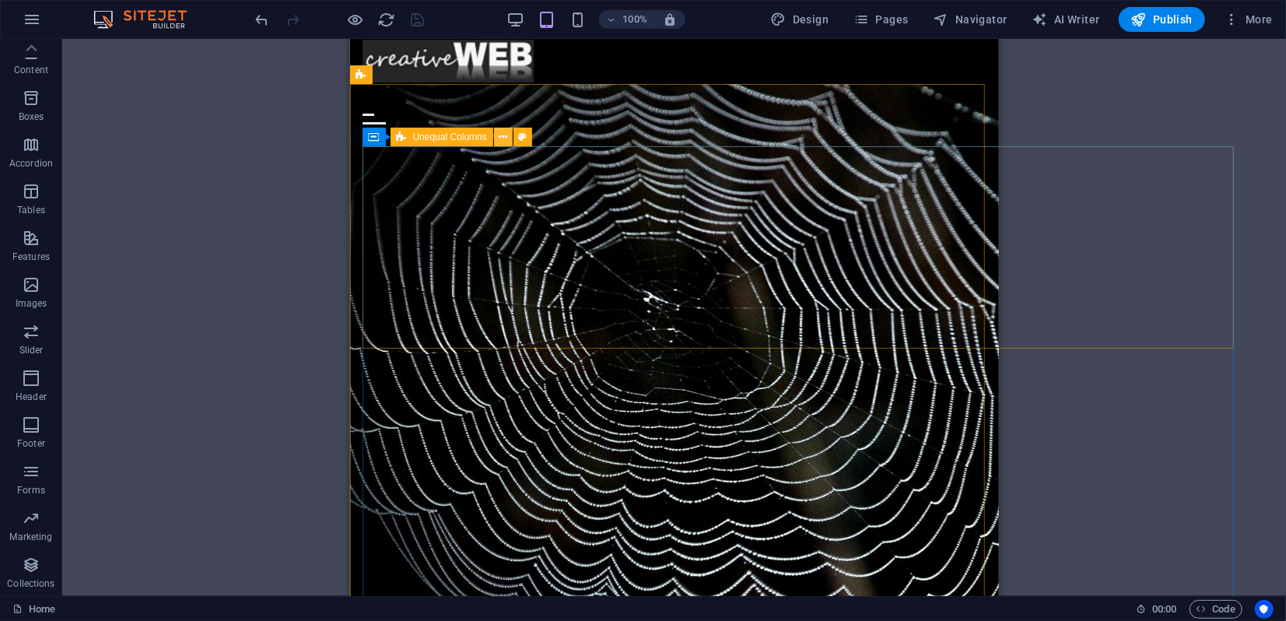
click at [506, 138] on icon at bounding box center [503, 137] width 9 height 16
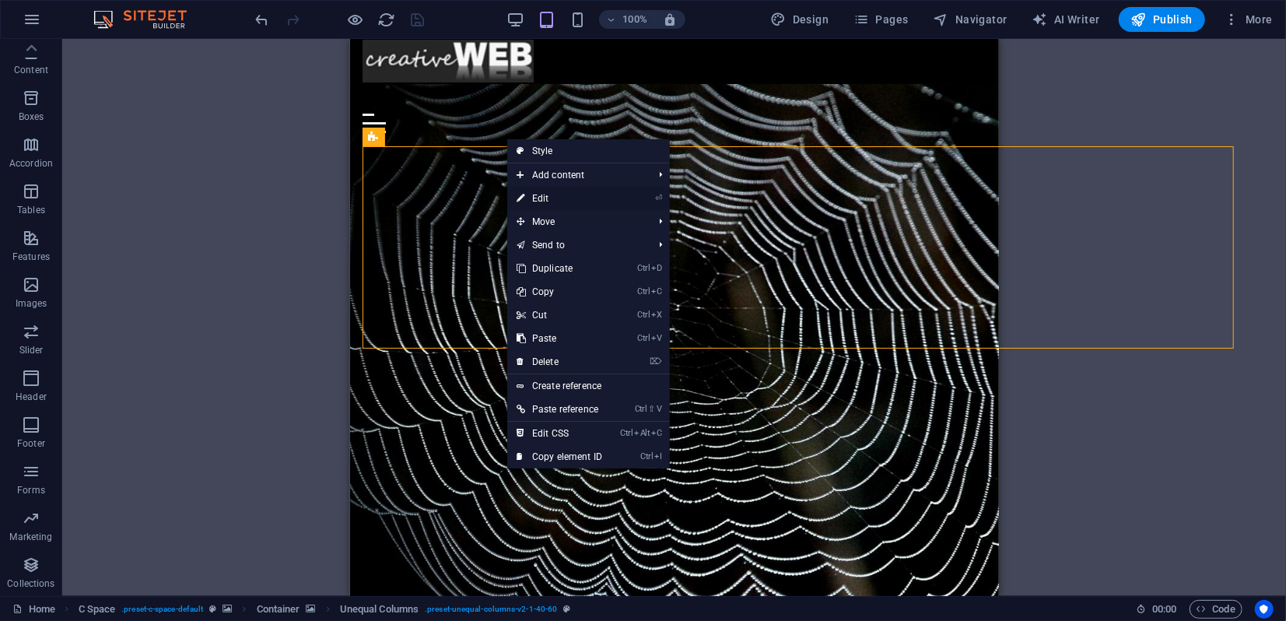
drag, startPoint x: 52, startPoint y: 160, endPoint x: 540, endPoint y: 200, distance: 489.3
click at [540, 200] on link "⏎ Edit" at bounding box center [559, 198] width 104 height 23
select select "%"
select select "rem"
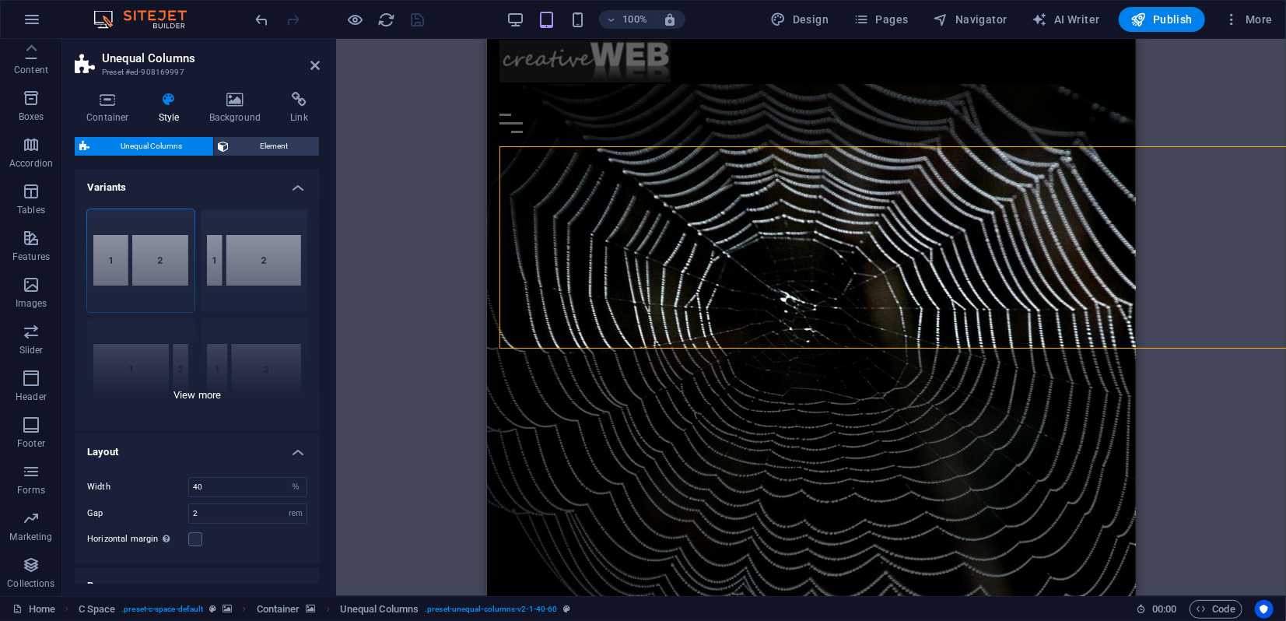
click at [240, 262] on div "[PHONE_NUMBER] [PHONE_NUMBER] 70-30 Default" at bounding box center [197, 313] width 245 height 233
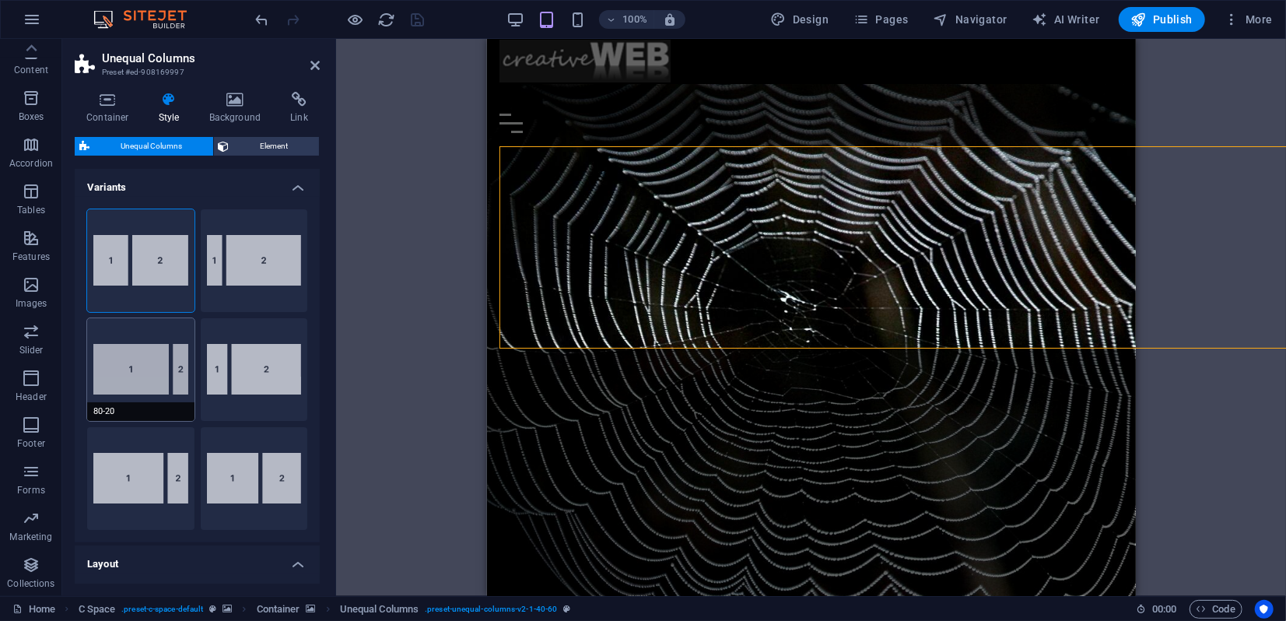
click at [151, 375] on button "80-20" at bounding box center [140, 369] width 107 height 103
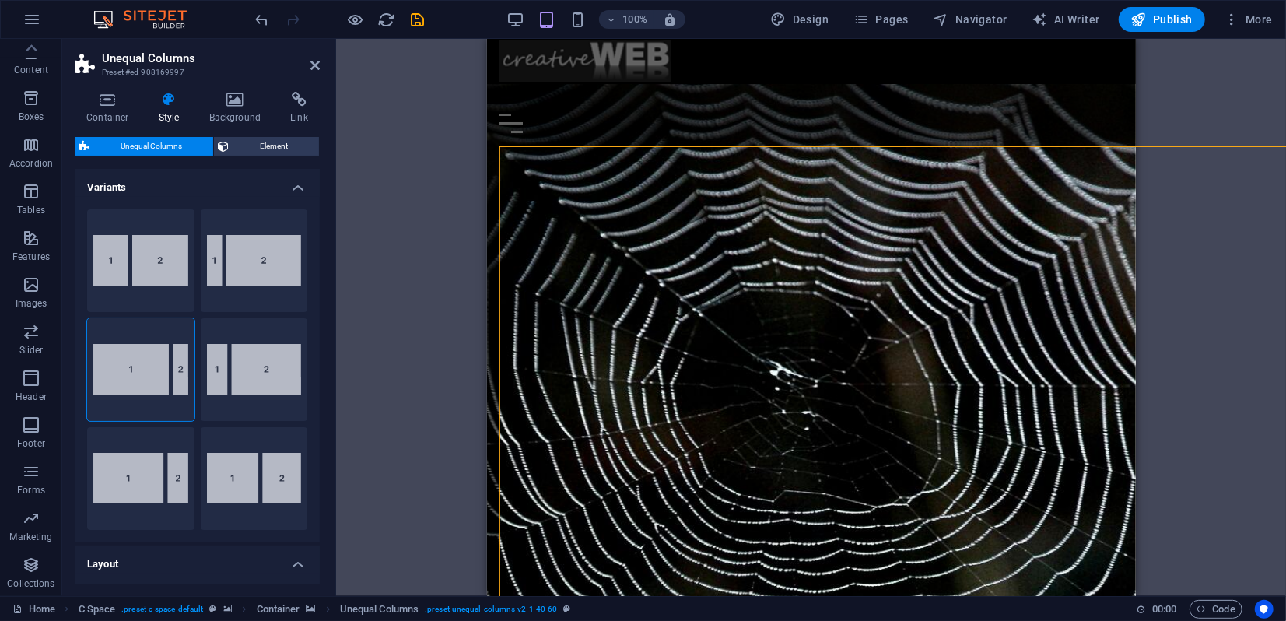
scroll to position [86, 0]
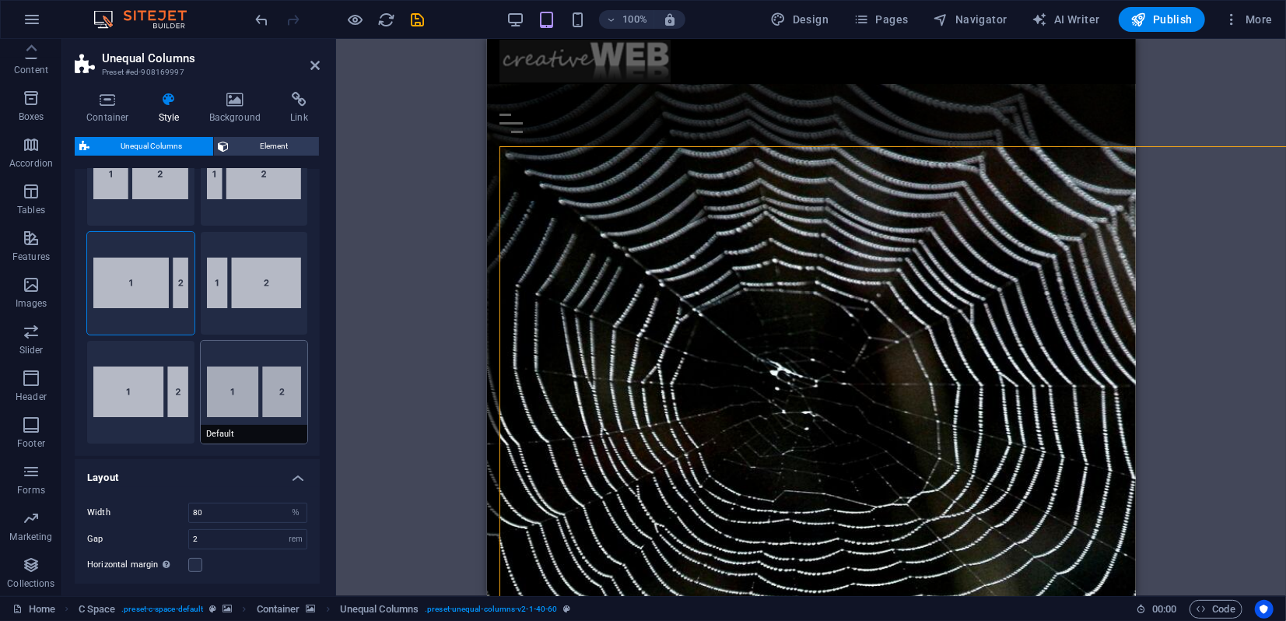
click at [240, 389] on button "Default" at bounding box center [254, 392] width 107 height 103
type input "60"
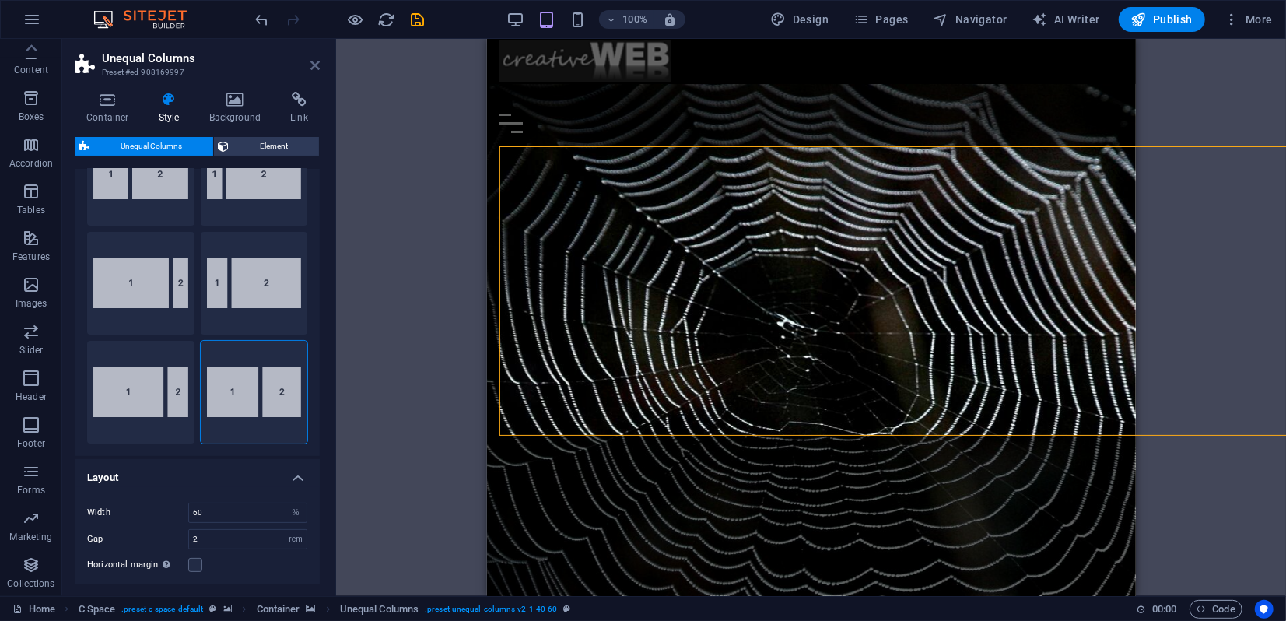
click at [317, 65] on icon at bounding box center [314, 65] width 9 height 12
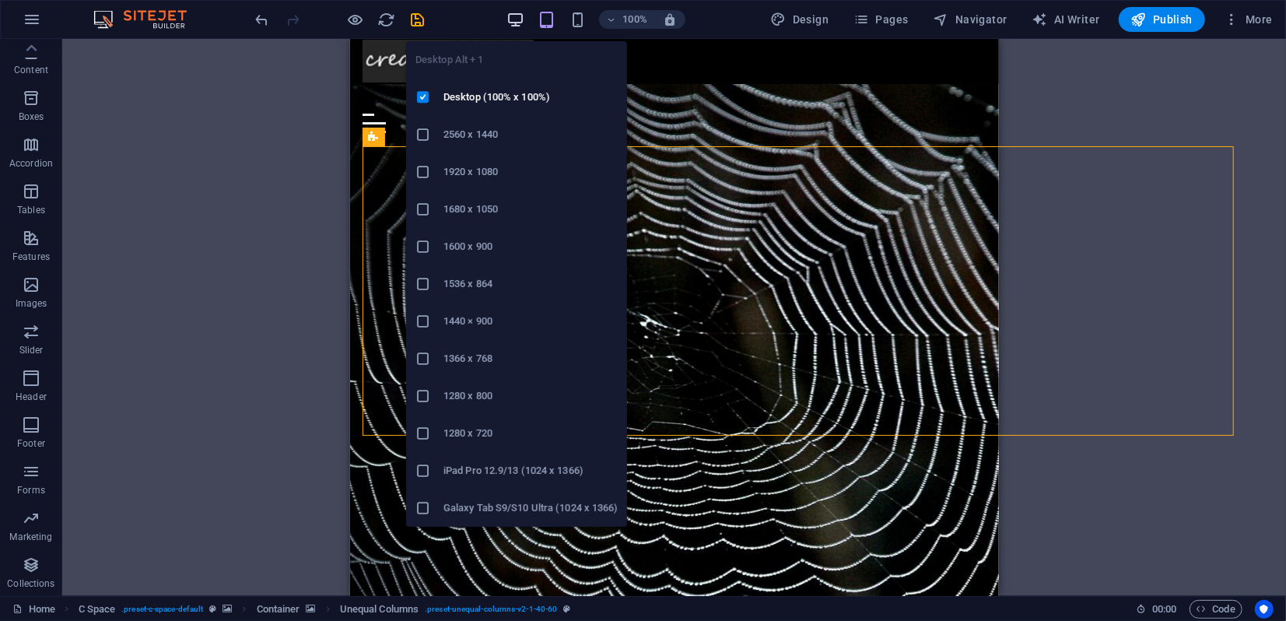
click at [517, 25] on icon "button" at bounding box center [515, 20] width 18 height 18
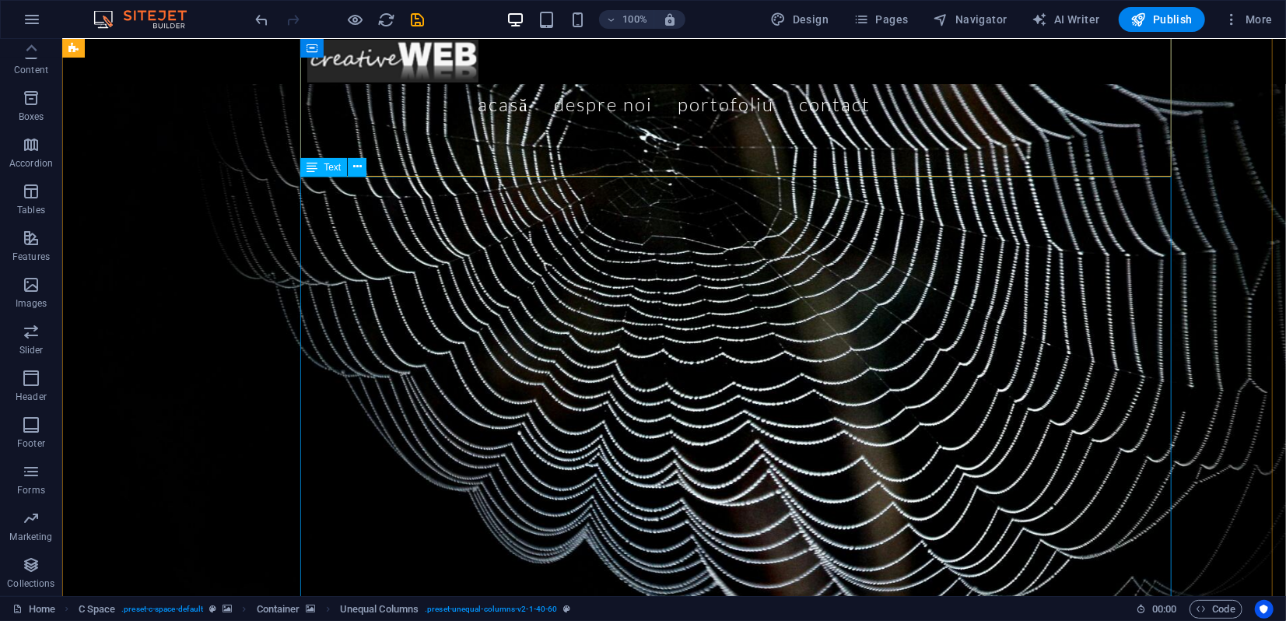
scroll to position [0, 0]
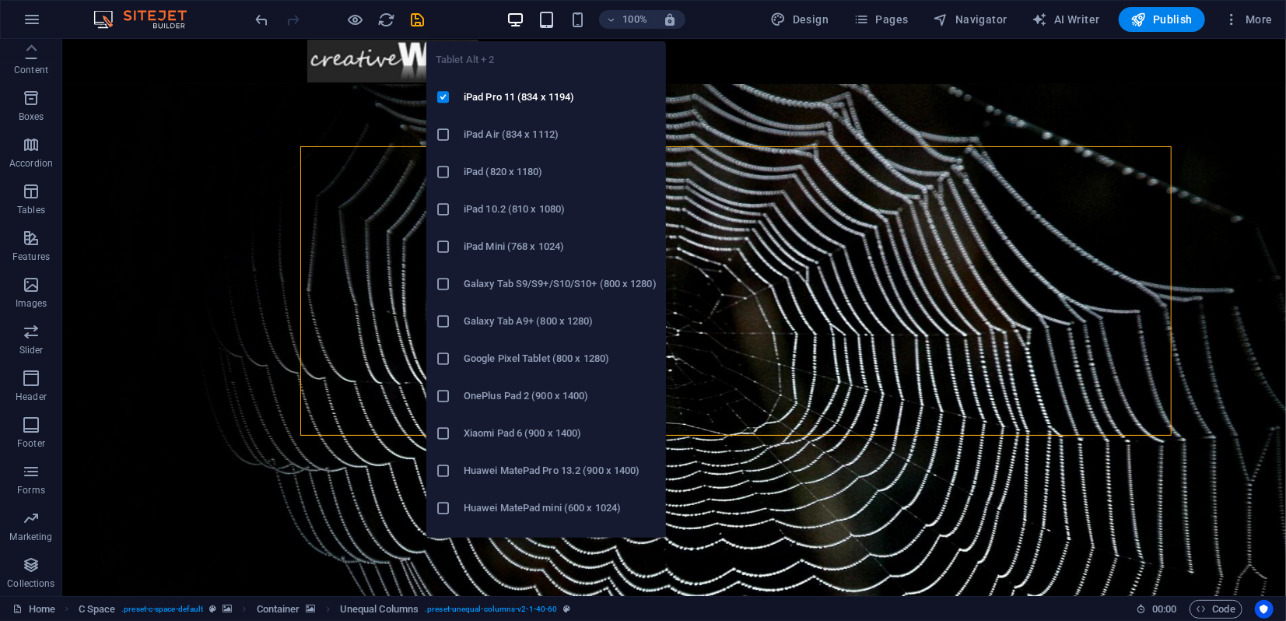
click at [550, 23] on icon "button" at bounding box center [546, 20] width 18 height 18
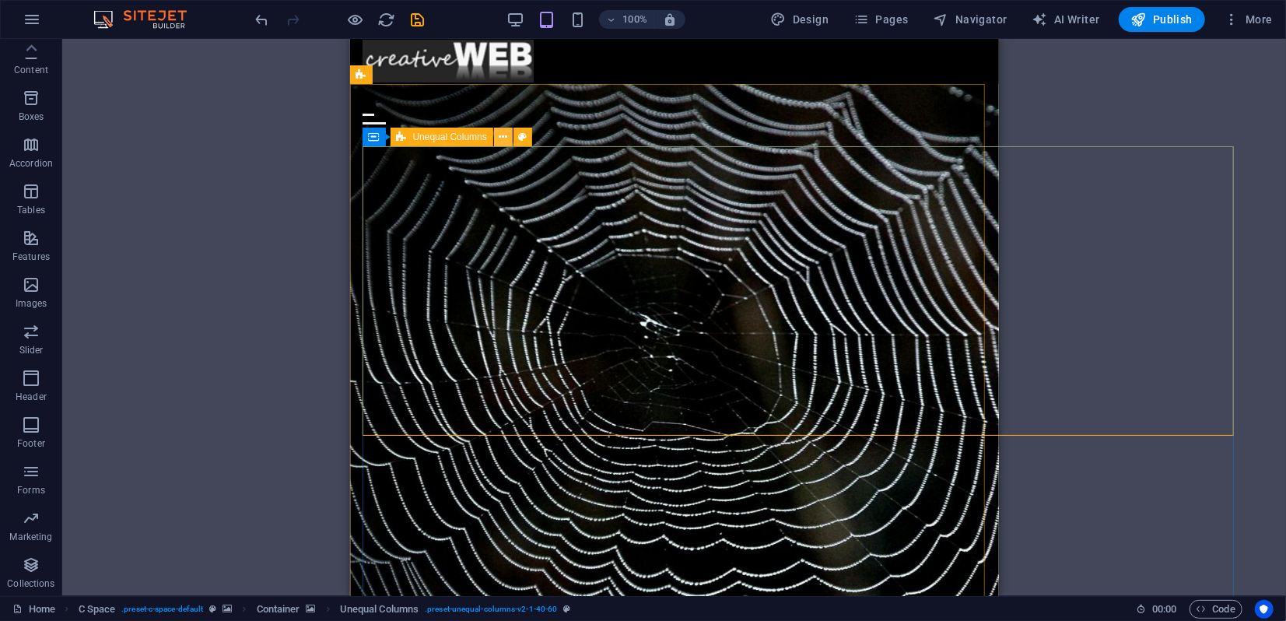
click at [502, 138] on icon at bounding box center [503, 137] width 9 height 16
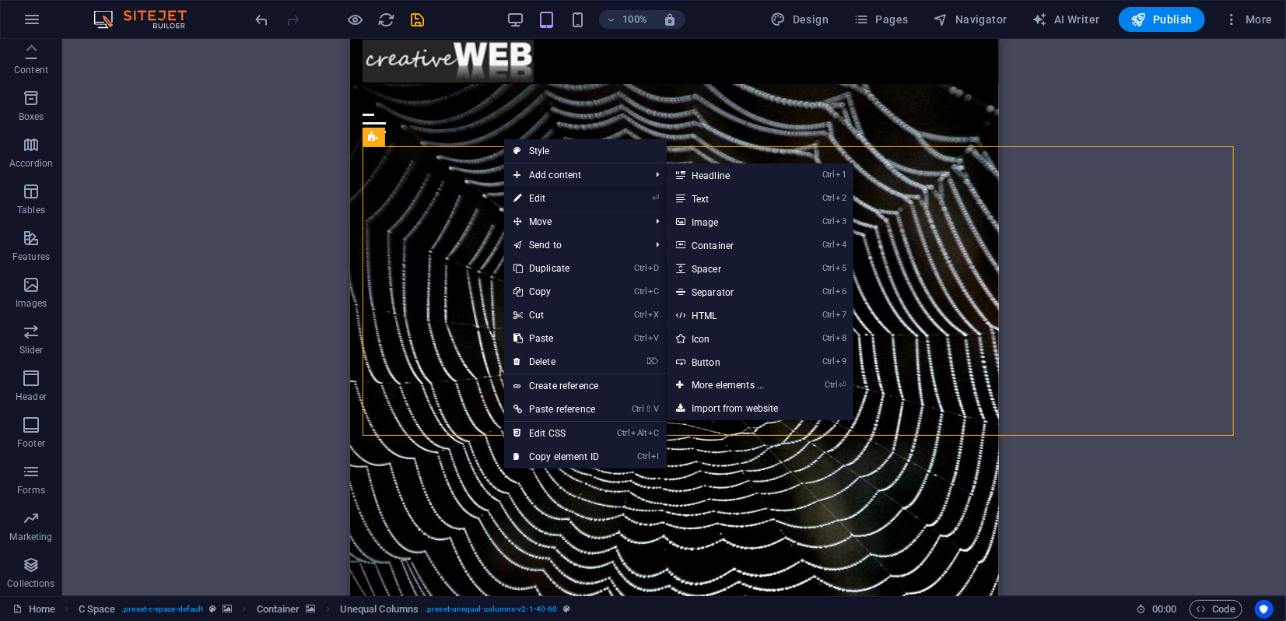
click at [535, 198] on link "⏎ Edit" at bounding box center [556, 198] width 104 height 23
select select "%"
select select "rem"
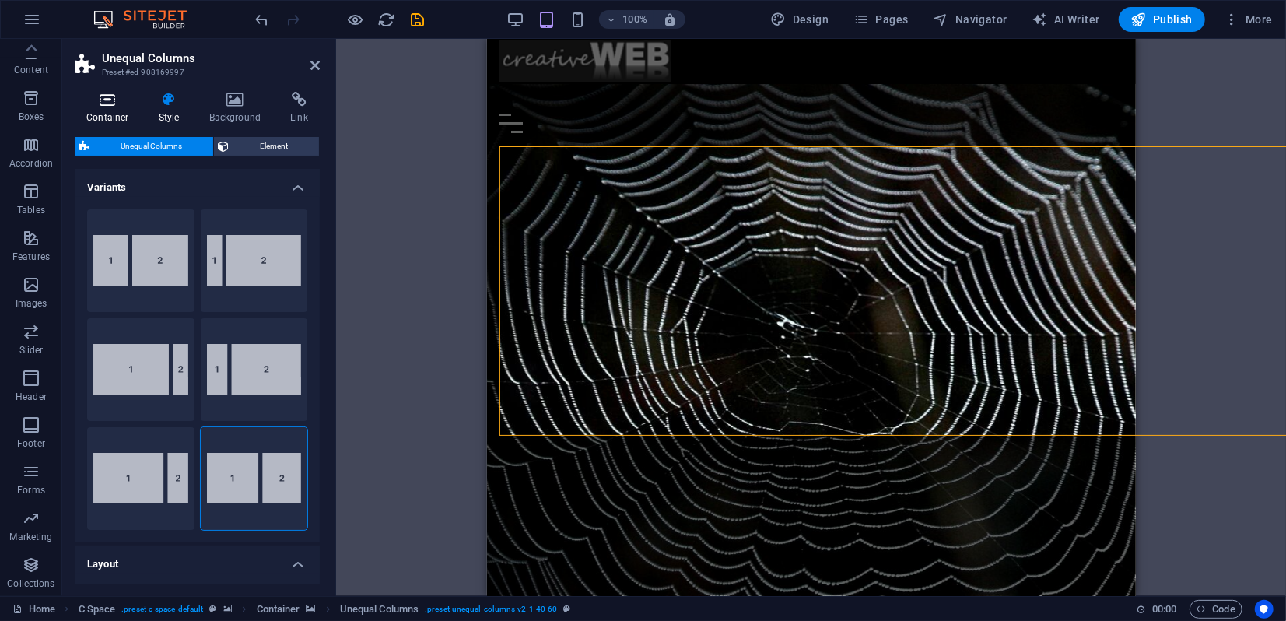
click at [100, 106] on icon at bounding box center [108, 100] width 66 height 16
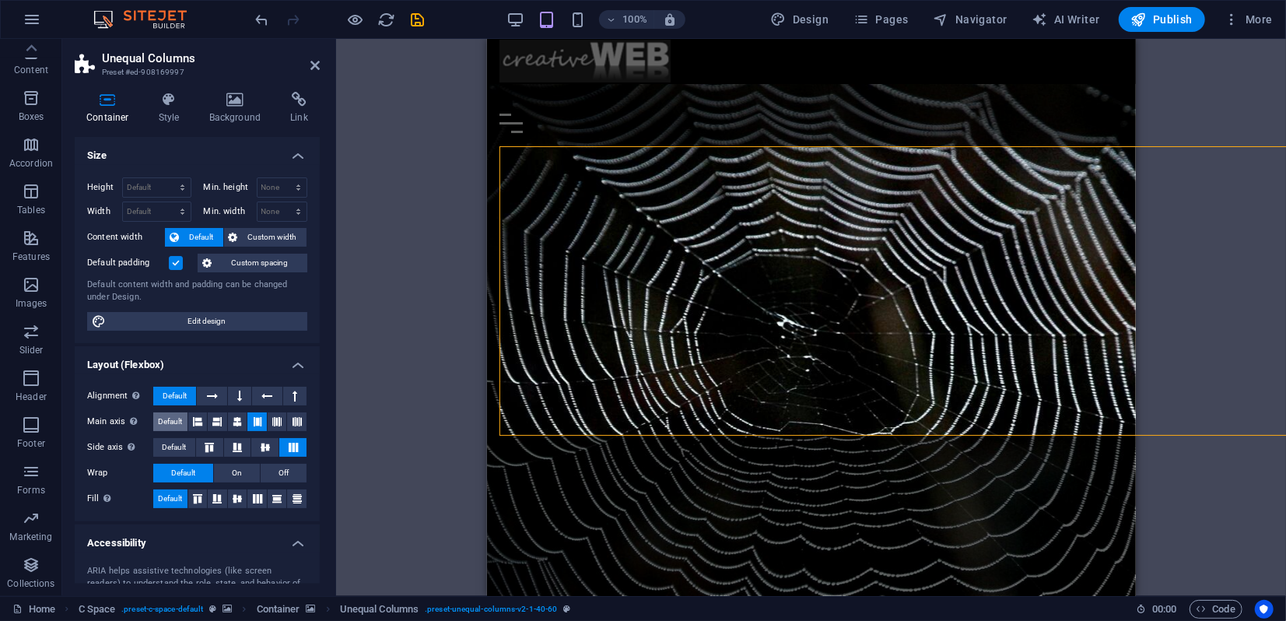
click at [176, 423] on span "Default" at bounding box center [170, 421] width 24 height 19
click at [174, 422] on span "Default" at bounding box center [170, 421] width 24 height 19
click at [316, 68] on icon at bounding box center [314, 65] width 9 height 12
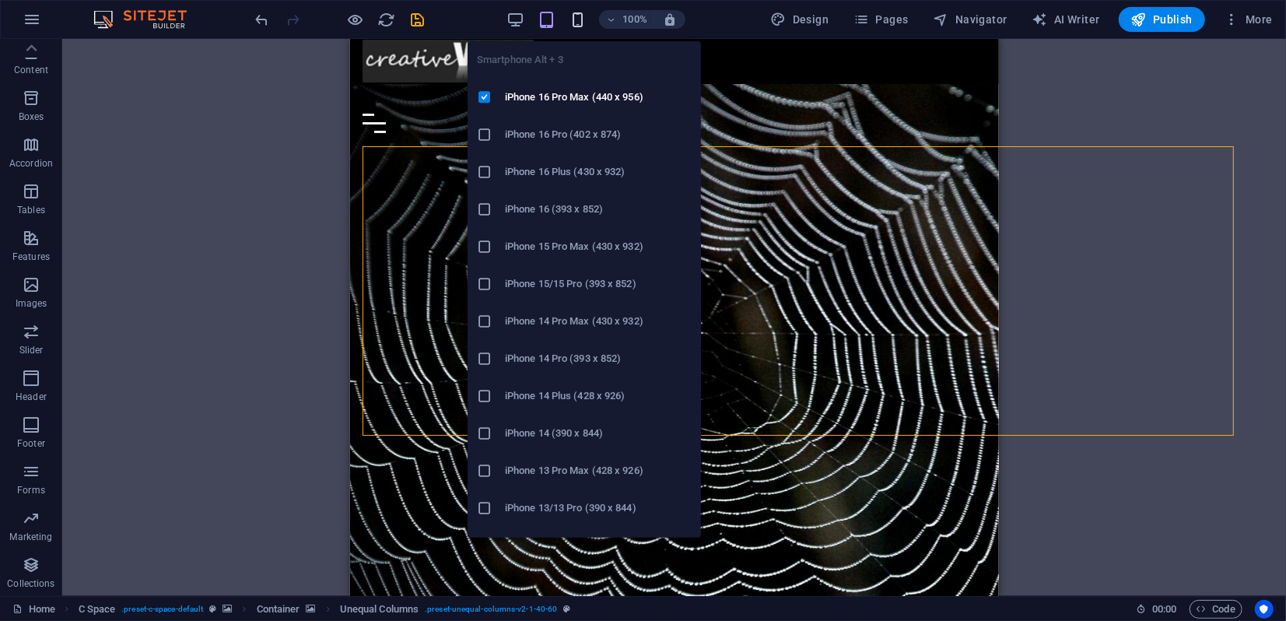
click at [581, 19] on icon "button" at bounding box center [578, 20] width 18 height 18
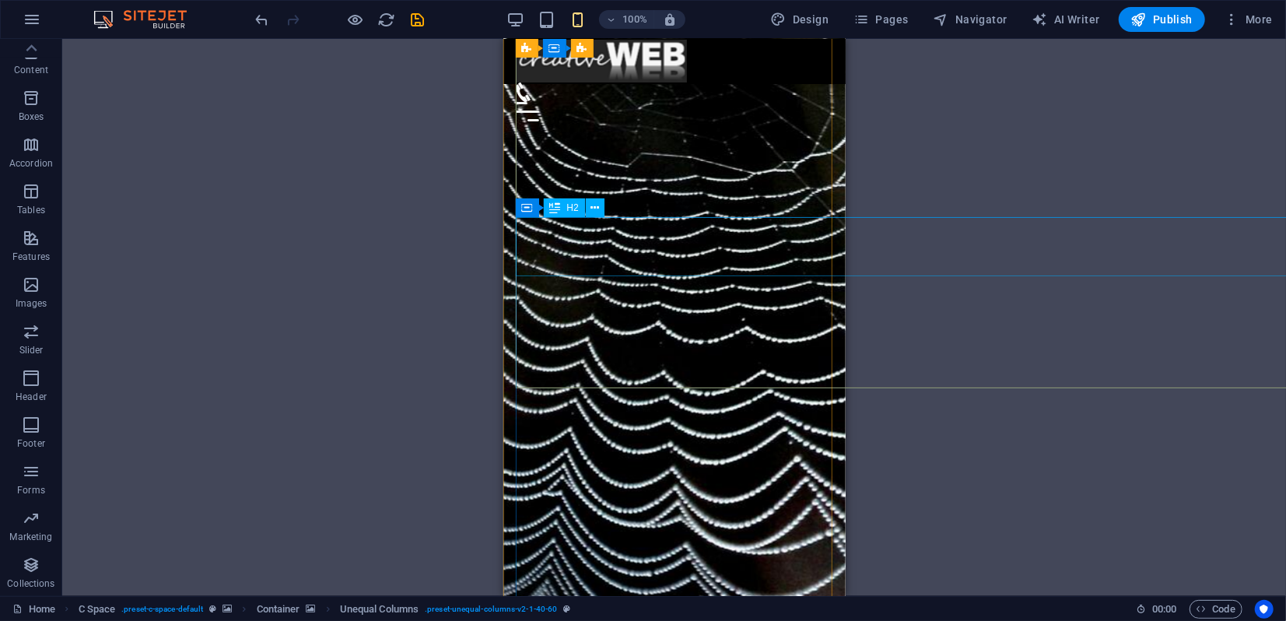
scroll to position [345, 0]
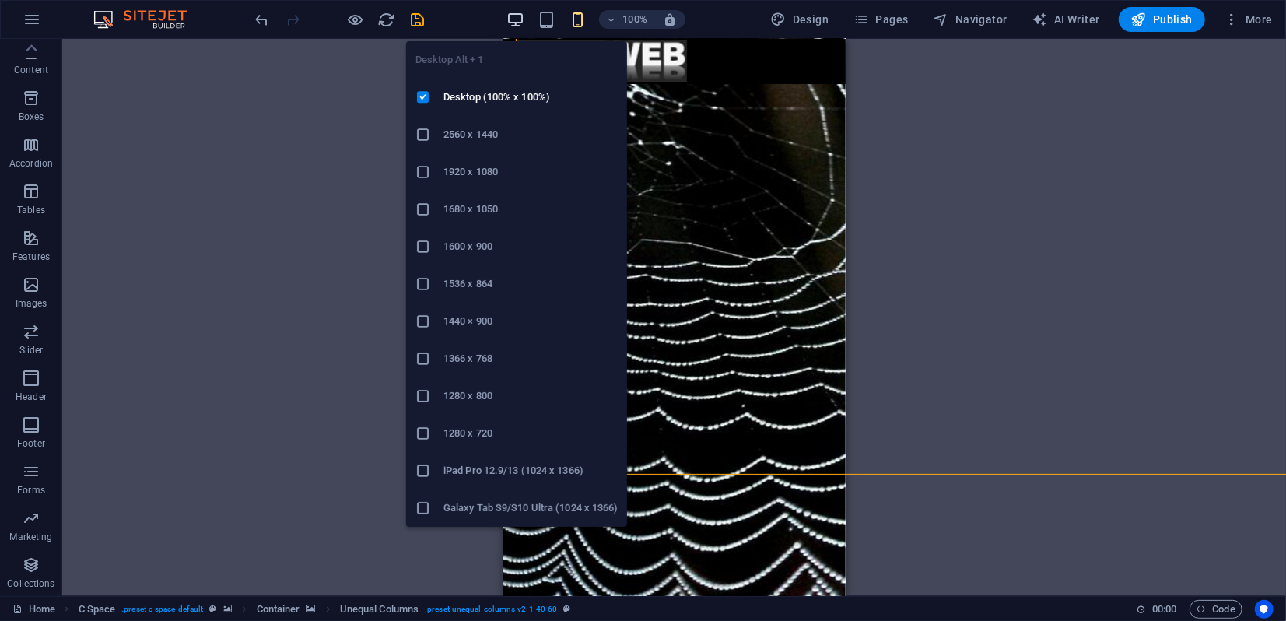
click at [523, 23] on icon "button" at bounding box center [515, 20] width 18 height 18
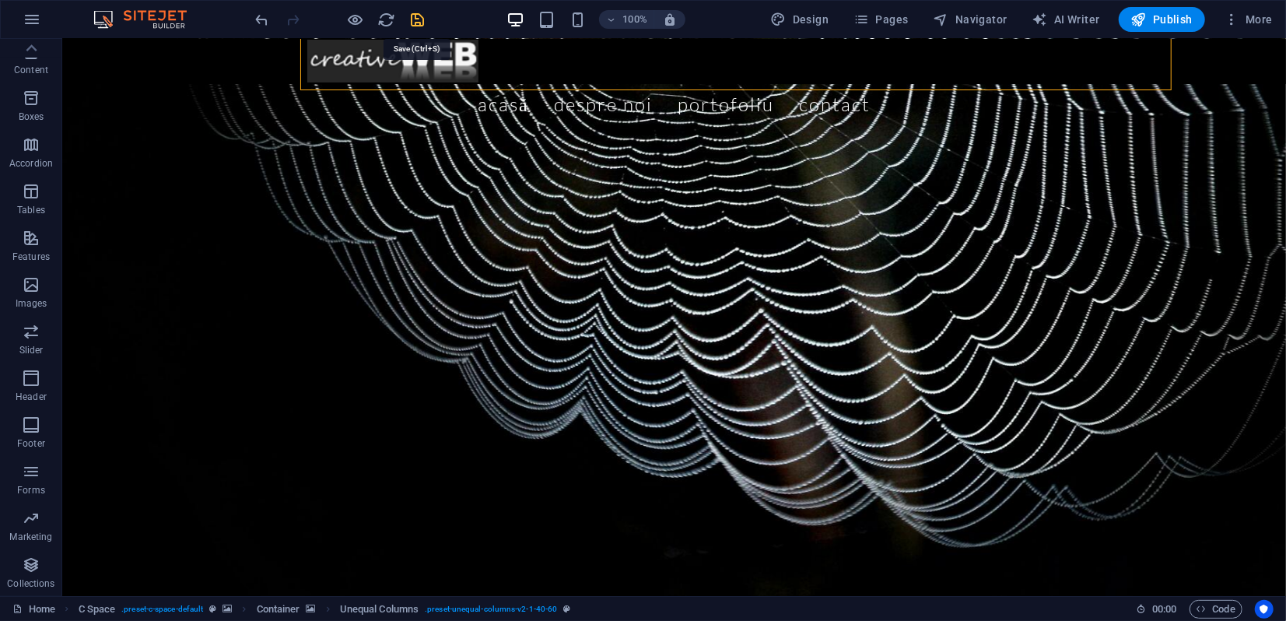
click at [417, 21] on icon "save" at bounding box center [418, 20] width 18 height 18
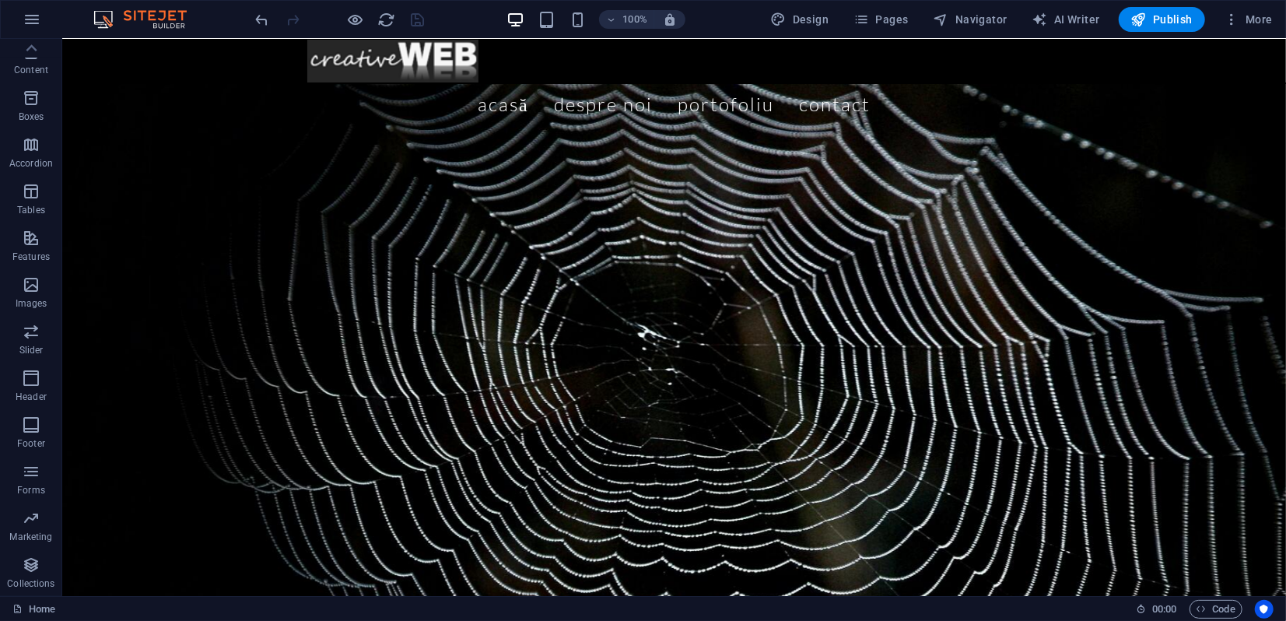
scroll to position [0, 0]
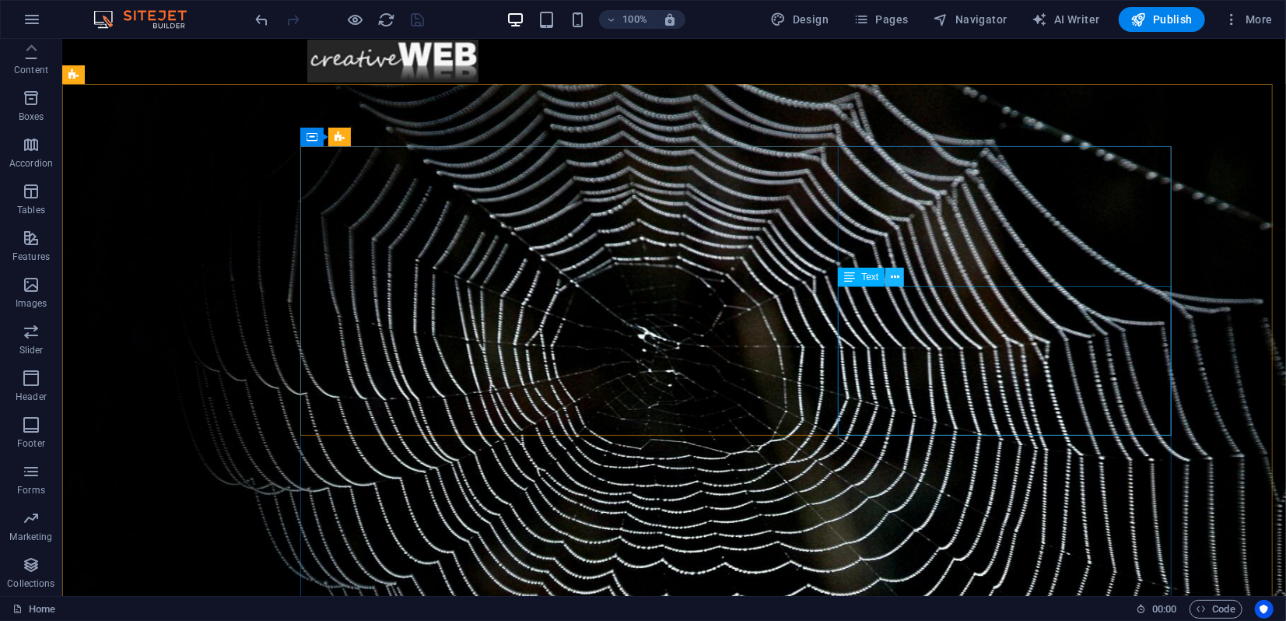
click at [898, 282] on icon at bounding box center [895, 277] width 9 height 16
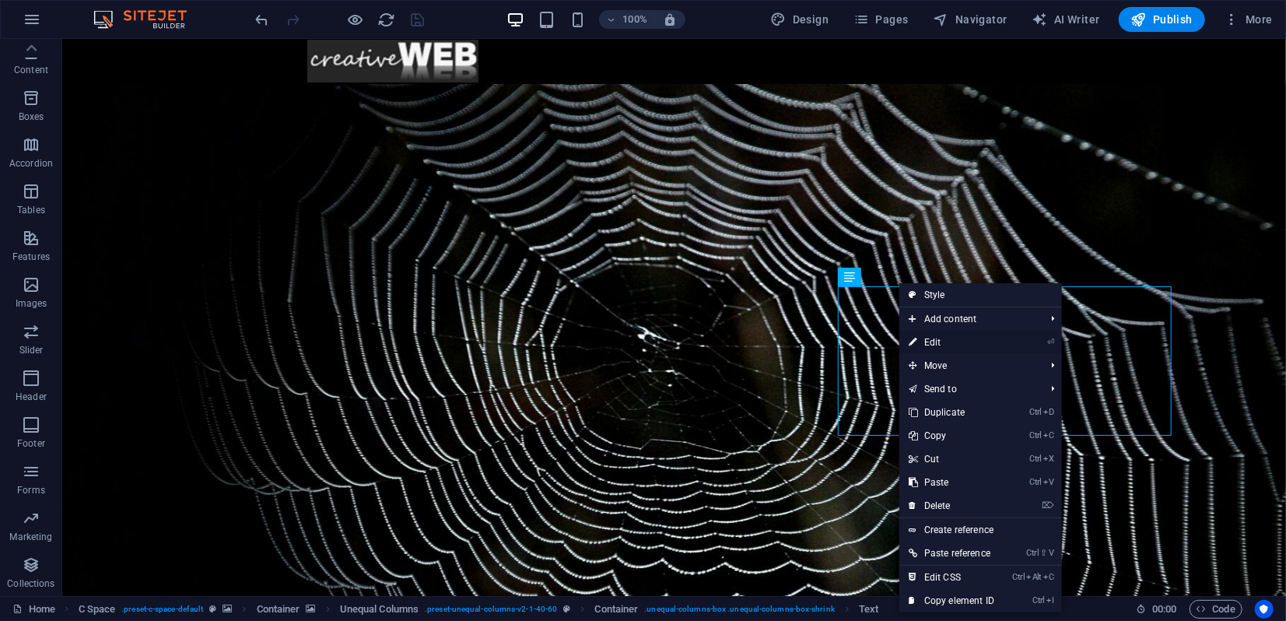
click at [942, 343] on link "⏎ Edit" at bounding box center [951, 342] width 104 height 23
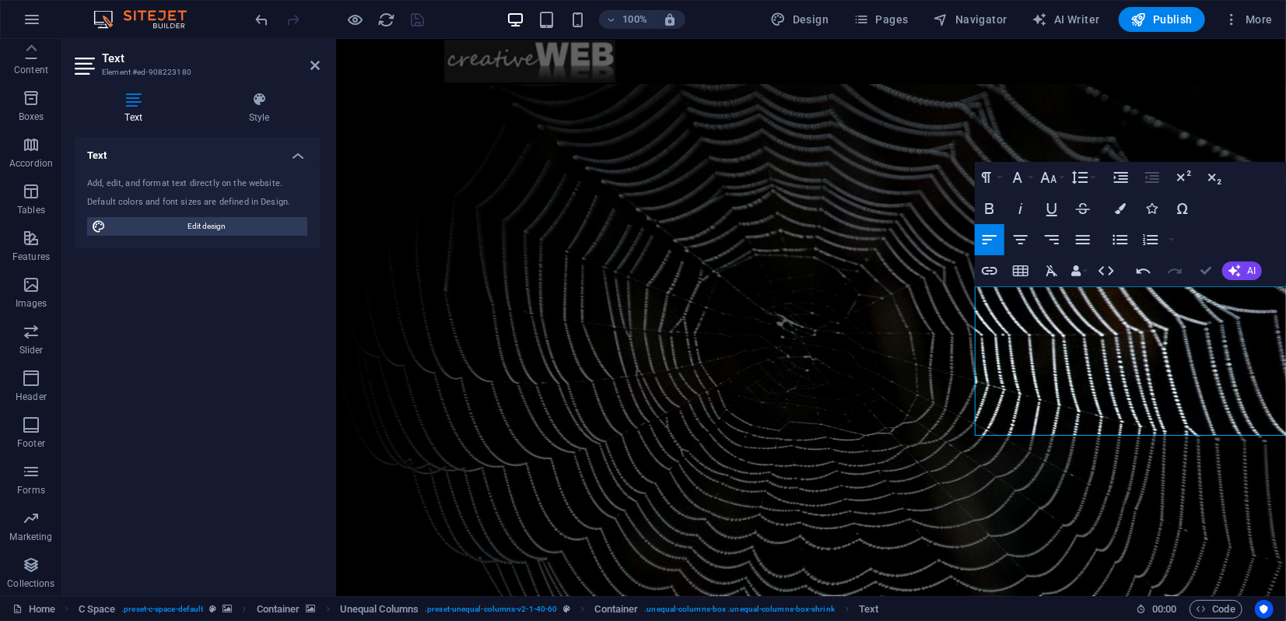
drag, startPoint x: 1206, startPoint y: 268, endPoint x: 1139, endPoint y: 233, distance: 75.5
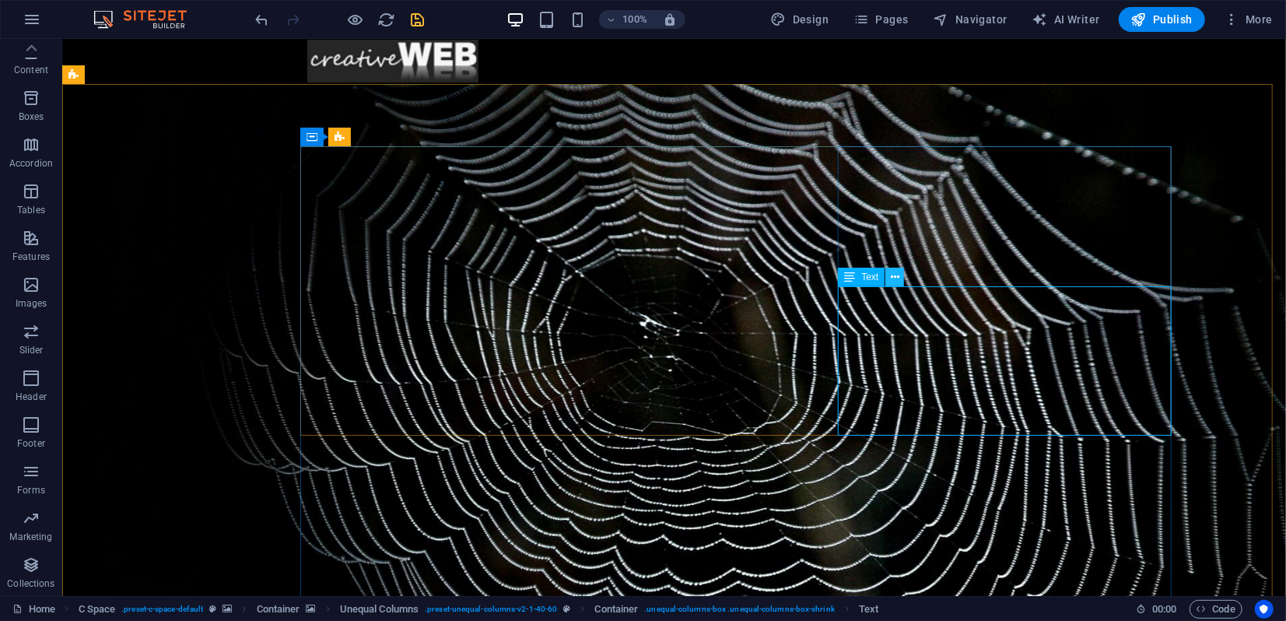
click at [895, 277] on icon at bounding box center [895, 277] width 9 height 16
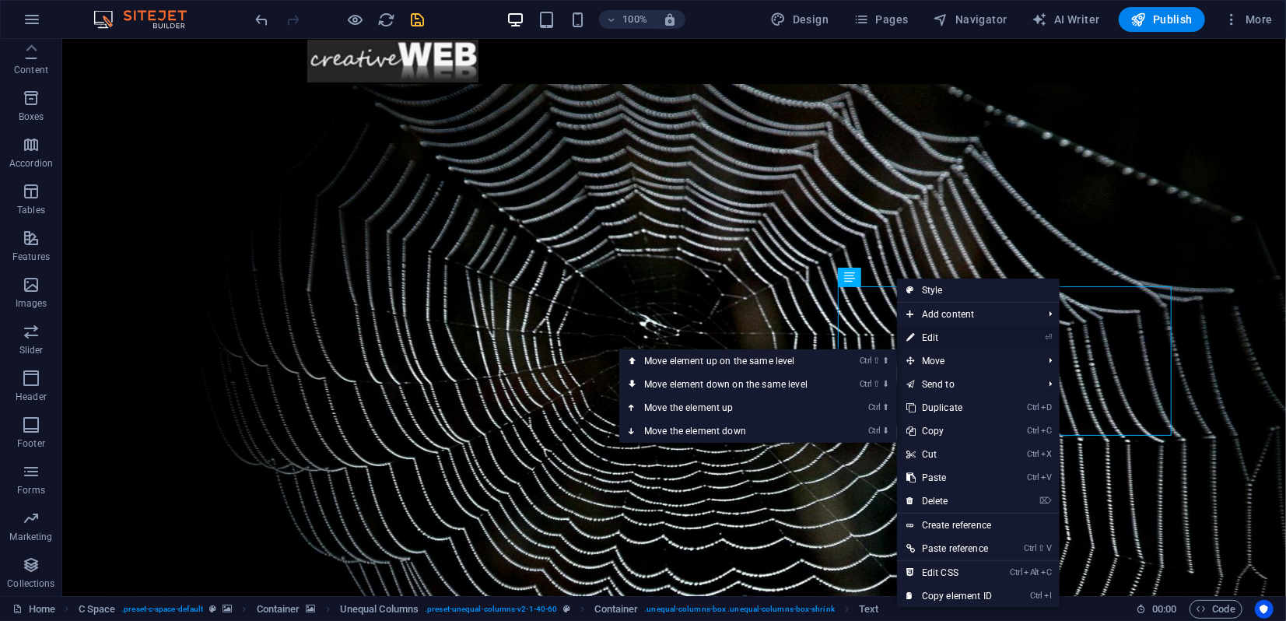
click at [935, 339] on link "⏎ Edit" at bounding box center [949, 337] width 104 height 23
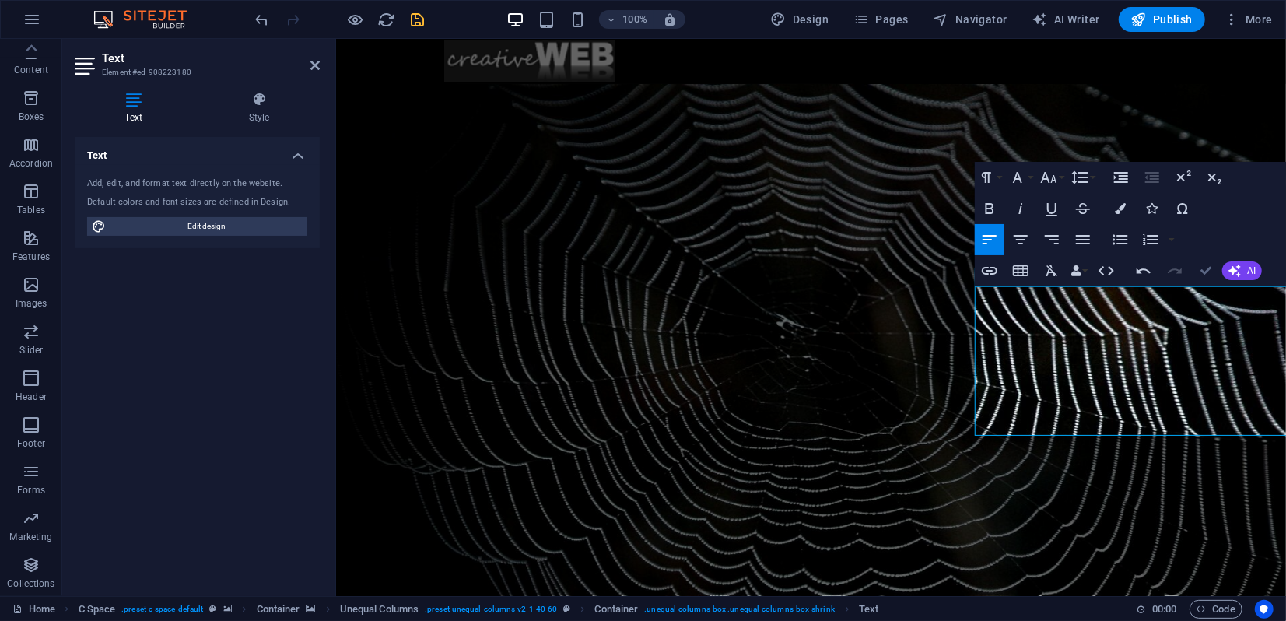
drag, startPoint x: 1207, startPoint y: 270, endPoint x: 1096, endPoint y: 264, distance: 111.4
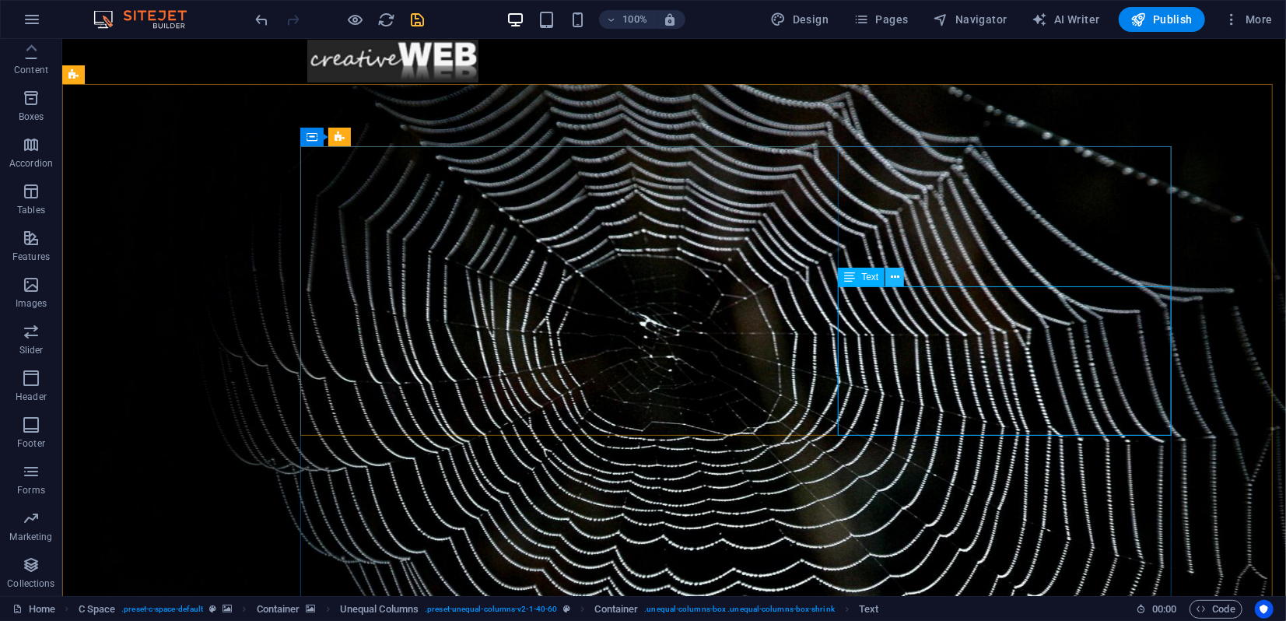
click at [894, 275] on icon at bounding box center [895, 277] width 9 height 16
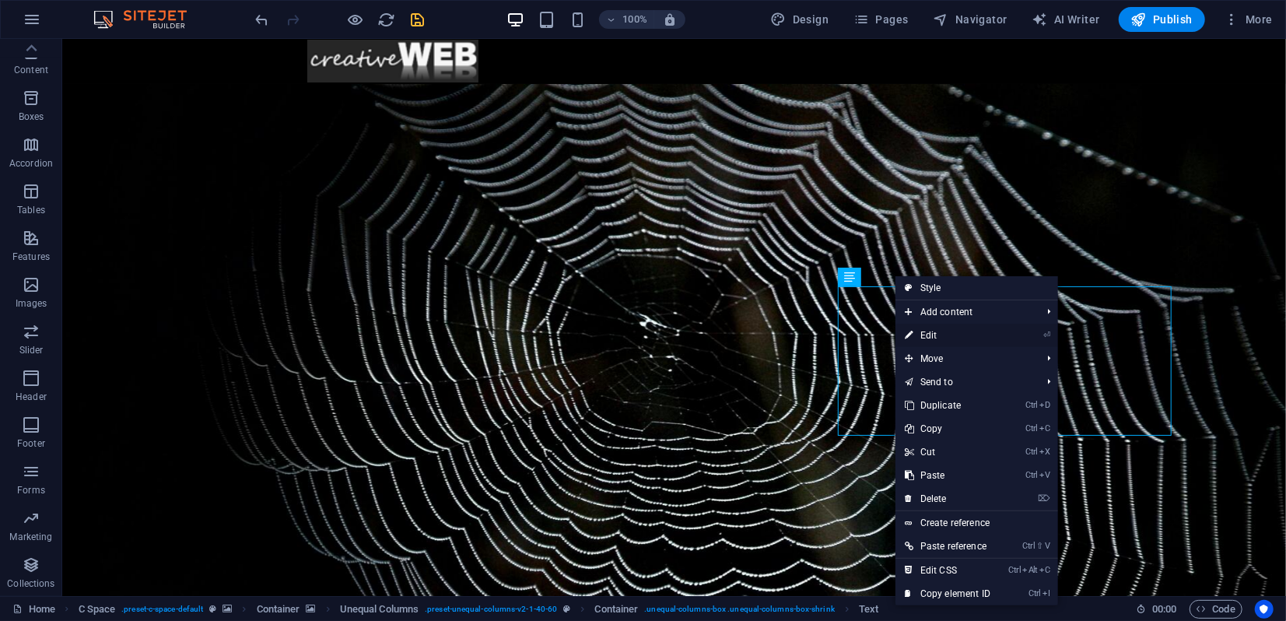
click at [926, 336] on link "⏎ Edit" at bounding box center [947, 335] width 104 height 23
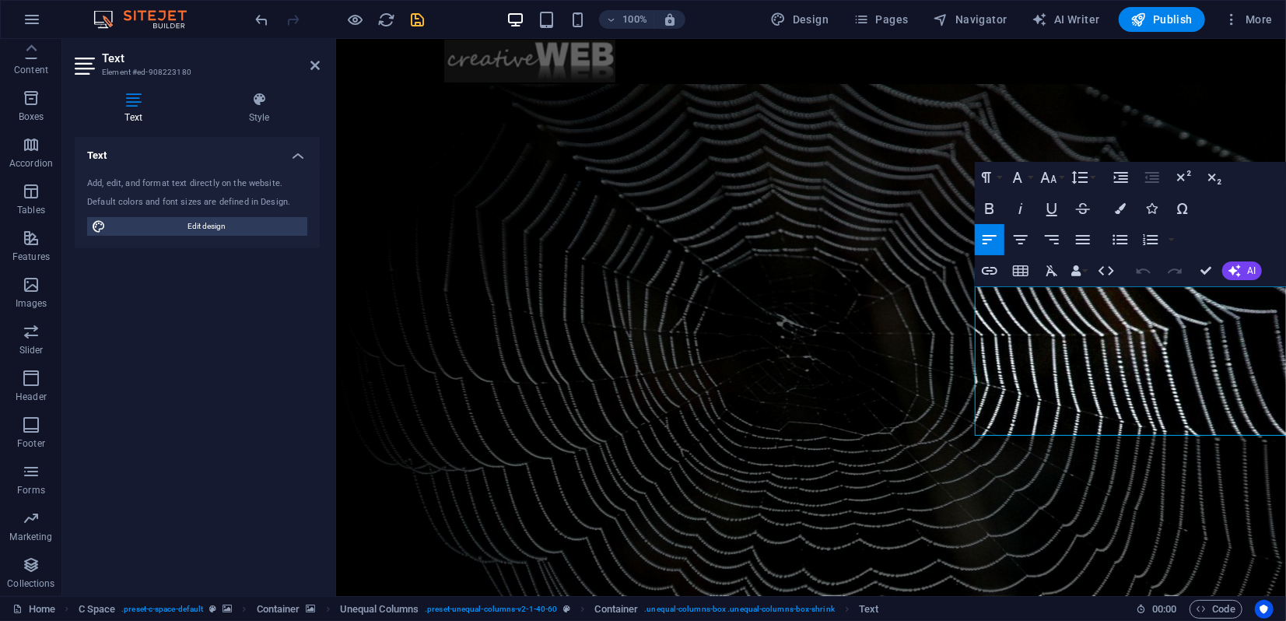
drag, startPoint x: 1181, startPoint y: 387, endPoint x: 1272, endPoint y: 383, distance: 90.3
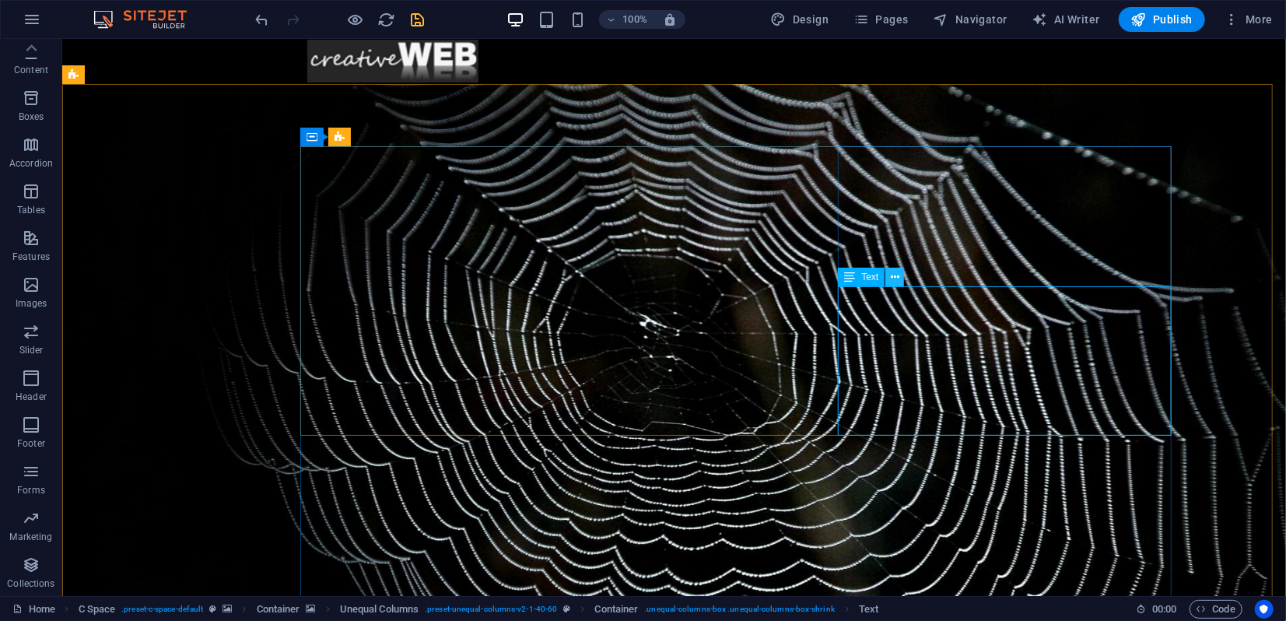
click at [898, 279] on icon at bounding box center [895, 277] width 9 height 16
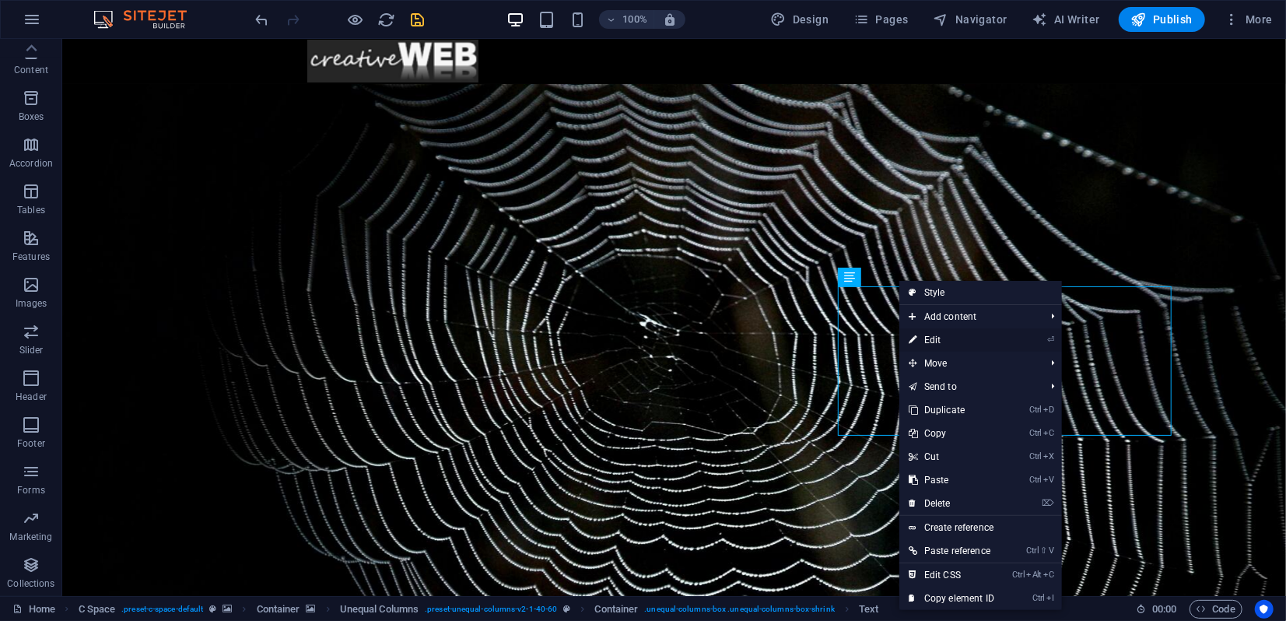
click at [939, 339] on link "⏎ Edit" at bounding box center [951, 339] width 104 height 23
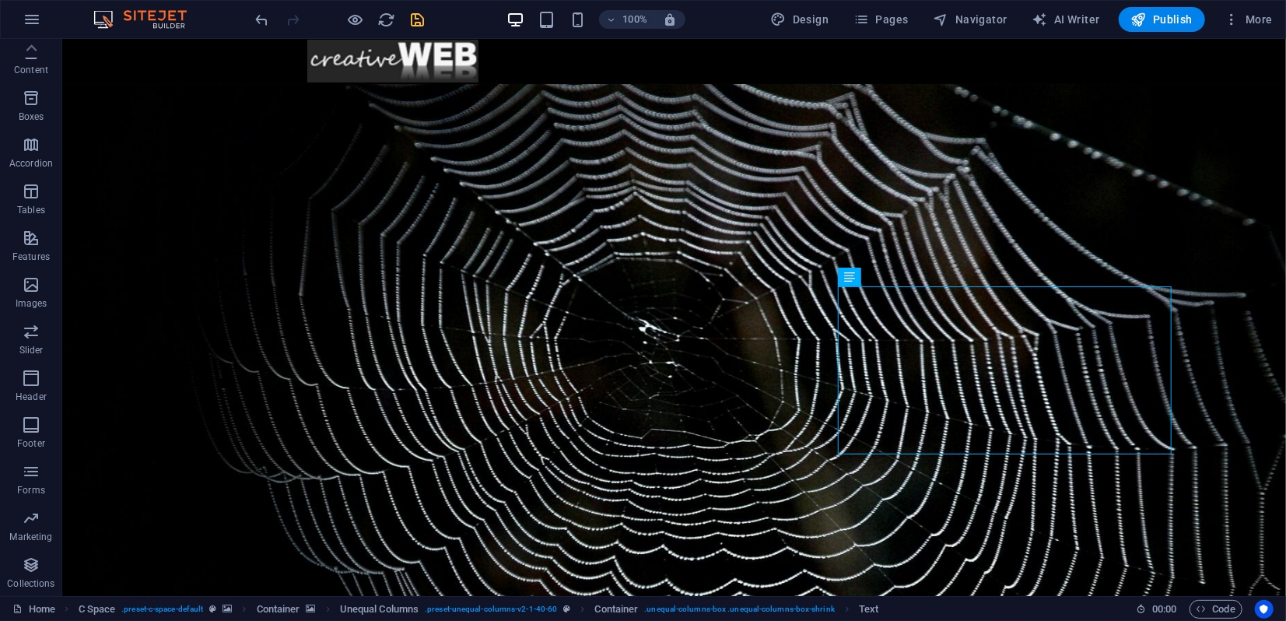
click at [416, 25] on icon "save" at bounding box center [418, 20] width 18 height 18
